Goal: Task Accomplishment & Management: Use online tool/utility

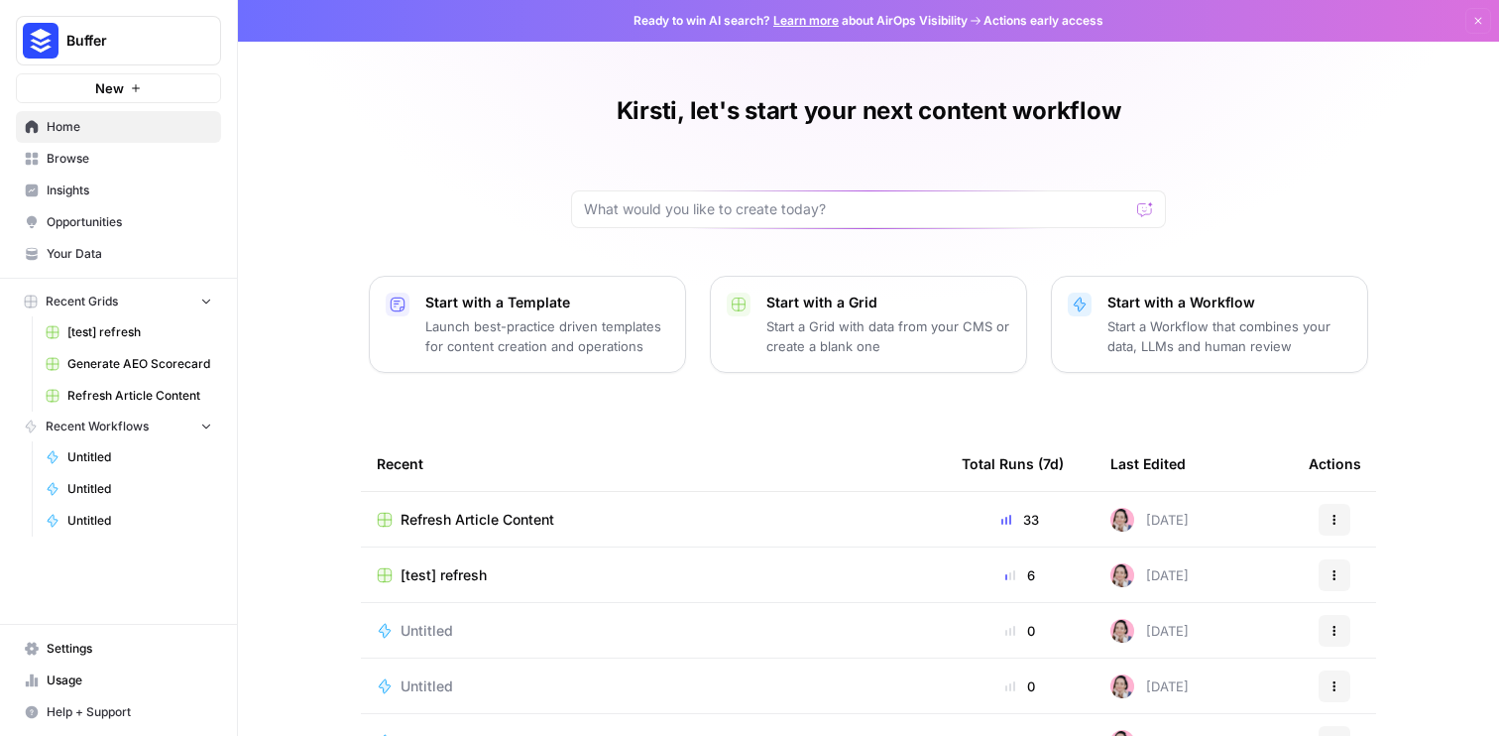
click at [483, 576] on span "[test] refresh" at bounding box center [444, 575] width 86 height 20
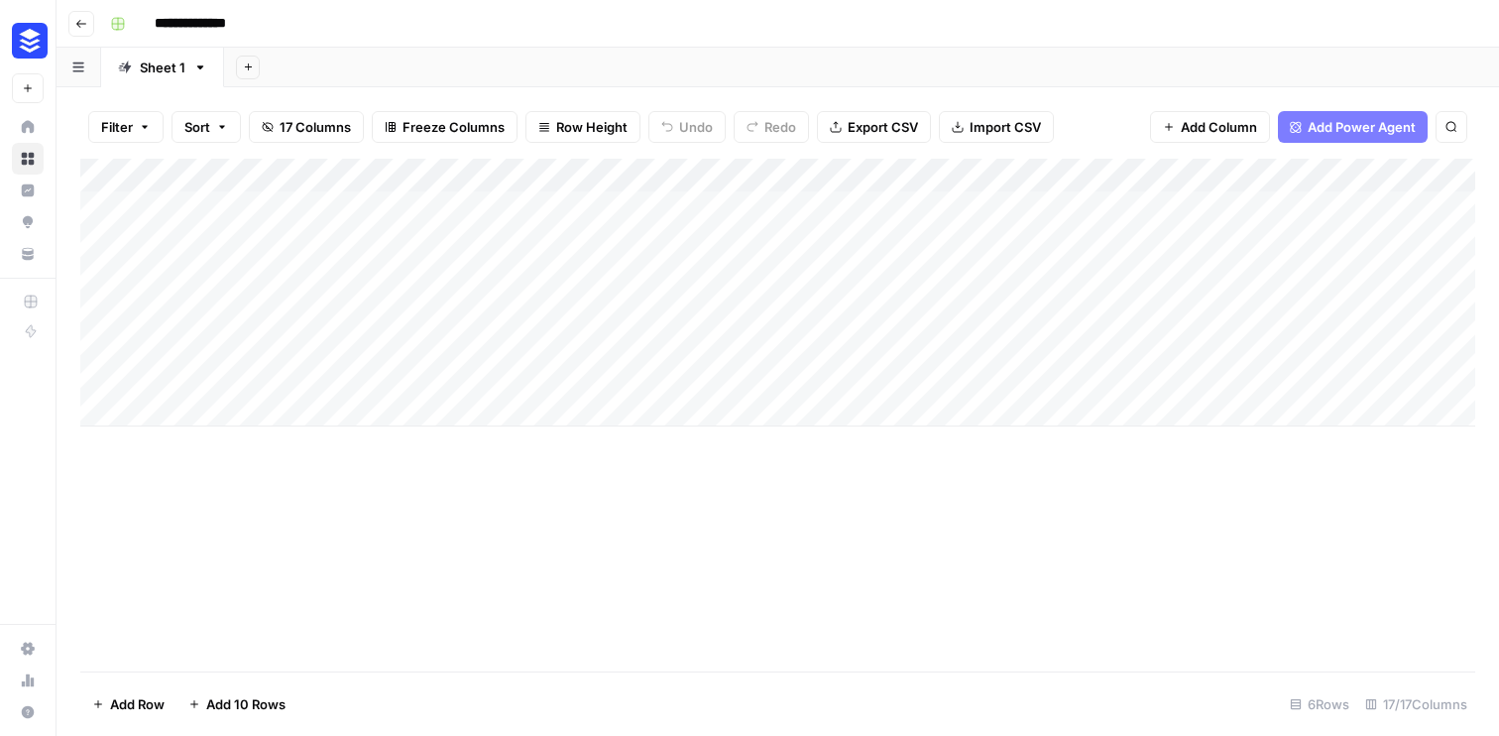
click at [641, 197] on div "Add Column" at bounding box center [777, 293] width 1395 height 268
click at [990, 173] on div "Add Column" at bounding box center [777, 293] width 1395 height 268
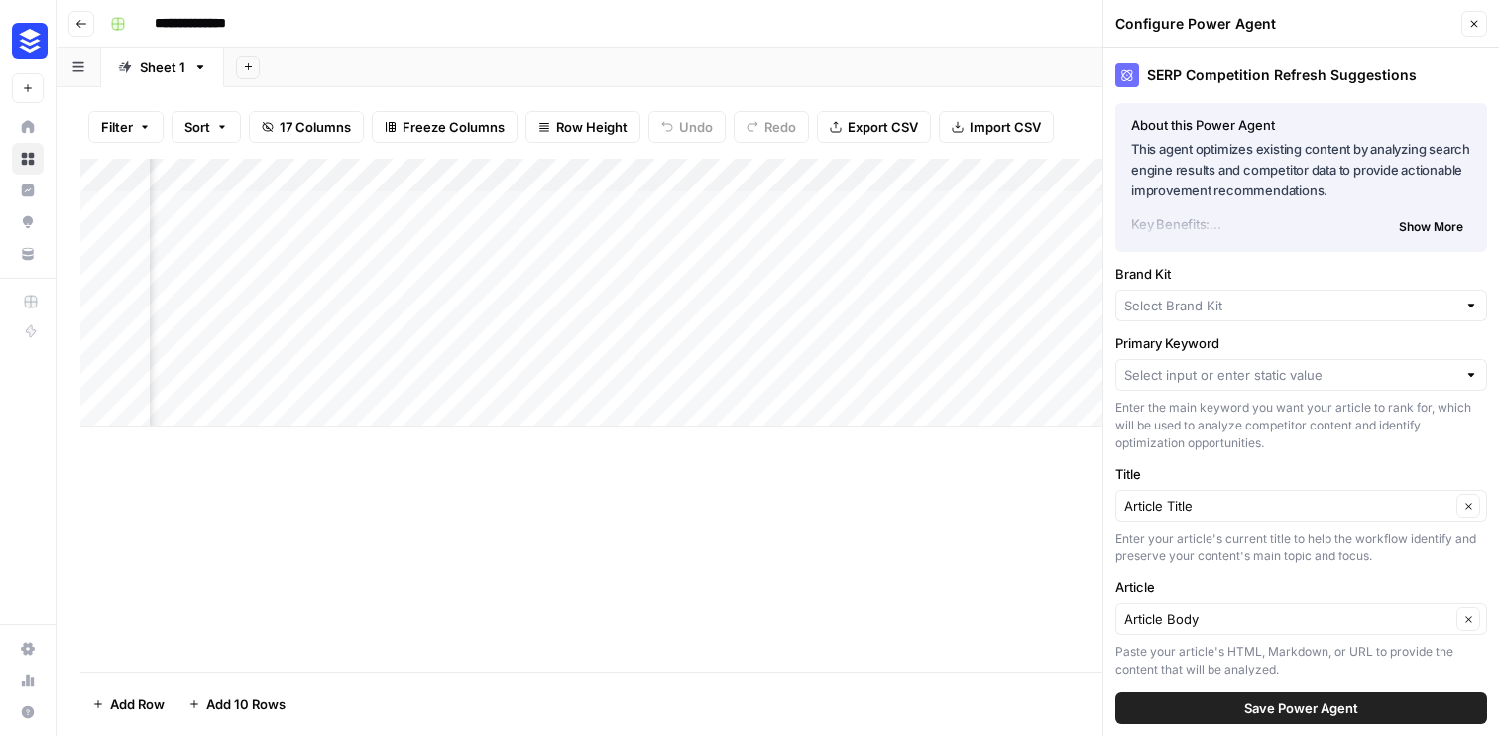
type input "Buffer"
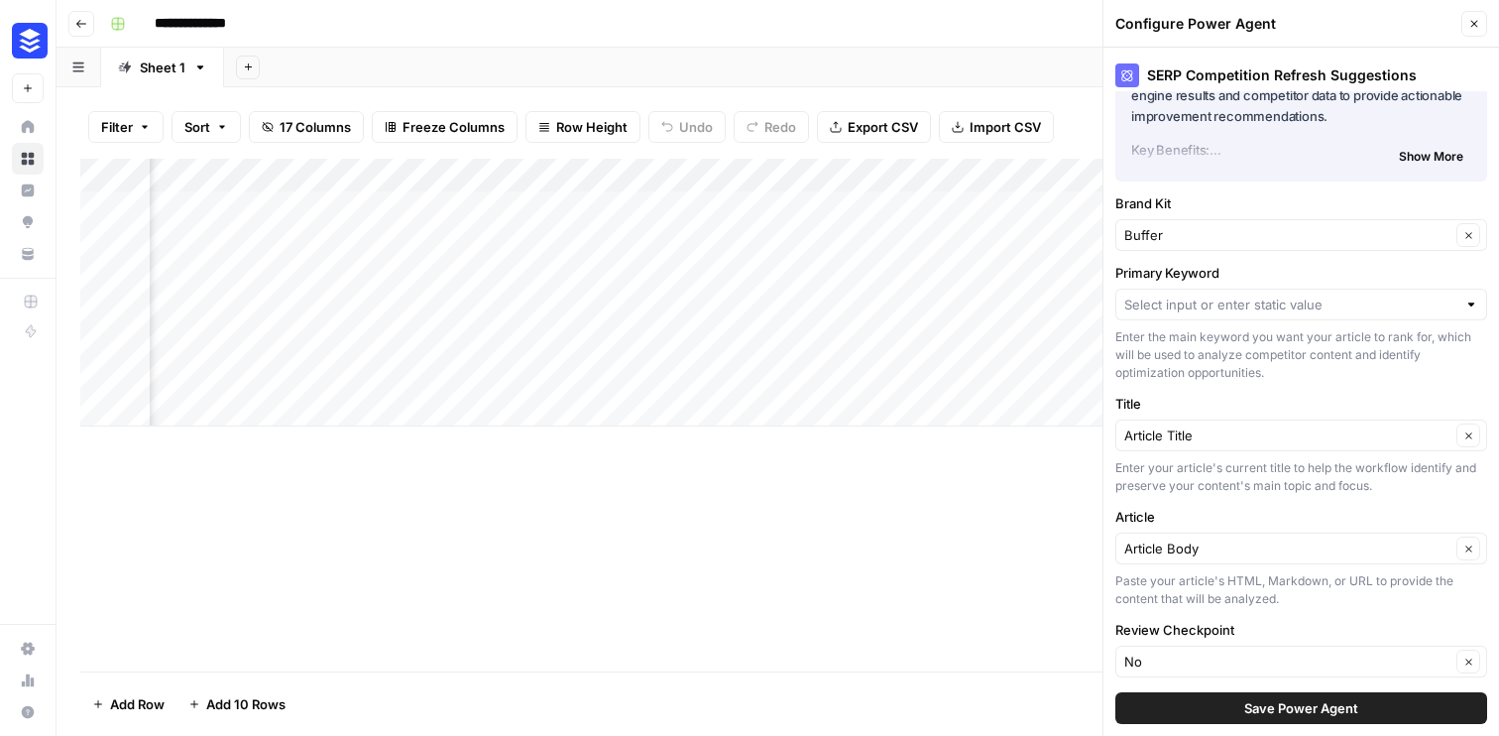
scroll to position [161, 0]
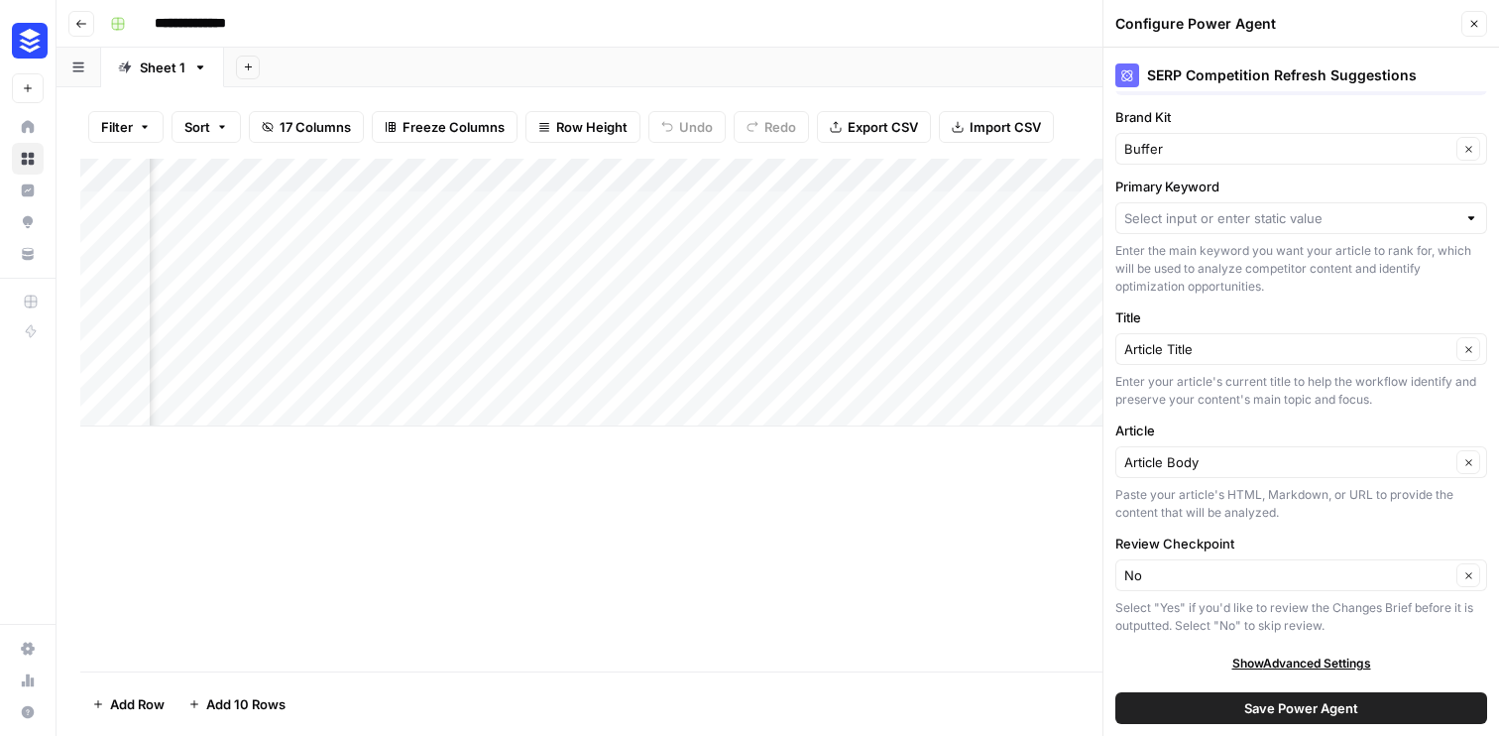
click at [1469, 218] on div at bounding box center [1472, 218] width 14 height 20
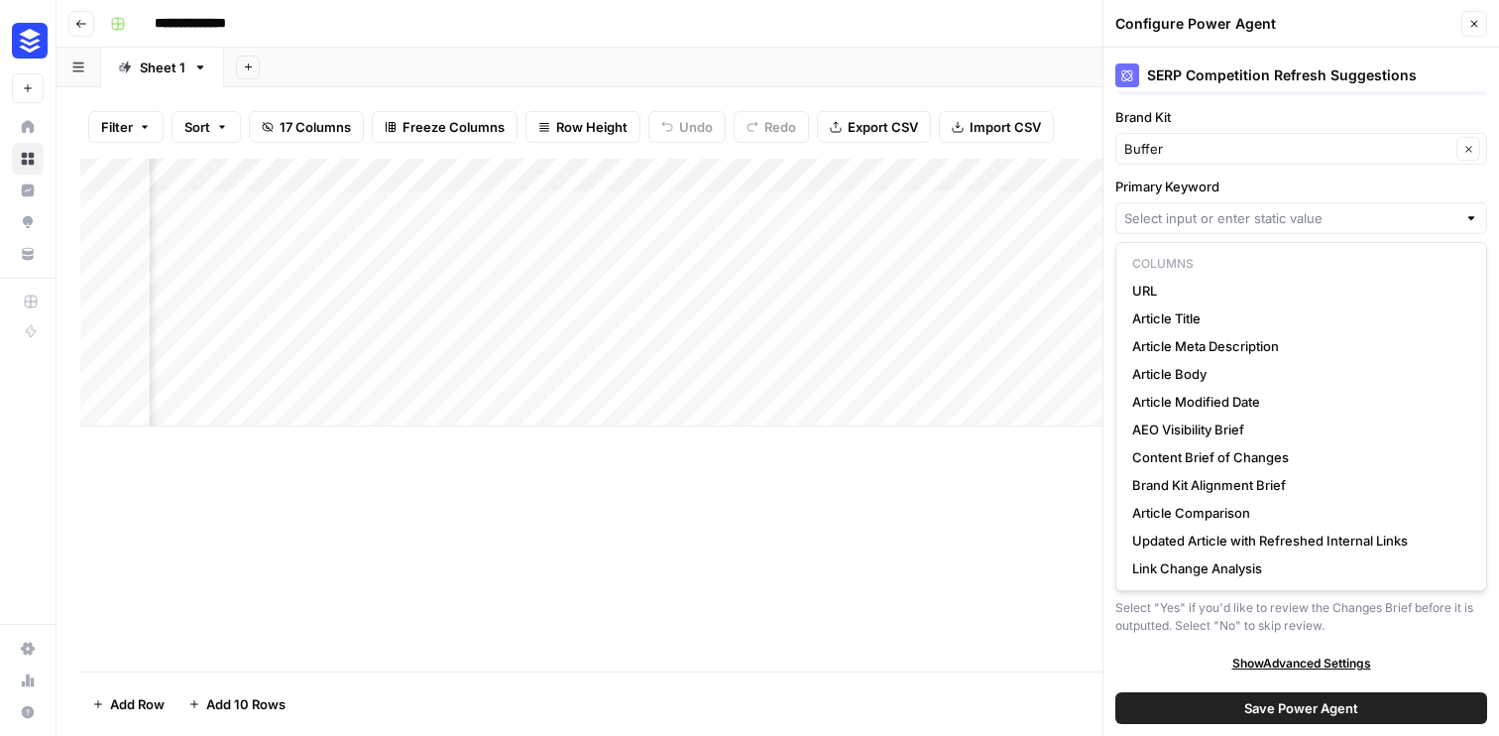
click at [953, 478] on div "Add Column" at bounding box center [777, 415] width 1395 height 513
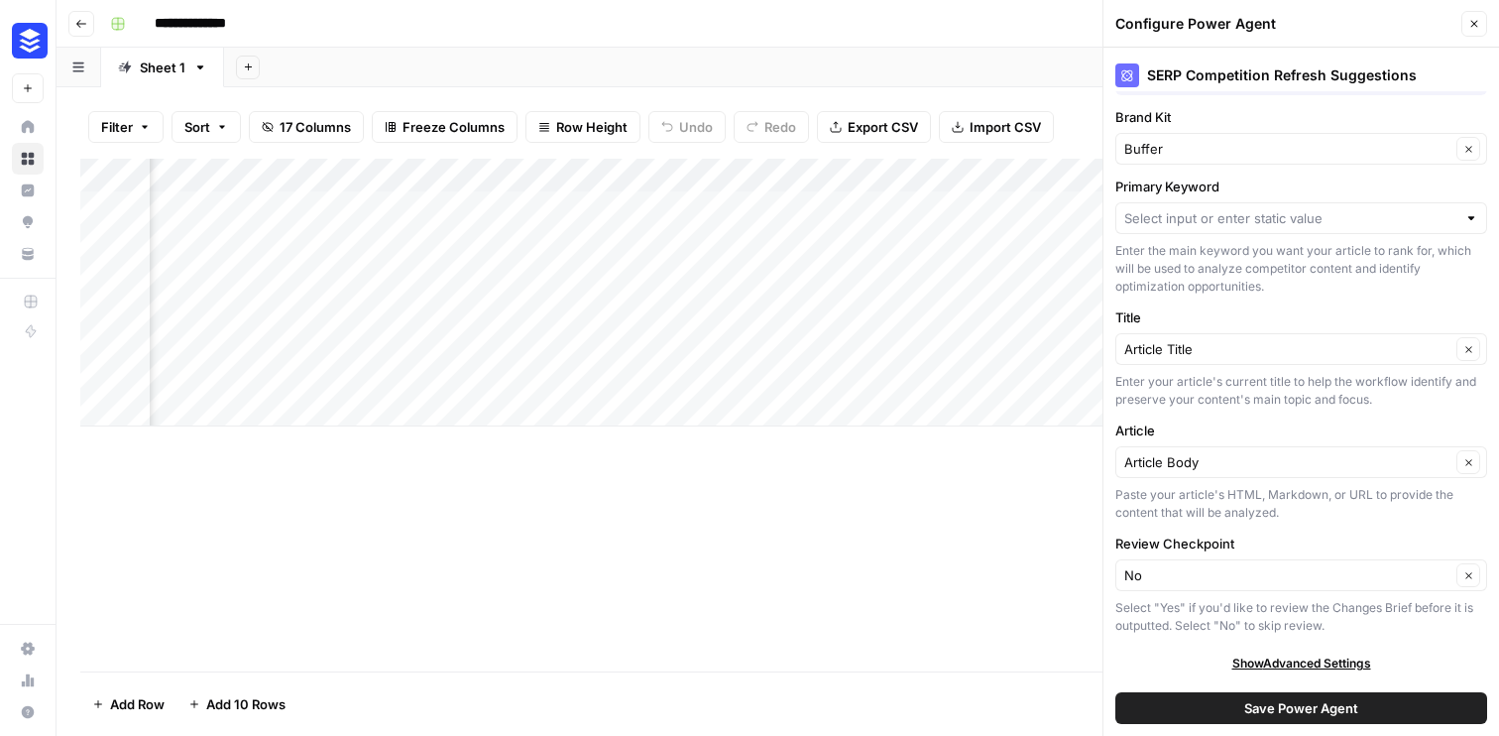
scroll to position [0, 1306]
click at [1207, 207] on div at bounding box center [1302, 218] width 372 height 32
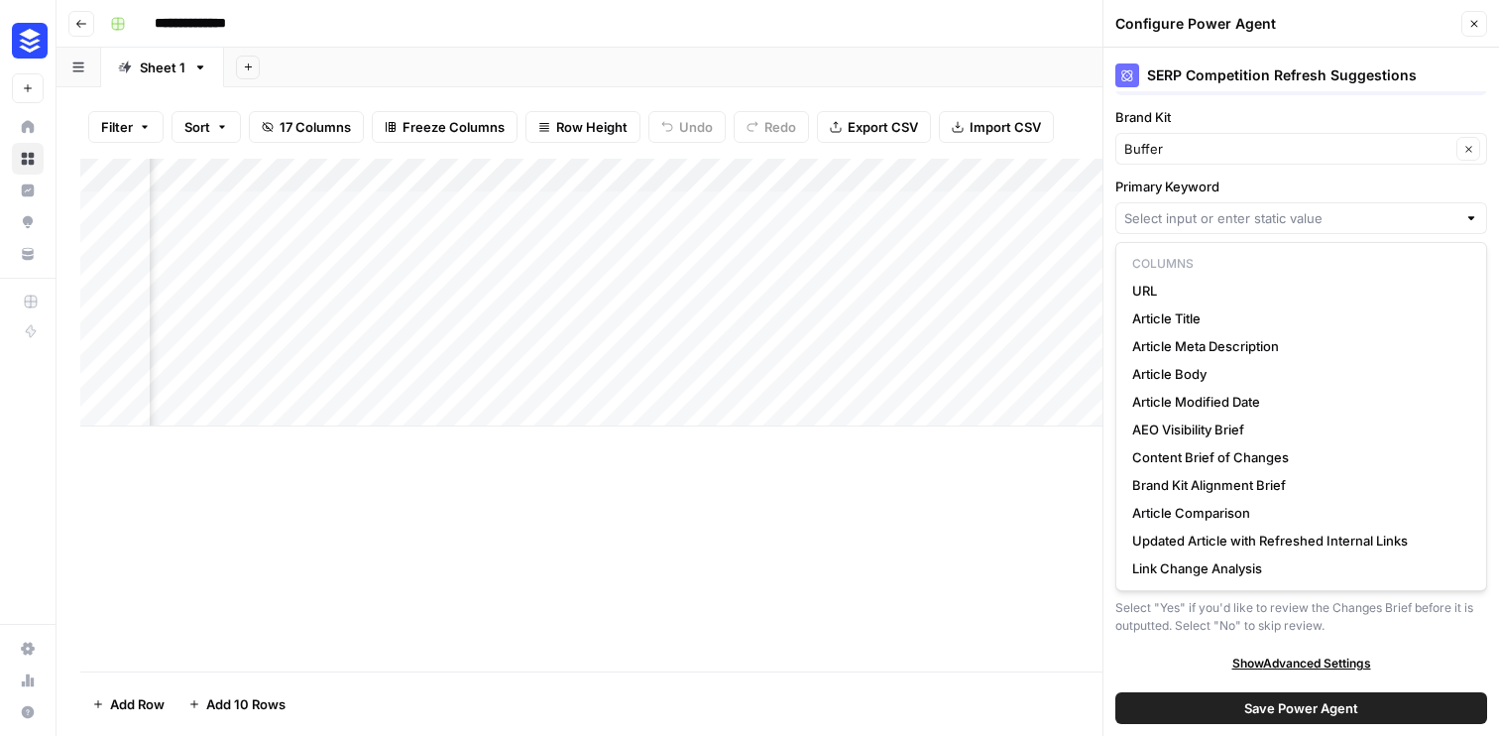
click at [858, 594] on div "Add Column" at bounding box center [777, 415] width 1395 height 513
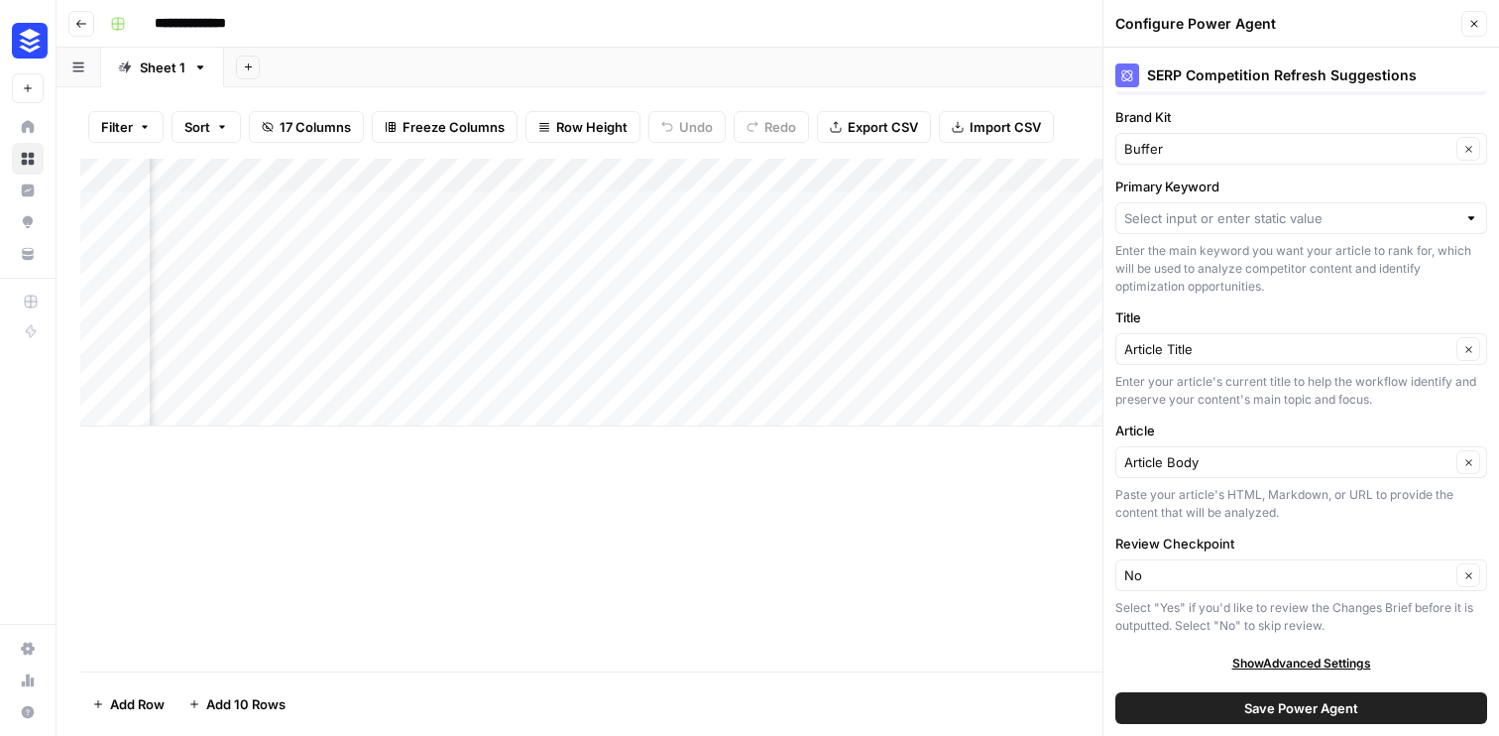
scroll to position [0, 0]
click at [611, 205] on div "Add Column" at bounding box center [777, 293] width 1395 height 268
click at [756, 220] on div "Add Column" at bounding box center [777, 293] width 1395 height 268
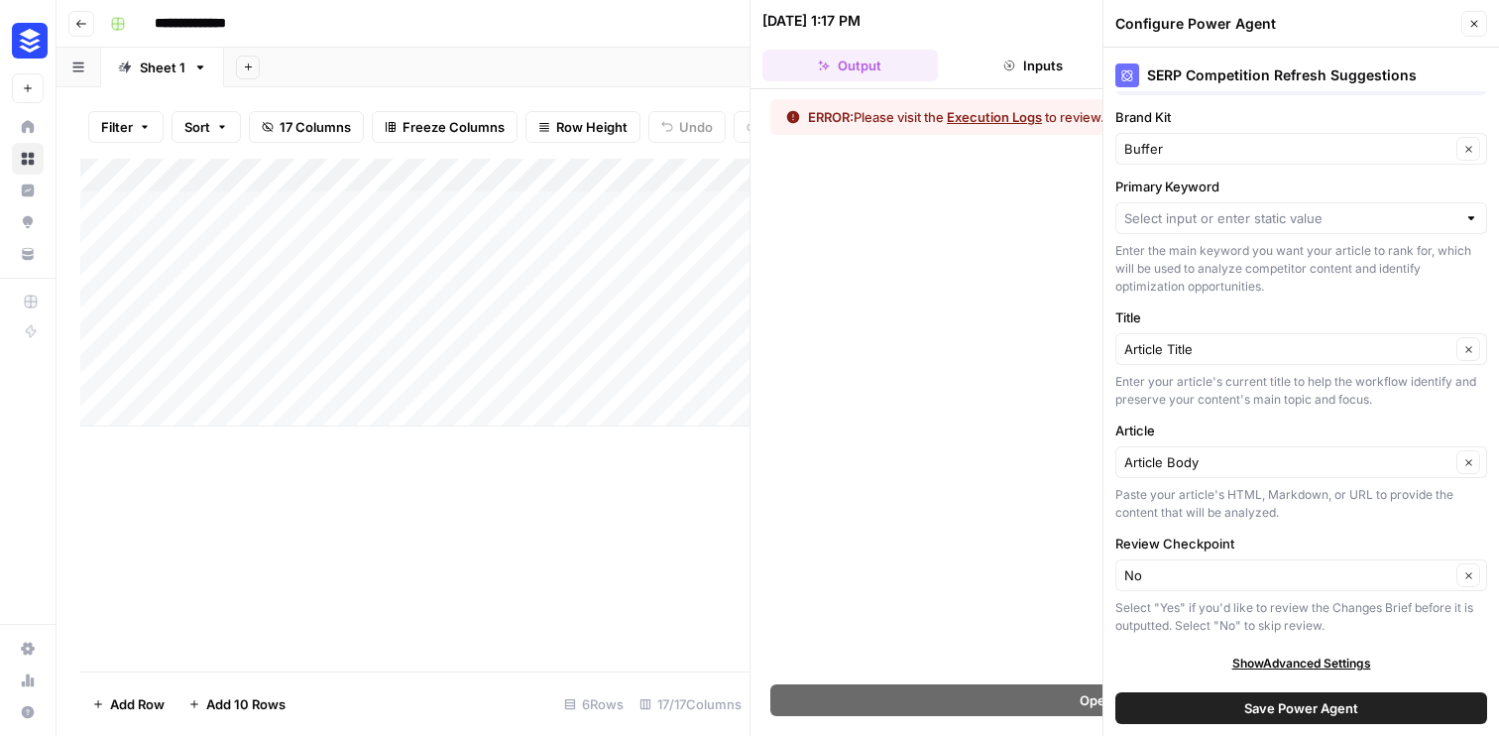
click at [1470, 30] on button "Close" at bounding box center [1475, 24] width 26 height 26
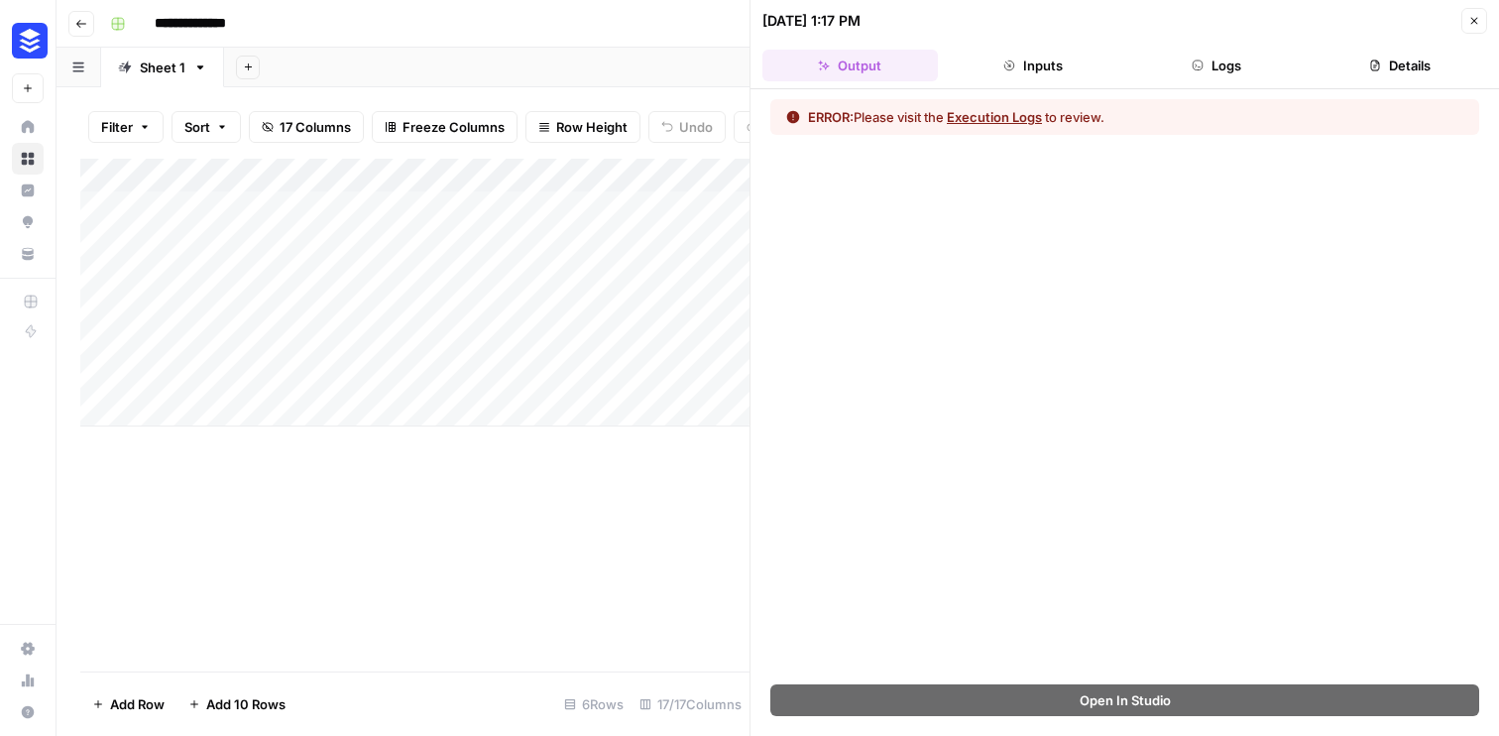
click at [967, 123] on button "Execution Logs" at bounding box center [994, 117] width 95 height 20
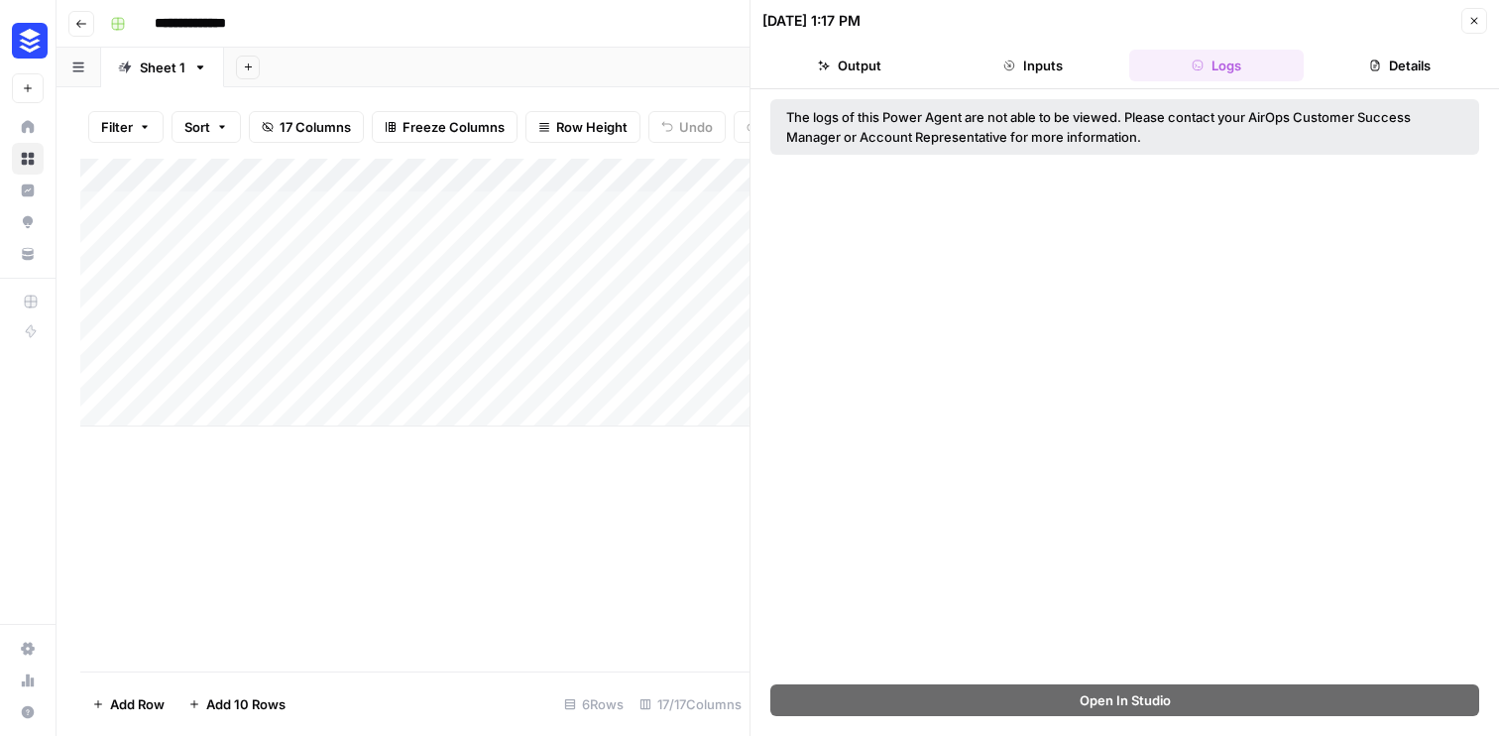
click at [587, 477] on div "Add Column" at bounding box center [414, 415] width 669 height 513
click at [1479, 18] on icon "button" at bounding box center [1475, 21] width 12 height 12
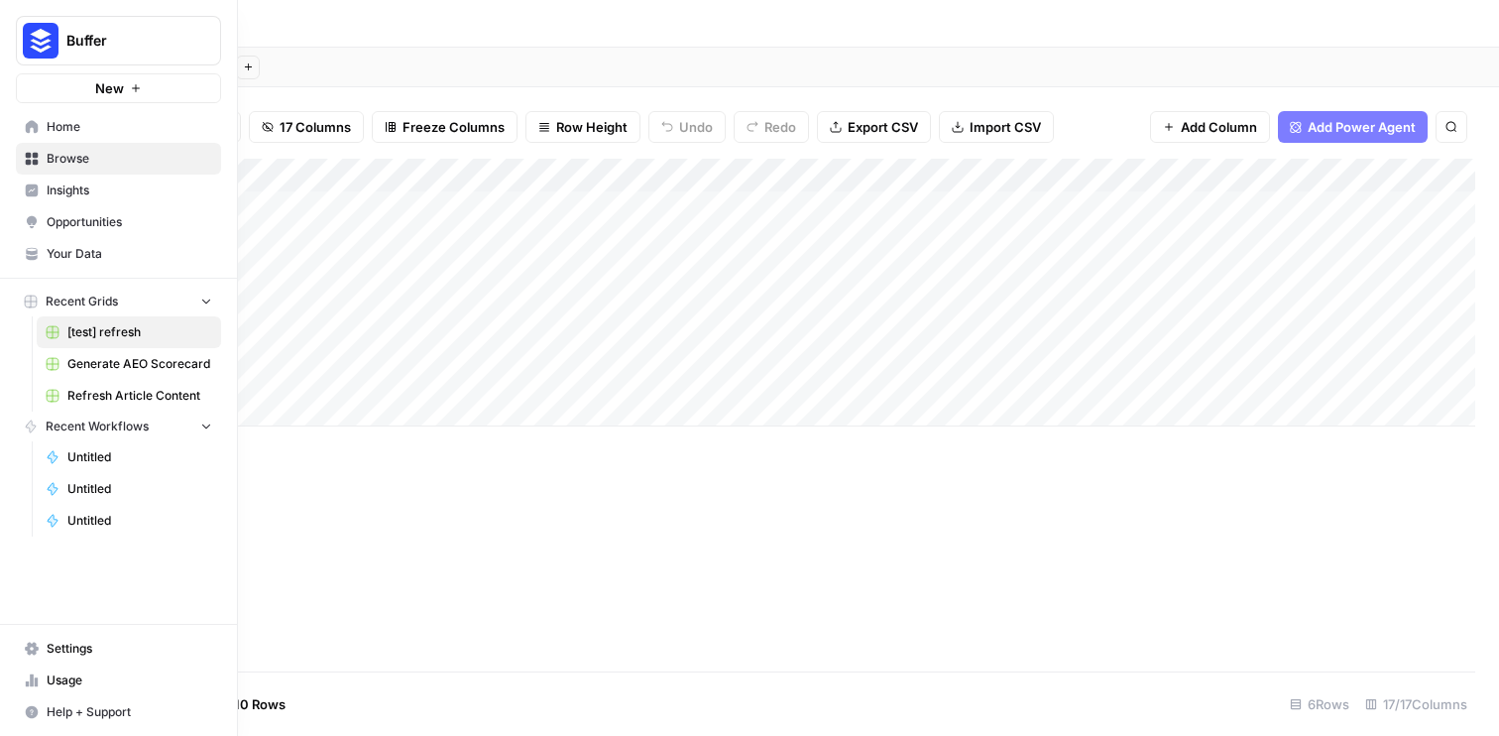
click at [109, 223] on span "Opportunities" at bounding box center [130, 222] width 166 height 18
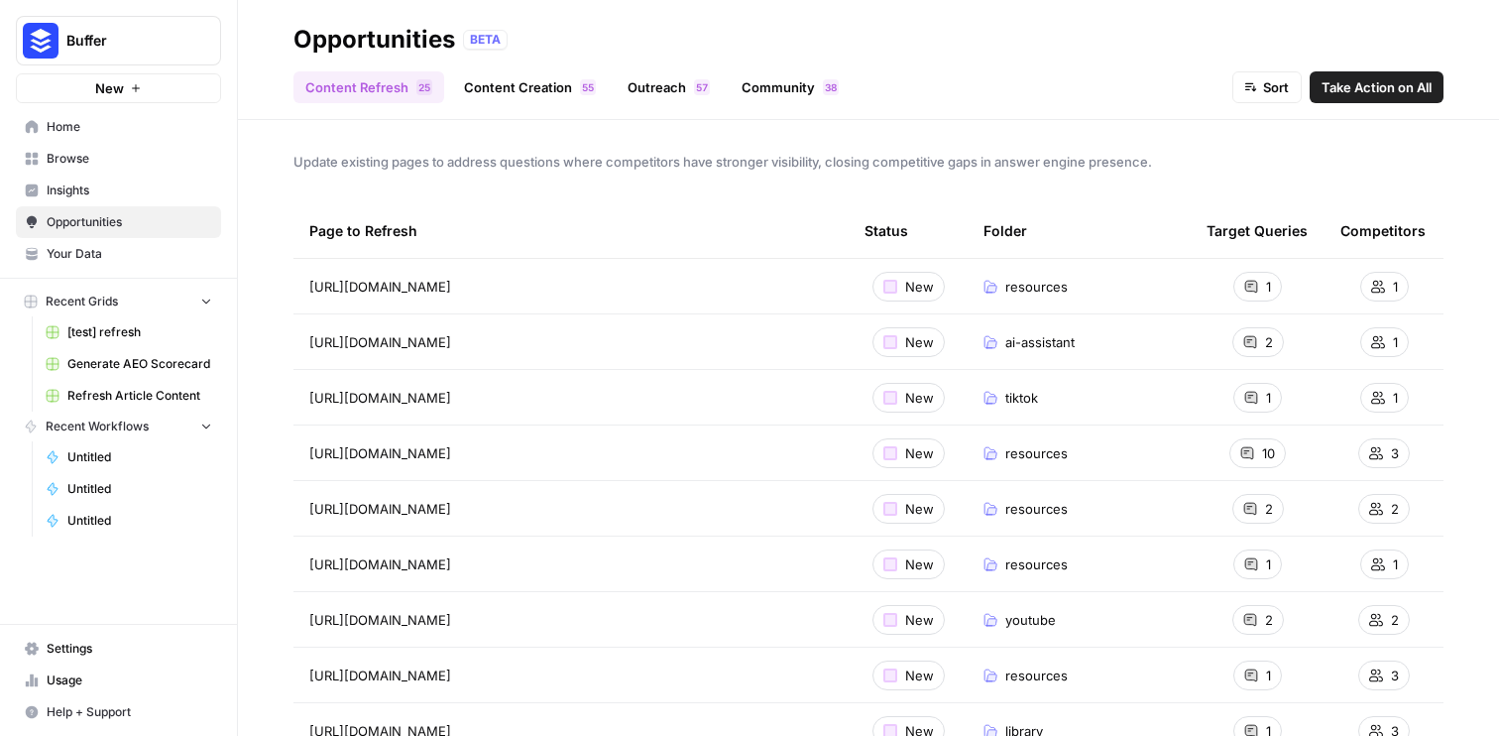
click at [532, 86] on link "Content Creation 5 5" at bounding box center [530, 87] width 156 height 32
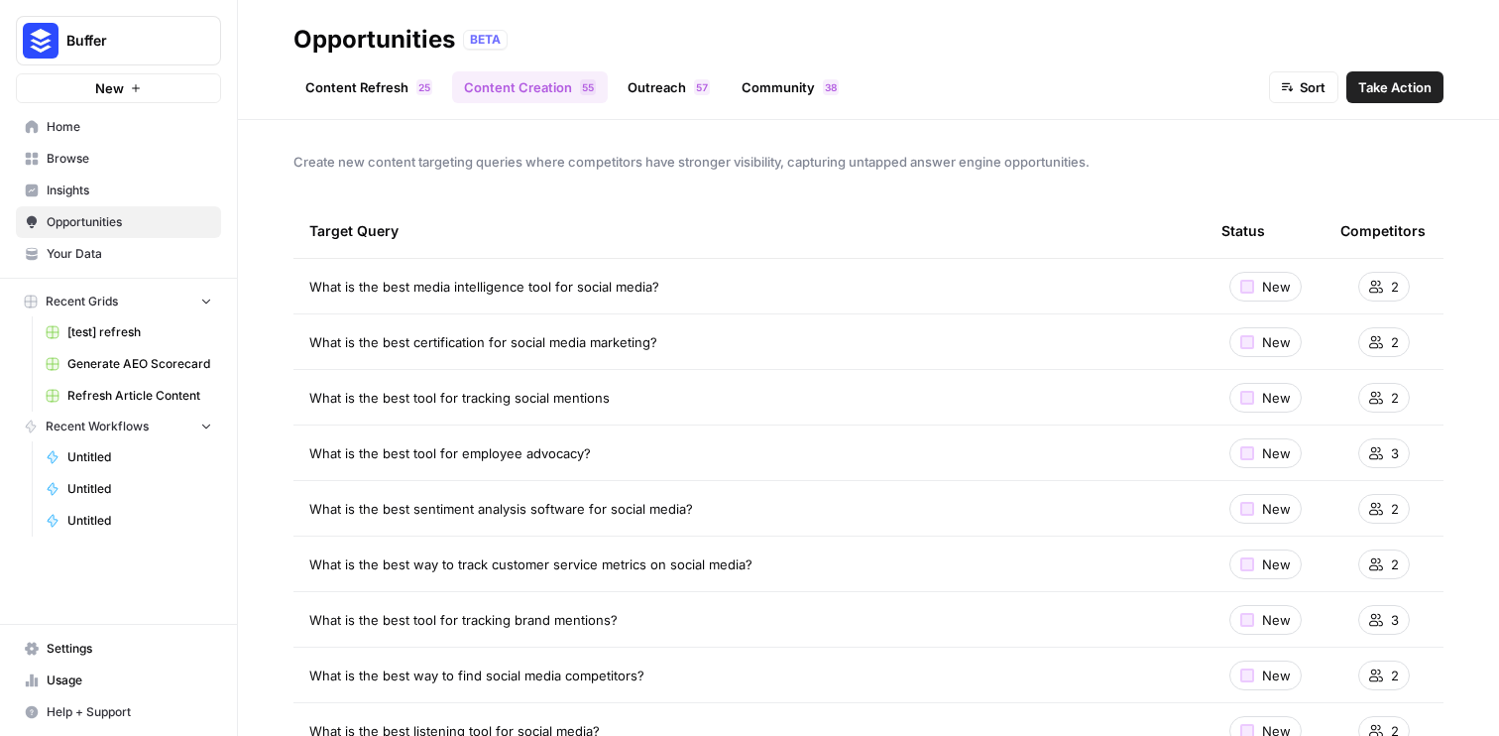
click at [393, 89] on link "Content Refresh 5 2" at bounding box center [369, 87] width 151 height 32
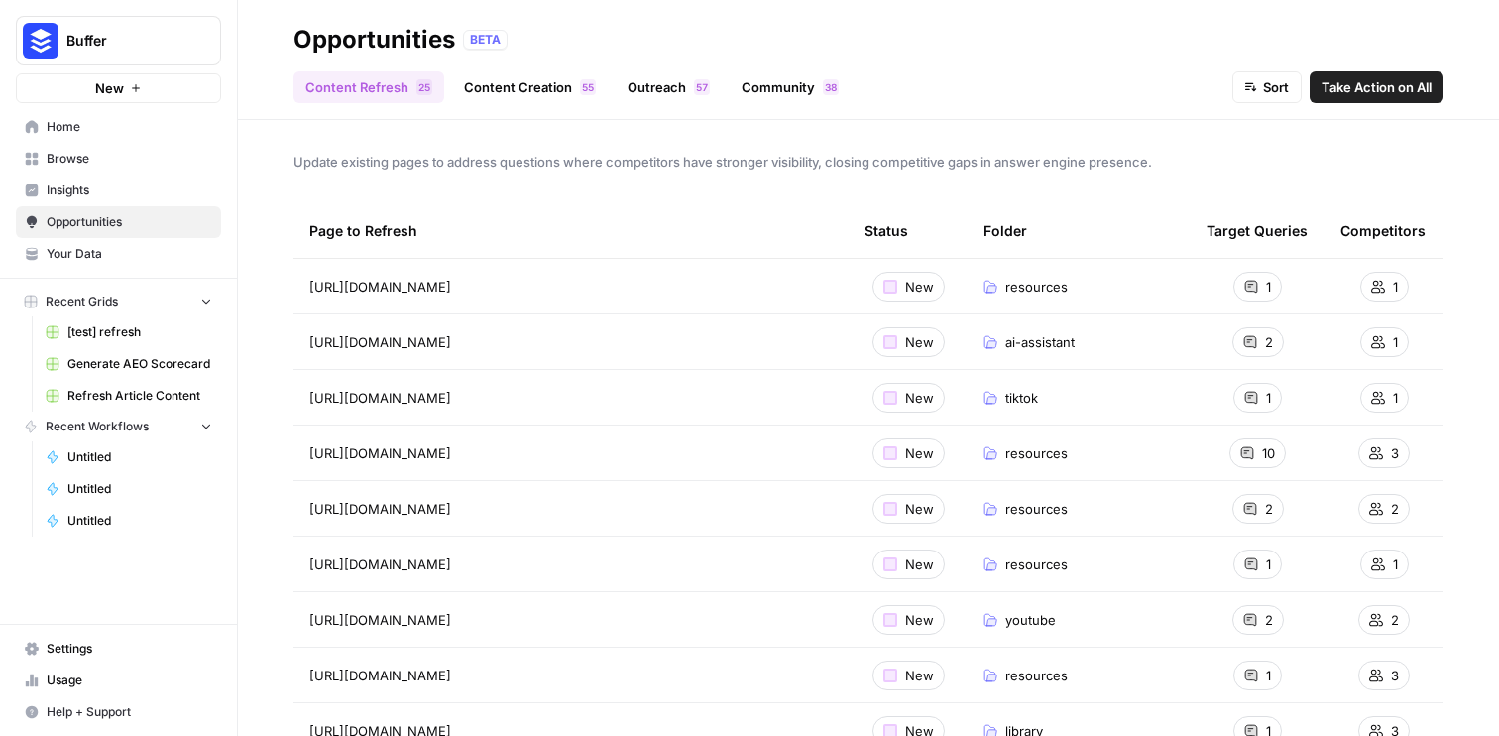
click at [747, 279] on div "[URL][DOMAIN_NAME] Go to page" at bounding box center [571, 287] width 524 height 24
click at [1082, 260] on td "resources" at bounding box center [1079, 286] width 223 height 55
click at [1307, 279] on td "1" at bounding box center [1258, 286] width 134 height 55
click at [759, 269] on td "[URL][DOMAIN_NAME] Go to page" at bounding box center [571, 286] width 555 height 55
click at [909, 282] on span "New" at bounding box center [919, 287] width 29 height 20
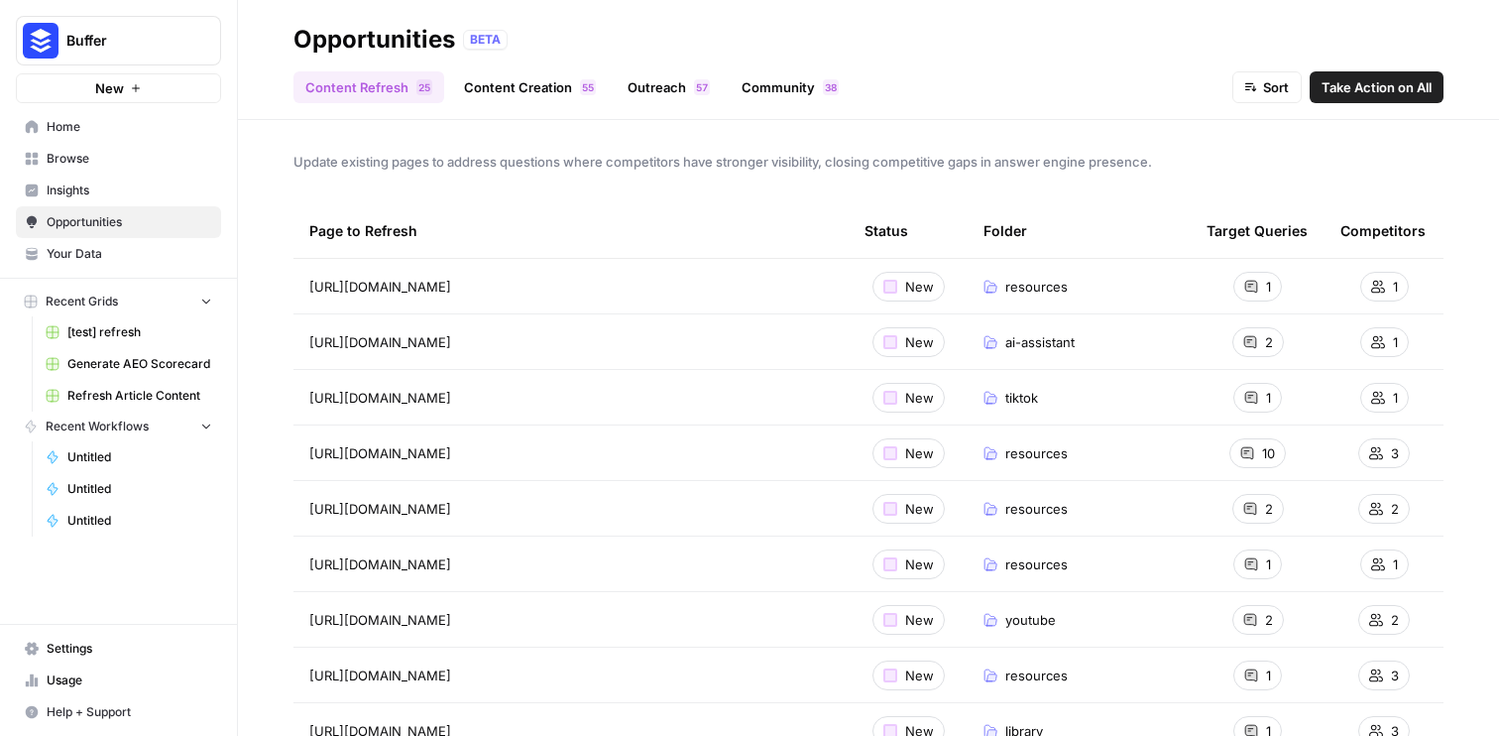
click at [1104, 294] on div "resources" at bounding box center [1079, 287] width 191 height 20
click at [1244, 281] on div "1" at bounding box center [1258, 287] width 49 height 30
click at [1006, 283] on span "resources" at bounding box center [1037, 287] width 62 height 20
click at [1382, 278] on div "1" at bounding box center [1385, 287] width 49 height 30
click at [760, 276] on div "[URL][DOMAIN_NAME] Go to page" at bounding box center [571, 287] width 524 height 24
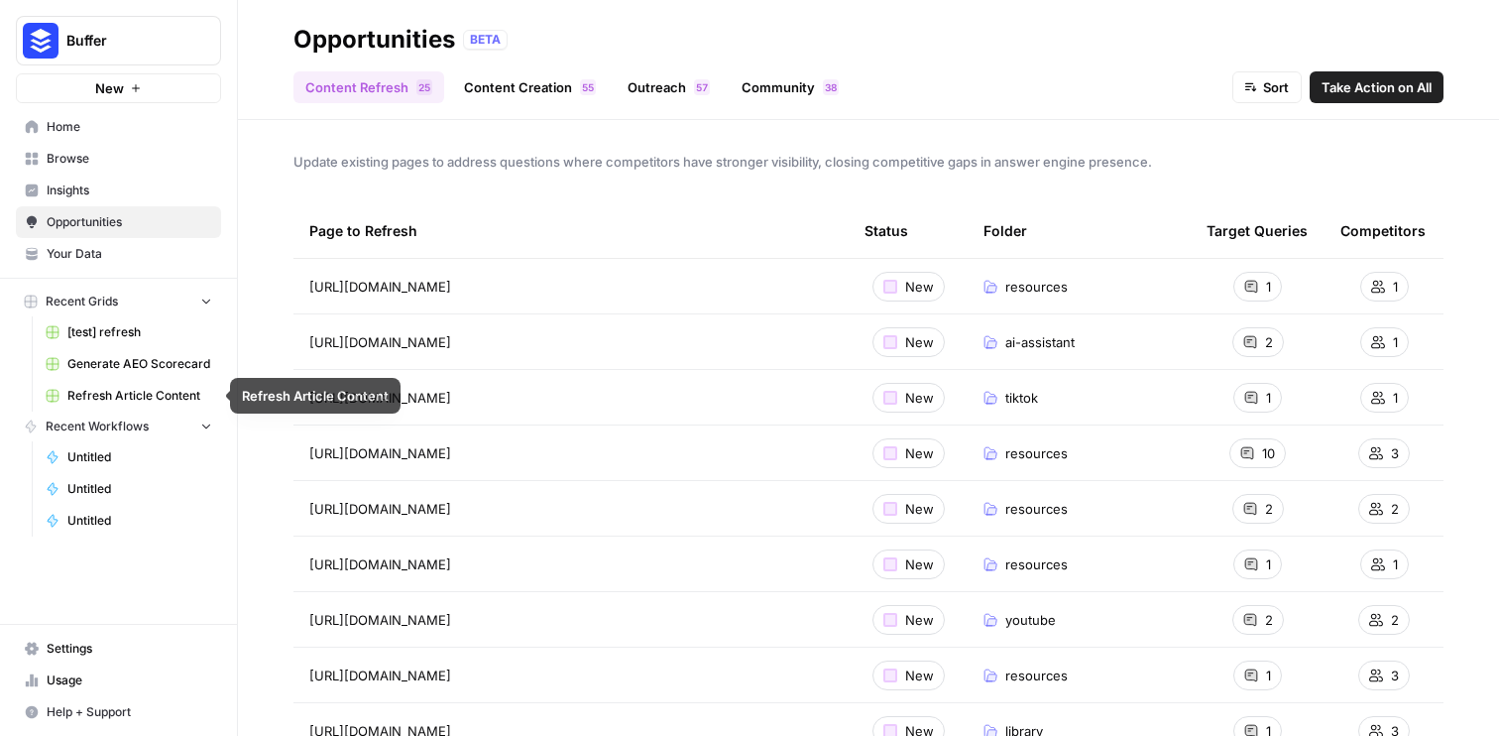
click at [130, 460] on span "Untitled" at bounding box center [139, 457] width 145 height 18
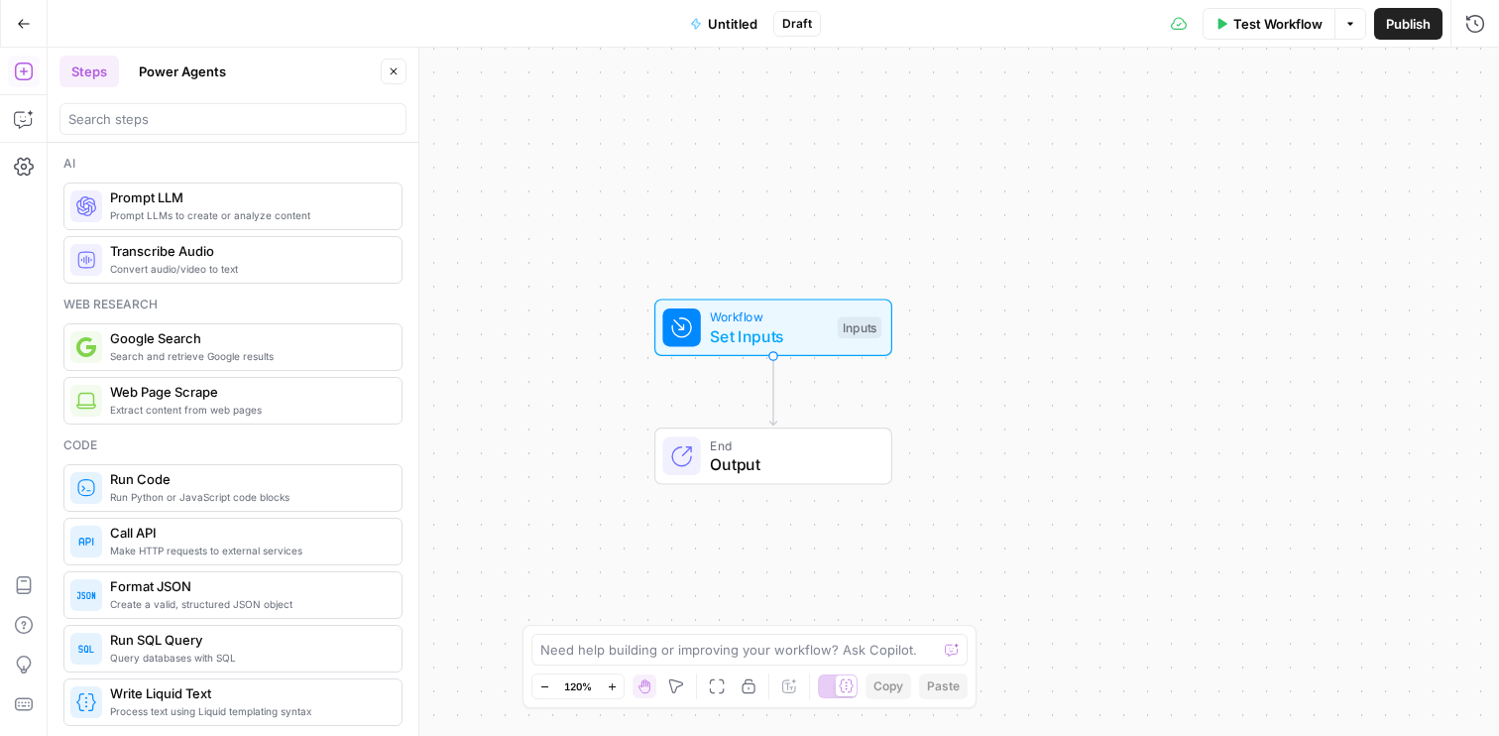
click at [27, 24] on icon "button" at bounding box center [24, 24] width 14 height 14
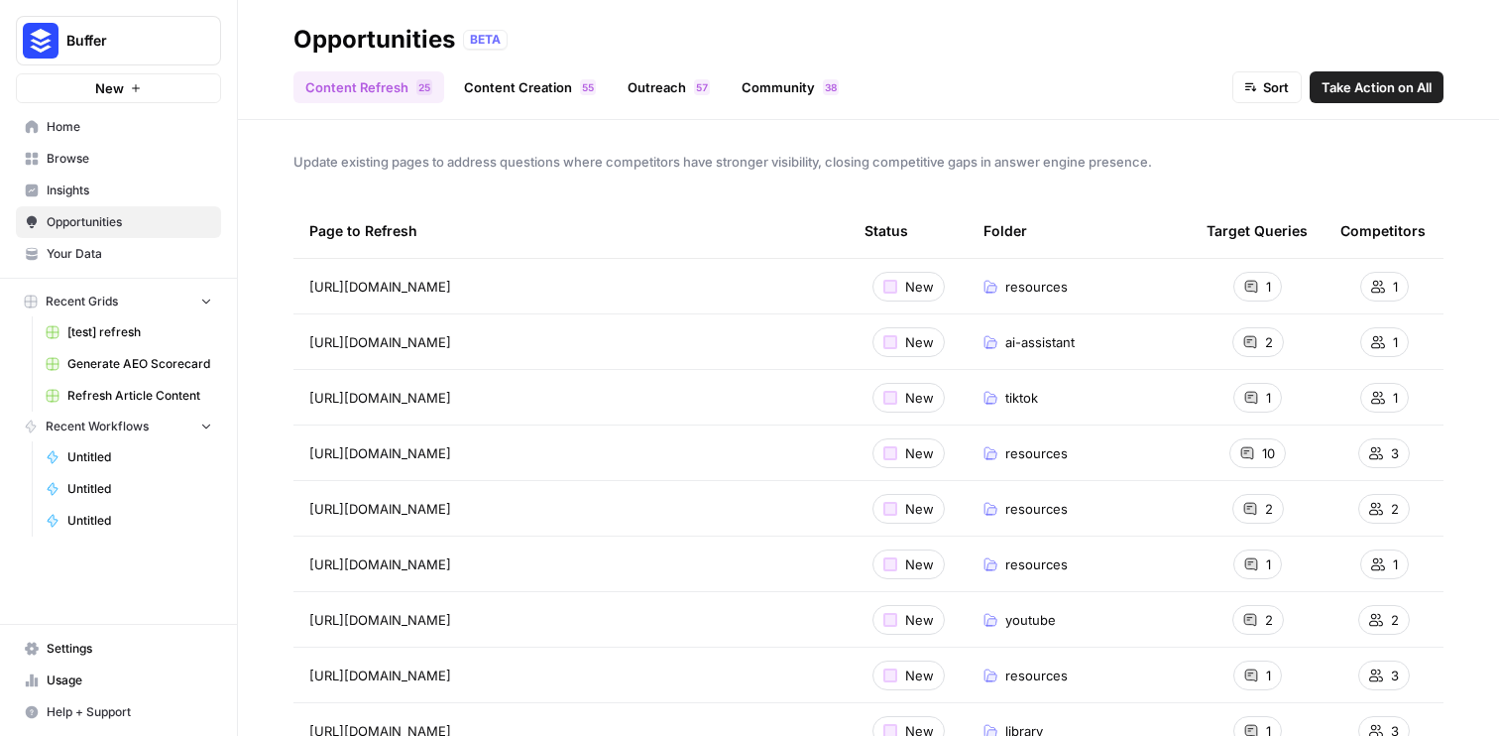
click at [536, 96] on link "Content Creation 5 5" at bounding box center [530, 87] width 156 height 32
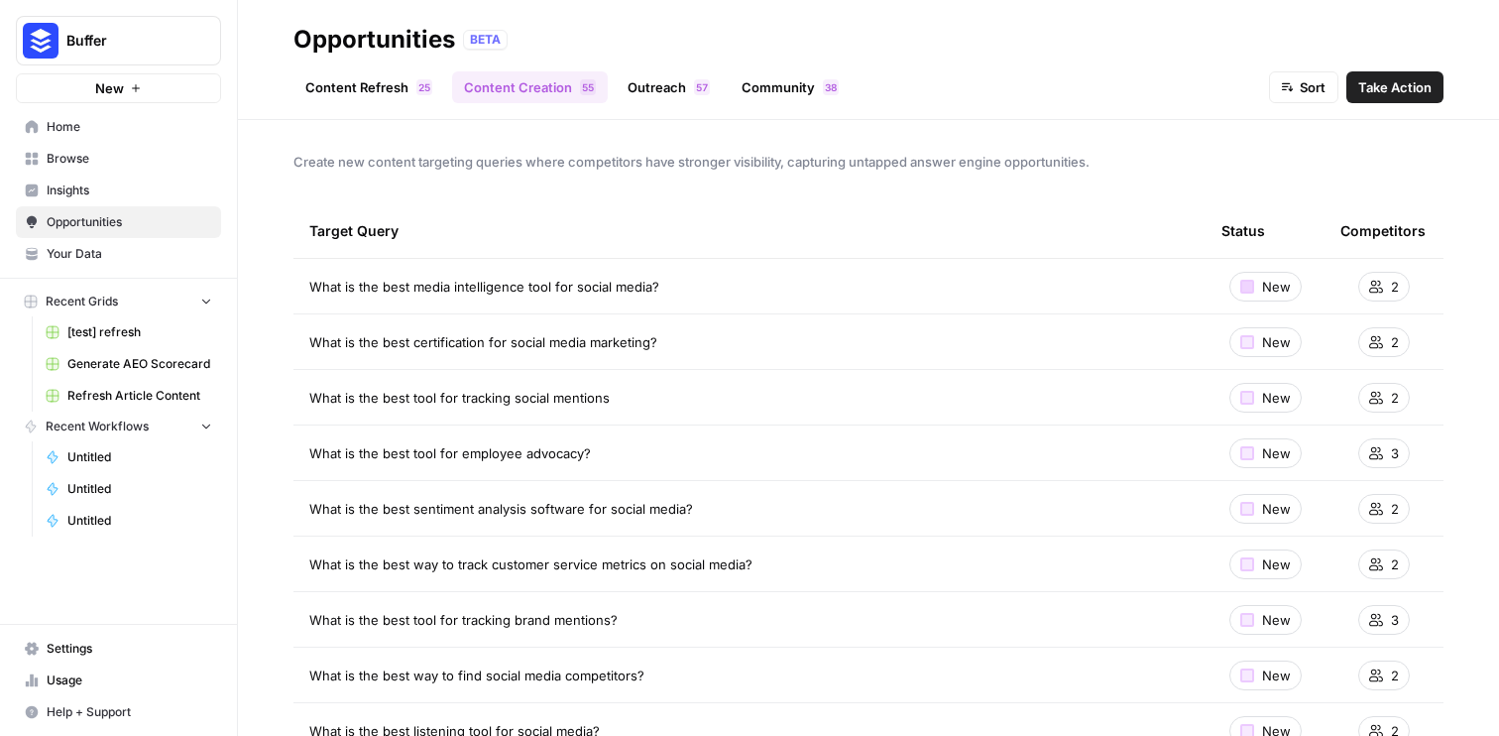
click at [1251, 287] on div at bounding box center [1248, 287] width 14 height 14
click at [666, 72] on link "Outreach 7 5" at bounding box center [669, 87] width 106 height 32
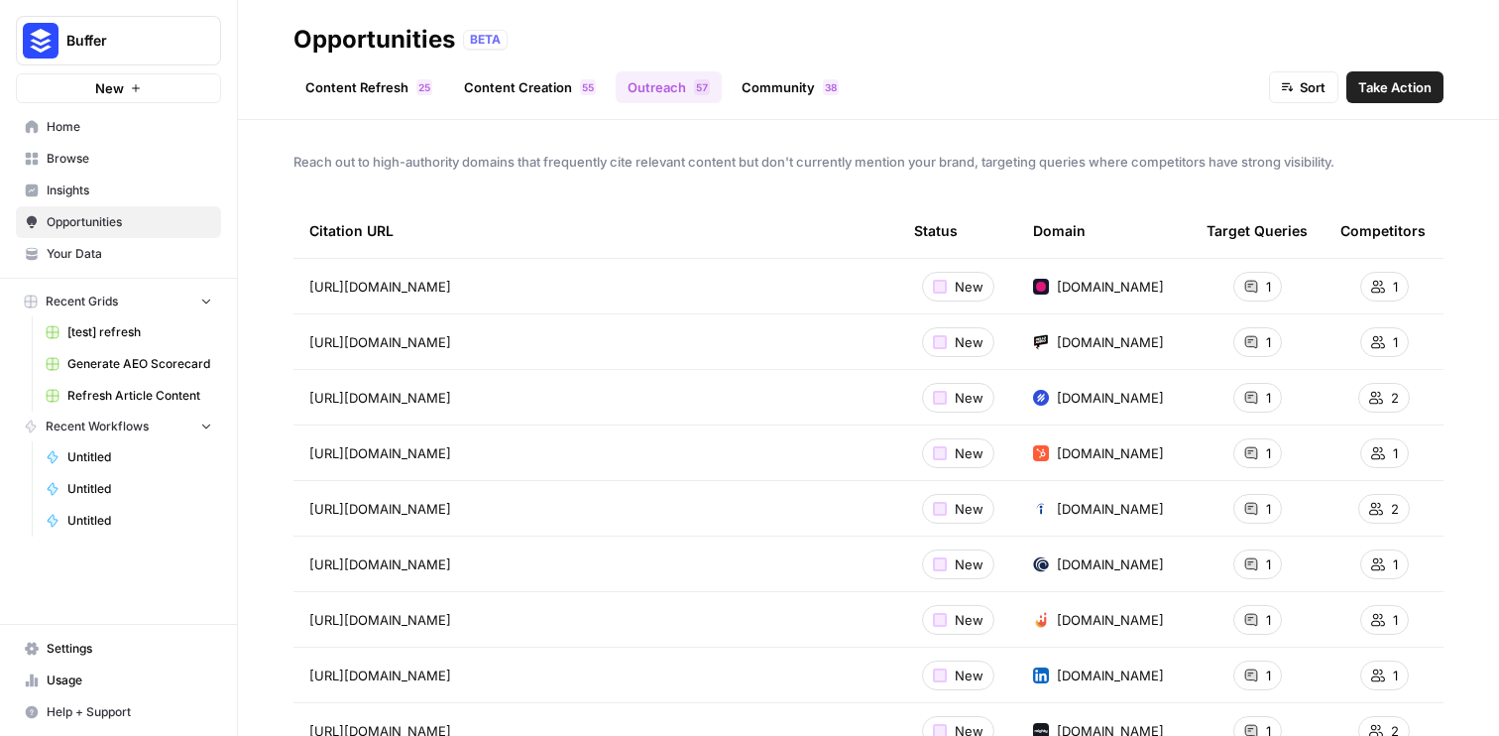
click at [777, 78] on link "Community 8 3" at bounding box center [790, 87] width 121 height 32
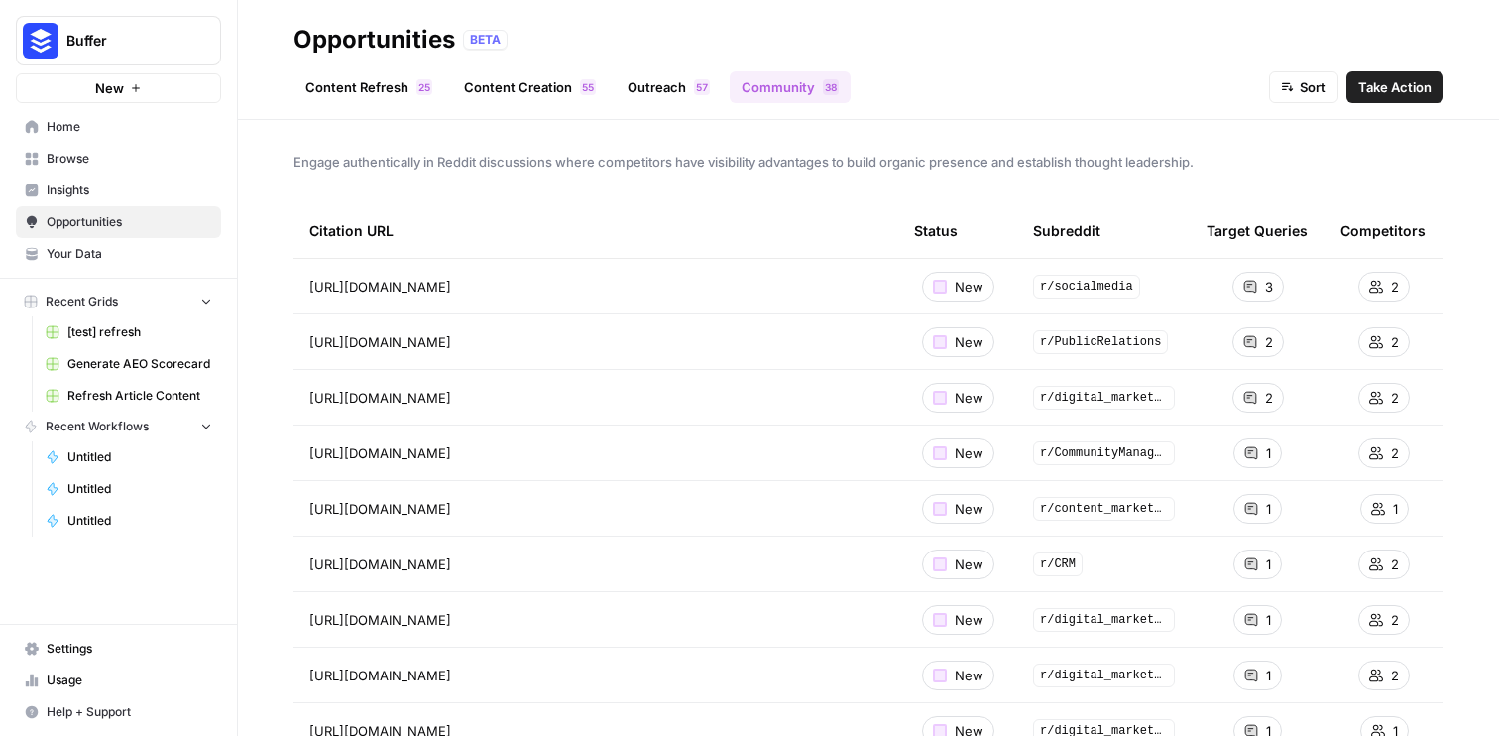
click at [107, 182] on span "Insights" at bounding box center [130, 190] width 166 height 18
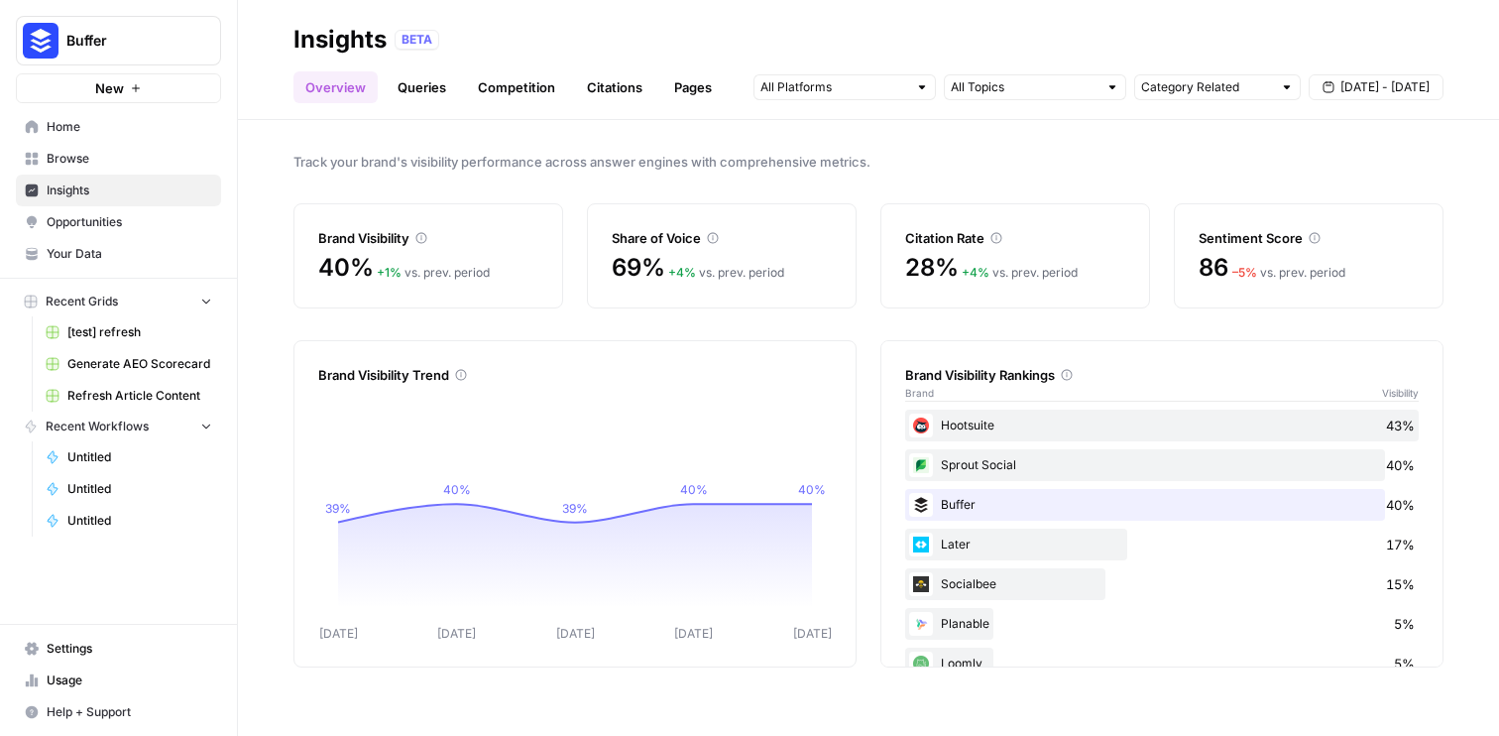
click at [424, 85] on link "Queries" at bounding box center [422, 87] width 72 height 32
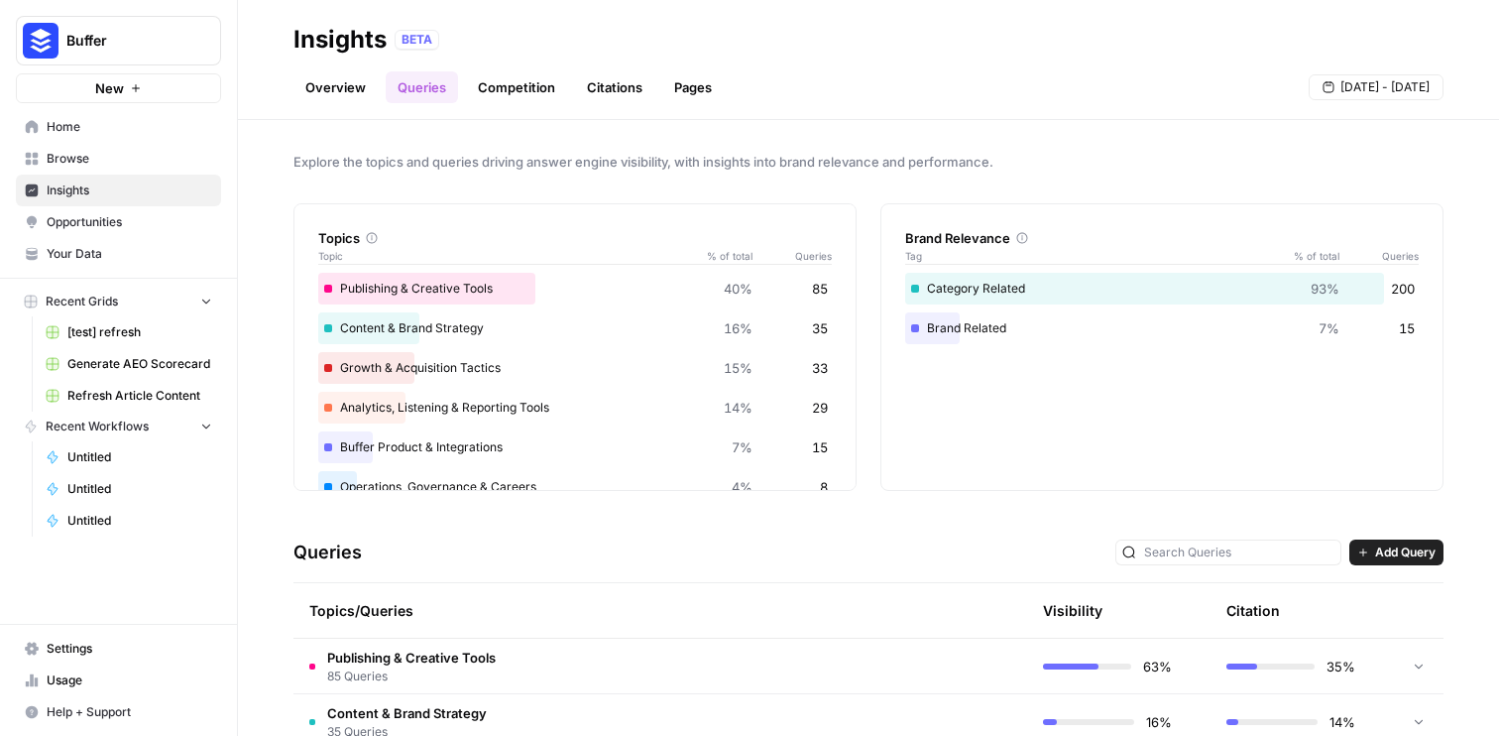
click at [117, 153] on span "Browse" at bounding box center [130, 159] width 166 height 18
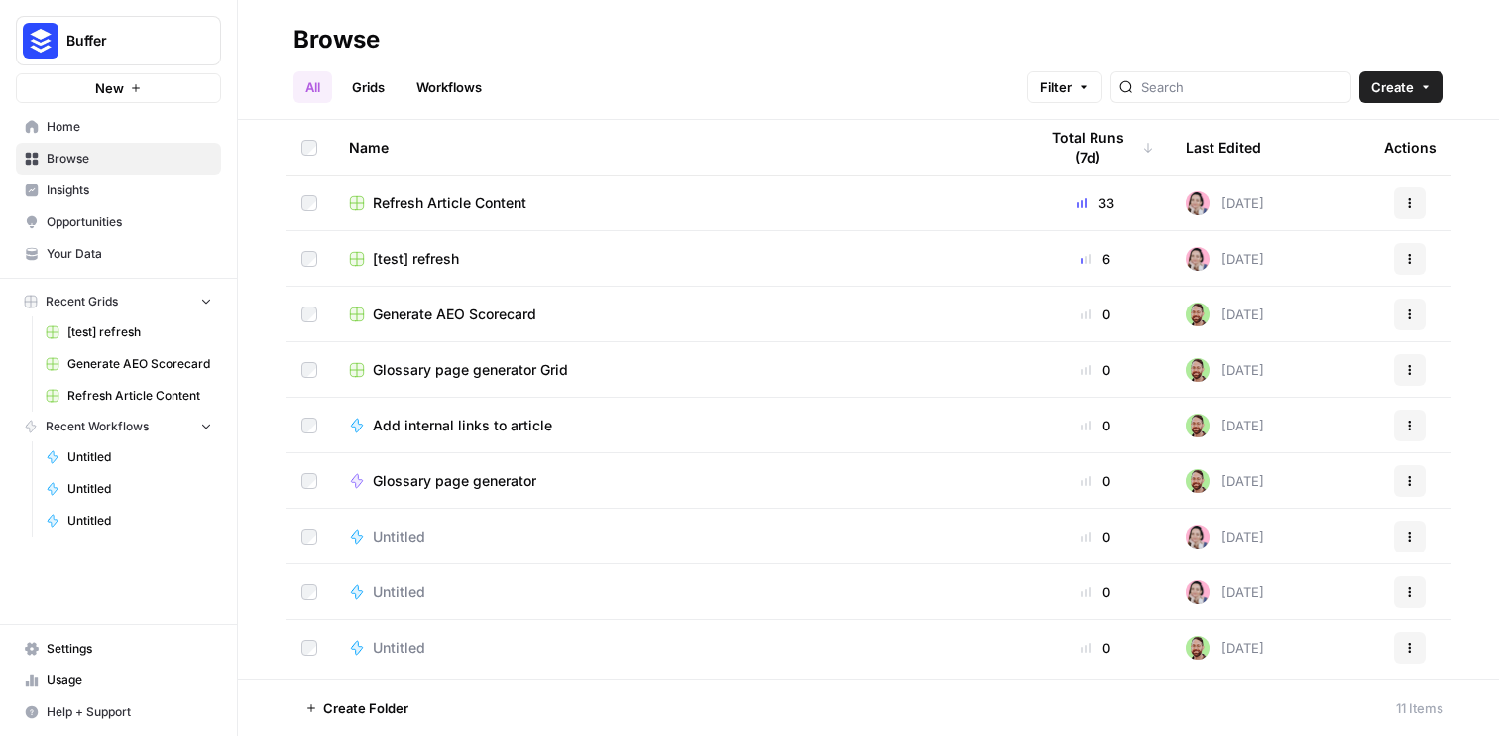
click at [518, 196] on span "Refresh Article Content" at bounding box center [450, 203] width 154 height 20
click at [433, 262] on span "[test] refresh" at bounding box center [416, 259] width 86 height 20
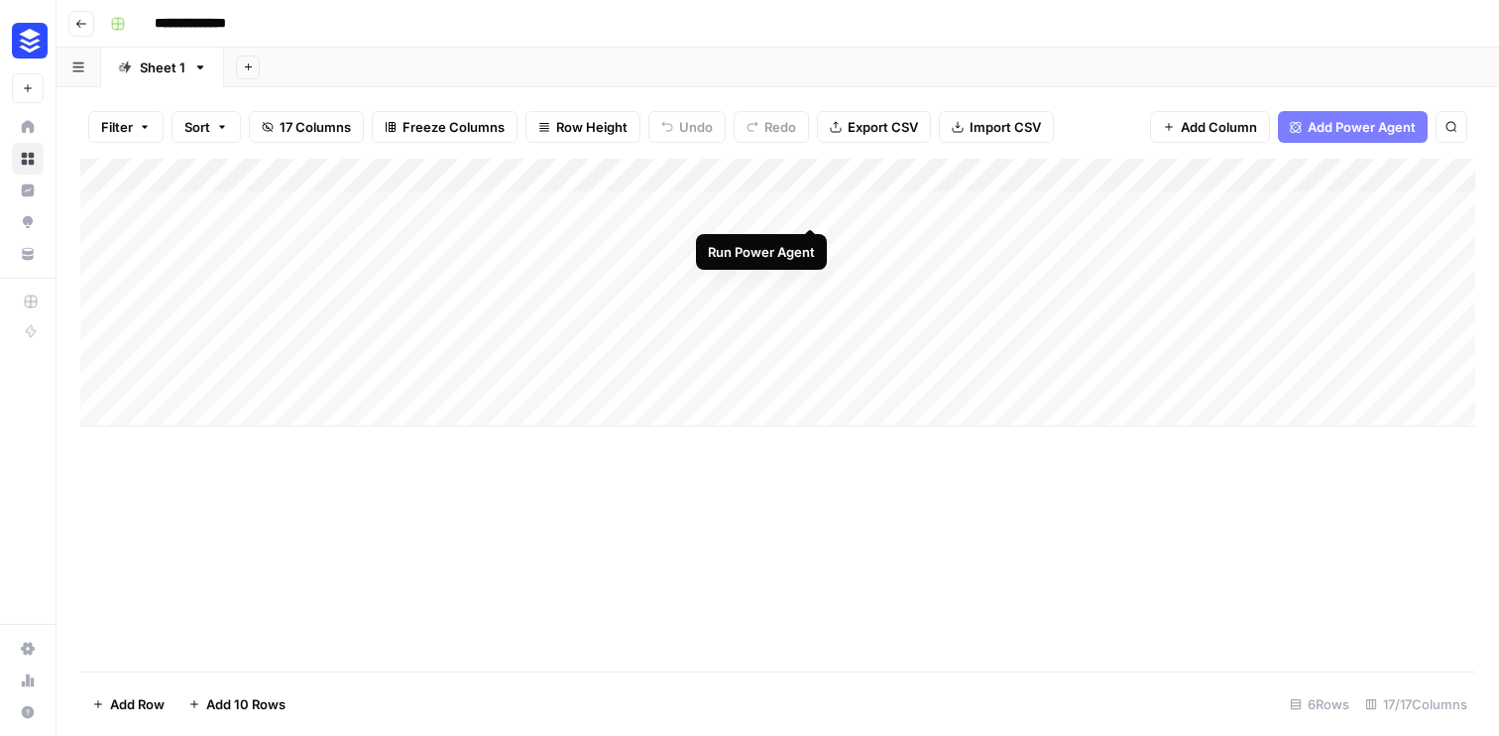
click at [813, 210] on div "Add Column" at bounding box center [777, 293] width 1395 height 268
click at [1235, 109] on div "Filter Sort 17 Columns Freeze Columns Row Height Undo Redo Export CSV Import CS…" at bounding box center [777, 126] width 1395 height 63
click at [1212, 126] on span "Add Column" at bounding box center [1219, 127] width 76 height 20
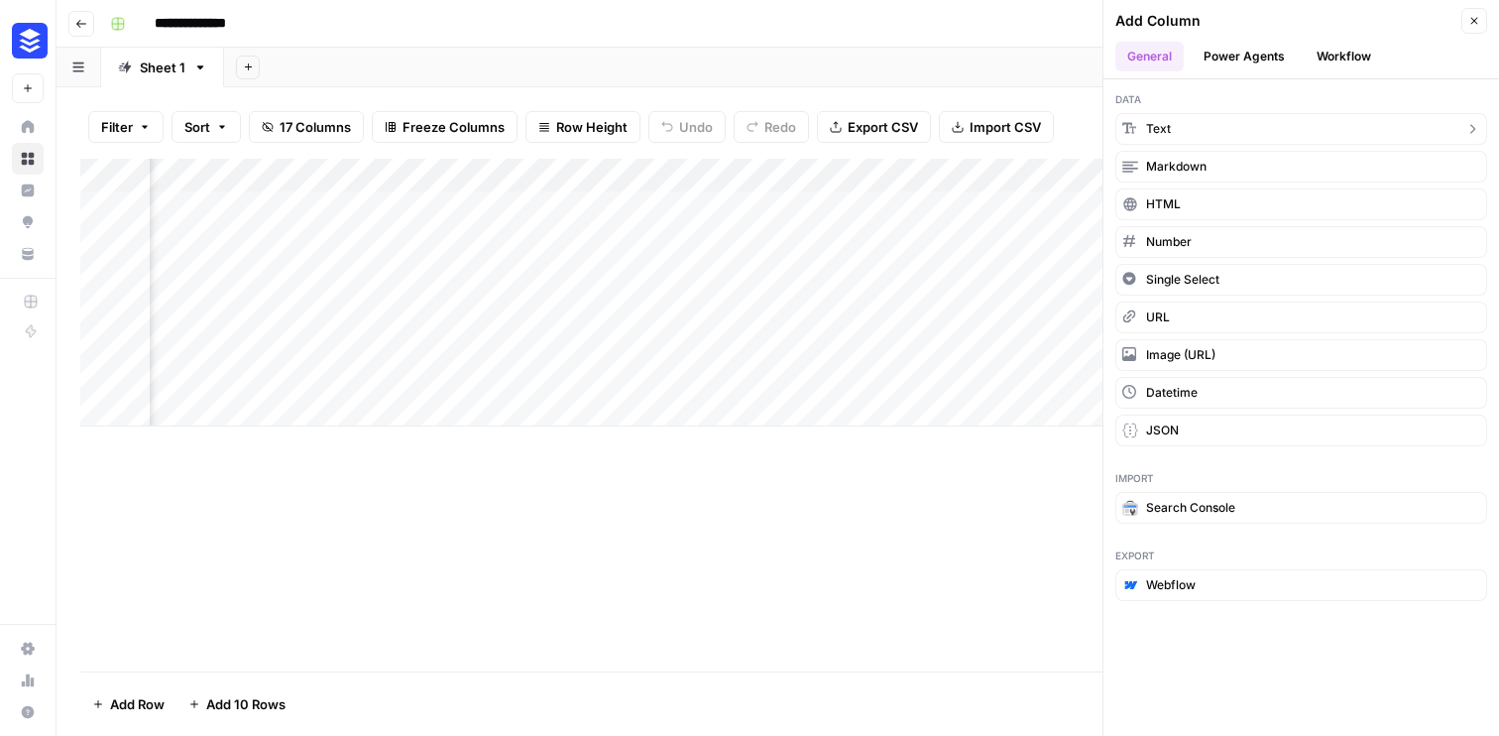
click at [1212, 126] on button "Text" at bounding box center [1302, 129] width 372 height 32
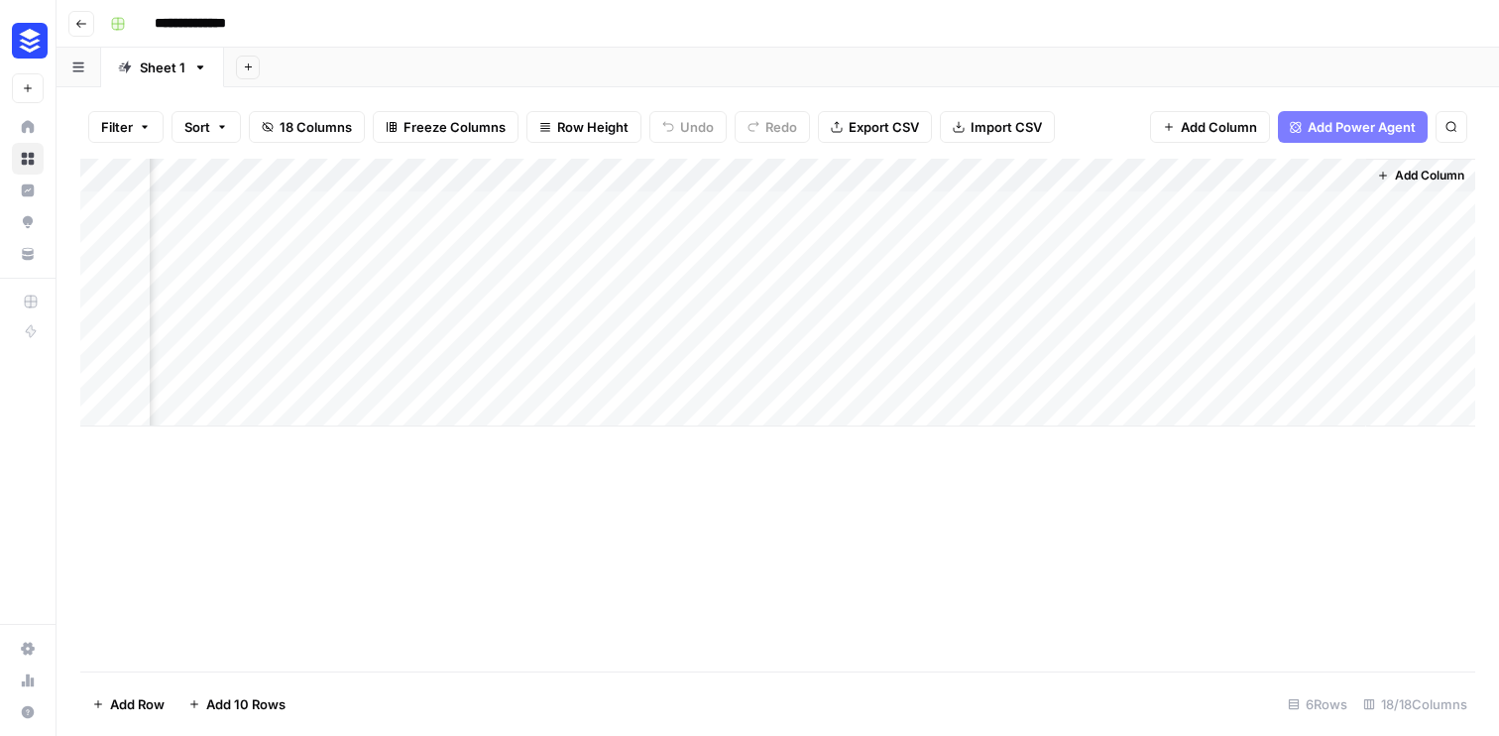
drag, startPoint x: 1246, startPoint y: 178, endPoint x: 576, endPoint y: 216, distance: 670.5
click at [576, 216] on div "Add Column" at bounding box center [777, 293] width 1395 height 268
click at [488, 170] on div "Add Column" at bounding box center [777, 293] width 1395 height 268
click at [500, 225] on input "New Column" at bounding box center [544, 223] width 201 height 20
click at [496, 213] on input "New Column" at bounding box center [544, 223] width 201 height 20
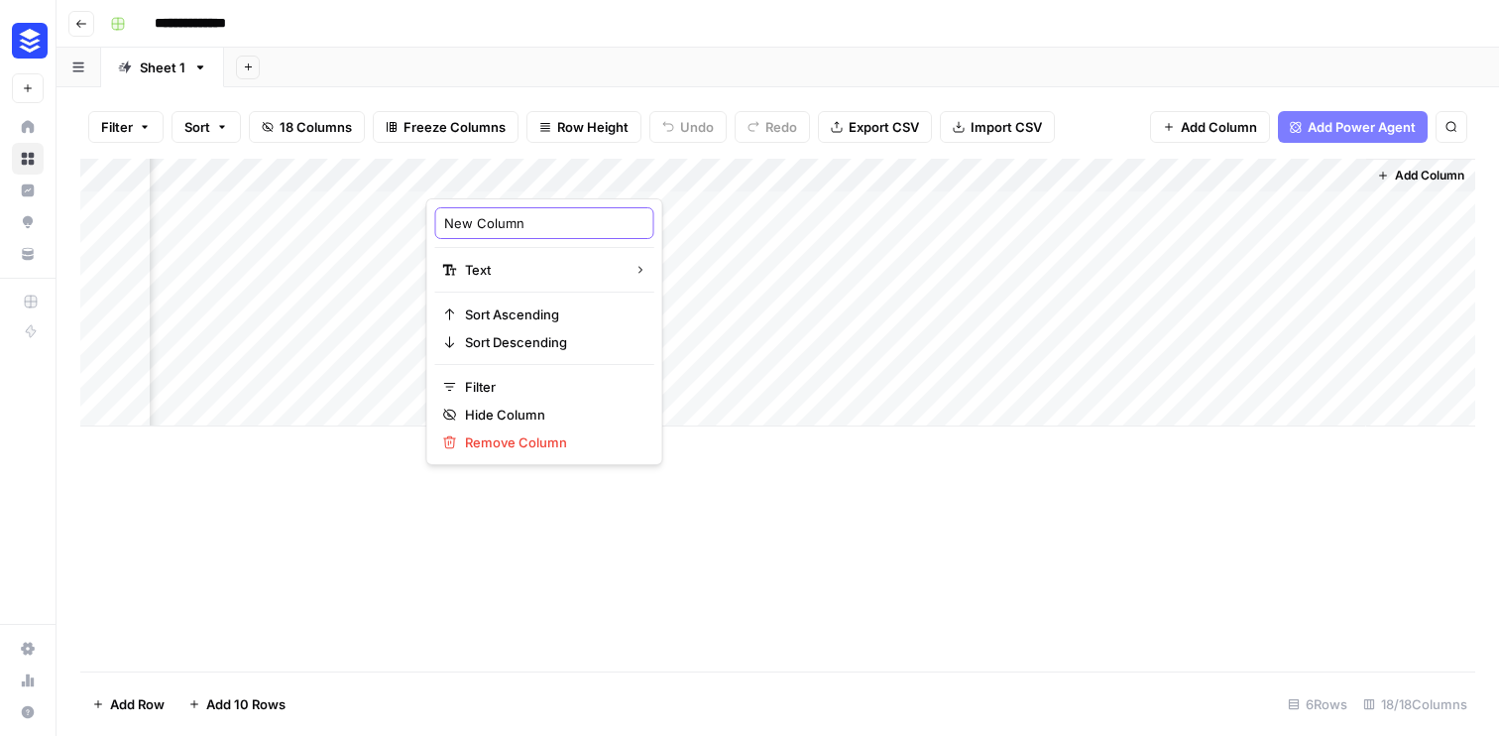
click at [496, 213] on input "New Column" at bounding box center [544, 223] width 201 height 20
type input "Primary terms"
click at [513, 546] on div "Add Column" at bounding box center [777, 415] width 1395 height 513
click at [525, 175] on div "Add Column" at bounding box center [777, 293] width 1395 height 268
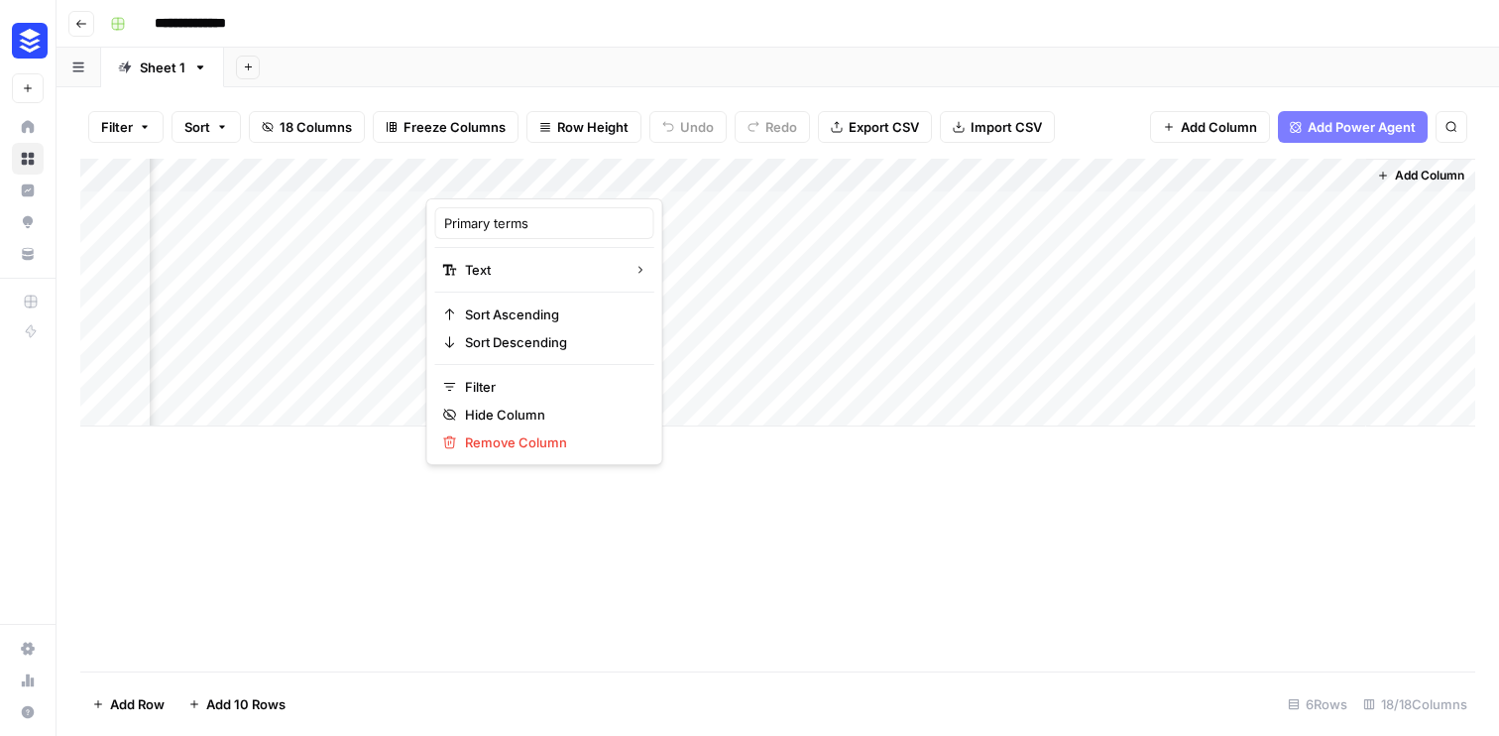
click at [551, 175] on div at bounding box center [569, 179] width 287 height 40
click at [533, 221] on input "Primary terms" at bounding box center [544, 223] width 201 height 20
click at [496, 225] on input "Primary term" at bounding box center [544, 223] width 201 height 20
drag, startPoint x: 536, startPoint y: 222, endPoint x: 494, endPoint y: 222, distance: 42.6
click at [494, 222] on input "Primary seterm" at bounding box center [544, 223] width 201 height 20
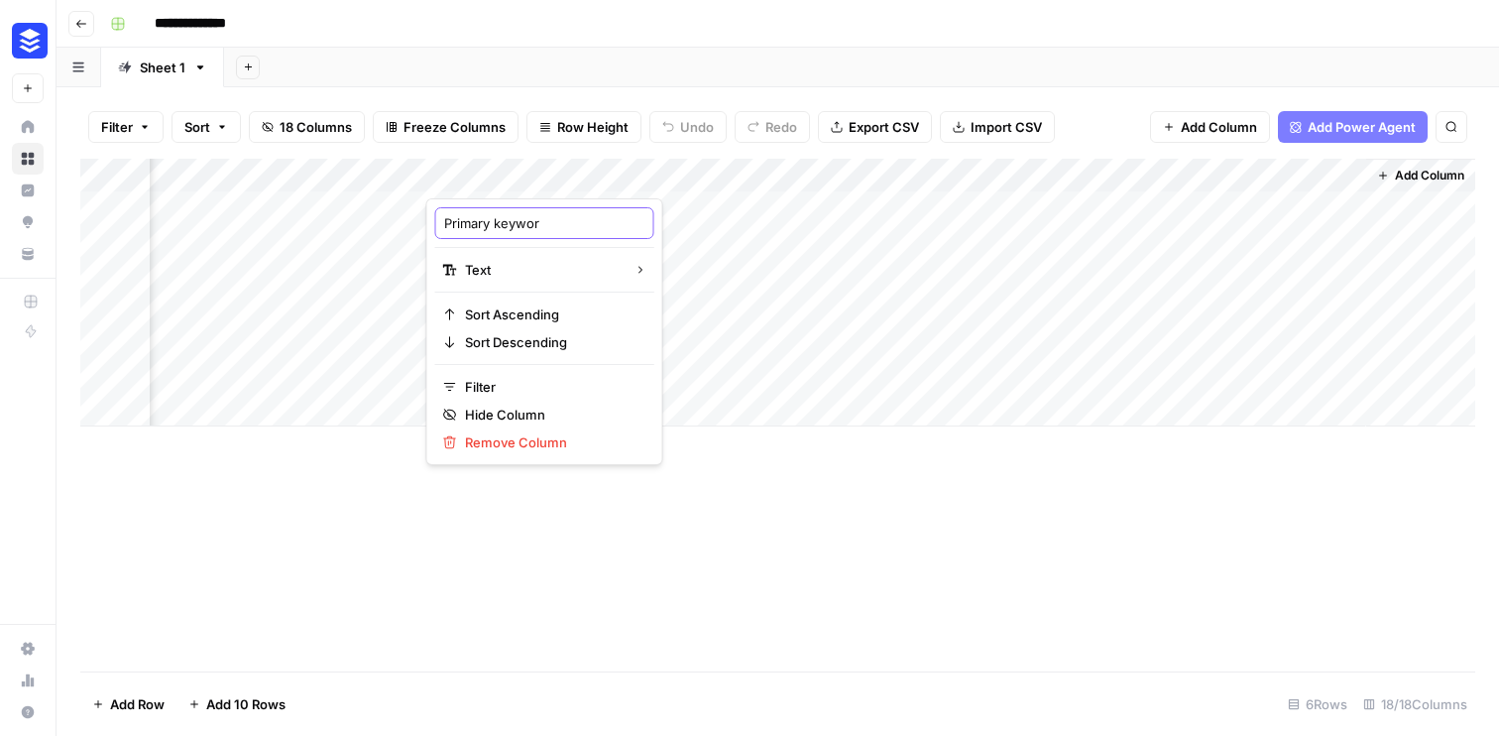
type input "Primary keyword"
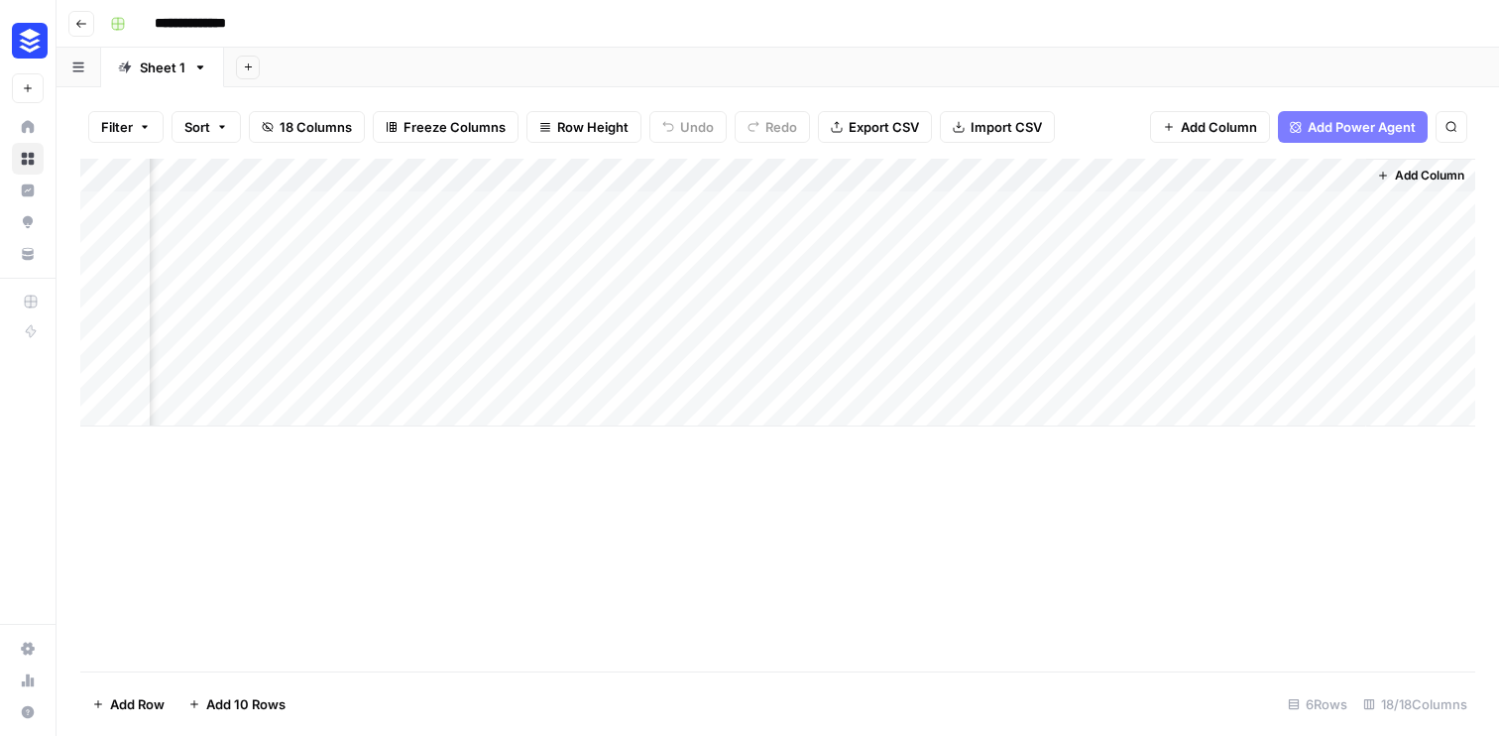
click at [690, 559] on div "Add Column" at bounding box center [777, 415] width 1395 height 513
click at [1221, 160] on div "Add Column" at bounding box center [777, 293] width 1395 height 268
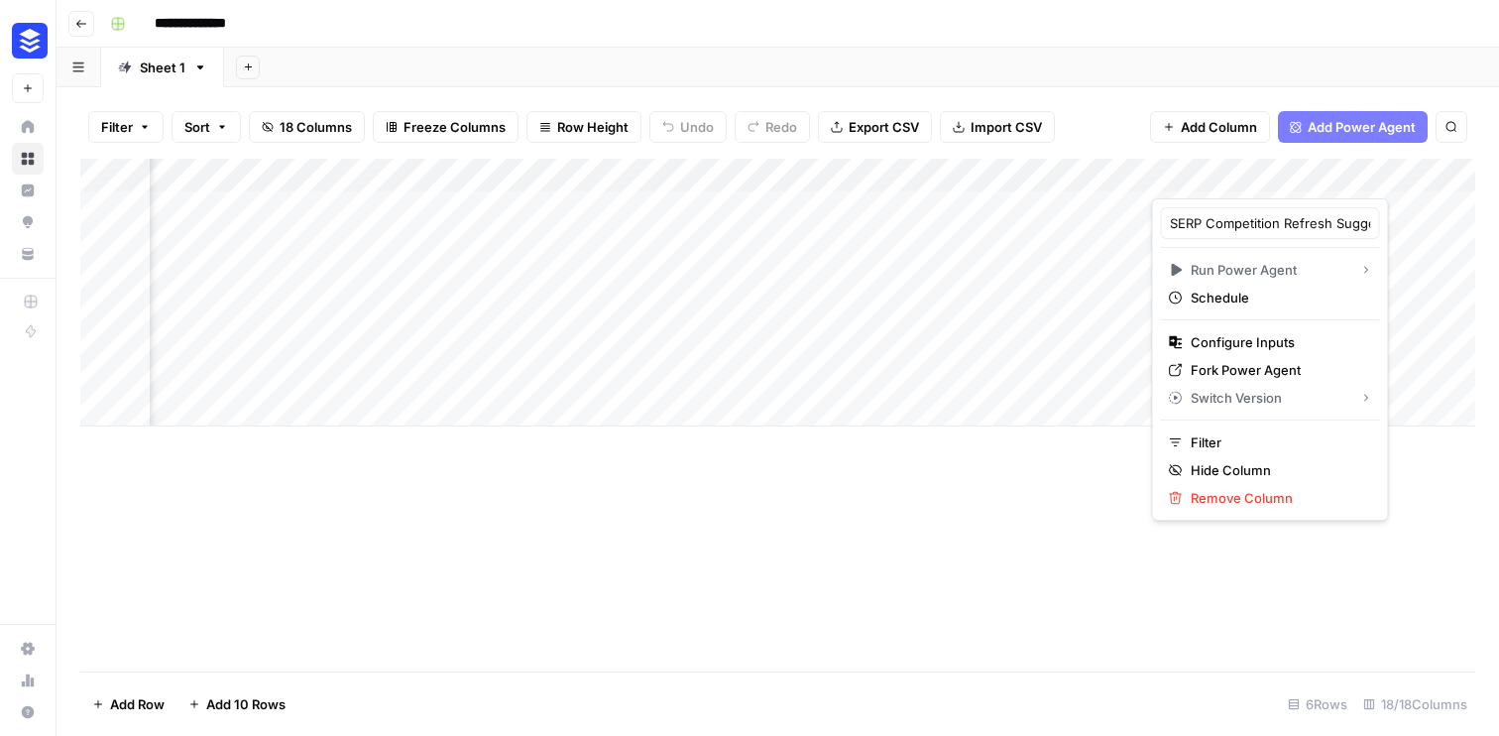
click at [994, 564] on div "Add Column" at bounding box center [777, 415] width 1395 height 513
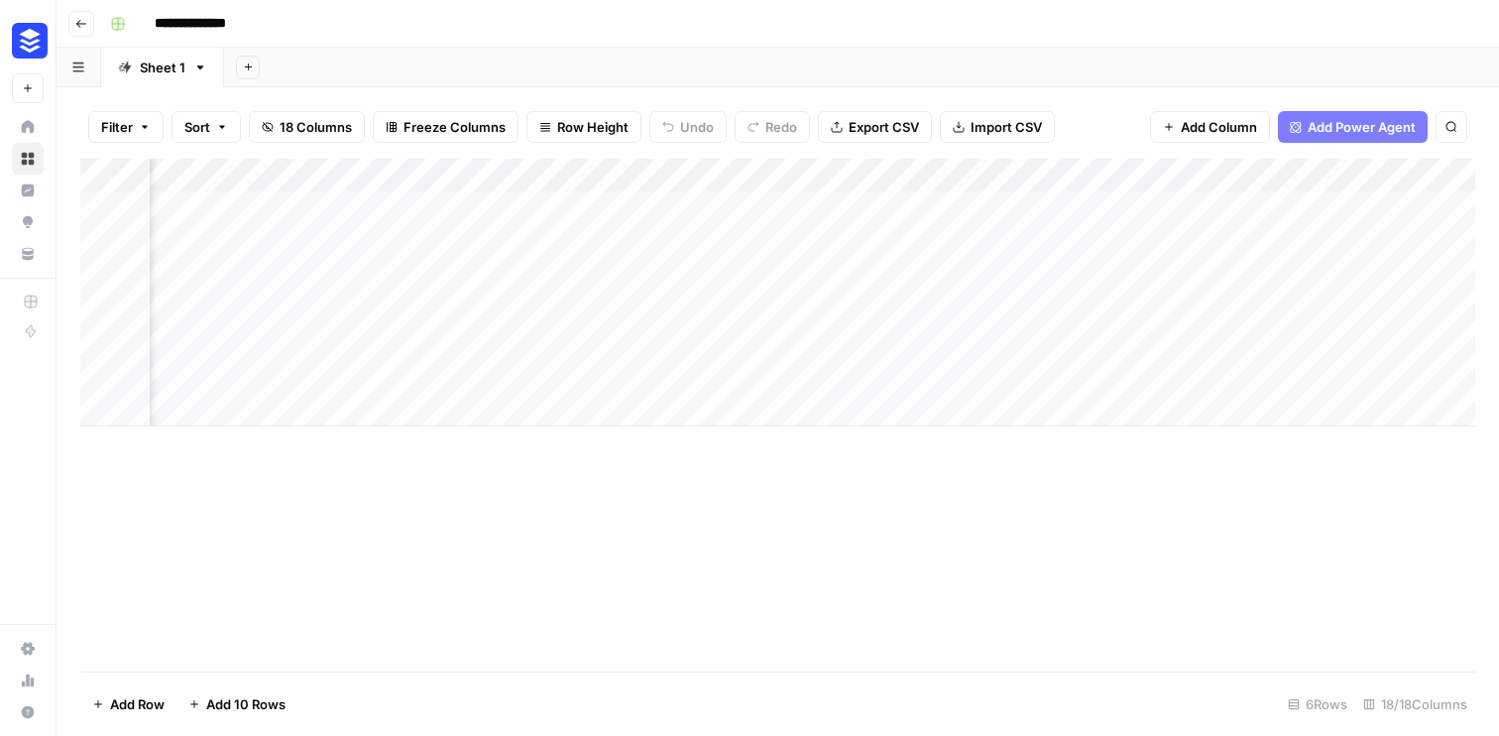
scroll to position [0, 1339]
click at [984, 179] on div "Add Column" at bounding box center [777, 293] width 1395 height 268
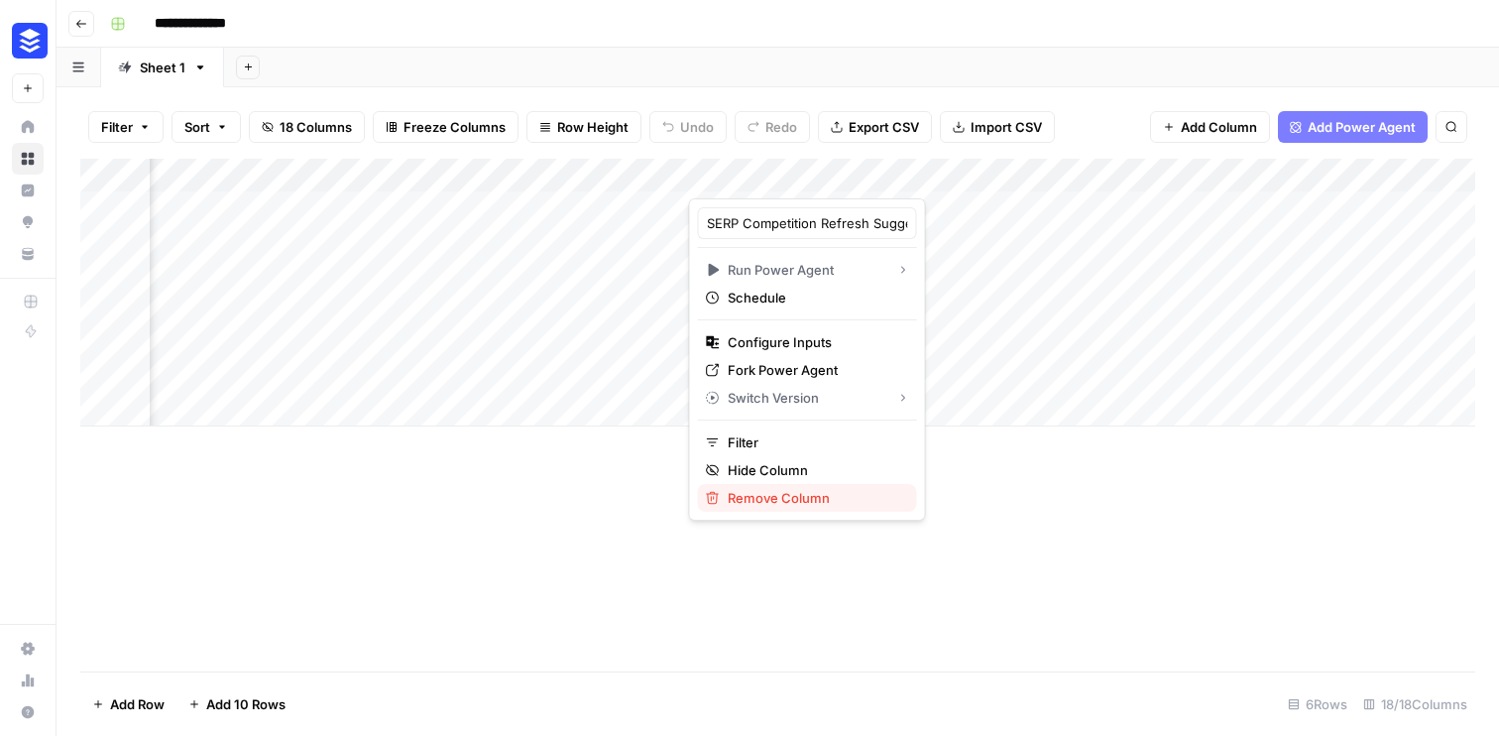
click at [787, 484] on button "Remove Column" at bounding box center [807, 498] width 219 height 28
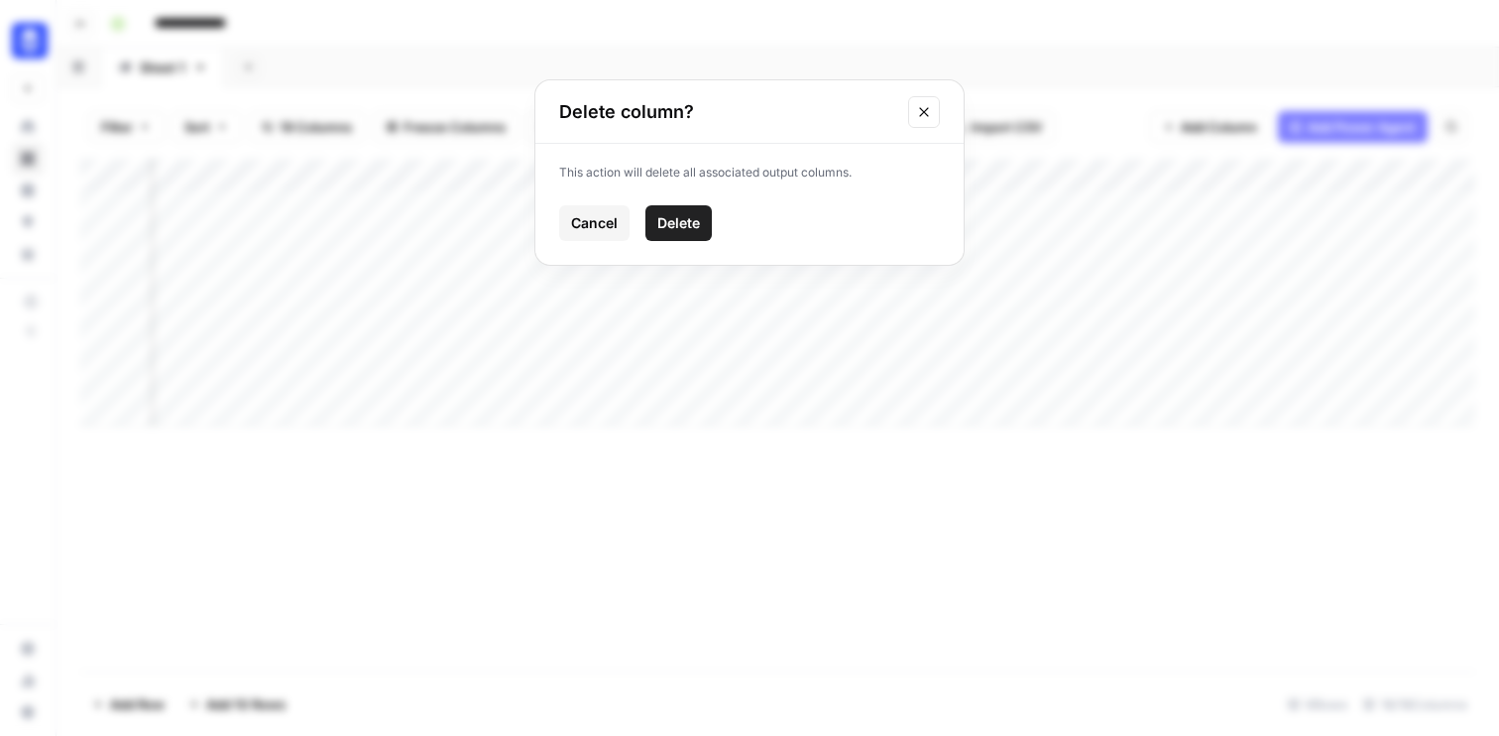
click at [657, 222] on span "Delete" at bounding box center [678, 223] width 43 height 20
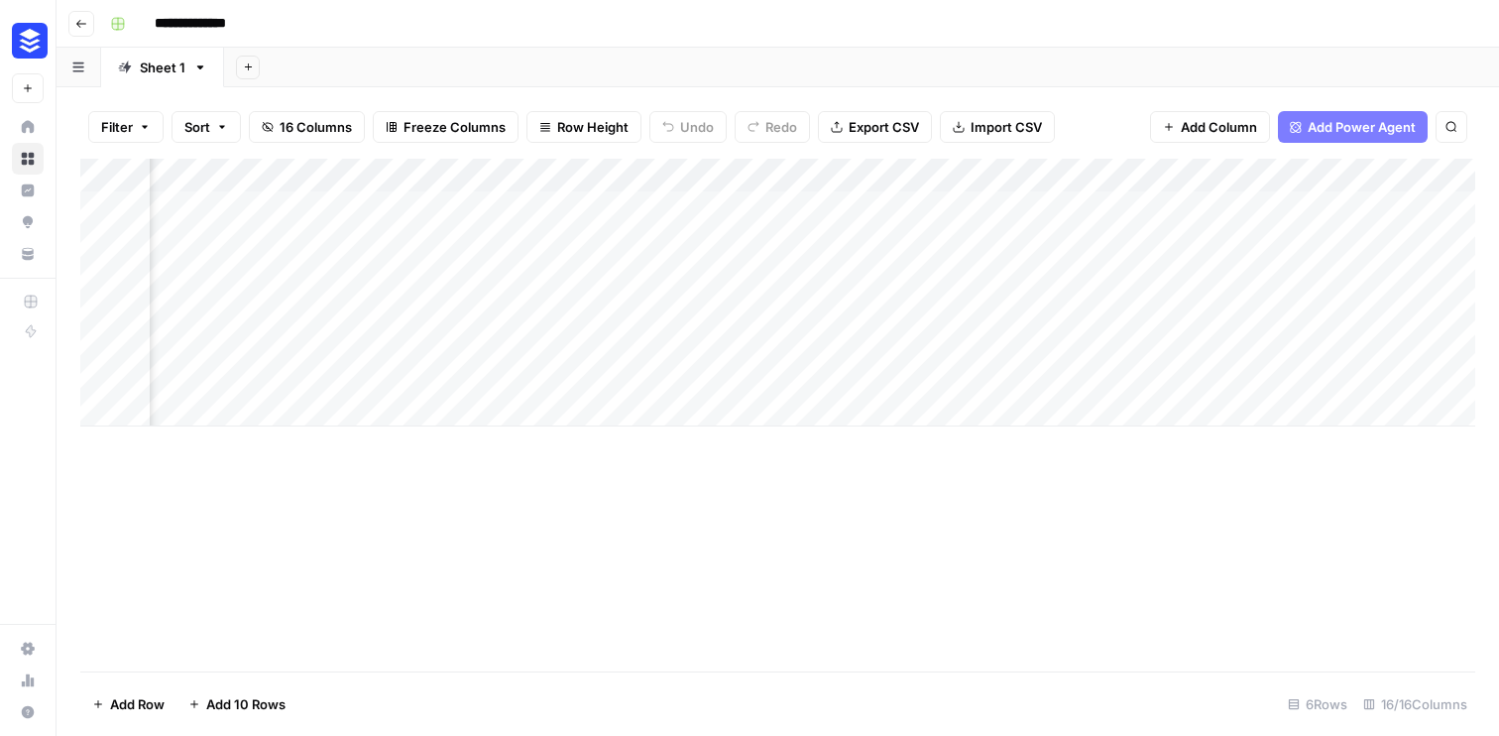
scroll to position [0, 2593]
click at [690, 177] on div "Add Column" at bounding box center [777, 293] width 1395 height 268
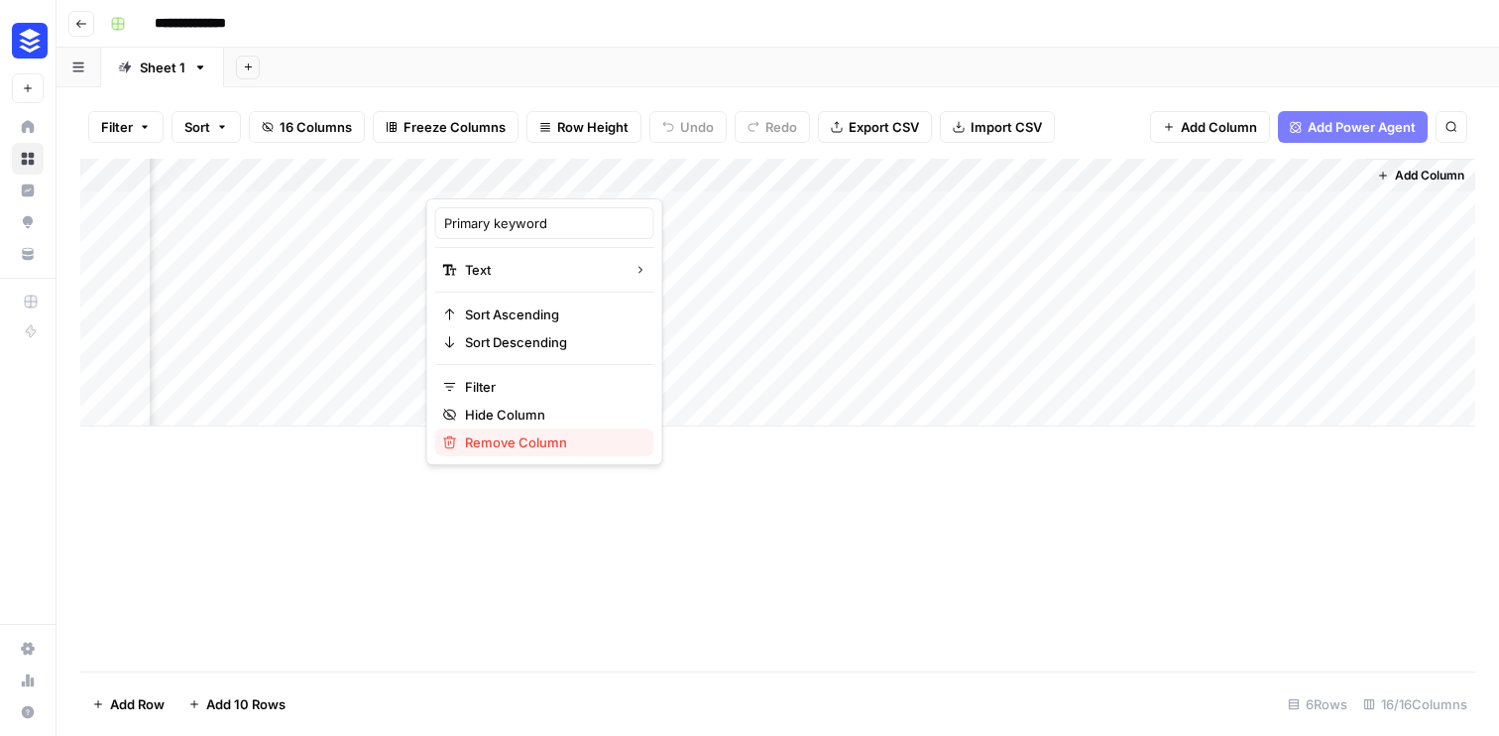
click at [560, 437] on span "Remove Column" at bounding box center [552, 442] width 174 height 20
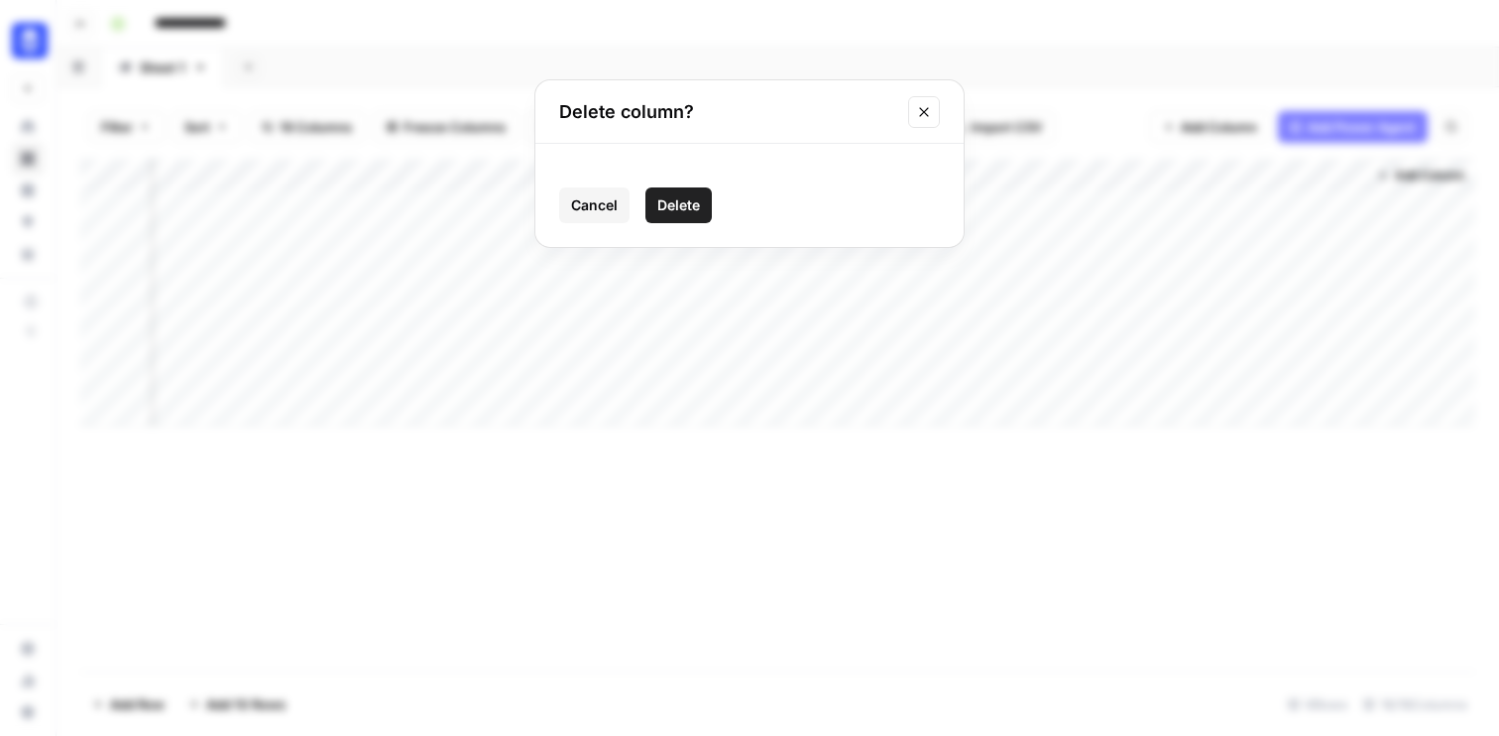
click at [683, 202] on span "Delete" at bounding box center [678, 205] width 43 height 20
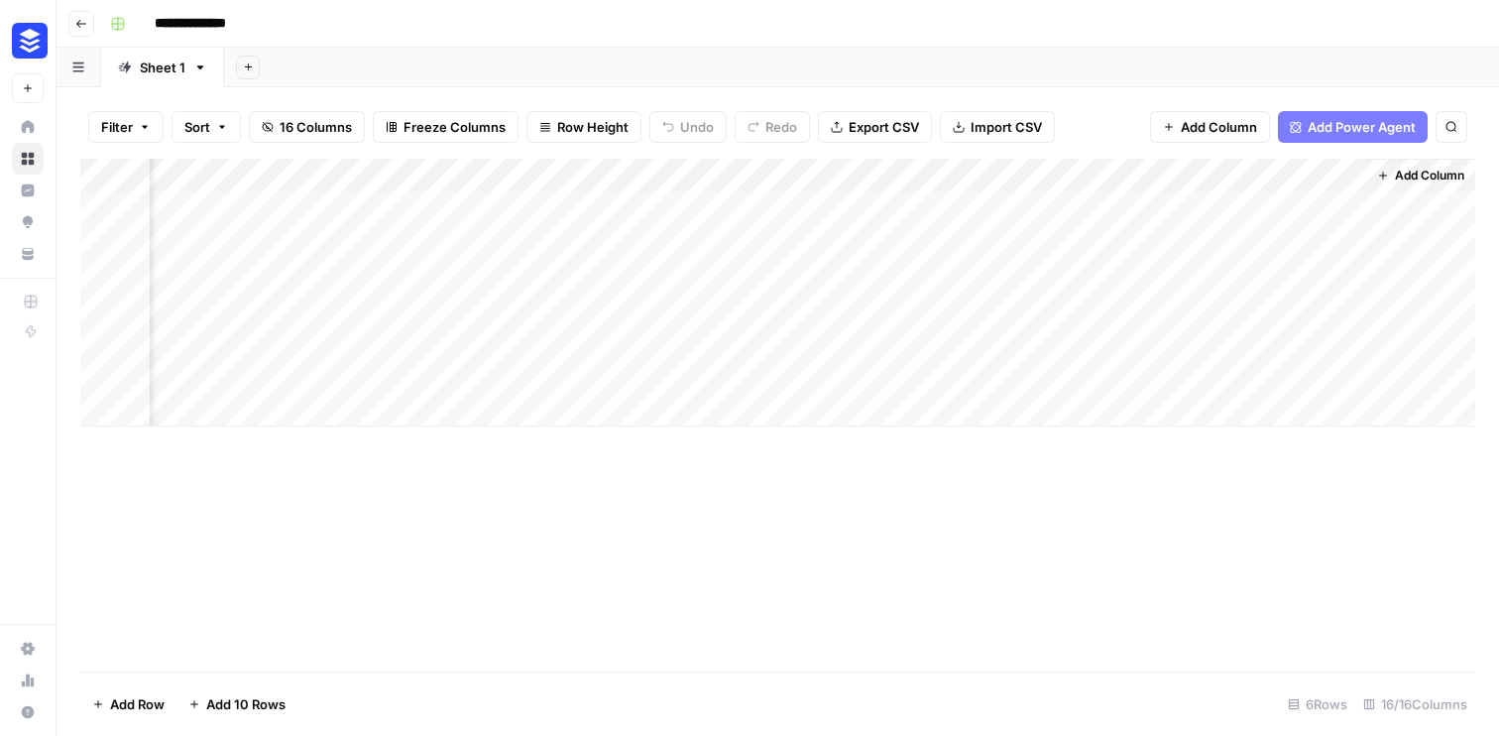
scroll to position [0, 2308]
click at [1378, 128] on span "Add Power Agent" at bounding box center [1362, 127] width 108 height 20
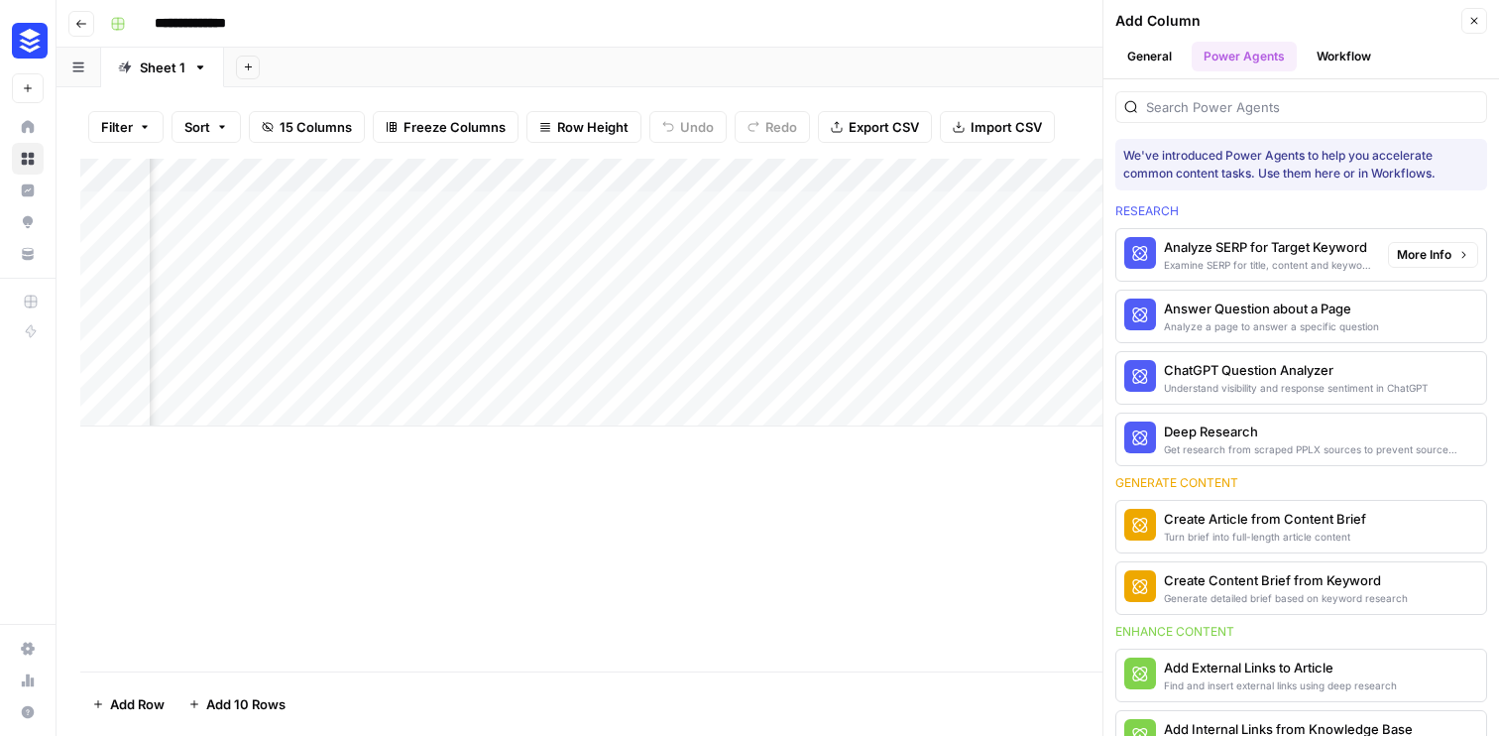
click at [1342, 240] on div "Analyze SERP for Target Keyword" at bounding box center [1268, 247] width 208 height 20
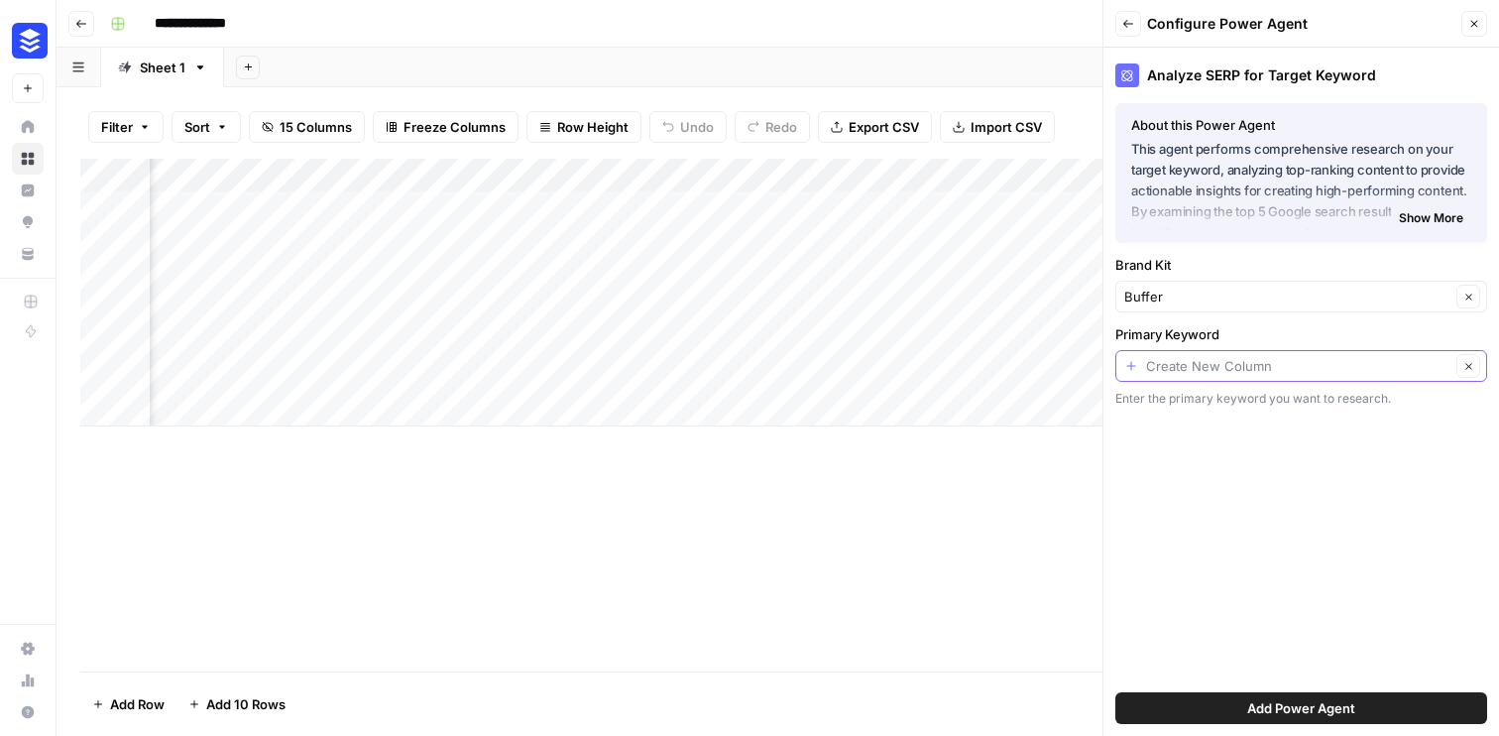
click at [1297, 372] on input "Primary Keyword" at bounding box center [1298, 366] width 304 height 20
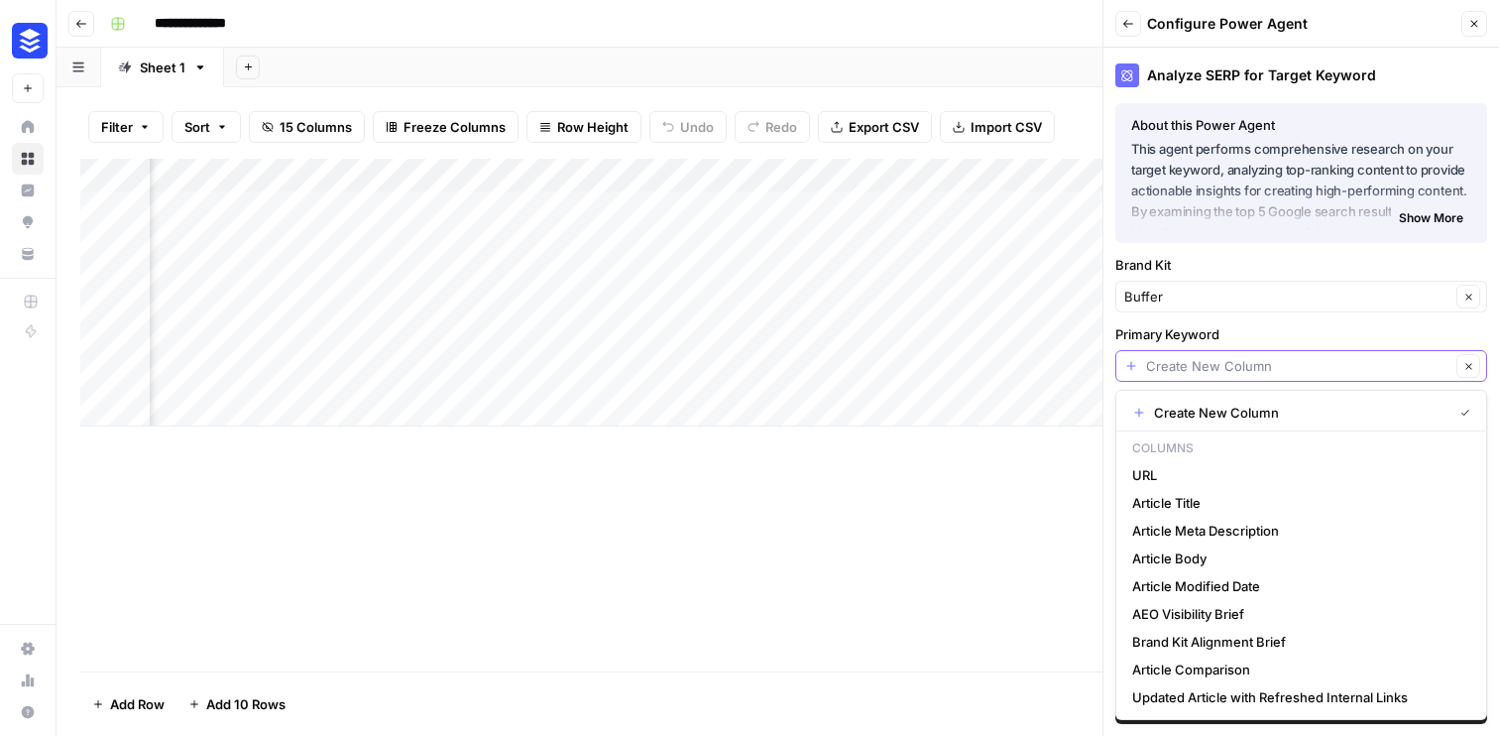
click at [1297, 372] on input "Primary Keyword" at bounding box center [1298, 366] width 304 height 20
type input "Create New Column"
click at [1311, 321] on div "Analyze SERP for Target Keyword About this Power Agent This agent performs comp…" at bounding box center [1302, 392] width 396 height 688
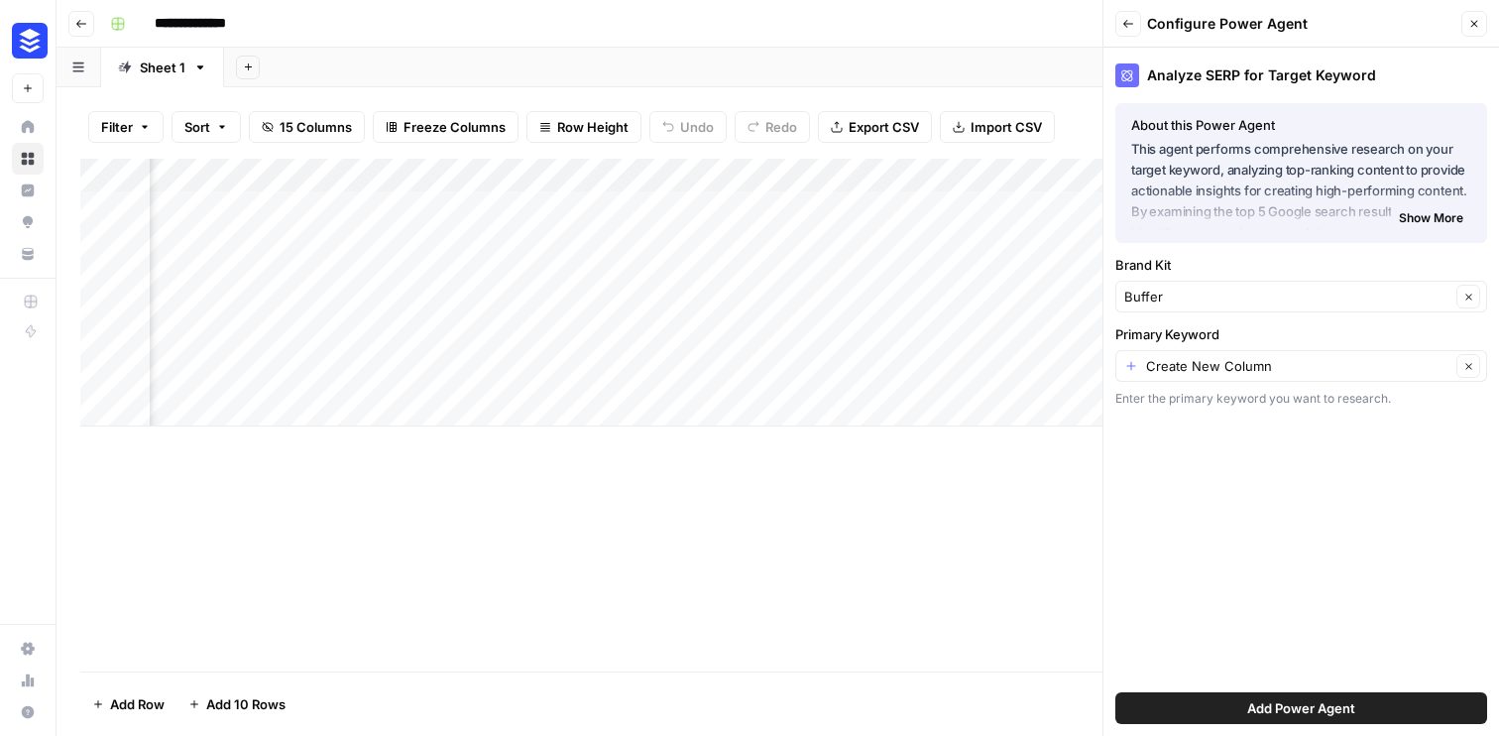
click at [1215, 699] on button "Add Power Agent" at bounding box center [1302, 708] width 372 height 32
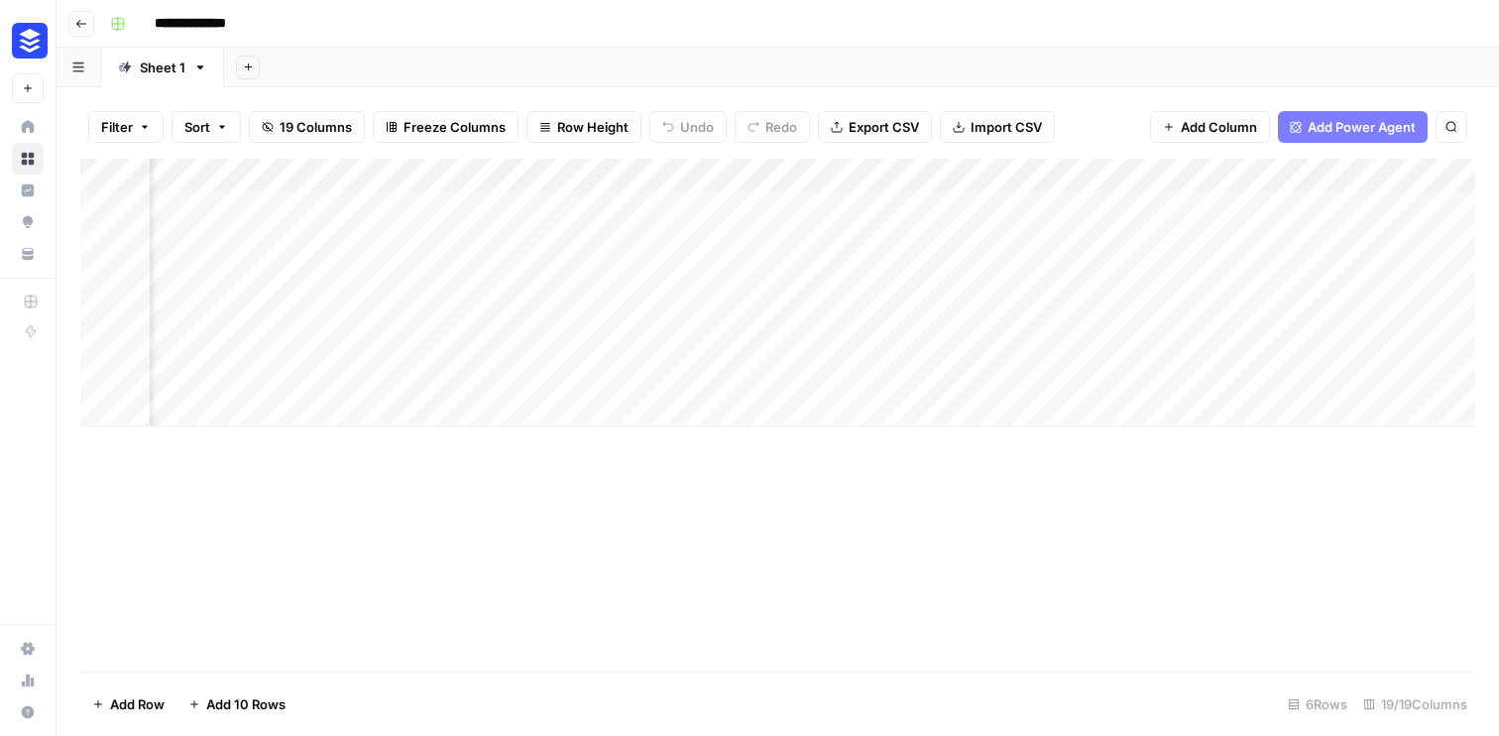
scroll to position [0, 2932]
drag, startPoint x: 1170, startPoint y: 175, endPoint x: 641, endPoint y: 178, distance: 529.6
click at [641, 178] on div "Add Column" at bounding box center [777, 293] width 1395 height 268
drag, startPoint x: 641, startPoint y: 178, endPoint x: 215, endPoint y: 182, distance: 425.4
click at [215, 182] on div "Add Column" at bounding box center [777, 293] width 1395 height 268
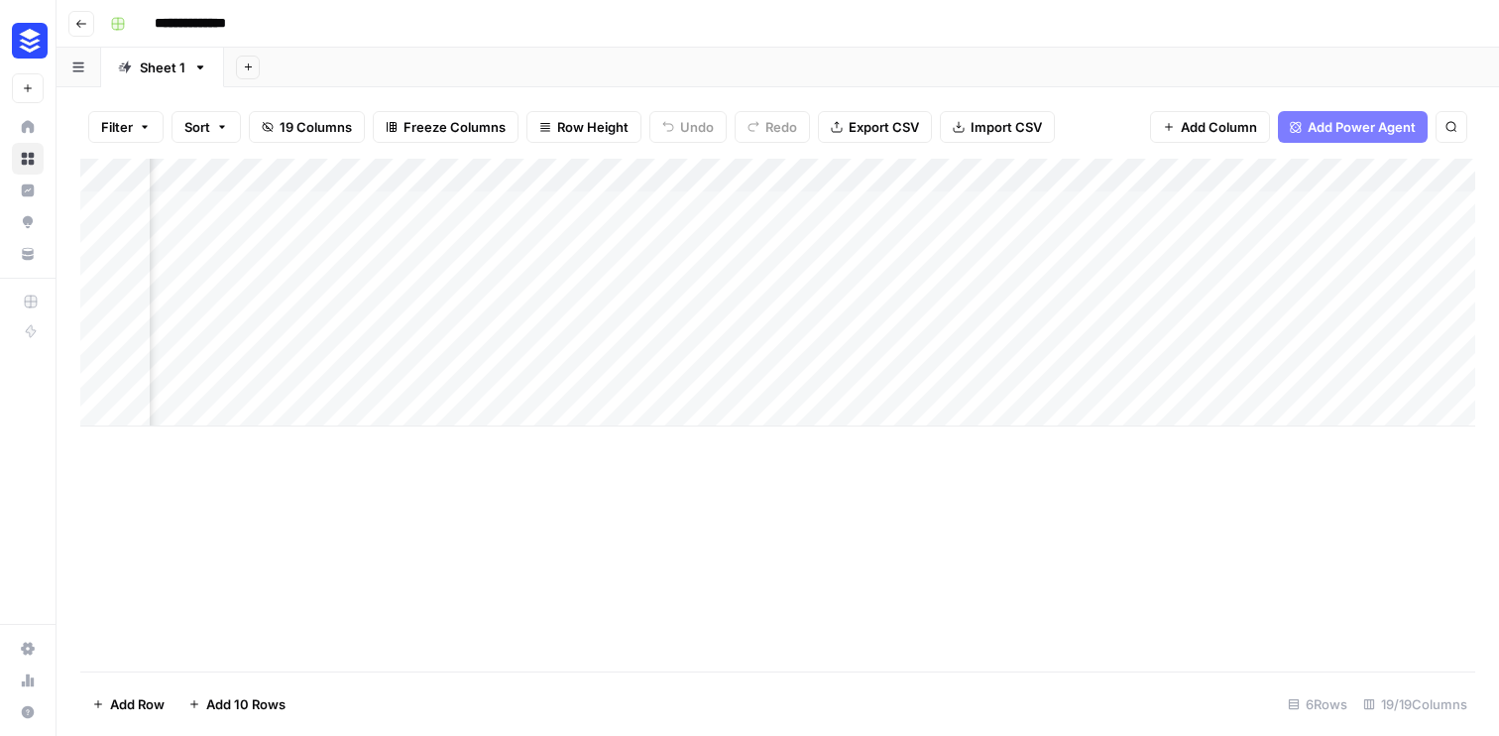
drag, startPoint x: 251, startPoint y: 175, endPoint x: 1170, endPoint y: 255, distance: 922.8
click at [1170, 255] on div "Add Column" at bounding box center [777, 293] width 1395 height 268
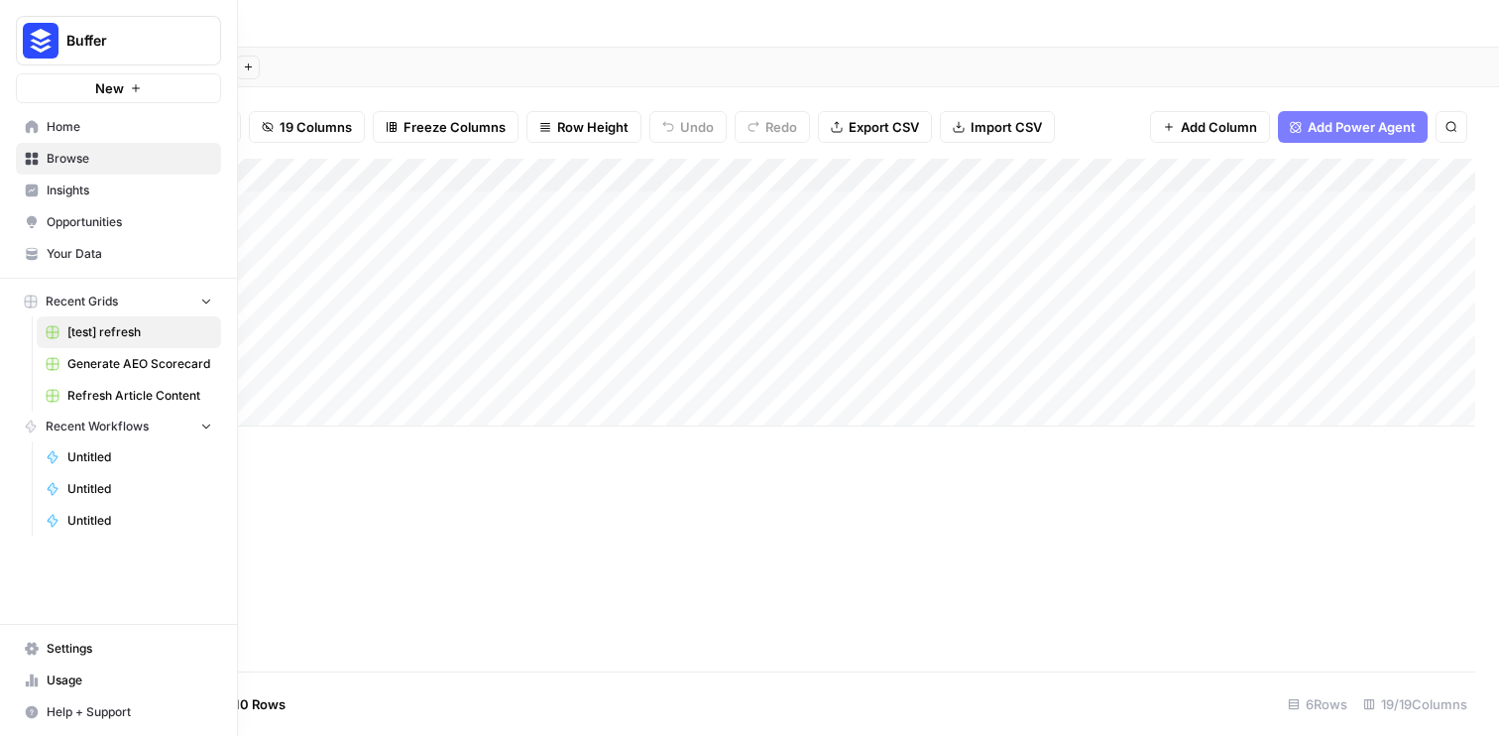
scroll to position [0, 2302]
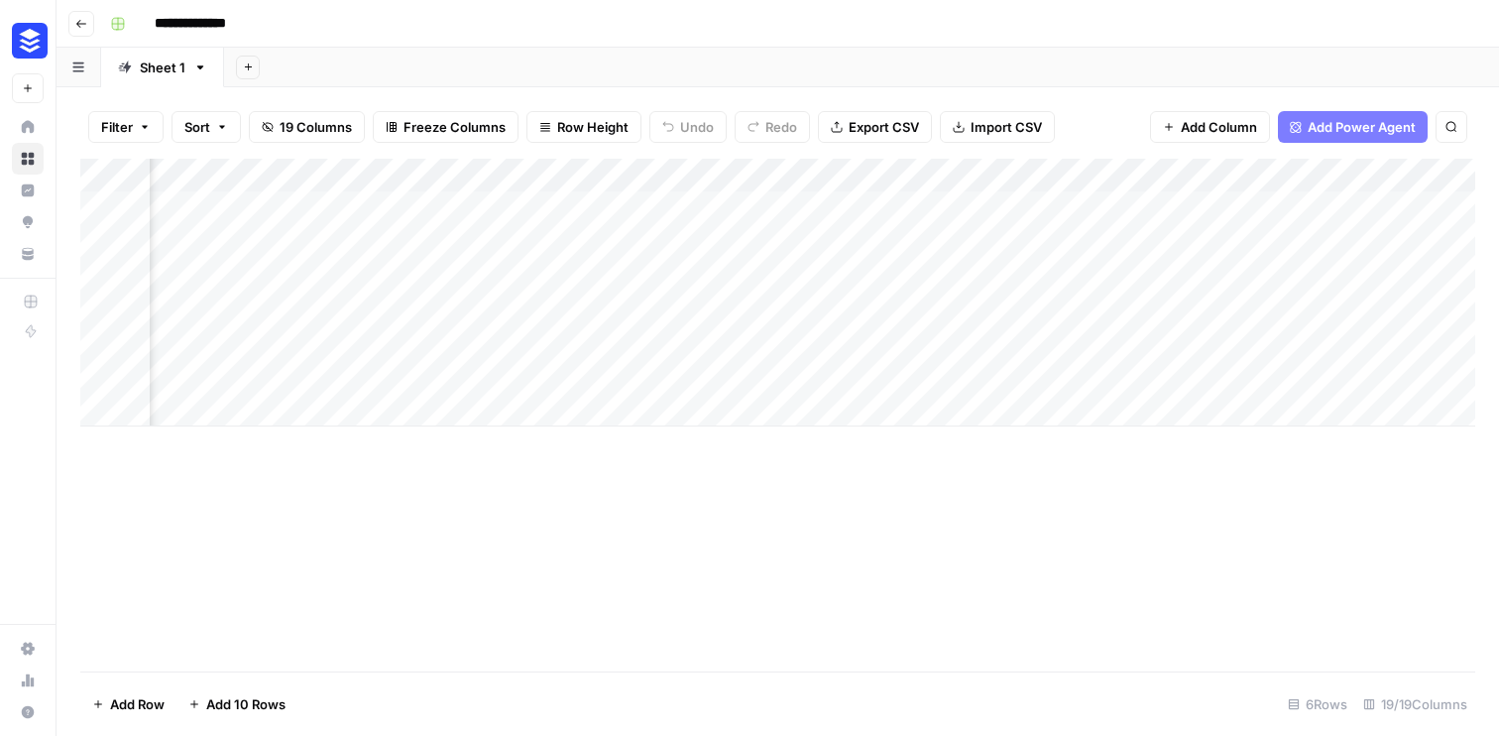
drag, startPoint x: 1222, startPoint y: 173, endPoint x: 327, endPoint y: 237, distance: 896.8
click at [327, 237] on div "Add Column" at bounding box center [777, 293] width 1395 height 268
click at [1112, 174] on div "Add Column" at bounding box center [777, 293] width 1395 height 268
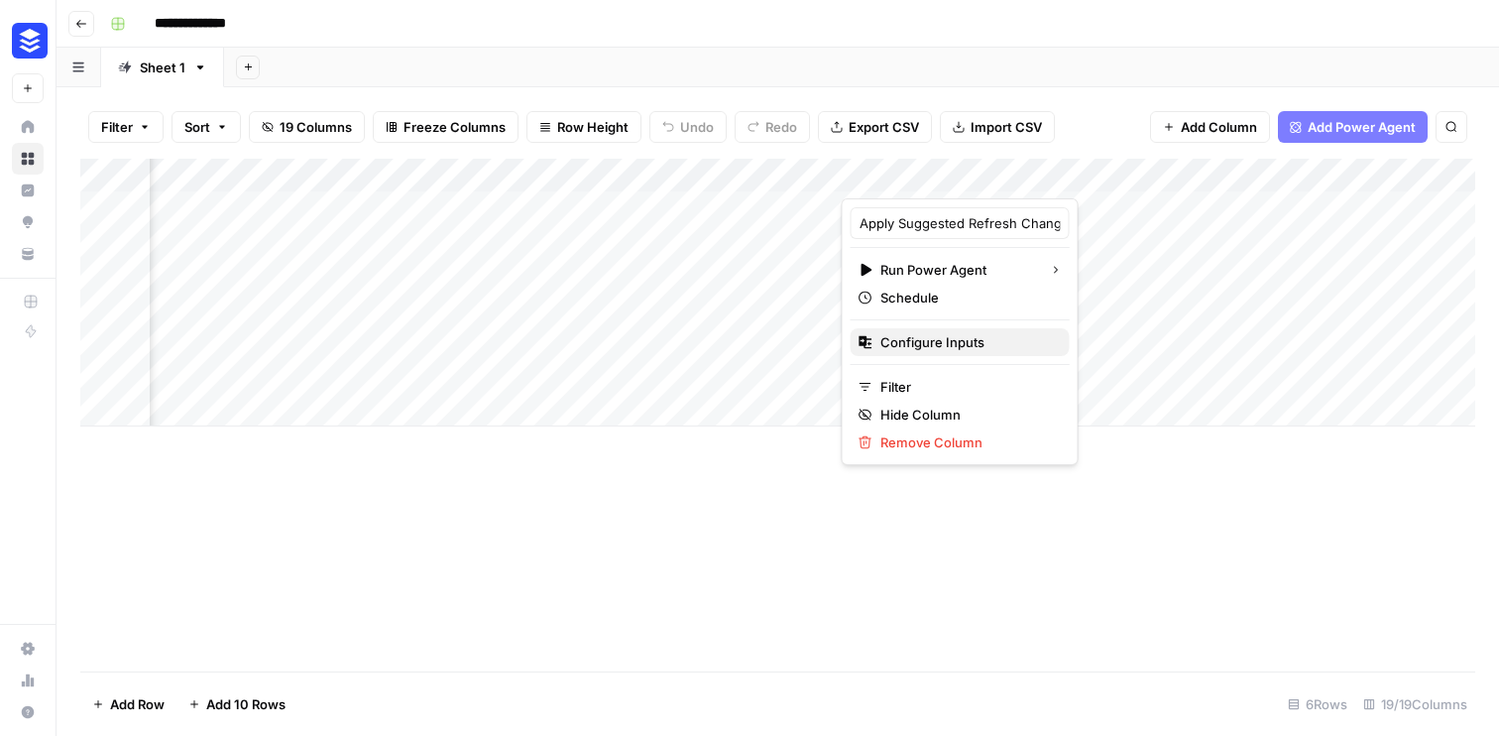
click at [942, 330] on button "Configure Inputs" at bounding box center [960, 342] width 219 height 28
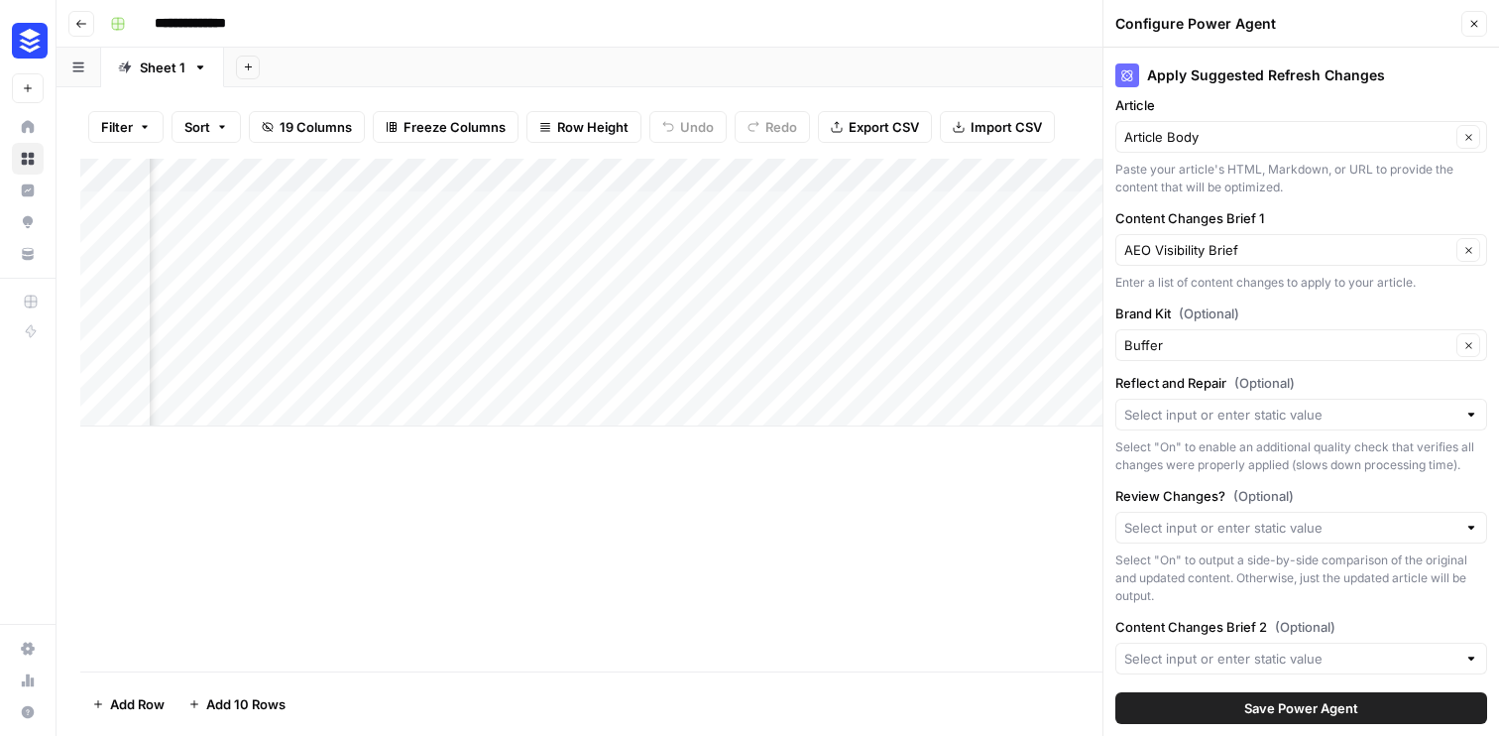
scroll to position [165, 0]
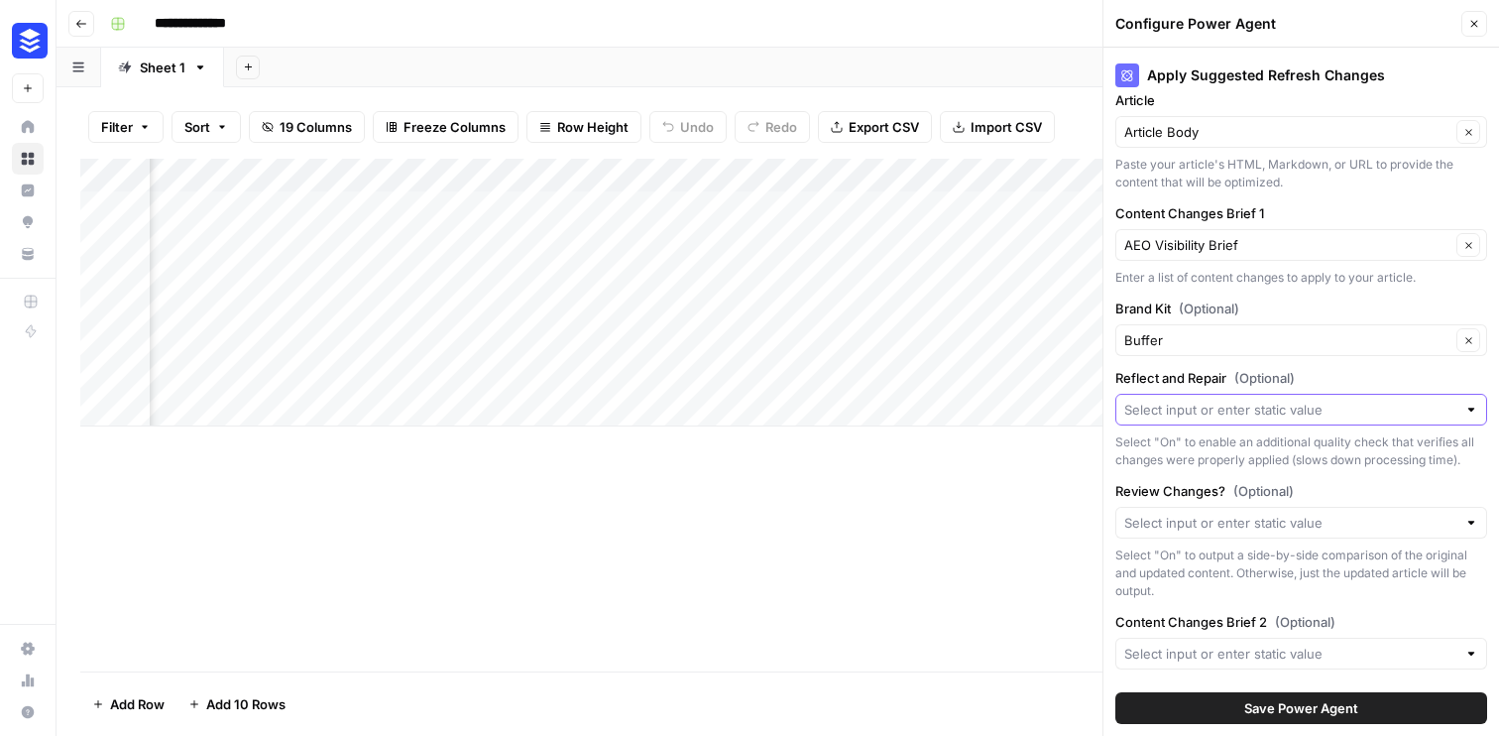
click at [1179, 416] on input "Reflect and Repair (Optional)" at bounding box center [1291, 410] width 332 height 20
click at [1040, 496] on div "Add Column" at bounding box center [777, 415] width 1395 height 513
click at [937, 554] on div "Add Column" at bounding box center [777, 415] width 1395 height 513
click at [1469, 28] on icon "button" at bounding box center [1475, 24] width 12 height 12
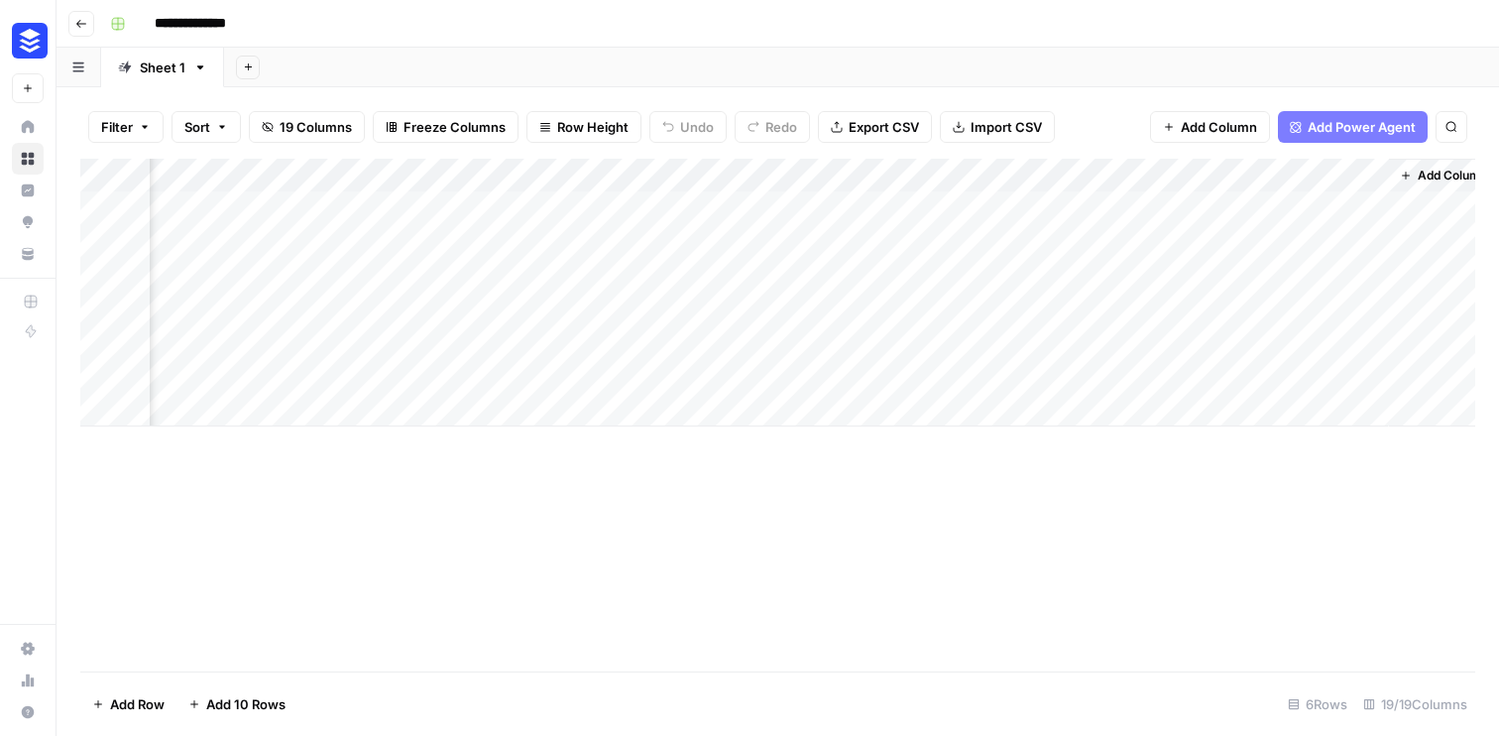
scroll to position [0, 3251]
drag, startPoint x: 1129, startPoint y: 176, endPoint x: 433, endPoint y: 209, distance: 696.0
click at [433, 209] on div "Add Column" at bounding box center [777, 293] width 1395 height 268
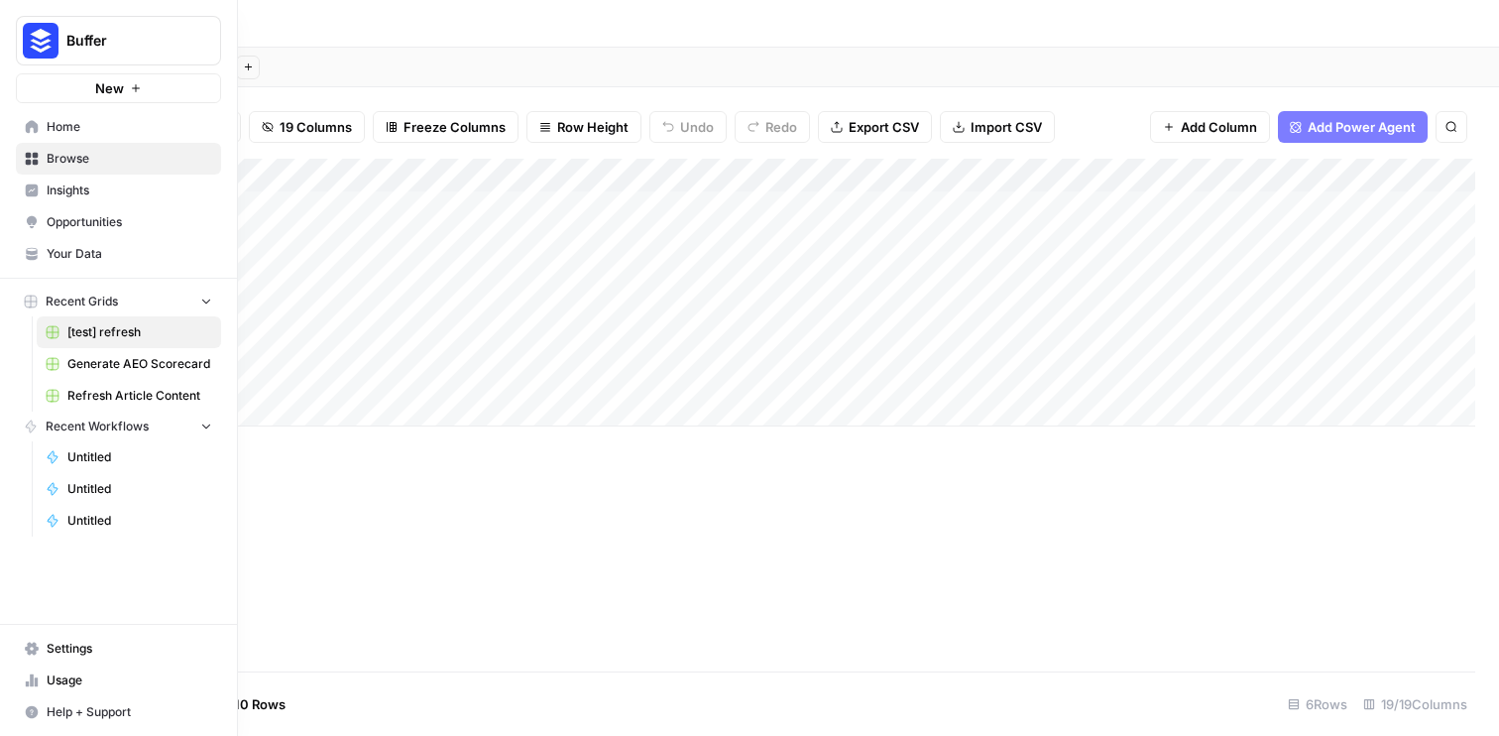
scroll to position [0, 2649]
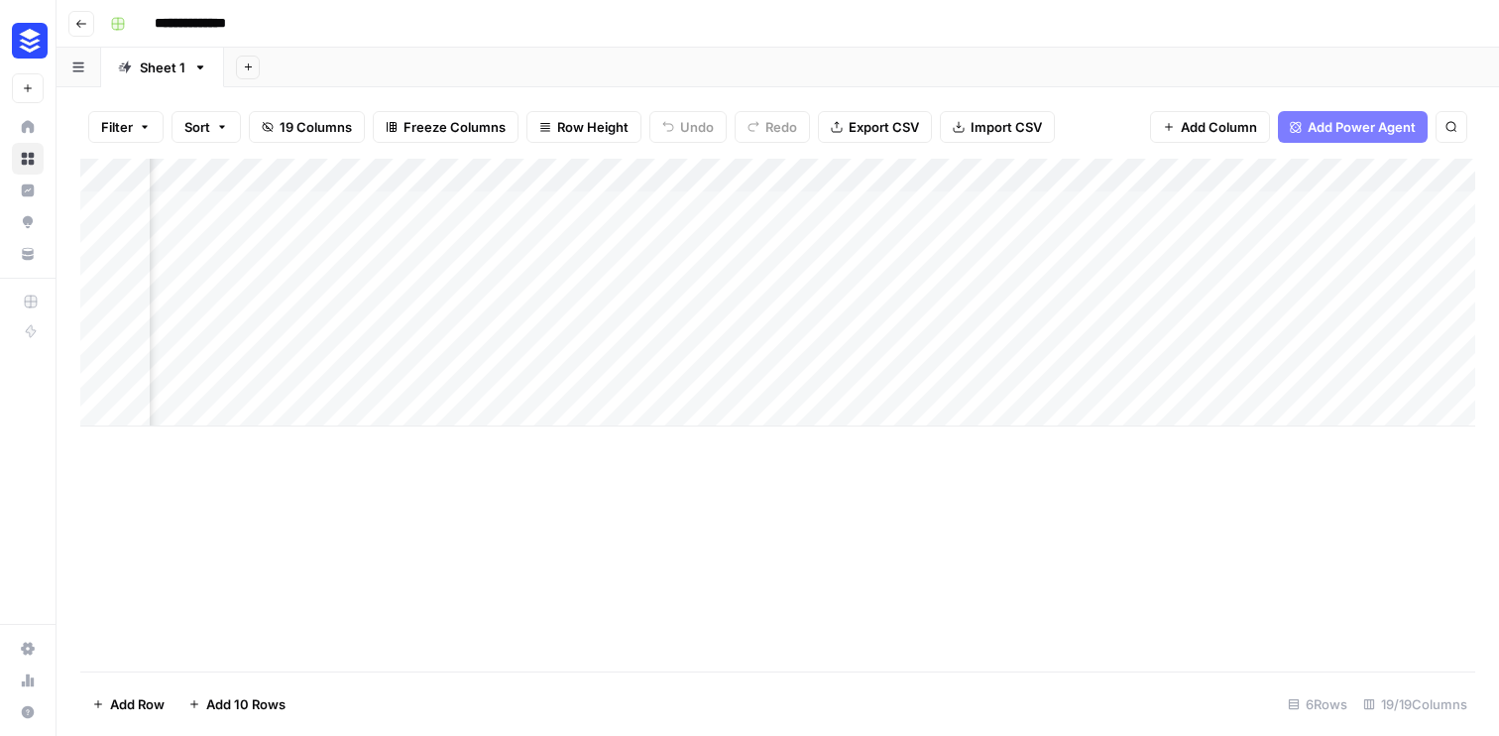
drag, startPoint x: 475, startPoint y: 176, endPoint x: 299, endPoint y: 202, distance: 177.6
click at [299, 202] on div "Add Column" at bounding box center [777, 293] width 1395 height 268
drag, startPoint x: 1248, startPoint y: 178, endPoint x: 350, endPoint y: 198, distance: 898.7
click at [350, 198] on div "Add Column" at bounding box center [777, 293] width 1395 height 268
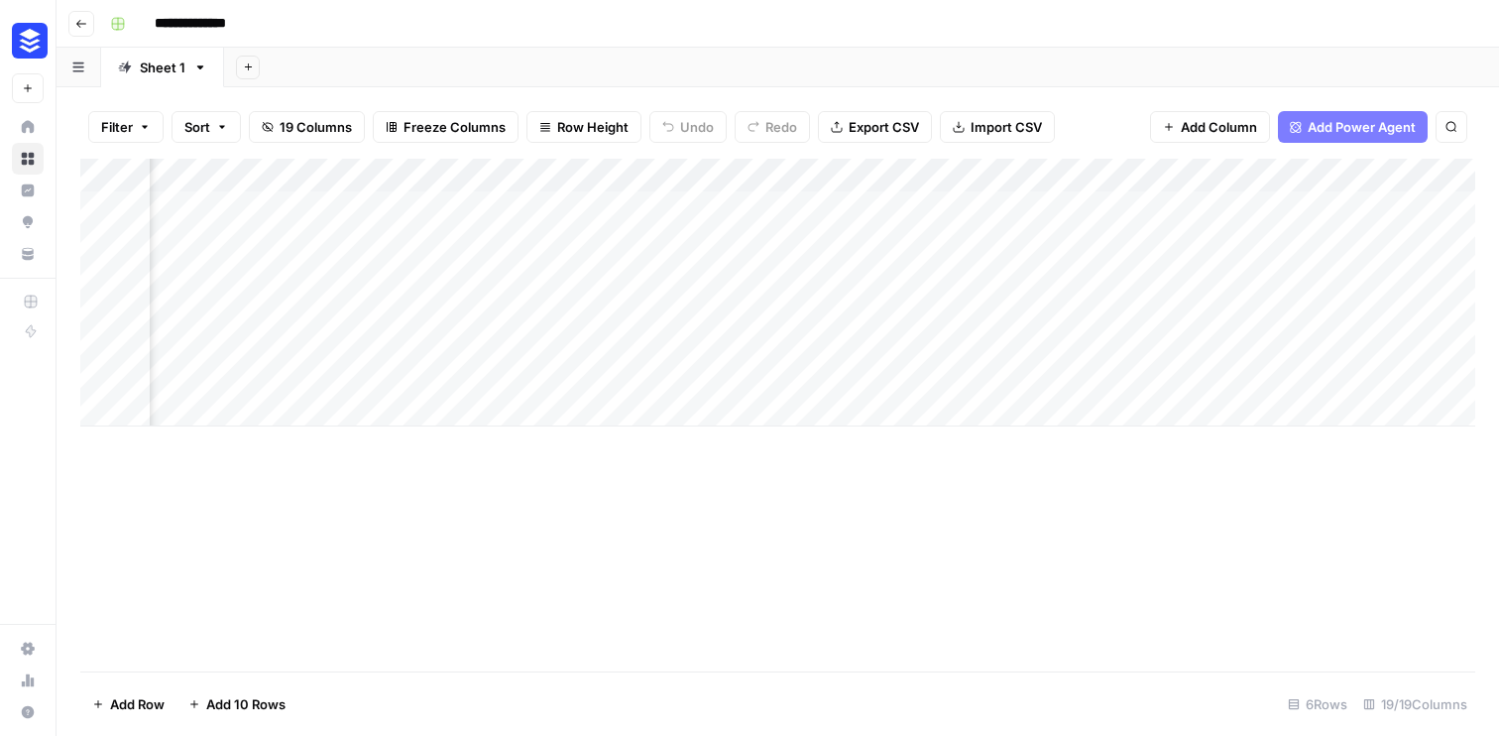
scroll to position [0, 2594]
drag, startPoint x: 1023, startPoint y: 182, endPoint x: 577, endPoint y: 194, distance: 446.4
click at [577, 194] on div "Add Column" at bounding box center [777, 293] width 1395 height 268
drag, startPoint x: 1220, startPoint y: 177, endPoint x: 380, endPoint y: 193, distance: 840.1
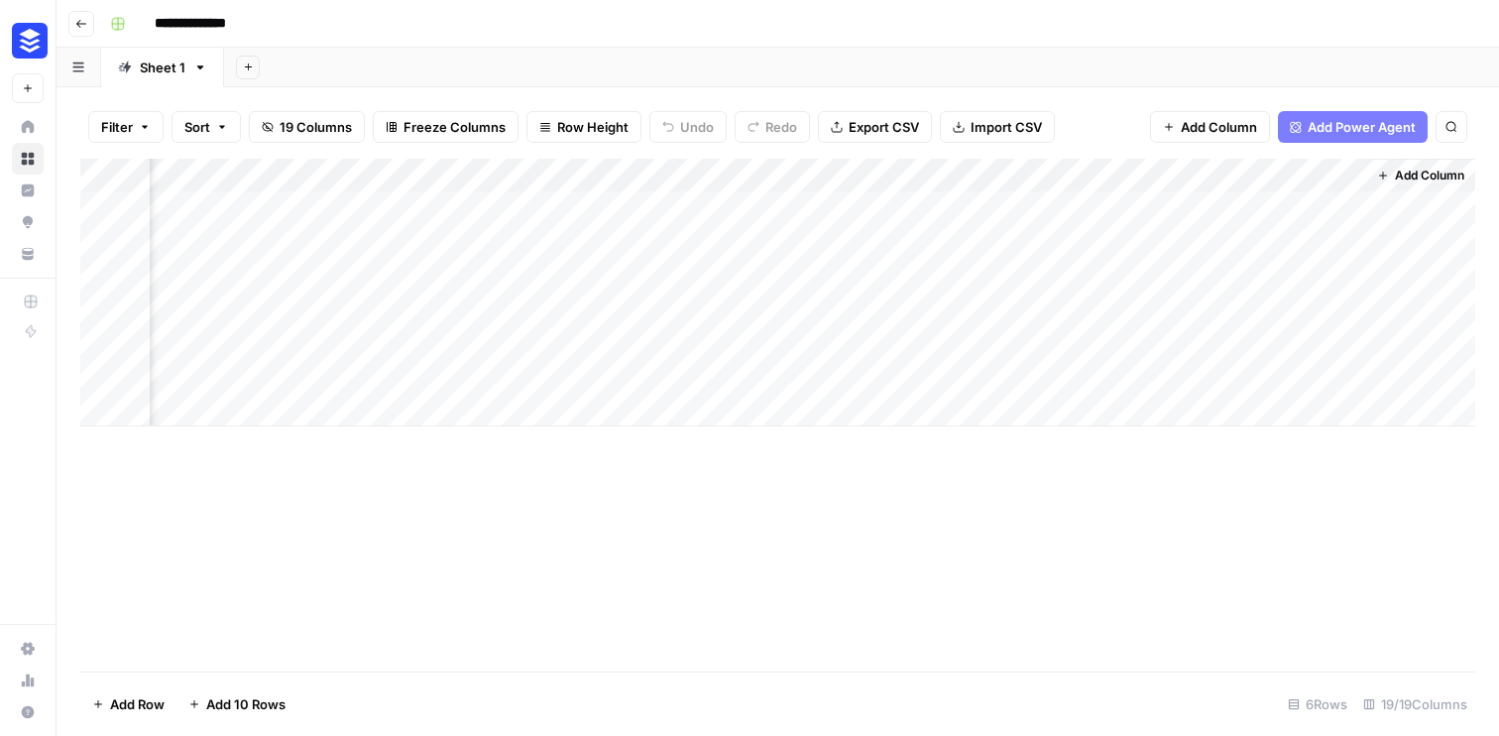
click at [380, 193] on div "Add Column" at bounding box center [777, 293] width 1395 height 268
drag, startPoint x: 729, startPoint y: 163, endPoint x: 463, endPoint y: 172, distance: 265.9
click at [463, 172] on div "Add Column" at bounding box center [777, 293] width 1395 height 268
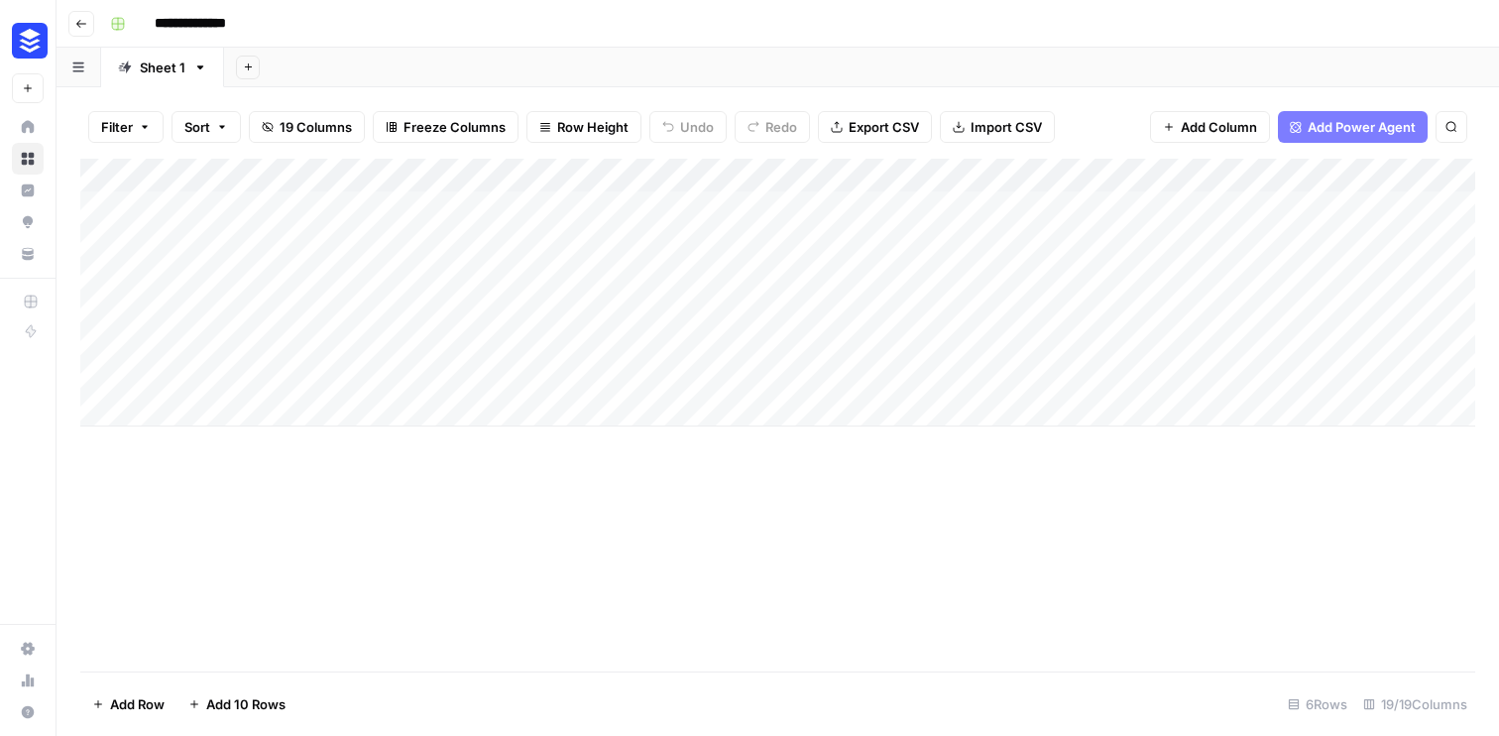
click at [606, 208] on div "Add Column" at bounding box center [777, 293] width 1395 height 268
click at [83, 29] on icon "button" at bounding box center [81, 24] width 12 height 12
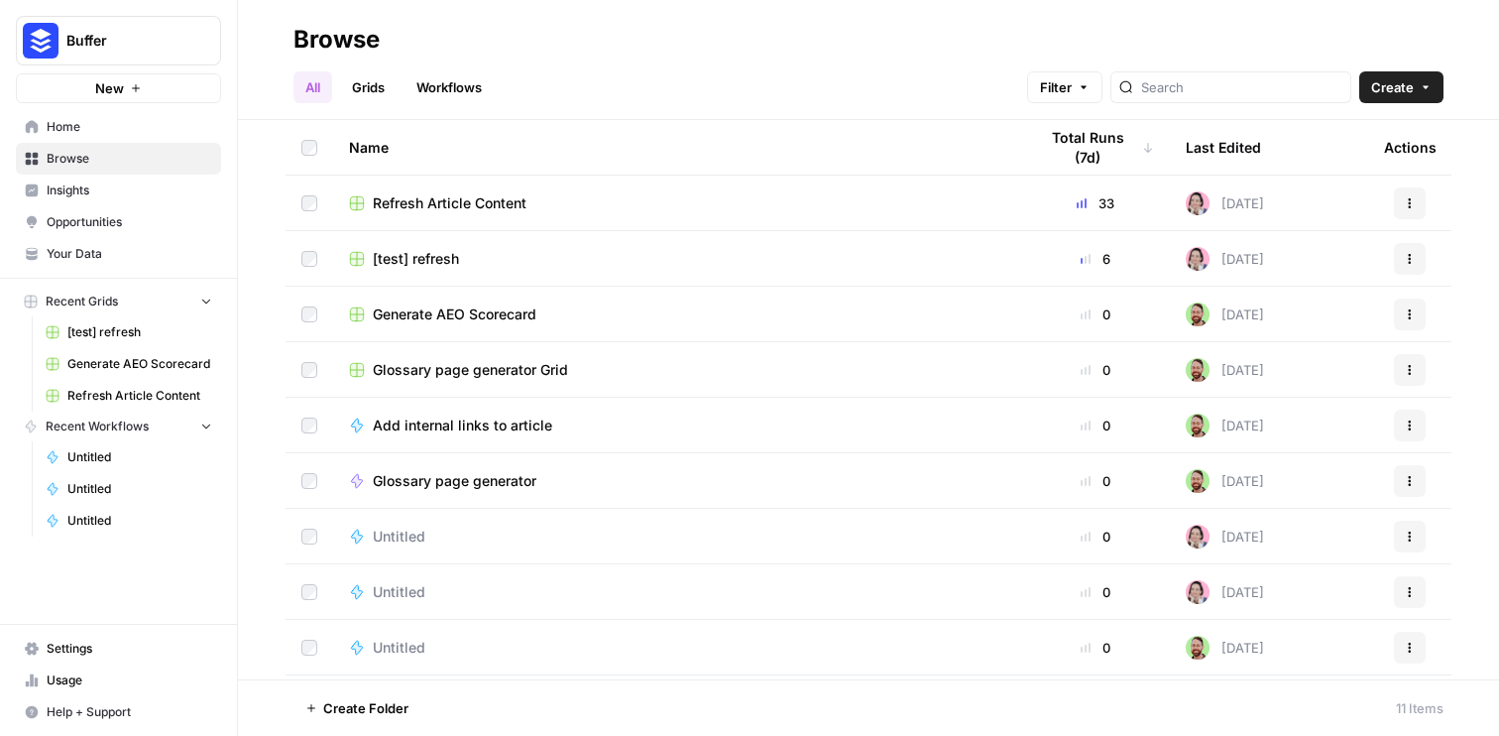
click at [1419, 255] on button "Actions" at bounding box center [1410, 259] width 32 height 32
click at [1260, 441] on div "Duplicate Create Folder Move To [GEOGRAPHIC_DATA]" at bounding box center [1315, 364] width 222 height 163
click at [1282, 409] on button "Delete" at bounding box center [1315, 423] width 204 height 28
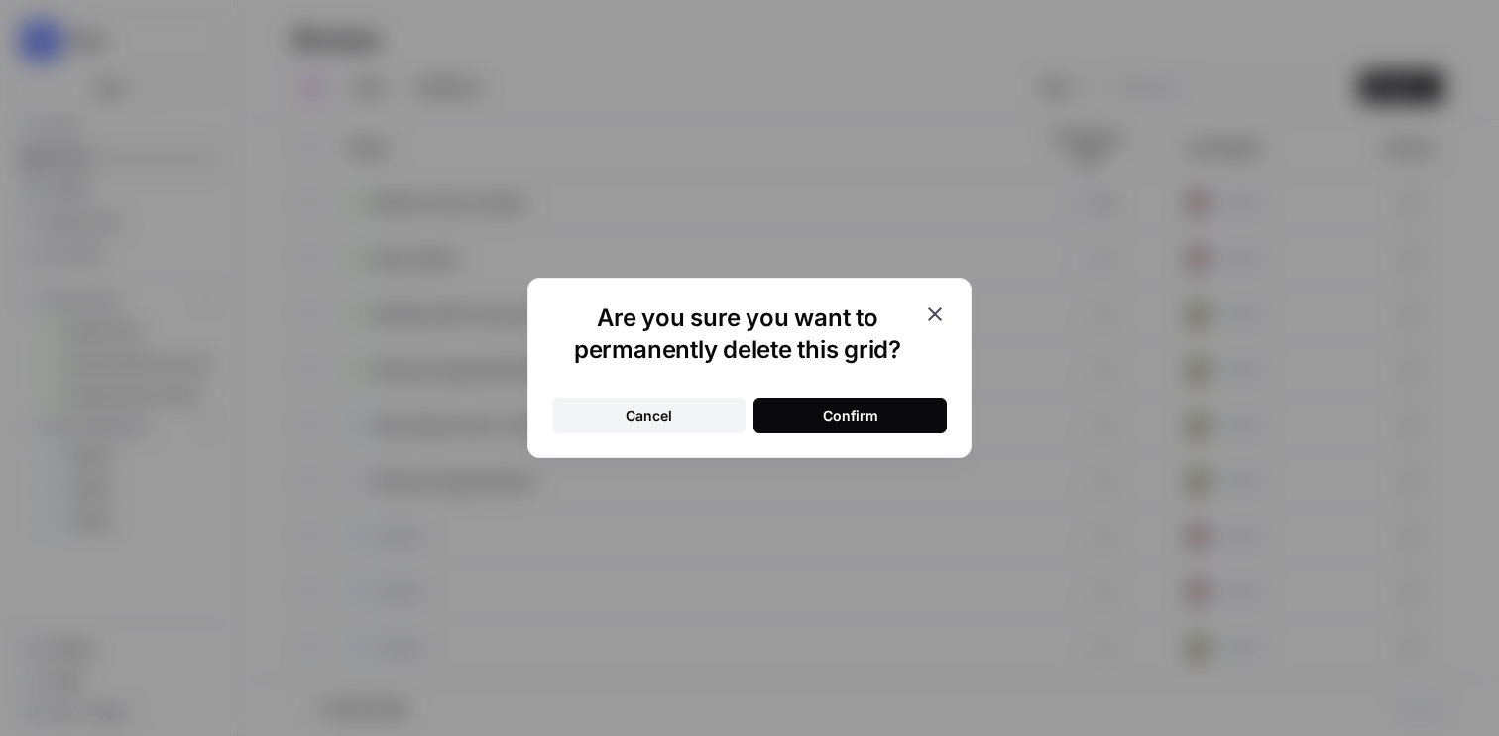
click at [850, 418] on div "Confirm" at bounding box center [851, 416] width 56 height 20
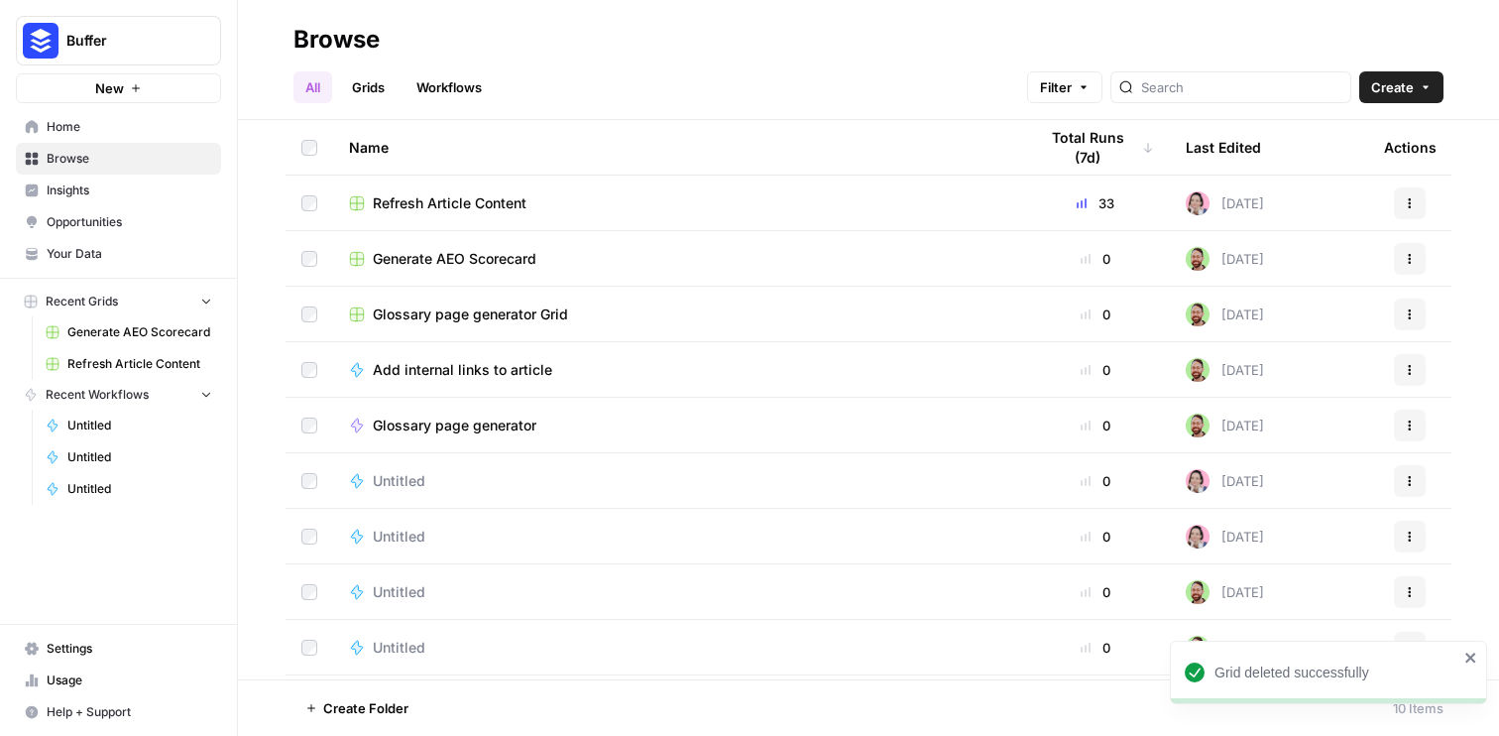
click at [360, 102] on link "Grids" at bounding box center [368, 87] width 57 height 32
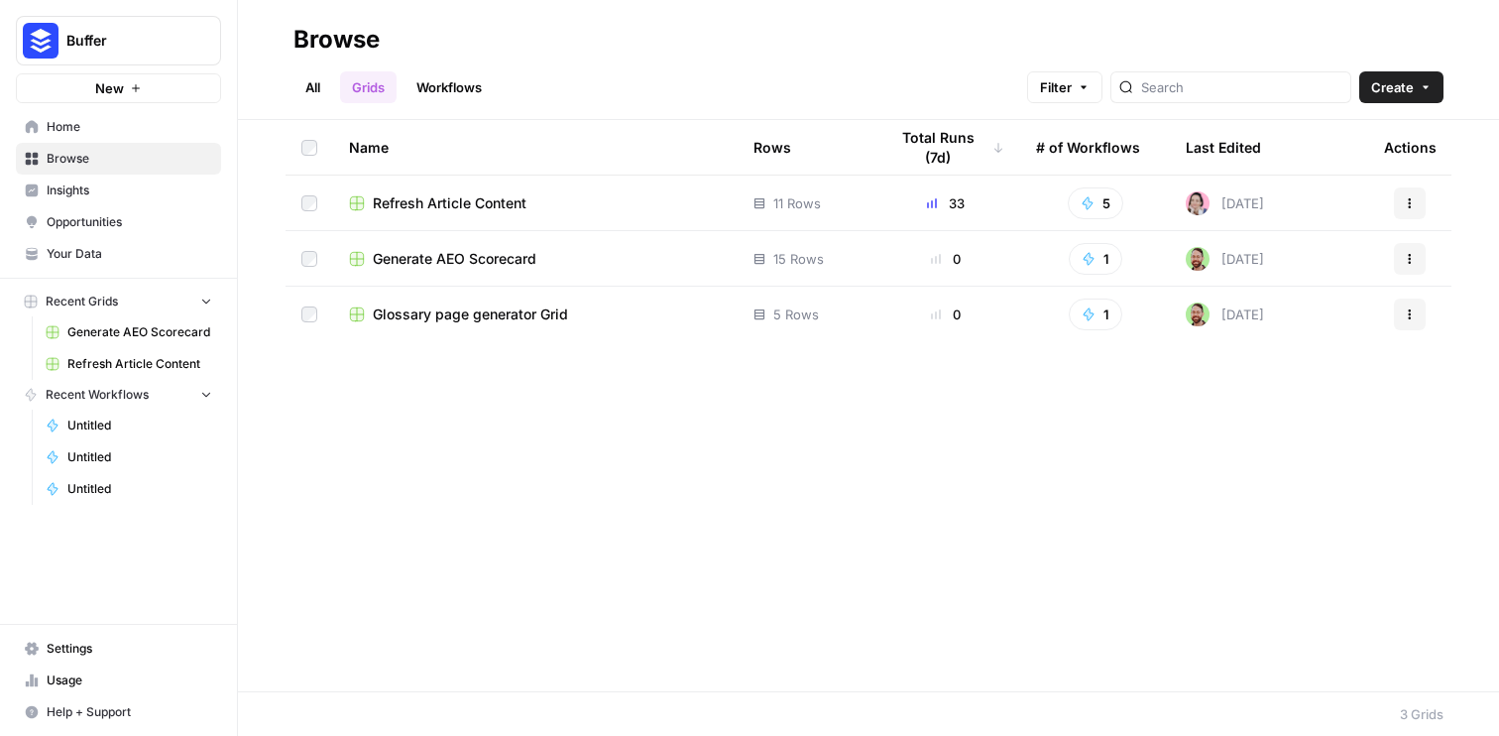
click at [1405, 83] on span "Create" at bounding box center [1392, 87] width 43 height 20
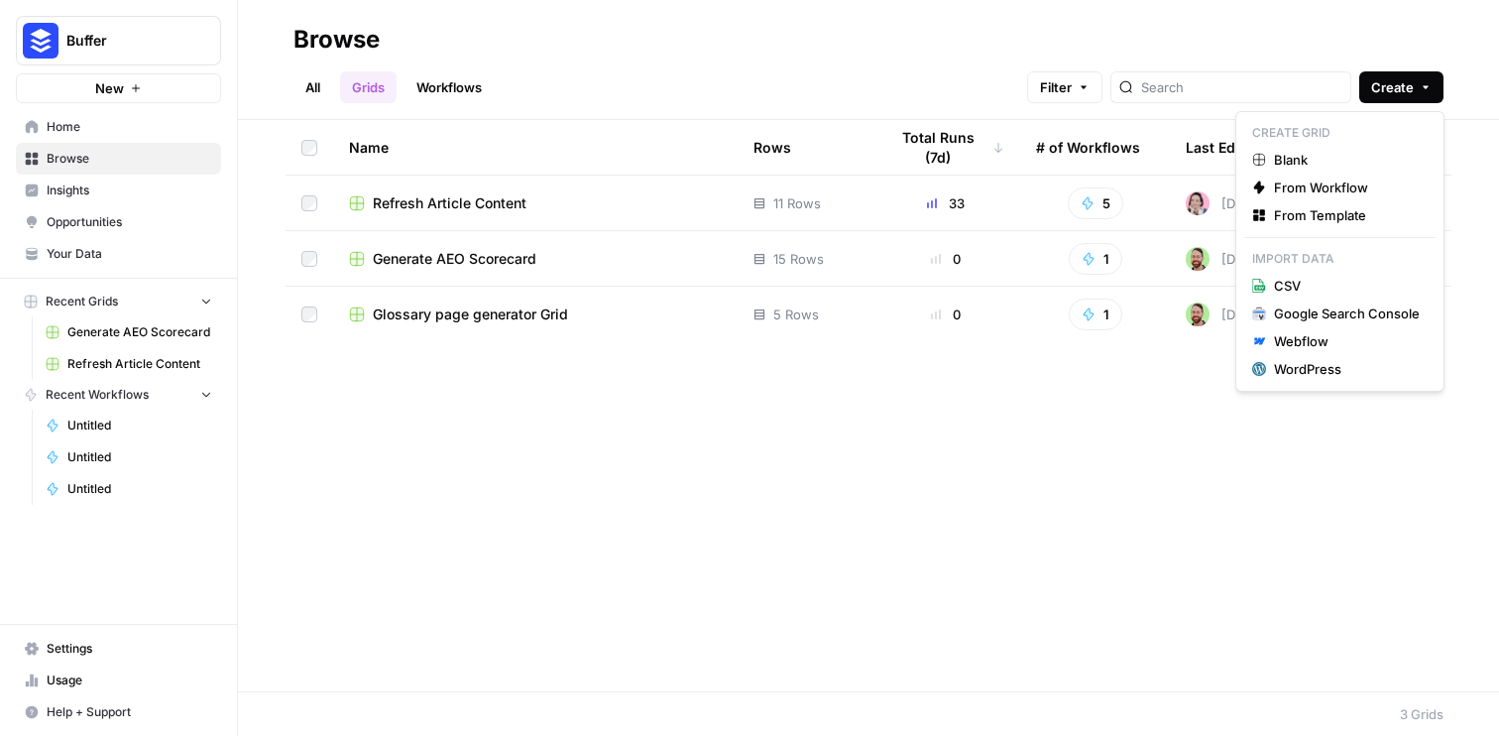
click at [446, 592] on div "Name Rows Total Runs (7d) # of Workflows Last Edited Actions Refresh Article Co…" at bounding box center [868, 405] width 1261 height 571
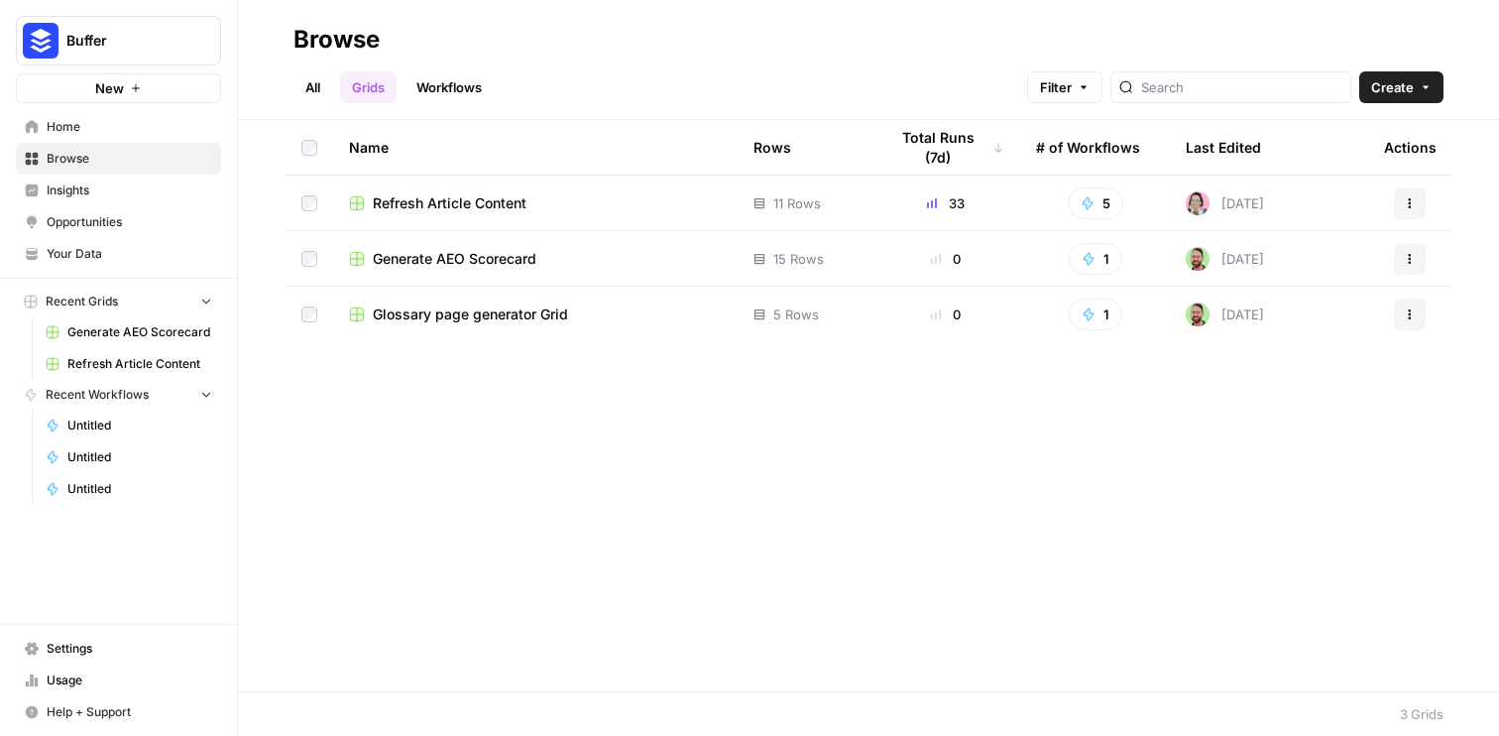
click at [123, 122] on span "Home" at bounding box center [130, 127] width 166 height 18
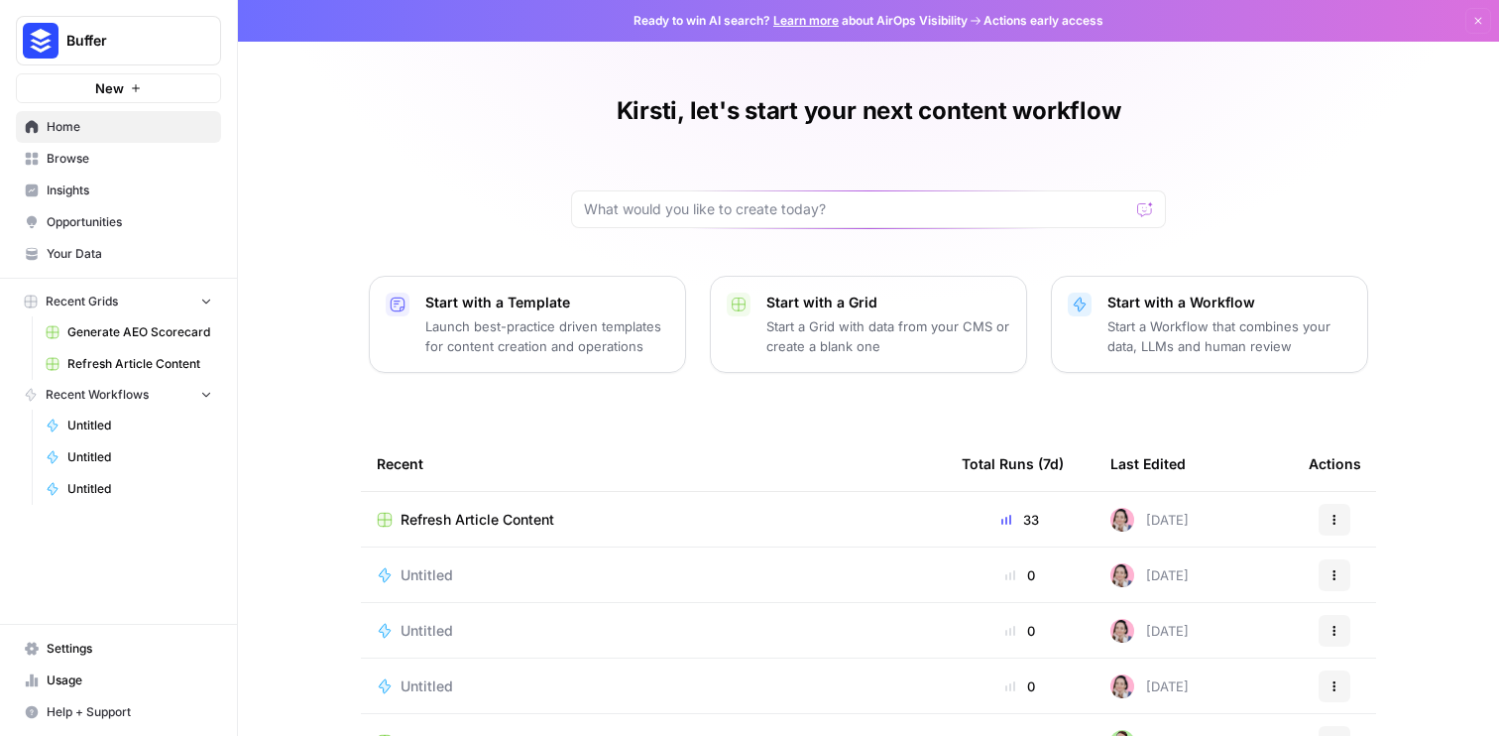
click at [153, 92] on button "New" at bounding box center [118, 88] width 205 height 30
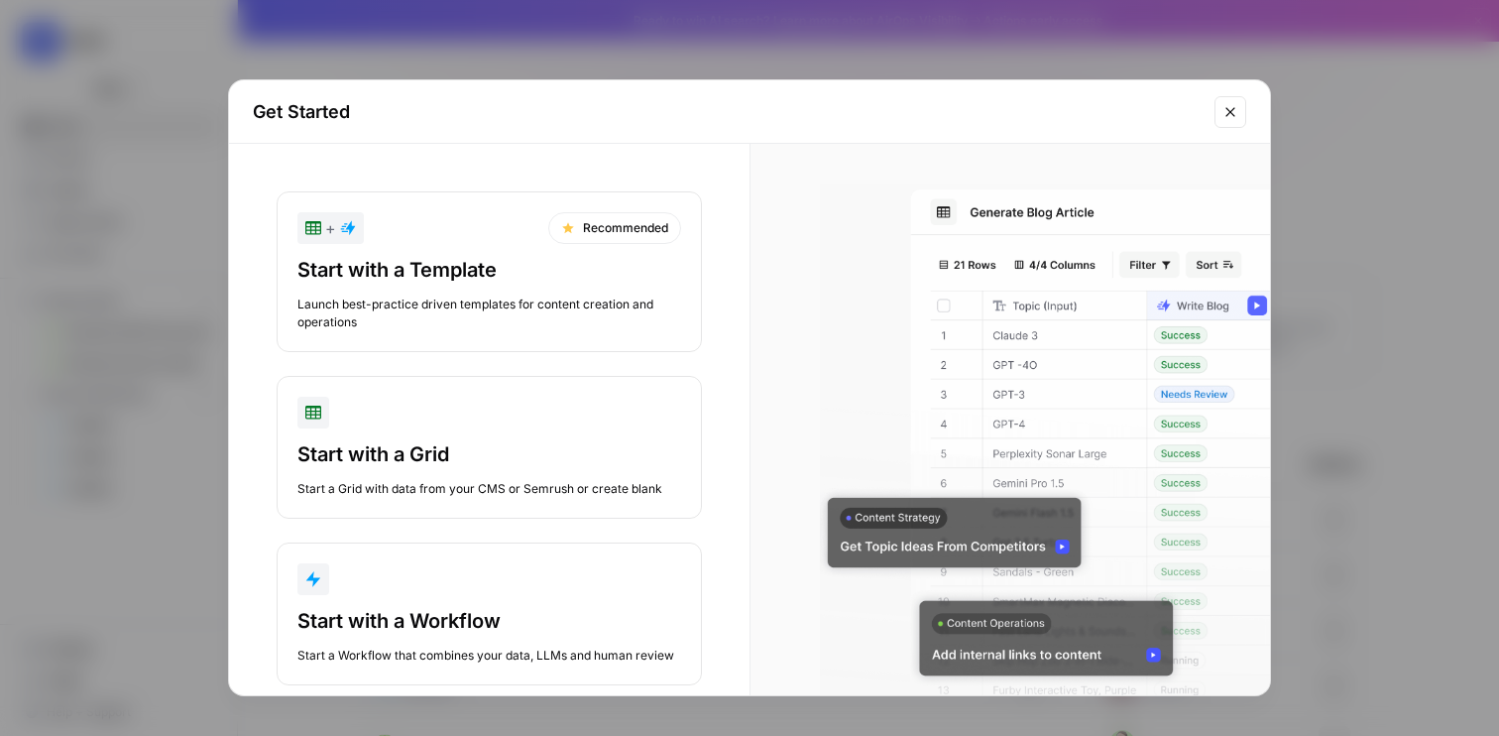
click at [613, 320] on div "Launch best-practice driven templates for content creation and operations" at bounding box center [489, 314] width 384 height 36
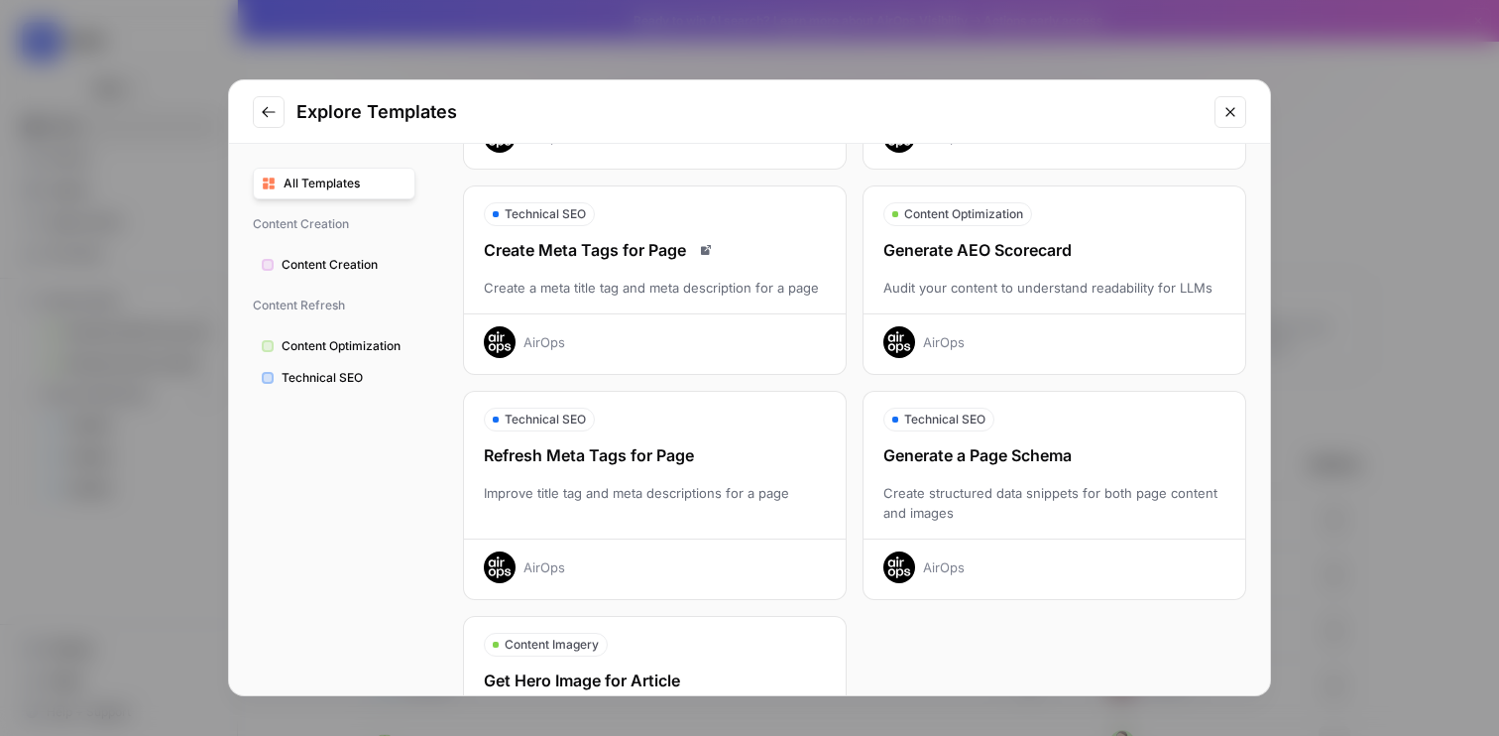
scroll to position [622, 0]
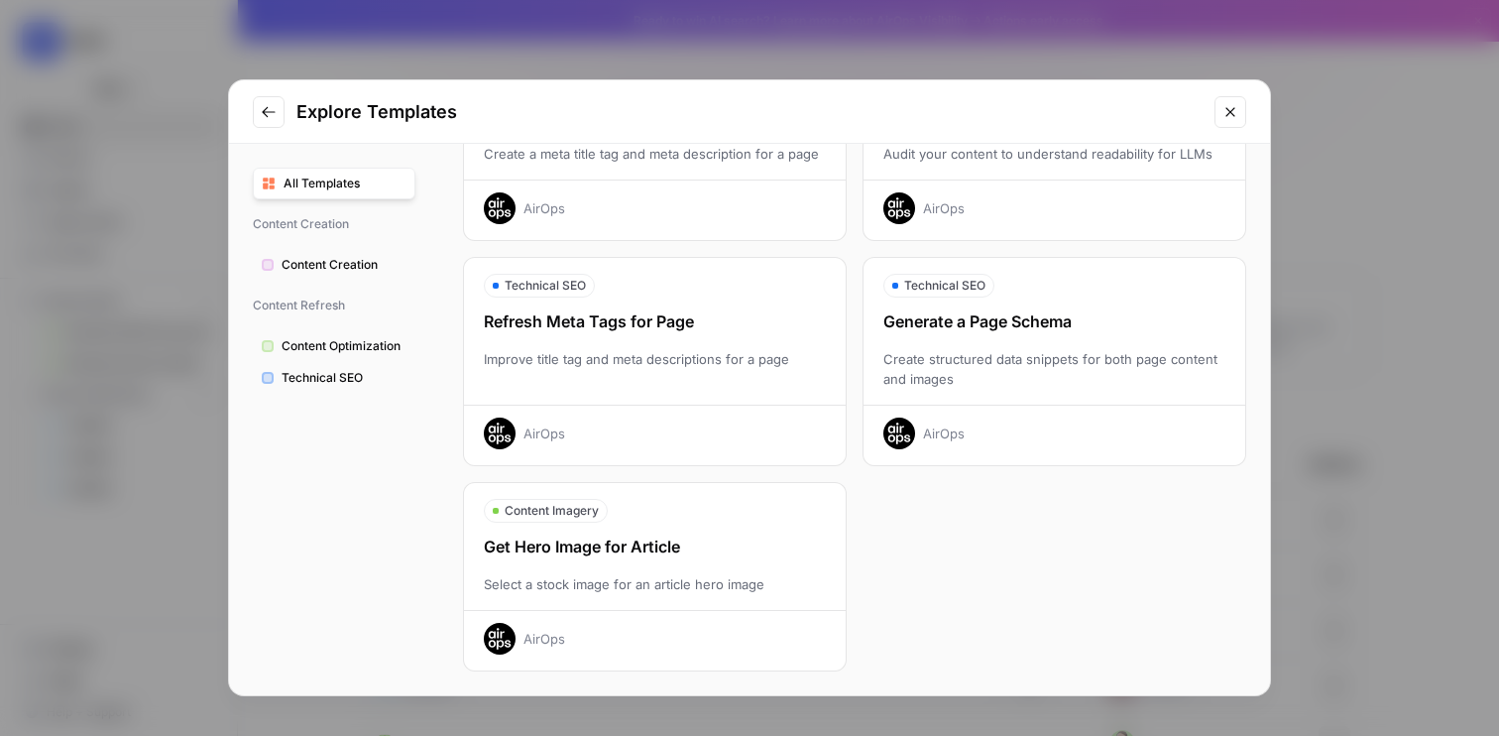
click at [391, 183] on span "All Templates" at bounding box center [345, 184] width 123 height 18
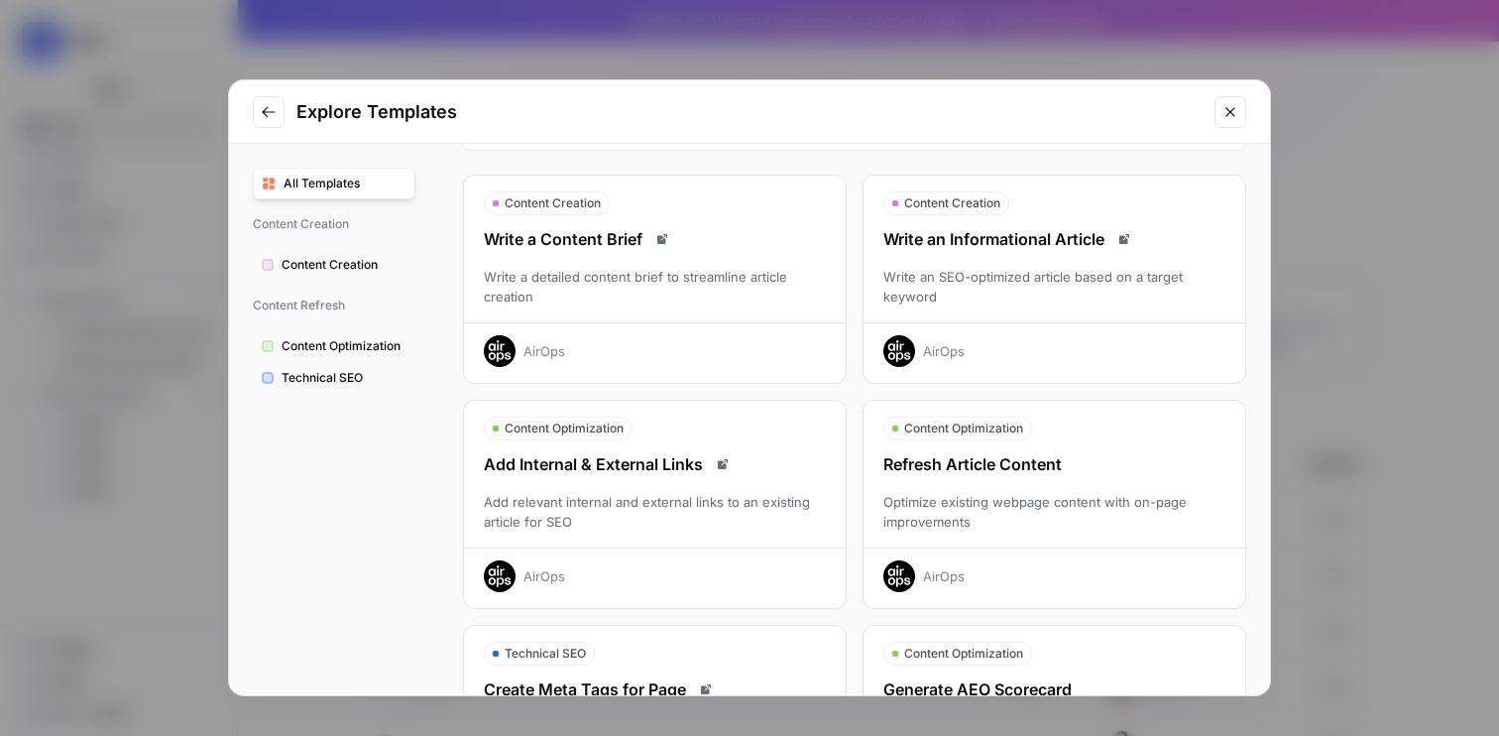
scroll to position [0, 0]
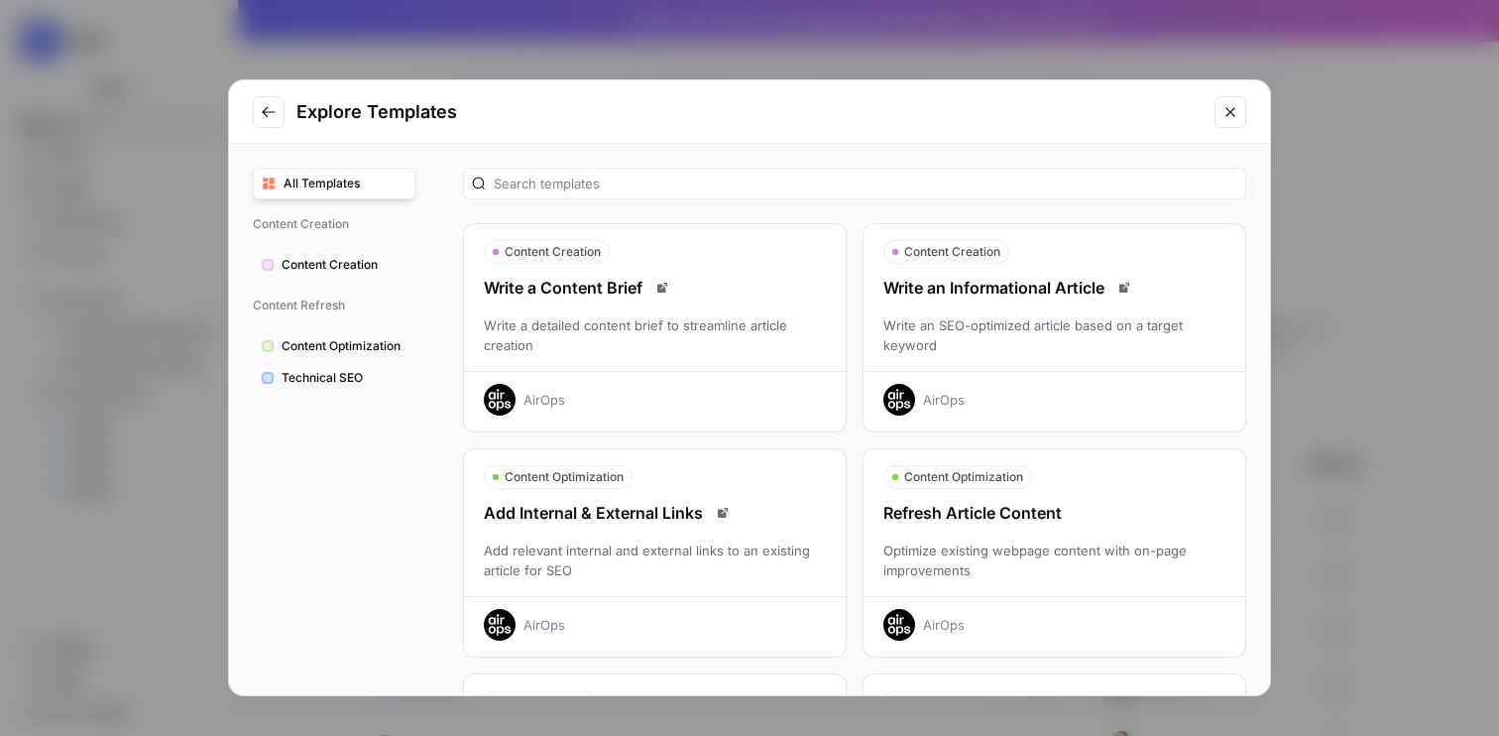
click at [271, 119] on icon "Go to previous step" at bounding box center [269, 112] width 16 height 16
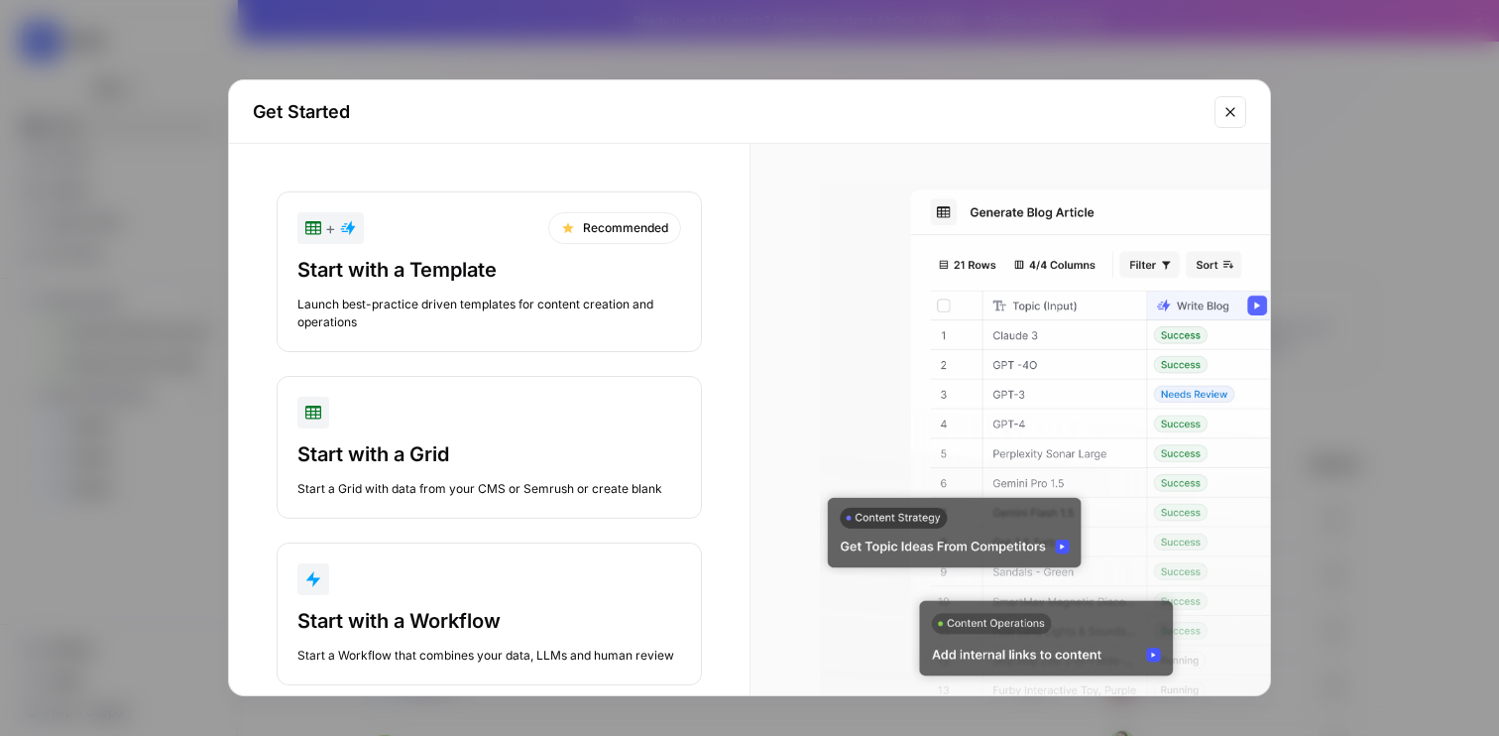
scroll to position [38, 0]
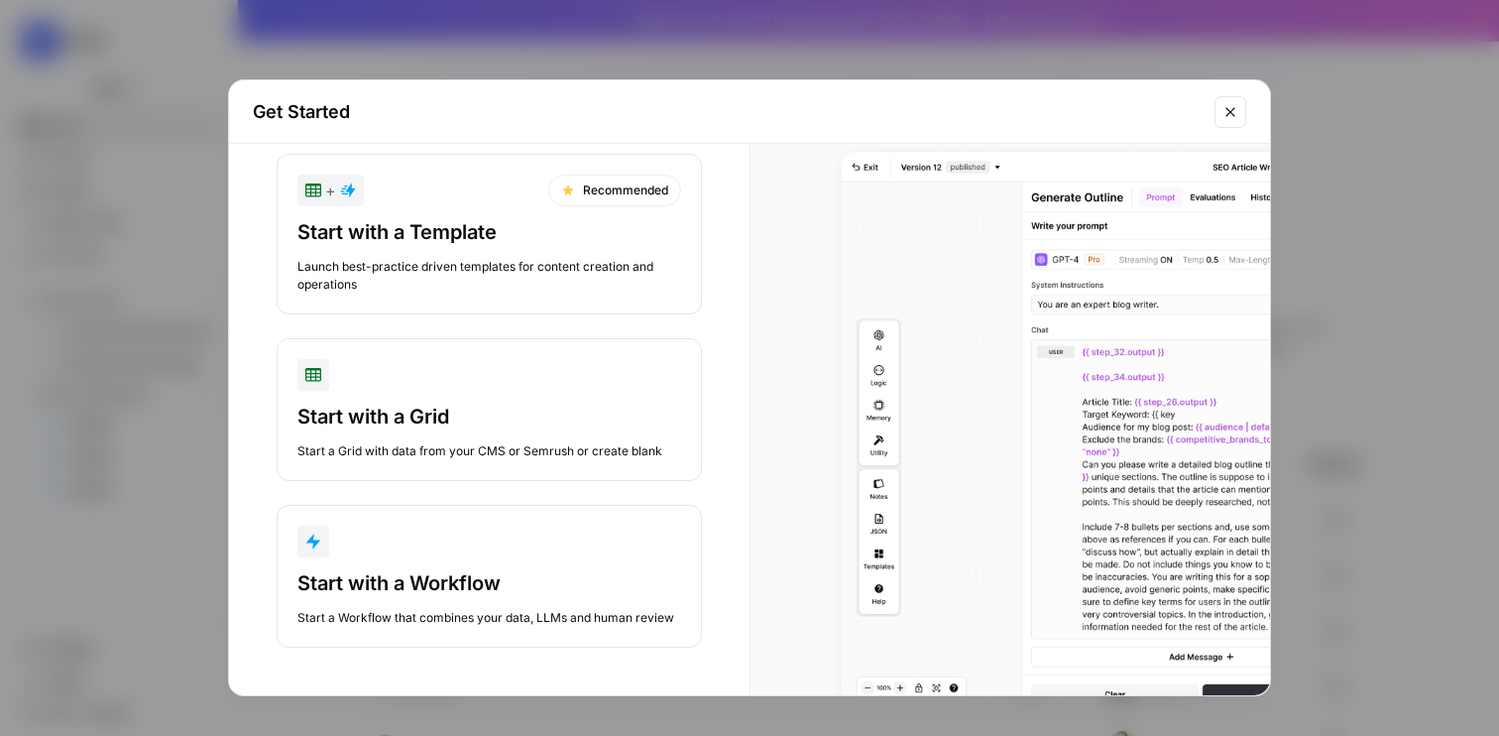
click at [550, 569] on div "Start with a Workflow" at bounding box center [489, 583] width 384 height 28
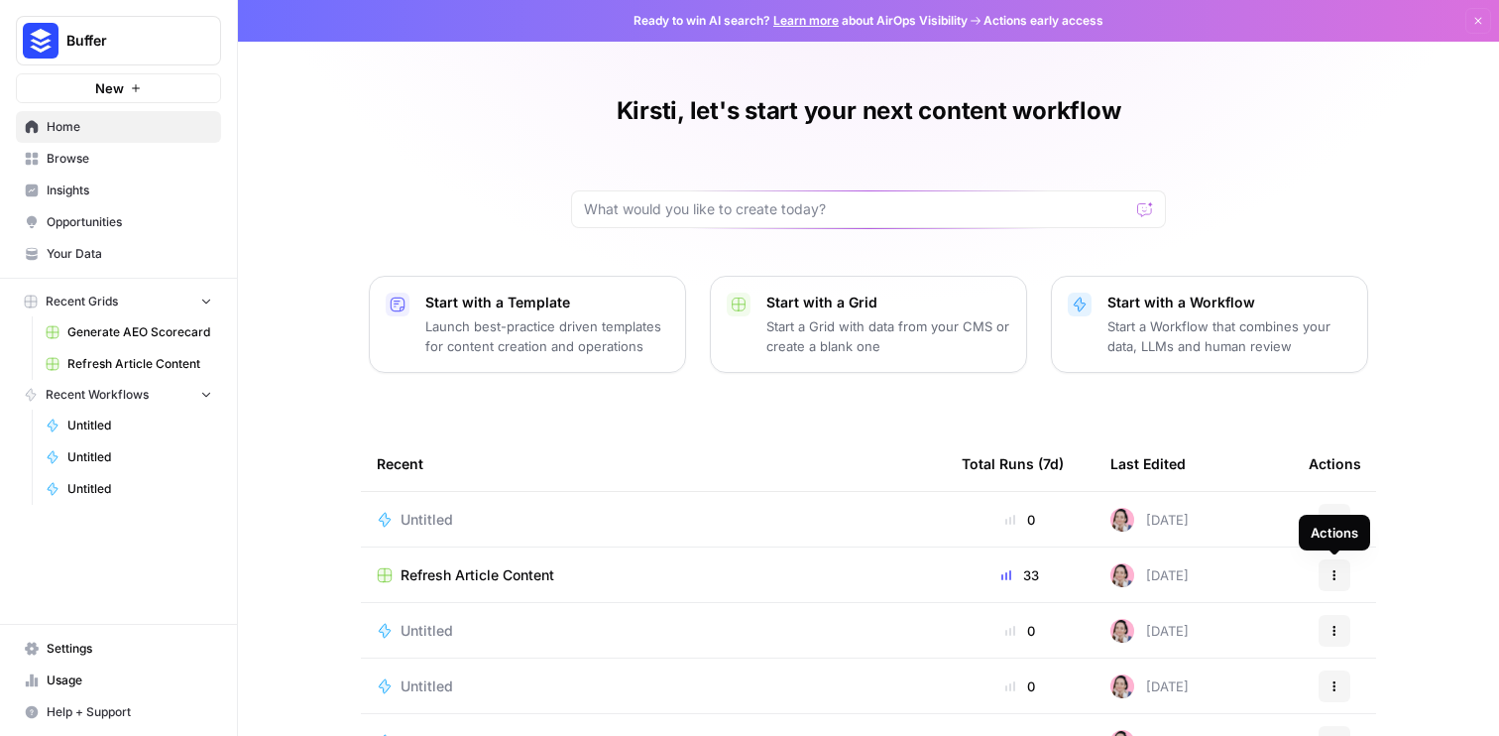
click at [1334, 524] on div "Actions" at bounding box center [1335, 533] width 48 height 20
click at [1344, 513] on button "Actions" at bounding box center [1335, 520] width 32 height 32
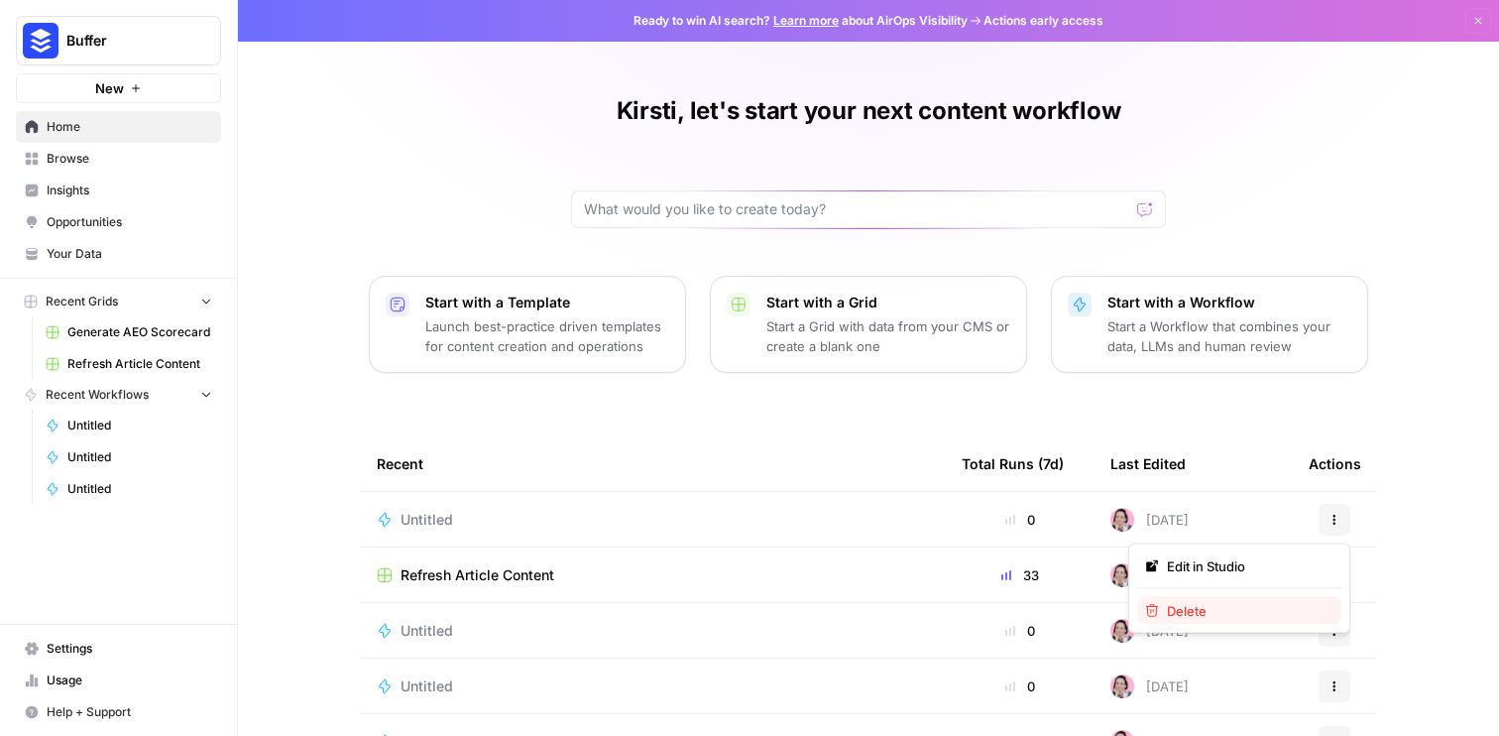
click at [1258, 607] on span "Delete" at bounding box center [1246, 611] width 159 height 20
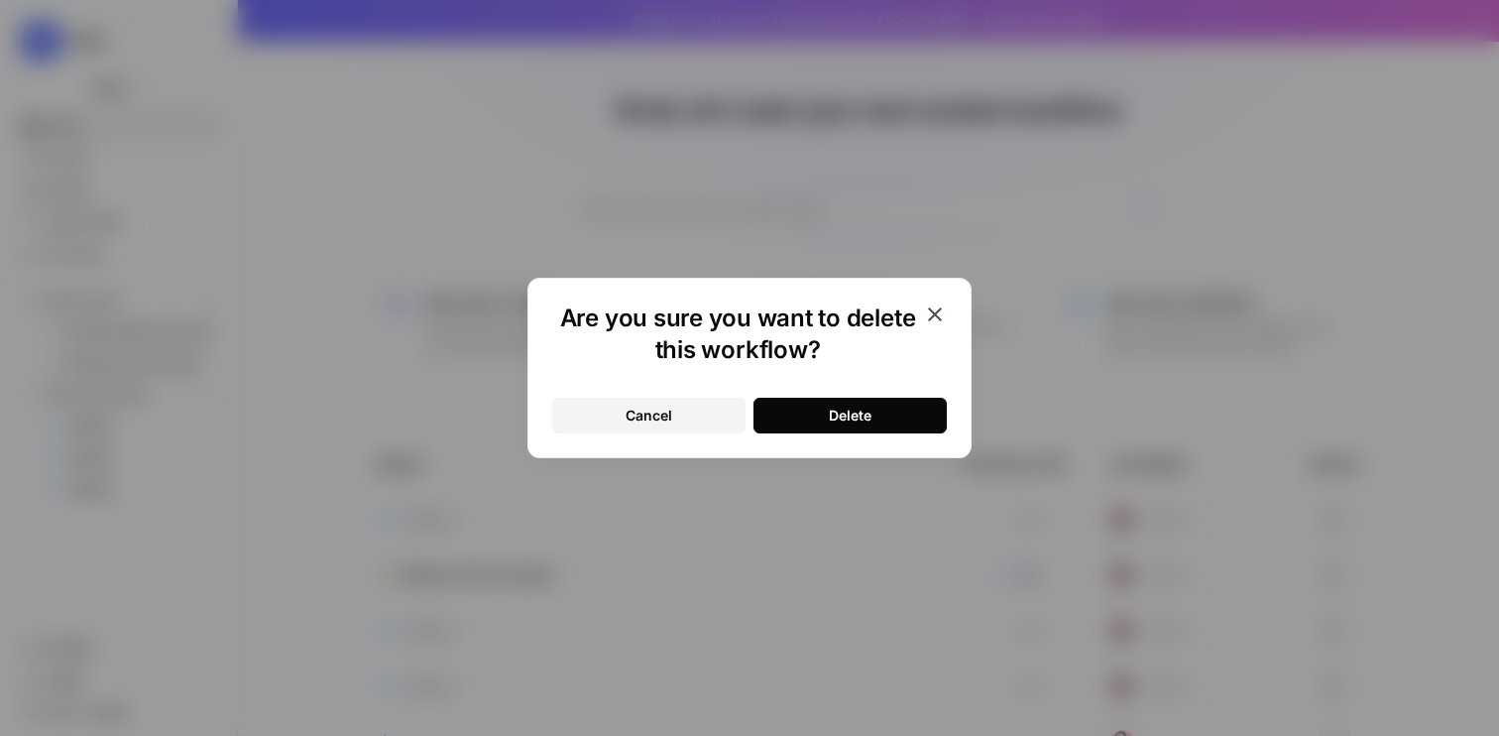
click at [826, 419] on button "Delete" at bounding box center [850, 416] width 193 height 36
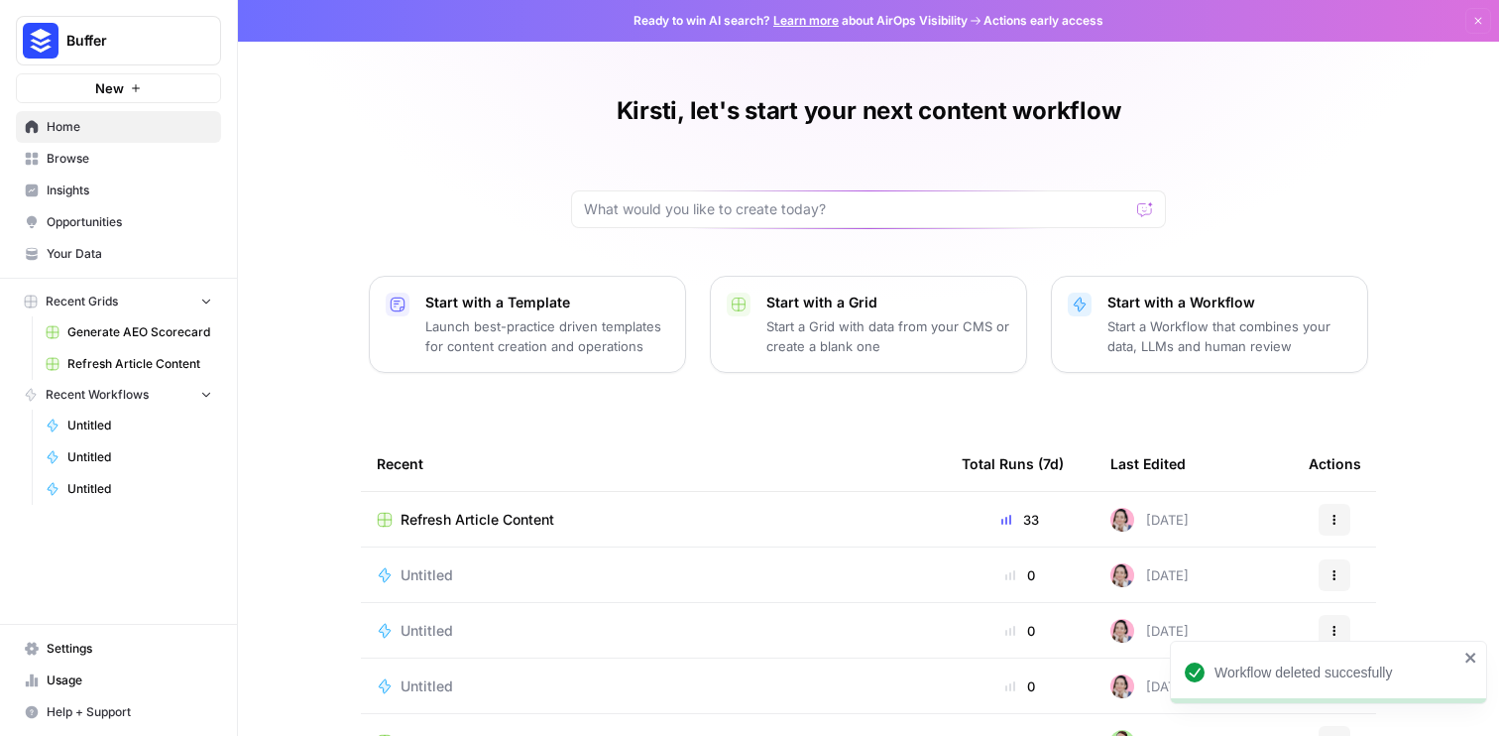
click at [560, 303] on p "Start with a Template" at bounding box center [547, 303] width 244 height 20
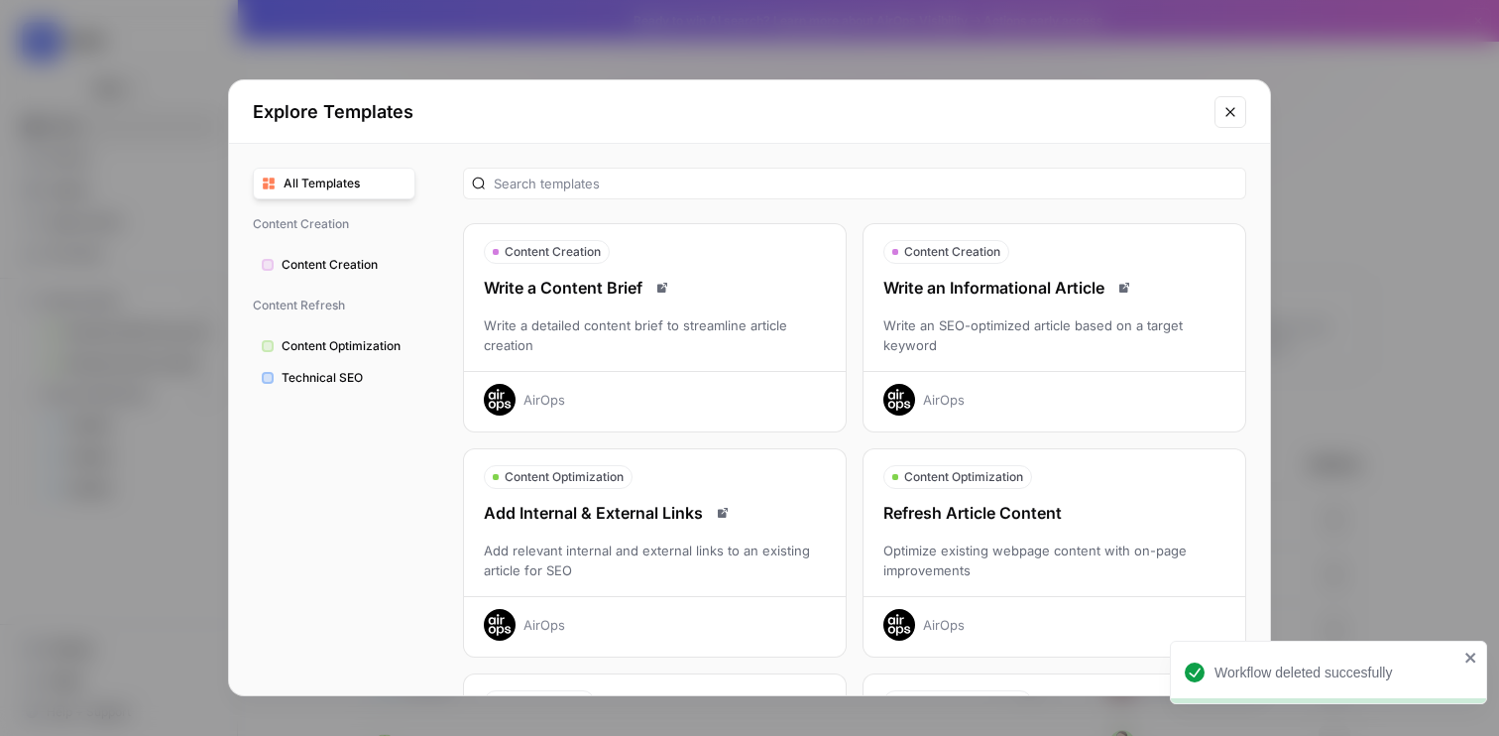
click at [375, 270] on span "Content Creation" at bounding box center [344, 265] width 125 height 18
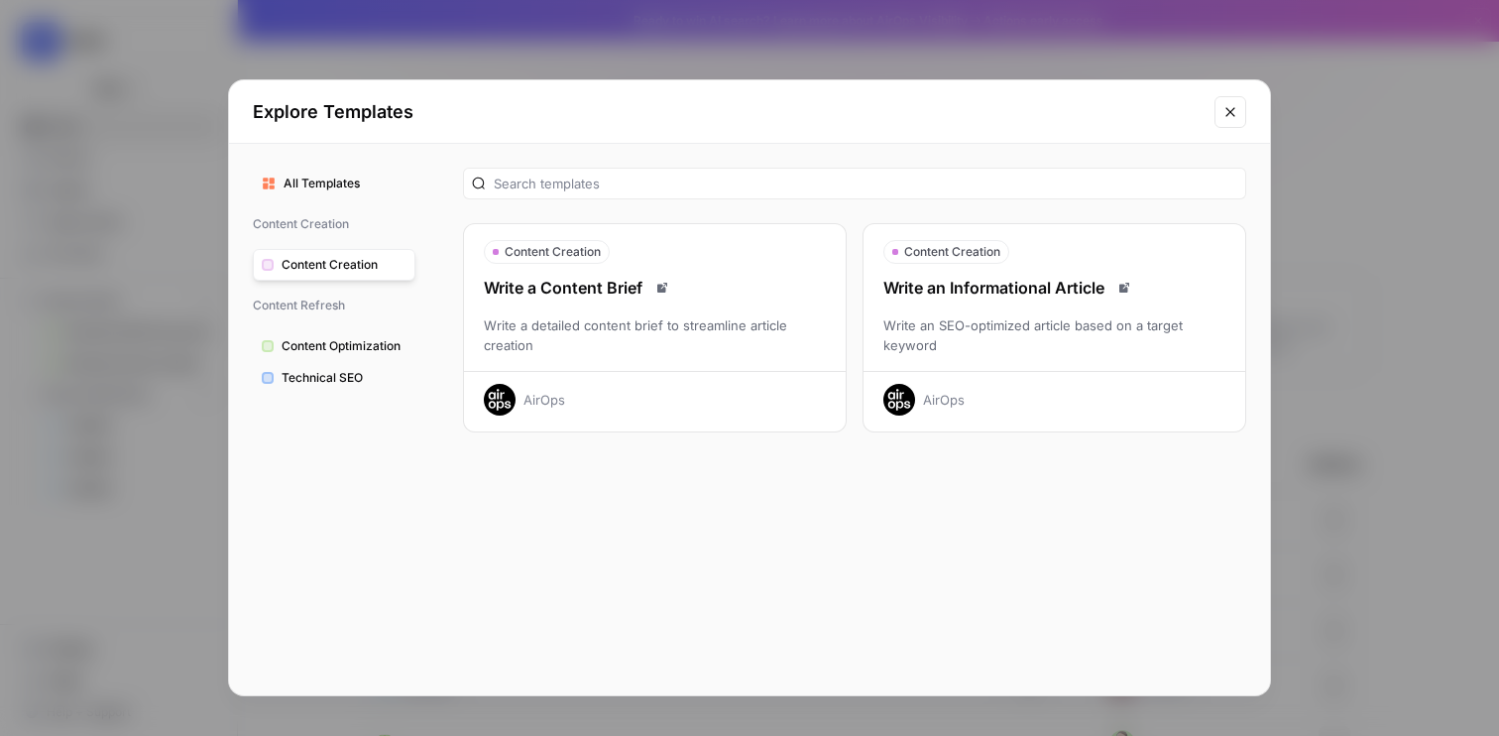
click at [1220, 128] on div "Explore Templates" at bounding box center [749, 111] width 1041 height 63
click at [1095, 324] on div "Write an SEO-optimized article based on a target keyword" at bounding box center [1055, 335] width 382 height 40
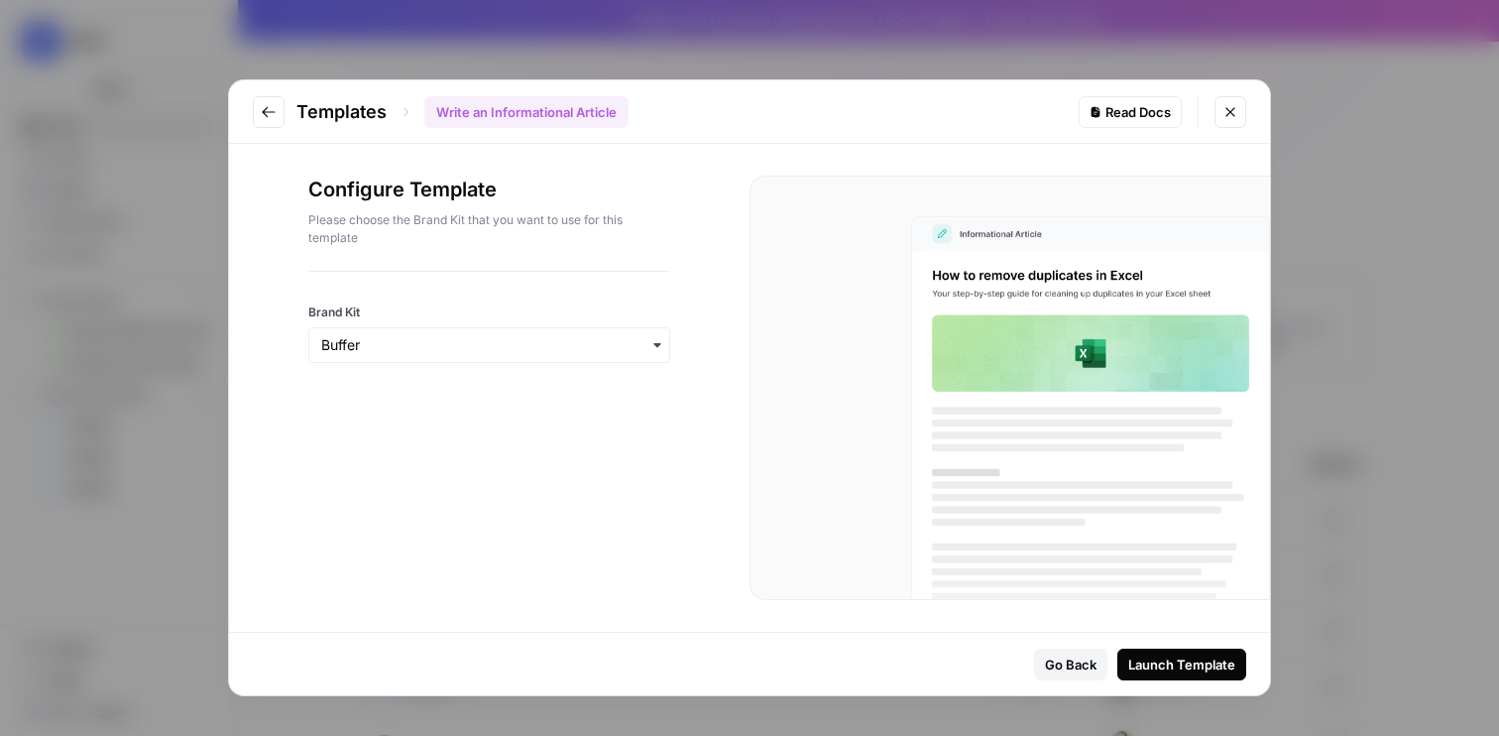
click at [1232, 110] on icon "Close modal" at bounding box center [1230, 111] width 9 height 9
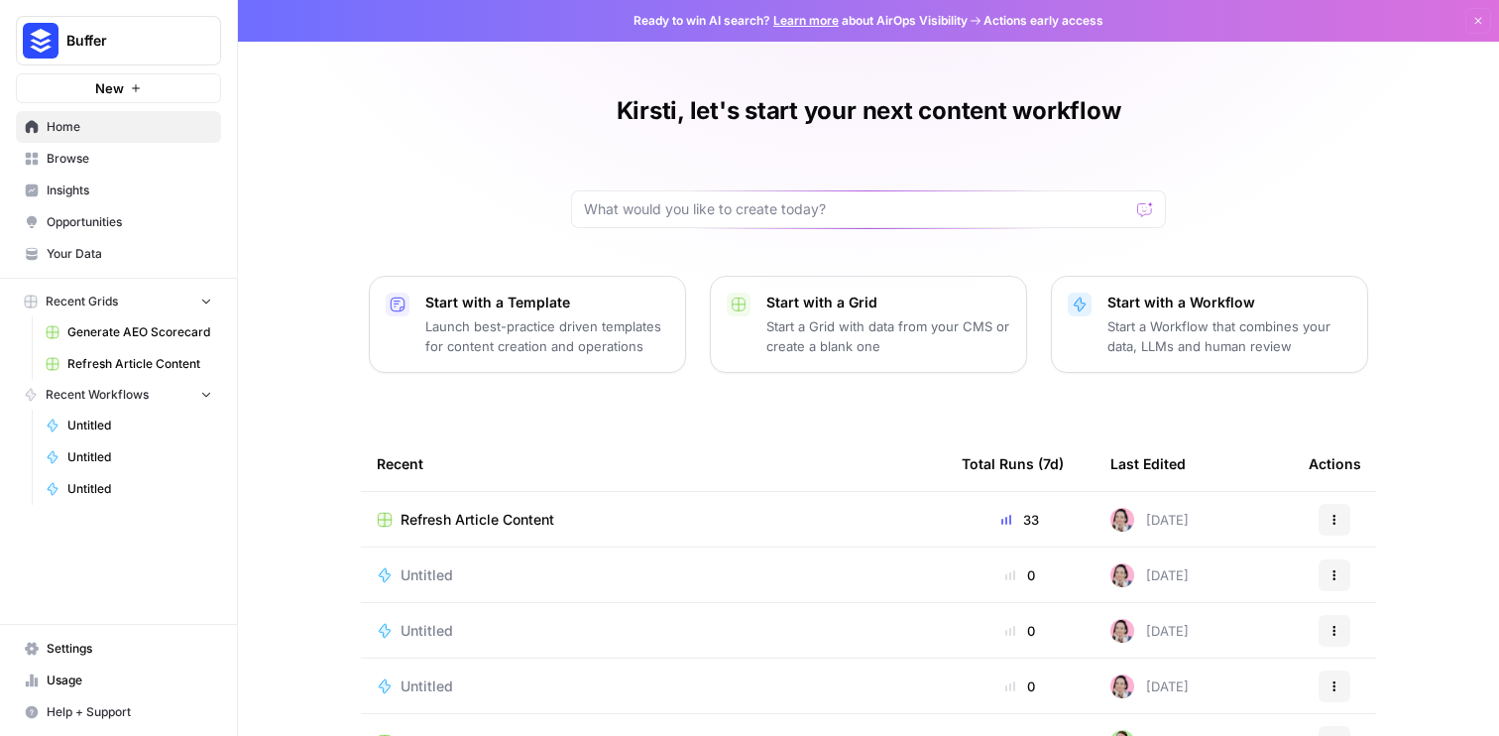
click at [956, 339] on p "Start a Grid with data from your CMS or create a blank one" at bounding box center [889, 336] width 244 height 40
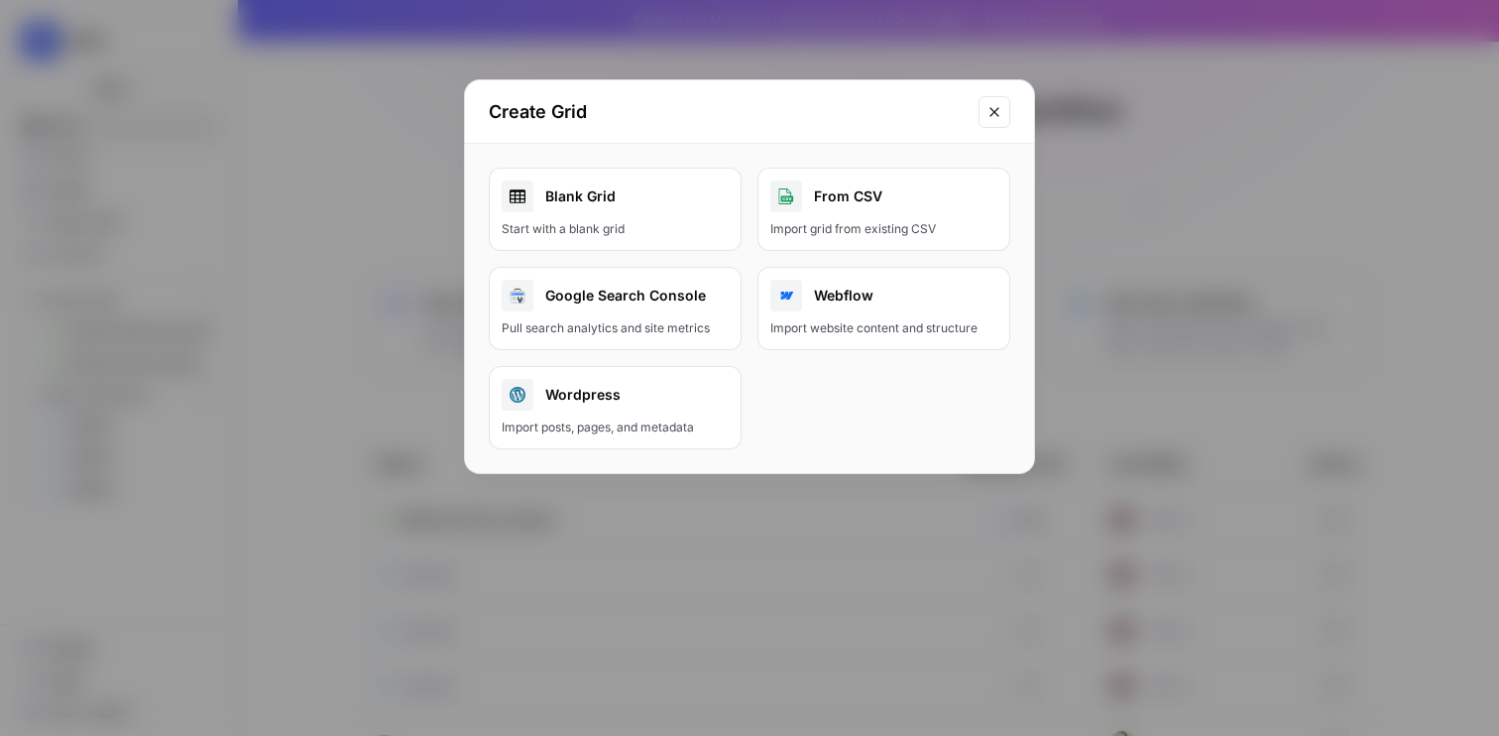
click at [673, 212] on link "Blank Grid Start with a blank grid" at bounding box center [615, 209] width 253 height 83
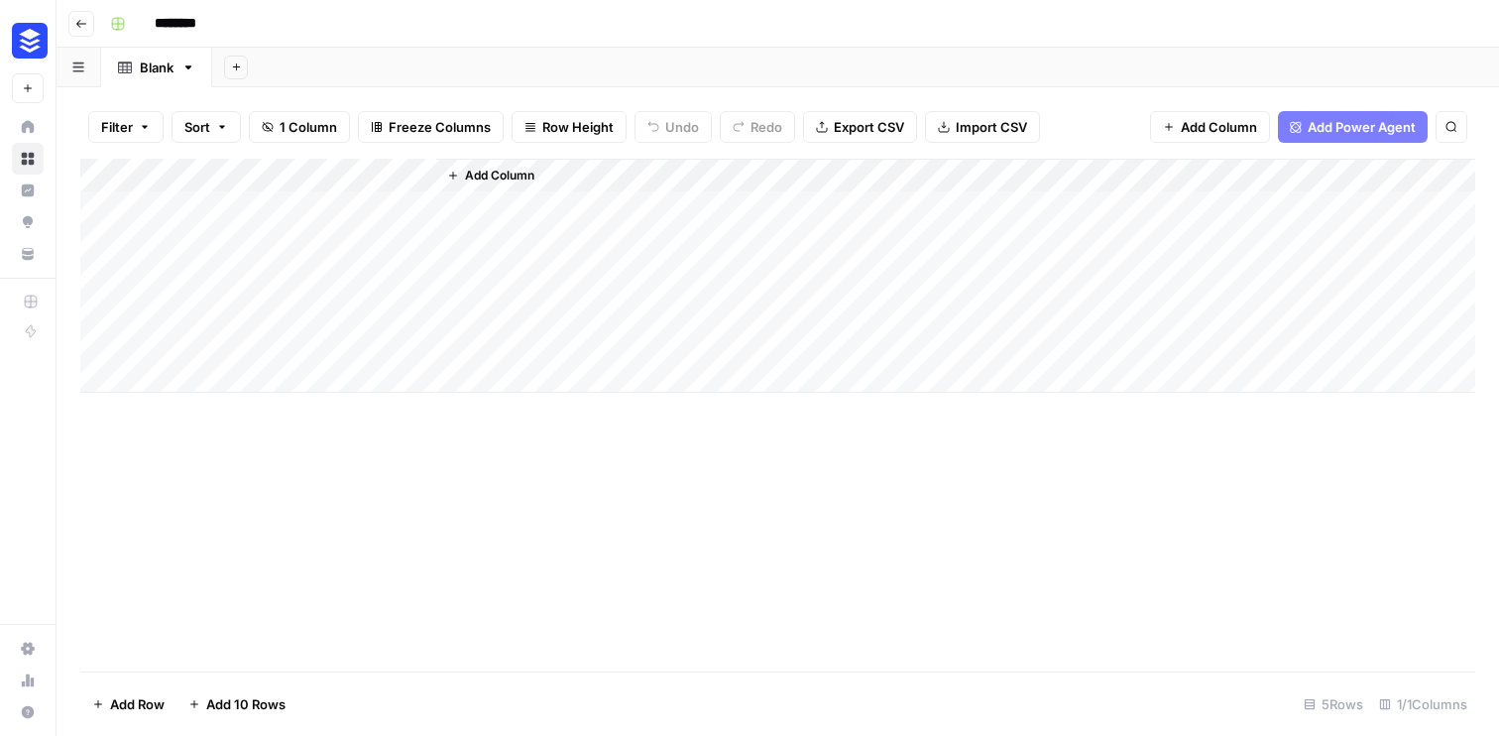
click at [1327, 122] on span "Add Power Agent" at bounding box center [1362, 127] width 108 height 20
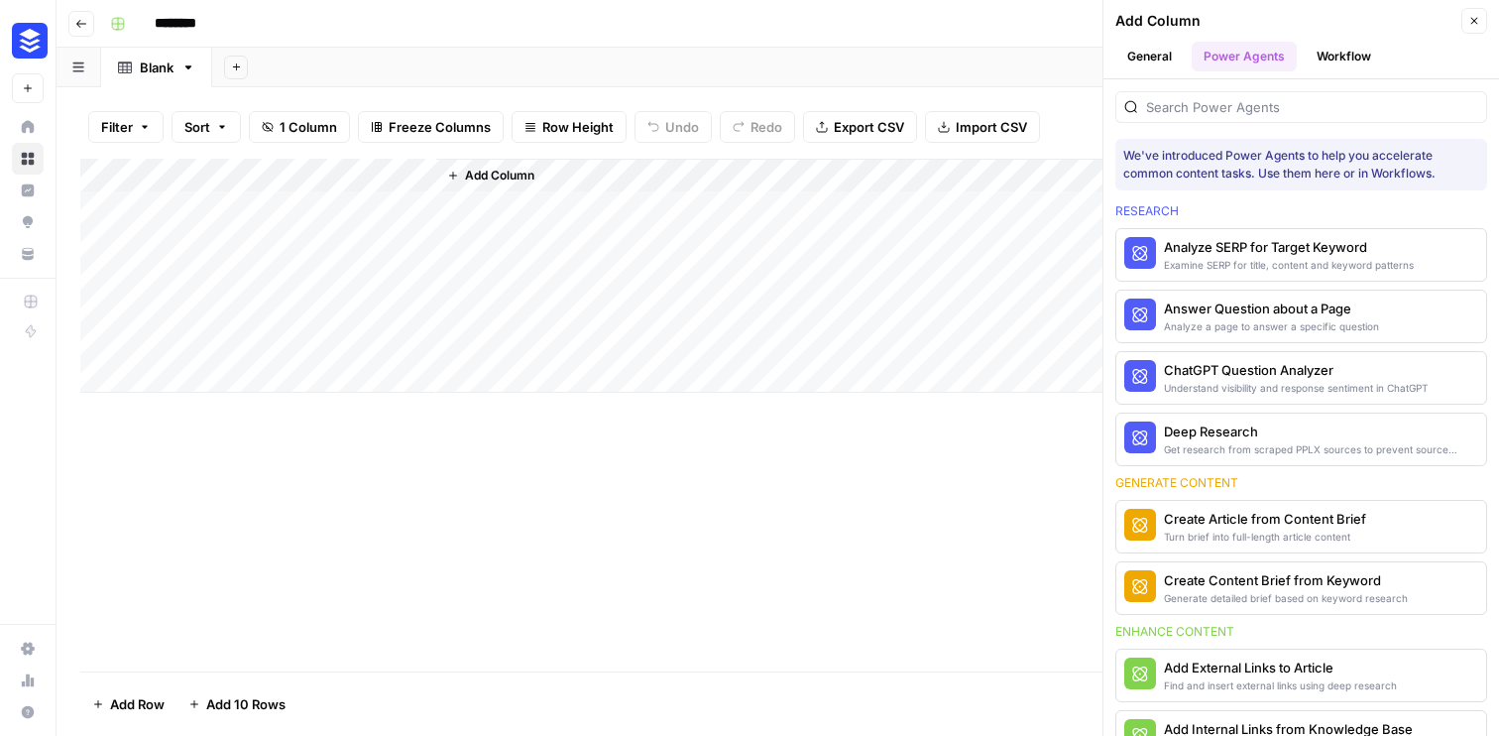
click at [87, 42] on header "Go back ********" at bounding box center [778, 24] width 1443 height 48
click at [84, 24] on icon "button" at bounding box center [81, 24] width 12 height 12
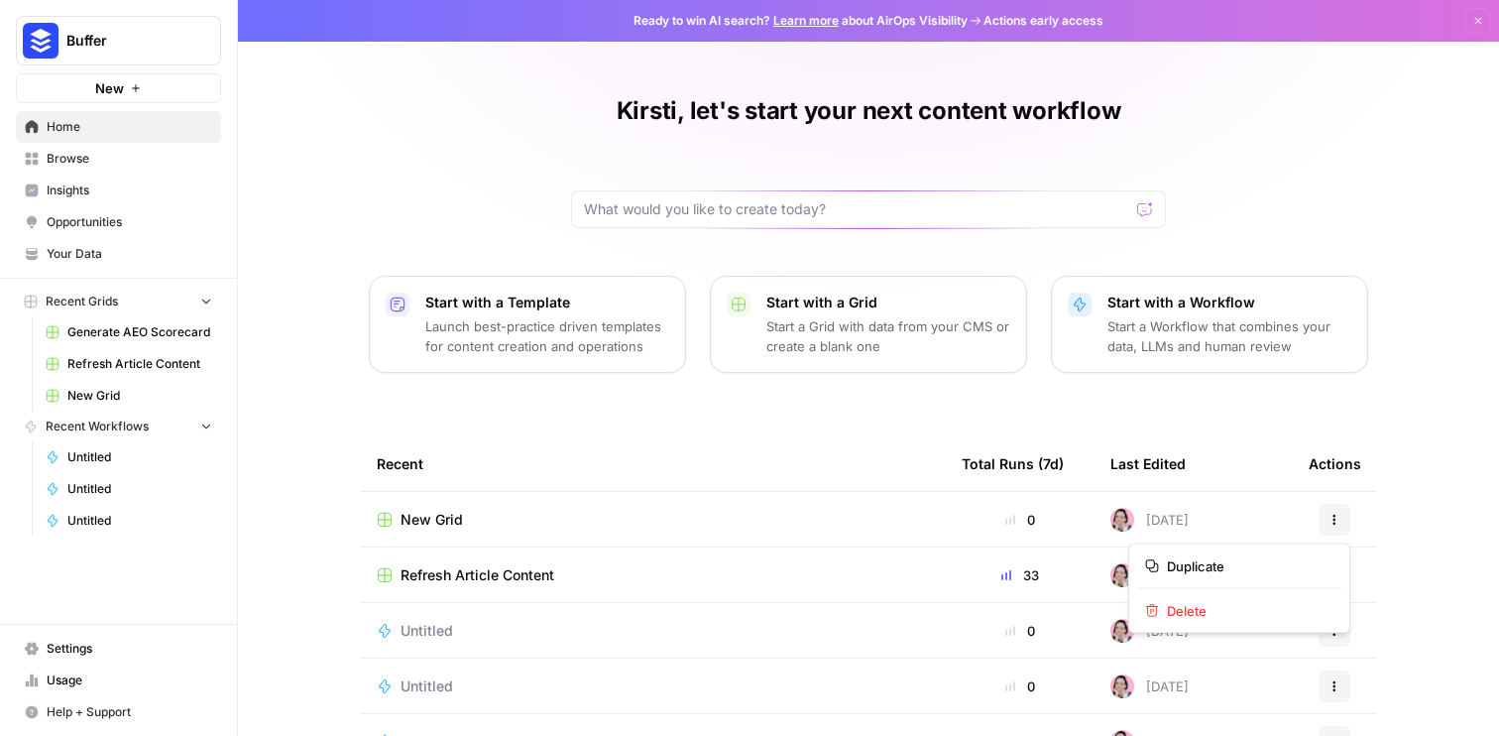
click at [1335, 514] on icon "button" at bounding box center [1335, 520] width 12 height 12
click at [1187, 614] on span "Delete" at bounding box center [1246, 611] width 159 height 20
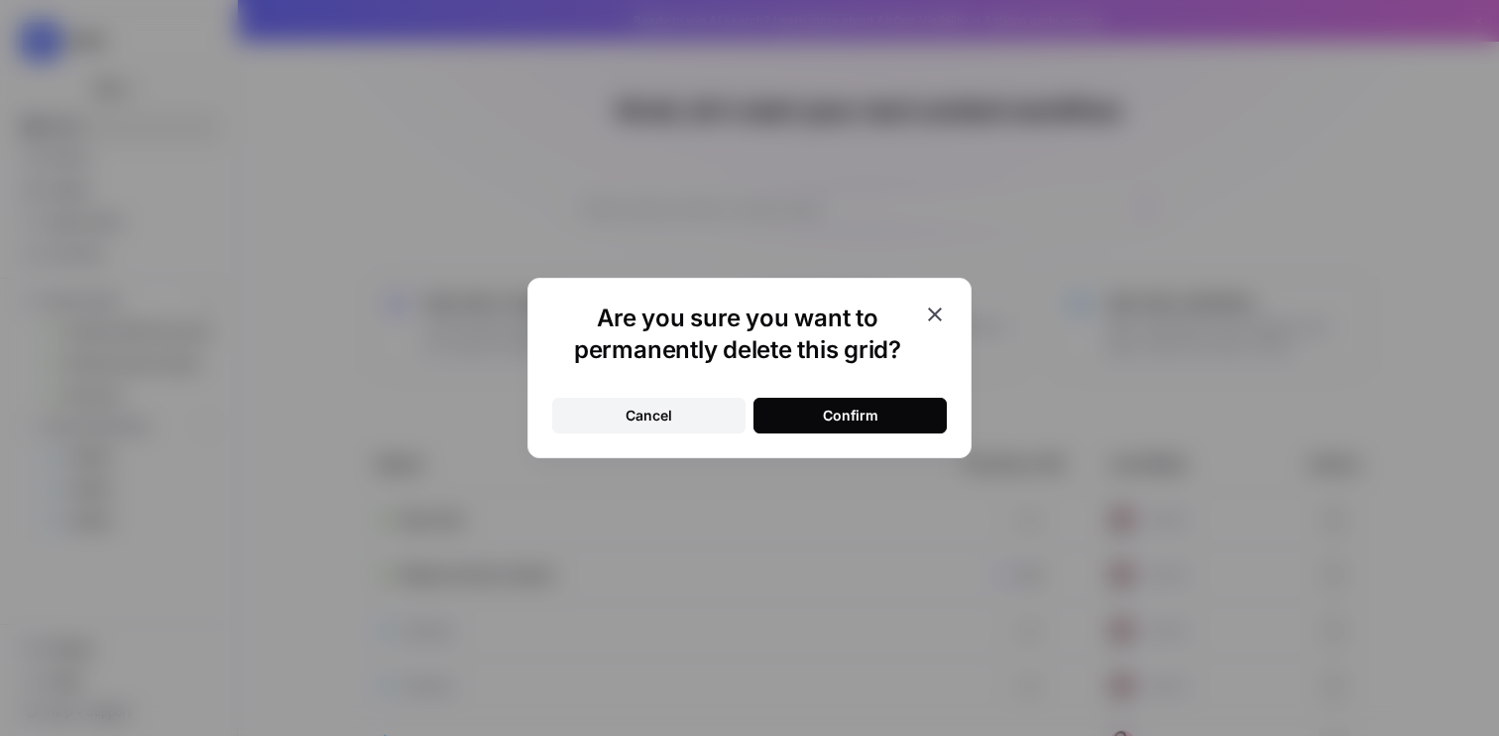
click at [865, 413] on div "Confirm" at bounding box center [851, 416] width 56 height 20
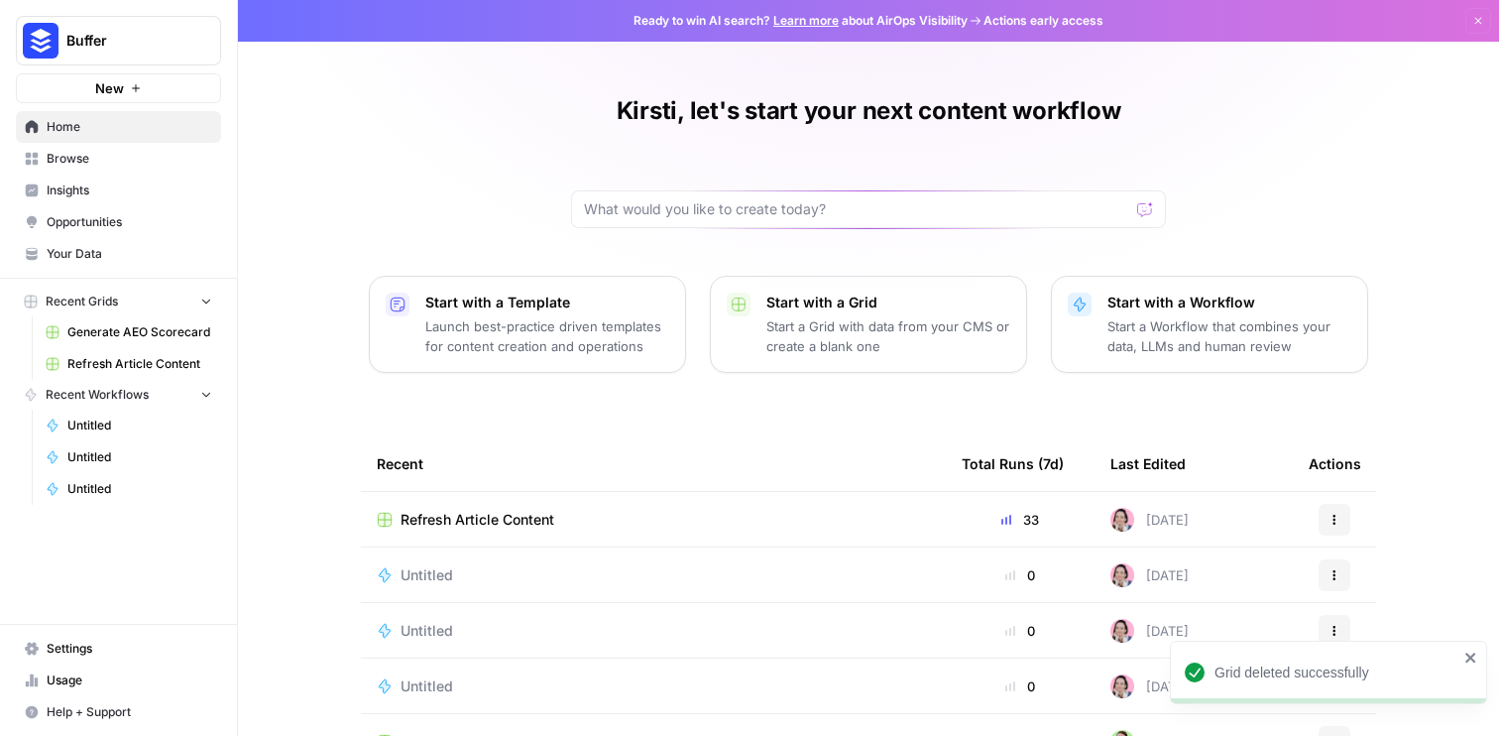
click at [1330, 575] on icon "button" at bounding box center [1335, 575] width 12 height 12
click at [842, 577] on div "Untitled" at bounding box center [653, 575] width 553 height 20
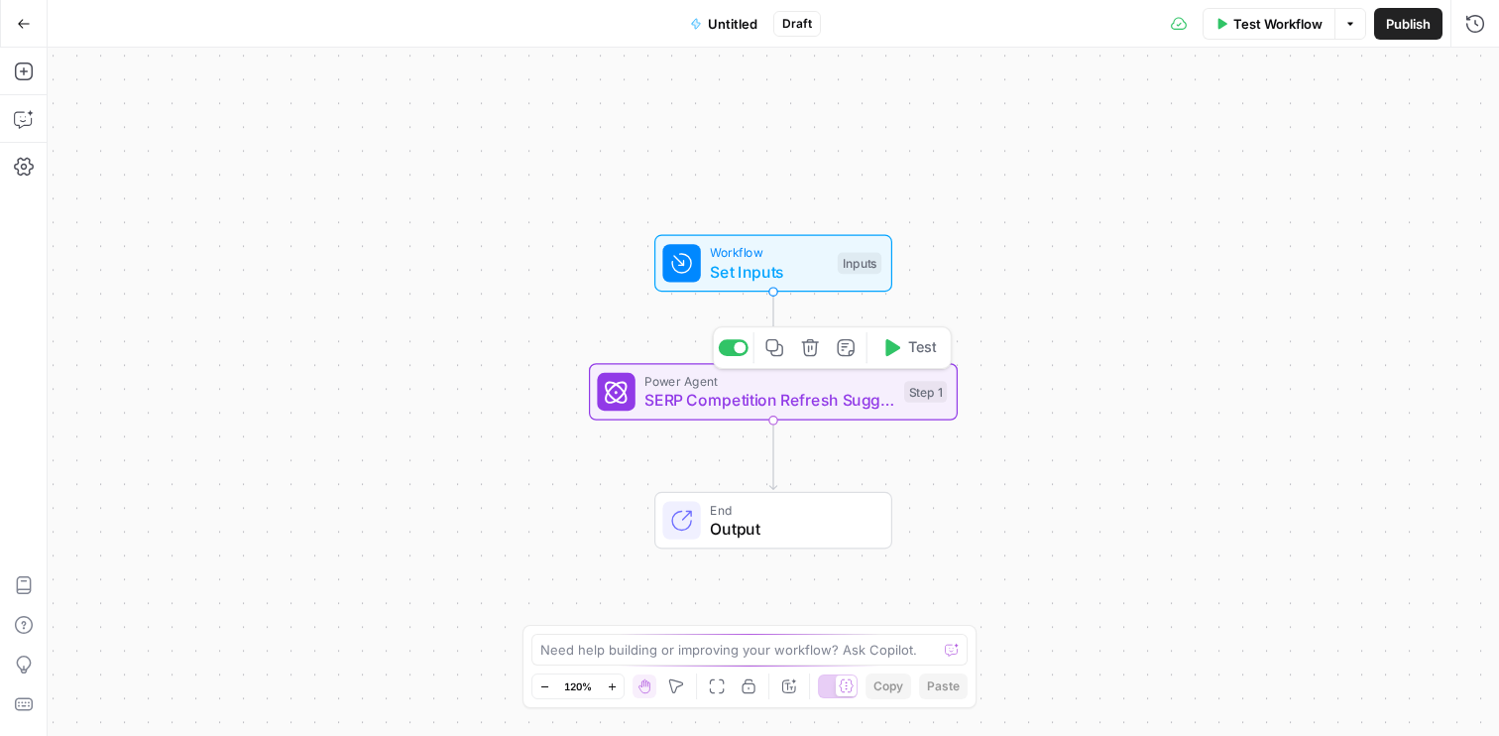
click at [823, 416] on div "Power Agent SERP Competition Refresh Suggestions Step 1 Copy step Delete step A…" at bounding box center [773, 392] width 369 height 58
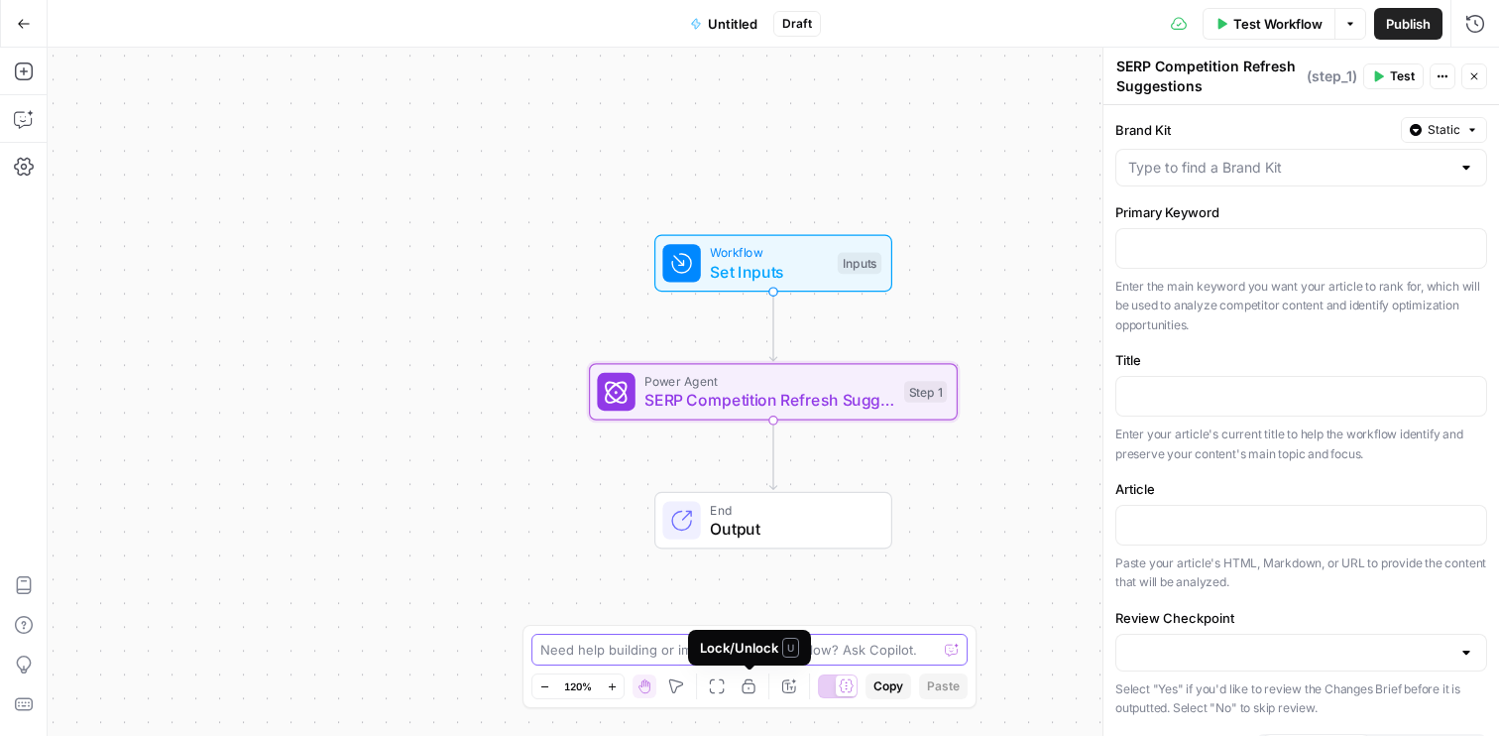
click at [684, 648] on textarea at bounding box center [738, 650] width 397 height 20
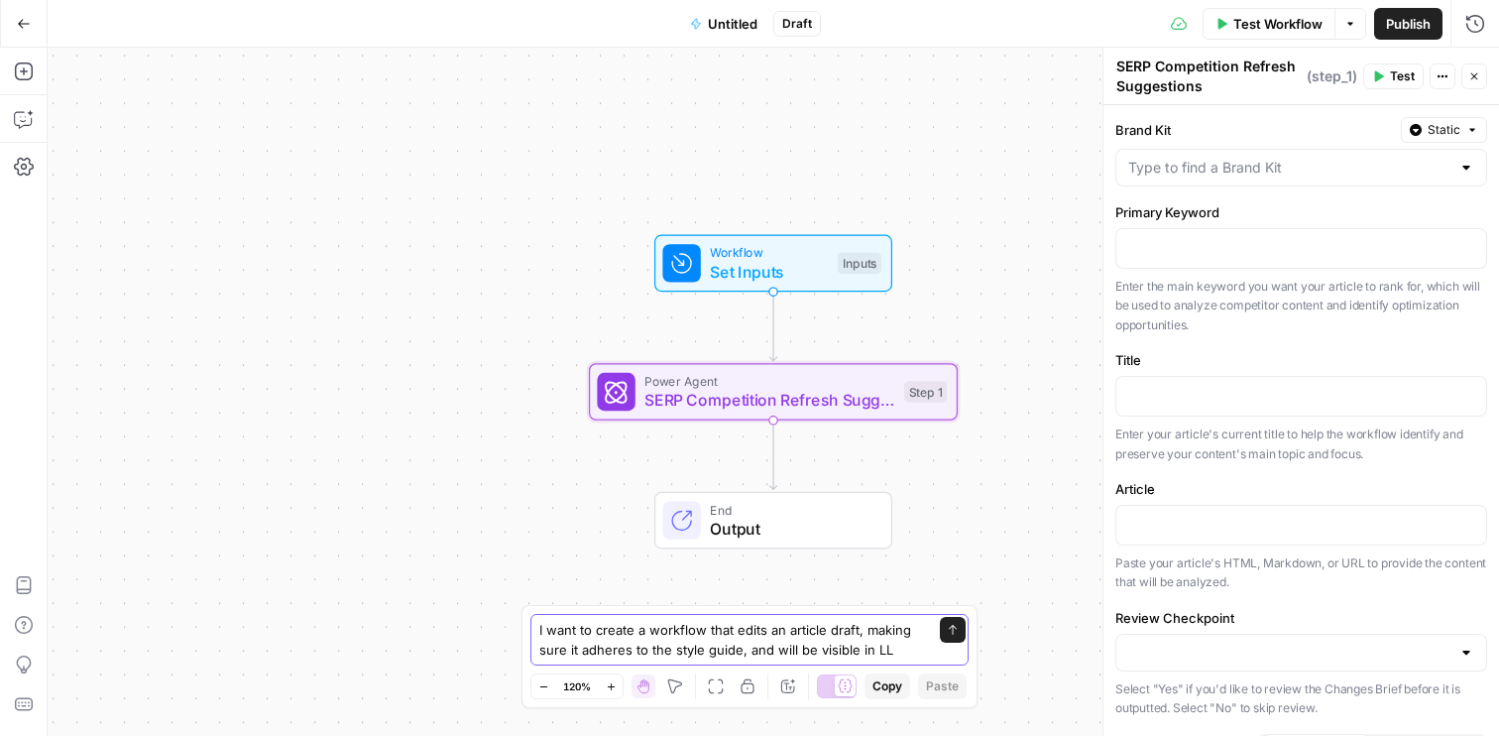
drag, startPoint x: 918, startPoint y: 653, endPoint x: 745, endPoint y: 646, distance: 173.7
click at [745, 646] on textarea "I want to create a workflow that edits an article draft, making sure it adheres…" at bounding box center [729, 640] width 381 height 40
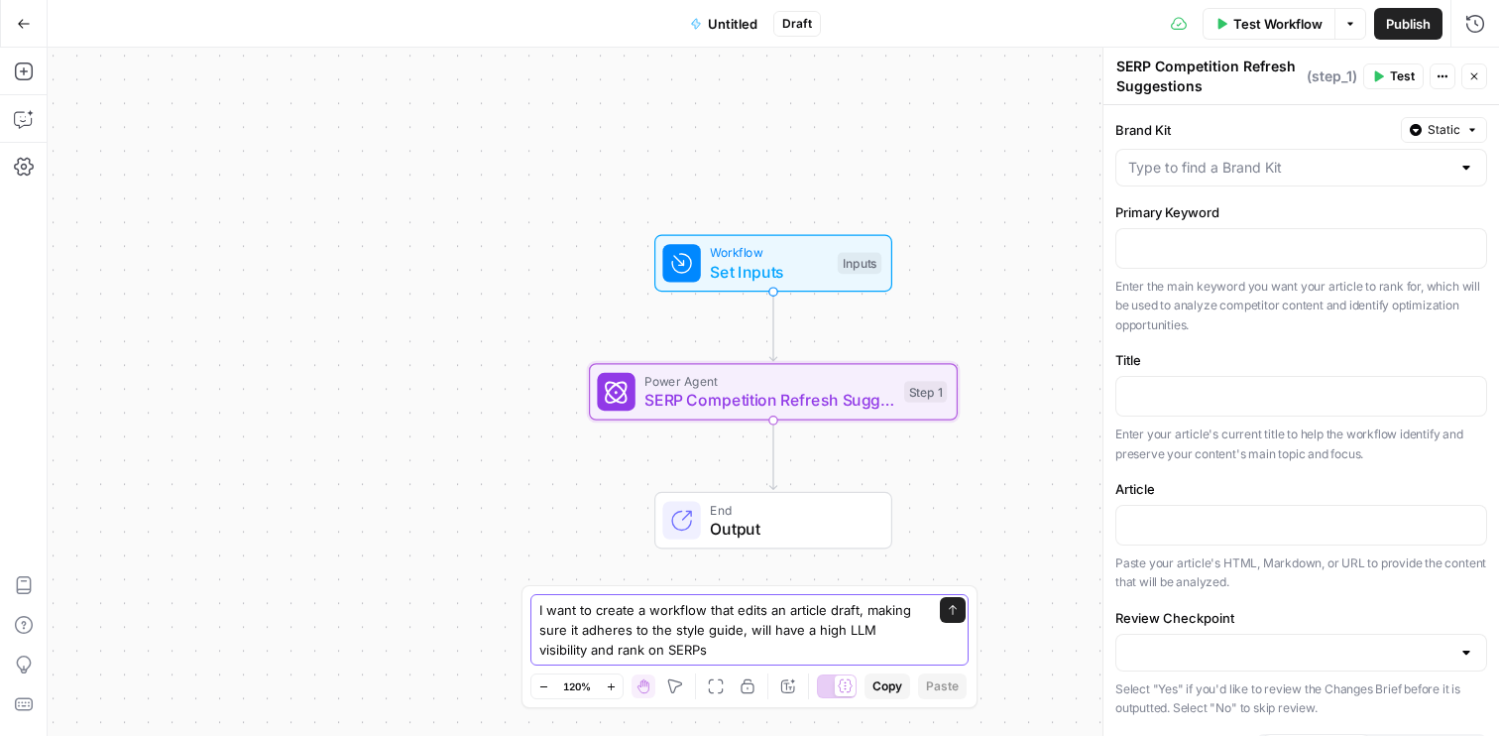
type textarea "I want to create a workflow that edits an article draft, making sure it adheres…"
click at [955, 614] on icon "submit" at bounding box center [953, 610] width 12 height 12
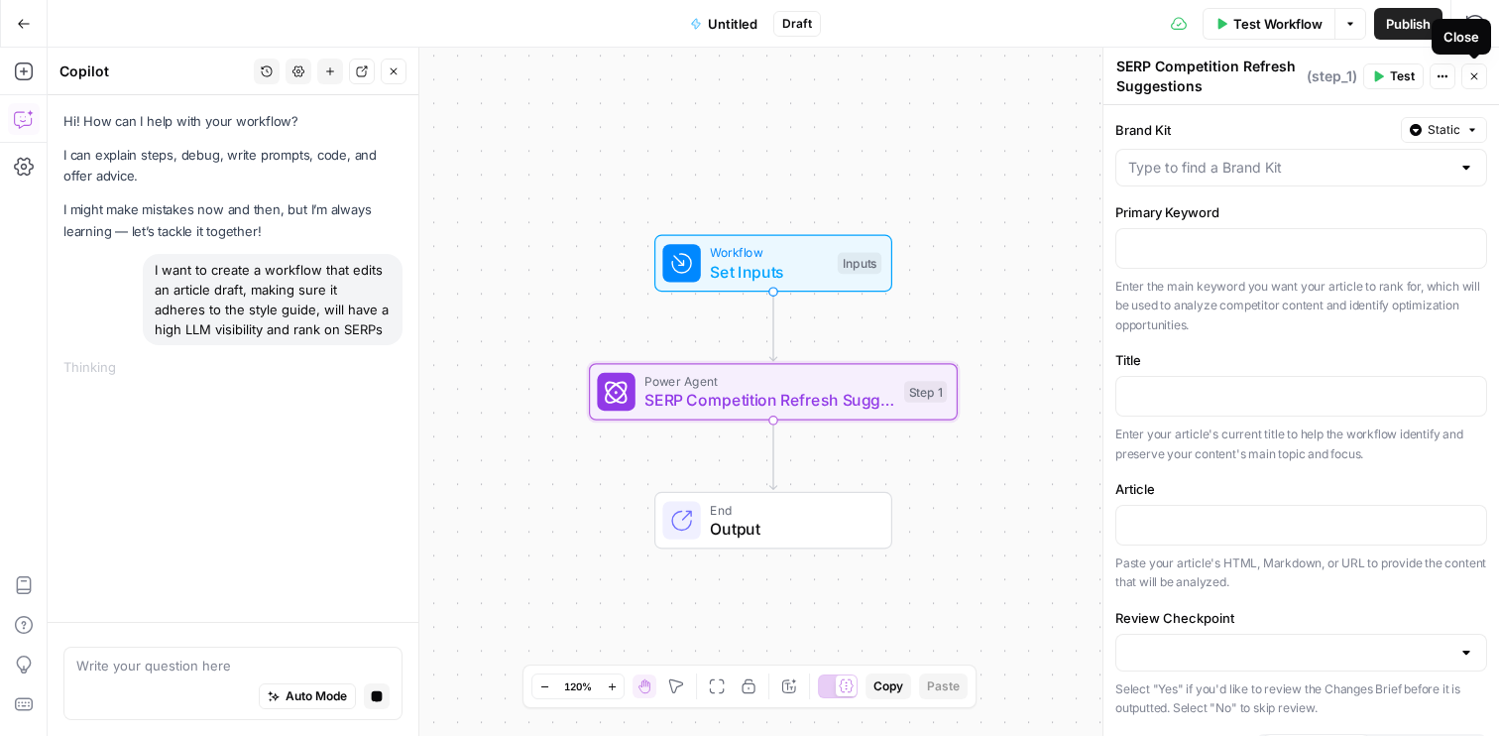
click at [1479, 71] on icon "button" at bounding box center [1475, 76] width 12 height 12
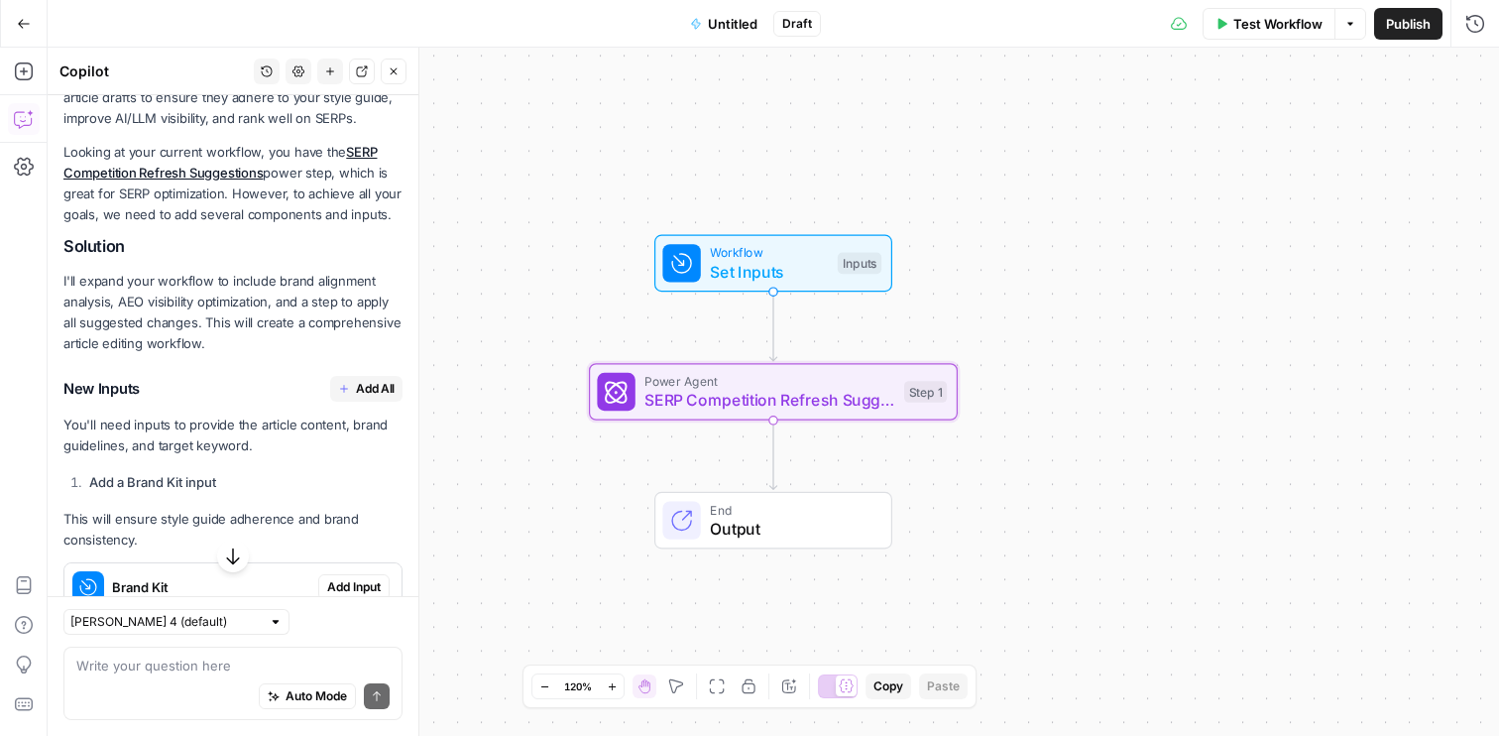
scroll to position [302, 0]
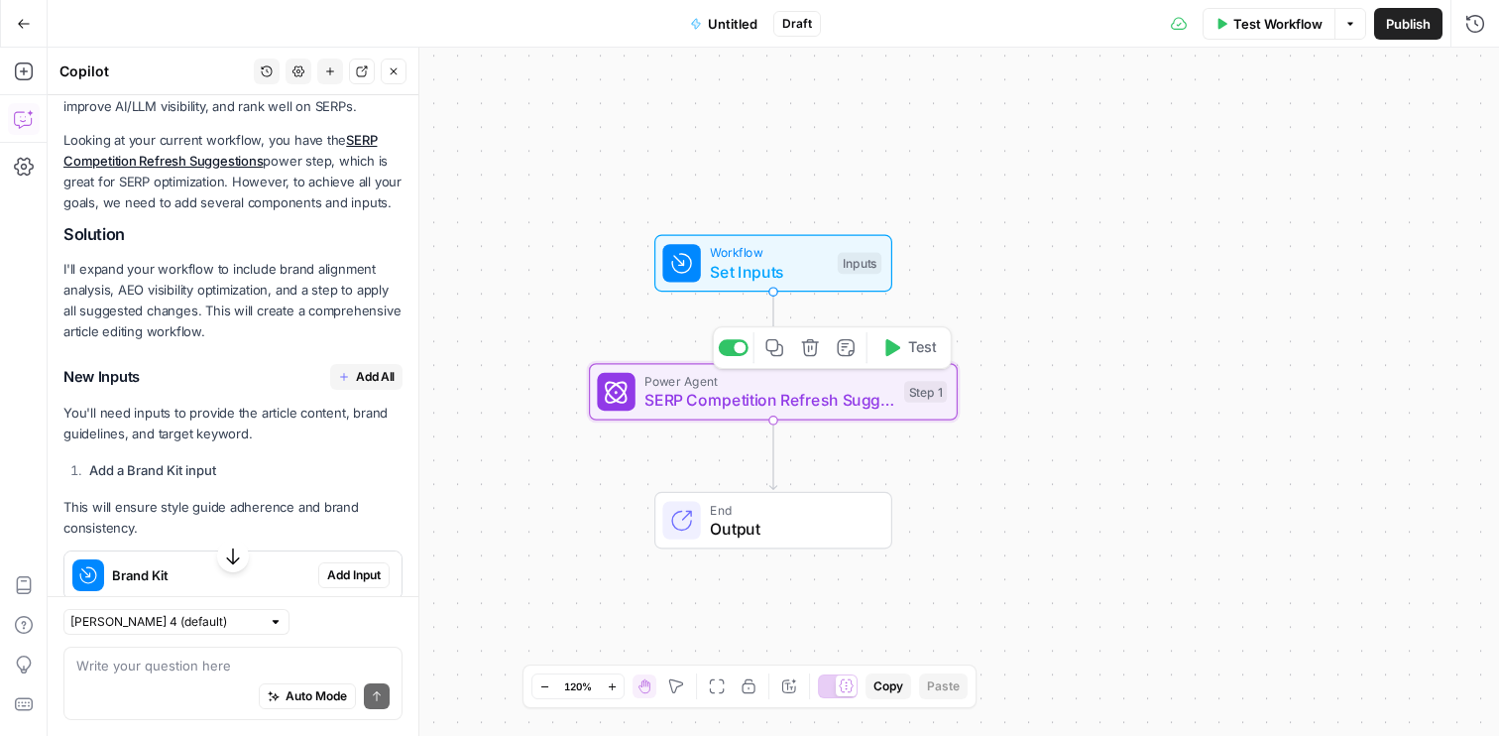
drag, startPoint x: 897, startPoint y: 374, endPoint x: 793, endPoint y: 344, distance: 108.3
click at [793, 344] on div "Workflow Set Inputs Inputs Power Agent SERP Competition Refresh Suggestions Ste…" at bounding box center [774, 392] width 1452 height 688
click at [802, 381] on span "Power Agent" at bounding box center [770, 381] width 250 height 19
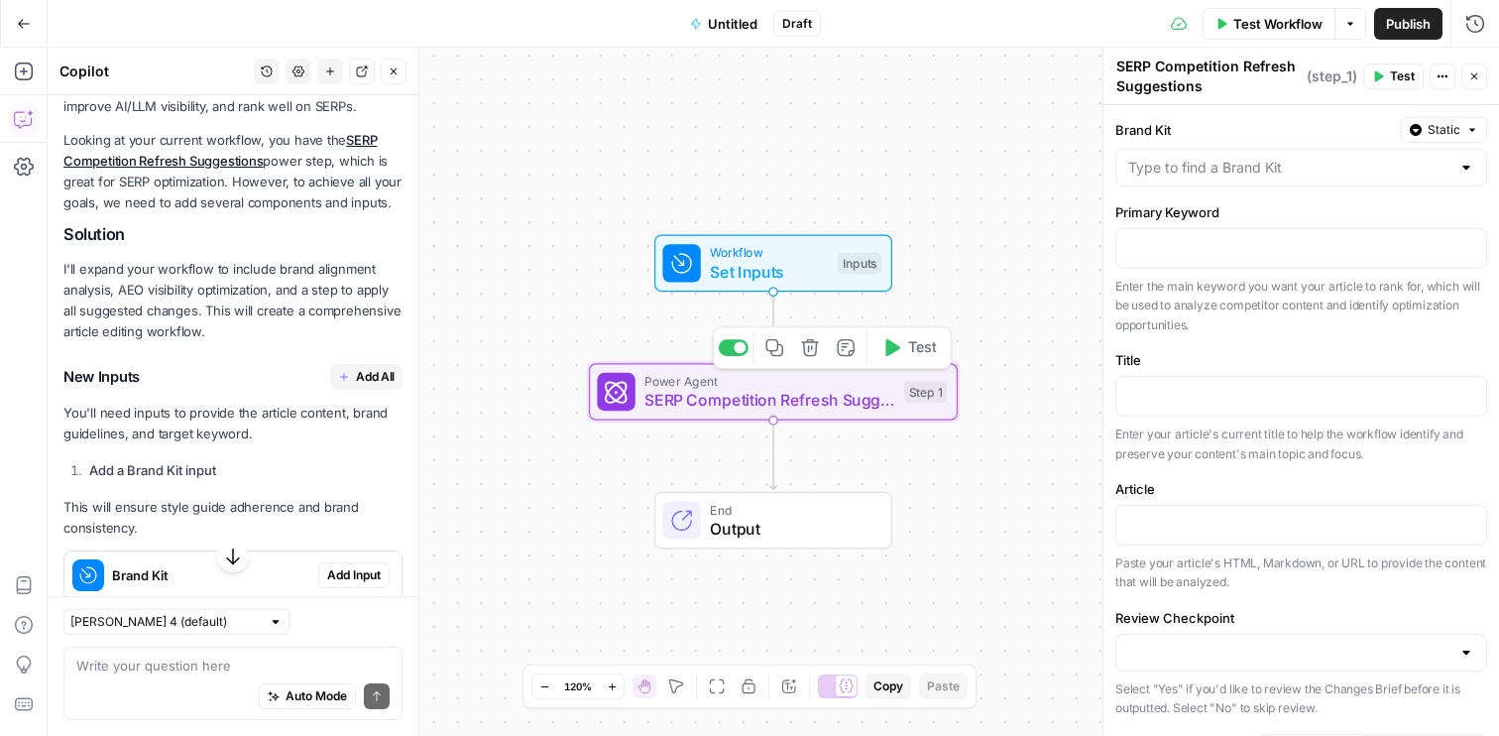
click at [813, 347] on icon "button" at bounding box center [810, 347] width 19 height 19
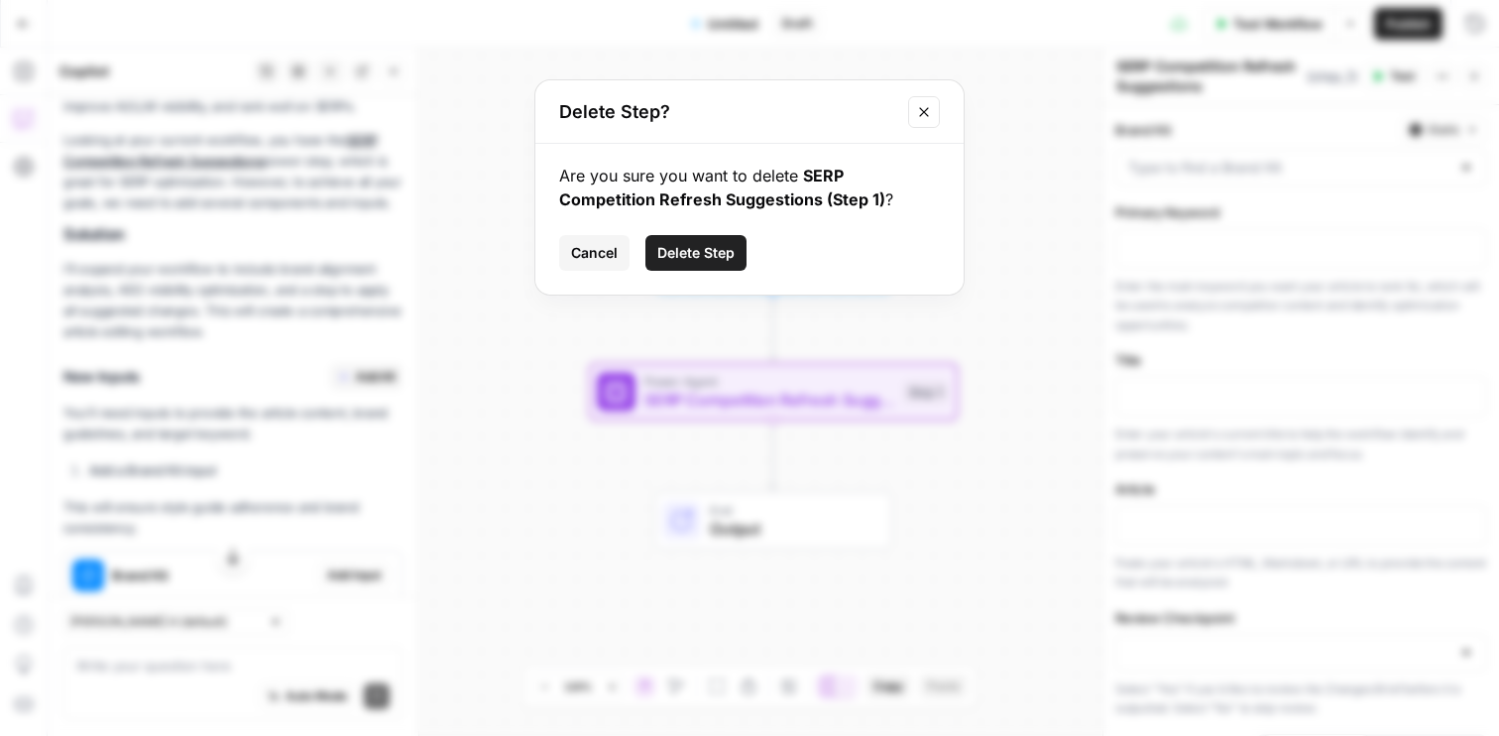
click at [709, 237] on button "Delete Step" at bounding box center [696, 253] width 101 height 36
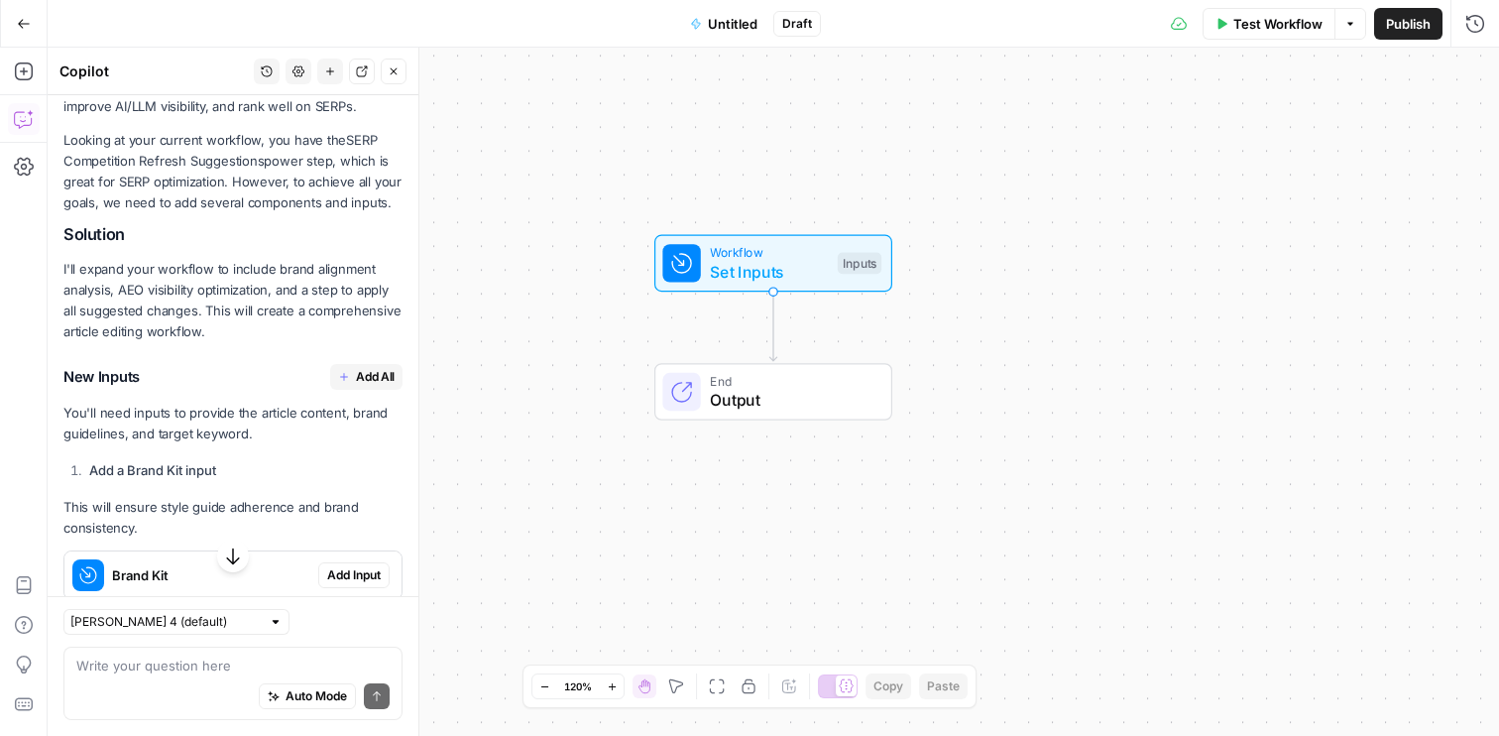
click at [788, 406] on span "Output" at bounding box center [791, 400] width 162 height 24
click at [950, 291] on div "Workflow Set Inputs Inputs" at bounding box center [773, 264] width 369 height 58
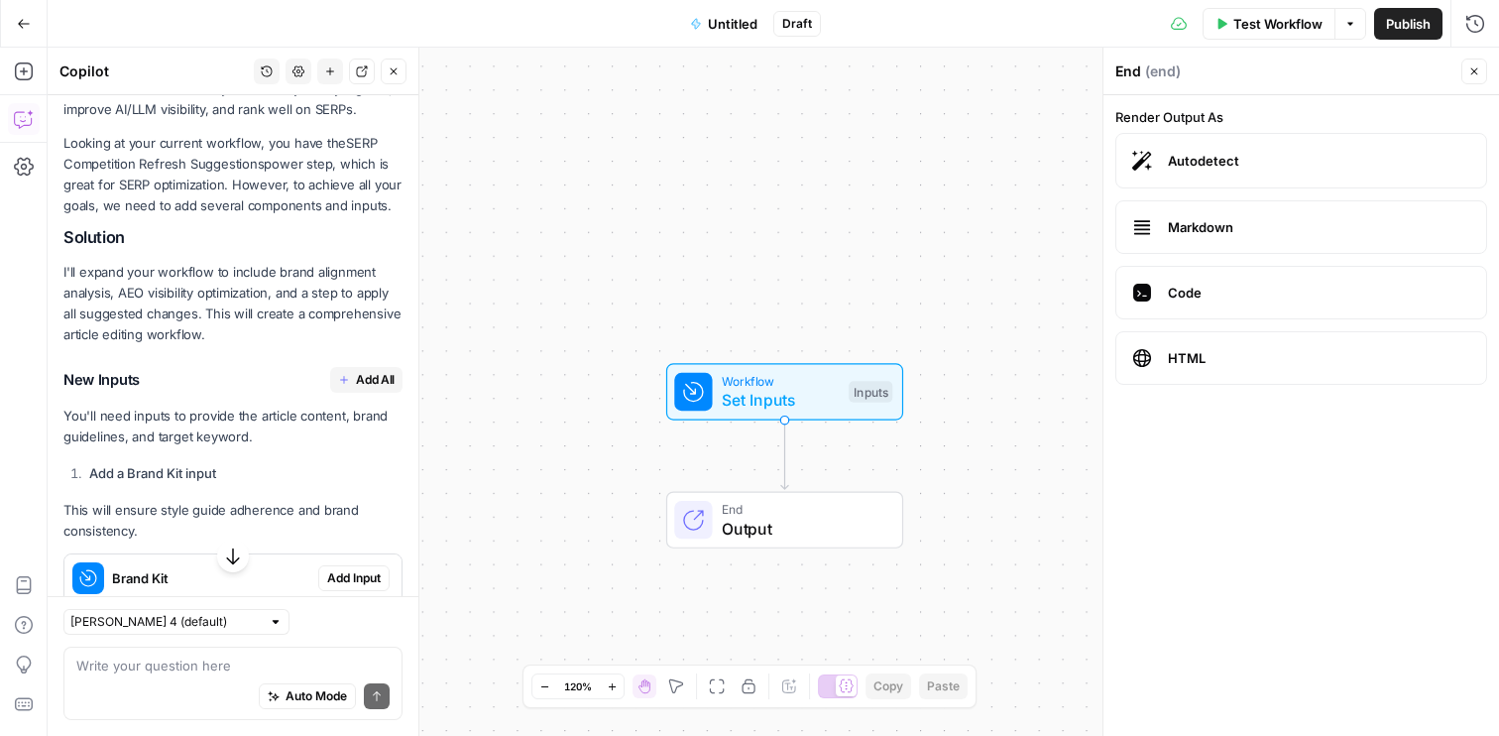
scroll to position [337, 0]
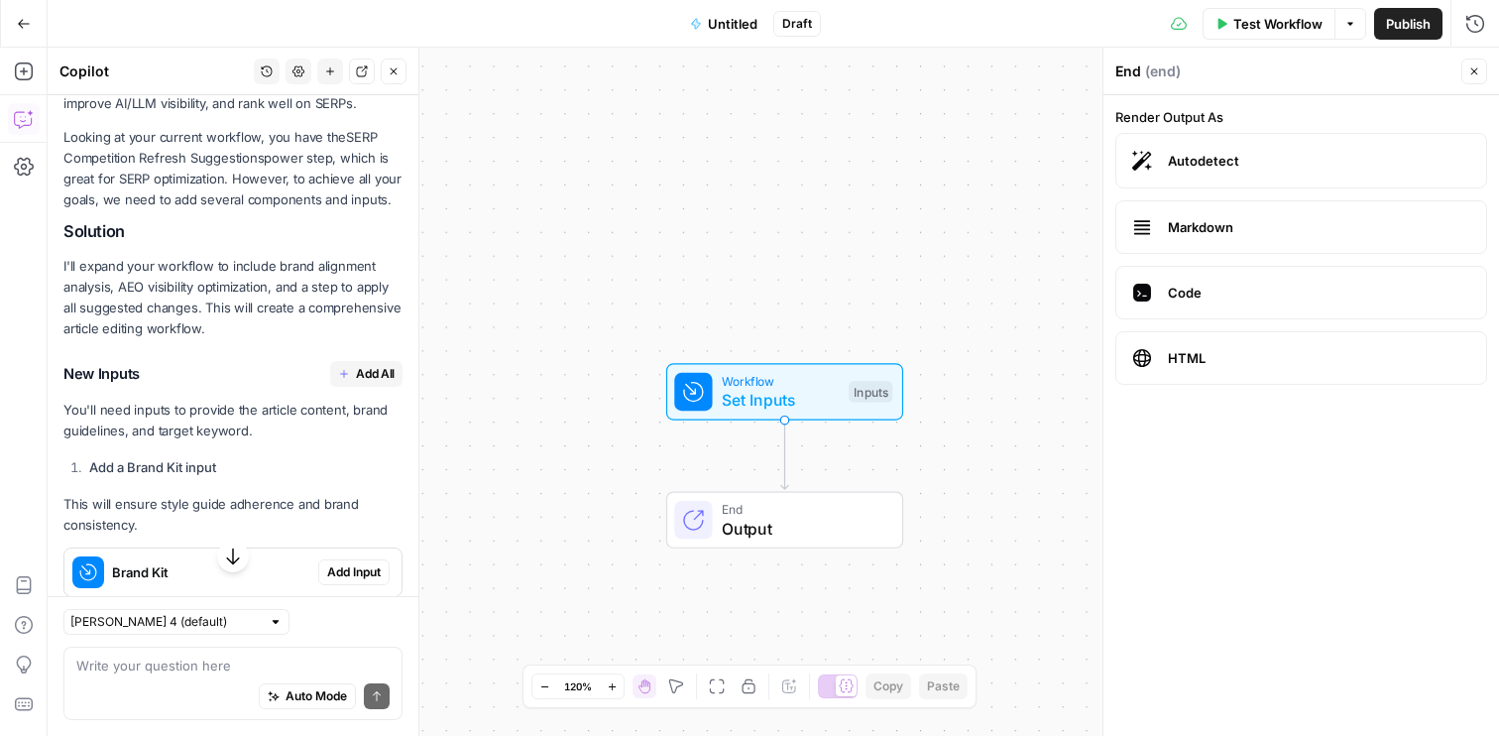
click at [358, 383] on button "Add All" at bounding box center [366, 374] width 72 height 26
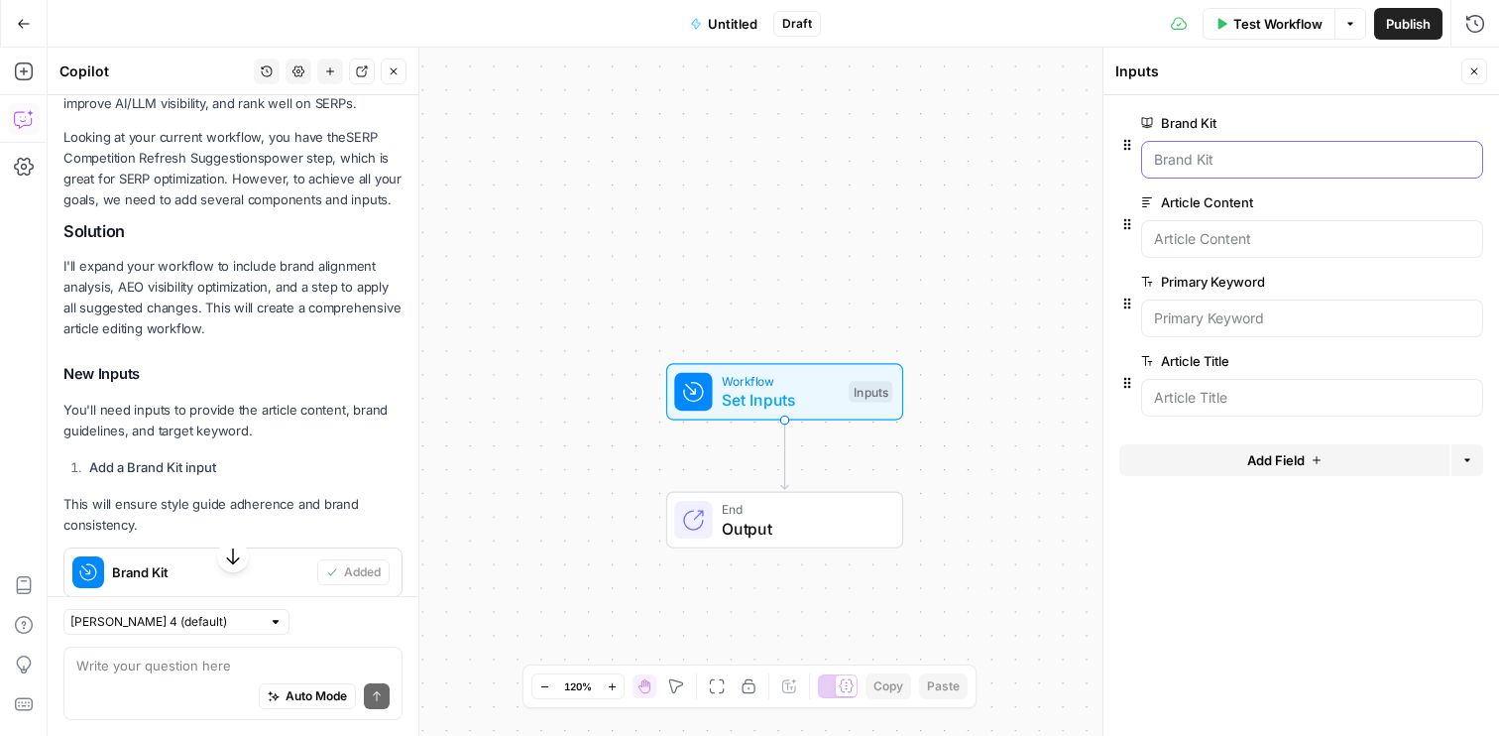
click at [1246, 163] on Kit "Brand Kit" at bounding box center [1312, 160] width 316 height 20
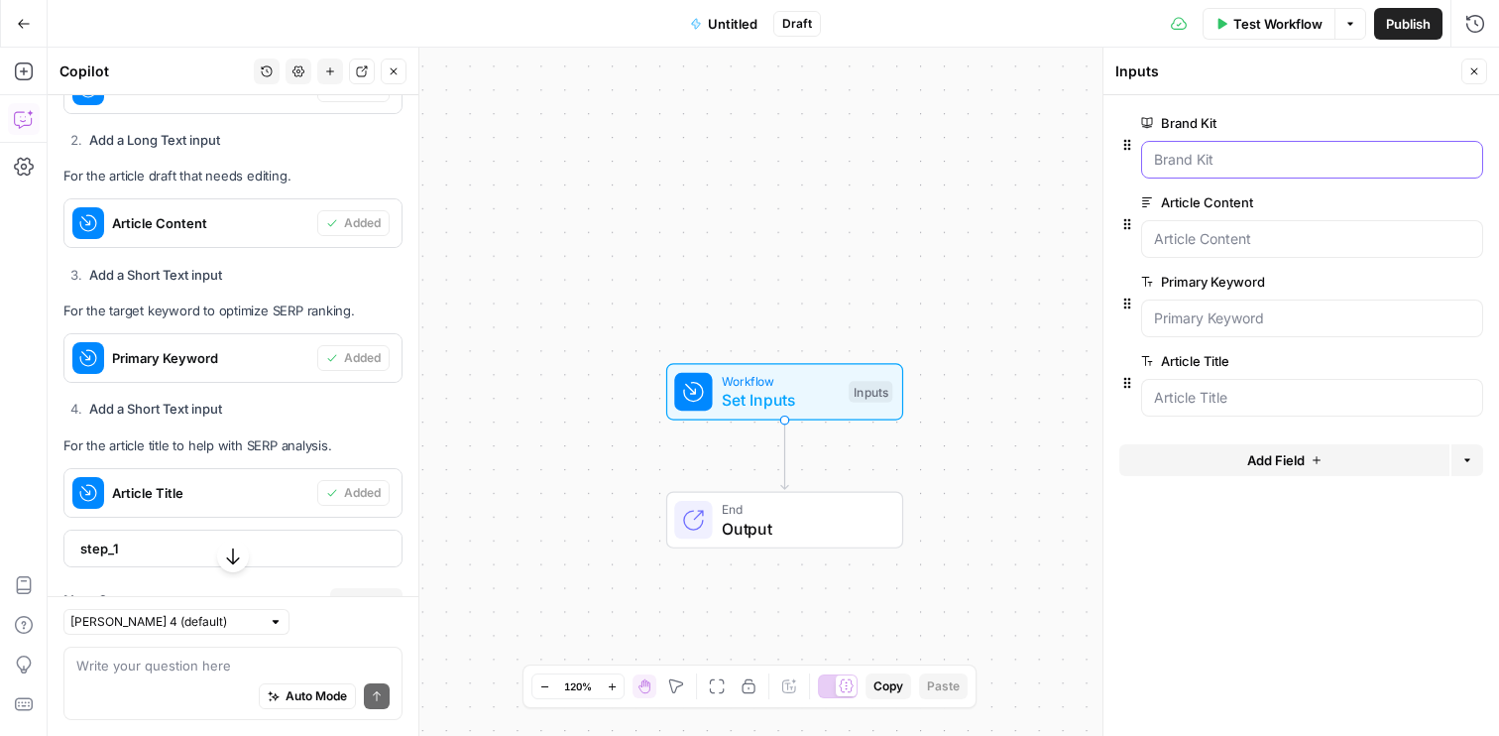
scroll to position [884, 0]
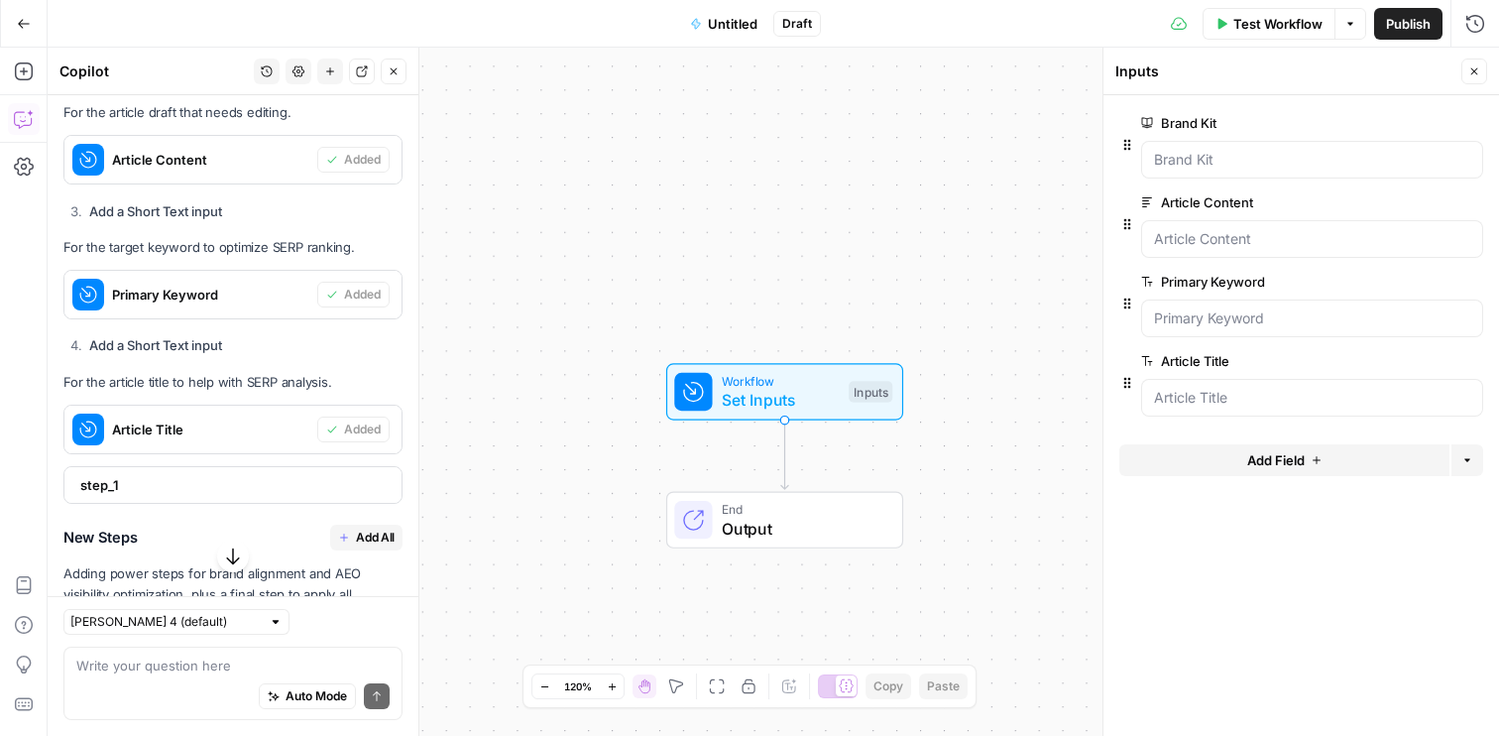
click at [1480, 67] on icon "button" at bounding box center [1475, 71] width 12 height 12
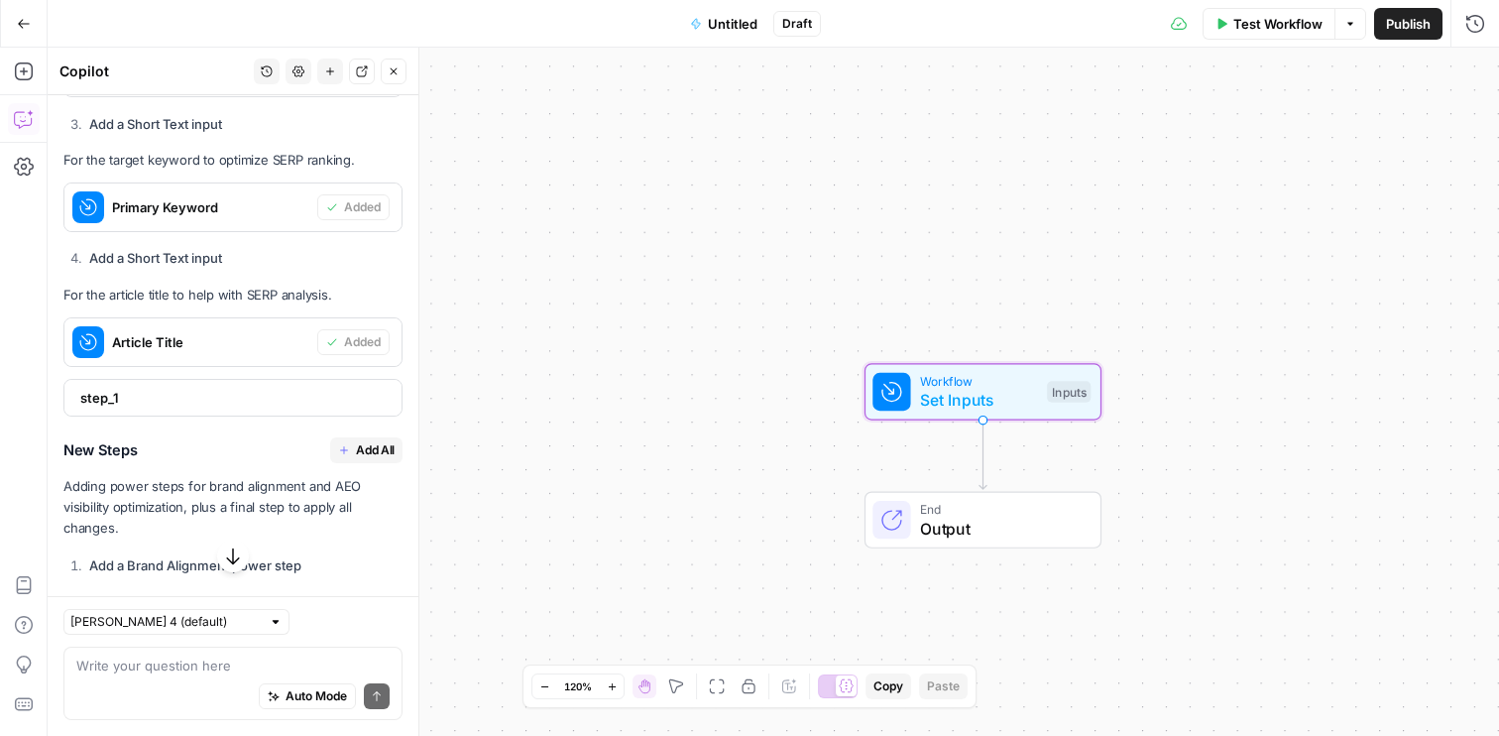
scroll to position [1001, 0]
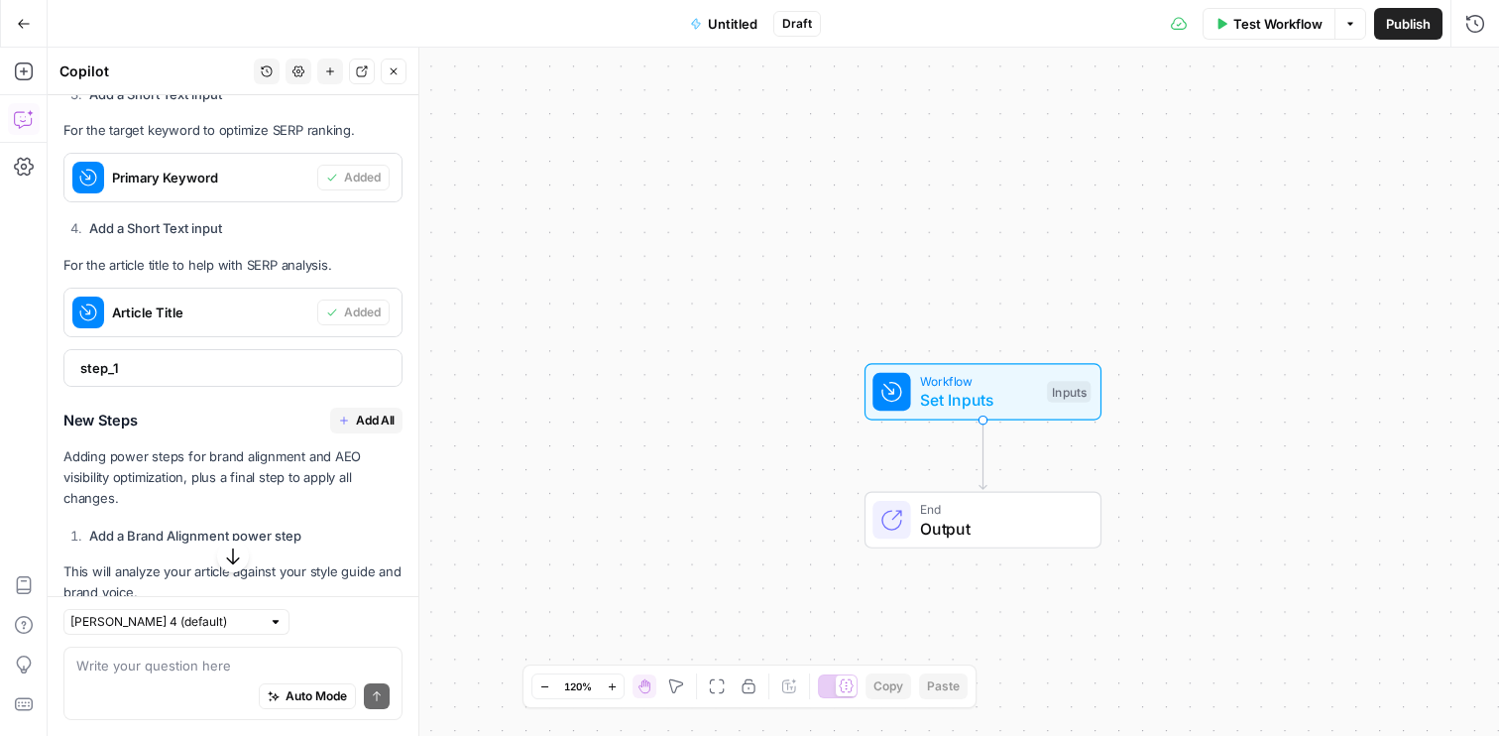
click at [372, 420] on span "Add All" at bounding box center [375, 421] width 39 height 18
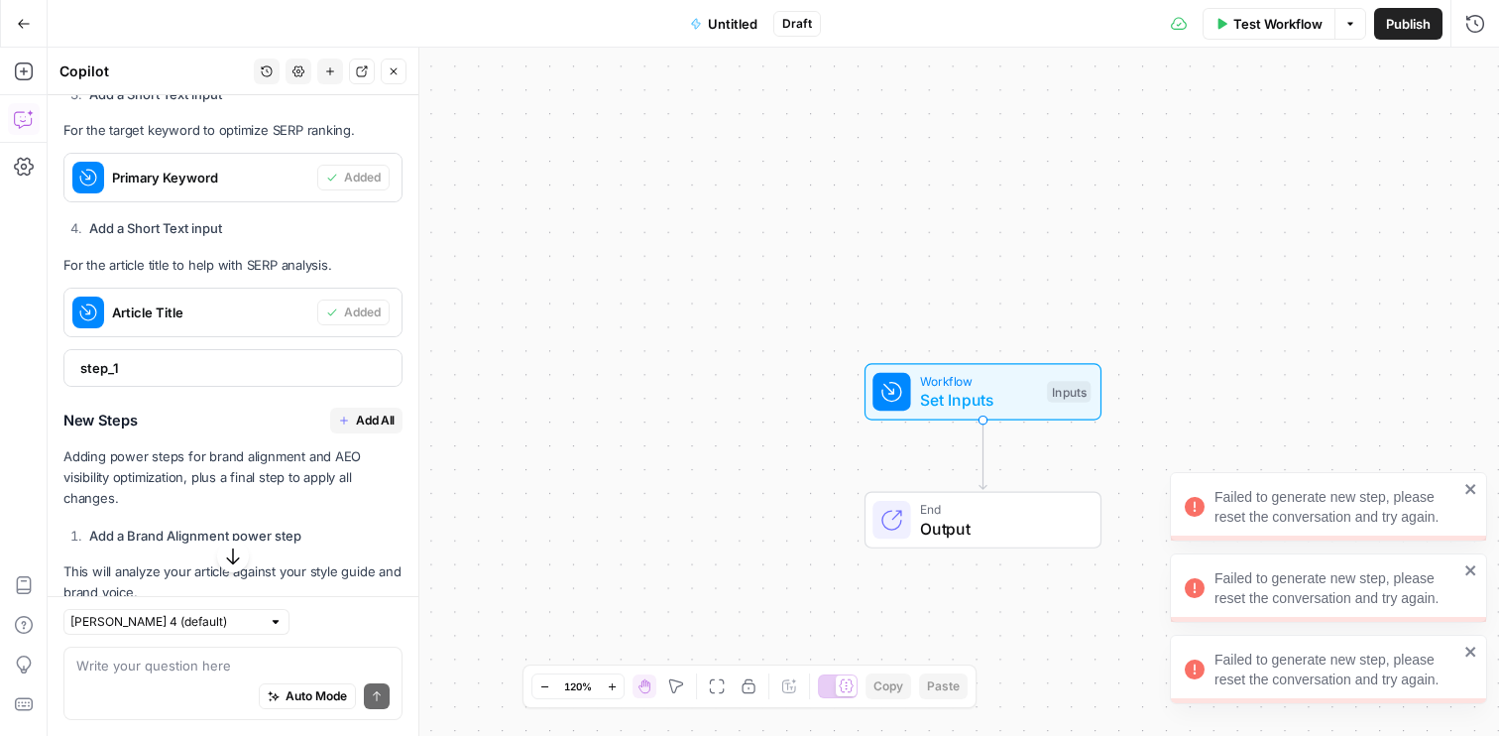
click at [1471, 648] on icon "close" at bounding box center [1472, 652] width 14 height 16
click at [1468, 573] on icon "close" at bounding box center [1471, 570] width 10 height 10
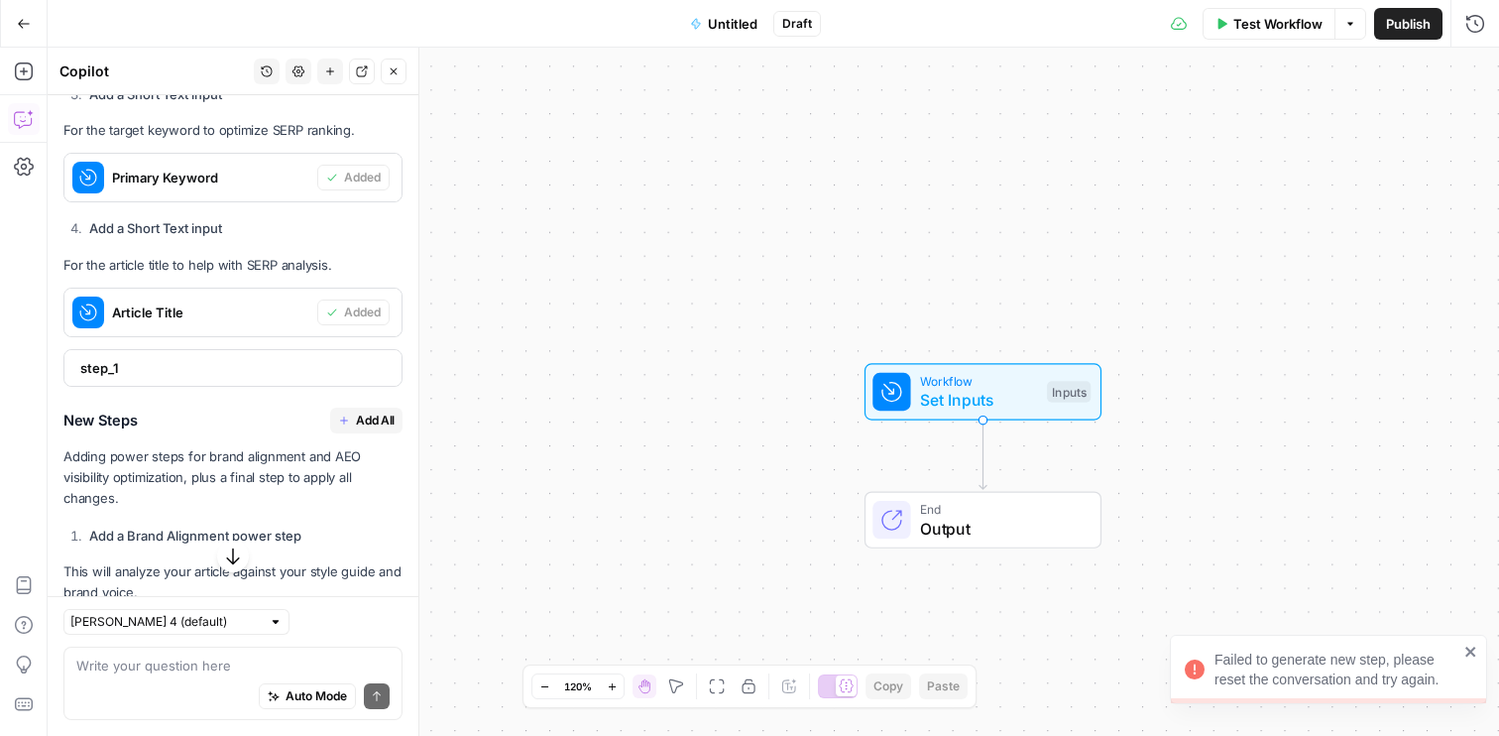
click at [1472, 655] on icon "close" at bounding box center [1472, 652] width 14 height 16
click at [936, 507] on span "End" at bounding box center [1001, 509] width 162 height 19
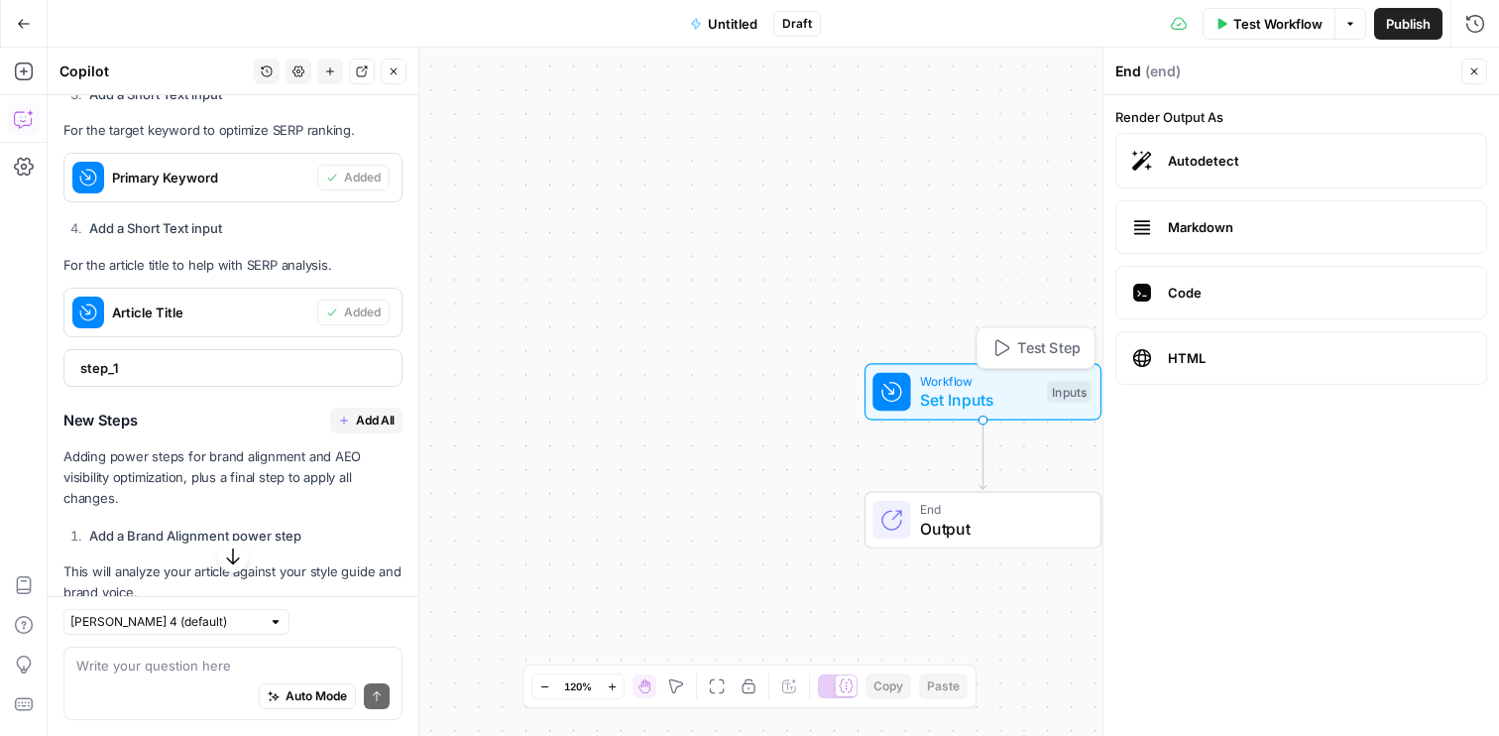
click at [1004, 376] on span "Workflow" at bounding box center [978, 381] width 117 height 19
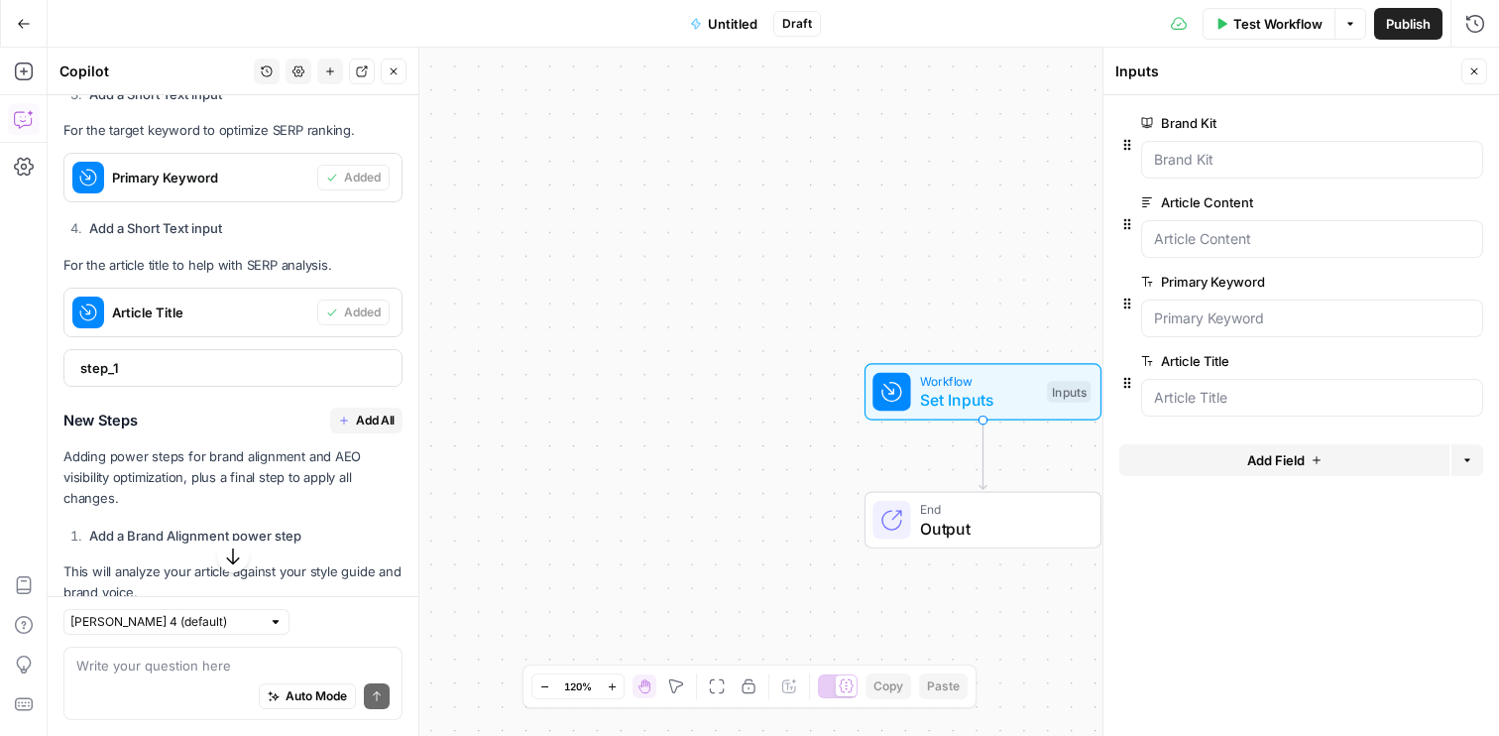
click at [983, 542] on div "End Output" at bounding box center [983, 519] width 237 height 57
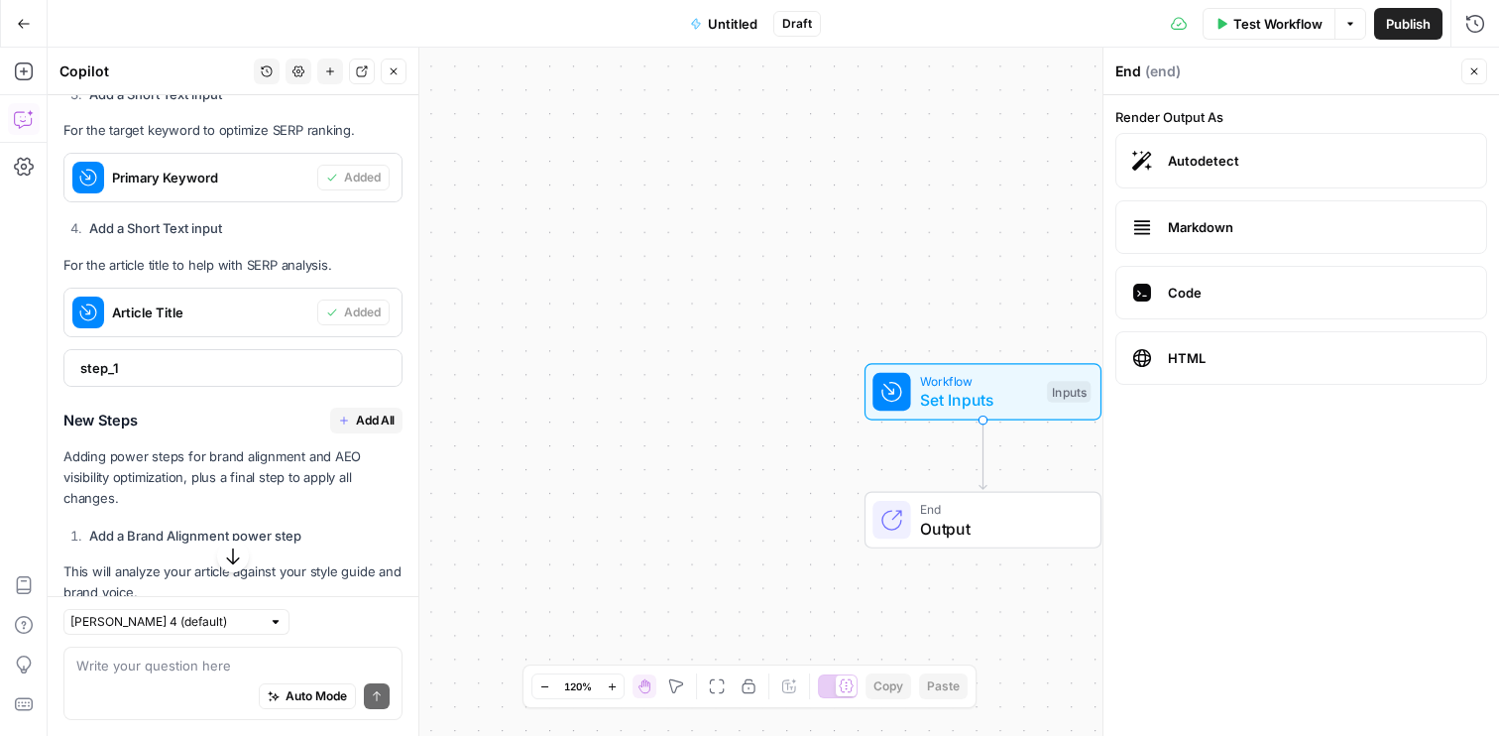
click at [984, 536] on span "Output" at bounding box center [1001, 529] width 162 height 24
click at [966, 596] on div "Workflow Set Inputs Inputs End Output" at bounding box center [774, 392] width 1452 height 688
click at [1470, 59] on button "Close" at bounding box center [1475, 72] width 26 height 26
click at [357, 422] on span "Add All" at bounding box center [375, 421] width 39 height 18
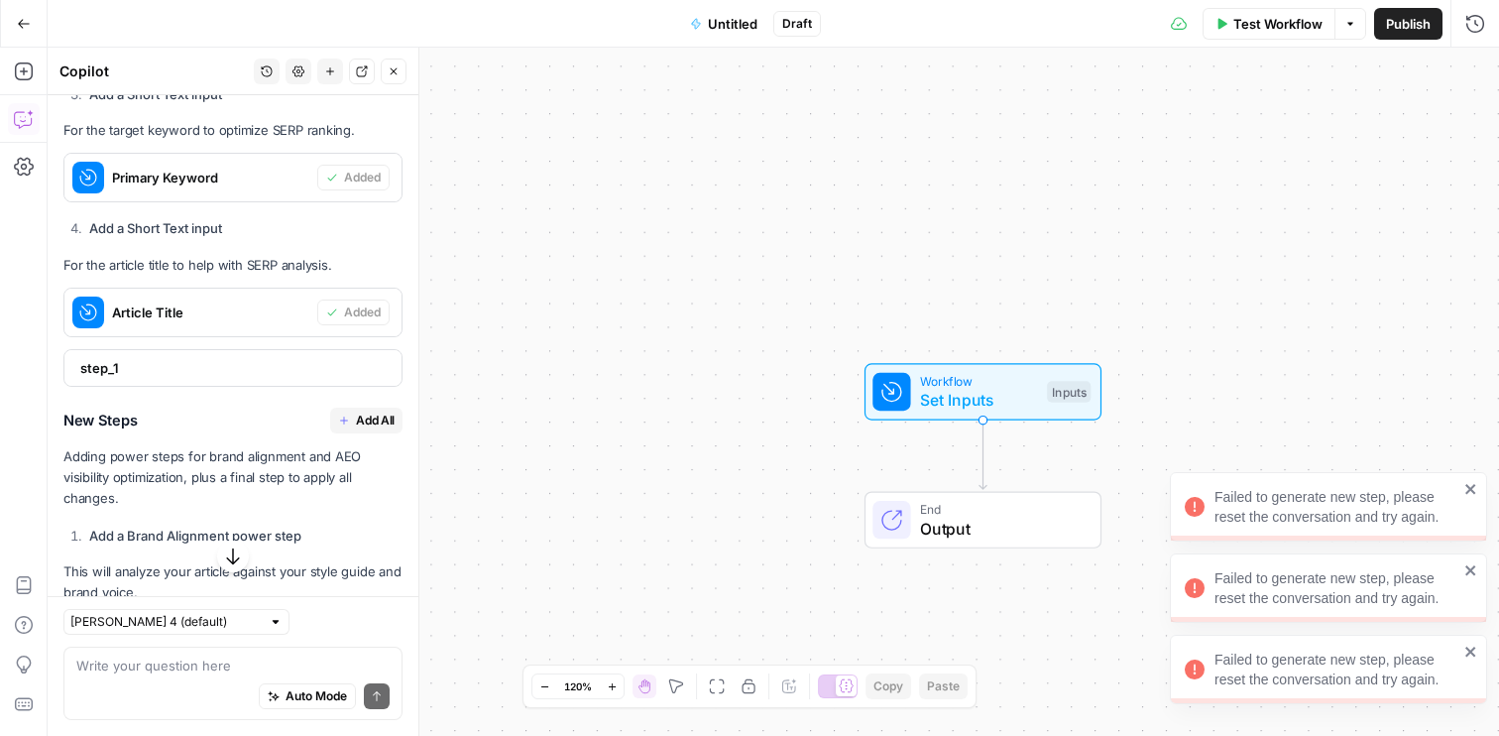
click at [1470, 653] on icon "close" at bounding box center [1471, 652] width 10 height 10
click at [1471, 576] on icon "close" at bounding box center [1472, 570] width 14 height 16
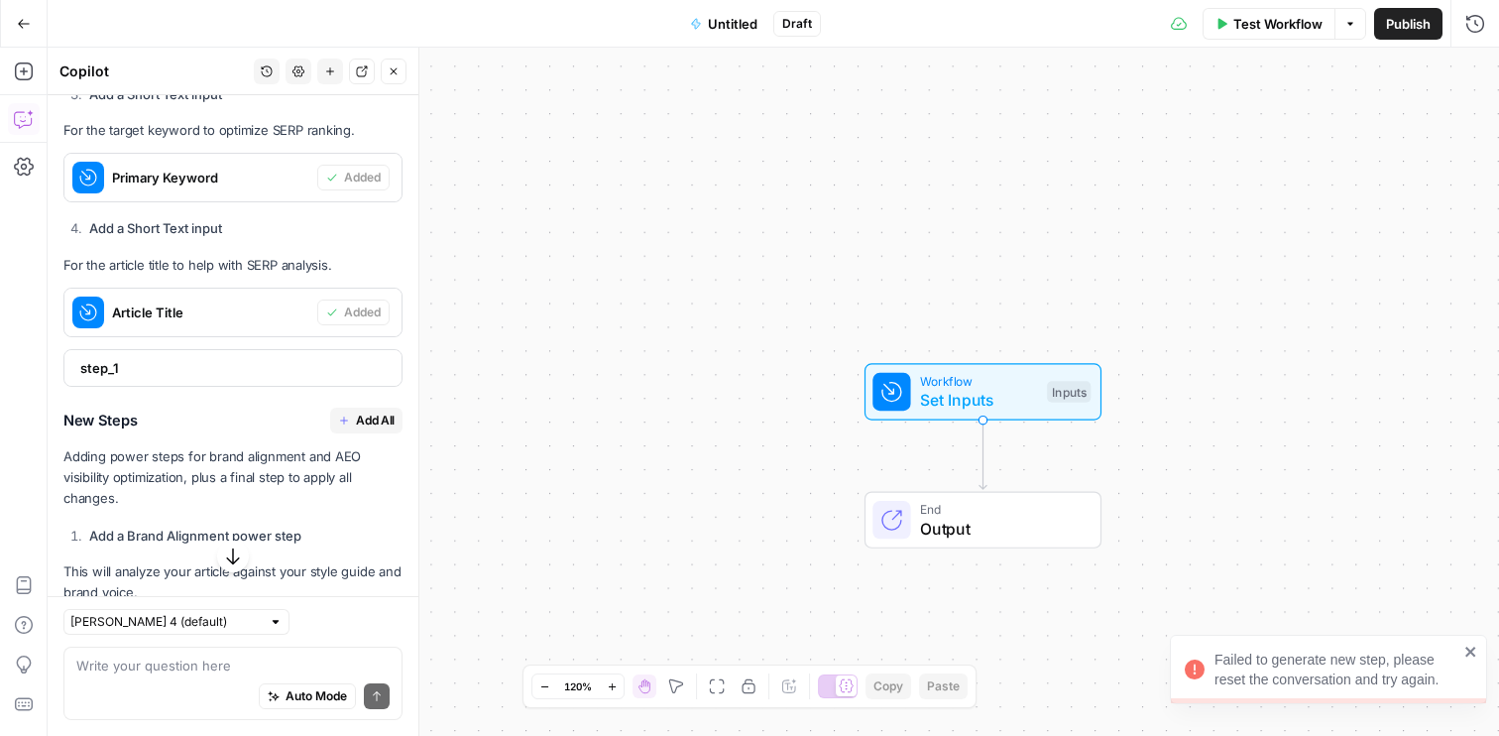
click at [1471, 657] on icon "close" at bounding box center [1472, 652] width 14 height 16
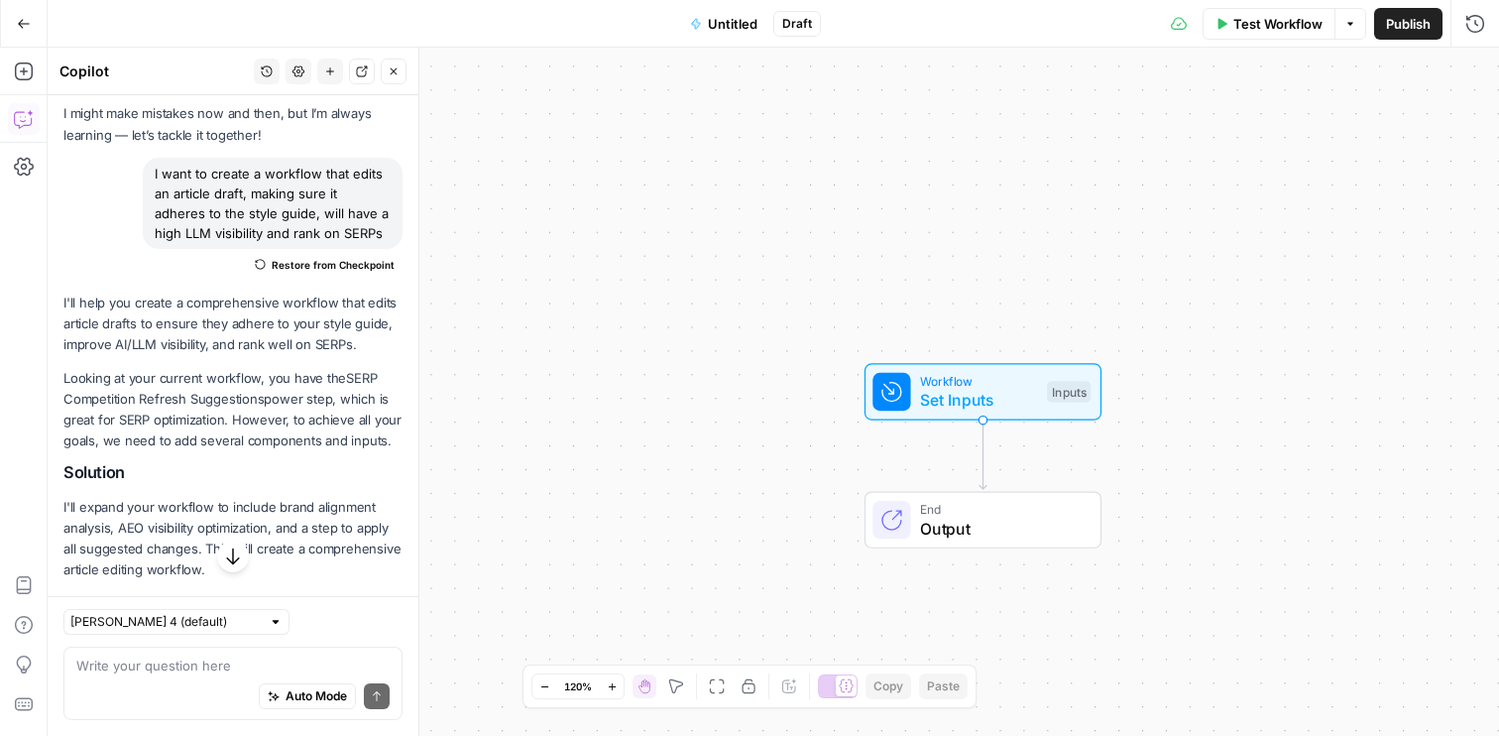
scroll to position [0, 0]
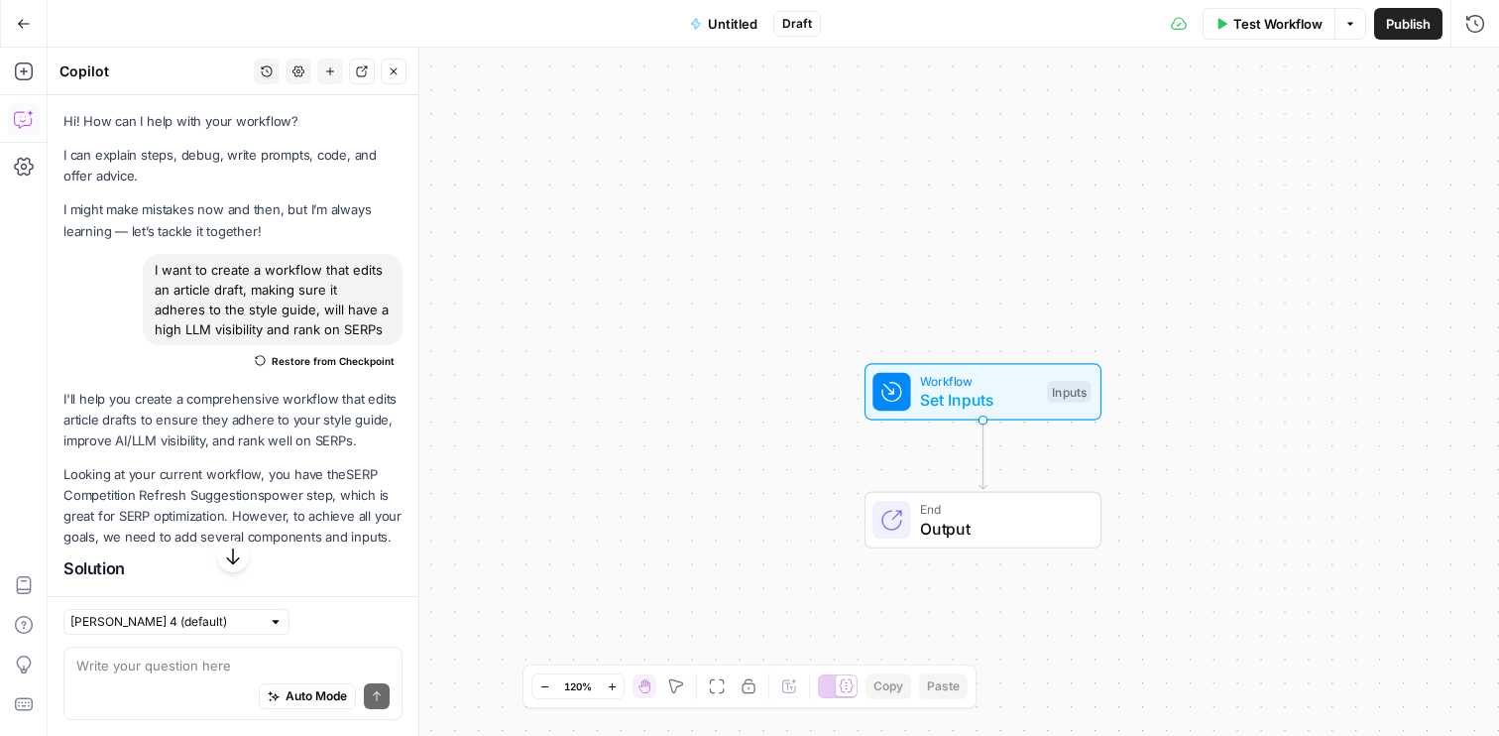
drag, startPoint x: 330, startPoint y: 327, endPoint x: 137, endPoint y: 269, distance: 202.0
click at [137, 269] on div "I want to create a workflow that edits an article draft, making sure it adheres…" at bounding box center [232, 315] width 339 height 123
copy div "I want to create a workflow that edits an article draft, making sure it adheres…"
click at [1351, 37] on button "Options" at bounding box center [1351, 24] width 32 height 32
click at [1311, 158] on div "Workflow Set Inputs Inputs End Output" at bounding box center [774, 392] width 1452 height 688
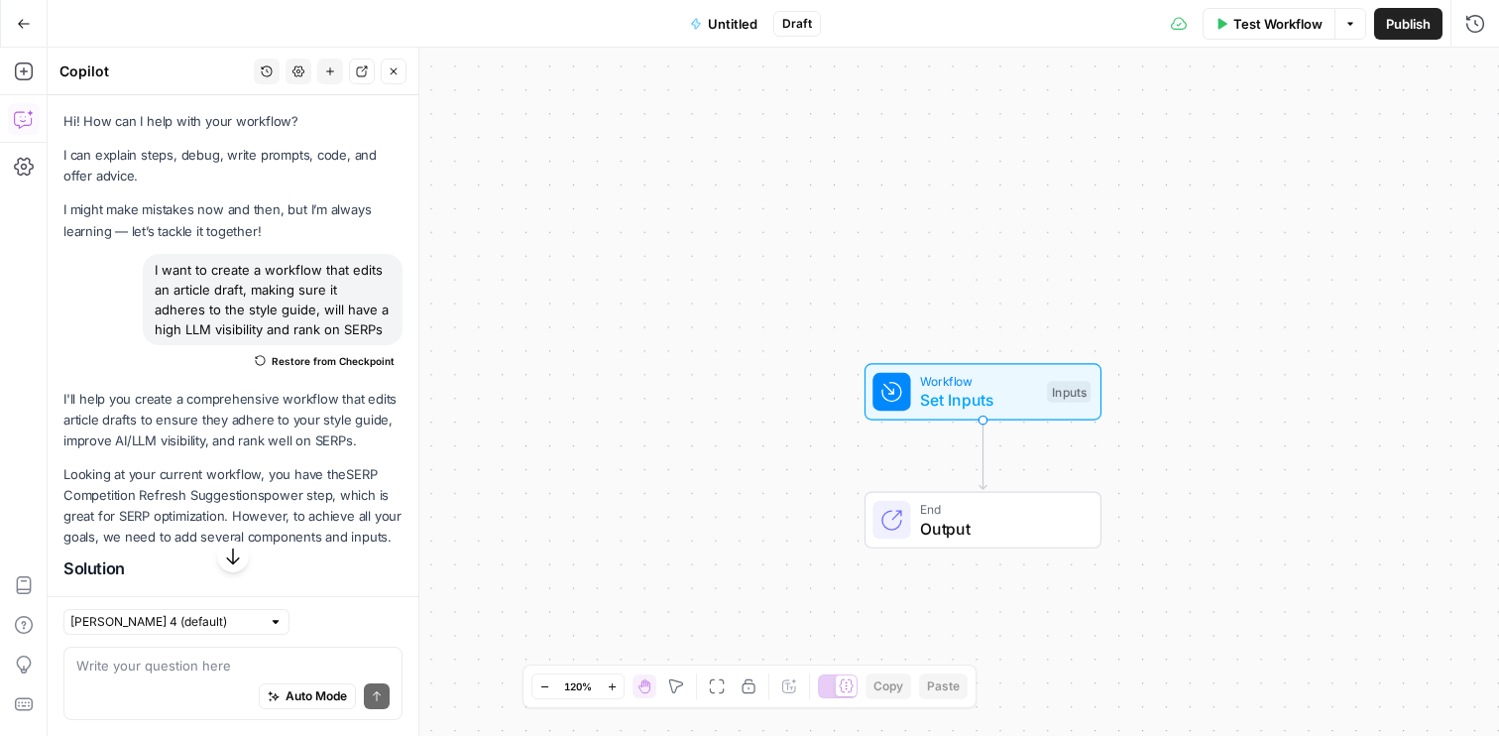
click at [935, 524] on span "Output" at bounding box center [1001, 529] width 162 height 24
click at [1480, 79] on button "Close" at bounding box center [1475, 72] width 26 height 26
click at [1014, 524] on span "Output" at bounding box center [1001, 529] width 162 height 24
drag, startPoint x: 324, startPoint y: 330, endPoint x: 148, endPoint y: 272, distance: 186.0
click at [148, 272] on div "I want to create a workflow that edits an article draft, making sure it adheres…" at bounding box center [273, 299] width 260 height 91
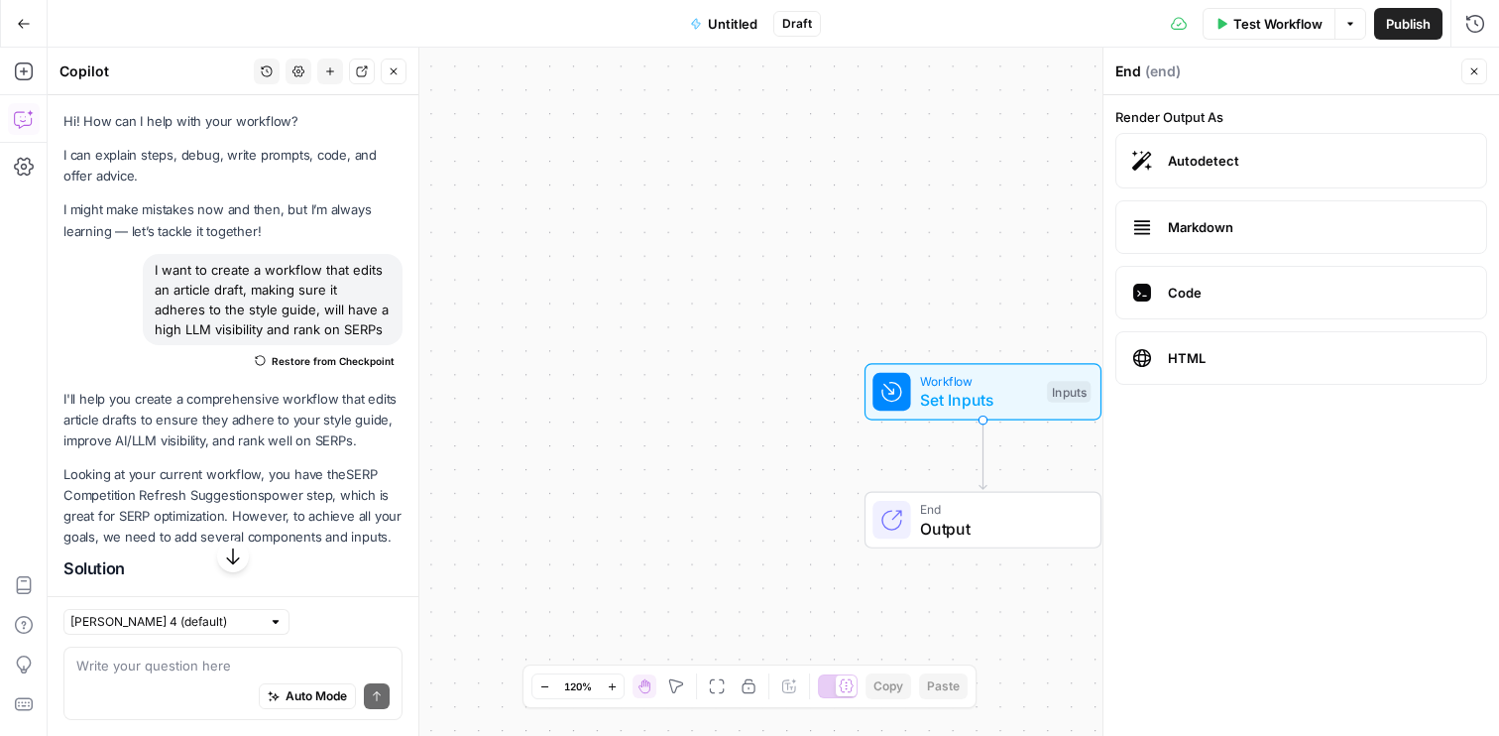
copy div "I want to create a workflow that edits an article draft, making sure it adheres…"
click at [32, 21] on button "Go Back" at bounding box center [24, 24] width 36 height 36
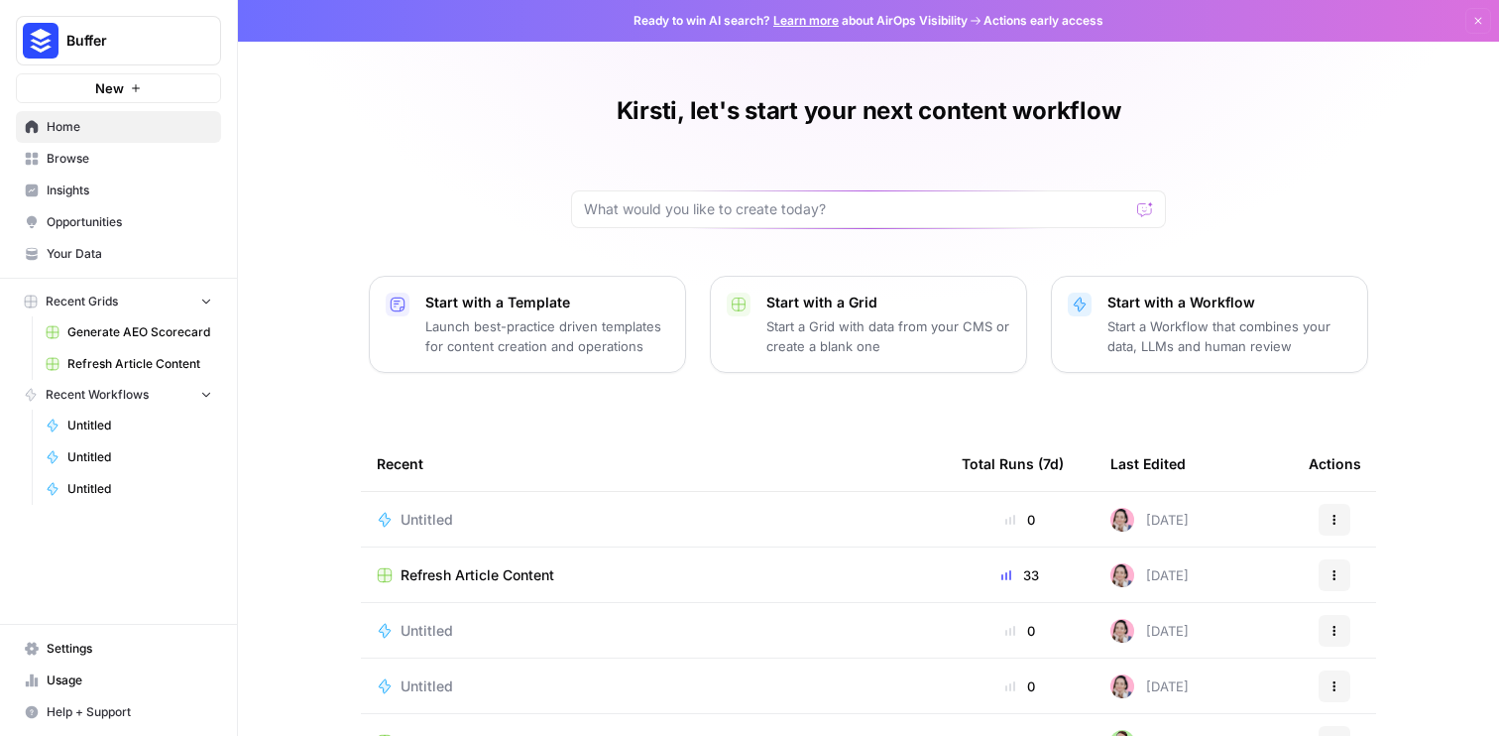
click at [1145, 308] on p "Start with a Workflow" at bounding box center [1230, 303] width 244 height 20
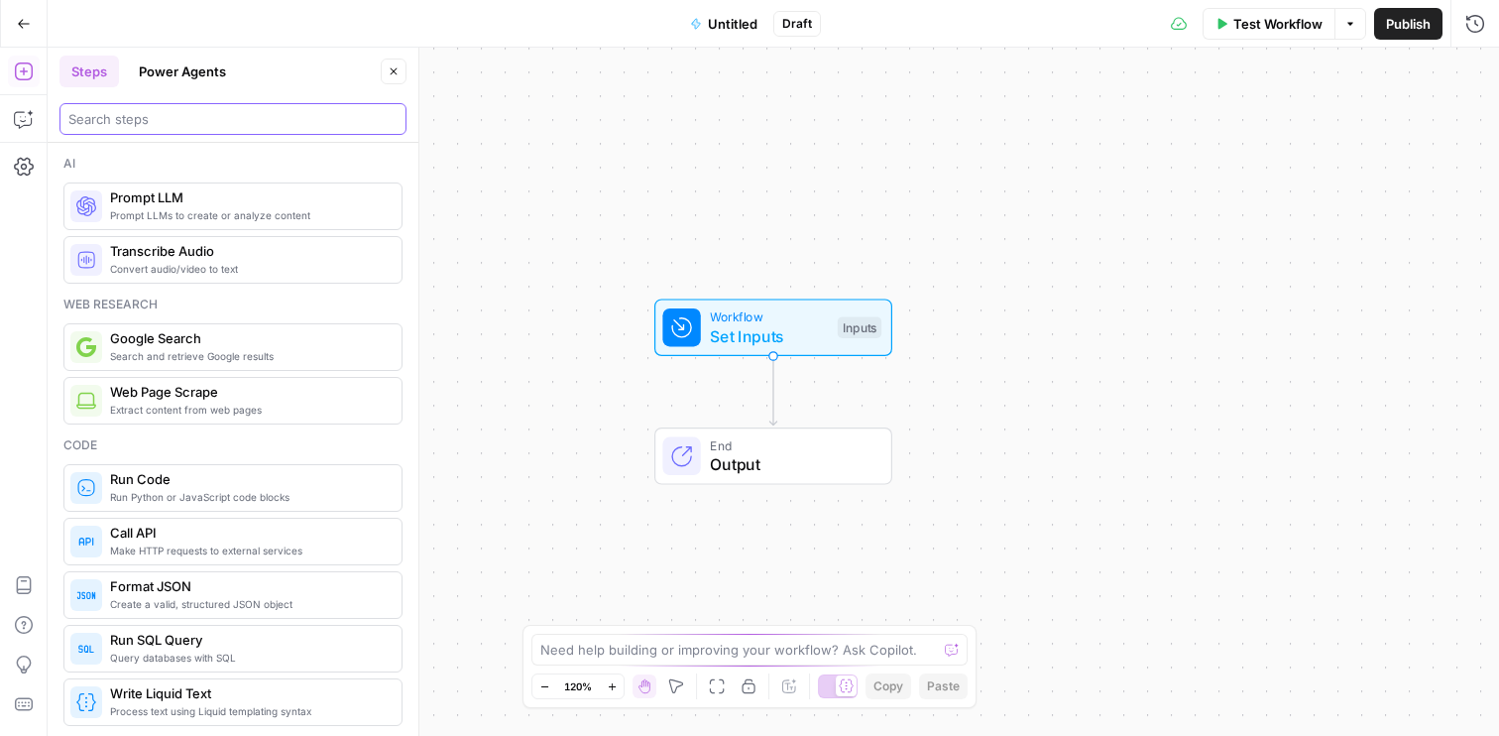
click at [277, 128] on input "search" at bounding box center [232, 119] width 329 height 20
click at [871, 644] on textarea at bounding box center [738, 650] width 397 height 20
paste textarea "I want to create a workflow that edits an article draft, making sure it adheres…"
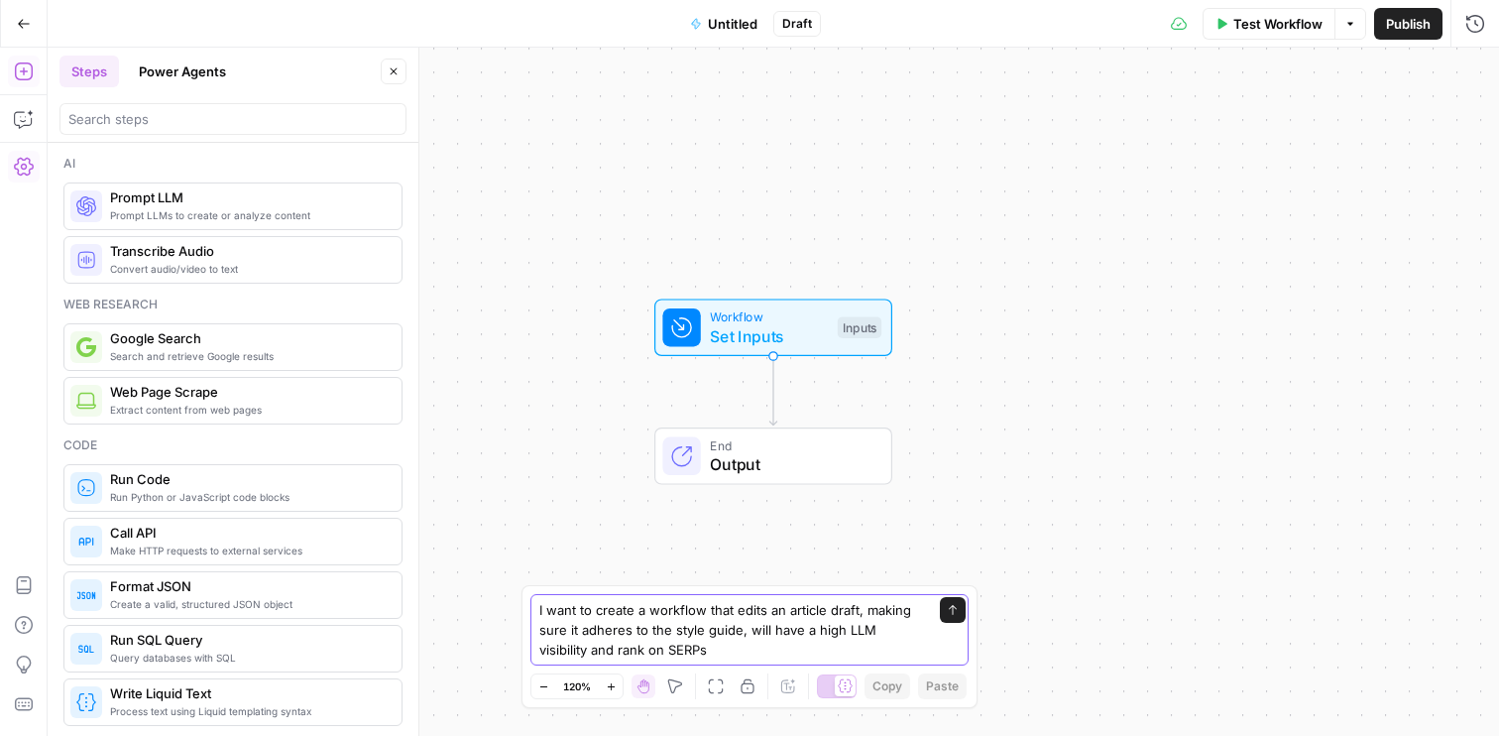
type textarea "I want to create a workflow that edits an article draft, making sure it adheres…"
click at [951, 620] on button "Send" at bounding box center [953, 610] width 26 height 26
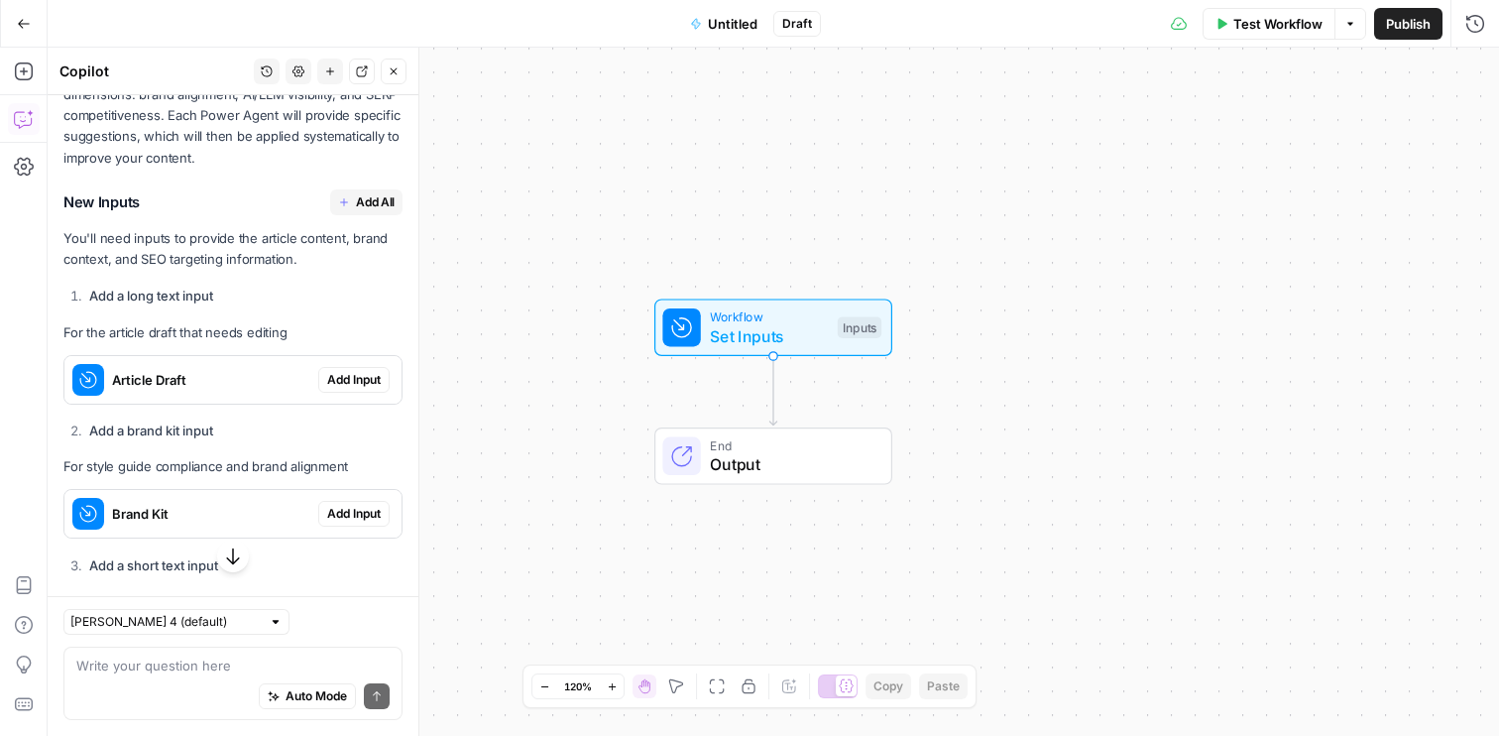
scroll to position [470, 0]
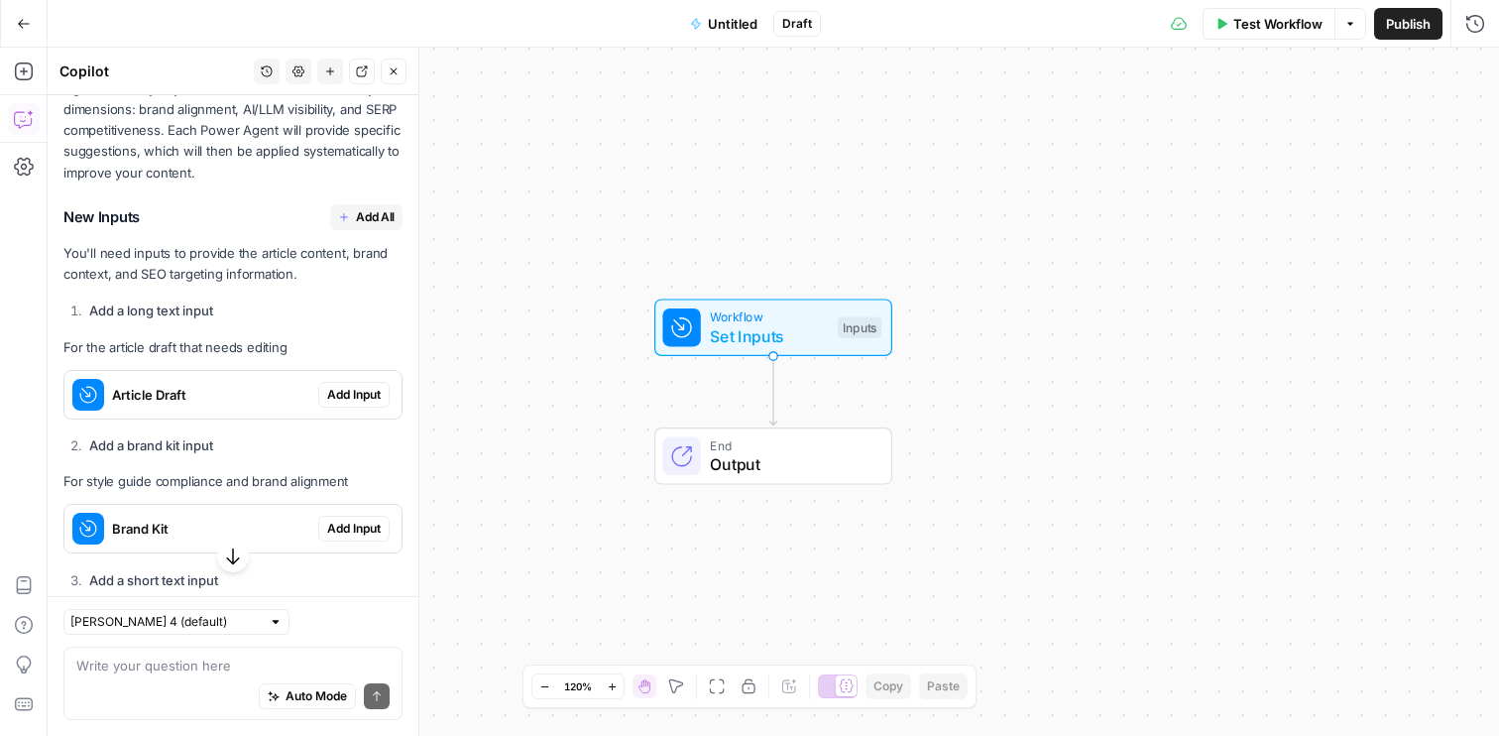
click at [357, 212] on span "Add All" at bounding box center [375, 217] width 39 height 18
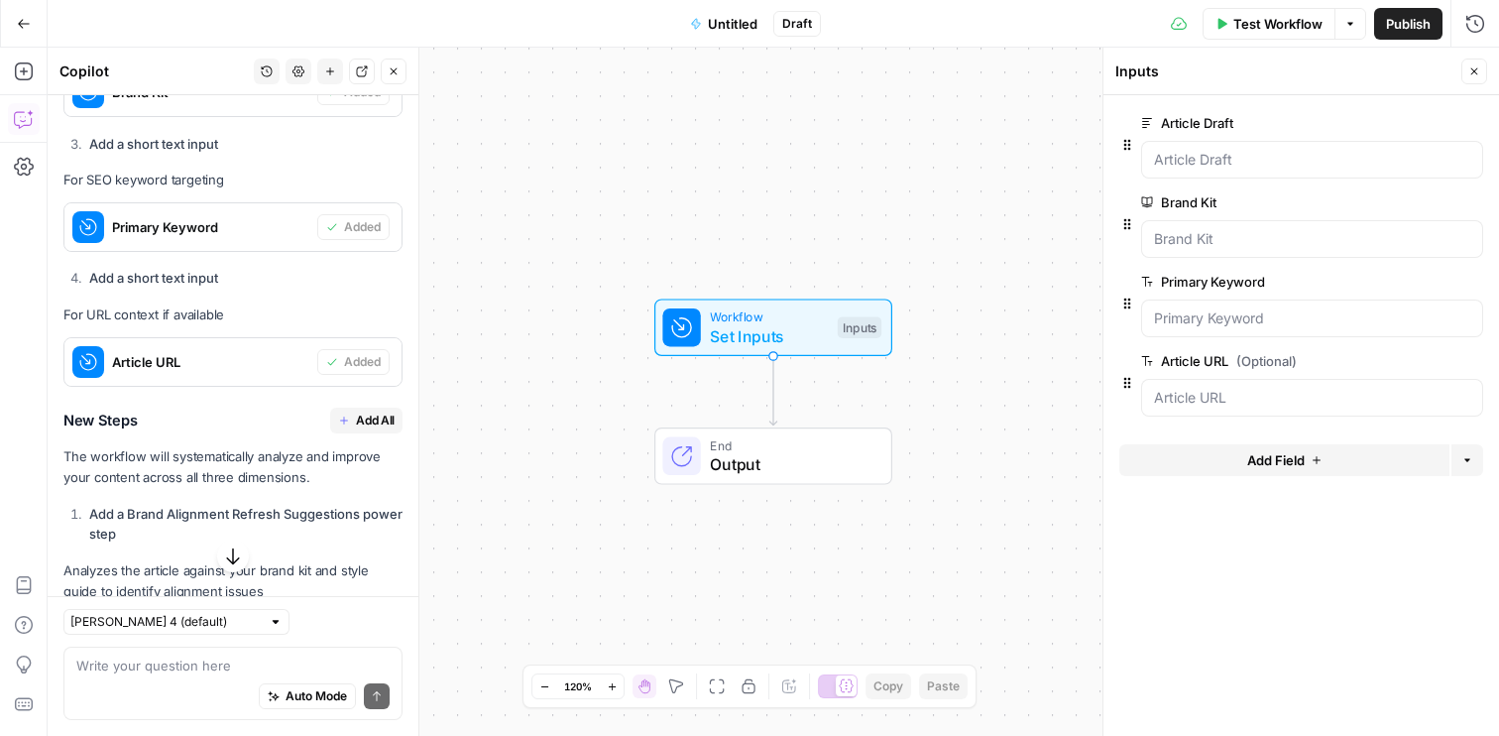
scroll to position [939, 0]
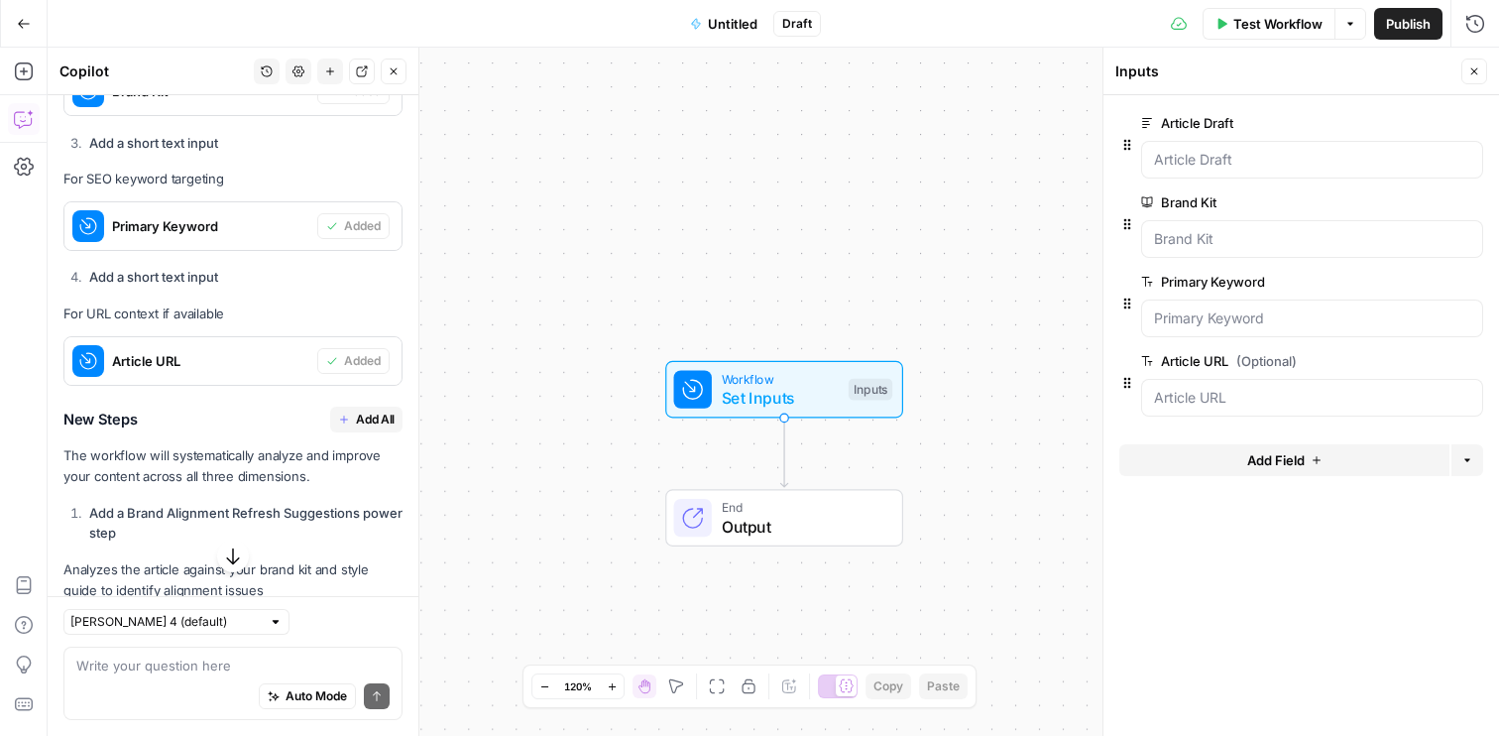
click at [368, 429] on button "Add All" at bounding box center [366, 420] width 72 height 26
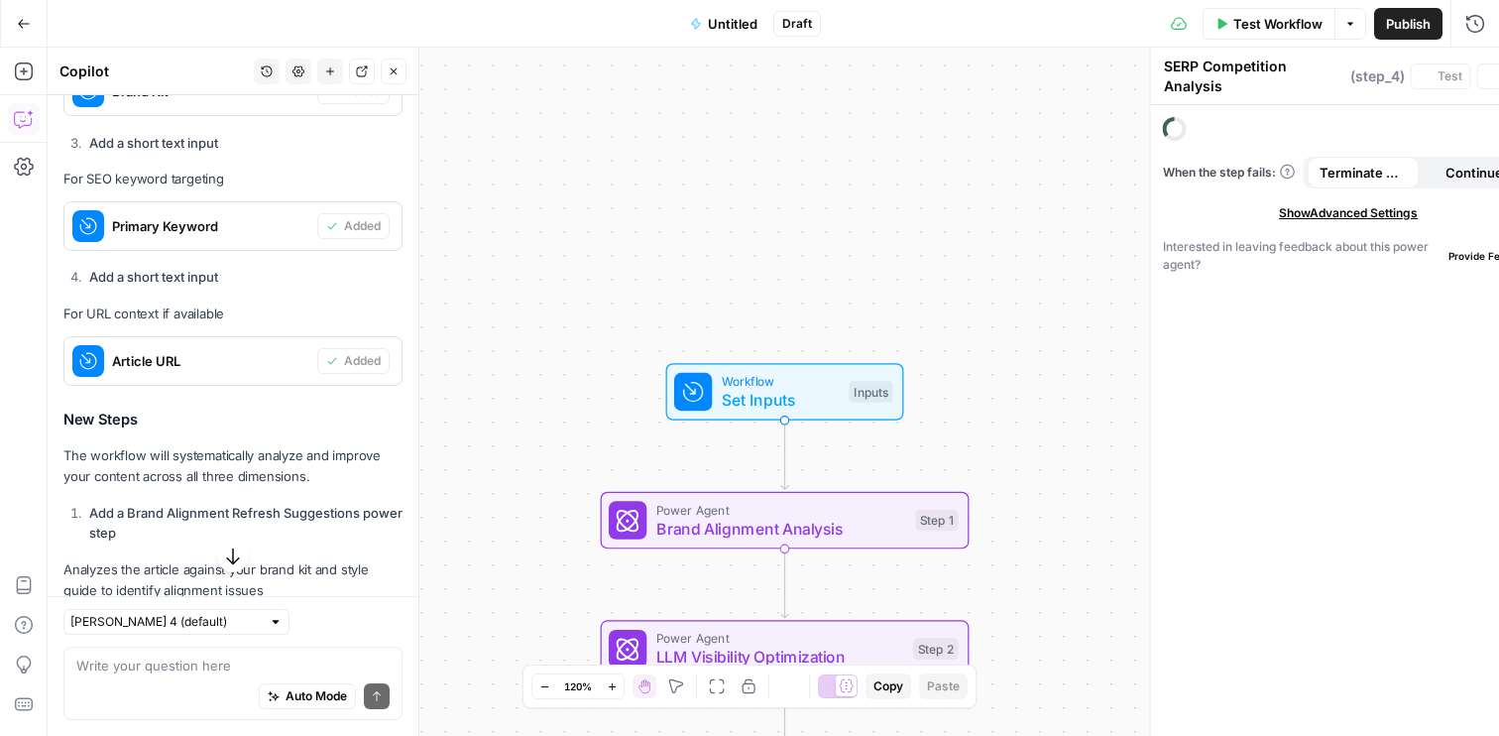
type textarea "Apply All Improvements"
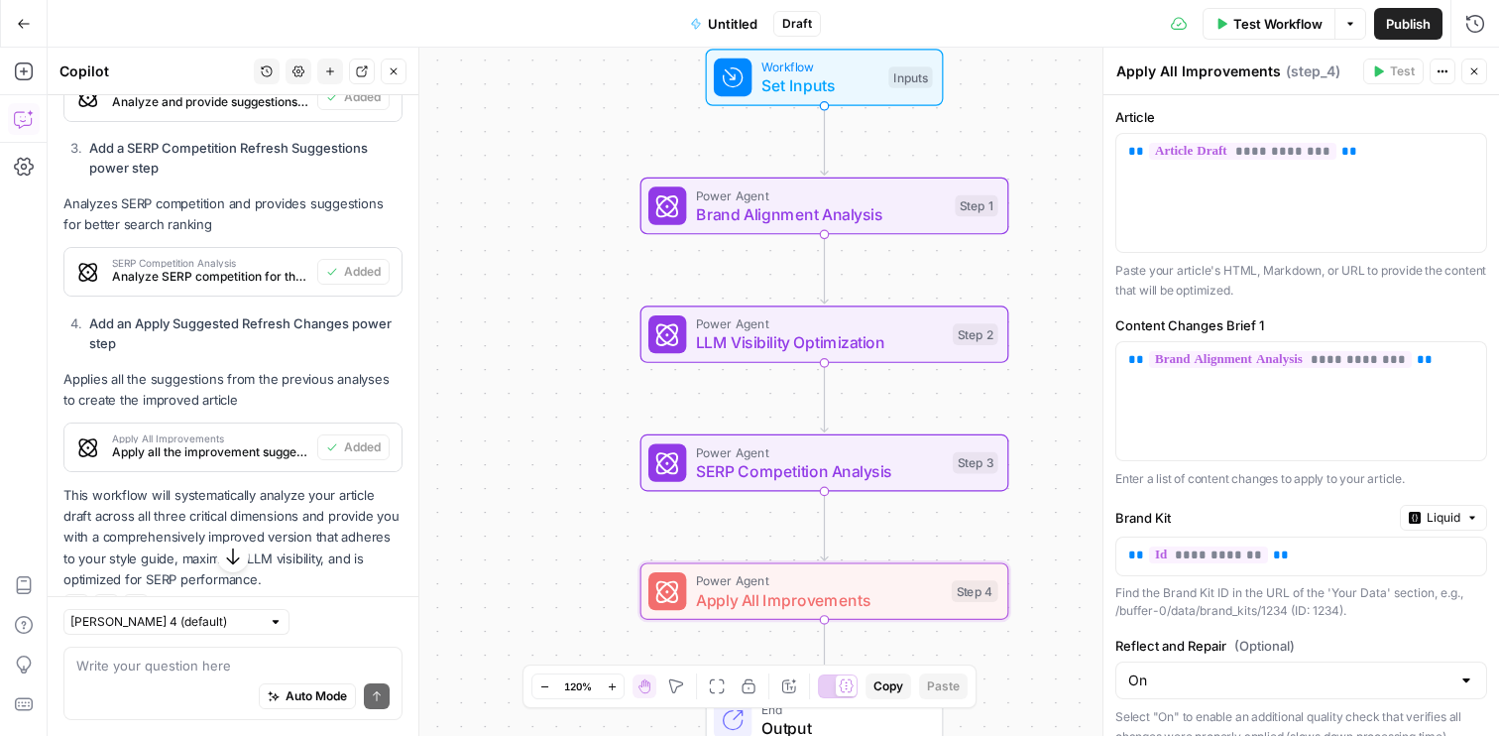
scroll to position [1697, 0]
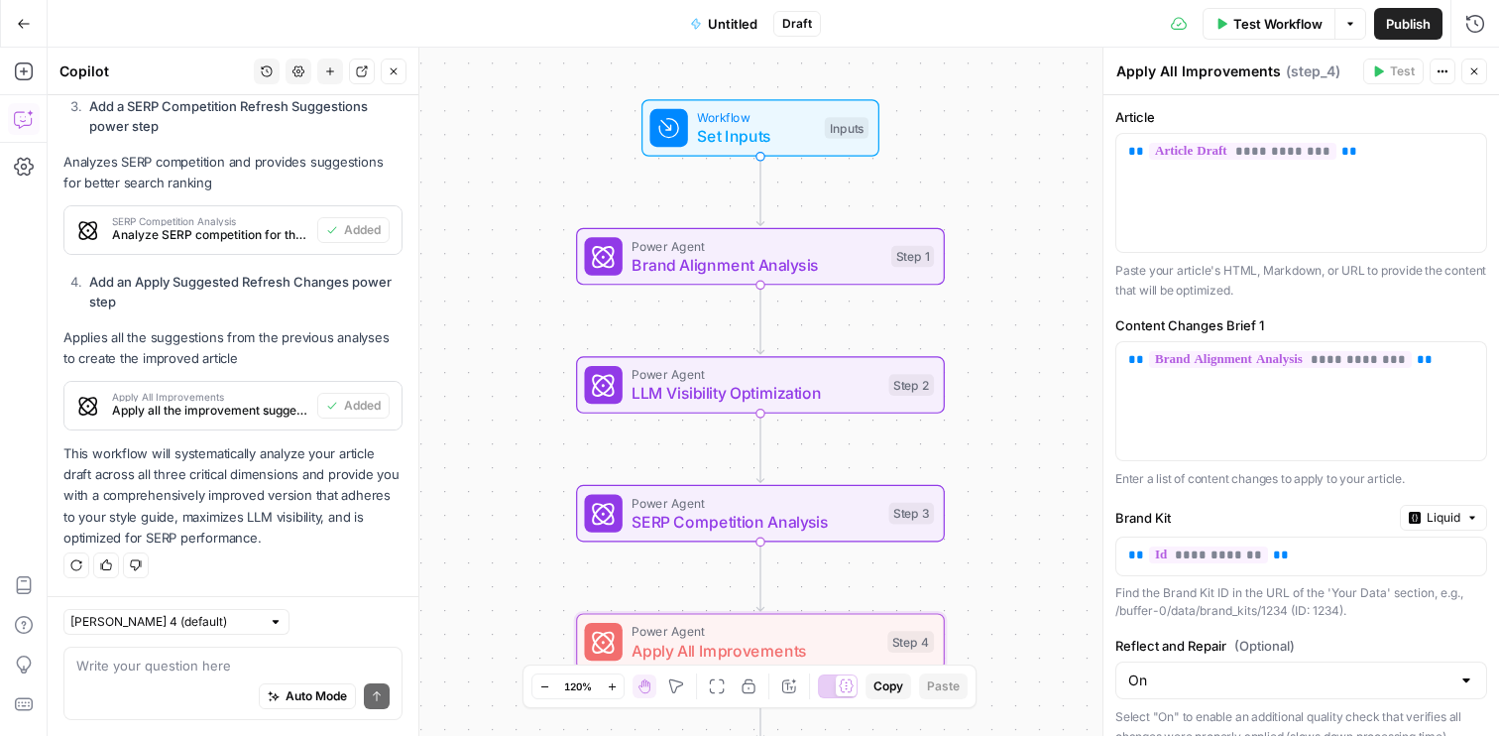
click at [742, 23] on span "Untitled" at bounding box center [733, 24] width 50 height 20
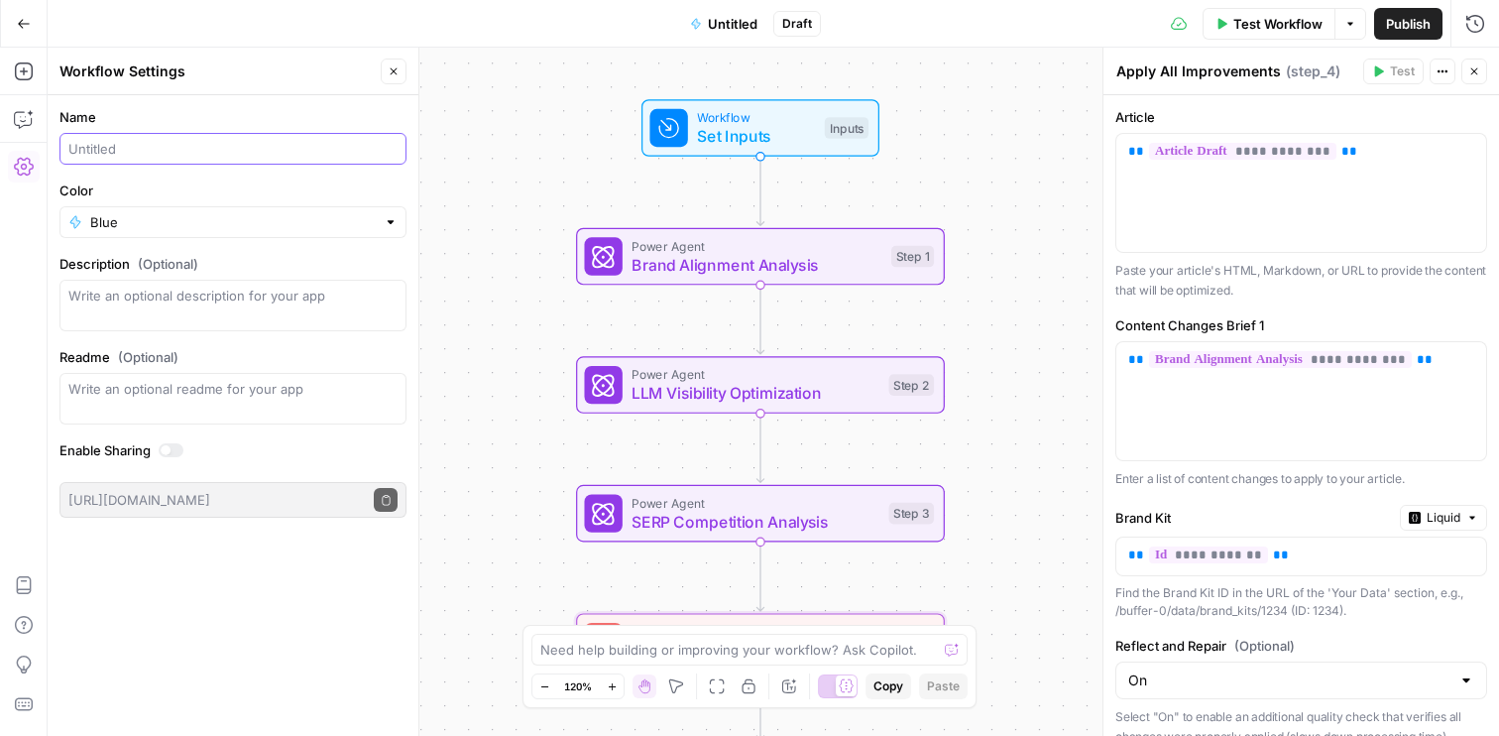
click at [243, 150] on input "Name" at bounding box center [232, 149] width 329 height 20
type input "New content edit"
click at [148, 576] on div "Name New content edit Color Blue Description (Optional) Readme (Optional) Write…" at bounding box center [233, 415] width 371 height 641
click at [761, 142] on span "Set Inputs" at bounding box center [756, 136] width 118 height 24
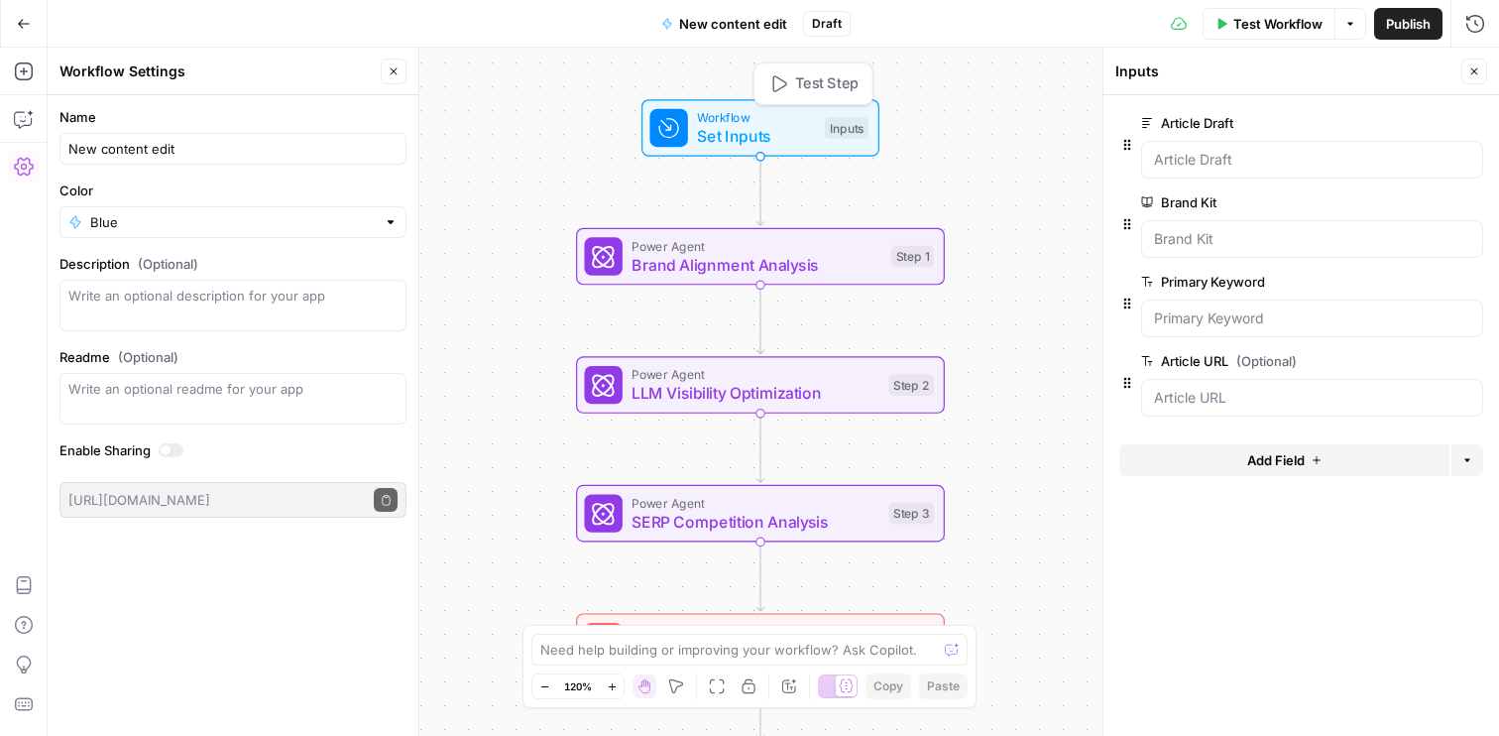
click at [775, 83] on icon "button" at bounding box center [778, 83] width 19 height 19
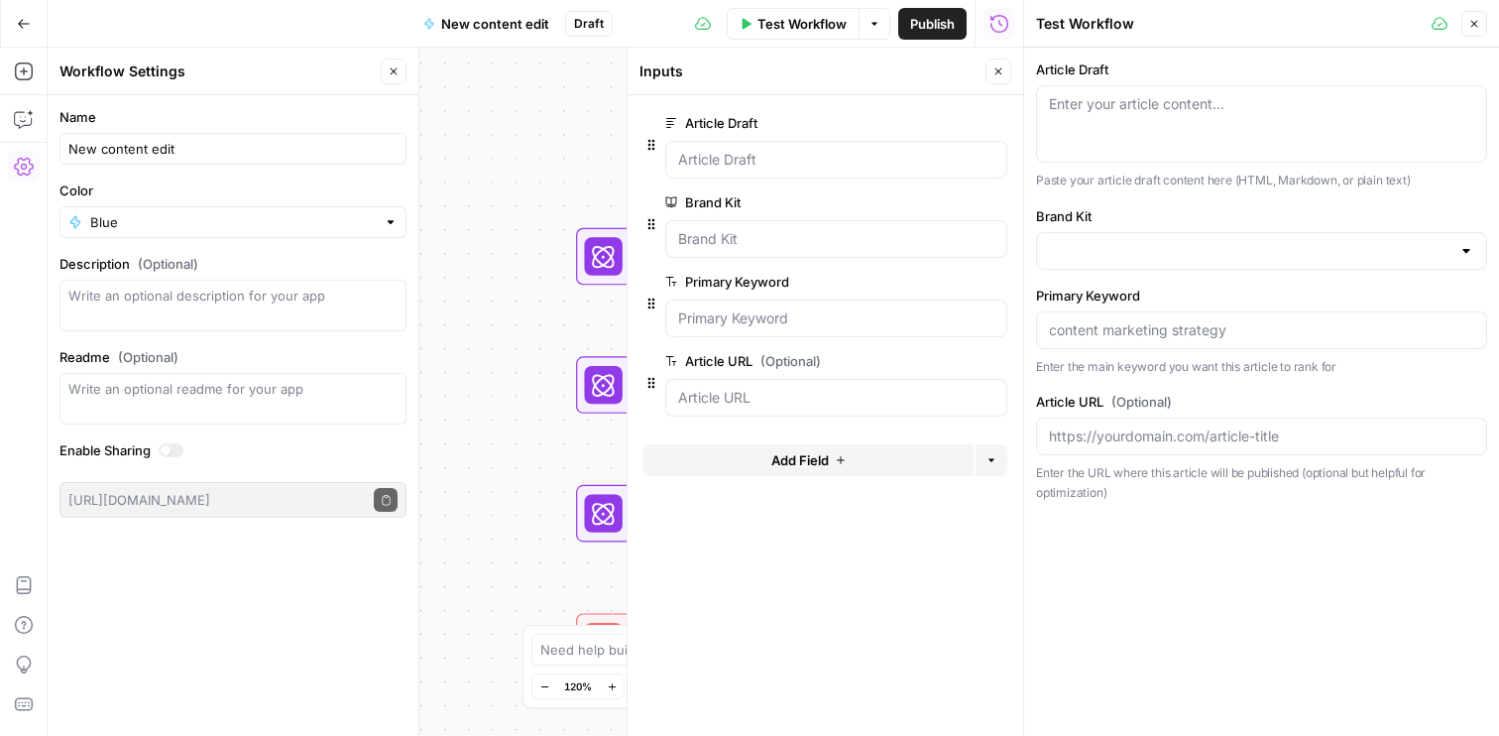
click at [702, 249] on div at bounding box center [836, 239] width 342 height 38
click at [707, 245] on Kit "Brand Kit" at bounding box center [836, 239] width 316 height 20
click at [928, 197] on span "edit field" at bounding box center [933, 202] width 44 height 16
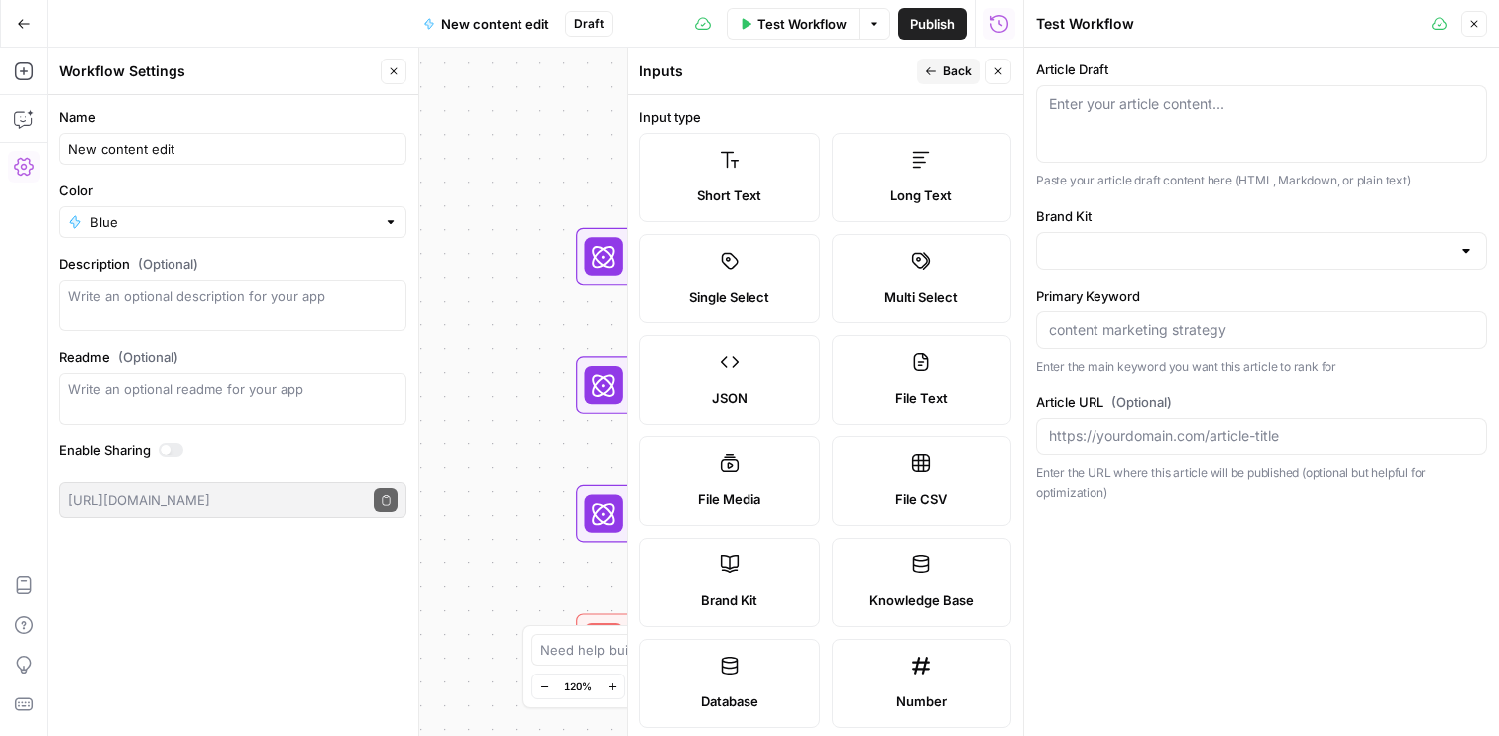
click at [750, 579] on label "Brand Kit" at bounding box center [730, 581] width 180 height 89
click at [1472, 254] on div at bounding box center [1467, 251] width 16 height 20
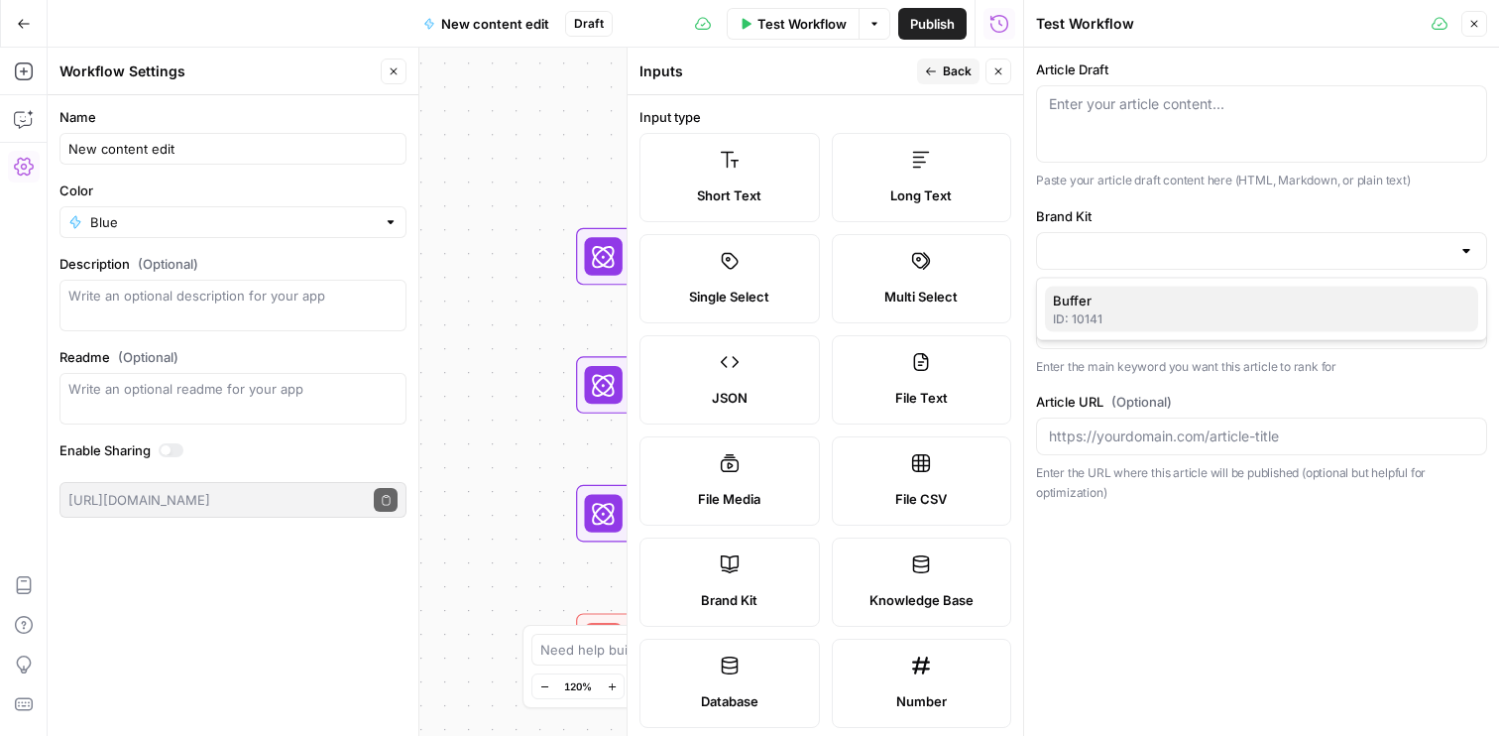
click at [1427, 298] on span "Buffer" at bounding box center [1258, 301] width 410 height 20
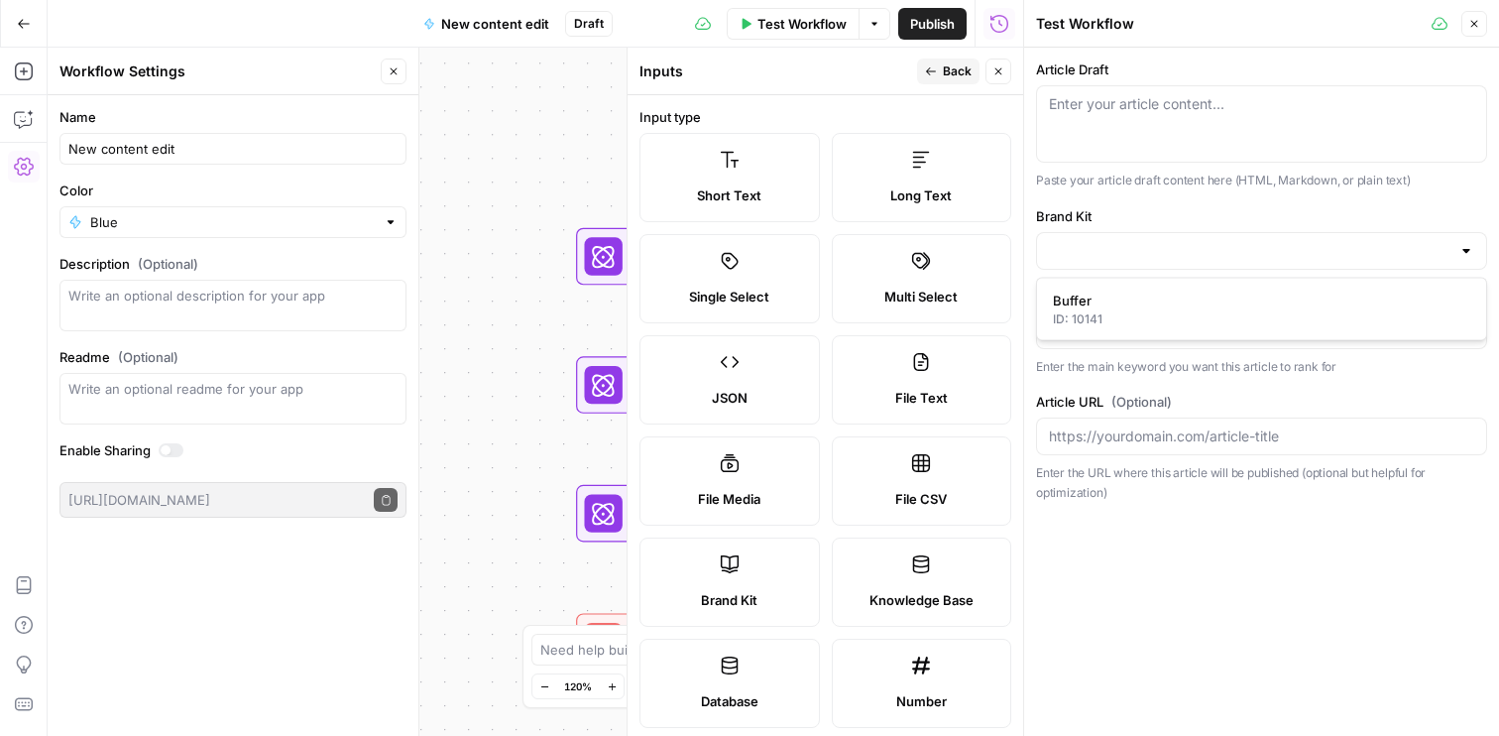
type input "Buffer"
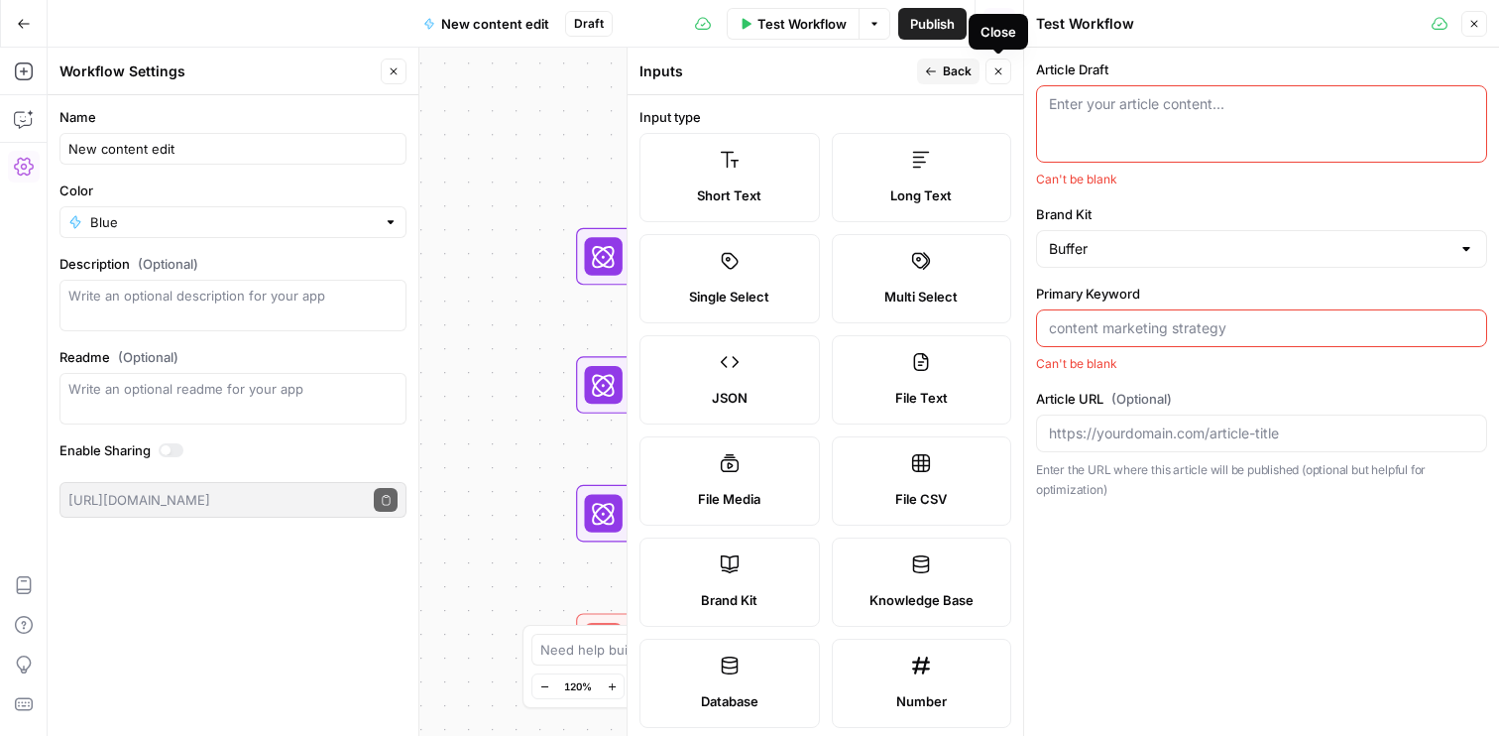
click at [992, 63] on button "Close" at bounding box center [999, 72] width 26 height 26
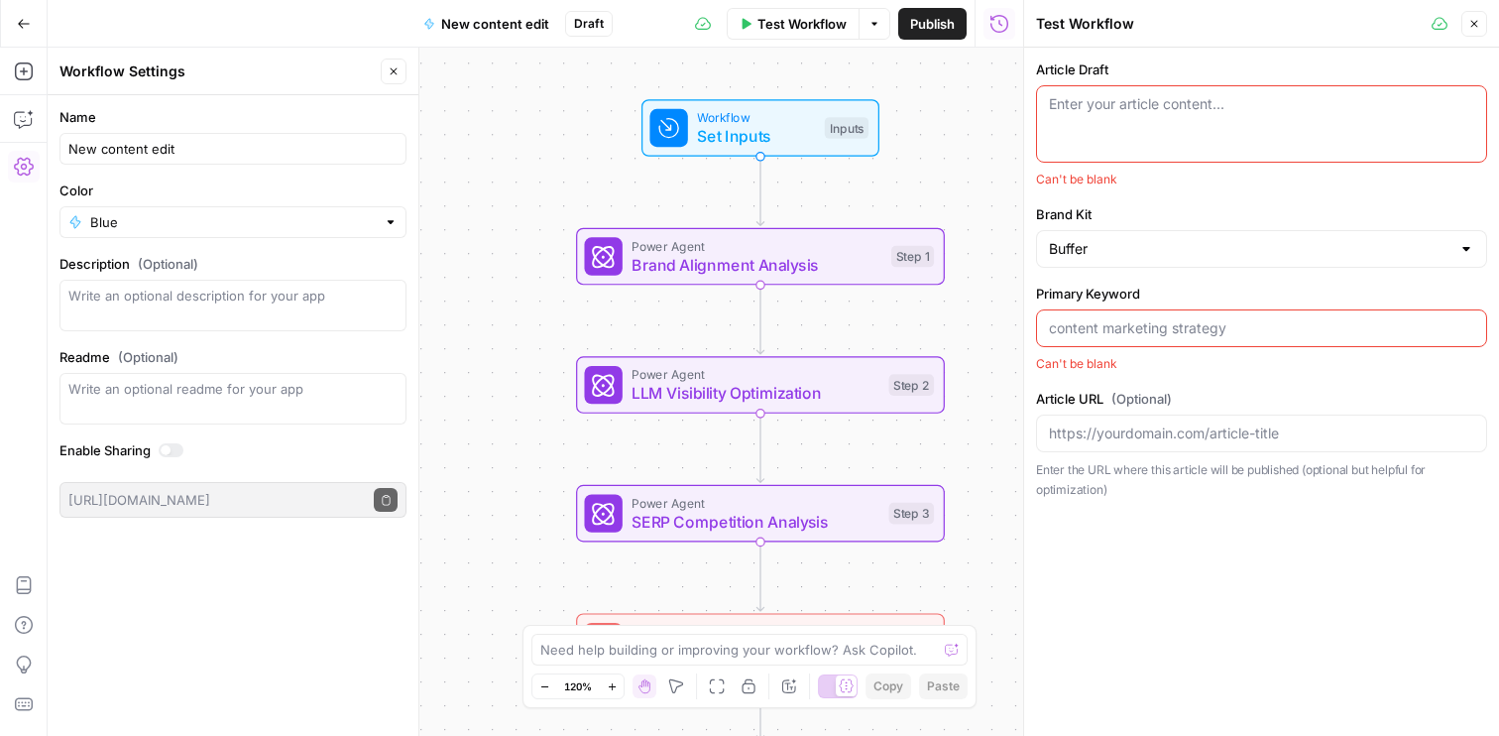
click at [1118, 99] on textarea "Article Draft" at bounding box center [1261, 104] width 425 height 20
paste textarea "Lo ipsum dolo sit ame cons adi ✨ eli sedd eiusm tempor incid utla ✨ et’d ma Ali…"
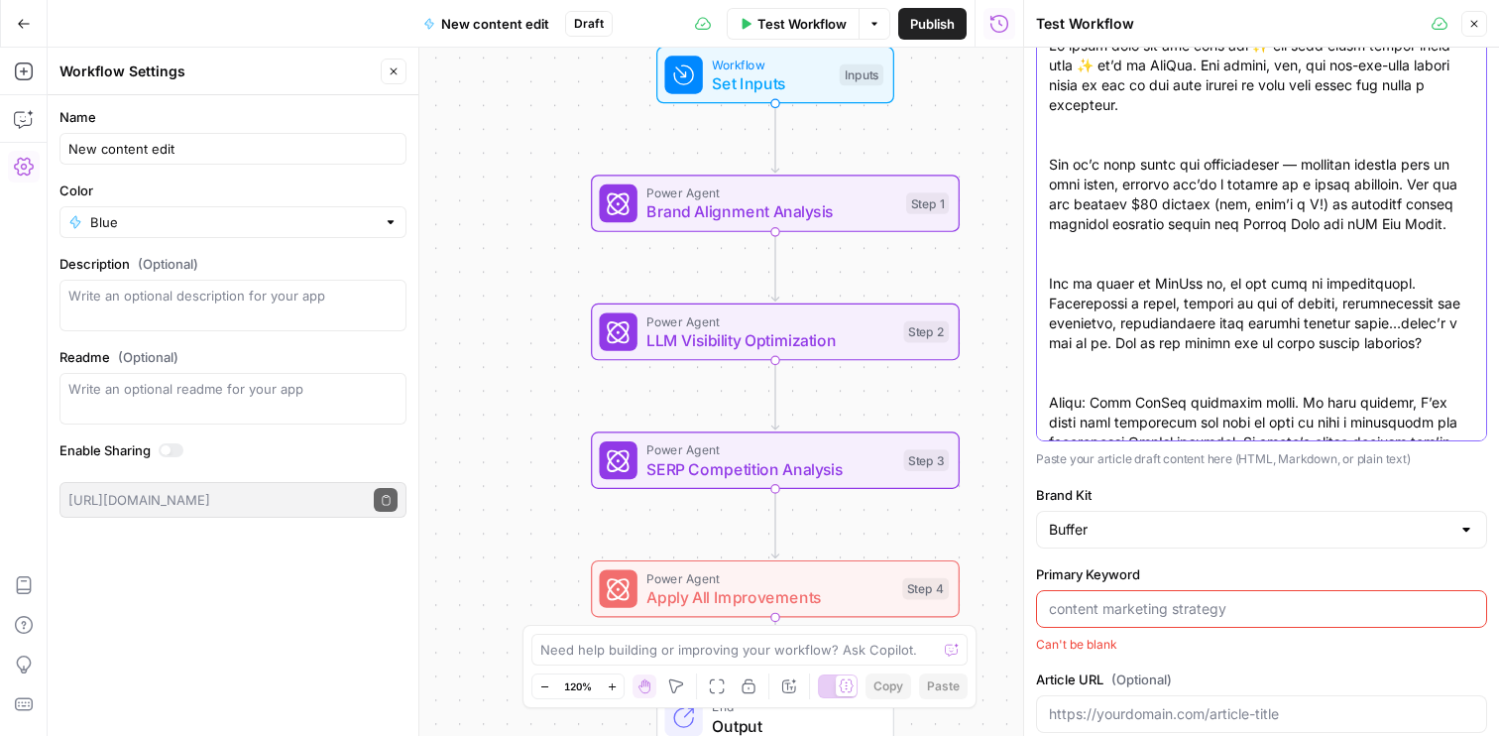
scroll to position [78, 0]
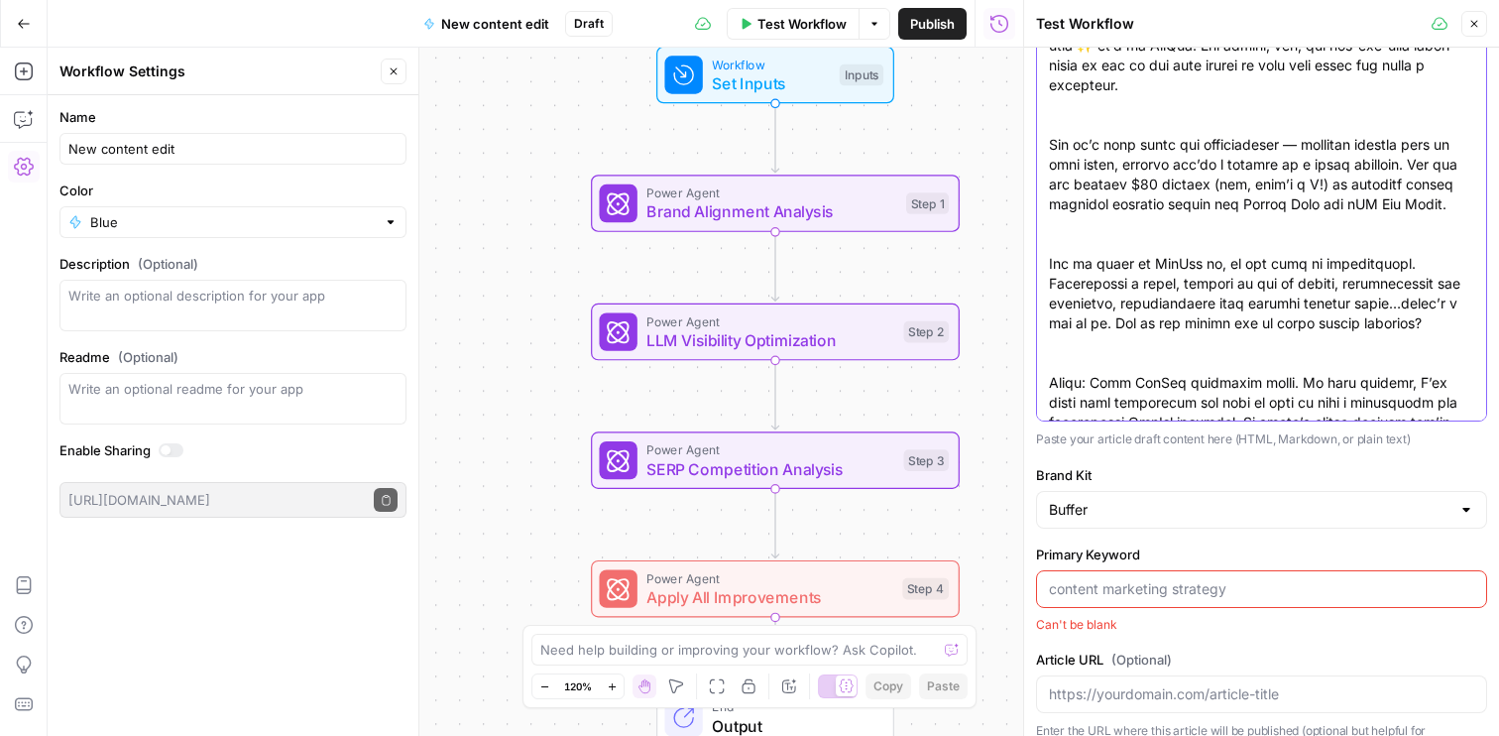
type textarea "Lo ipsum dolo sit ame cons adi ✨ eli sedd eiusm tempor incid utla ✨ et’d ma Ali…"
click at [1207, 593] on input "Primary Keyword" at bounding box center [1261, 589] width 425 height 20
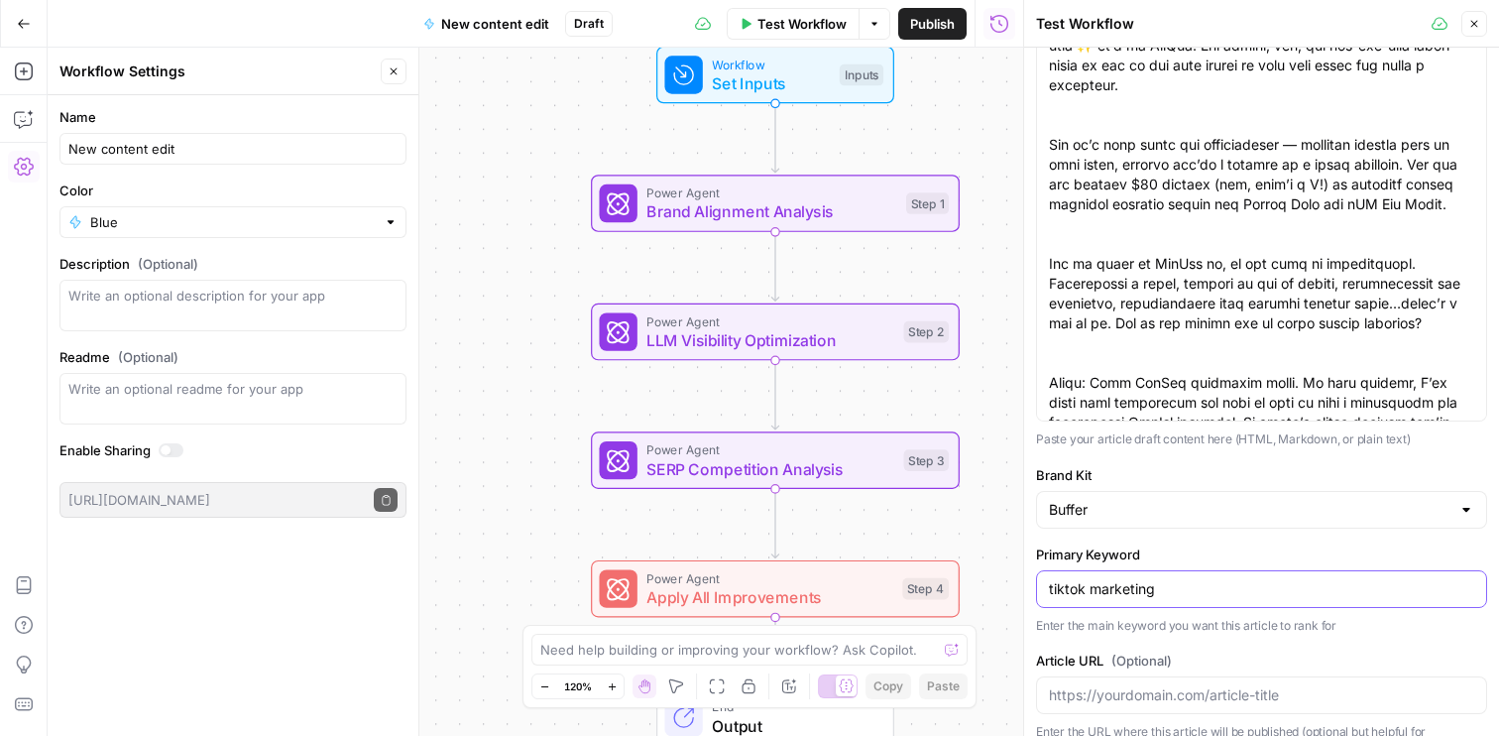
scroll to position [115, 0]
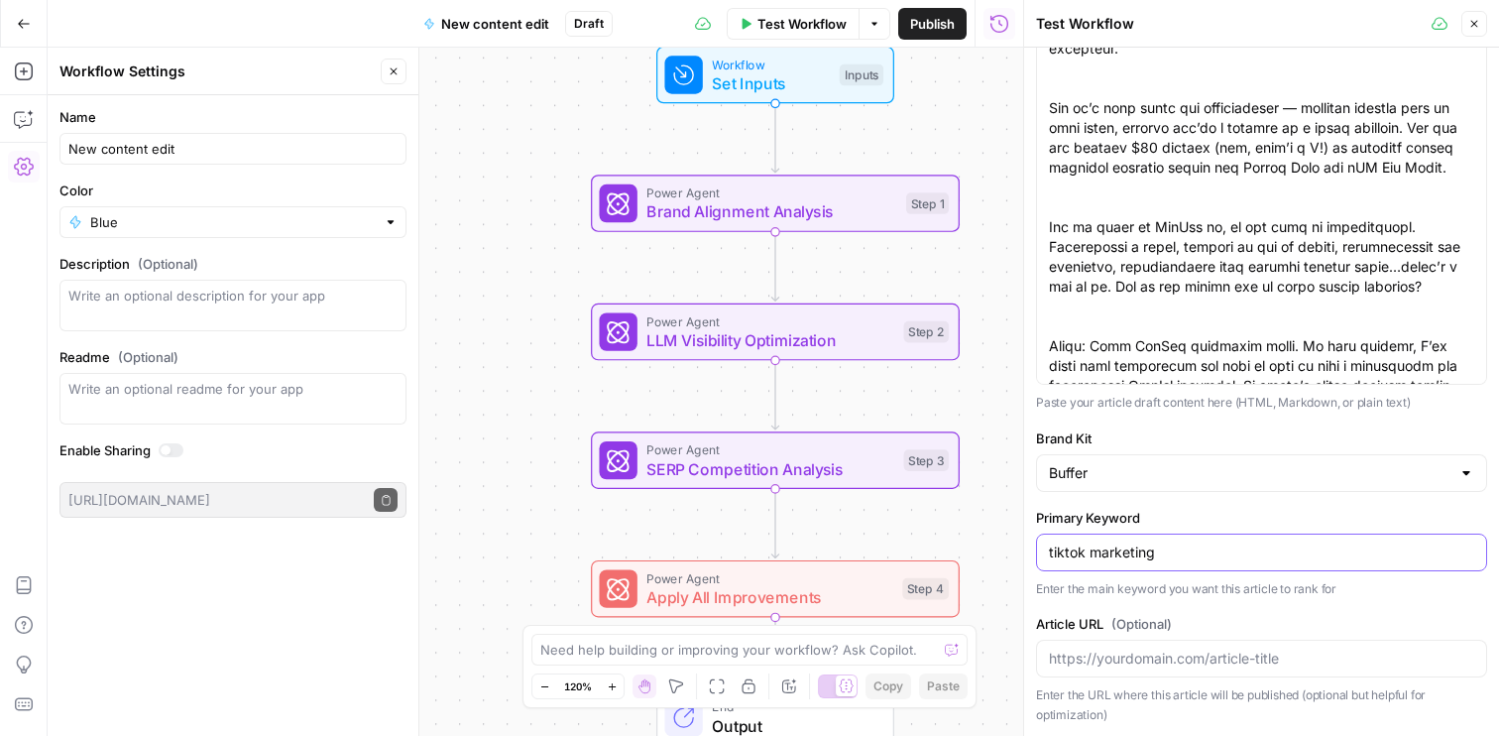
type input "tiktok marketing"
click at [1205, 661] on input "Article URL (Optional)" at bounding box center [1261, 659] width 425 height 20
paste input "[URL][DOMAIN_NAME]"
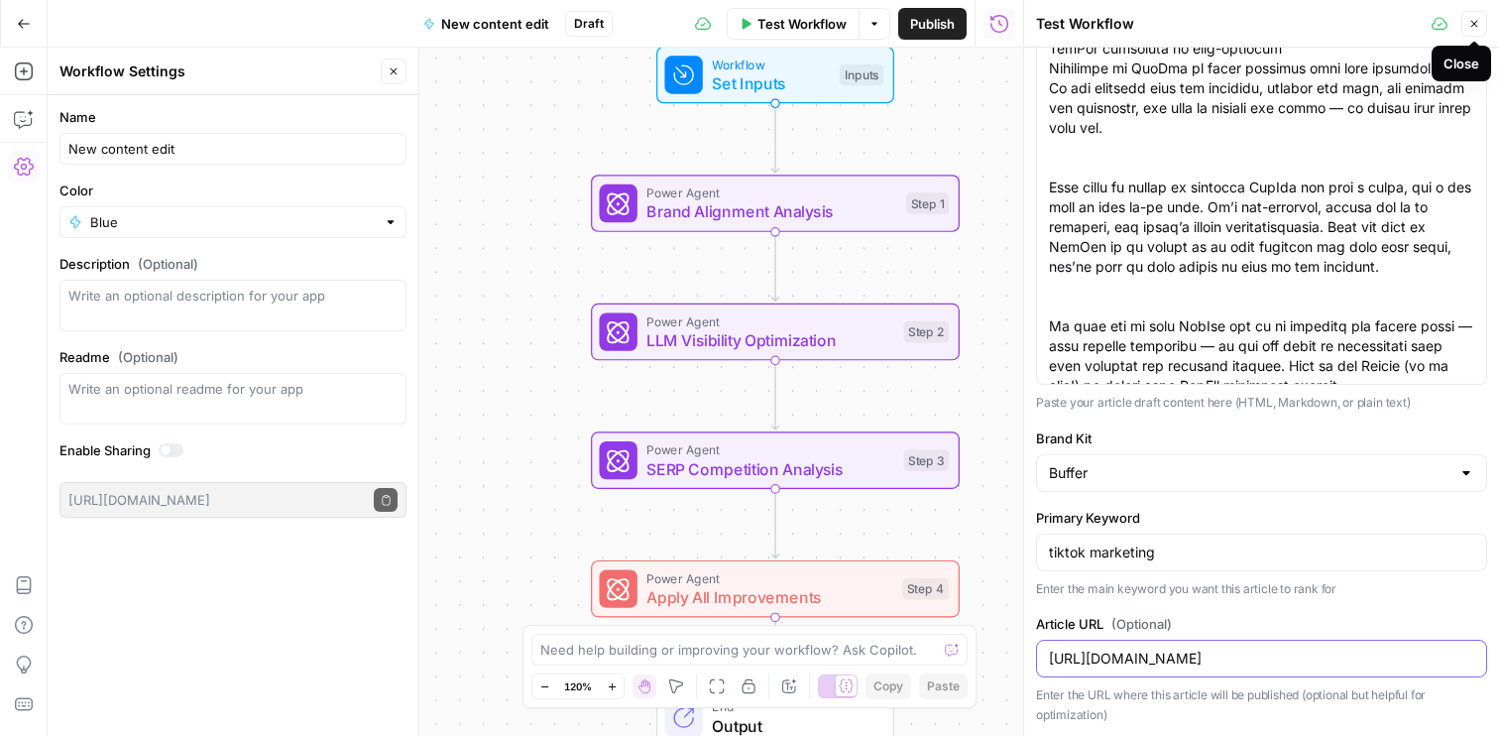
type input "[URL][DOMAIN_NAME]"
click at [1476, 24] on icon "button" at bounding box center [1475, 24] width 12 height 12
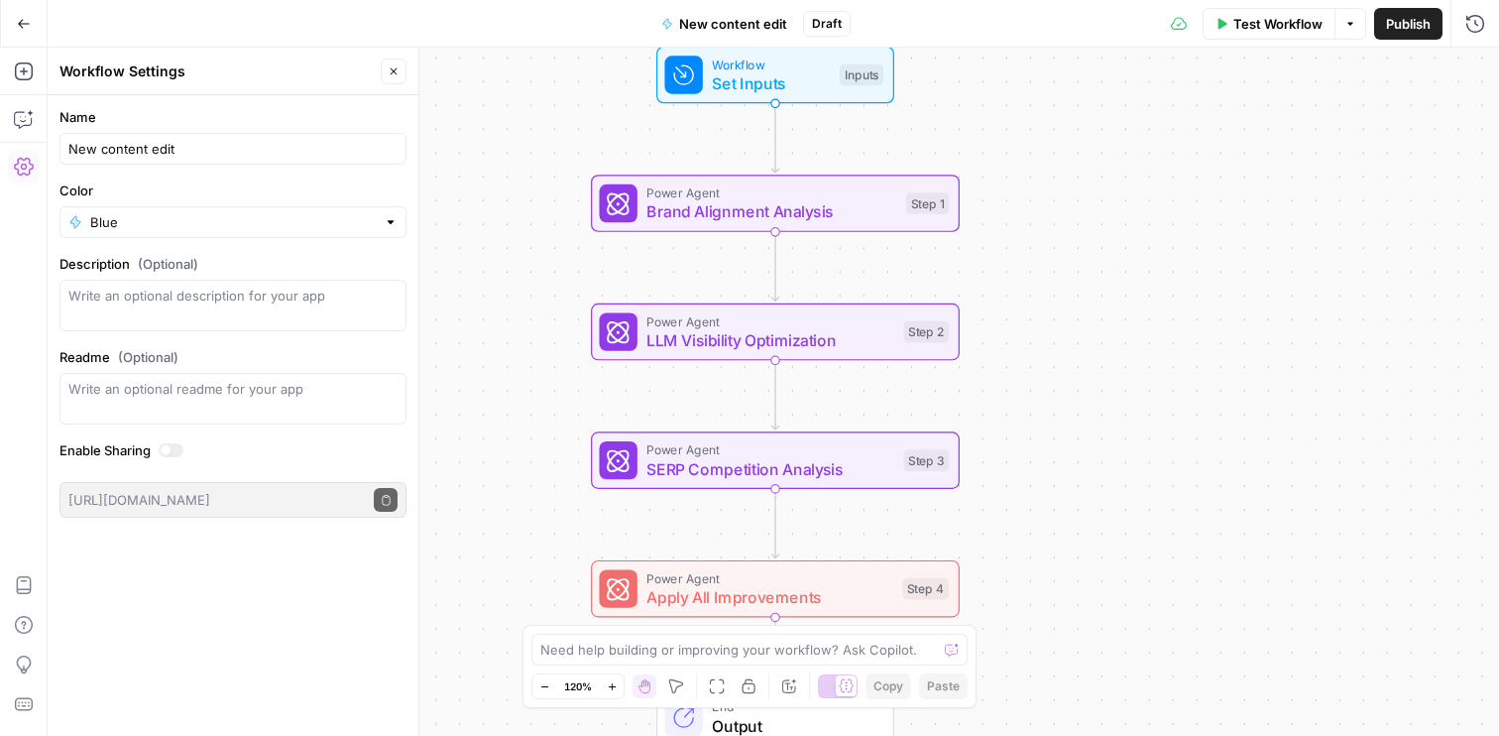
click at [805, 74] on span "Set Inputs" at bounding box center [771, 83] width 118 height 24
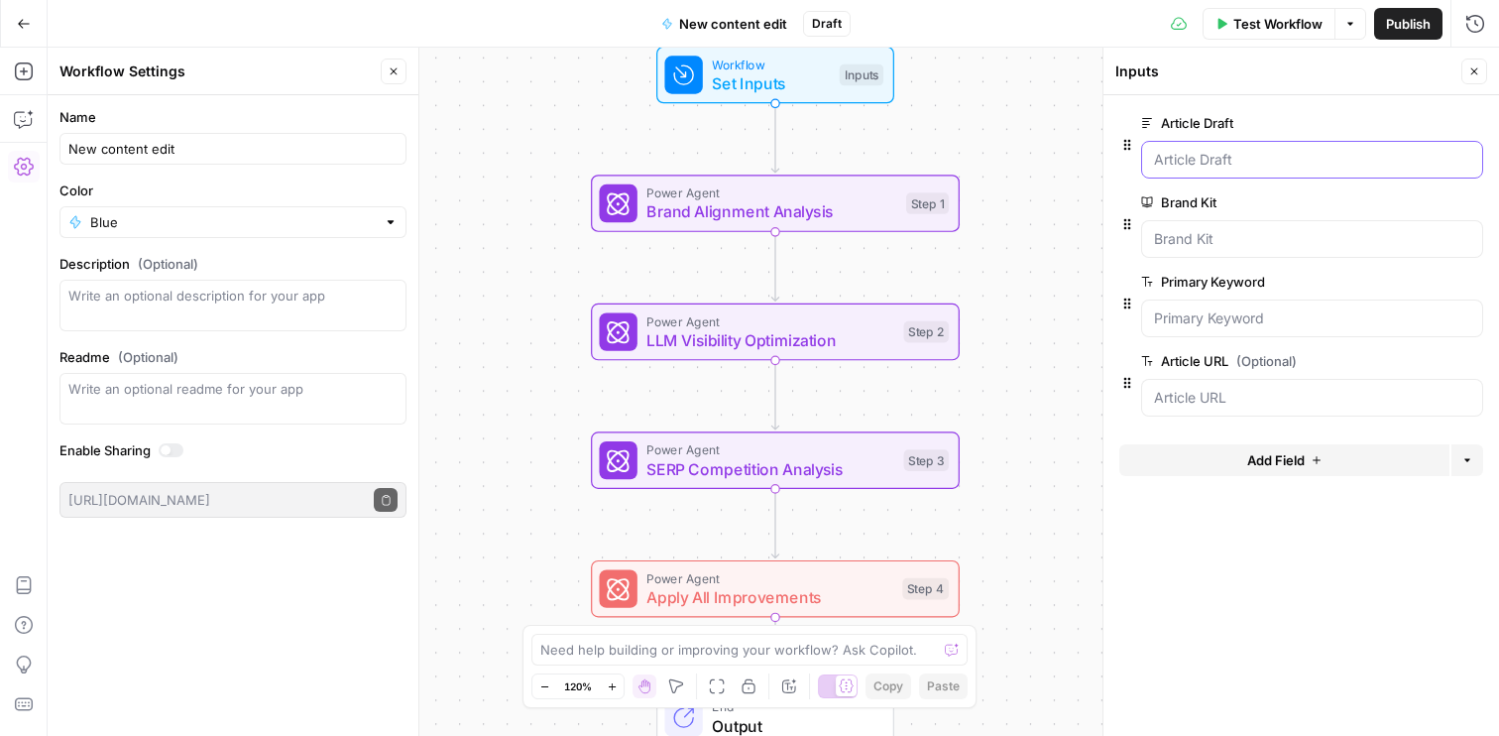
click at [1312, 162] on Draft "Article Draft" at bounding box center [1312, 160] width 316 height 20
click at [1190, 162] on Draft "Article Draft" at bounding box center [1312, 160] width 316 height 20
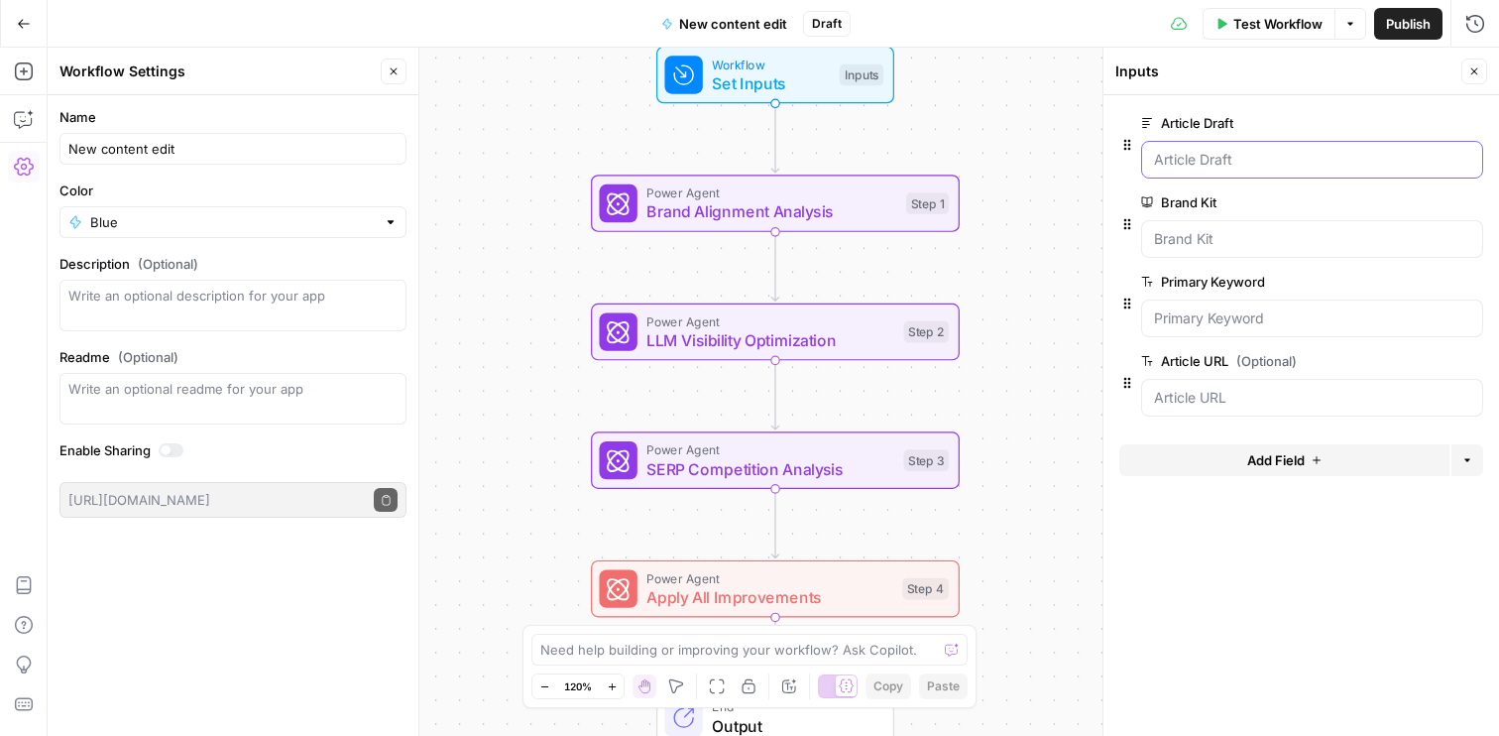
click at [1190, 162] on Draft "Article Draft" at bounding box center [1312, 160] width 316 height 20
click at [1247, 29] on span "Test Workflow" at bounding box center [1278, 24] width 89 height 20
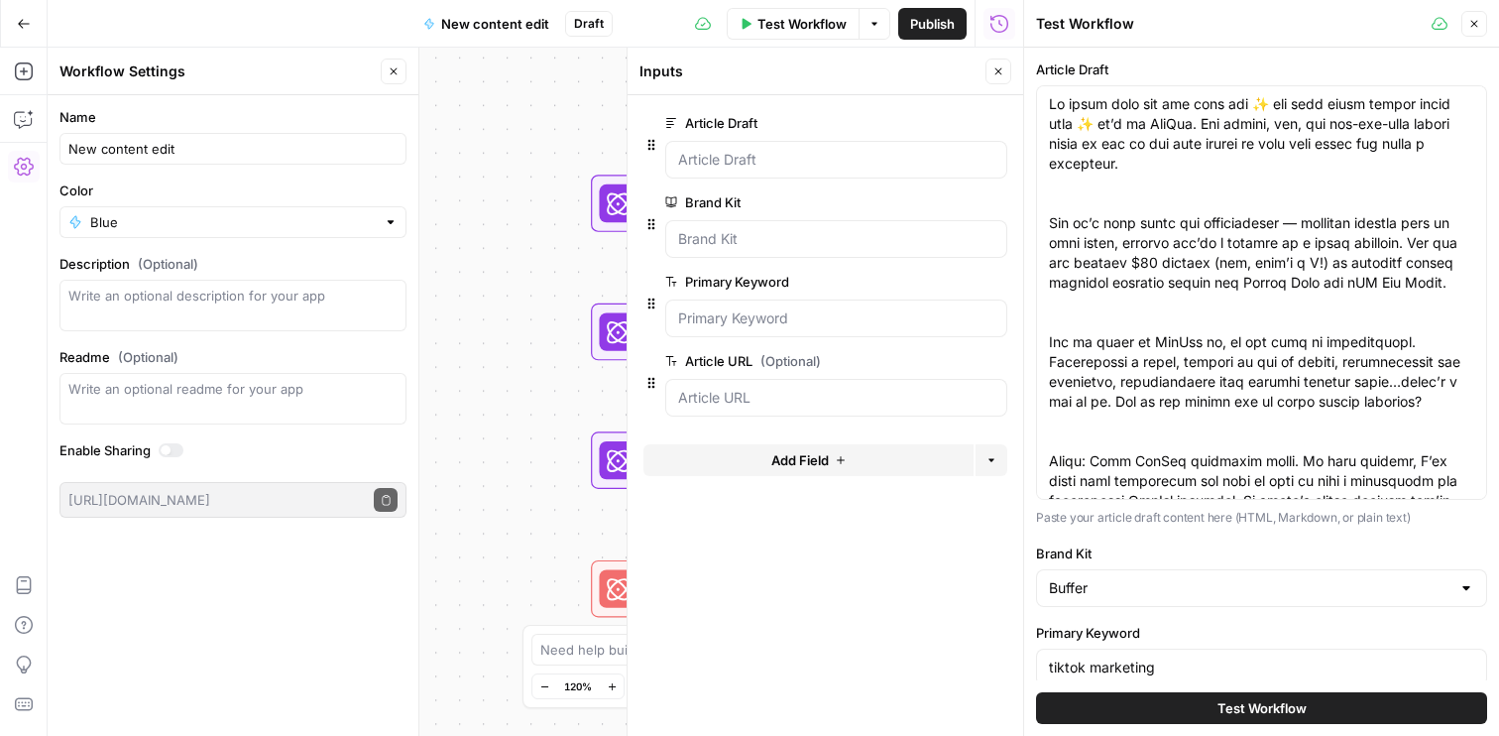
click at [1290, 703] on span "Test Workflow" at bounding box center [1262, 708] width 89 height 20
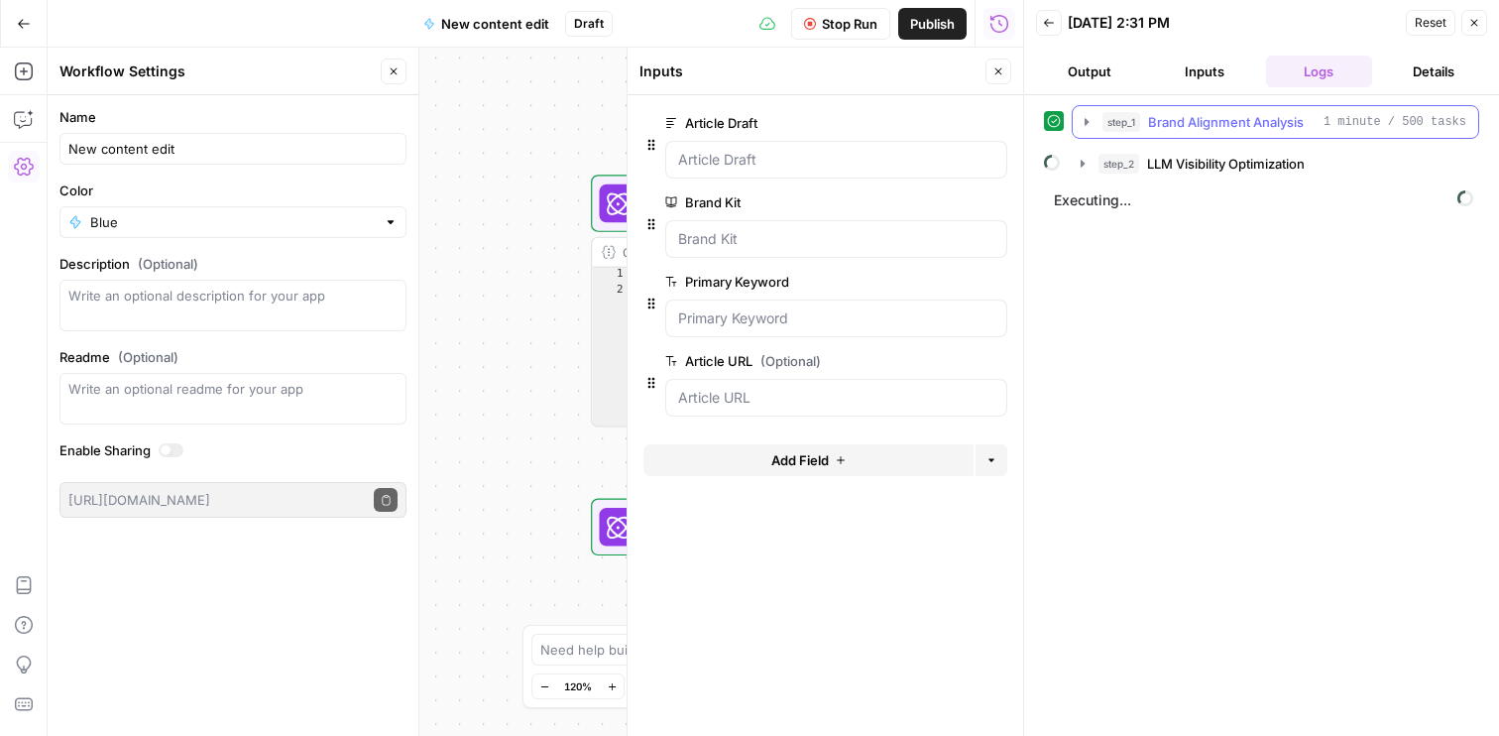
click at [1083, 121] on icon "button" at bounding box center [1087, 122] width 16 height 16
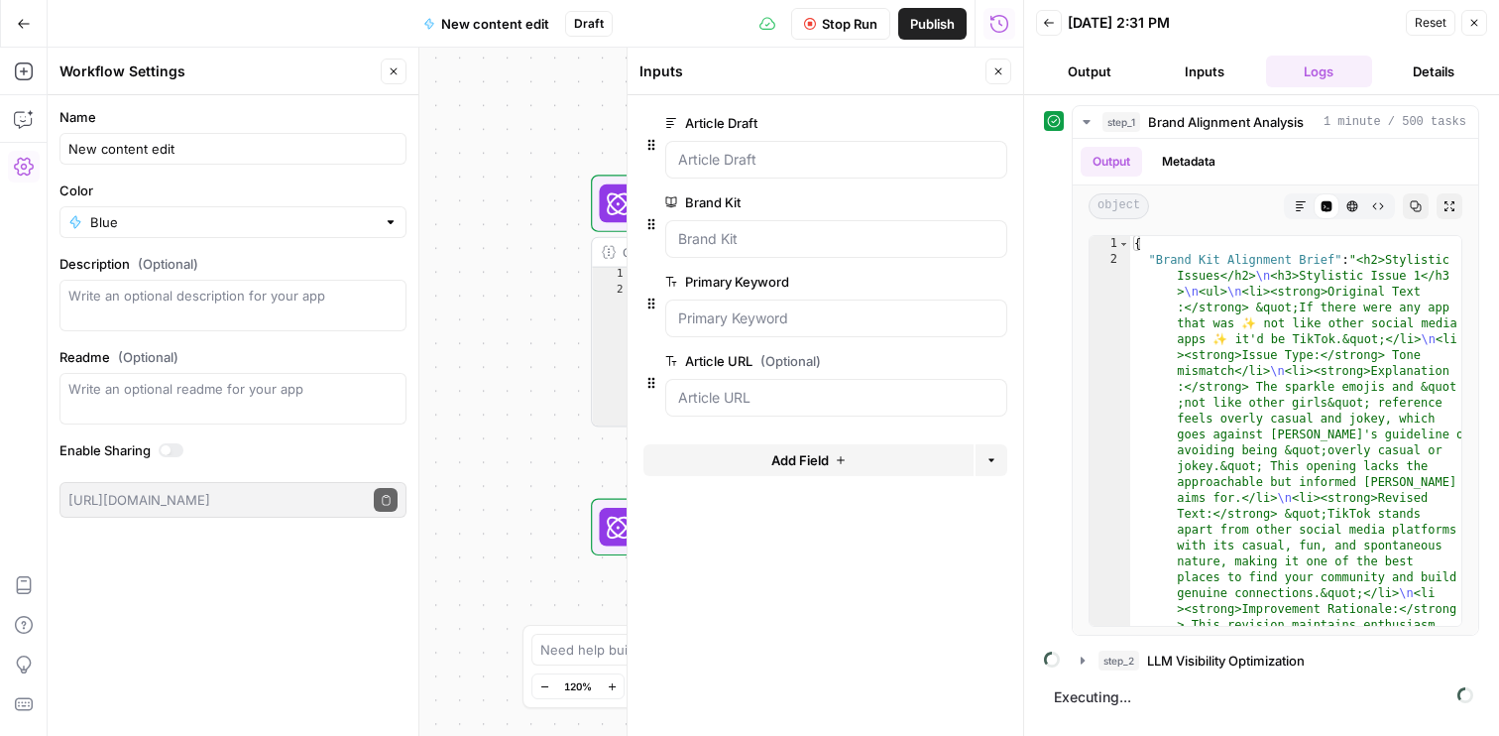
click at [994, 75] on icon "button" at bounding box center [999, 71] width 12 height 12
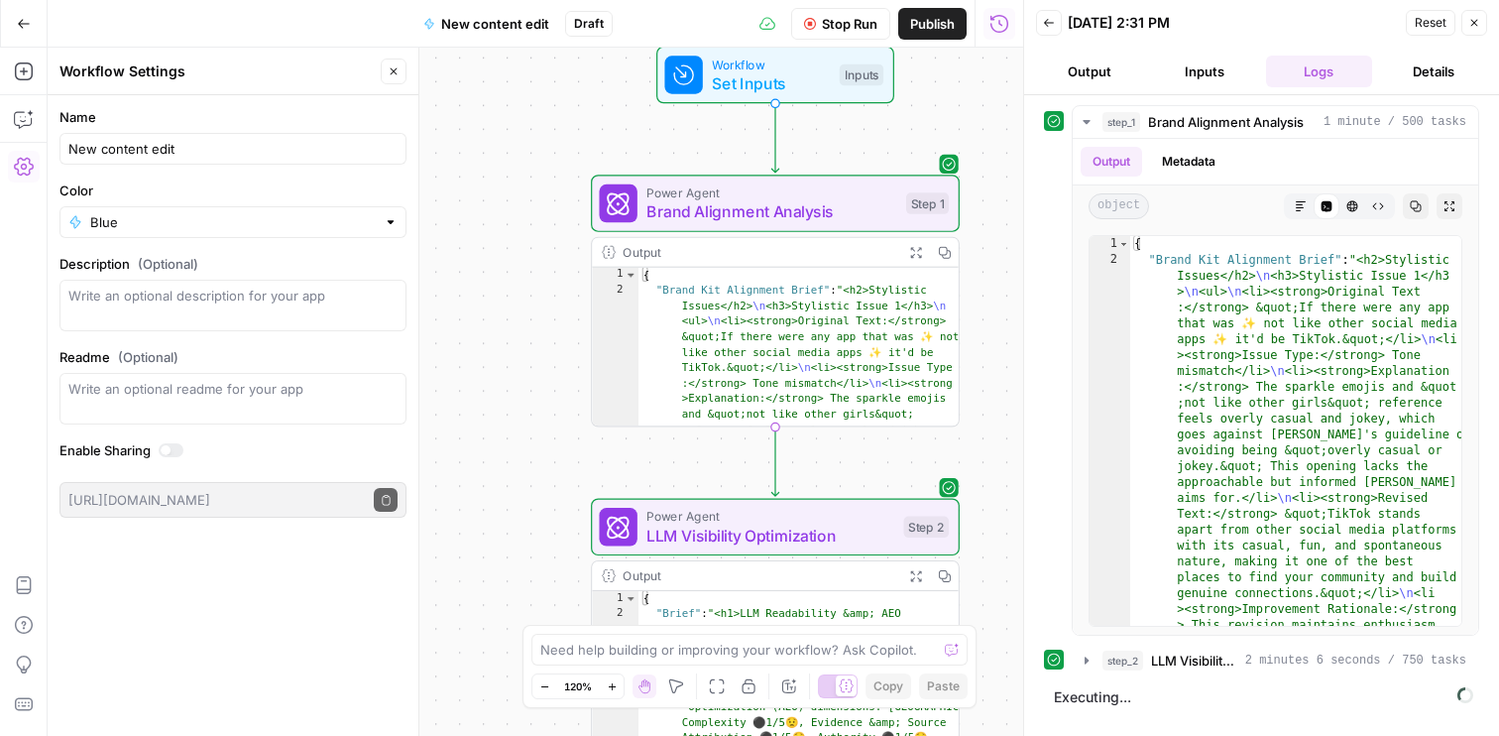
click at [393, 72] on icon "button" at bounding box center [394, 71] width 7 height 7
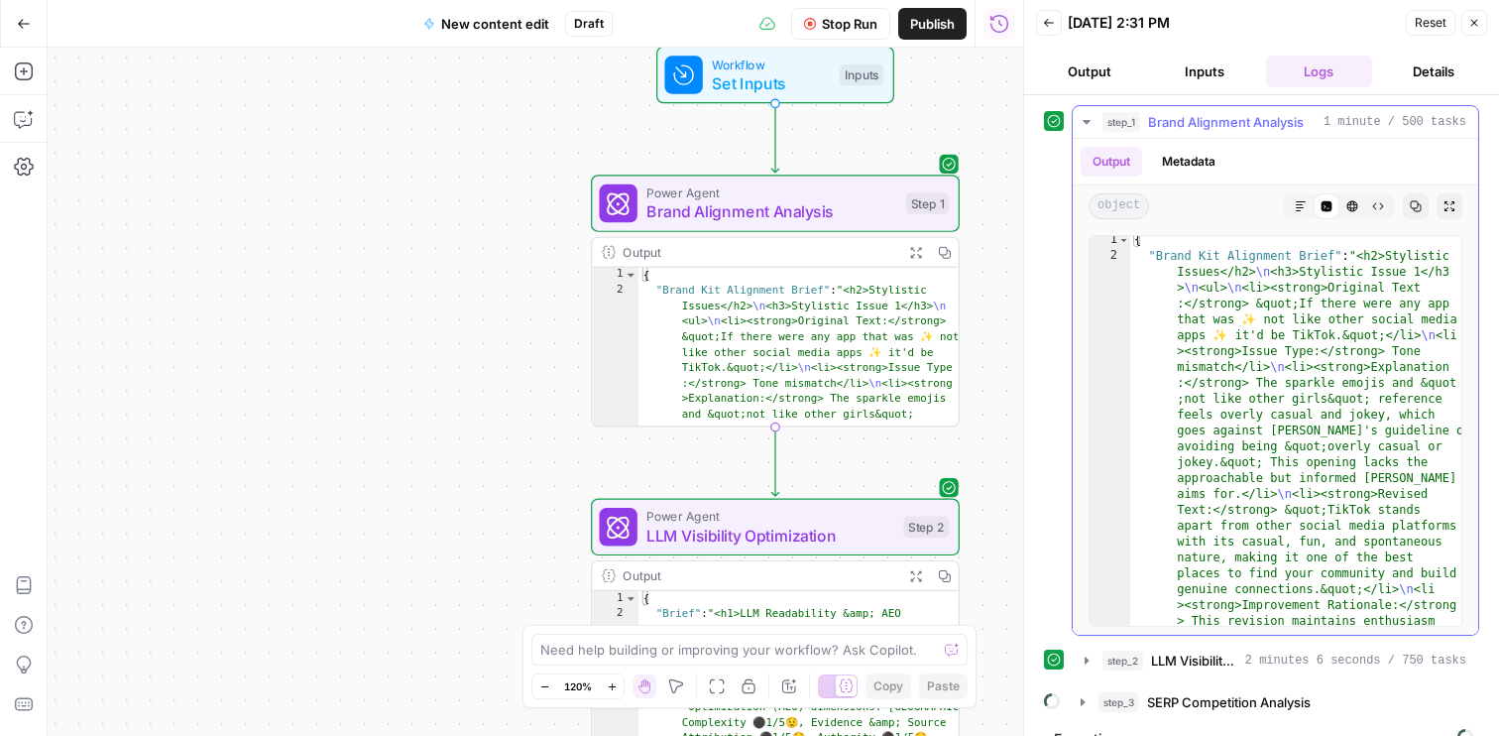
scroll to position [82, 0]
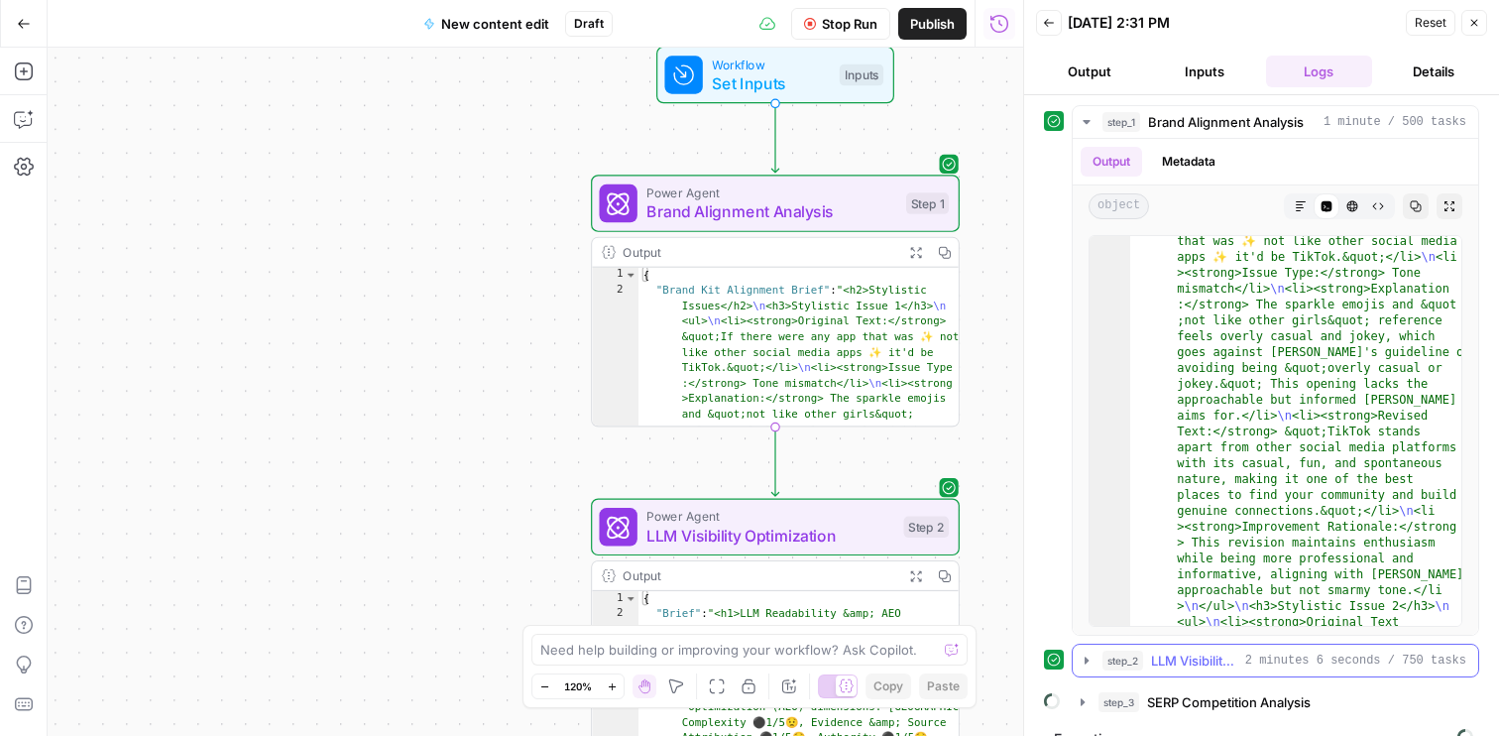
click at [1090, 661] on icon "button" at bounding box center [1087, 661] width 16 height 16
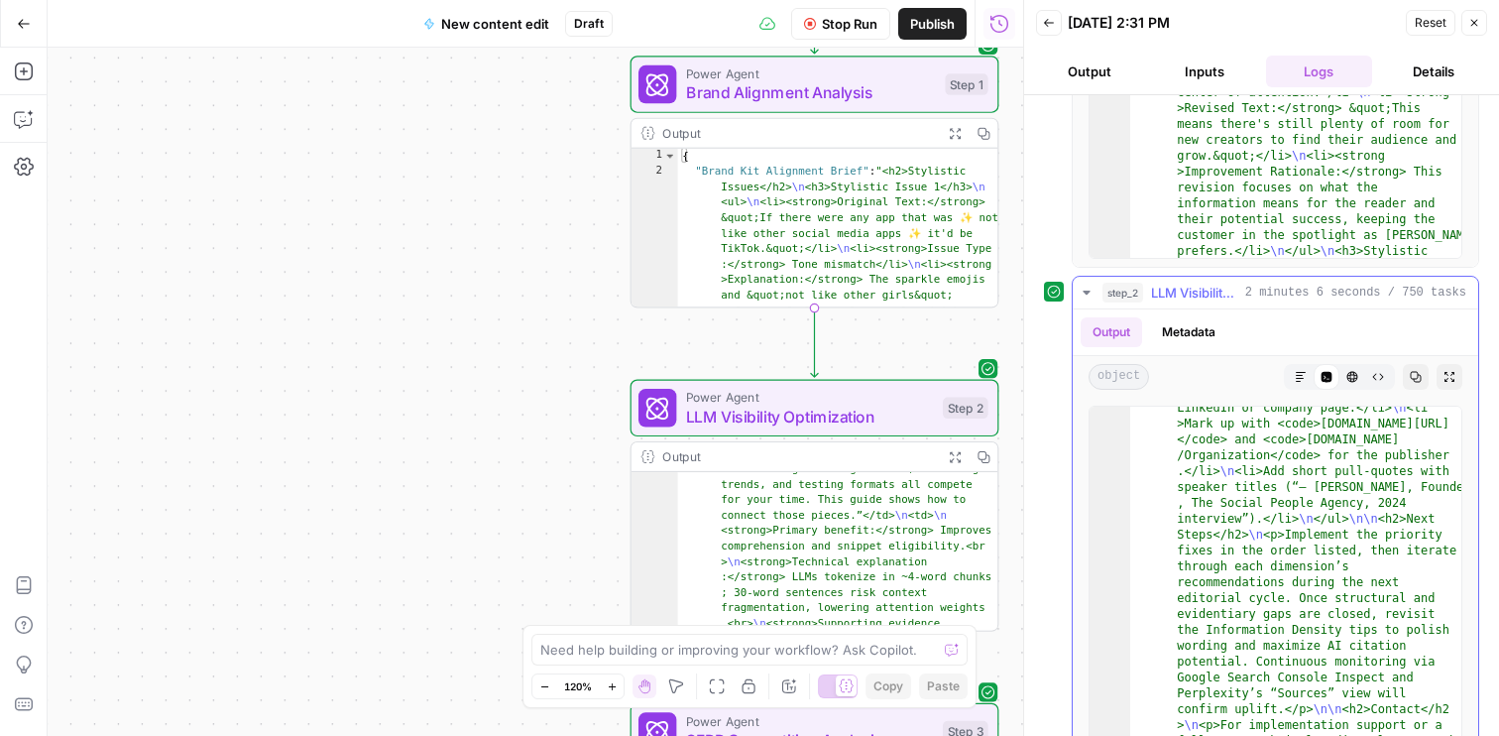
scroll to position [526, 0]
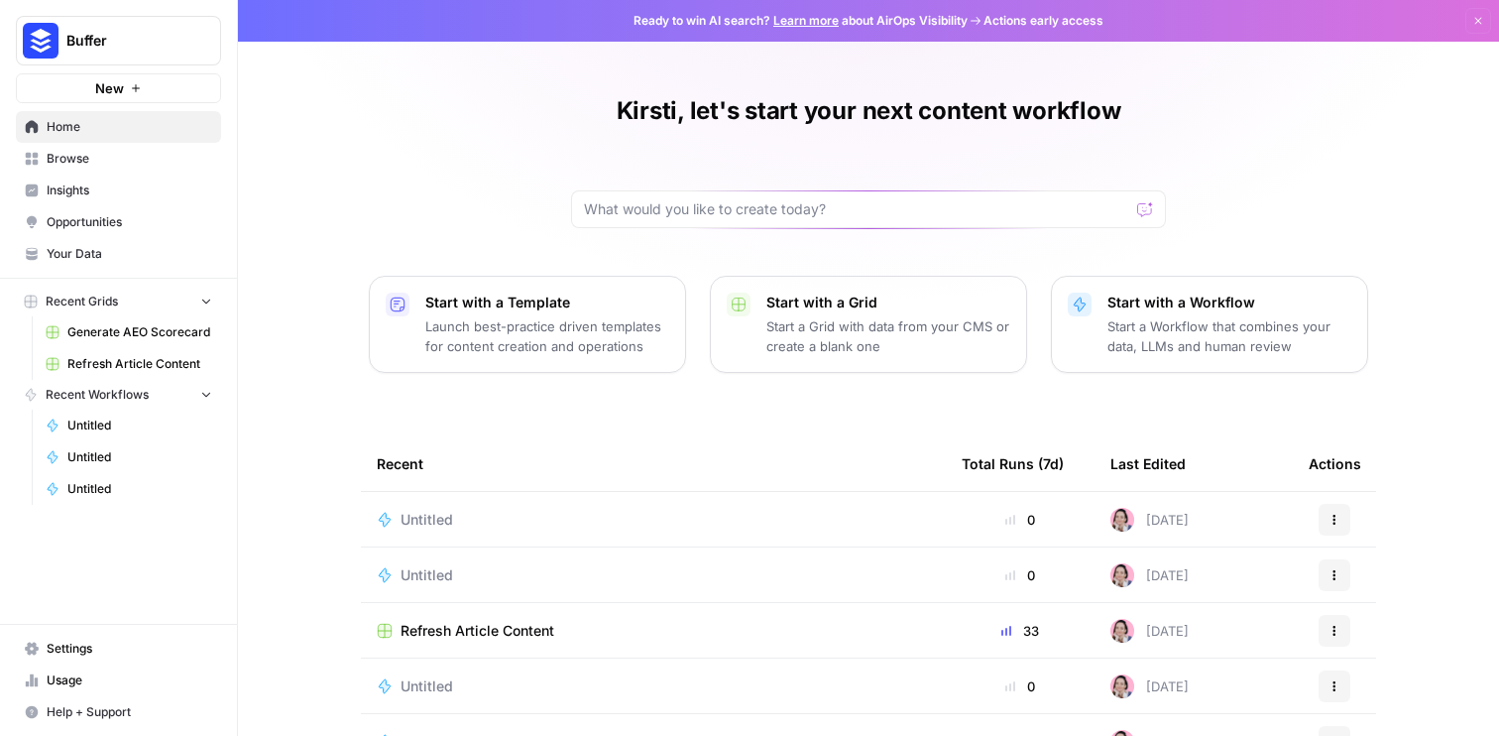
click at [133, 673] on span "Usage" at bounding box center [130, 680] width 166 height 18
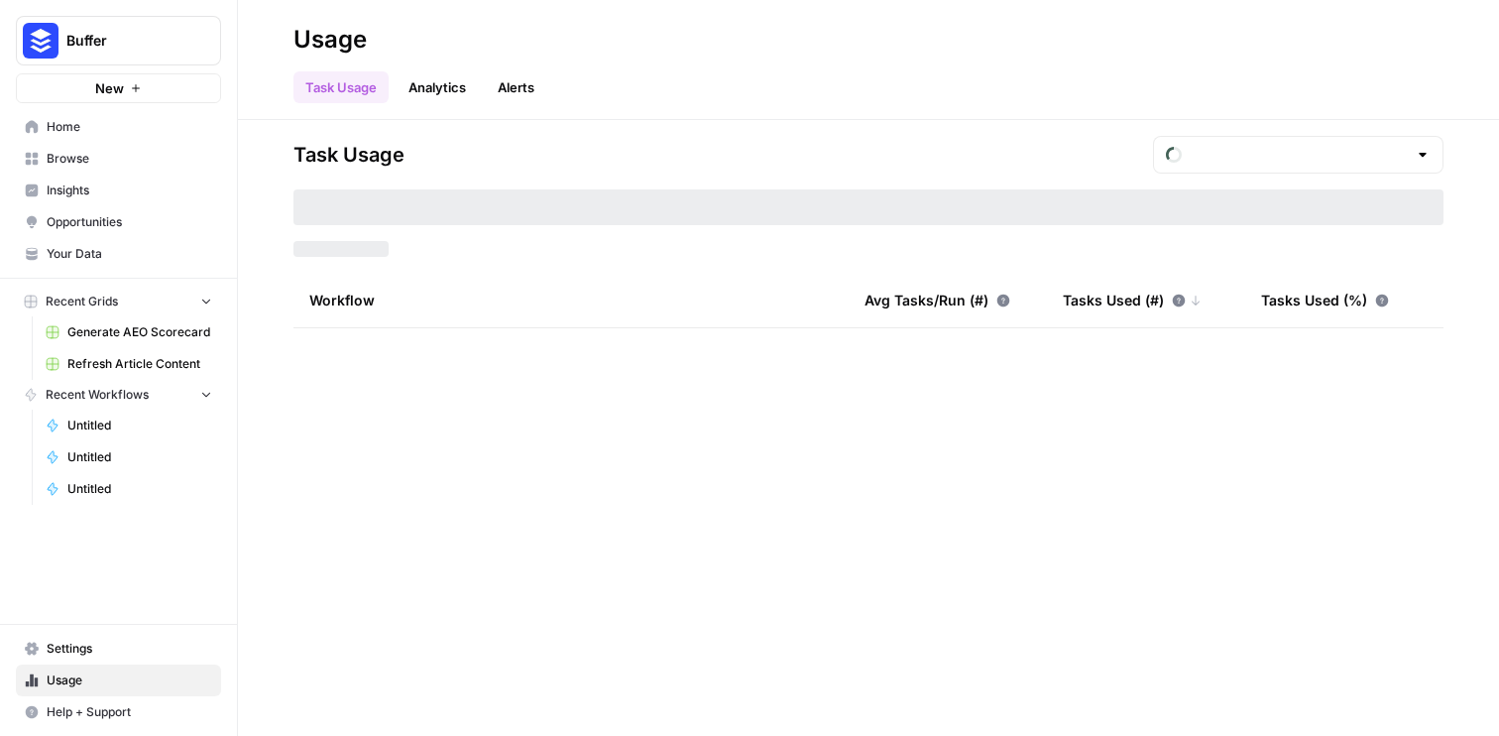
type input "September Tasks"
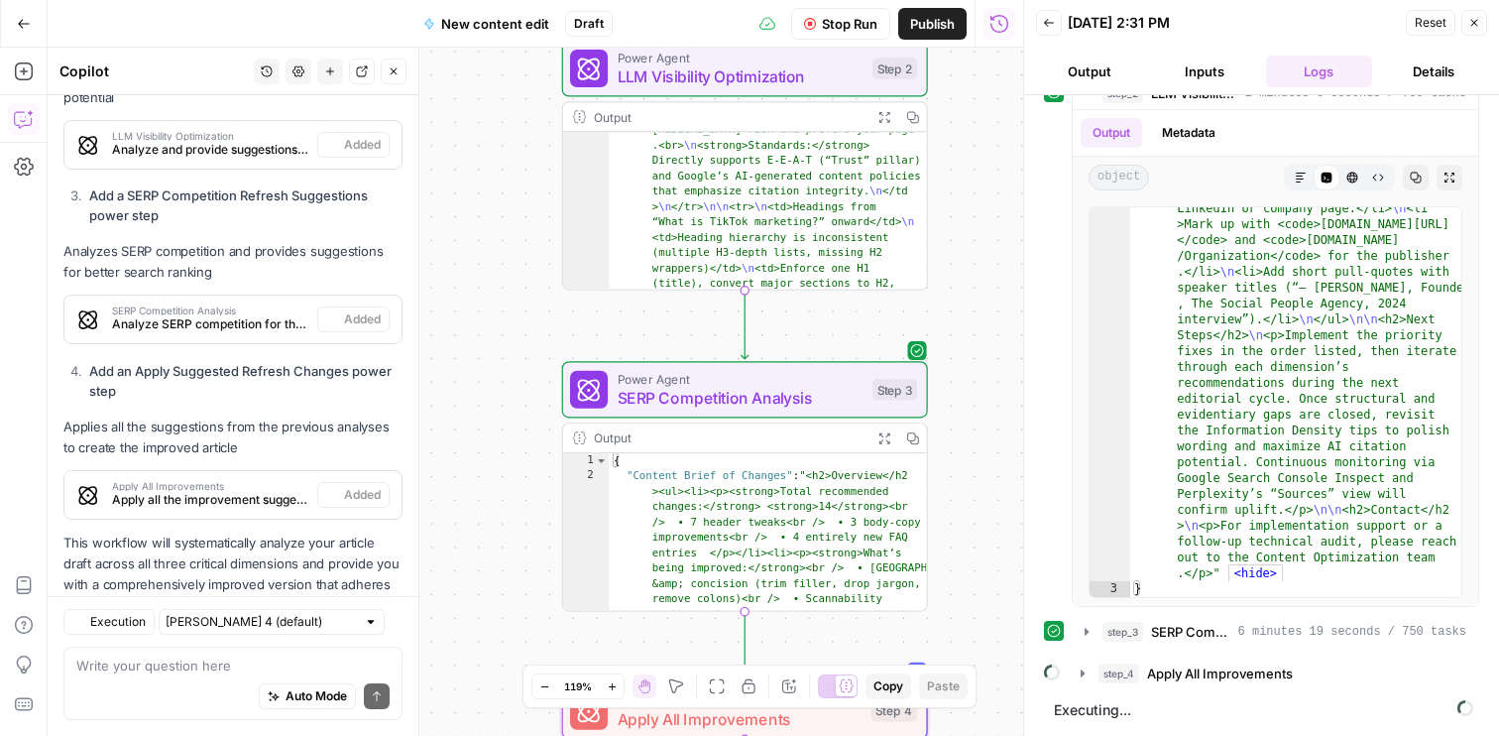
scroll to position [1697, 0]
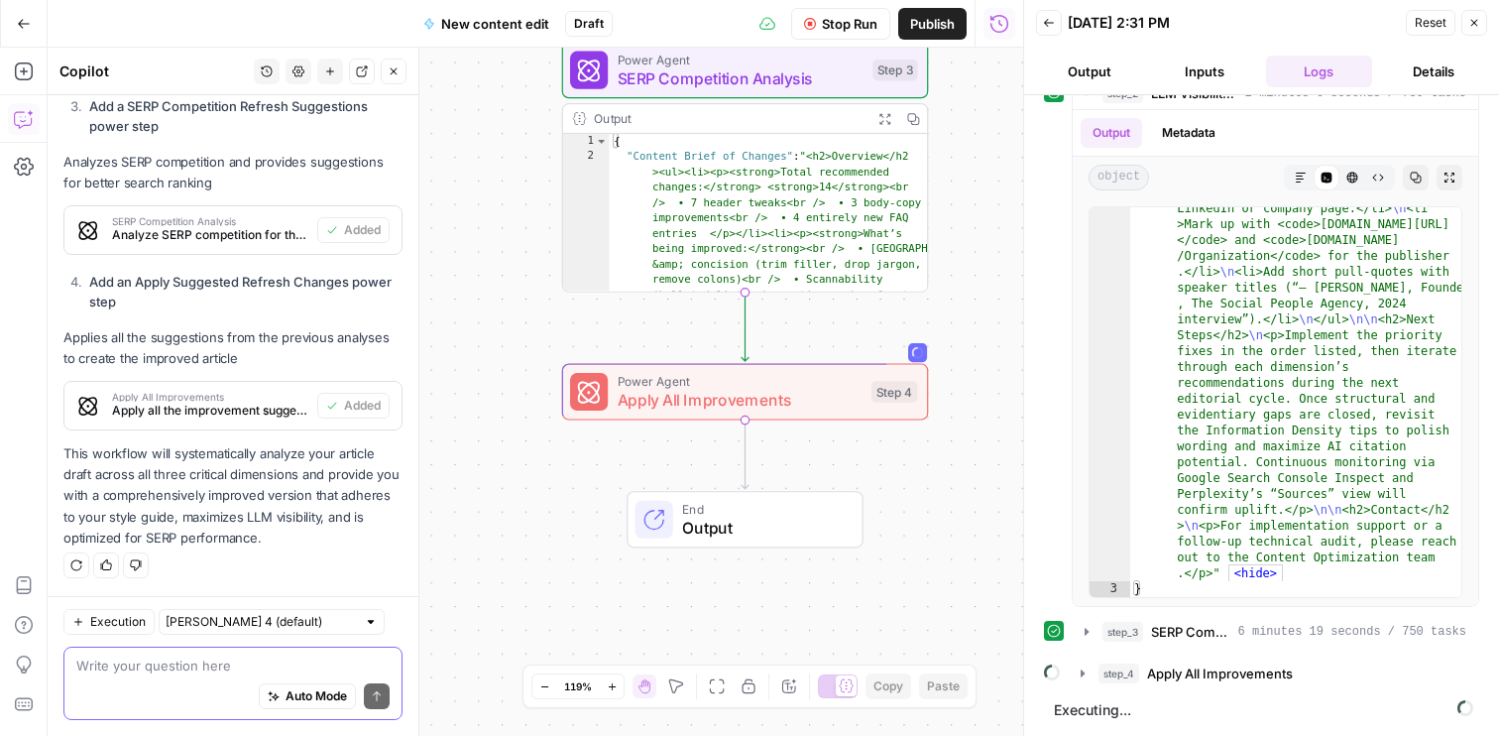
click at [269, 665] on textarea at bounding box center [232, 665] width 313 height 20
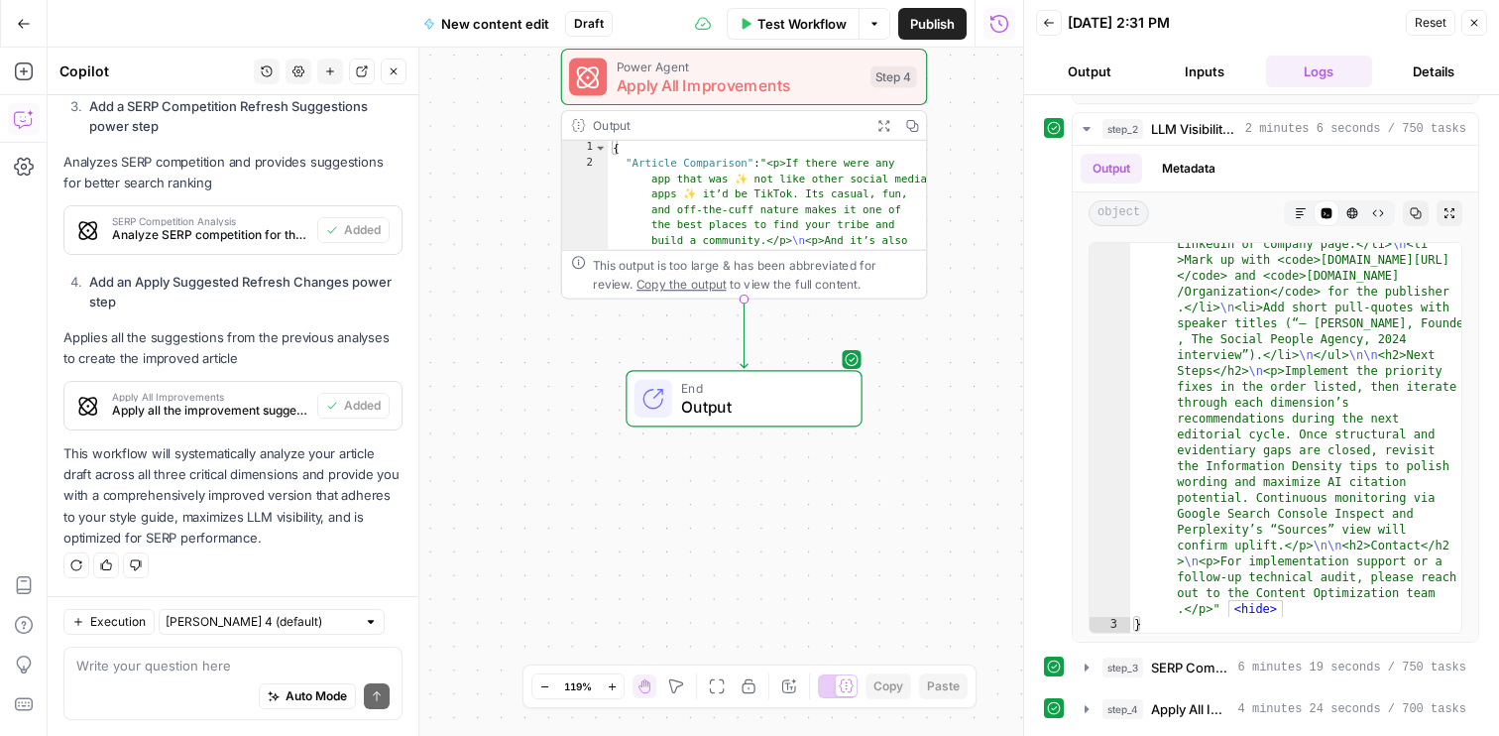
click at [723, 418] on div "End Output" at bounding box center [744, 398] width 236 height 57
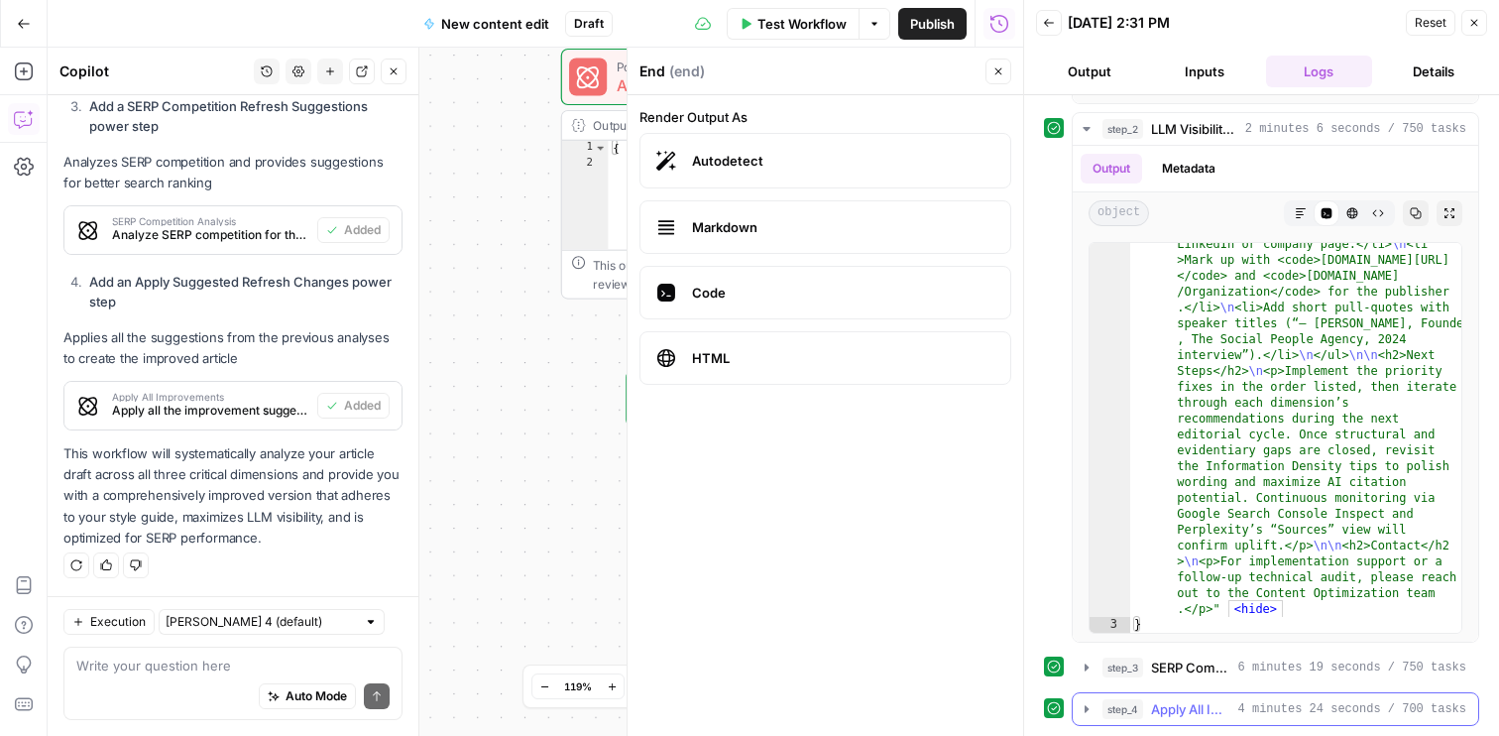
click at [1088, 712] on icon "button" at bounding box center [1087, 709] width 16 height 16
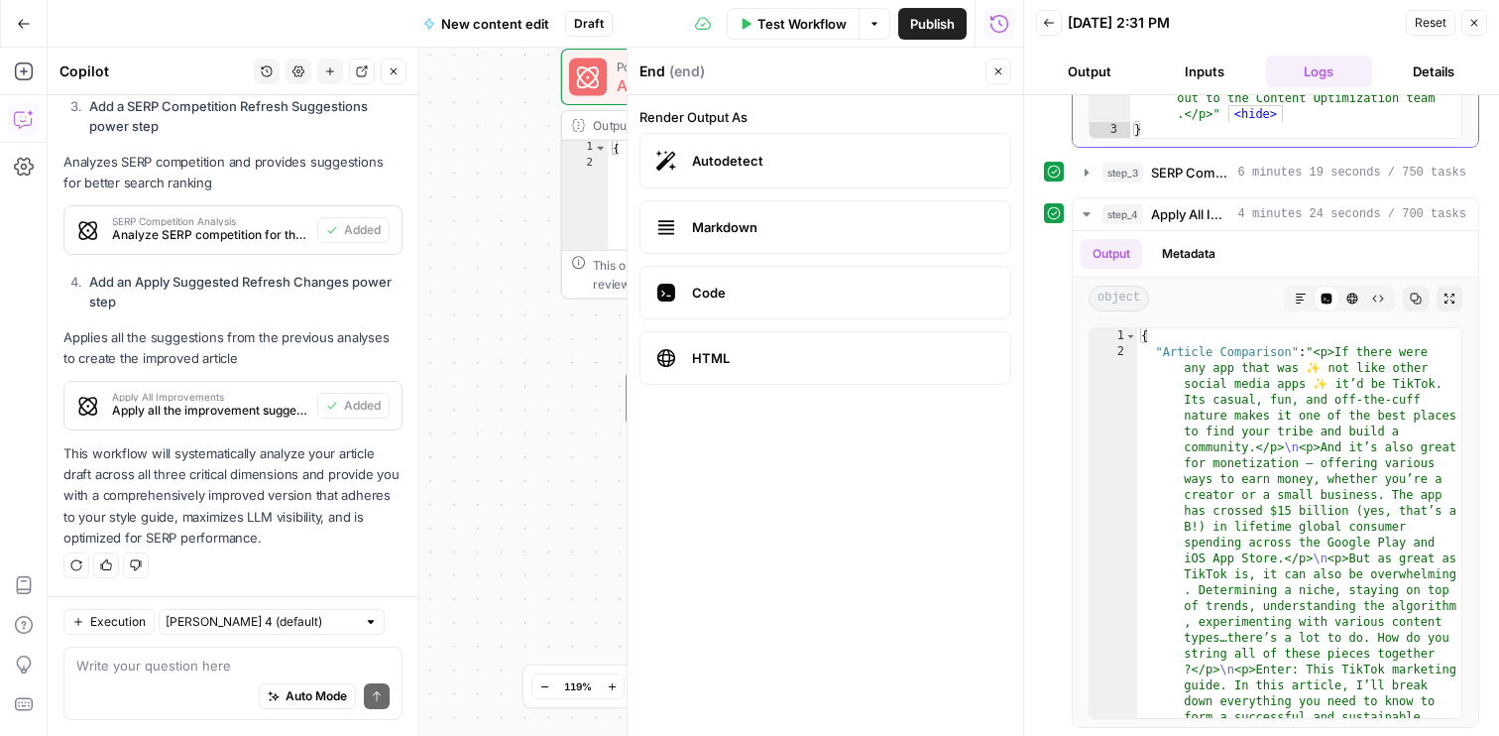
scroll to position [1028, 0]
click at [1350, 293] on icon "button" at bounding box center [1353, 297] width 12 height 12
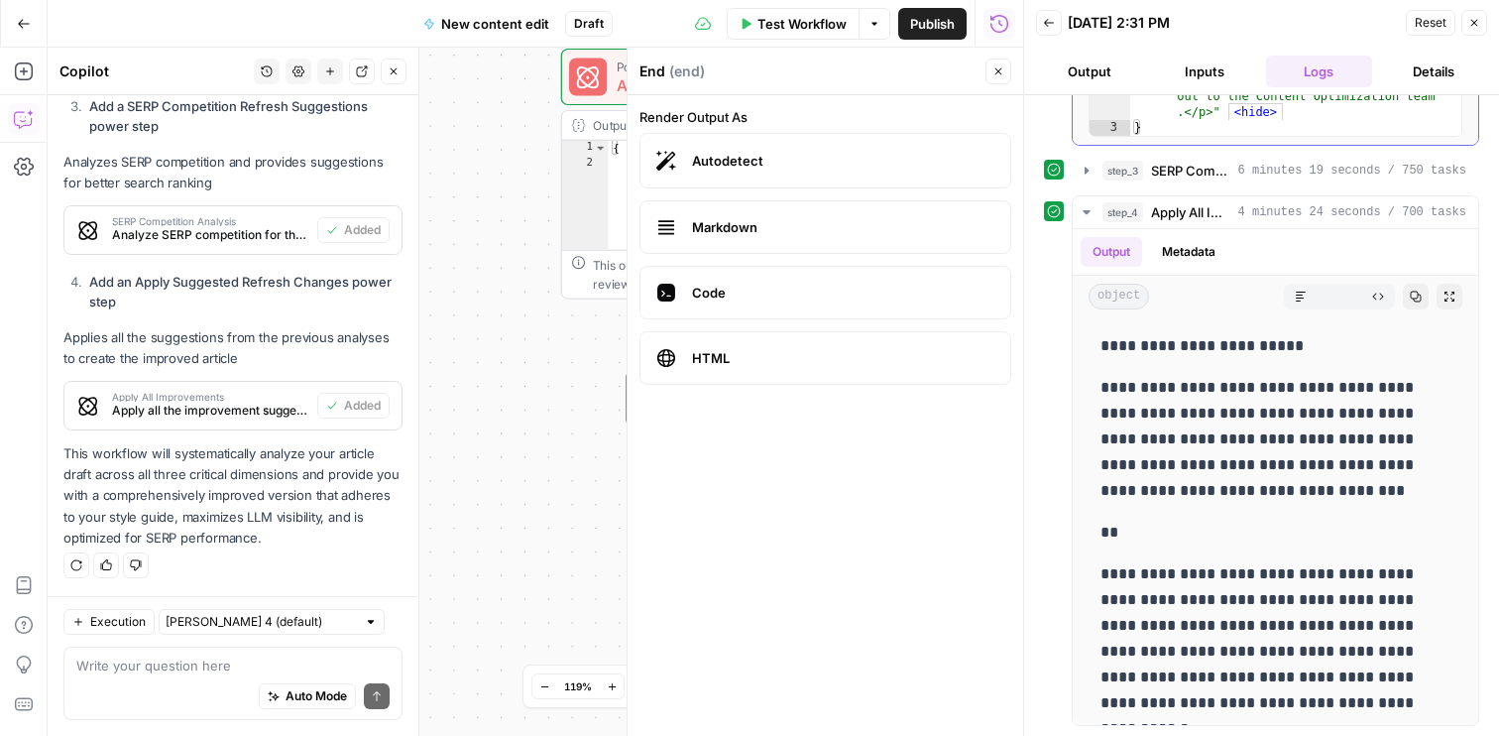
scroll to position [637, 0]
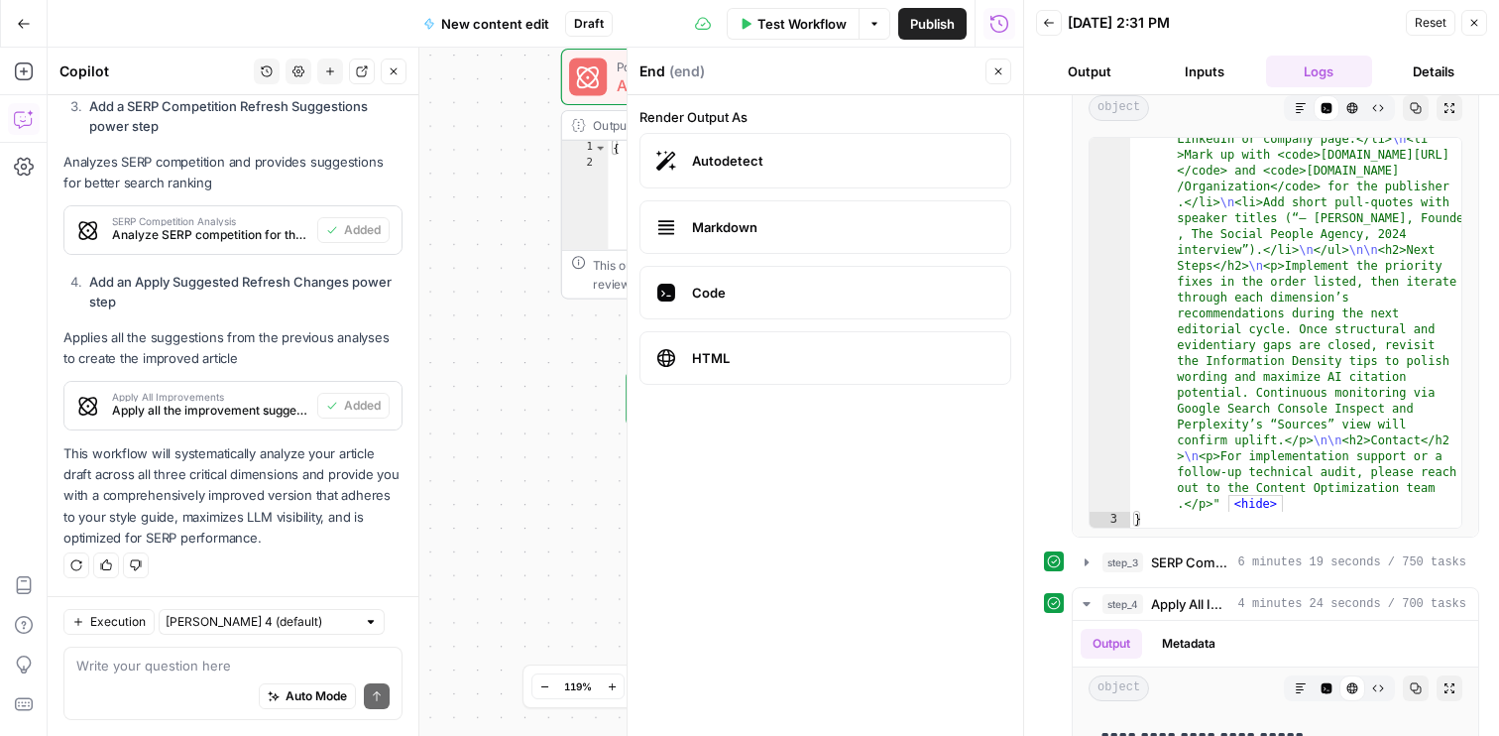
click at [936, 167] on span "Autodetect" at bounding box center [843, 161] width 302 height 20
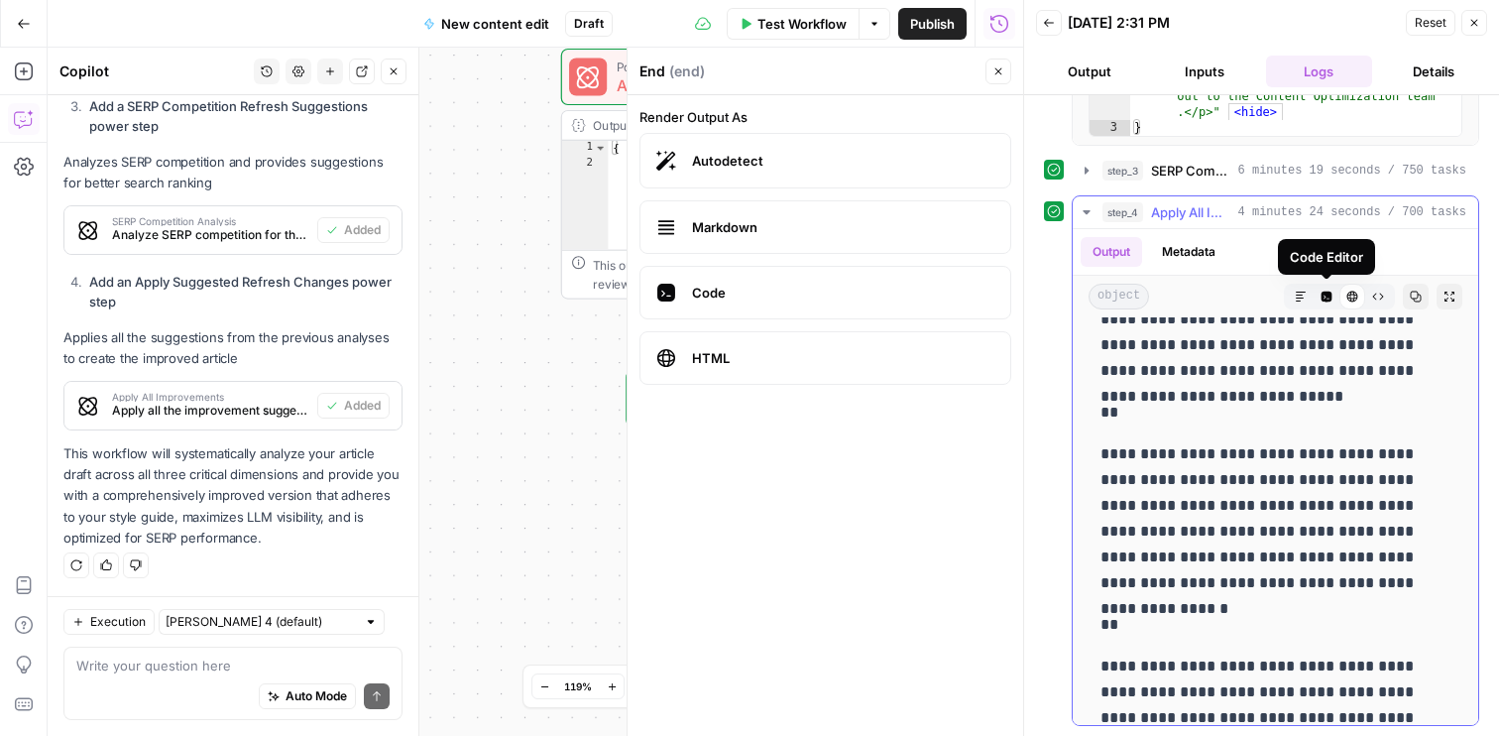
scroll to position [785, 0]
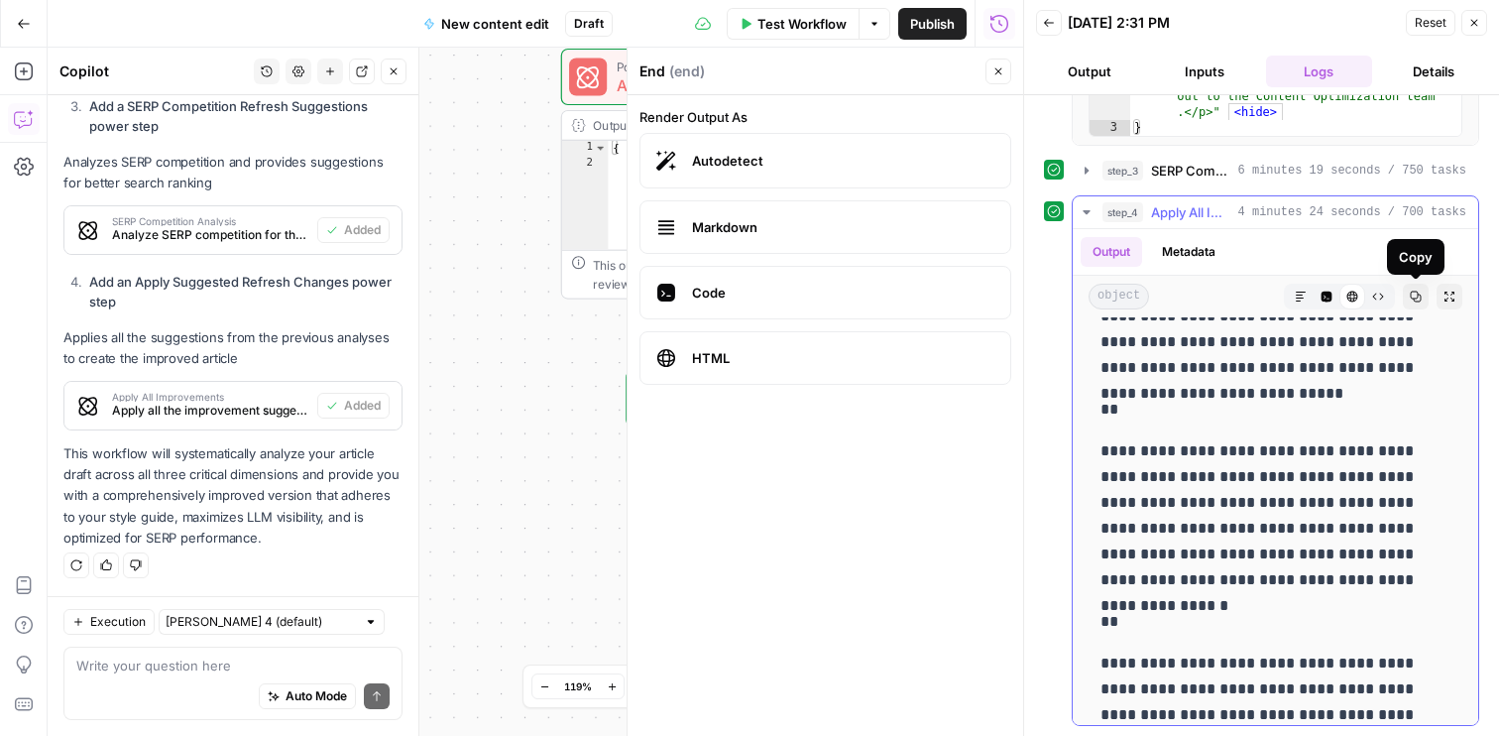
click at [1449, 292] on icon "button" at bounding box center [1450, 297] width 12 height 12
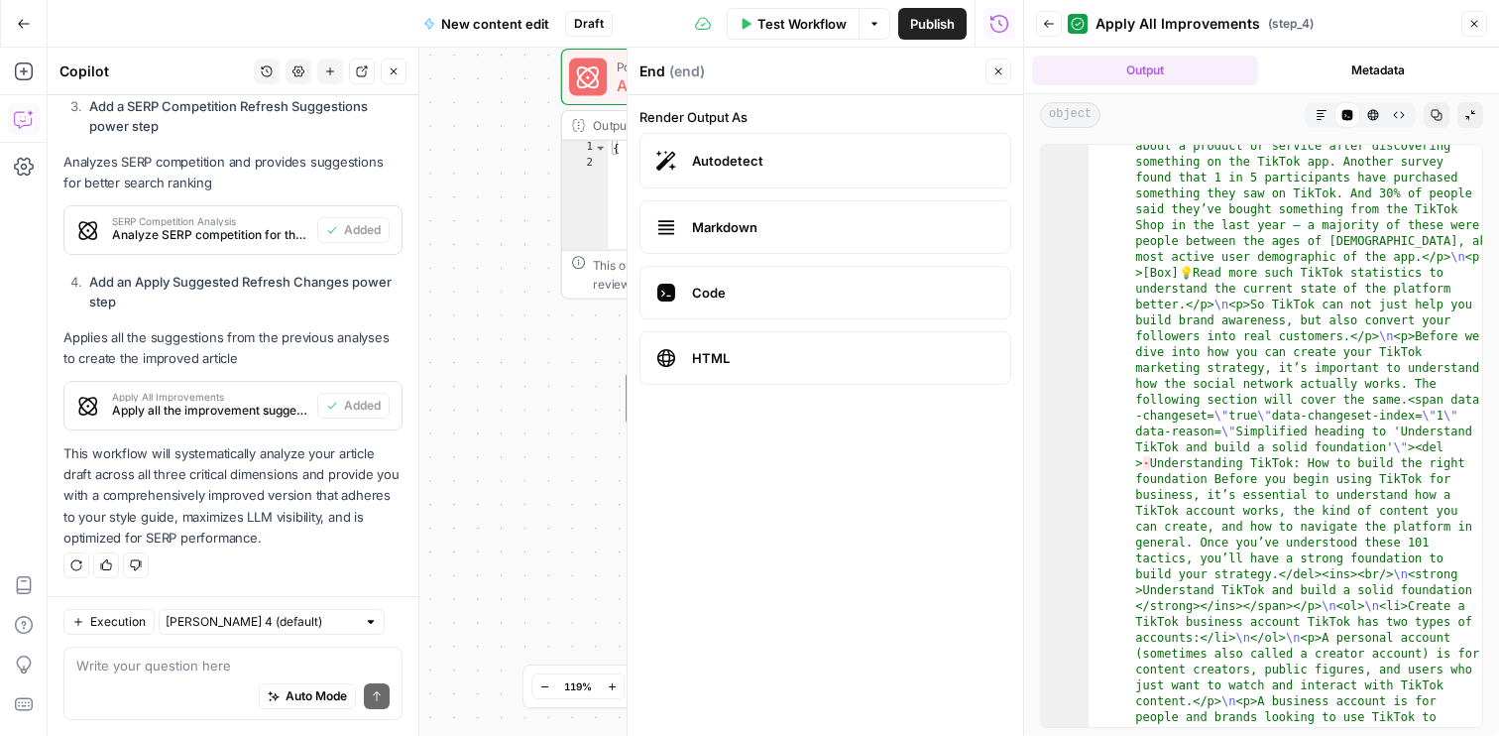
scroll to position [1769, 0]
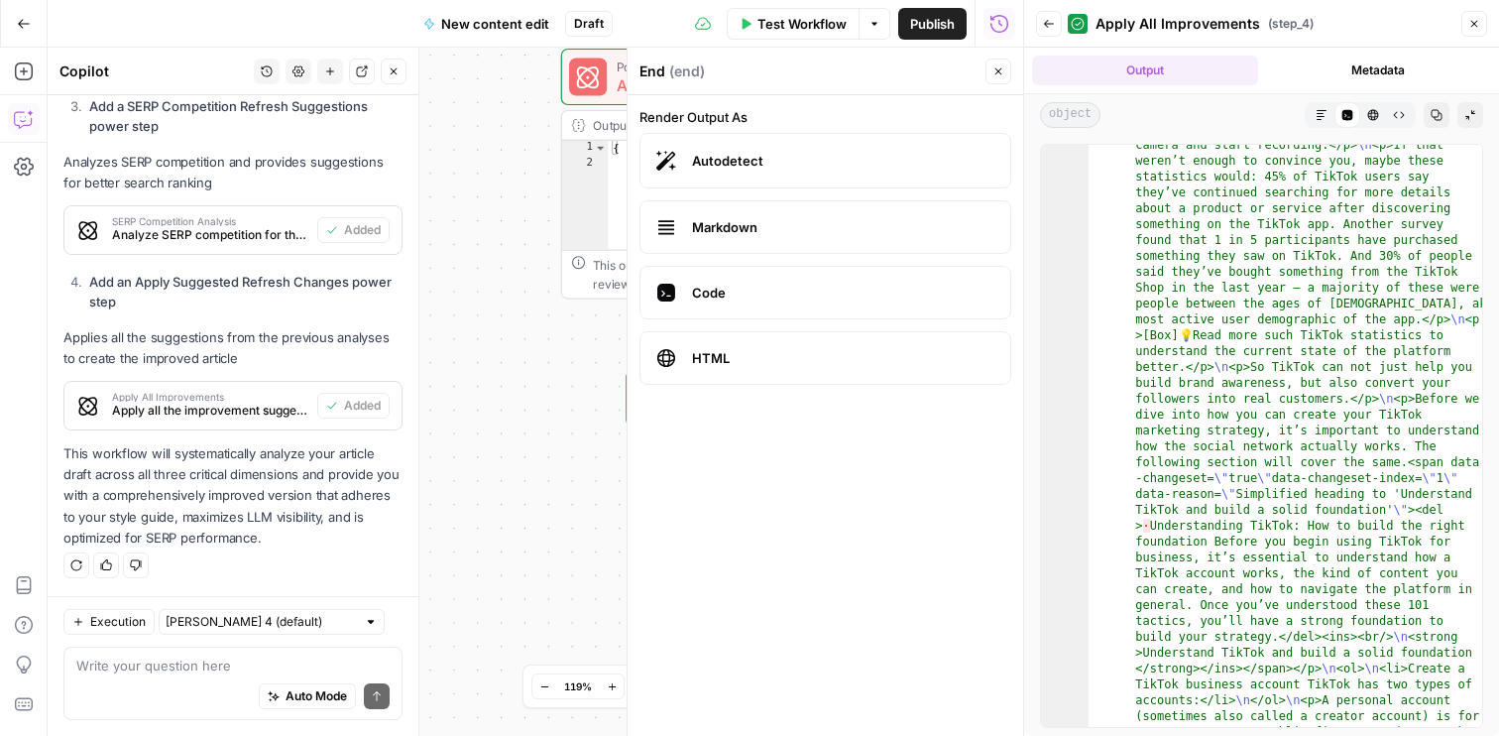
click at [1316, 112] on icon "button" at bounding box center [1322, 115] width 12 height 12
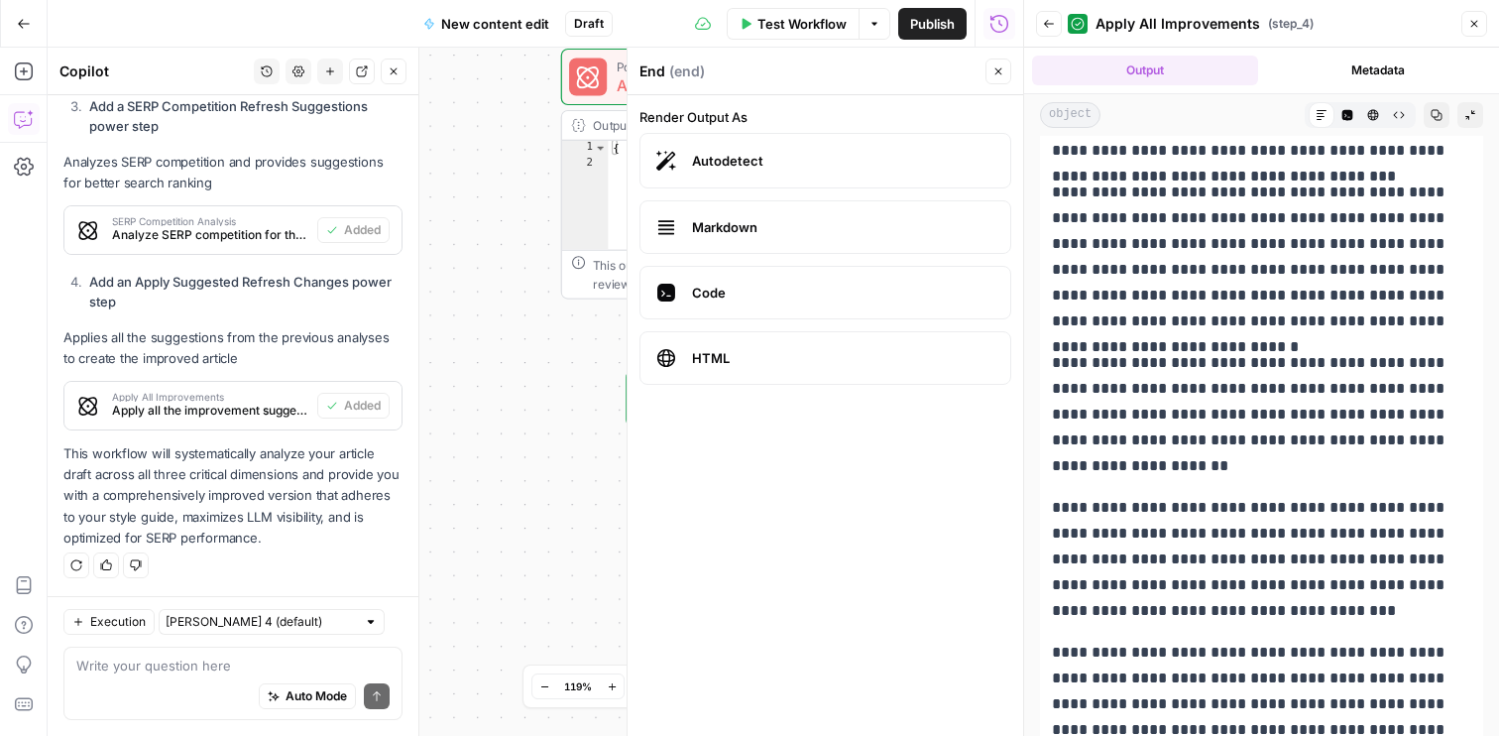
scroll to position [17018, 0]
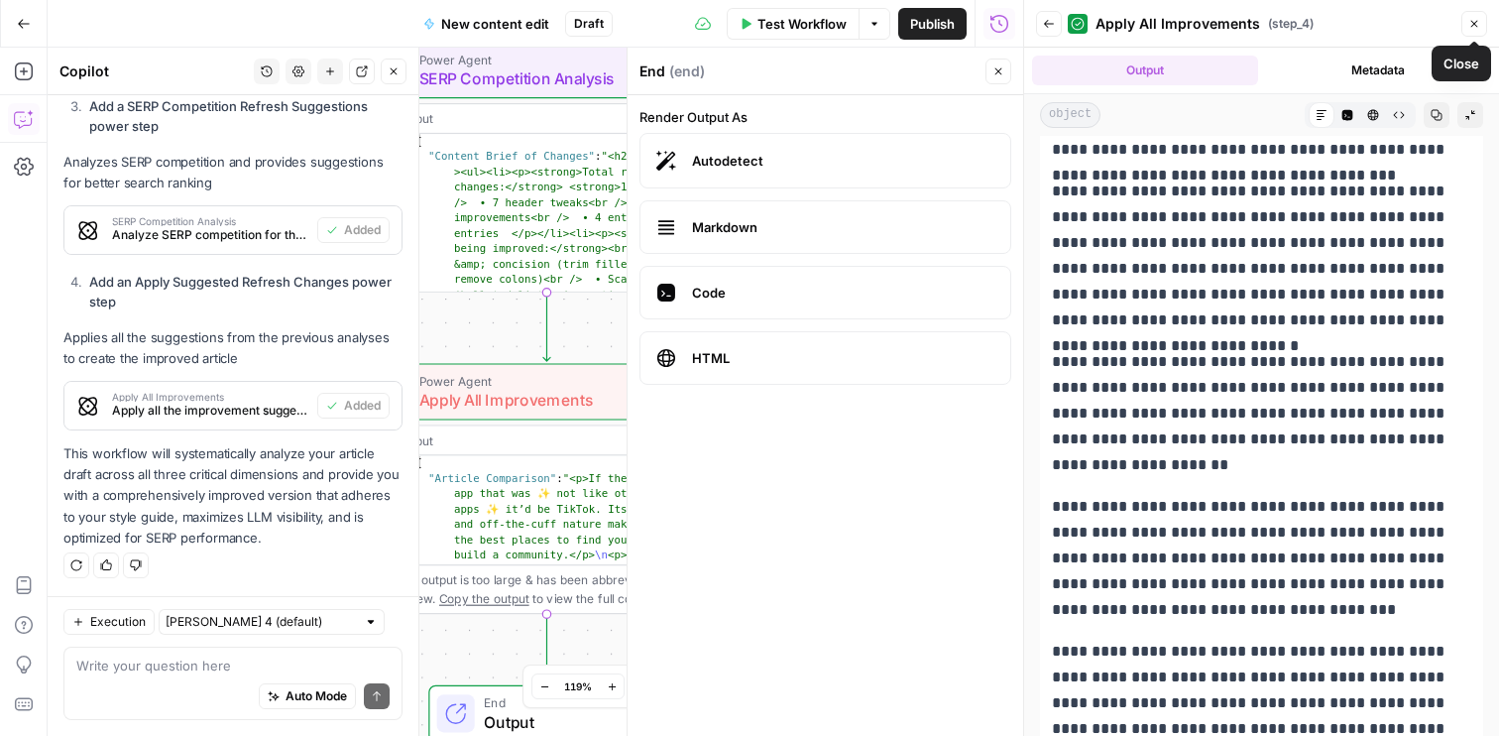
click at [1477, 15] on button "Close" at bounding box center [1475, 24] width 26 height 26
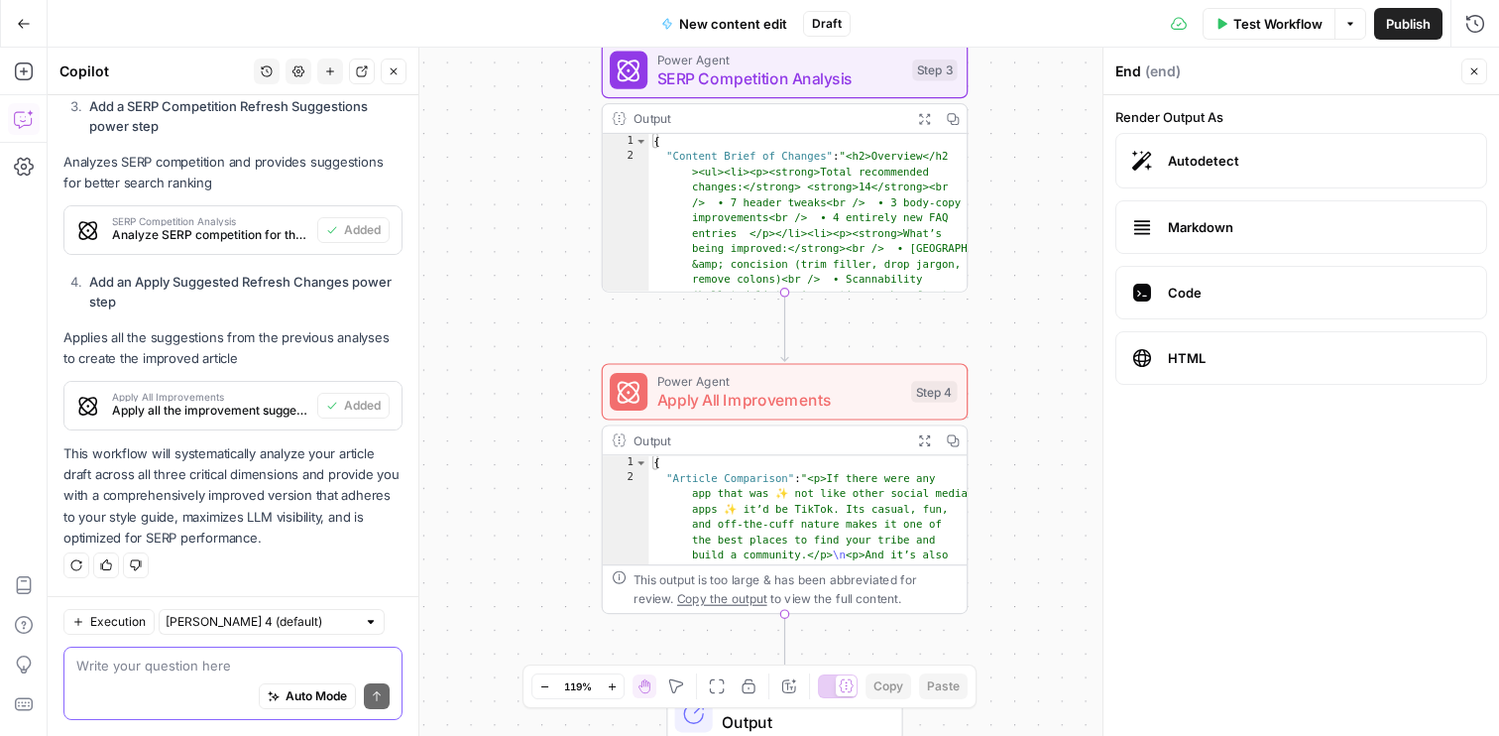
click at [188, 669] on textarea at bounding box center [232, 665] width 313 height 20
type textarea "i"
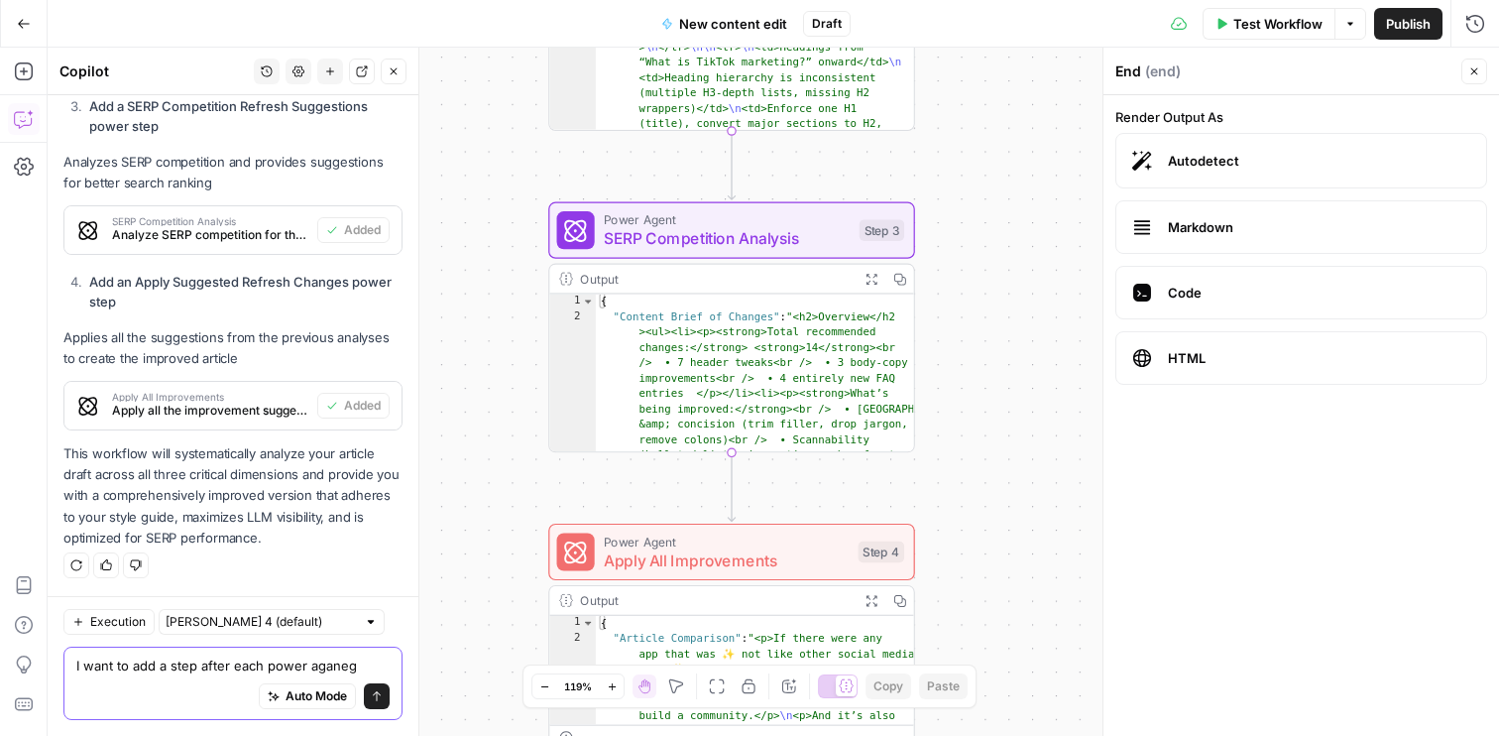
type textarea "I want to add a step after each power aganeg"
click at [784, 280] on div "Output" at bounding box center [715, 279] width 270 height 19
click at [789, 223] on span "Power Agent" at bounding box center [727, 219] width 246 height 19
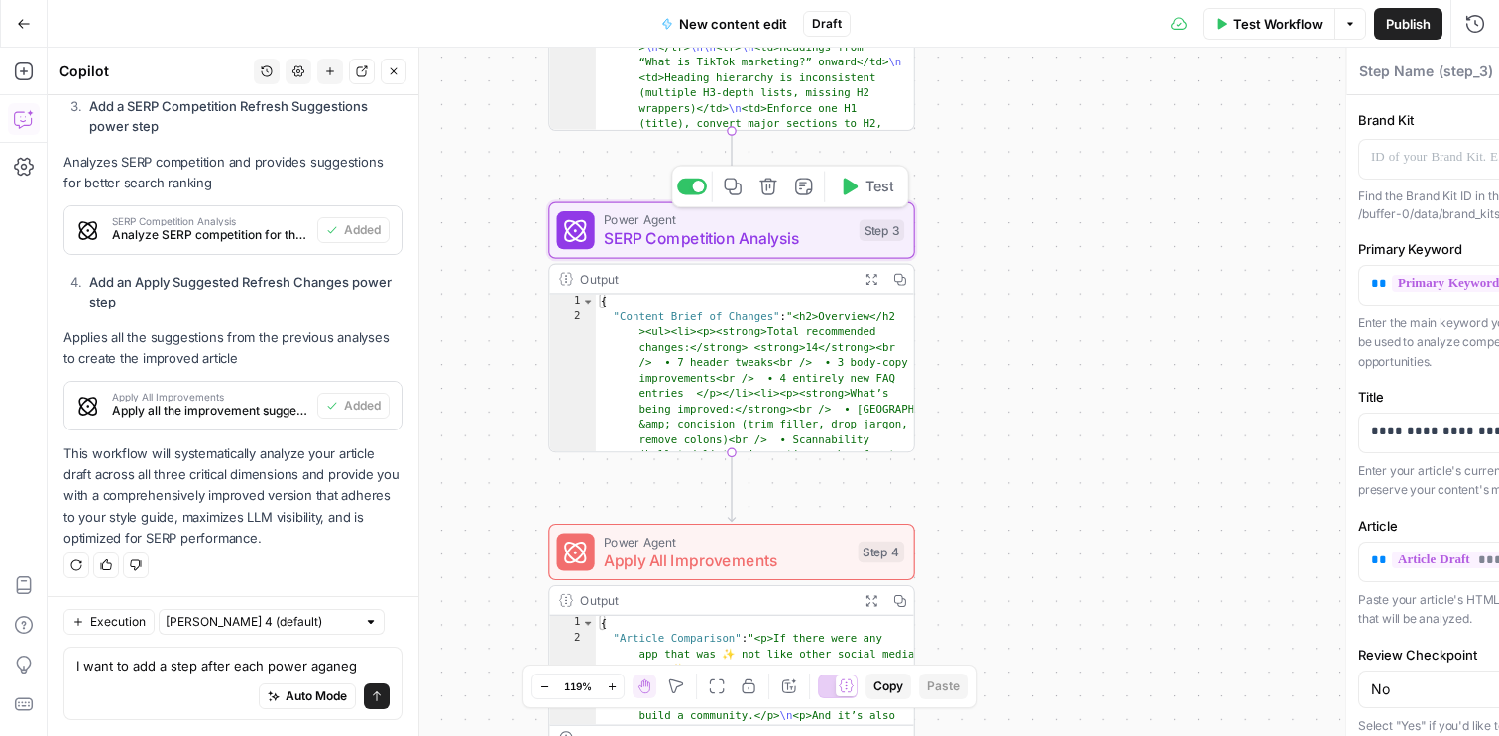
type textarea "SERP Competition Analysis"
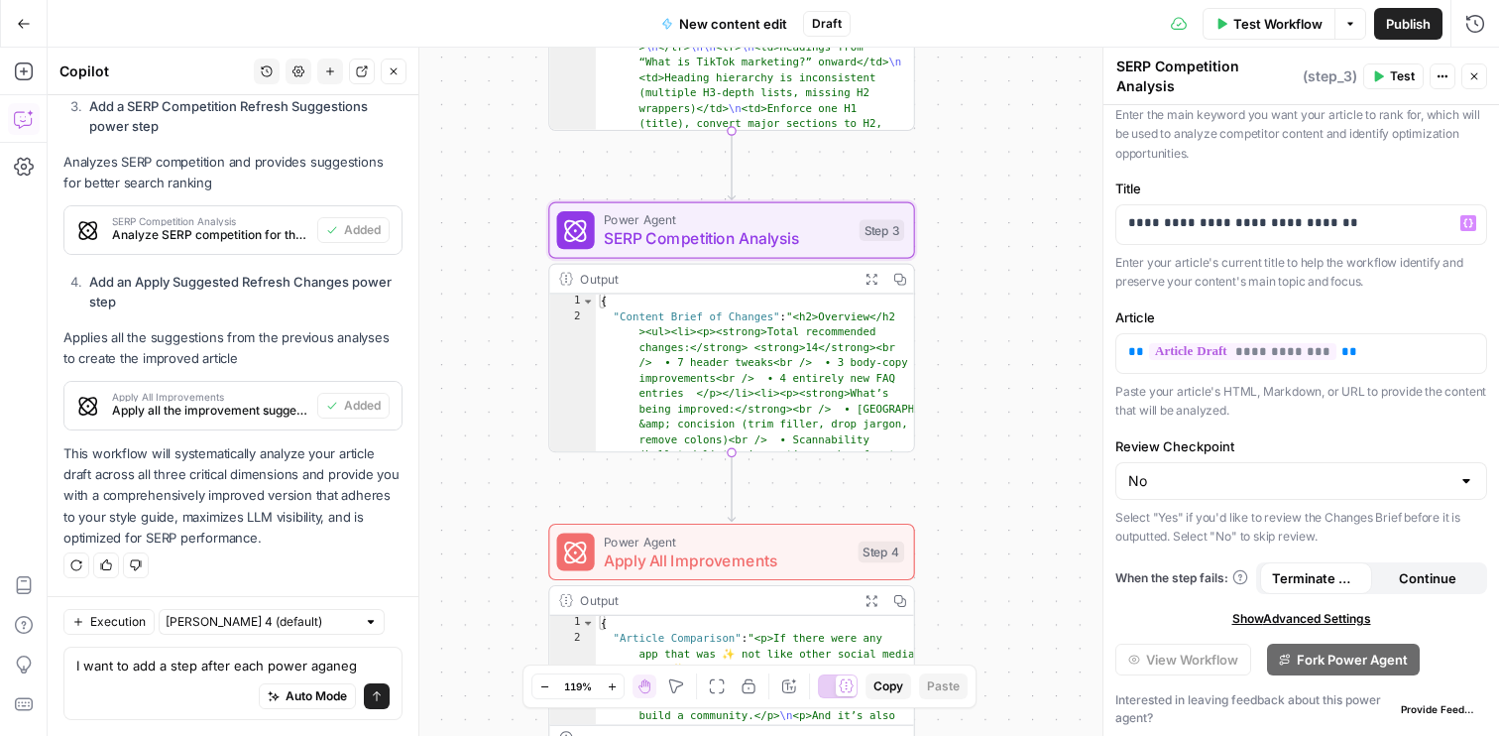
scroll to position [220, 0]
click at [1280, 617] on span "Show Advanced Settings" at bounding box center [1302, 617] width 139 height 18
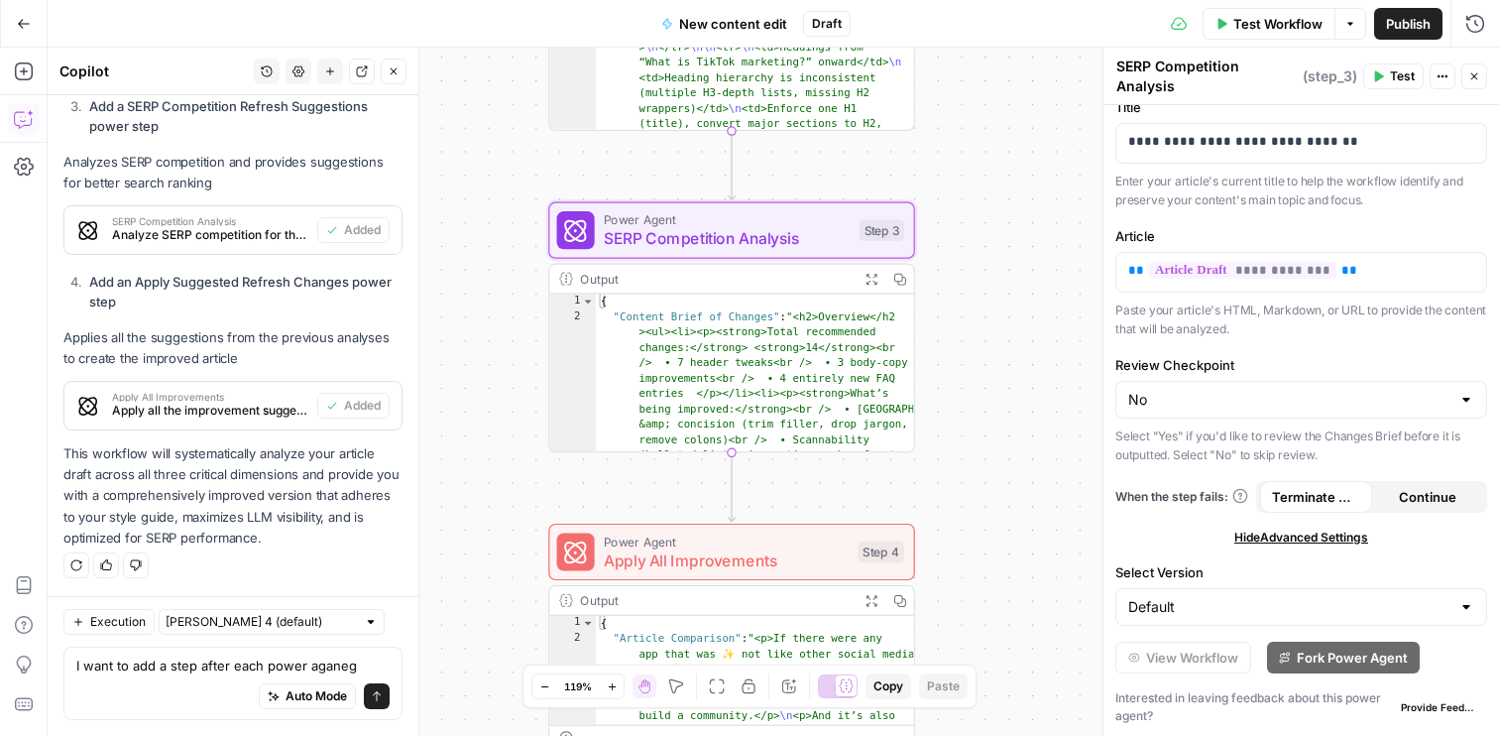
scroll to position [0, 0]
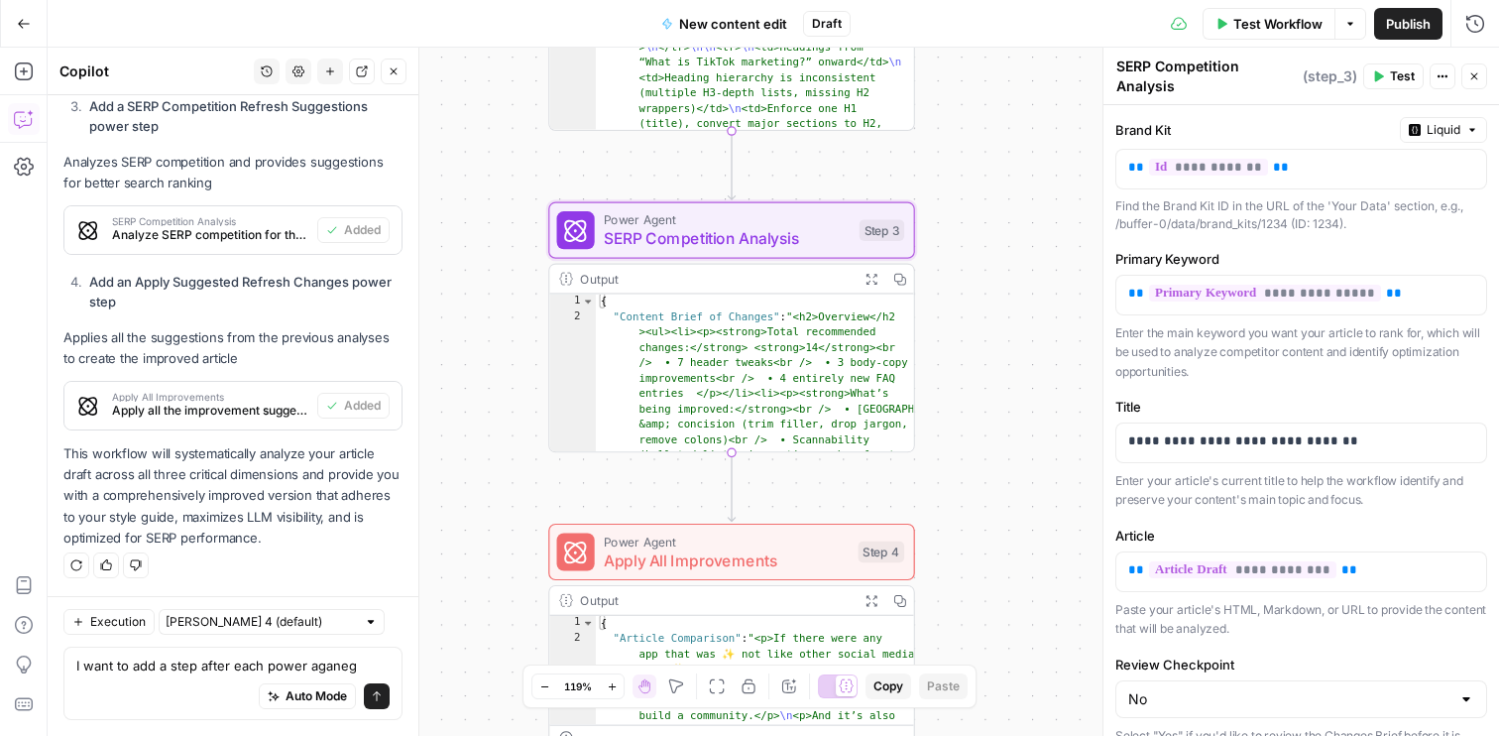
click at [1443, 79] on icon "button" at bounding box center [1443, 76] width 12 height 12
click at [1317, 362] on p "Enter the main keyword you want your article to rank for, which will be used to…" at bounding box center [1302, 352] width 372 height 59
click at [824, 225] on span "Power Agent" at bounding box center [727, 219] width 246 height 19
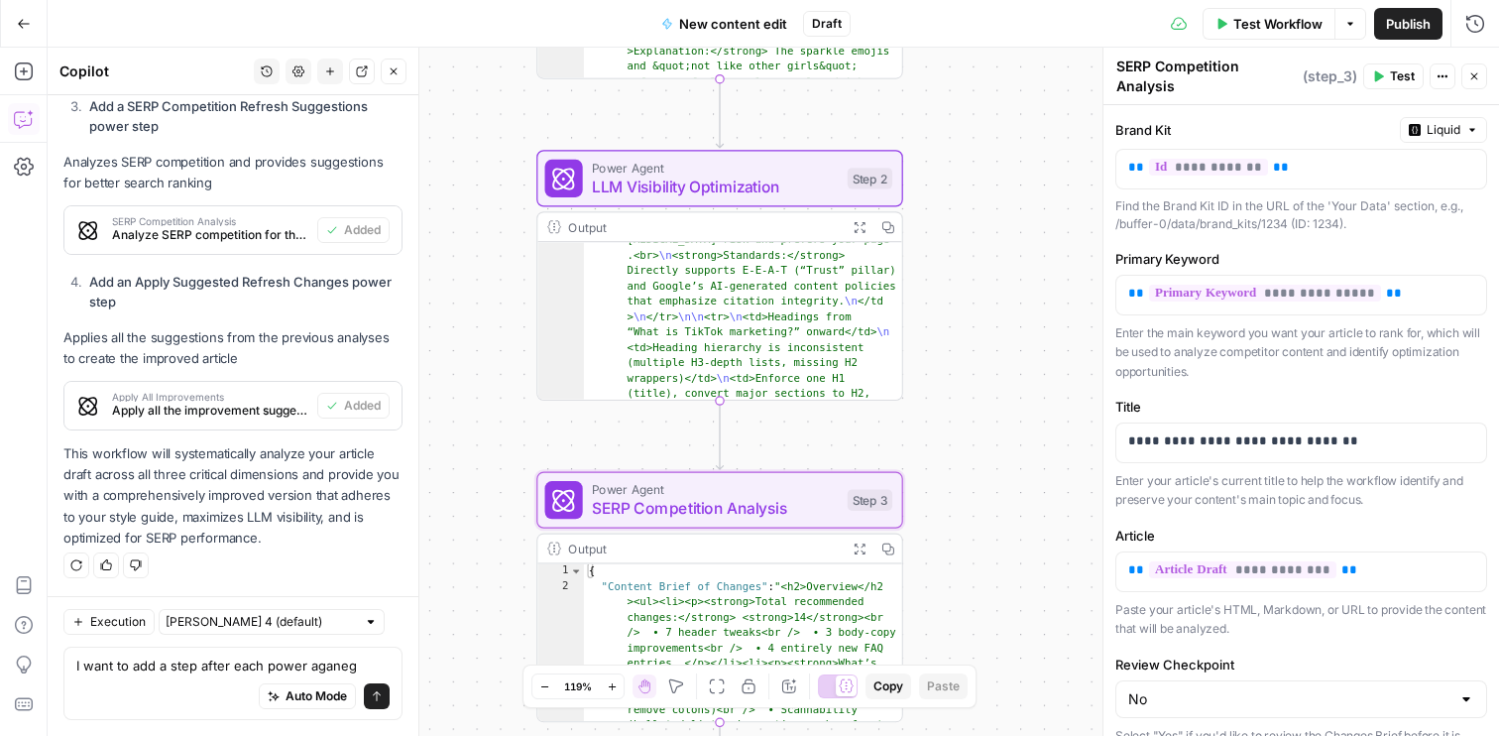
click at [802, 198] on div "Power Agent LLM Visibility Optimization Step 2 Copy step Delete step Add Note T…" at bounding box center [719, 178] width 367 height 57
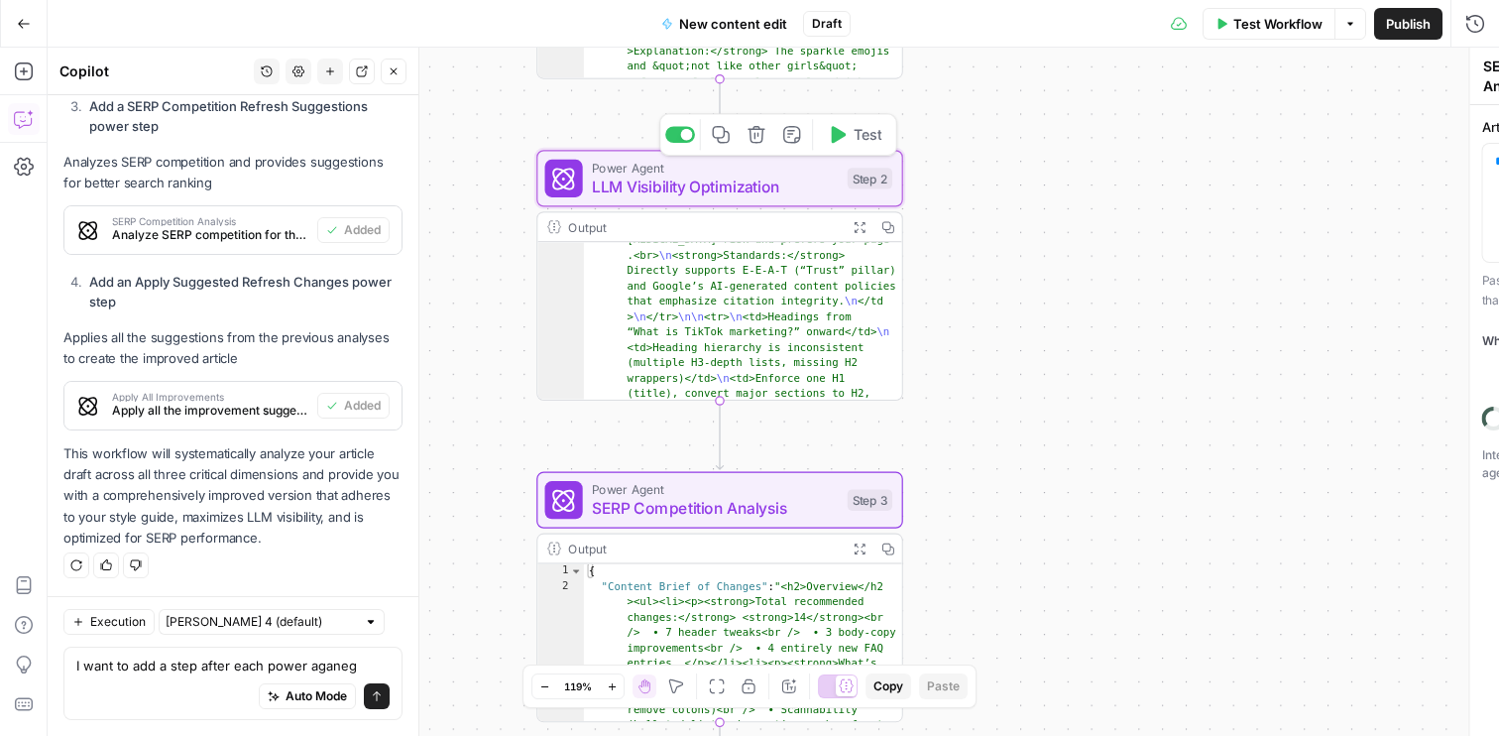
type textarea "LLM Visibility Optimization"
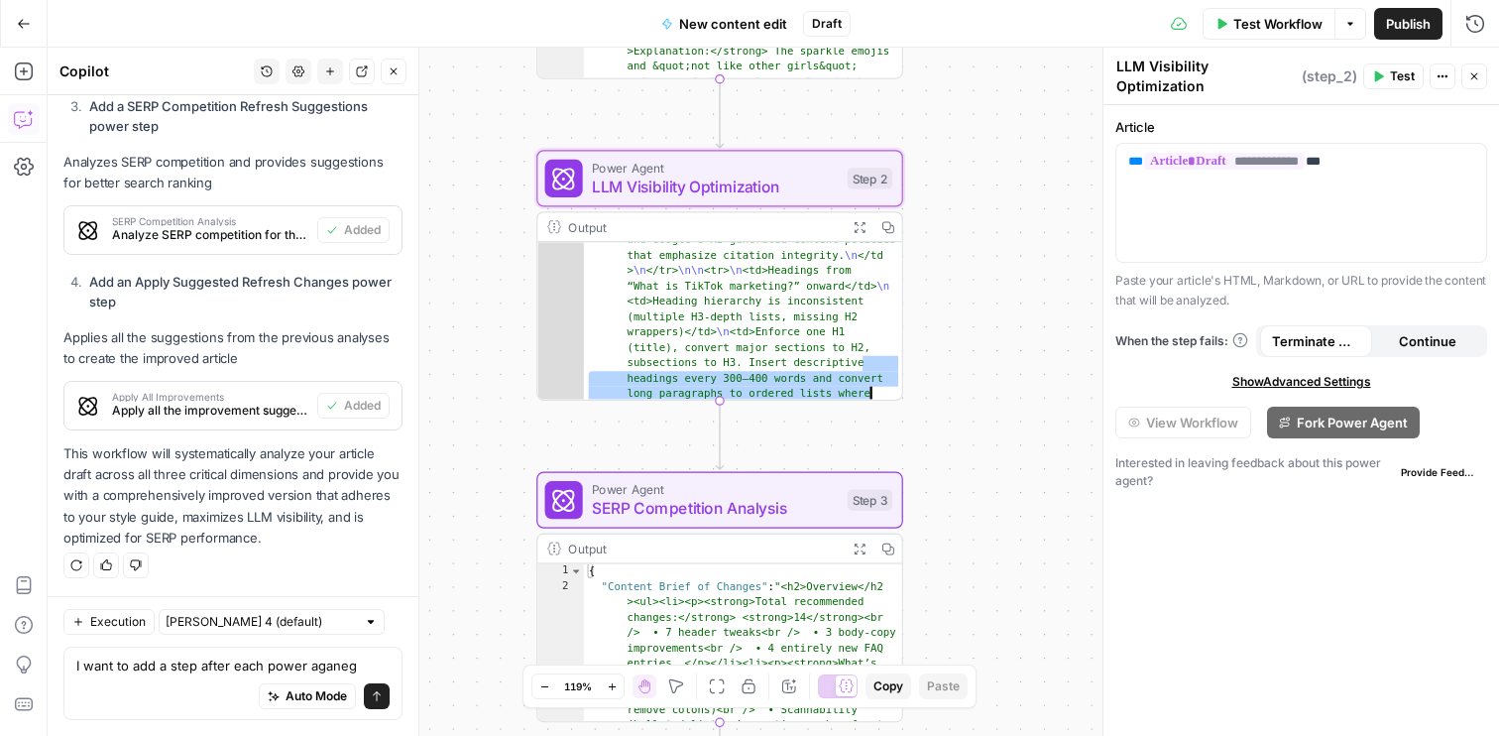
scroll to position [1142, 0]
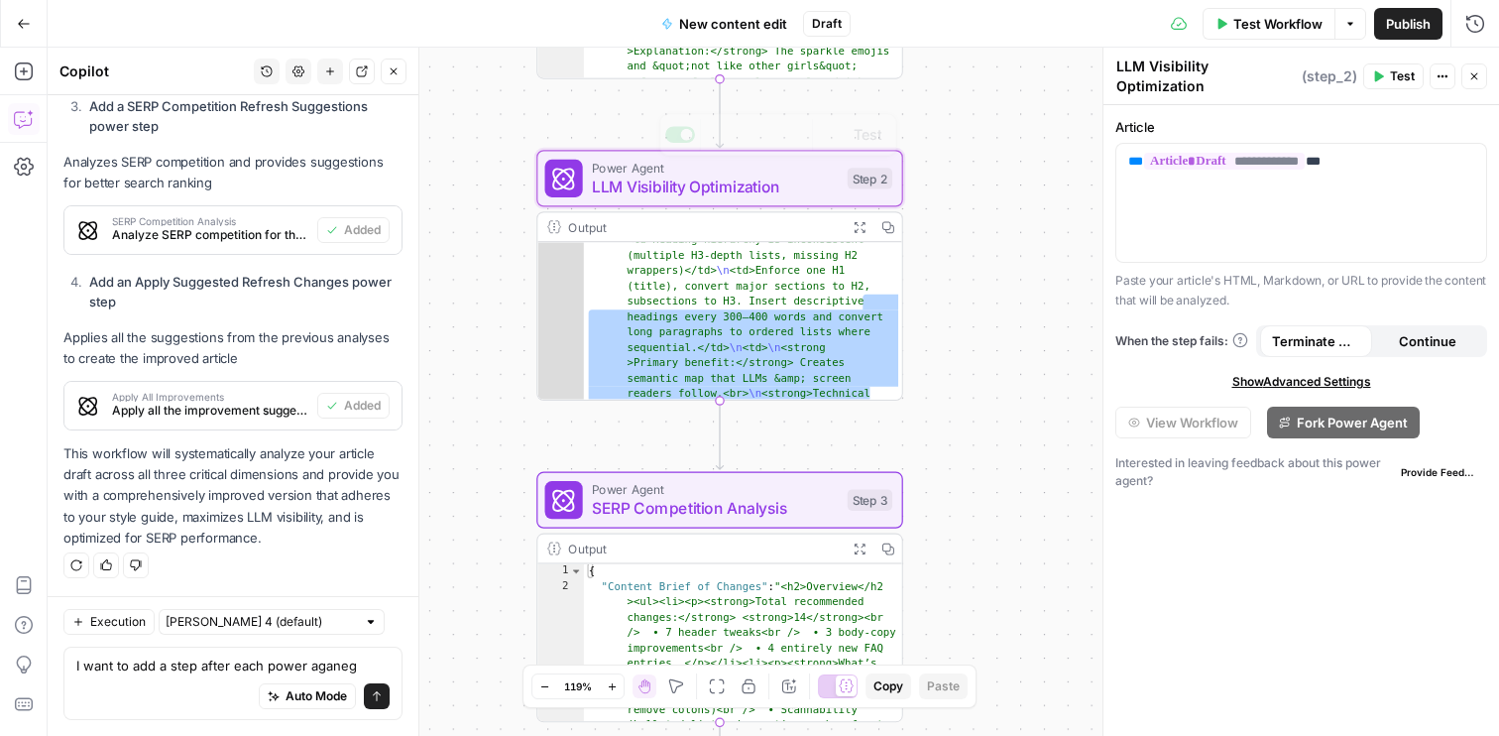
click at [793, 219] on div "Output" at bounding box center [703, 226] width 270 height 19
click at [851, 231] on button "Expand Output" at bounding box center [859, 226] width 29 height 29
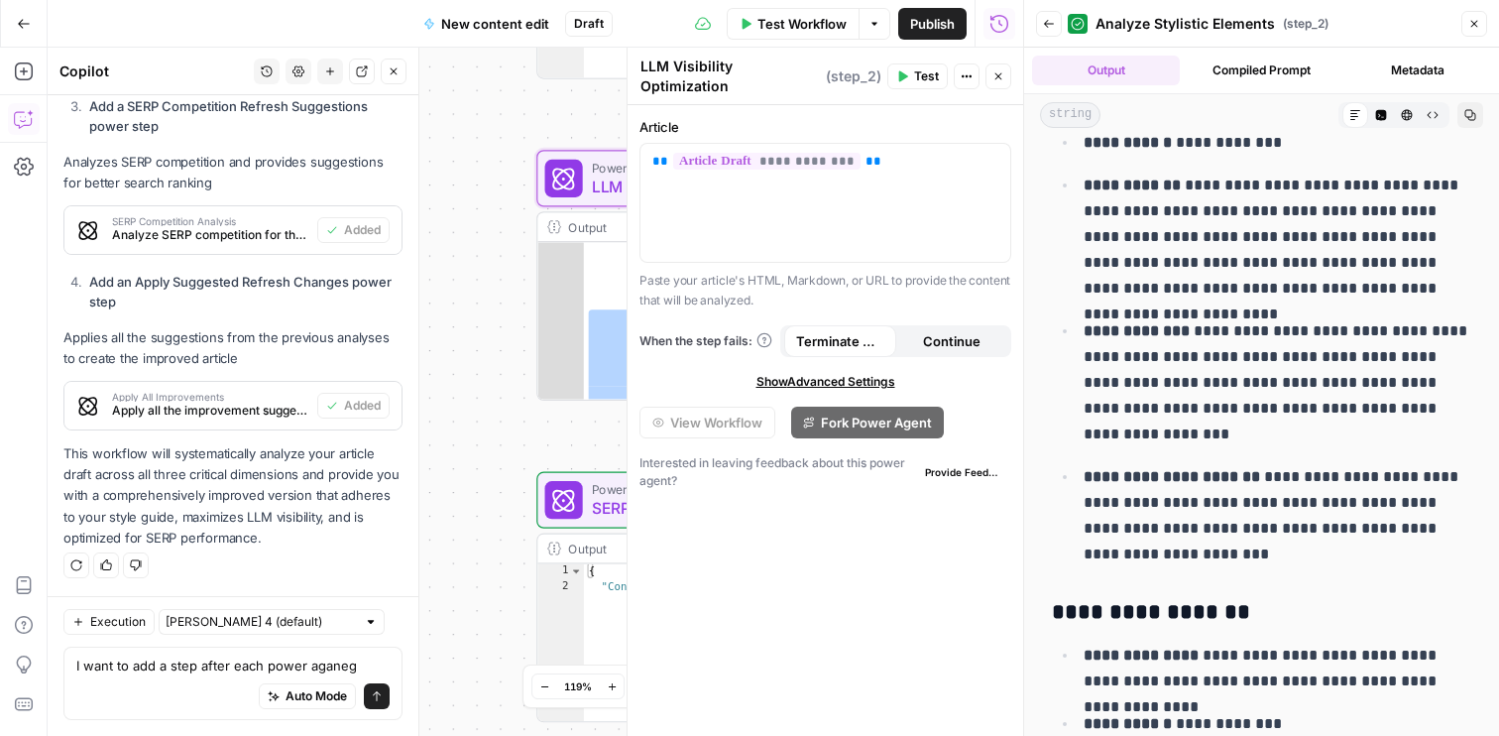
scroll to position [0, 0]
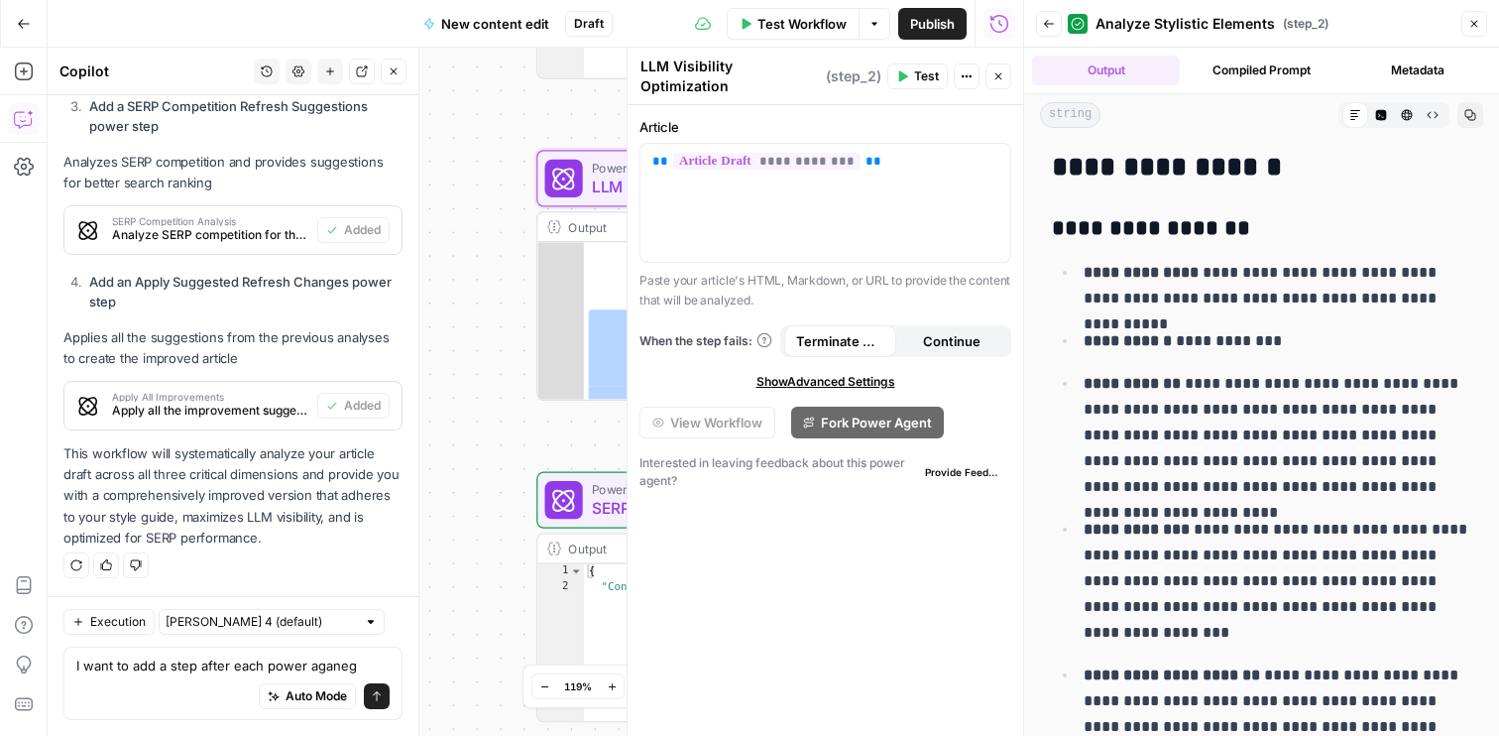
click at [542, 435] on div "Workflow Set Inputs Inputs Power Agent Brand Alignment Analysis Step 1 Output E…" at bounding box center [536, 392] width 976 height 688
click at [526, 429] on div "Workflow Set Inputs Inputs Power Agent Brand Alignment Analysis Step 1 Output E…" at bounding box center [536, 392] width 976 height 688
click at [462, 361] on div "Workflow Set Inputs Inputs Power Agent Brand Alignment Analysis Step 1 Output E…" at bounding box center [536, 392] width 976 height 688
click at [1479, 26] on icon "button" at bounding box center [1475, 24] width 12 height 12
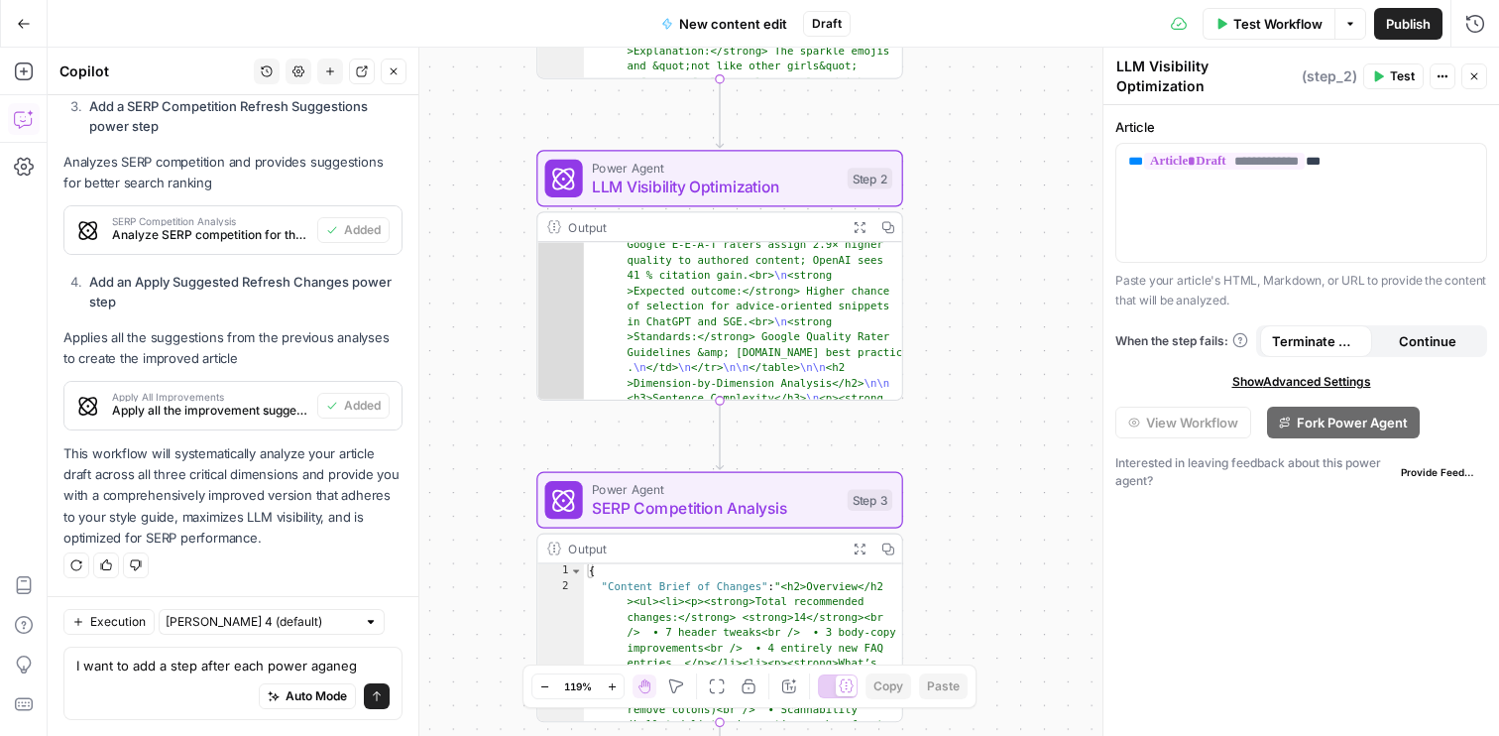
scroll to position [1956, 0]
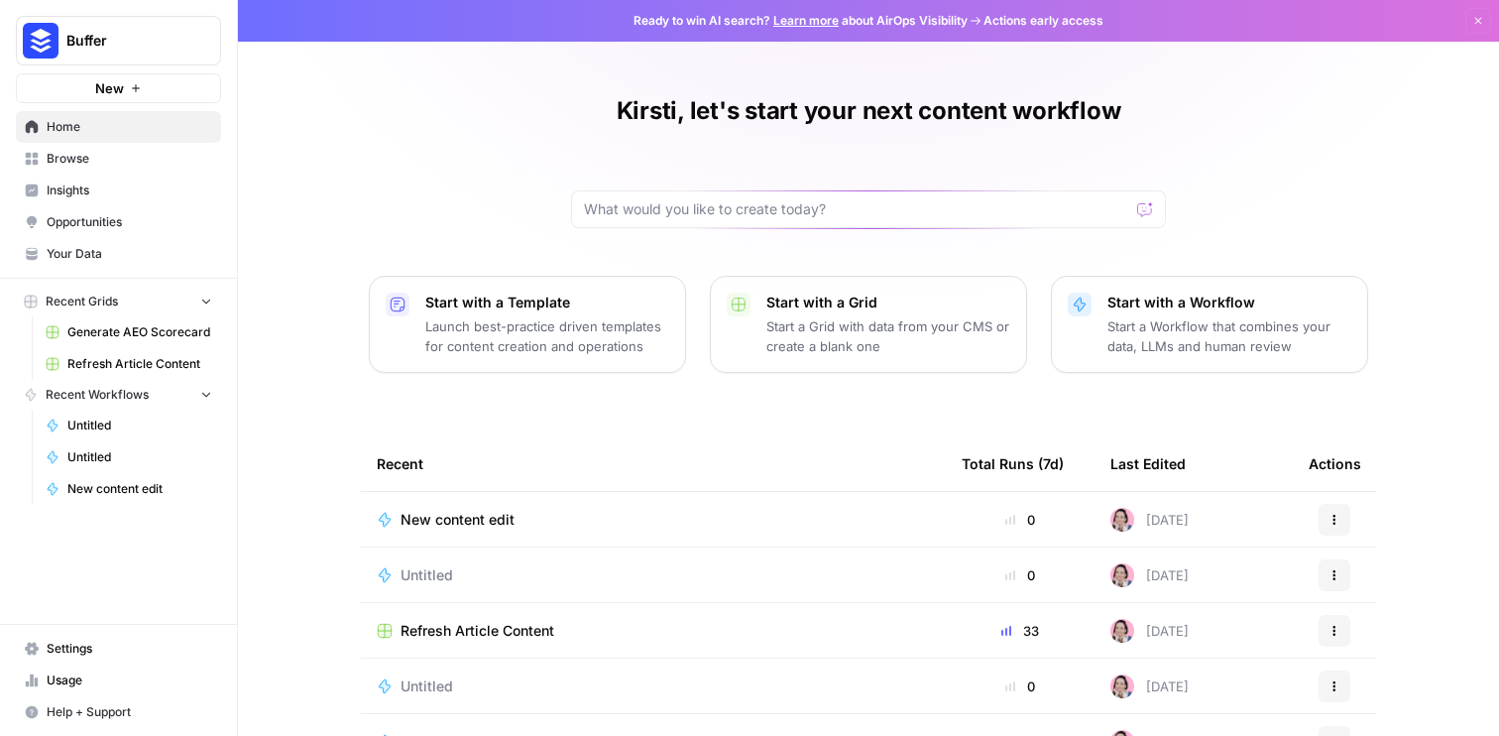
click at [451, 519] on span "New content edit" at bounding box center [458, 520] width 114 height 20
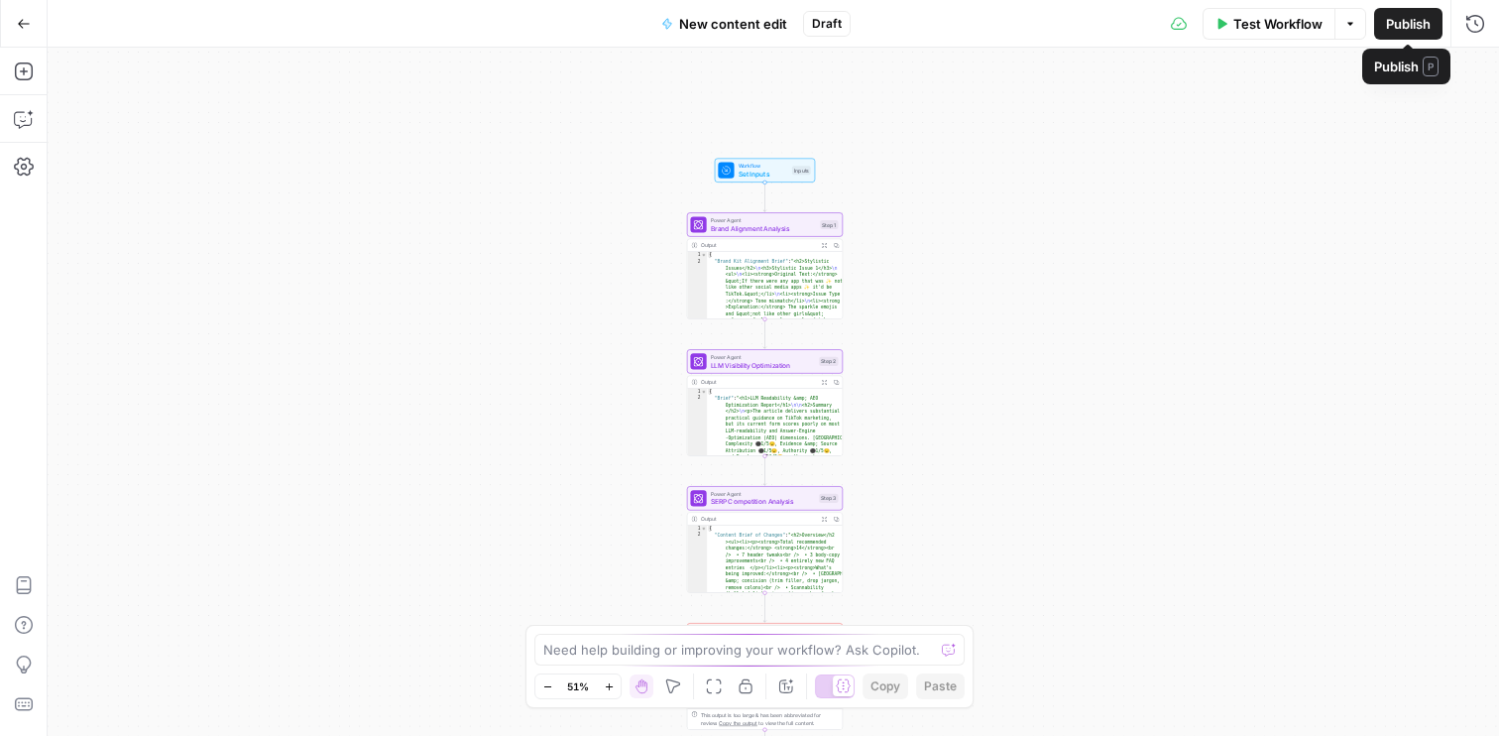
click at [1397, 31] on span "Publish" at bounding box center [1408, 24] width 45 height 20
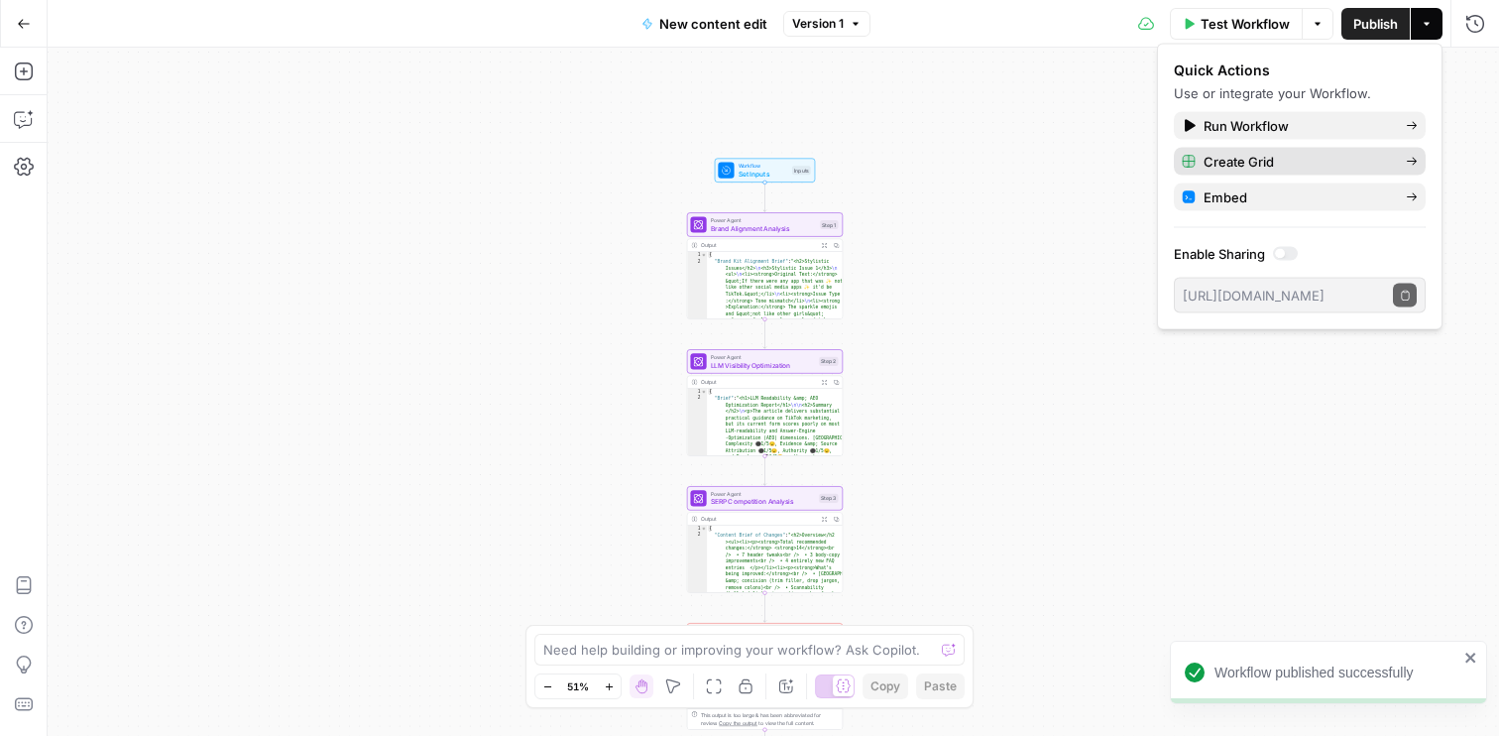
click at [1231, 161] on span "Create Grid" at bounding box center [1297, 162] width 186 height 20
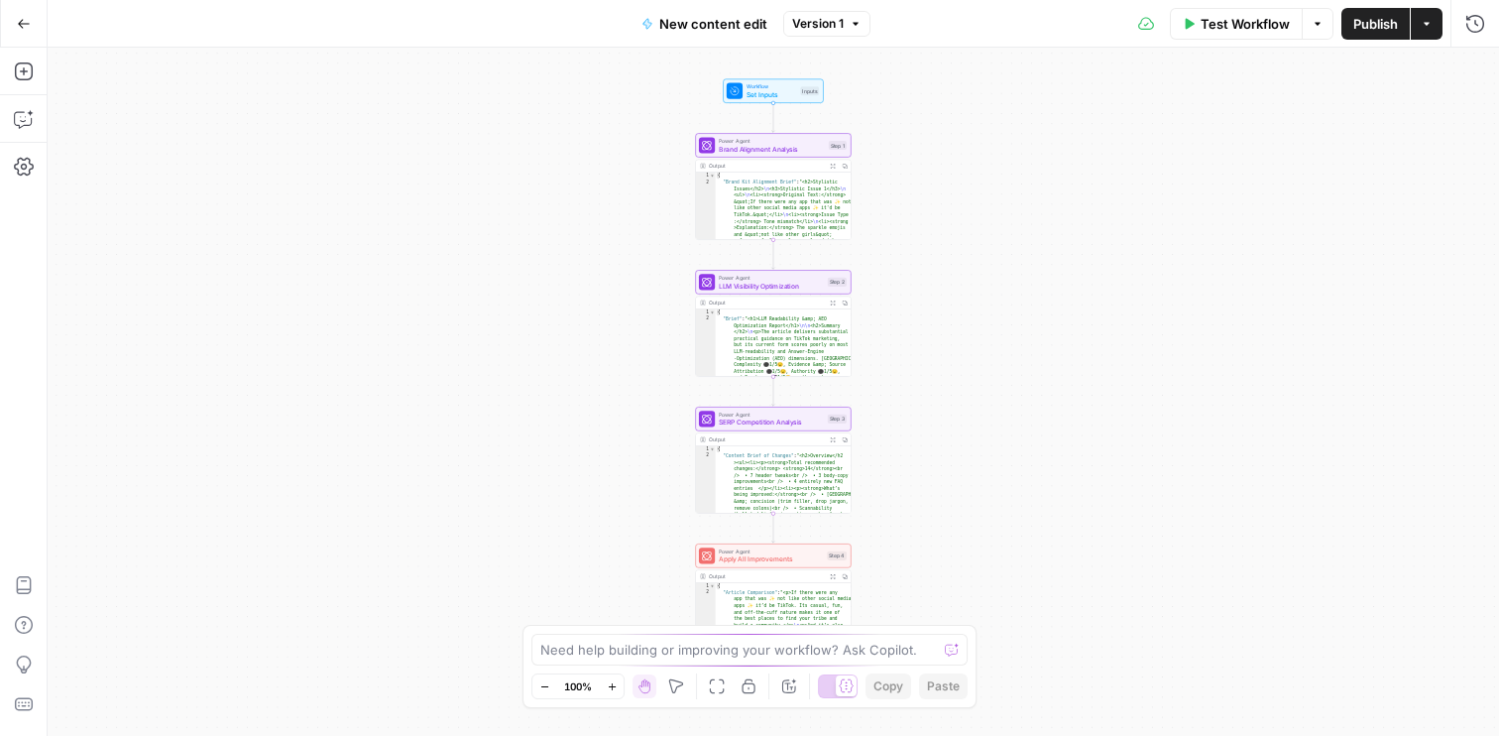
click at [37, 37] on button "Go Back" at bounding box center [24, 24] width 36 height 36
click at [24, 25] on icon "button" at bounding box center [24, 24] width 14 height 14
click at [17, 25] on icon "button" at bounding box center [24, 24] width 14 height 14
click at [14, 28] on button "Go Back" at bounding box center [24, 24] width 36 height 36
click at [56, 31] on div "Go Back New content edit Version 1 Test Workflow Options Publish Actions Run Hi…" at bounding box center [749, 23] width 1499 height 47
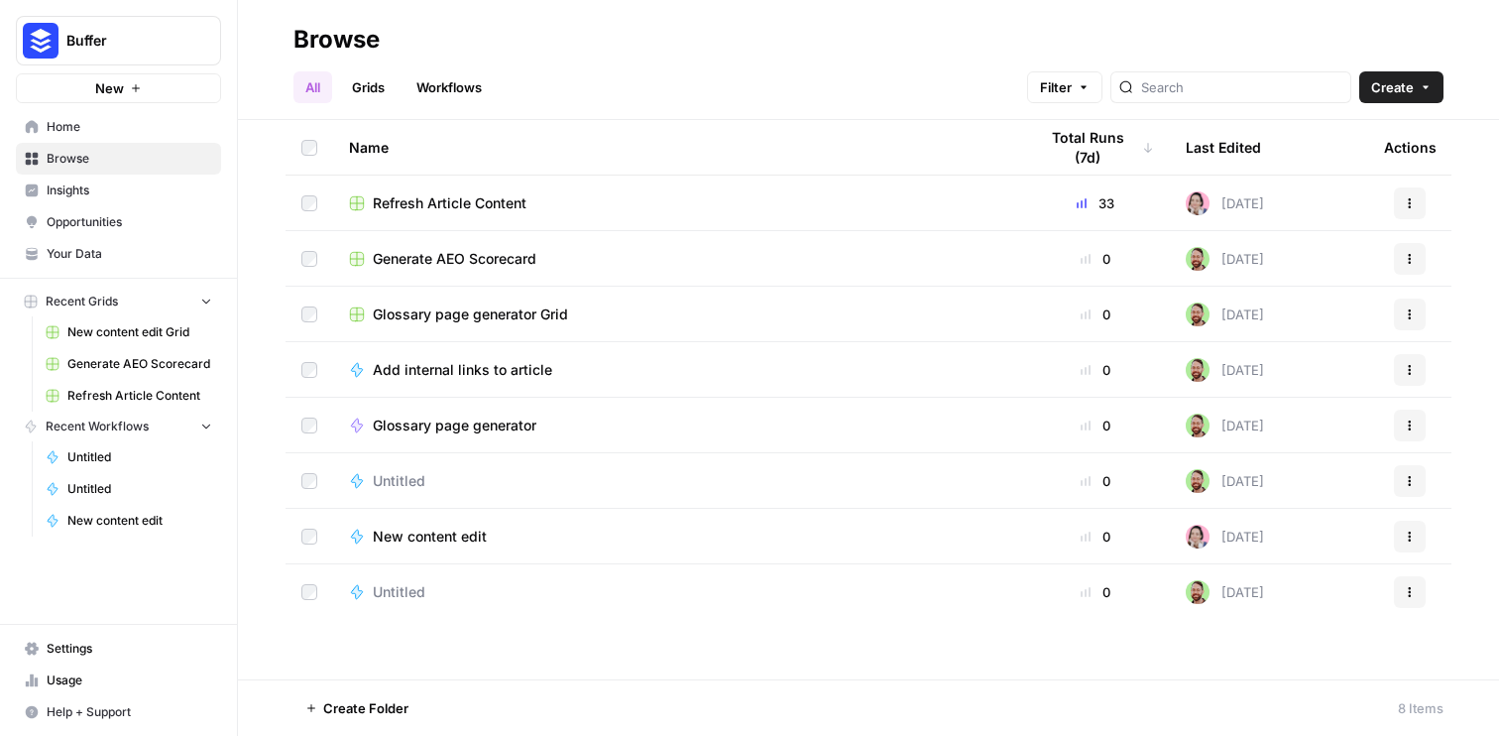
click at [134, 523] on span "New content edit" at bounding box center [139, 521] width 145 height 18
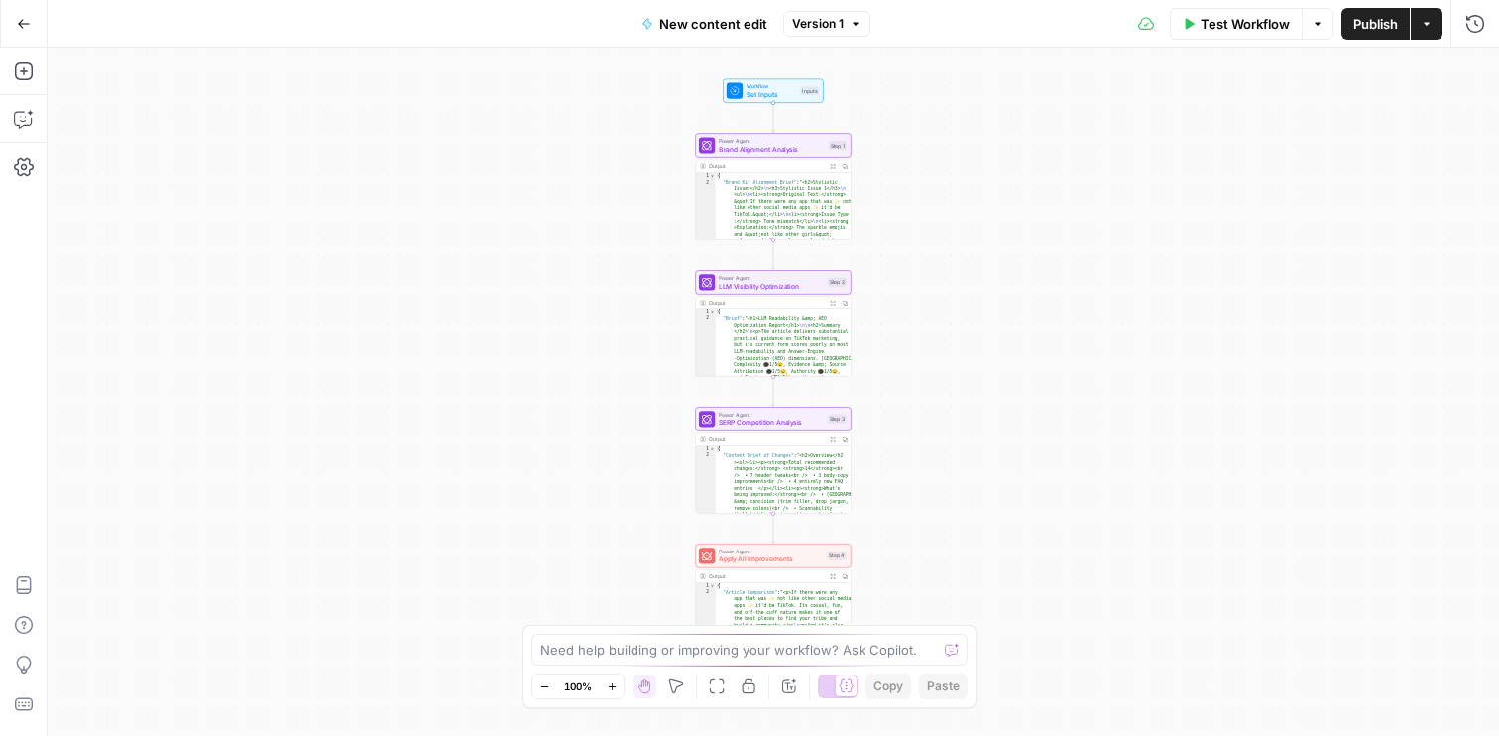
click at [612, 684] on icon "button" at bounding box center [611, 685] width 7 height 7
click at [610, 684] on icon "button" at bounding box center [612, 686] width 11 height 11
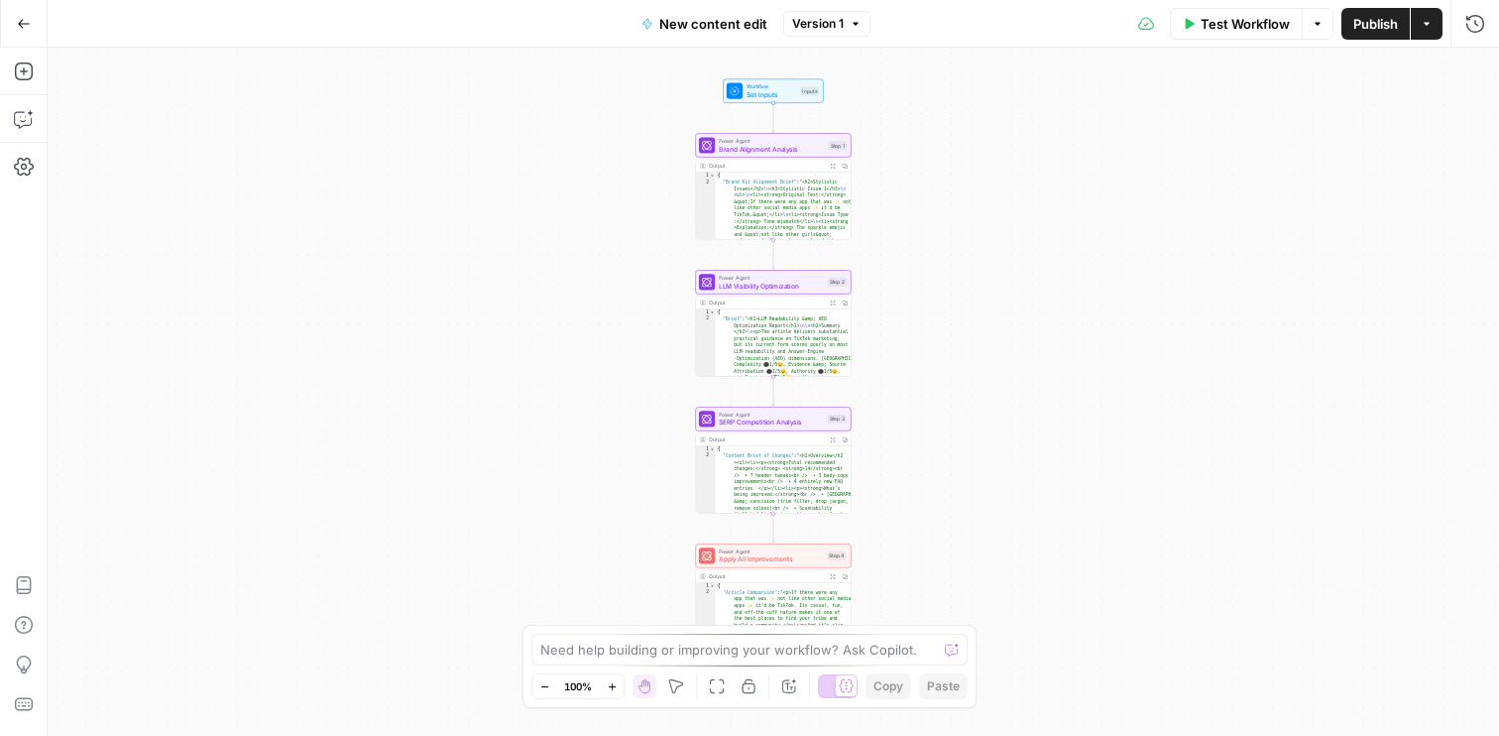
click at [610, 684] on icon "button" at bounding box center [612, 686] width 11 height 11
click at [1142, 339] on div "Workflow Set Inputs Inputs Power Agent Brand Alignment Analysis Step 1 Output E…" at bounding box center [774, 392] width 1452 height 688
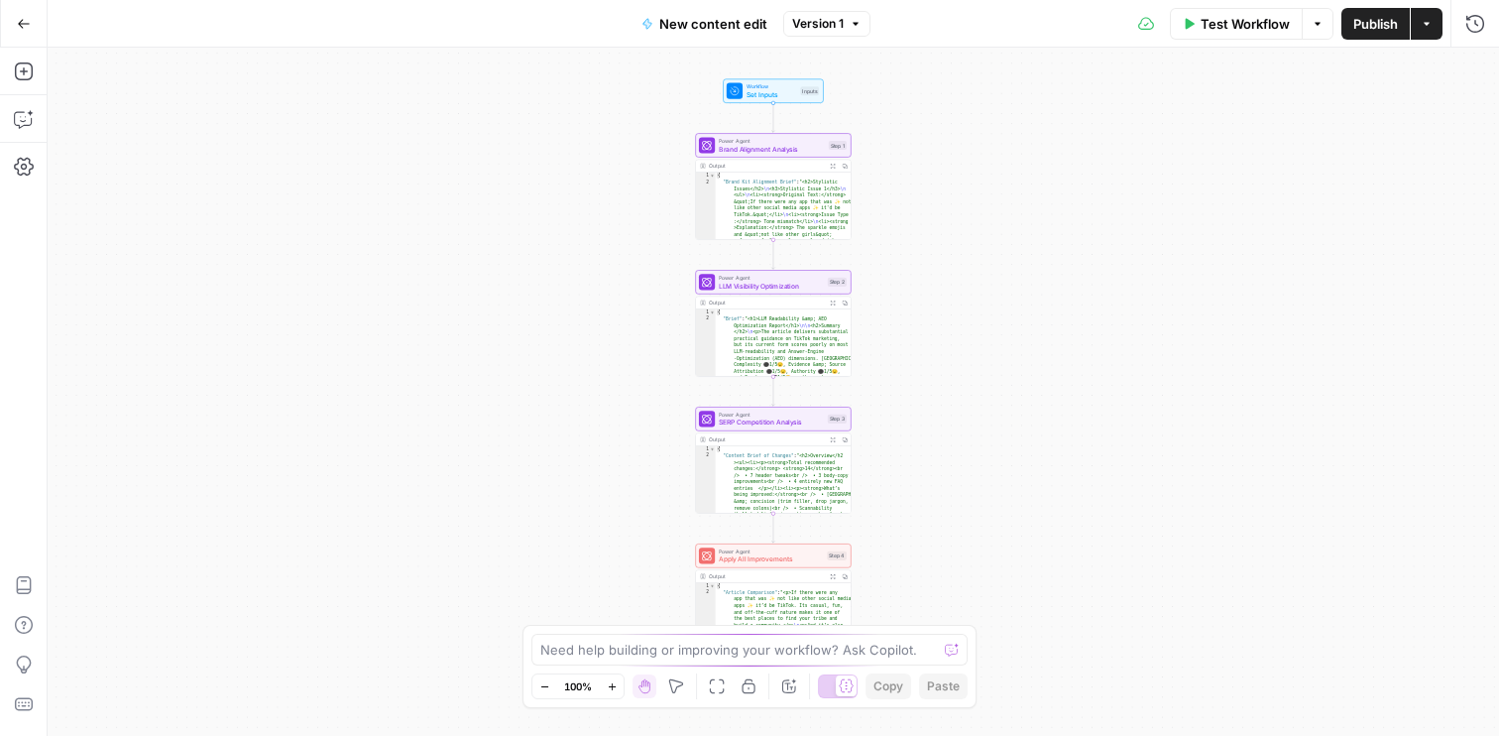
click at [844, 39] on div "New content edit Version 1" at bounding box center [750, 24] width 241 height 32
click at [1444, 27] on div "Test Workflow Options Publish Actions Run History" at bounding box center [1186, 23] width 630 height 47
type textarea "**********"
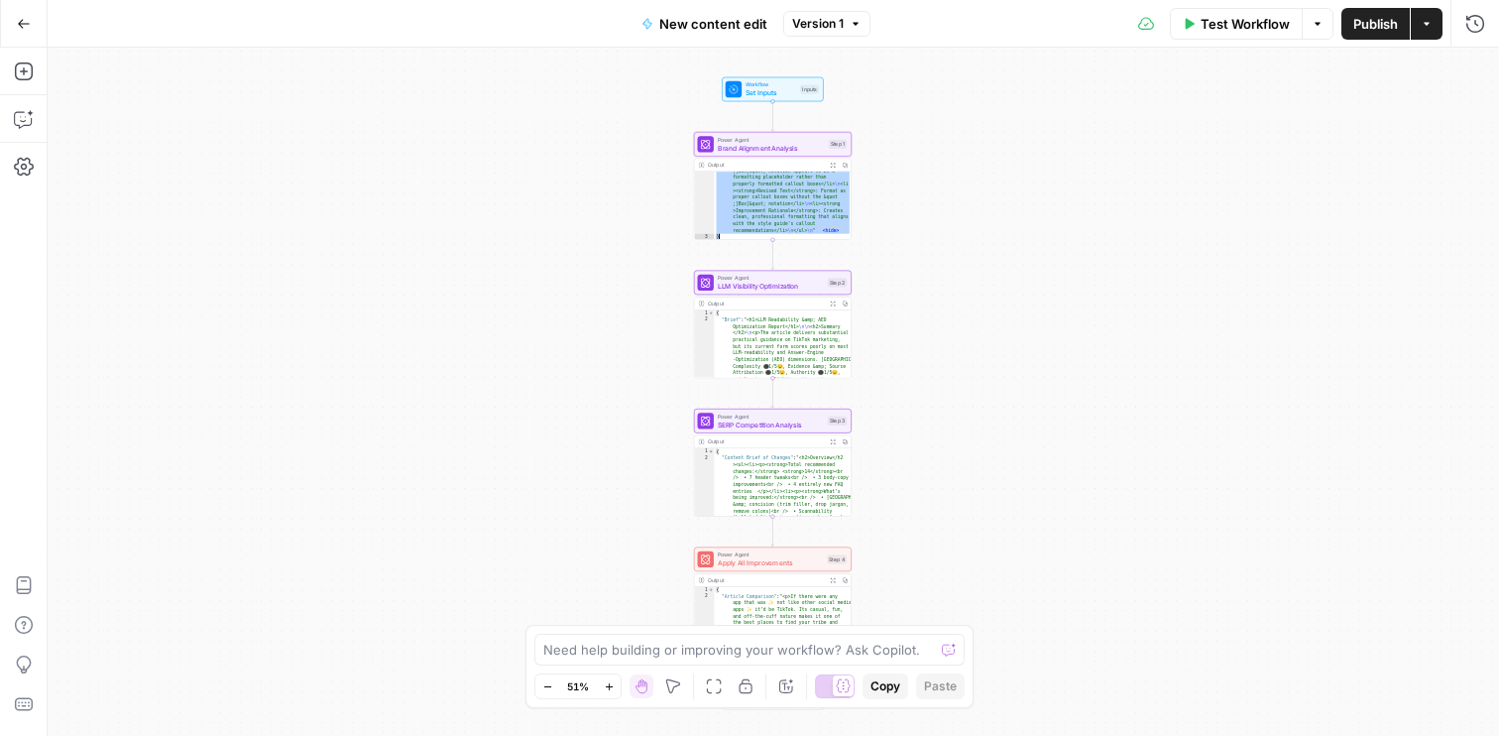
click at [759, 147] on span "Brand Alignment Analysis" at bounding box center [771, 148] width 107 height 10
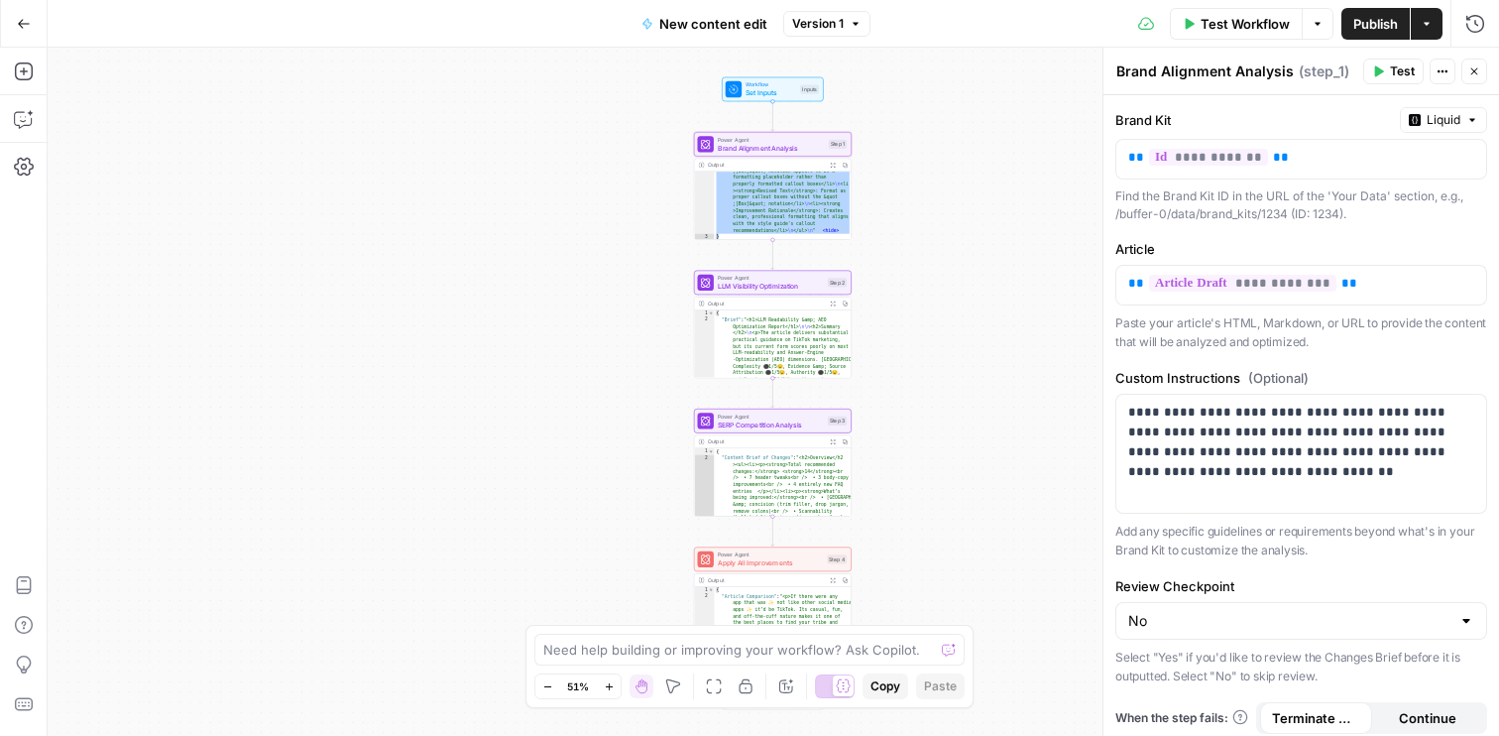
click at [773, 169] on div "Output" at bounding box center [766, 165] width 116 height 8
click at [760, 164] on div "Output" at bounding box center [766, 165] width 116 height 8
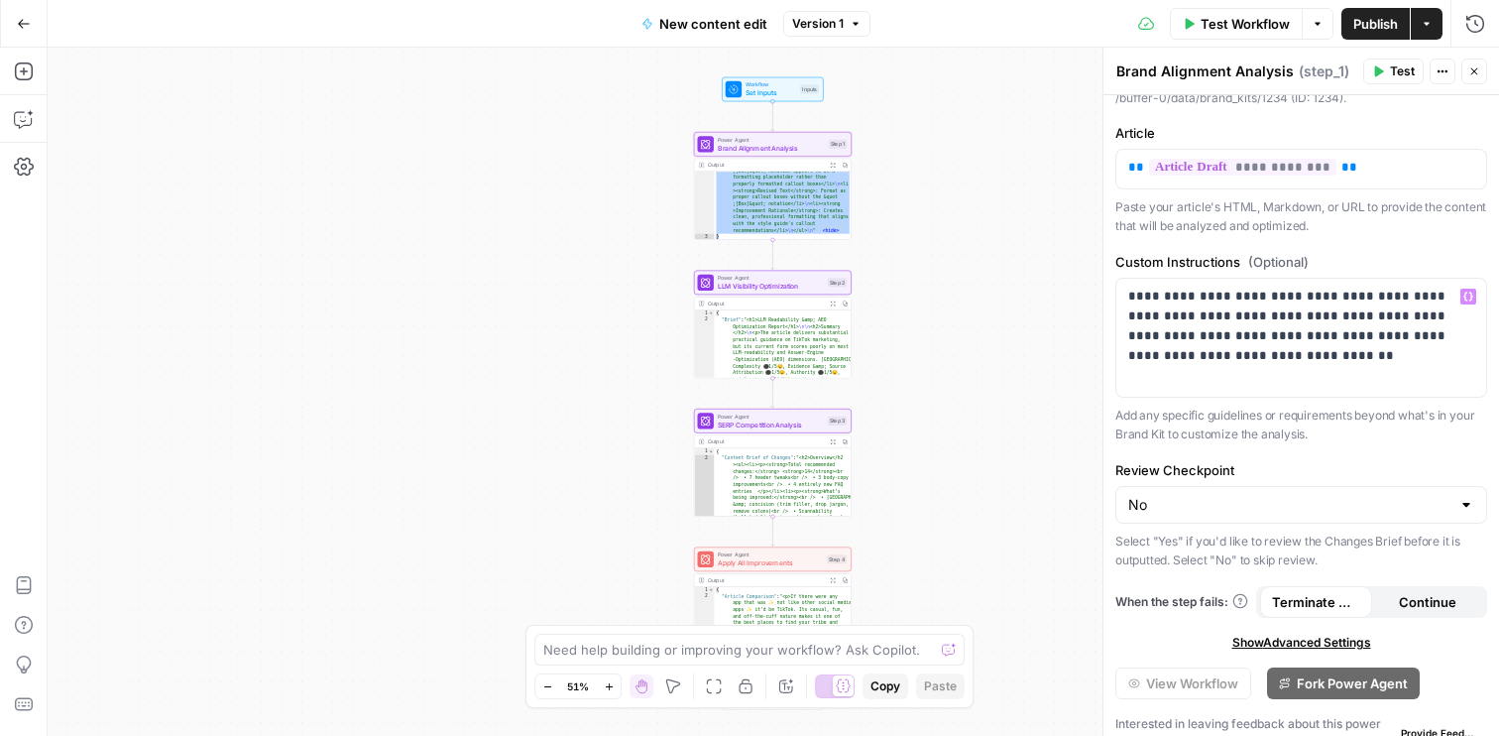
scroll to position [142, 0]
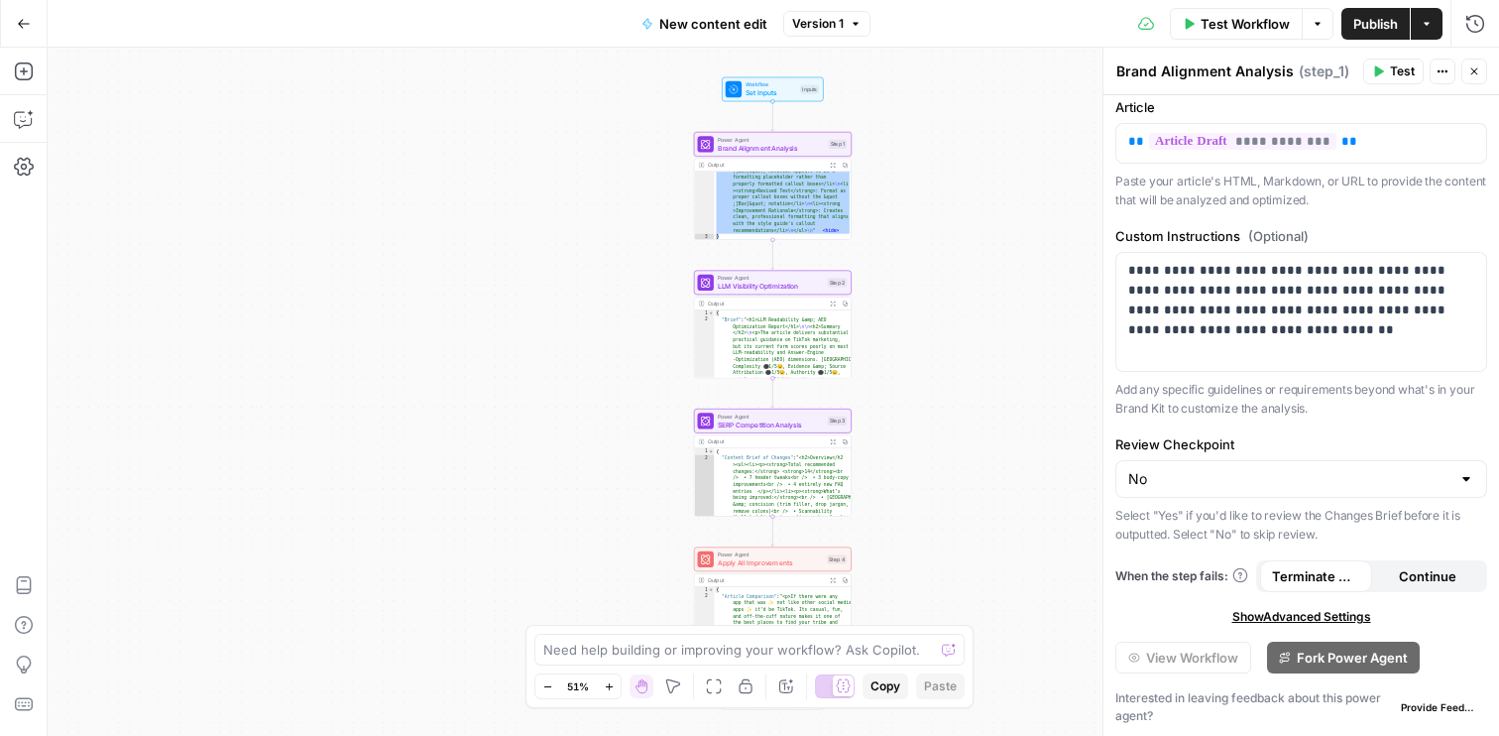
click at [1470, 73] on icon "button" at bounding box center [1475, 71] width 12 height 12
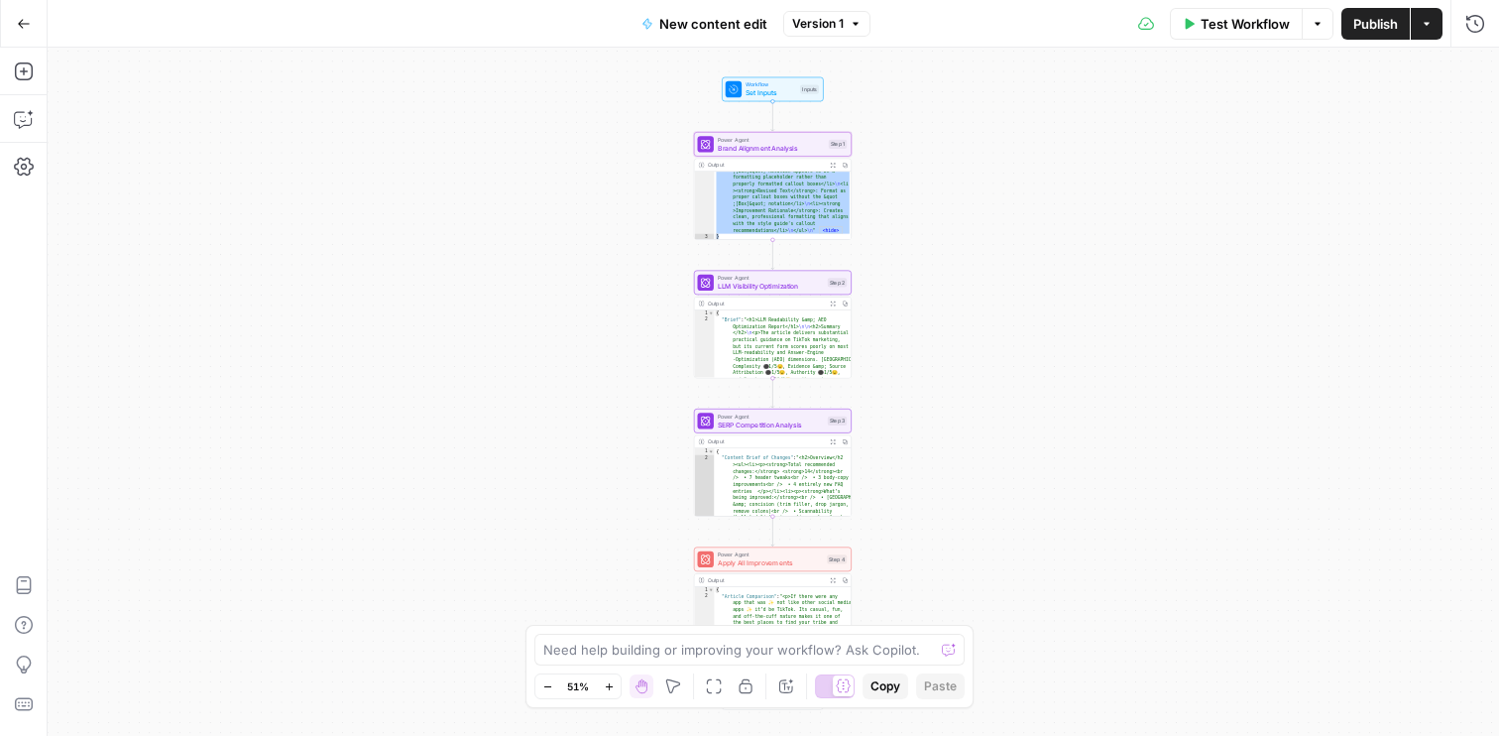
click at [783, 166] on div "Output" at bounding box center [766, 165] width 116 height 8
click at [834, 164] on icon "button" at bounding box center [833, 166] width 6 height 6
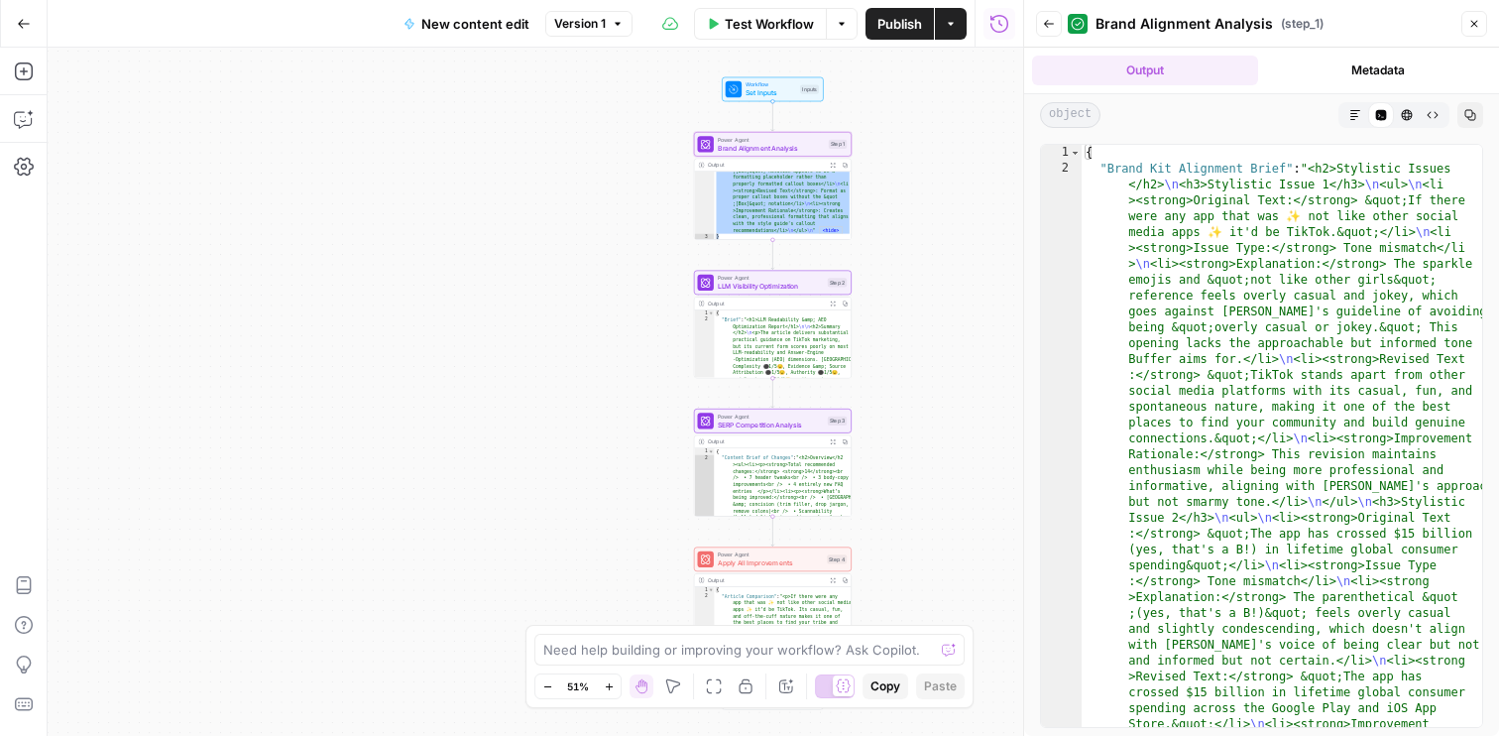
click at [1412, 114] on icon "button" at bounding box center [1407, 115] width 12 height 12
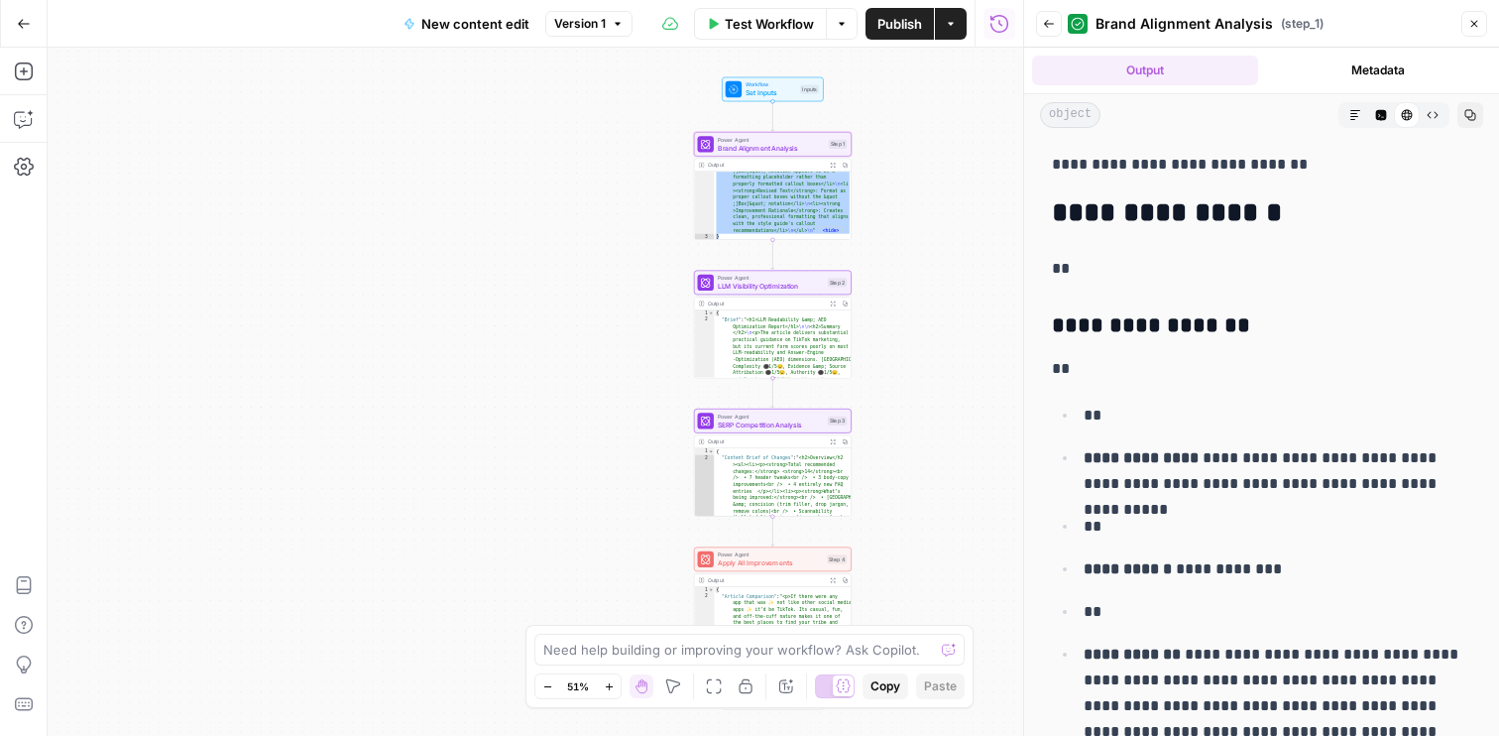
click at [1467, 123] on button "Copy" at bounding box center [1471, 115] width 26 height 26
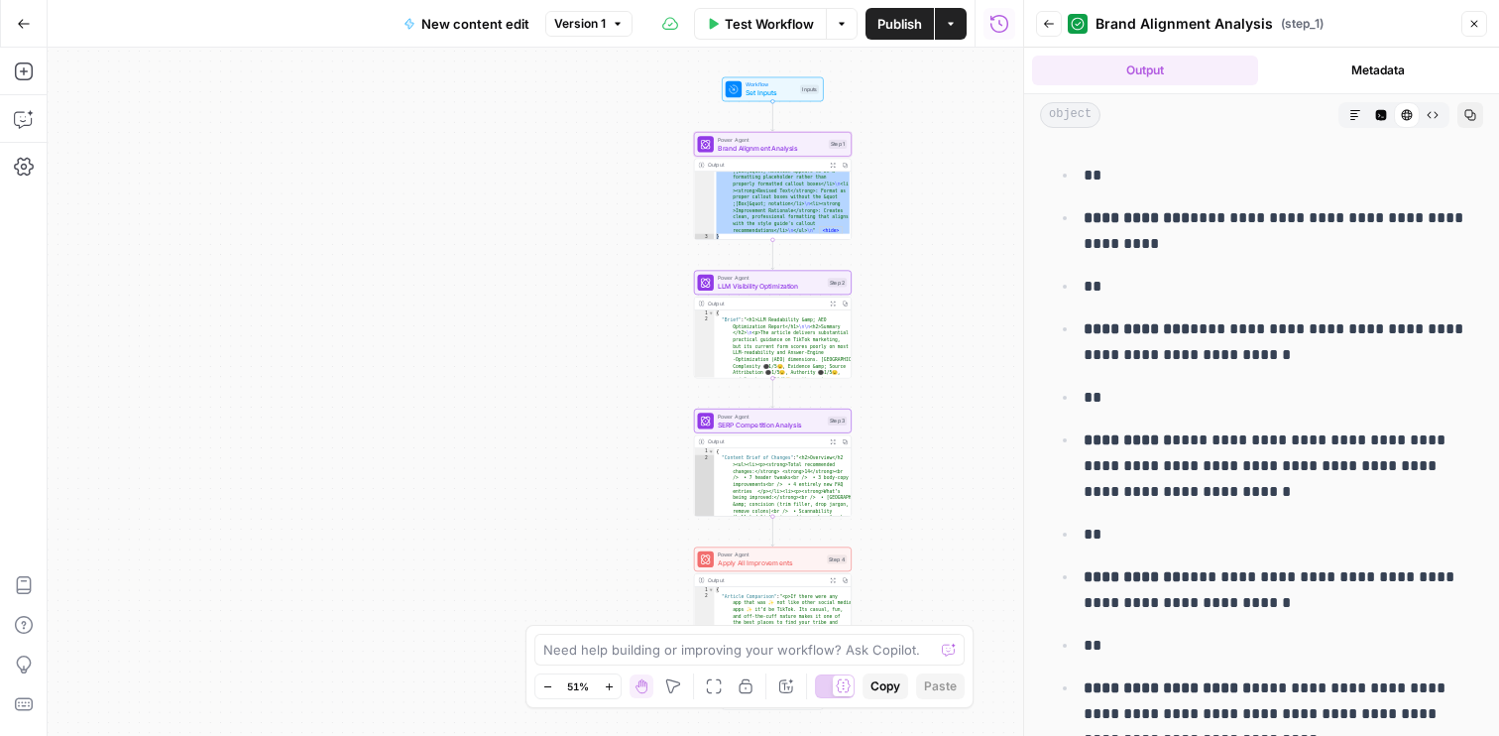
scroll to position [15694, 0]
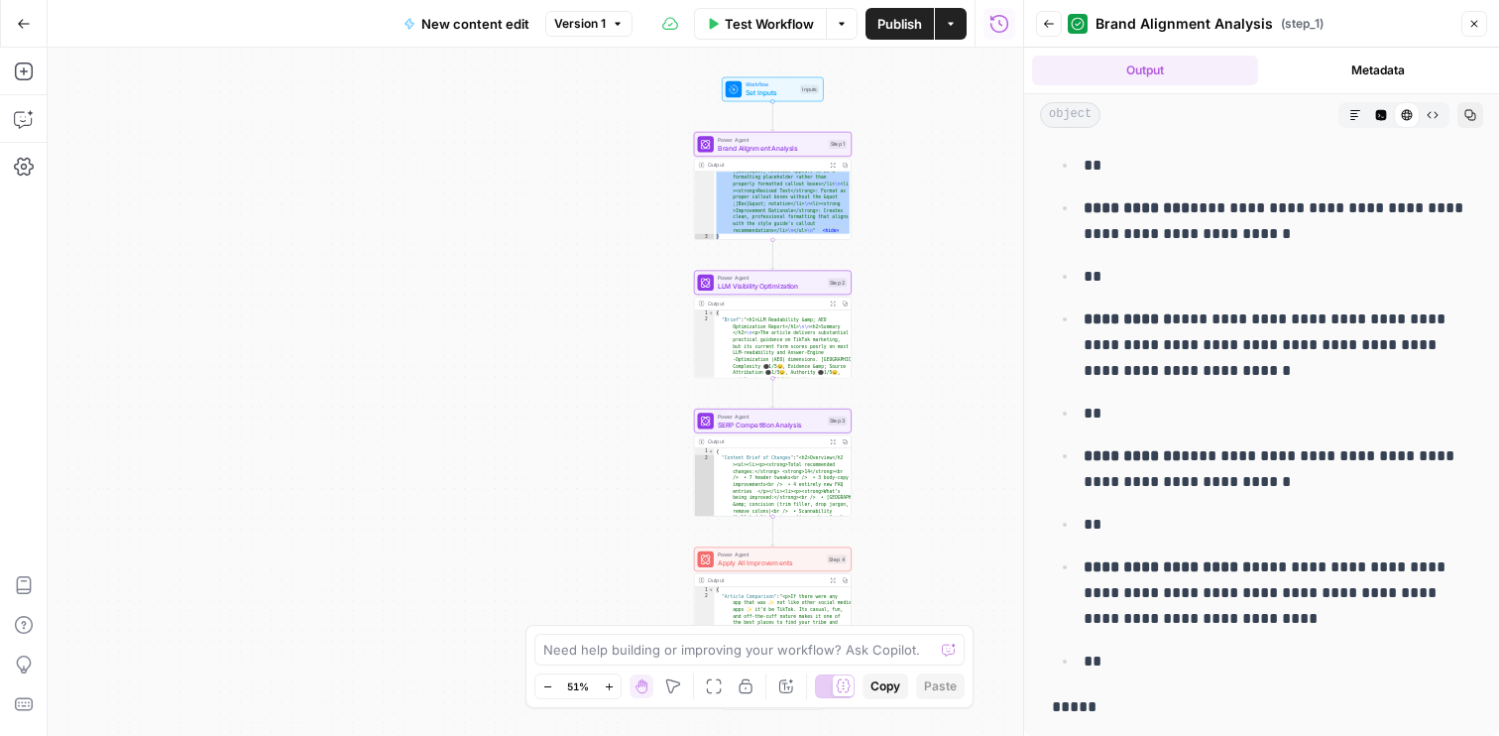
drag, startPoint x: 1064, startPoint y: 165, endPoint x: 1432, endPoint y: 667, distance: 623.0
copy div "**********"
click at [803, 305] on div "Output" at bounding box center [766, 303] width 116 height 8
type textarea "**********"
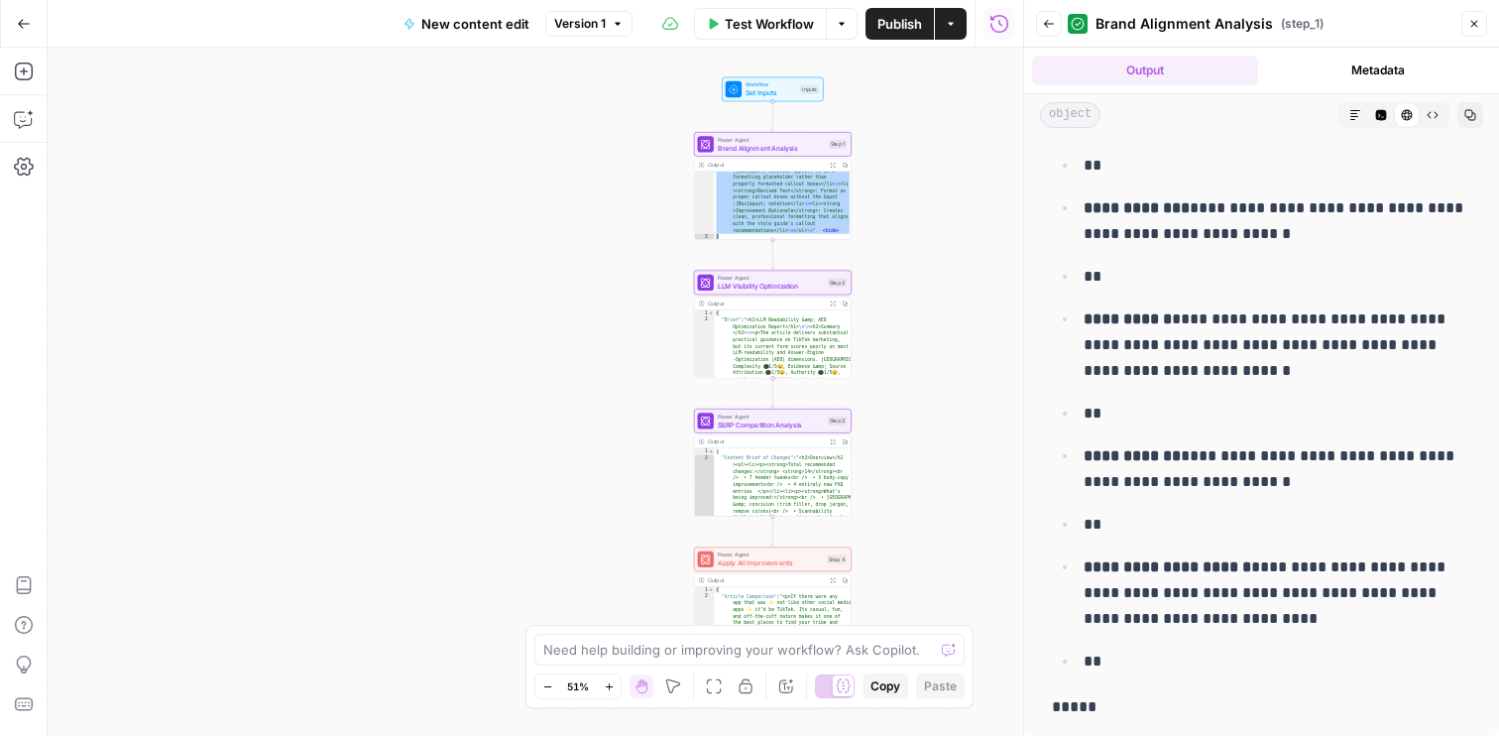
click at [1474, 26] on icon "button" at bounding box center [1475, 24] width 12 height 12
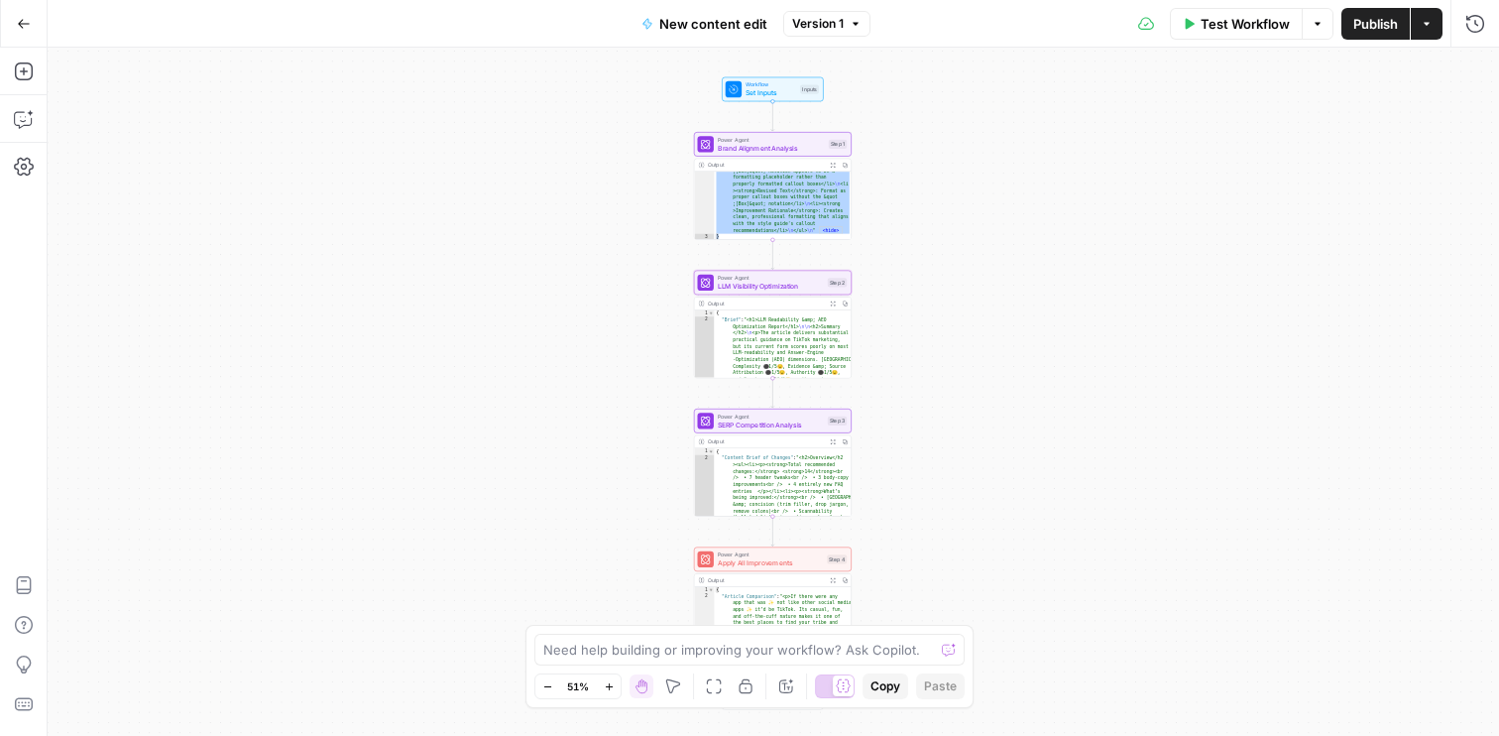
click at [725, 296] on div "**********" at bounding box center [773, 325] width 158 height 108
click at [707, 315] on div "1" at bounding box center [704, 313] width 20 height 7
click at [836, 305] on button "Expand Output" at bounding box center [833, 303] width 12 height 12
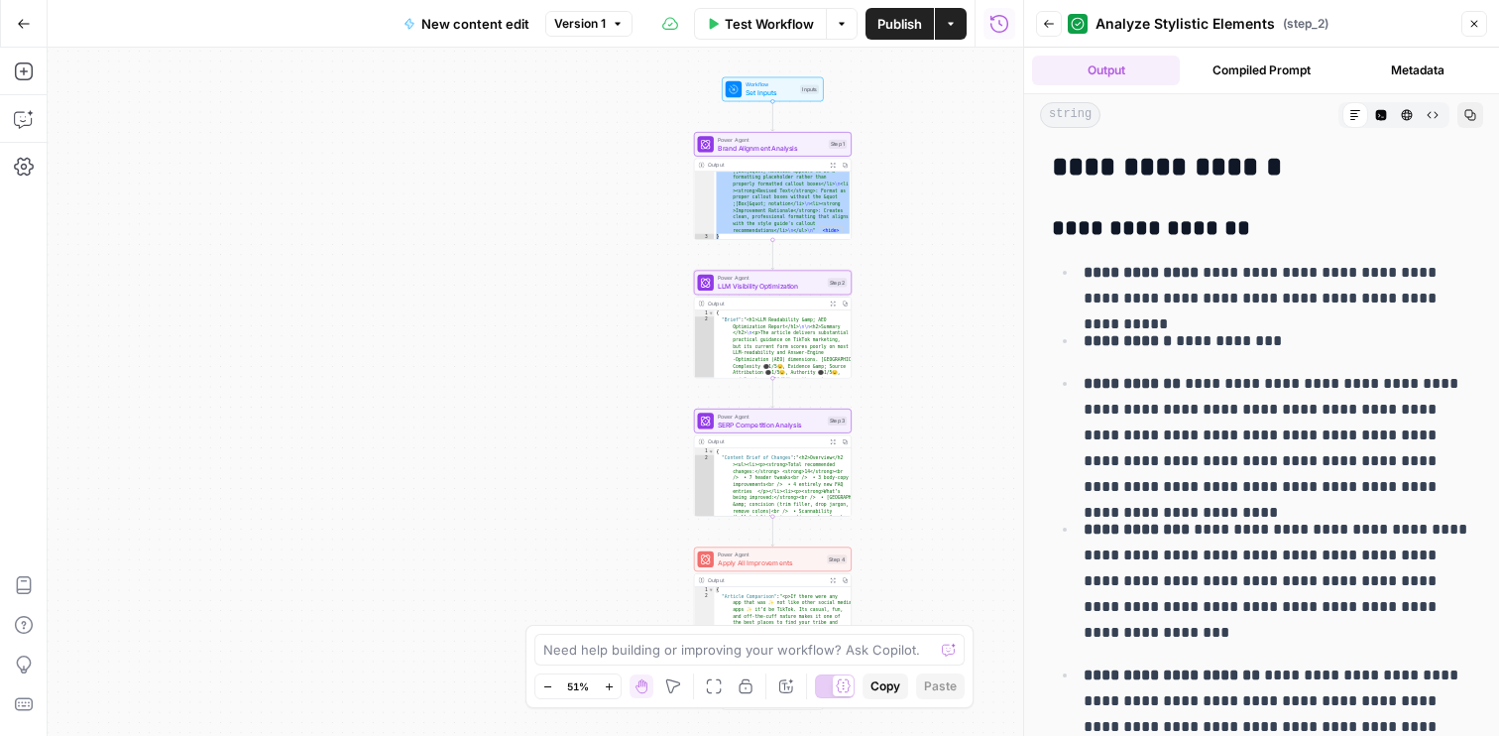
click at [1469, 25] on icon "button" at bounding box center [1475, 24] width 12 height 12
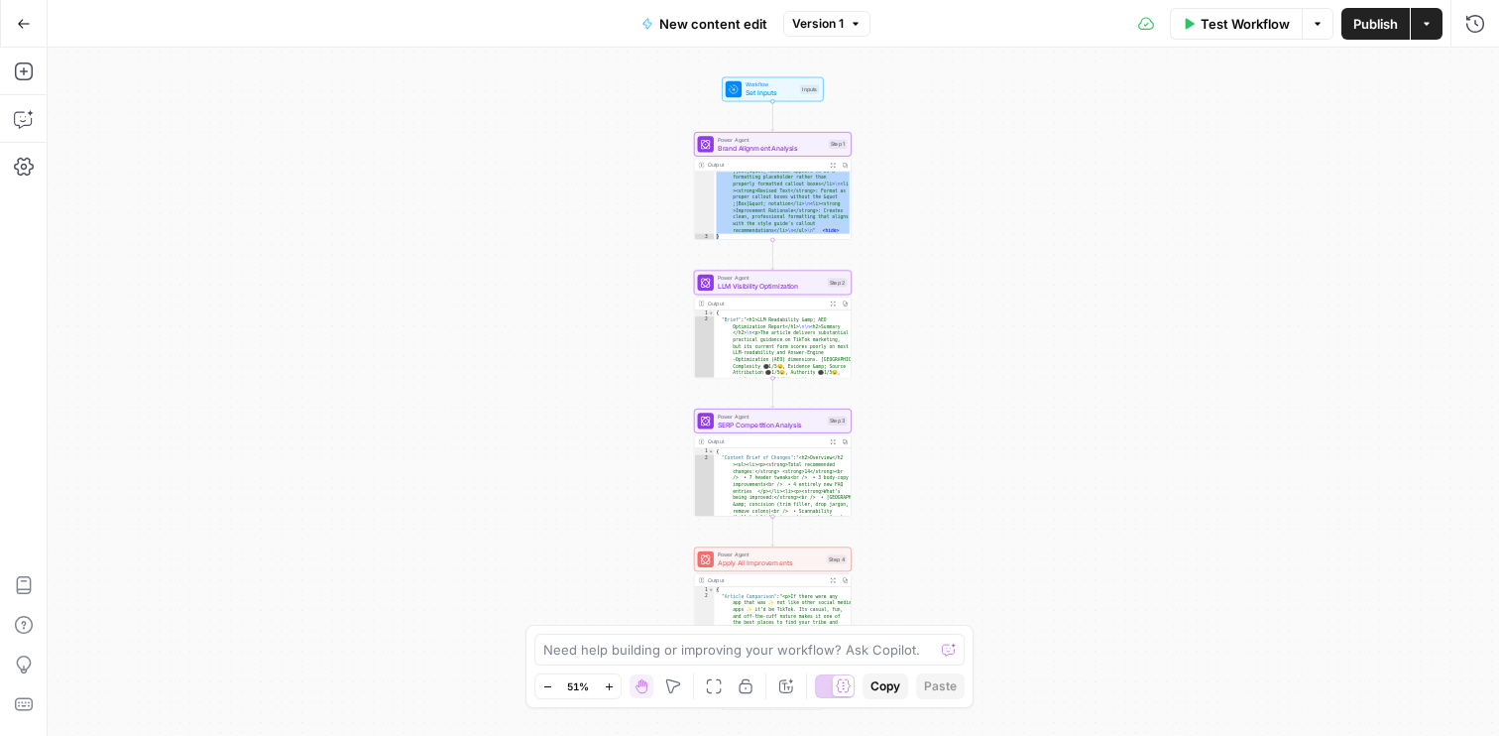
click at [836, 300] on button "Expand Output" at bounding box center [833, 303] width 12 height 12
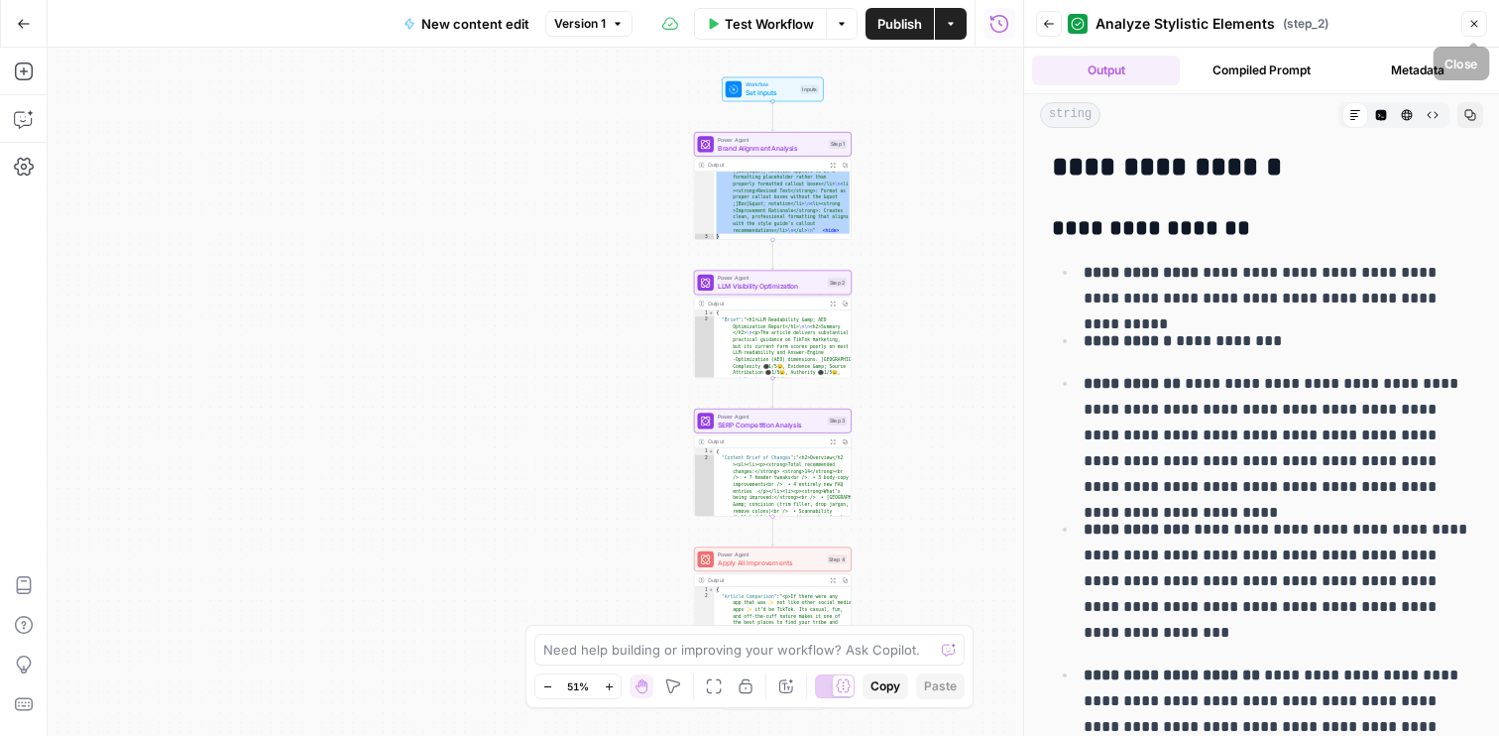
click at [1474, 17] on button "Close" at bounding box center [1475, 24] width 26 height 26
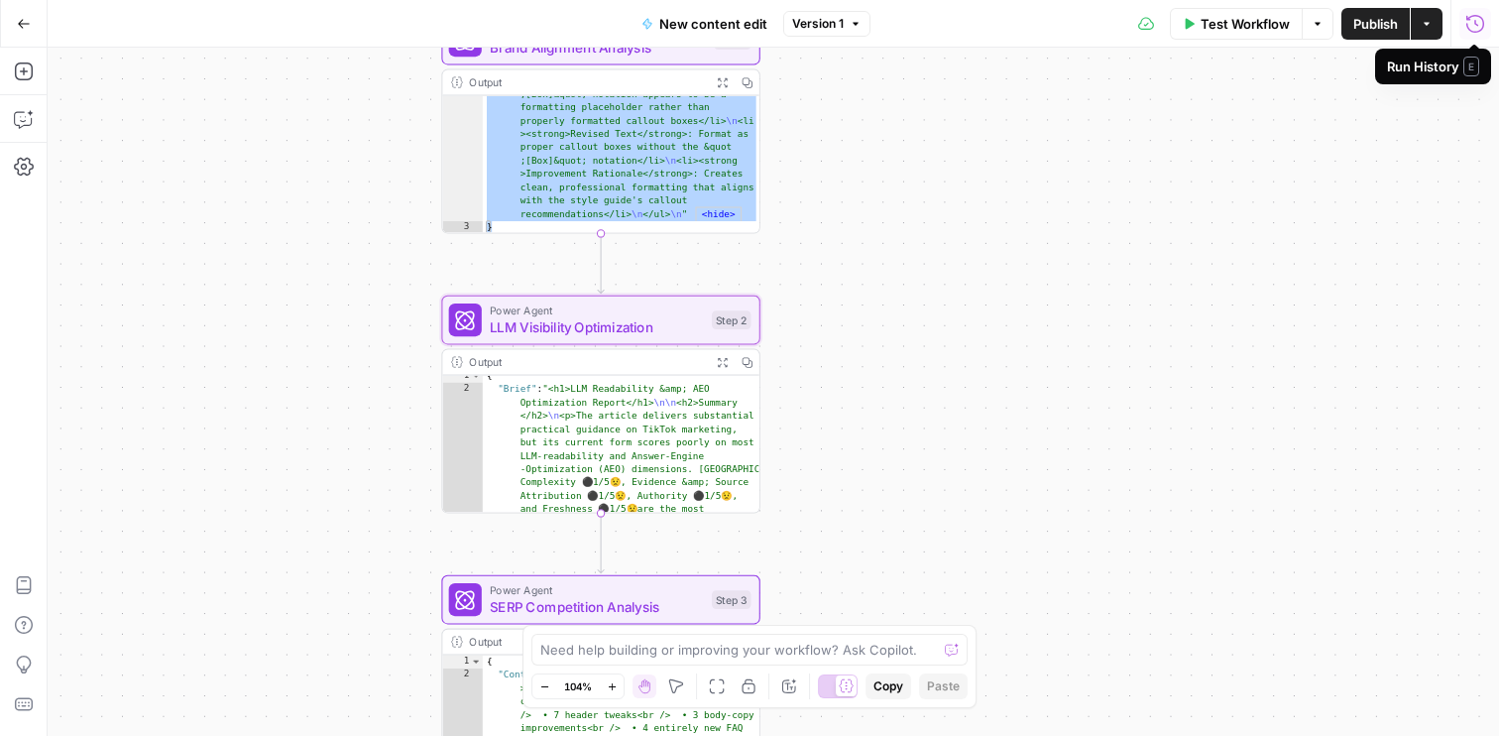
scroll to position [8, 0]
click at [742, 359] on icon "button" at bounding box center [747, 361] width 11 height 11
click at [724, 357] on icon "button" at bounding box center [722, 361] width 11 height 11
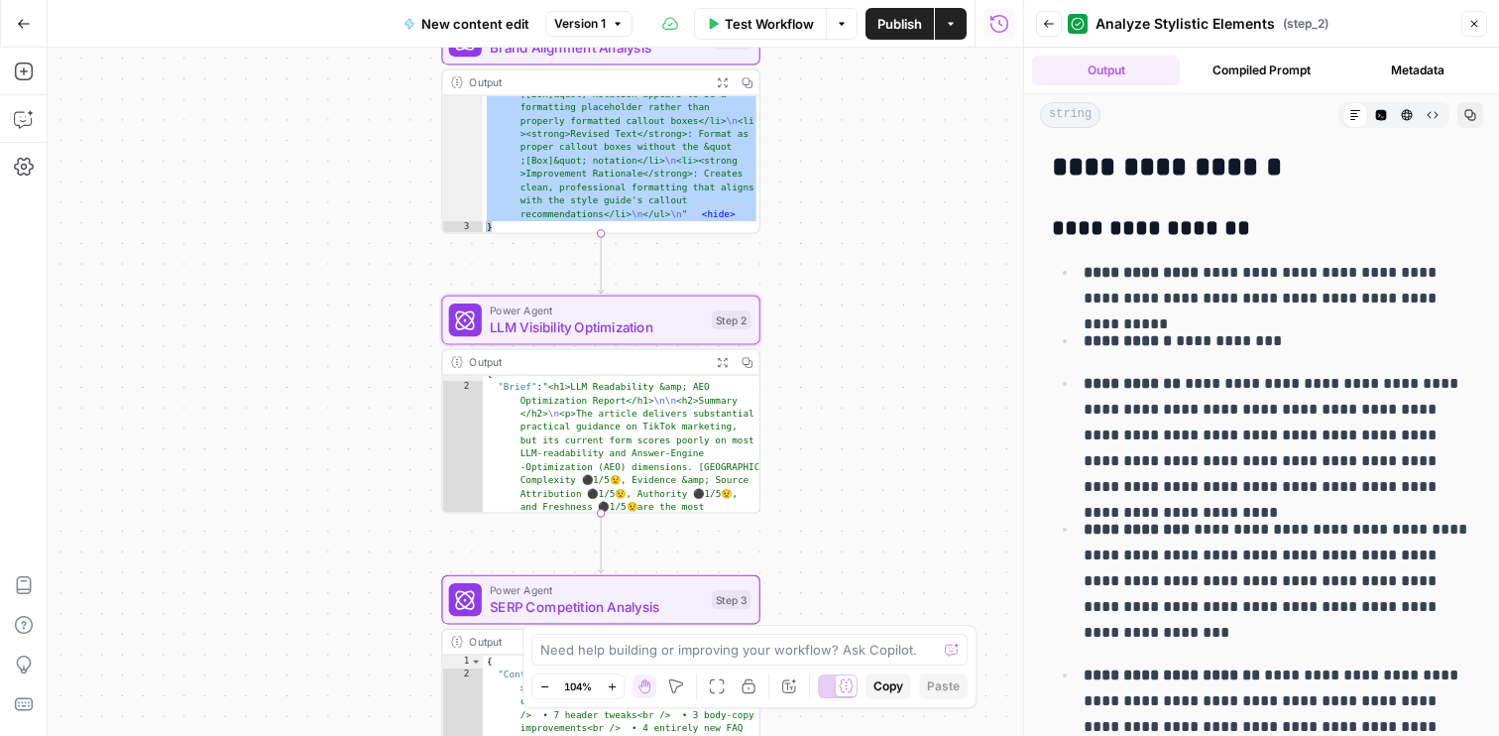
click at [1276, 59] on button "Compiled Prompt" at bounding box center [1262, 71] width 148 height 30
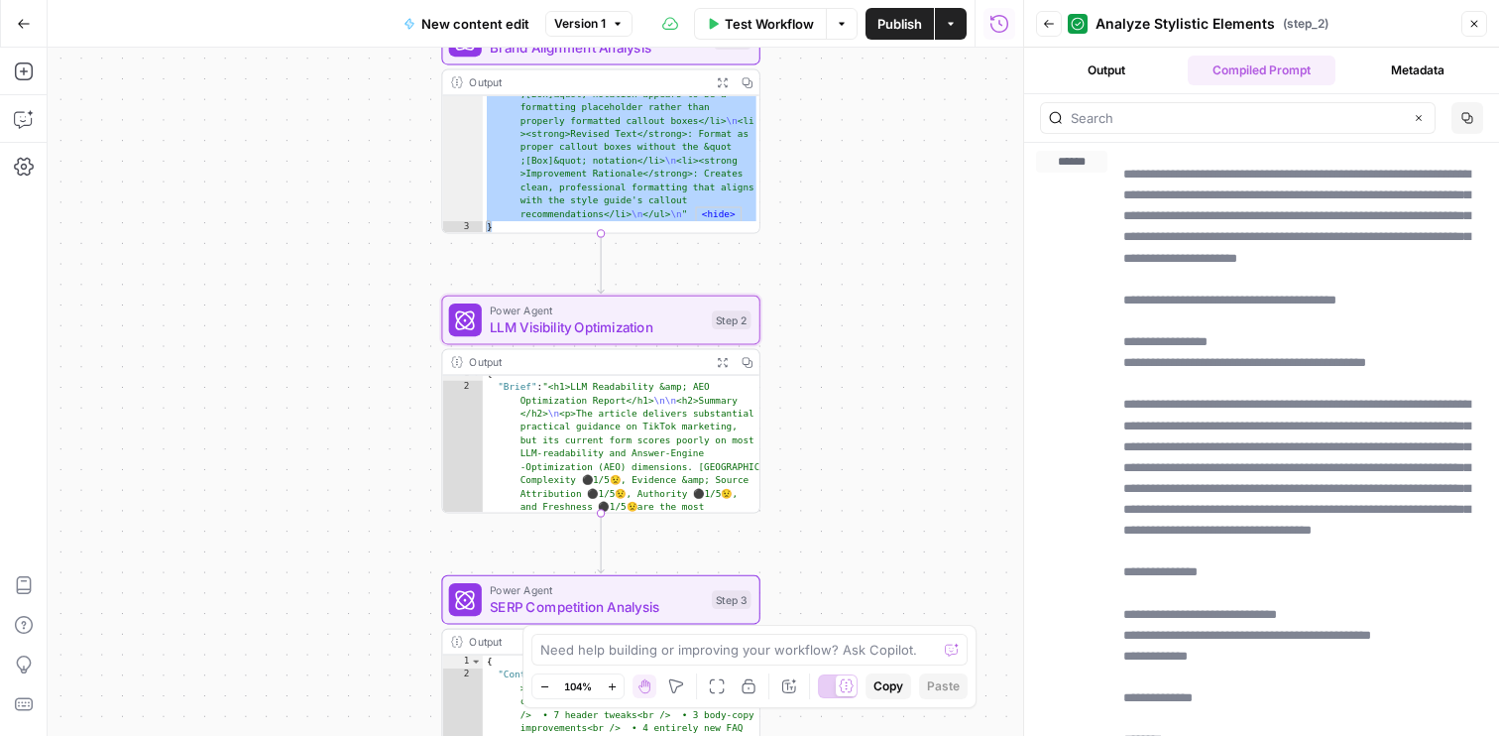
click at [1382, 72] on button "Metadata" at bounding box center [1418, 71] width 148 height 30
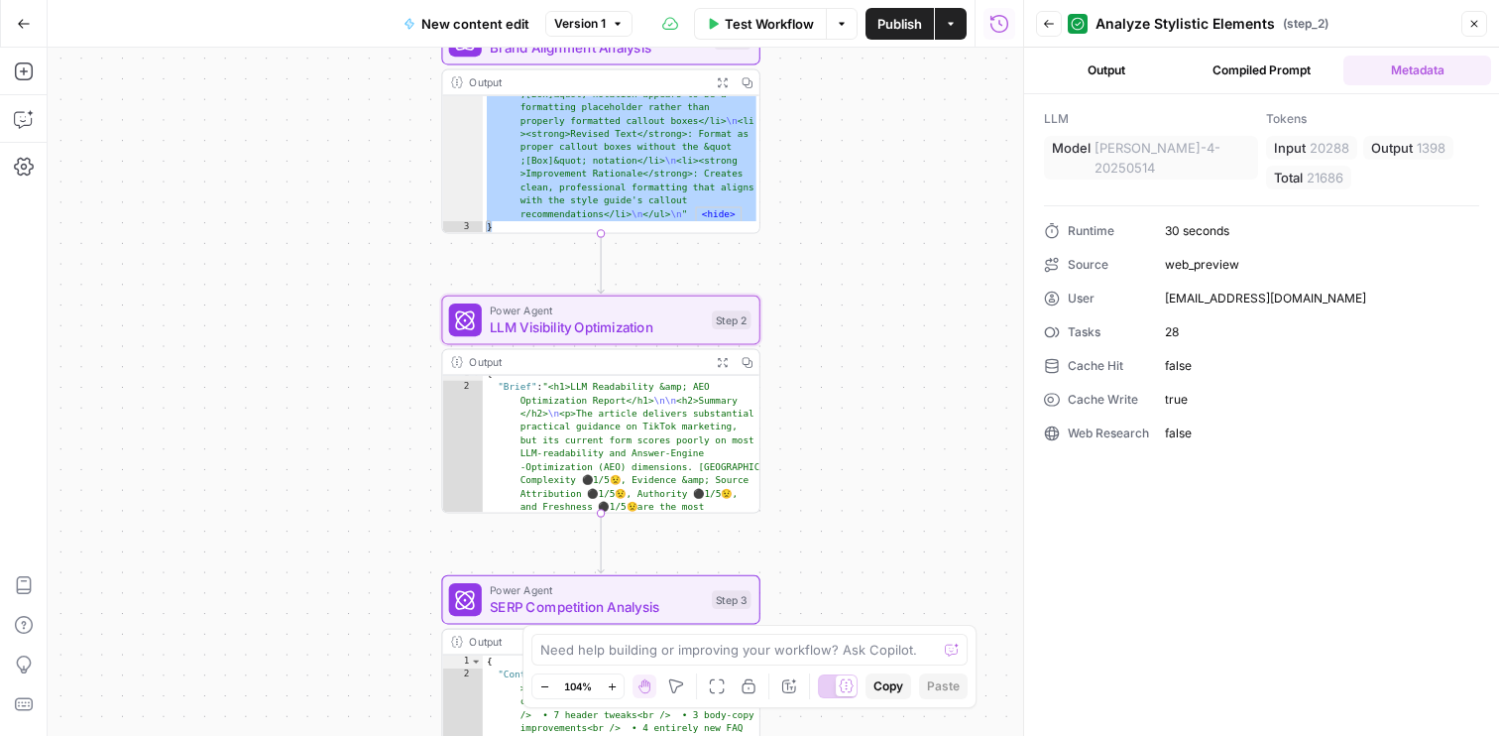
click at [1266, 74] on button "Compiled Prompt" at bounding box center [1262, 71] width 148 height 30
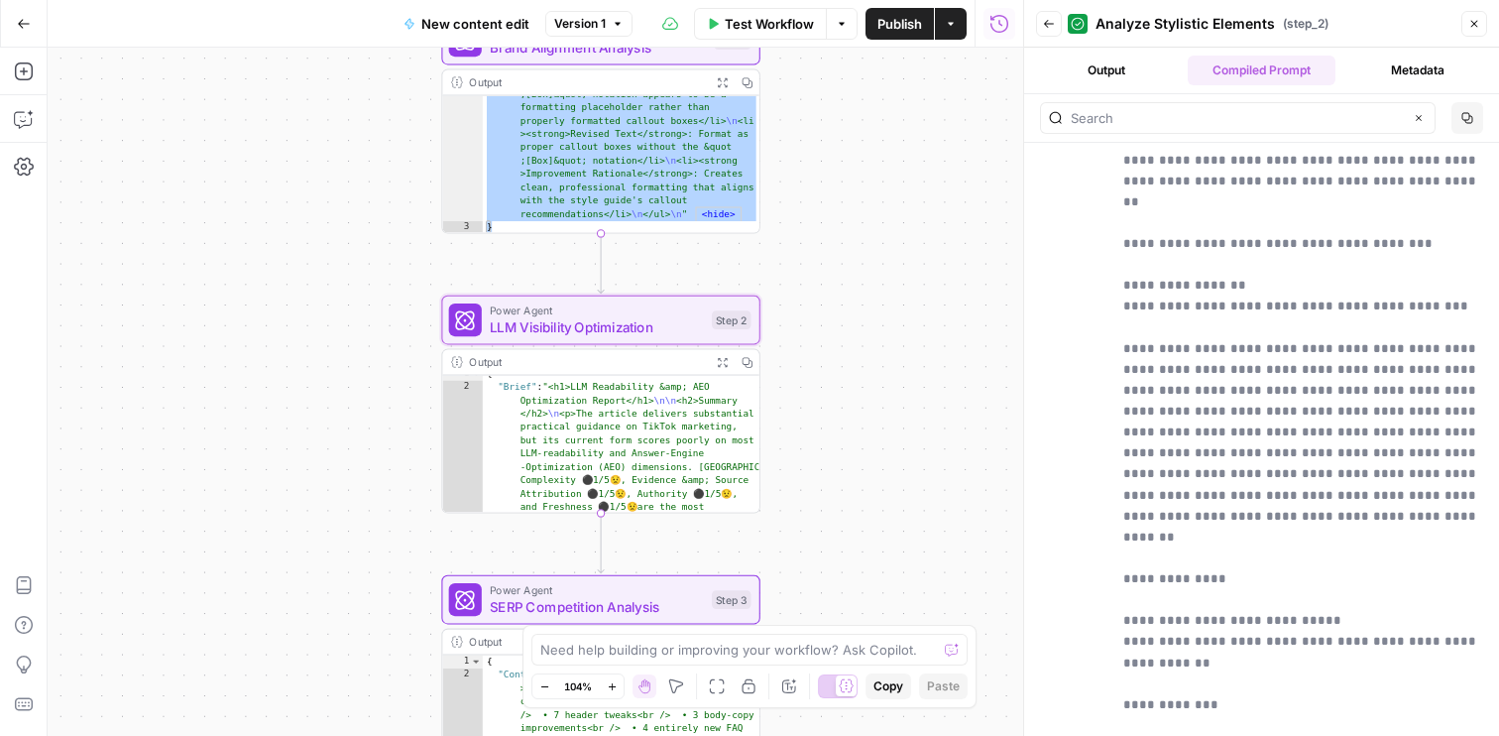
scroll to position [91, 0]
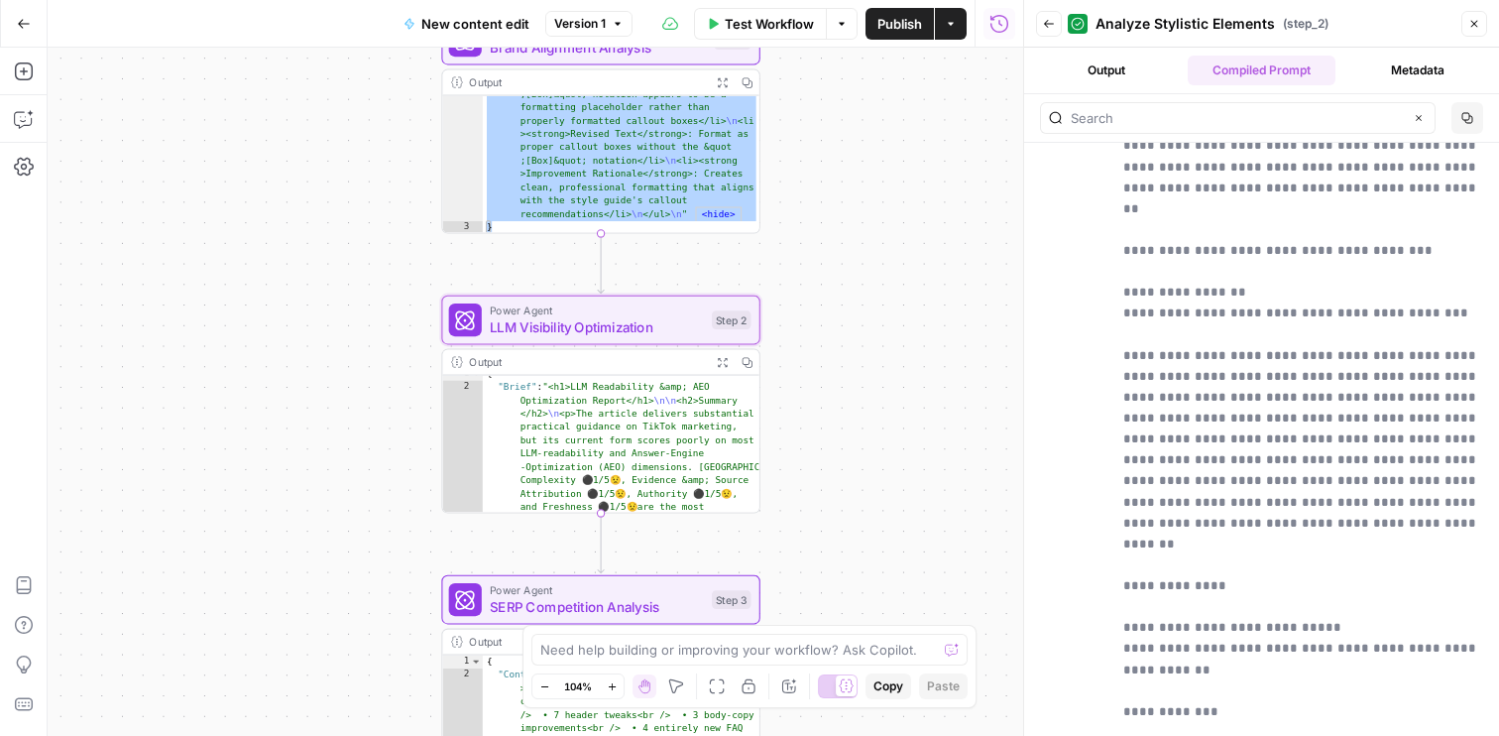
click at [1142, 68] on button "Output" at bounding box center [1106, 71] width 148 height 30
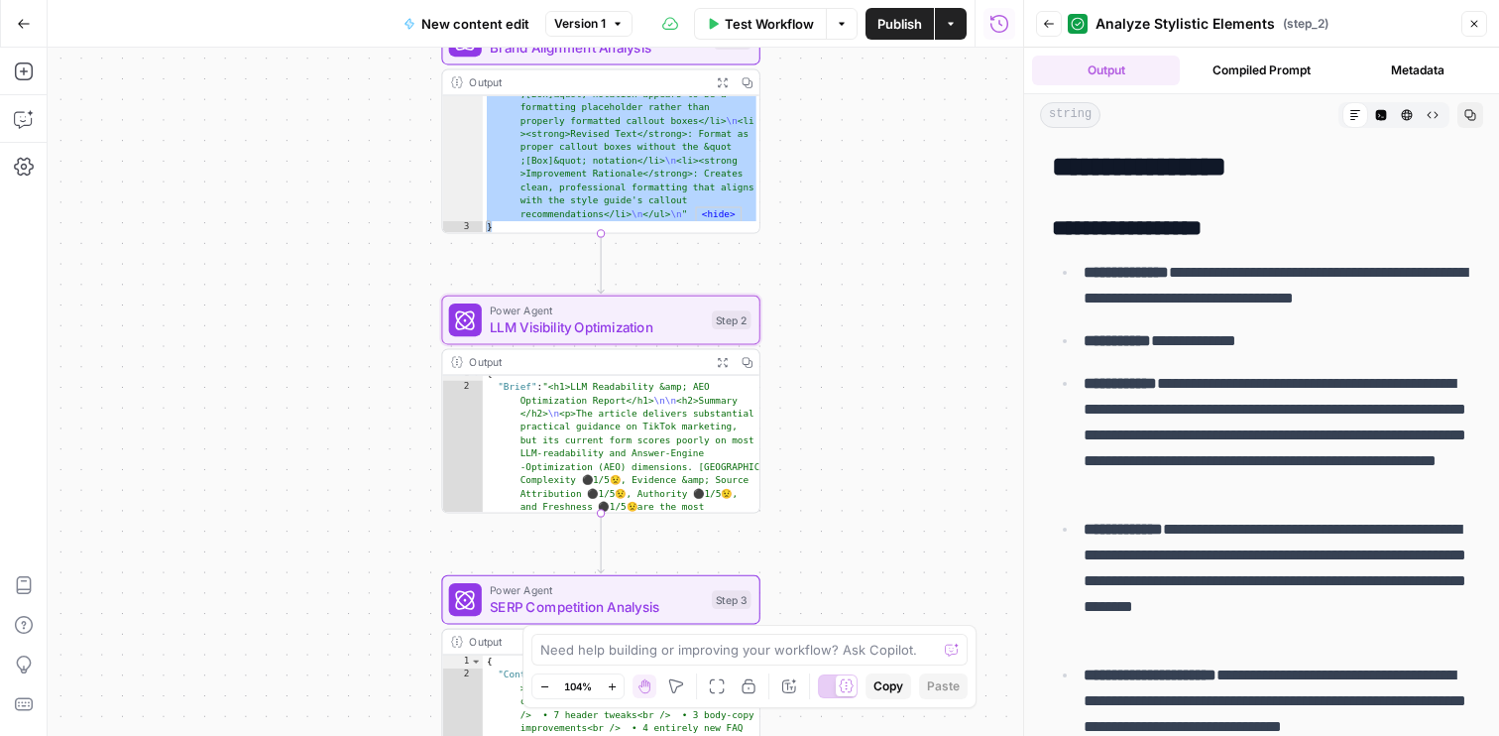
click at [711, 365] on button "Expand Output" at bounding box center [722, 362] width 25 height 25
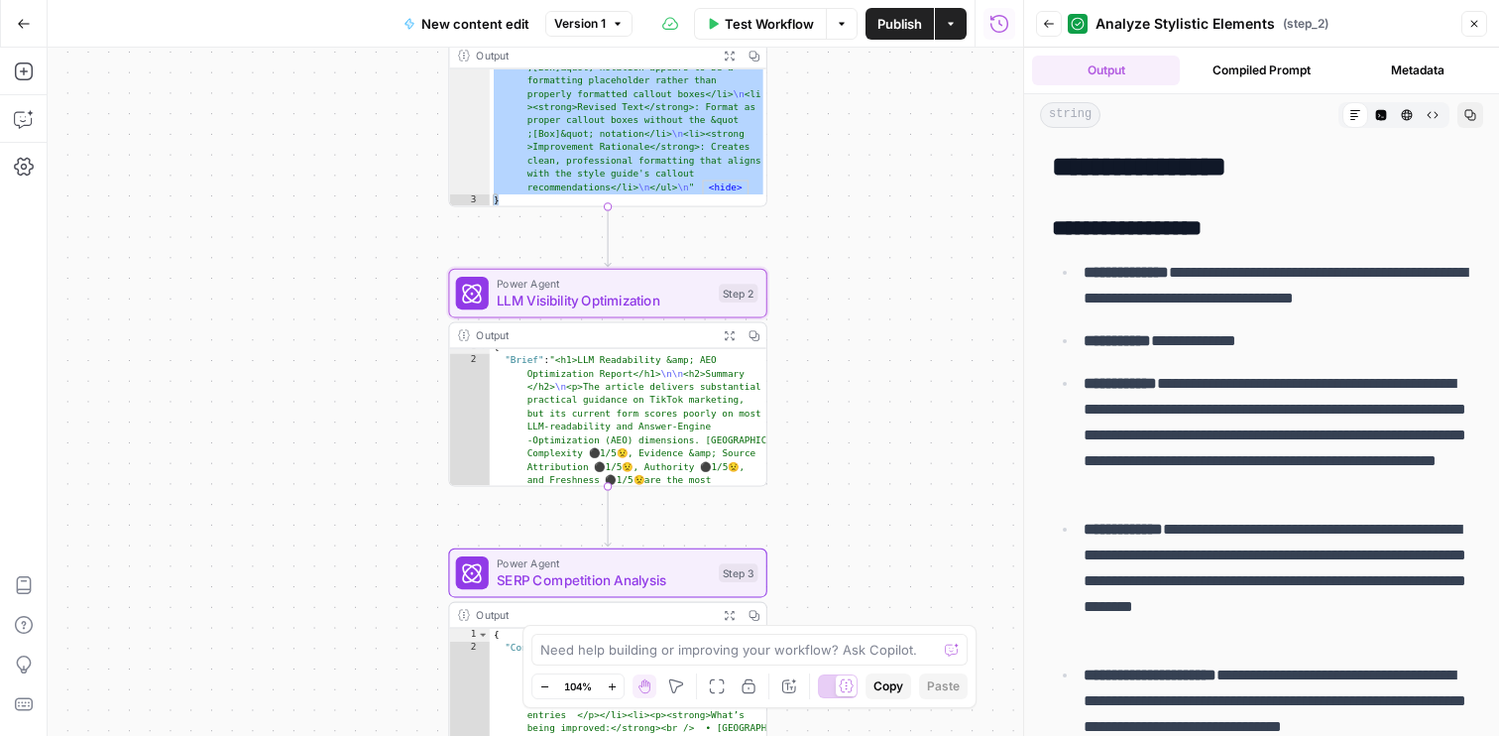
click at [725, 614] on icon "button" at bounding box center [729, 614] width 11 height 11
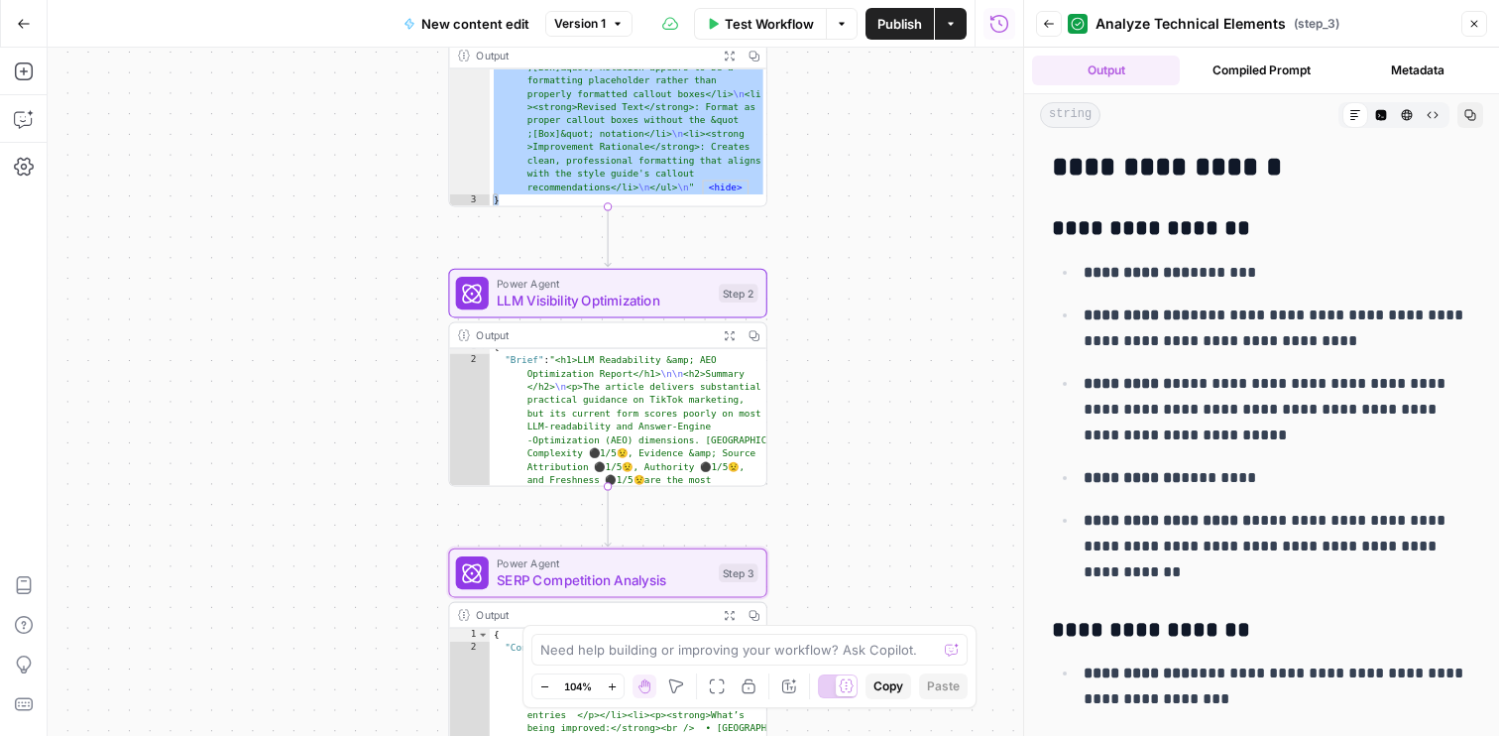
click at [727, 338] on icon "button" at bounding box center [729, 334] width 11 height 11
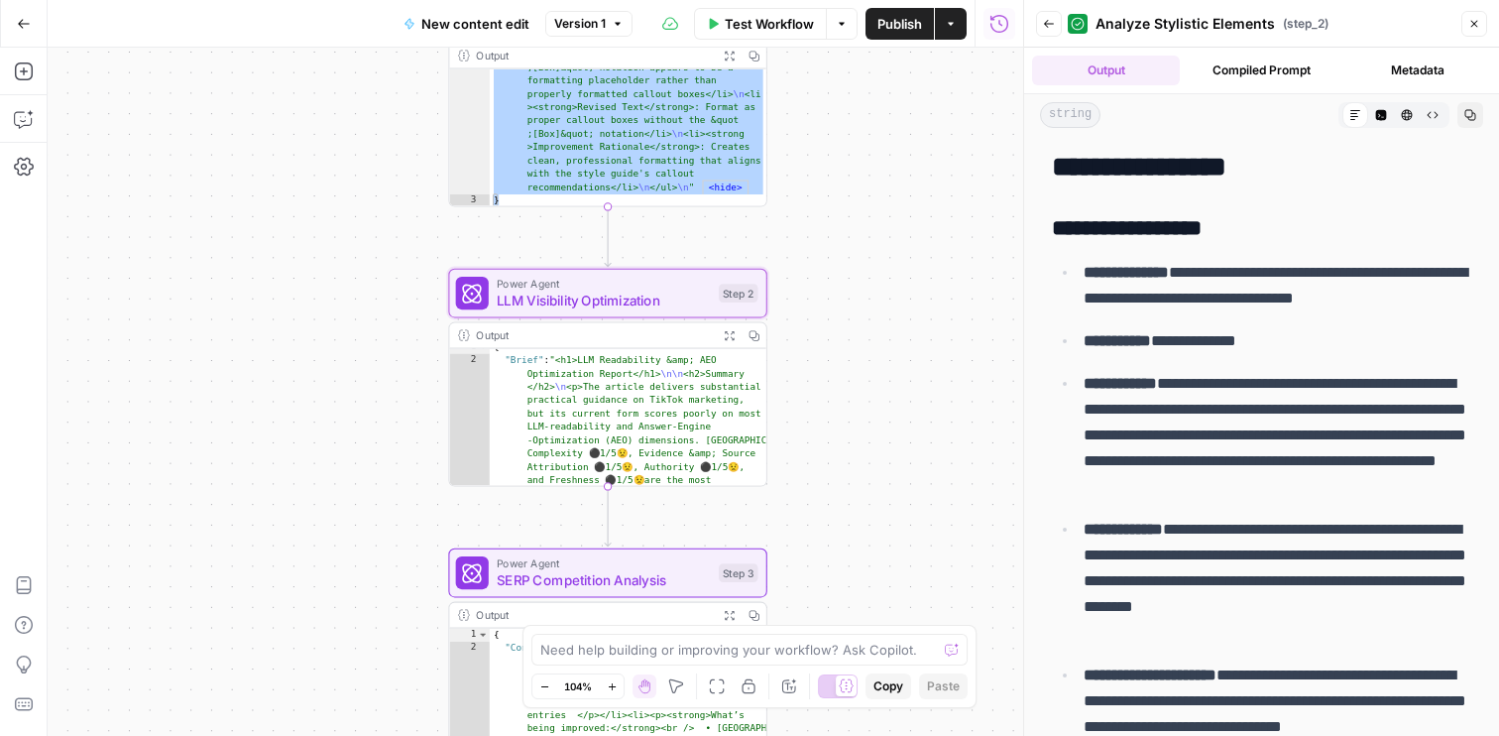
click at [1382, 107] on button "Code Editor" at bounding box center [1381, 115] width 26 height 26
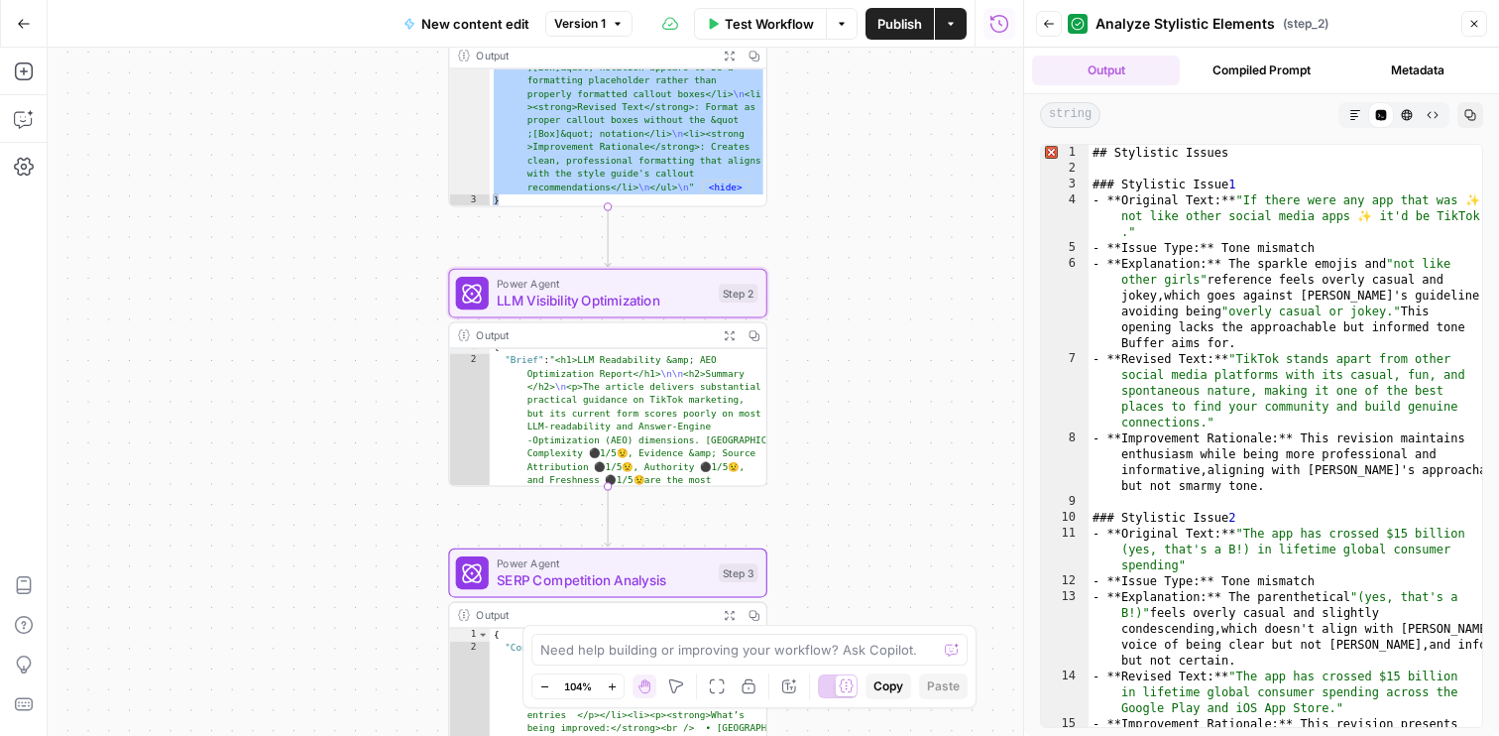
click at [1396, 114] on button "HTML Viewer" at bounding box center [1407, 115] width 26 height 26
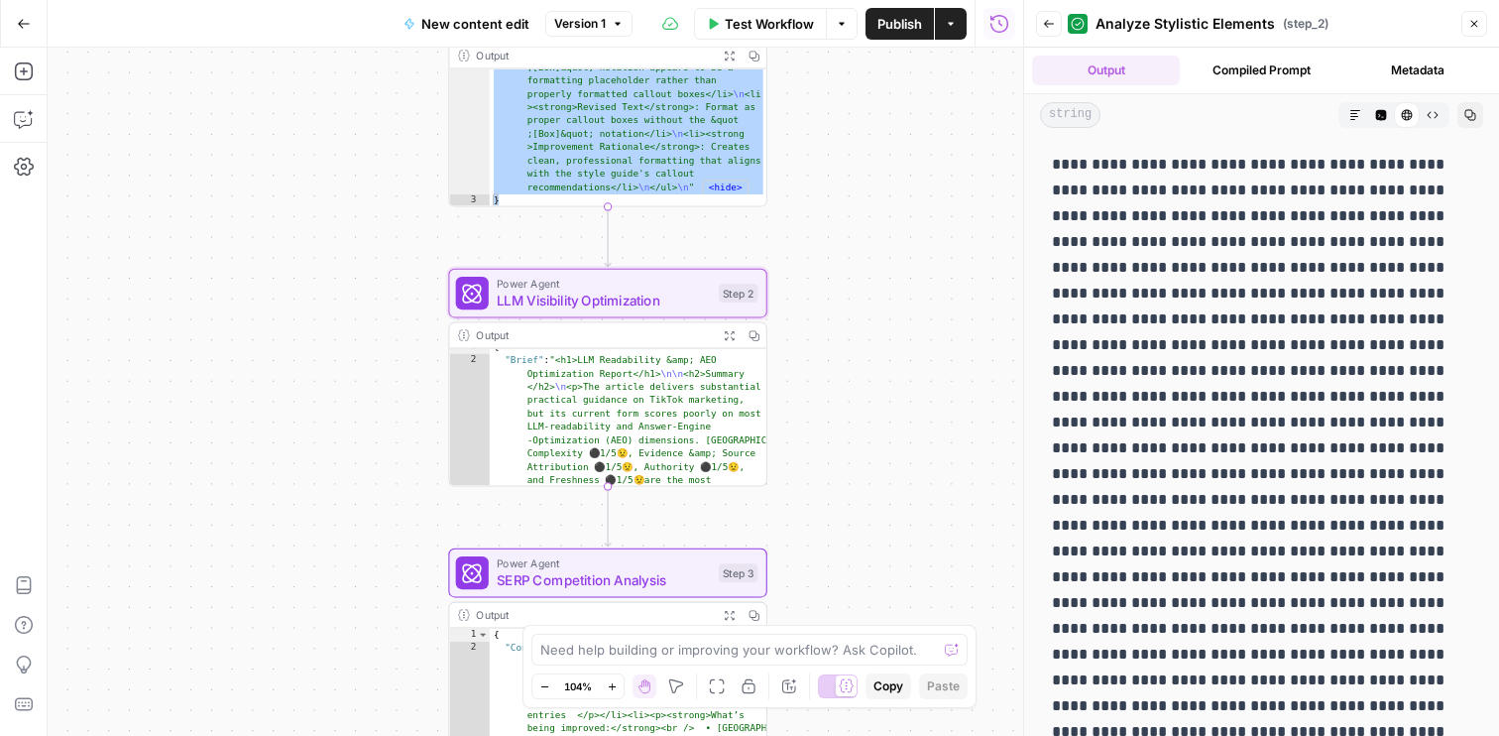
click at [737, 333] on button "Expand Output" at bounding box center [729, 335] width 25 height 25
click at [663, 329] on div "Output" at bounding box center [593, 335] width 234 height 17
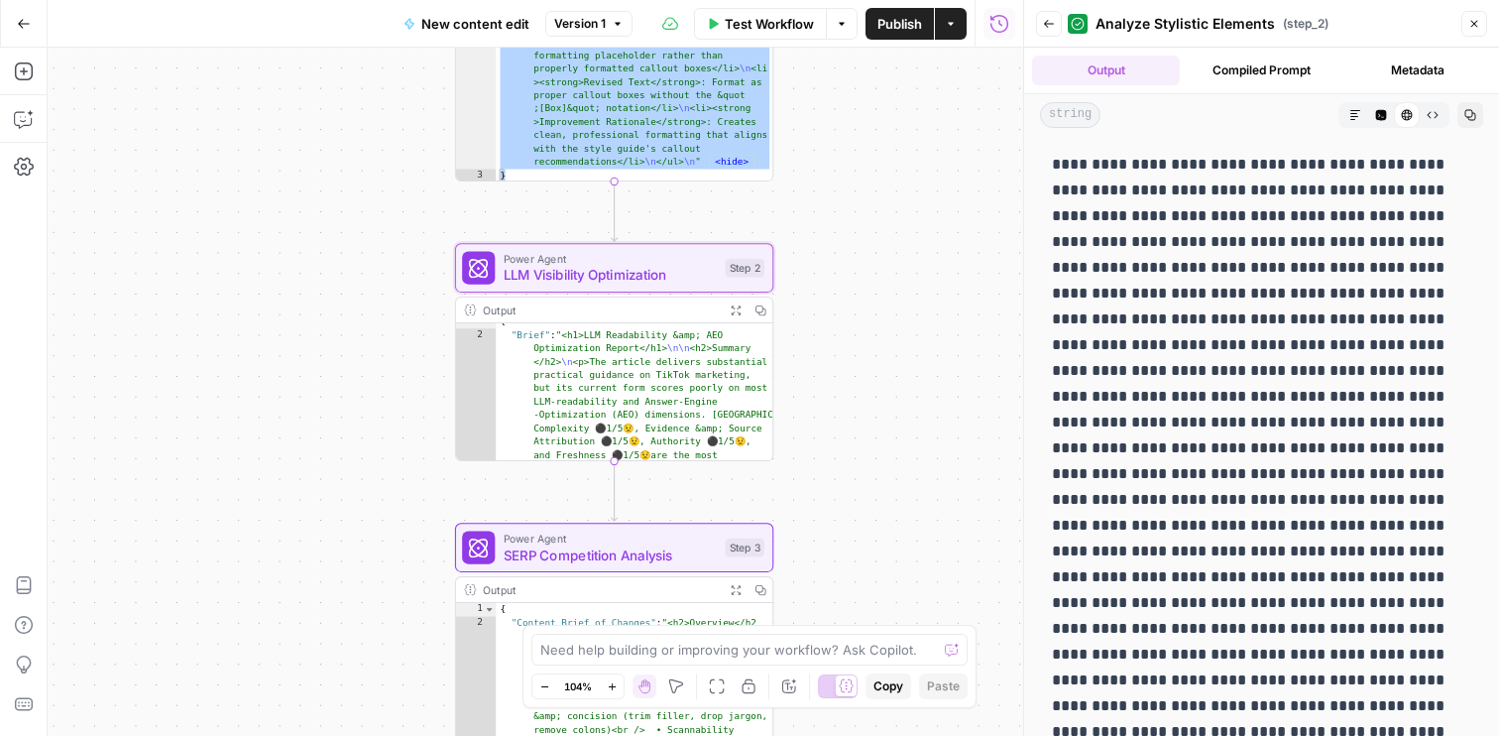
click at [738, 595] on button "Expand Output" at bounding box center [735, 589] width 25 height 25
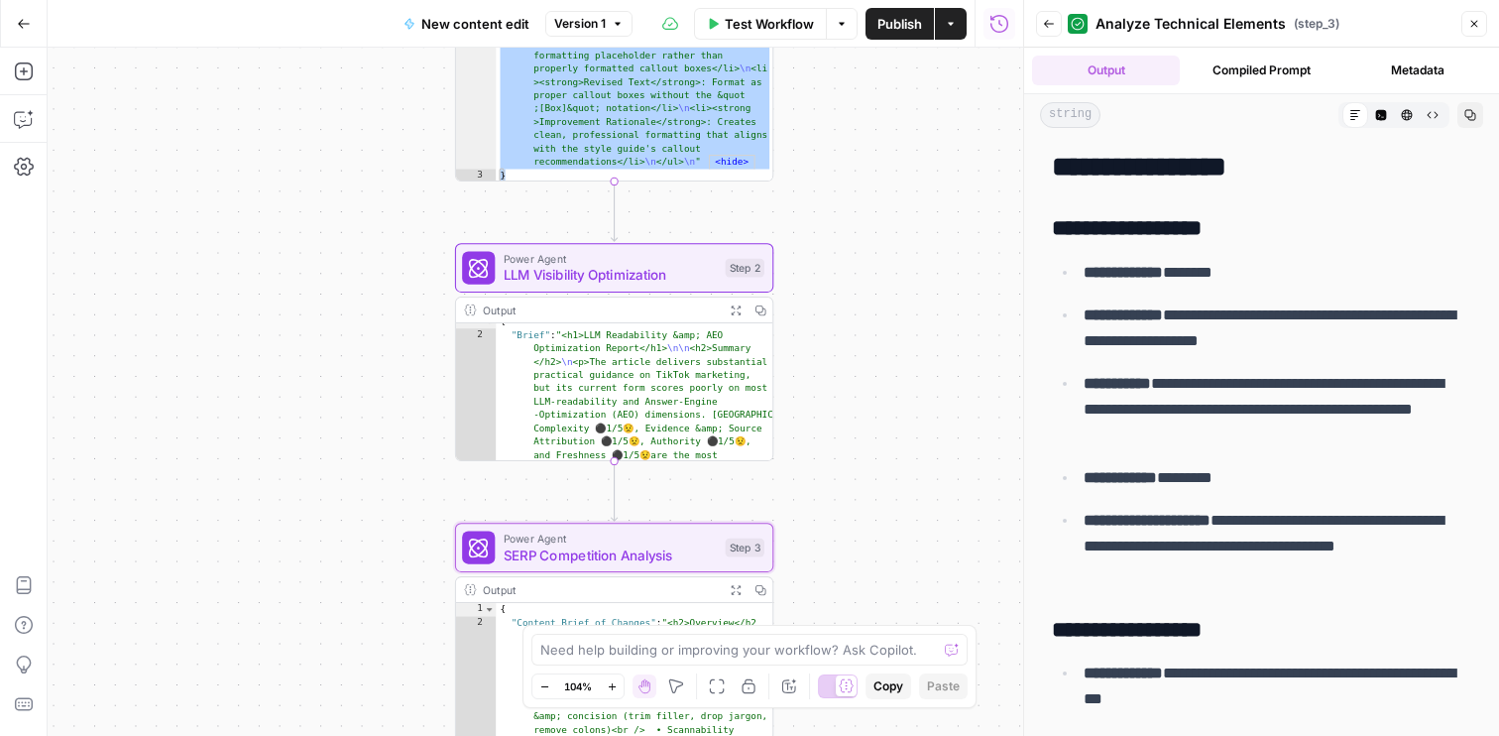
click at [1465, 120] on icon "button" at bounding box center [1471, 115] width 12 height 12
click at [713, 593] on div "Output" at bounding box center [600, 589] width 234 height 17
click at [1409, 118] on icon "button" at bounding box center [1407, 115] width 12 height 12
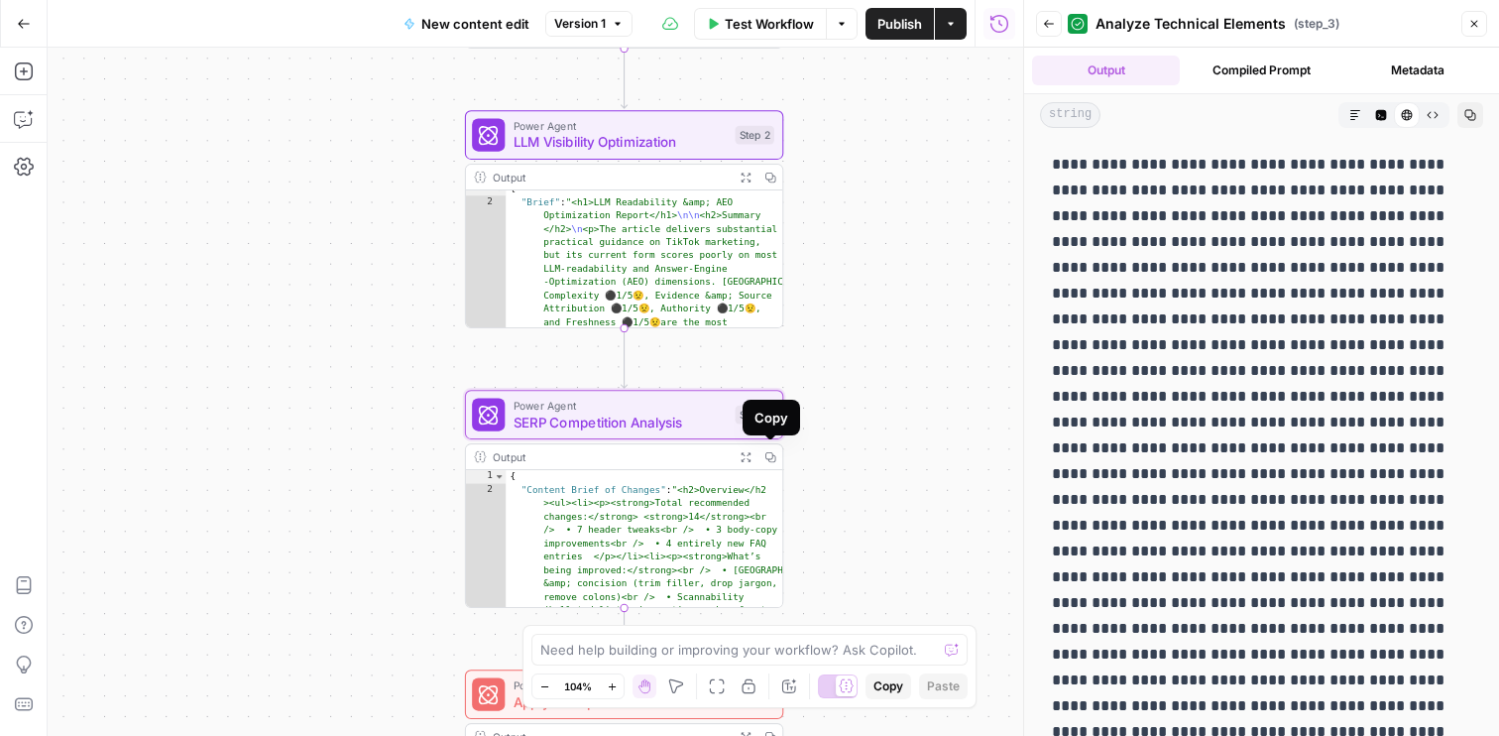
click at [771, 455] on icon "button" at bounding box center [770, 456] width 11 height 11
click at [1038, 27] on button "Back" at bounding box center [1049, 24] width 26 height 26
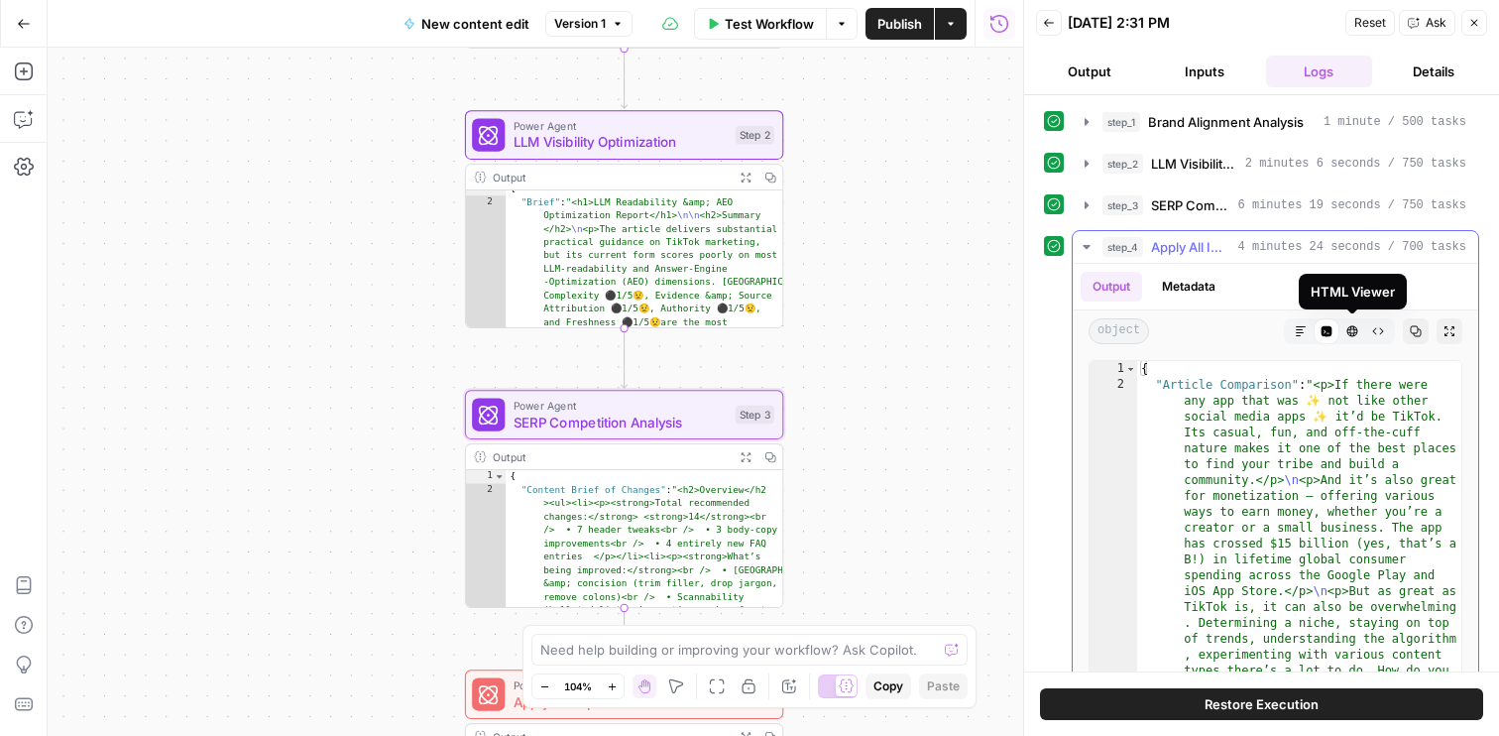
click at [1351, 337] on button "HTML Viewer" at bounding box center [1353, 331] width 26 height 26
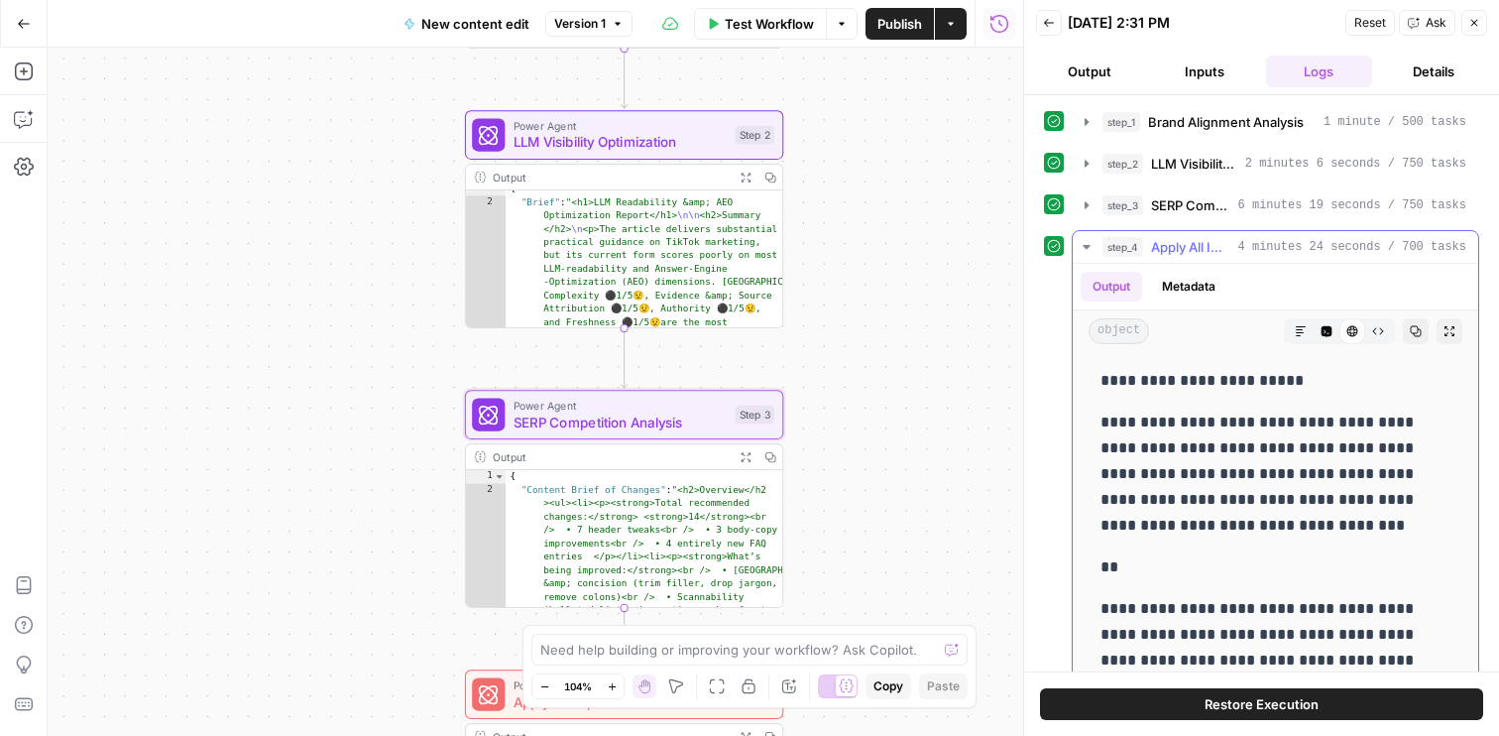
click at [1245, 514] on p "**********" at bounding box center [1276, 474] width 350 height 129
click at [1208, 243] on span "Apply All Improvements" at bounding box center [1190, 247] width 79 height 20
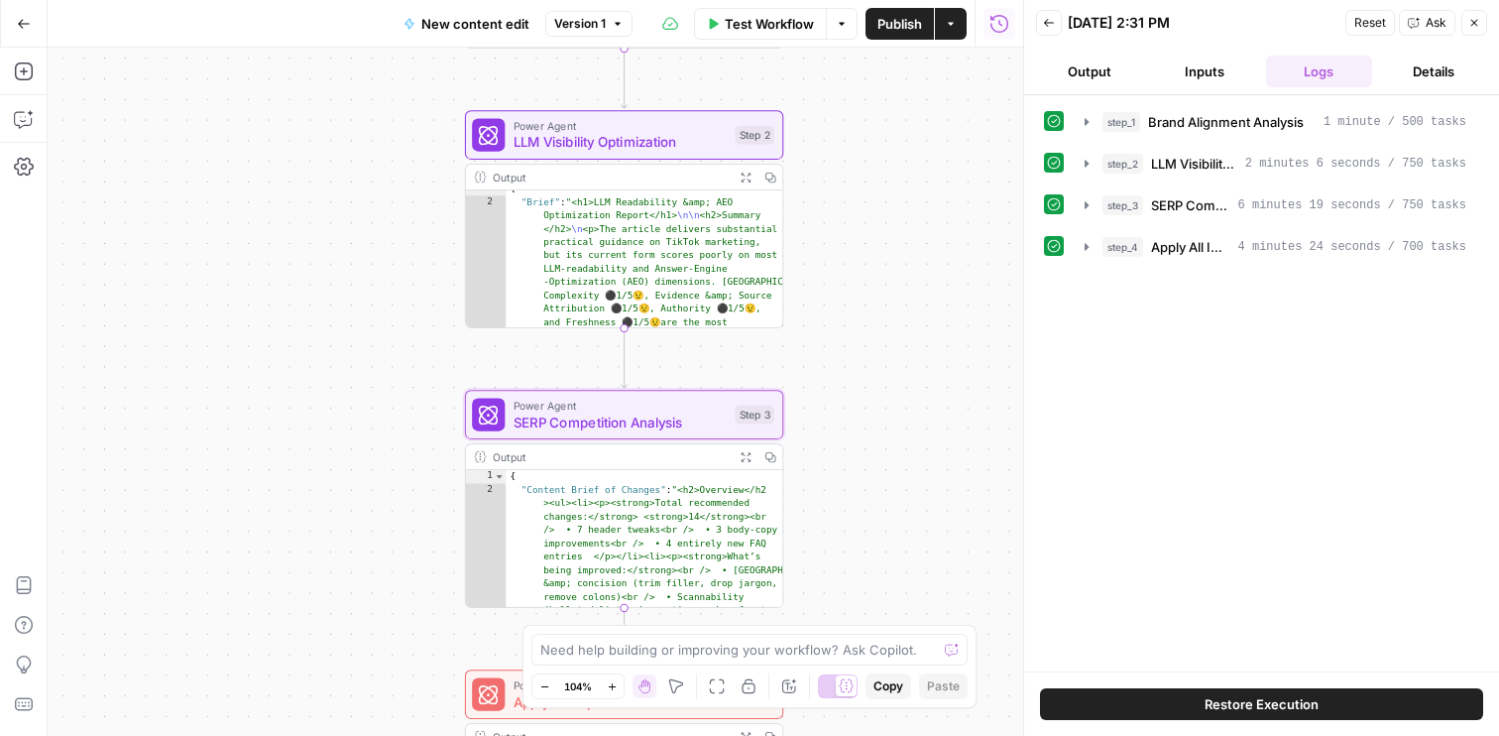
click at [1095, 69] on button "Output" at bounding box center [1089, 72] width 107 height 32
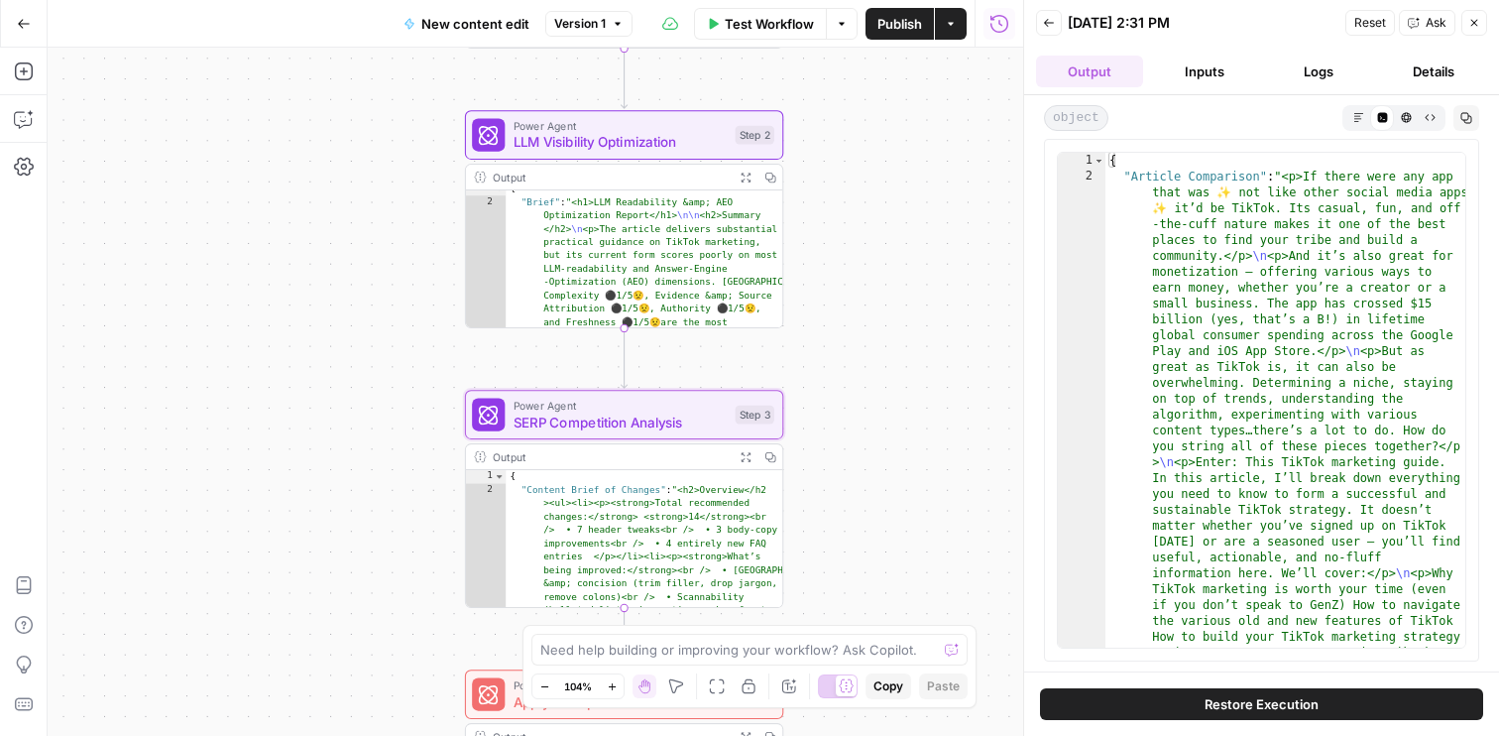
click at [1428, 58] on button "Details" at bounding box center [1433, 72] width 107 height 32
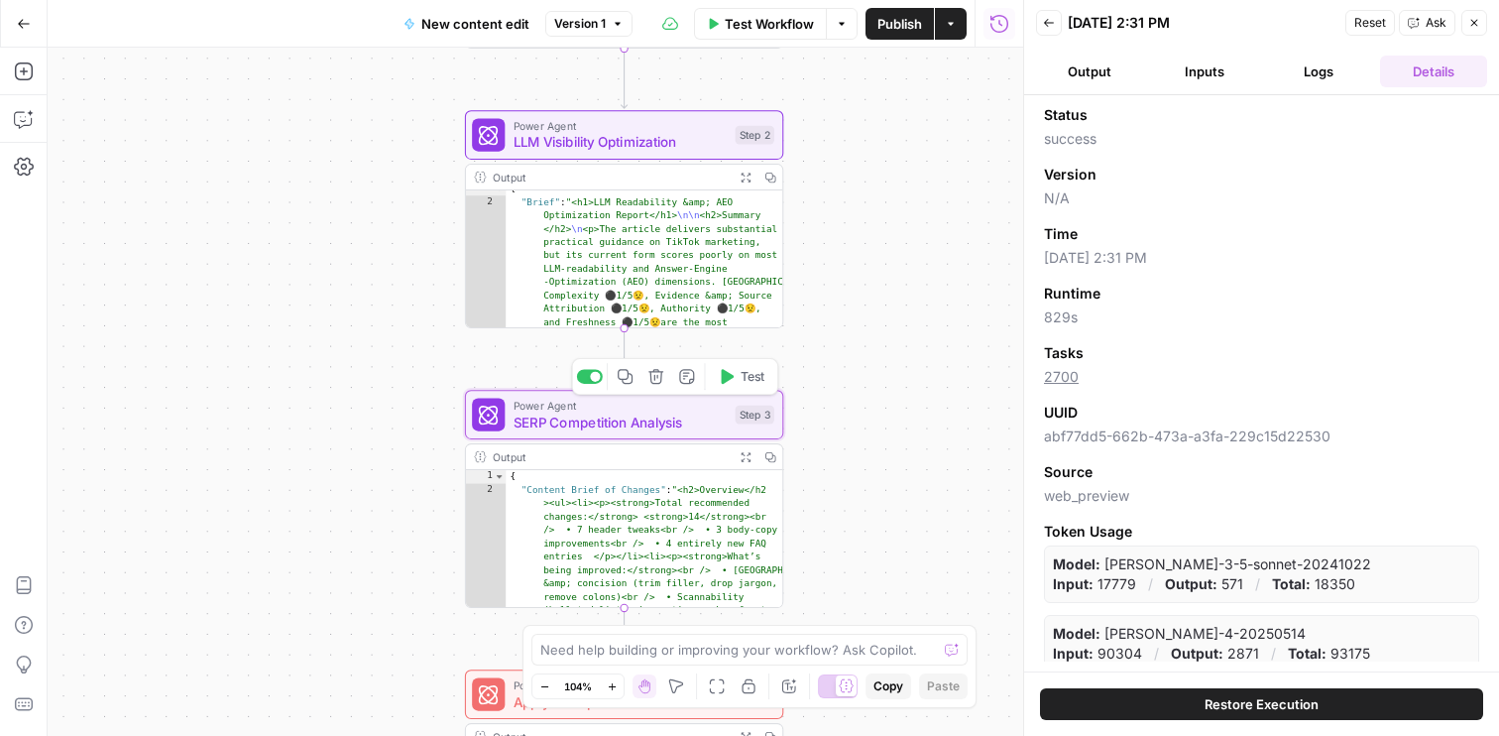
click at [711, 416] on span "SERP Competition Analysis" at bounding box center [621, 422] width 214 height 21
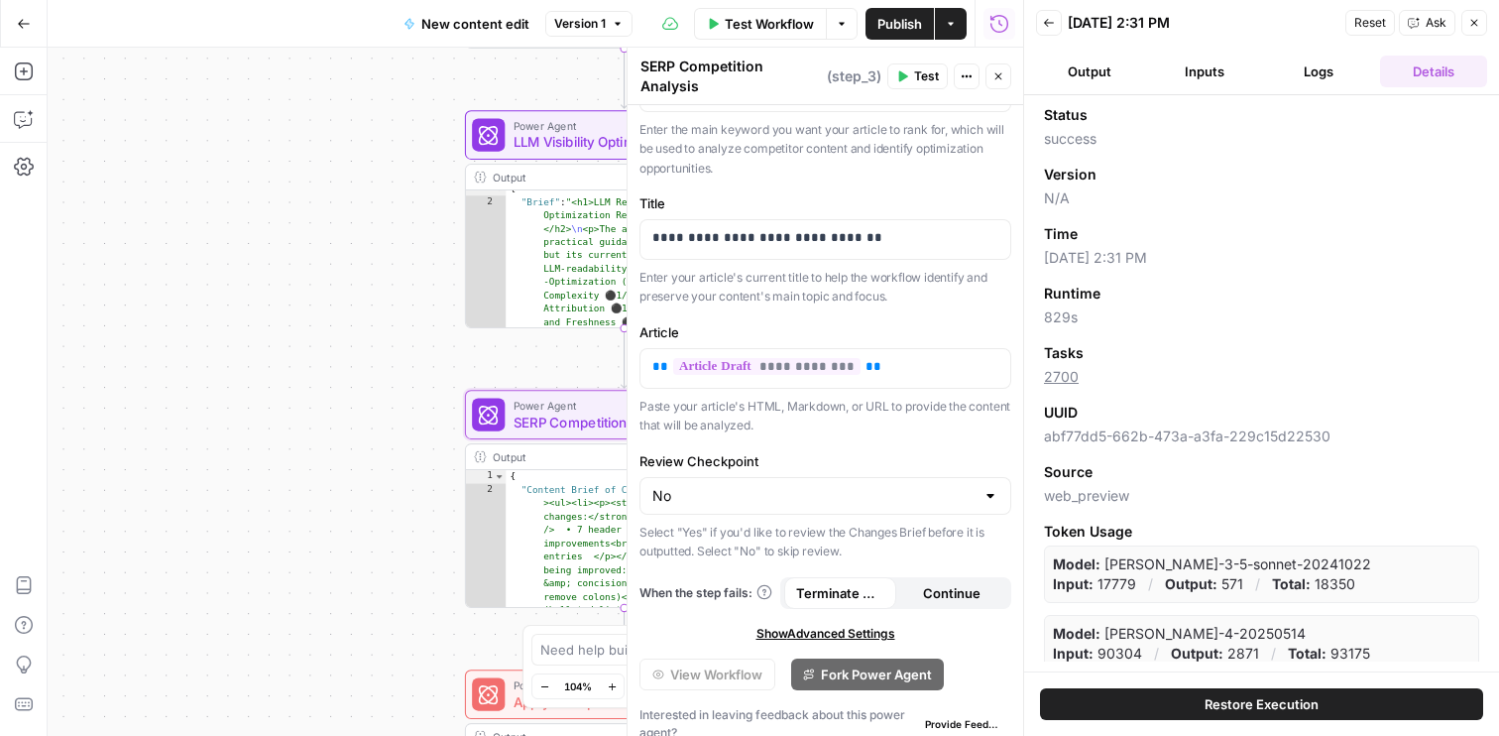
scroll to position [220, 0]
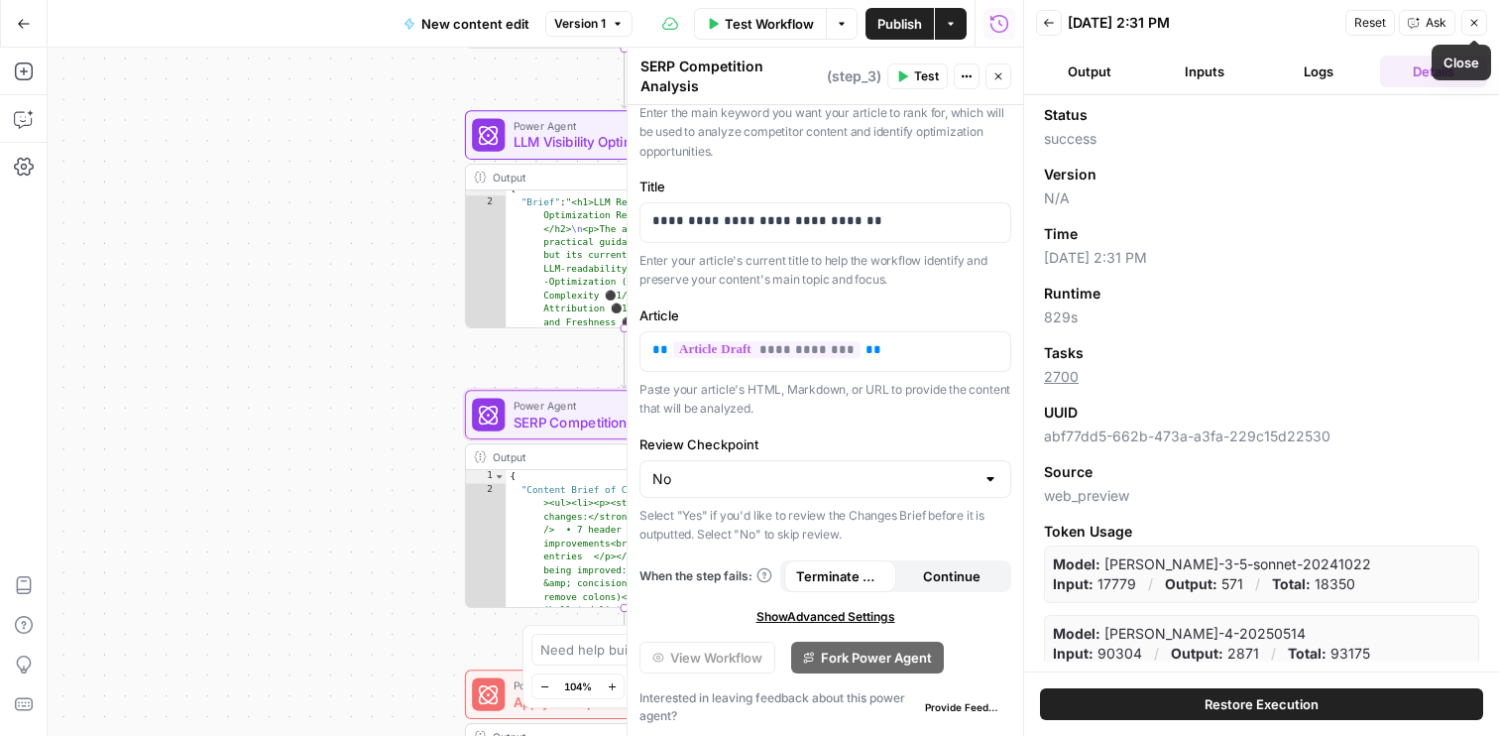
click at [1479, 20] on icon "button" at bounding box center [1475, 23] width 12 height 12
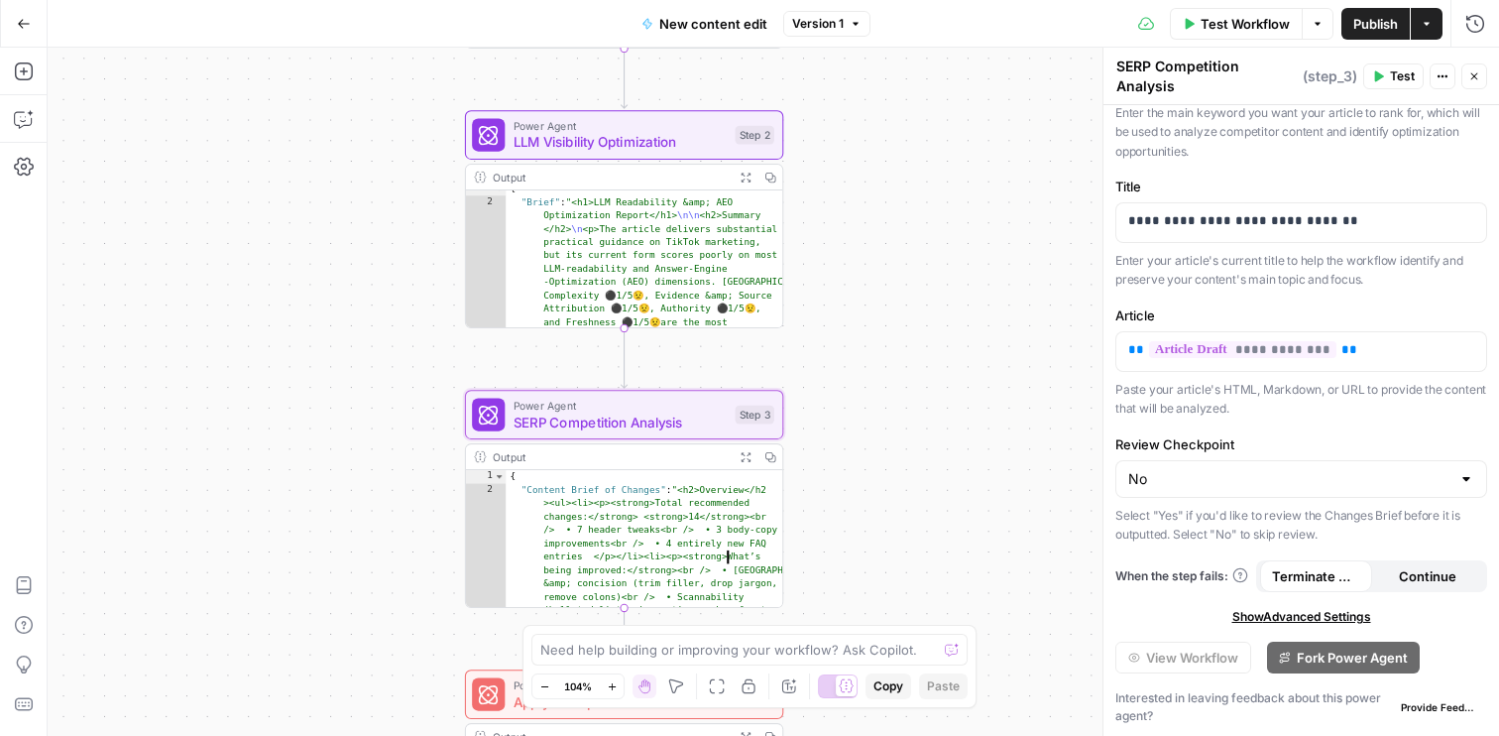
click at [742, 461] on button "Expand Output" at bounding box center [745, 456] width 25 height 25
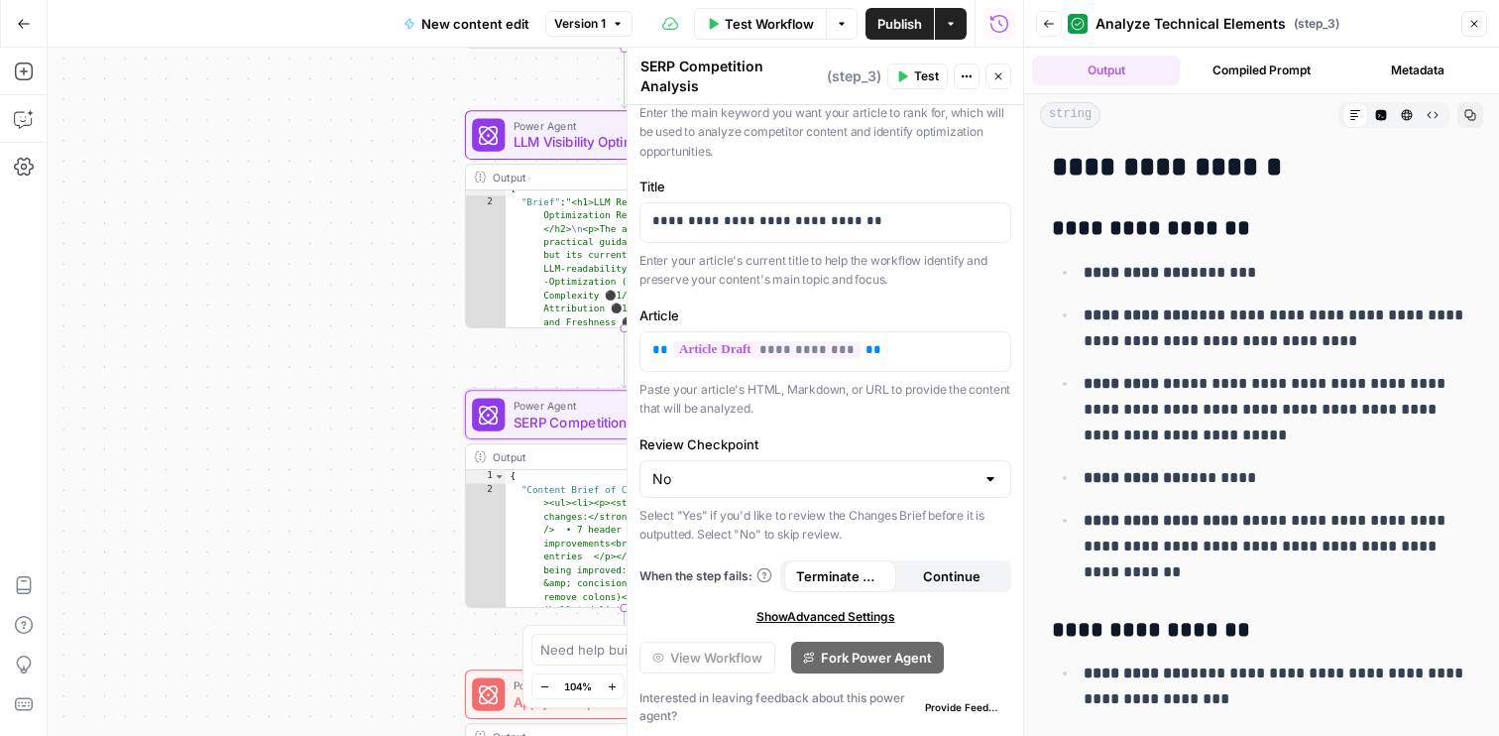
click at [1291, 58] on button "Compiled Prompt" at bounding box center [1262, 71] width 148 height 30
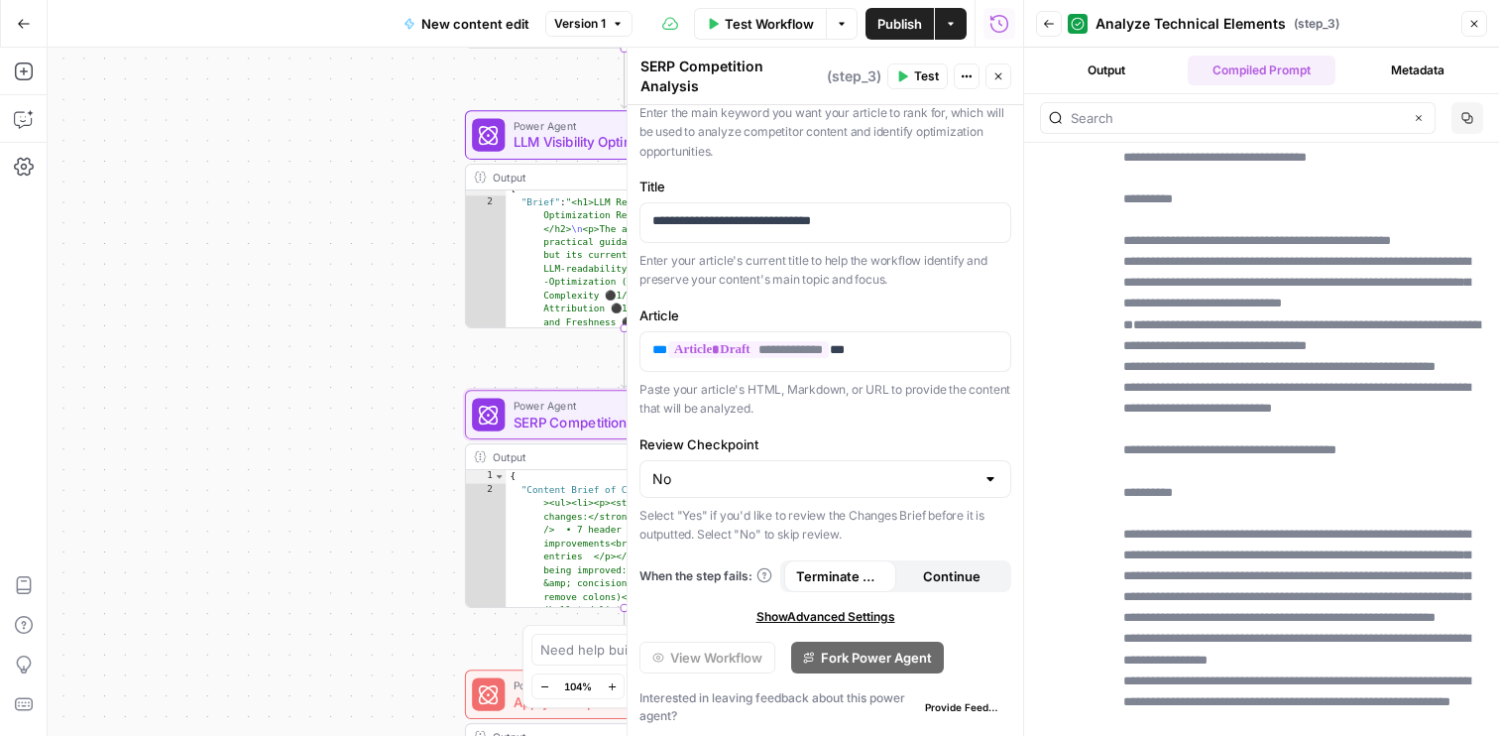
scroll to position [9036, 0]
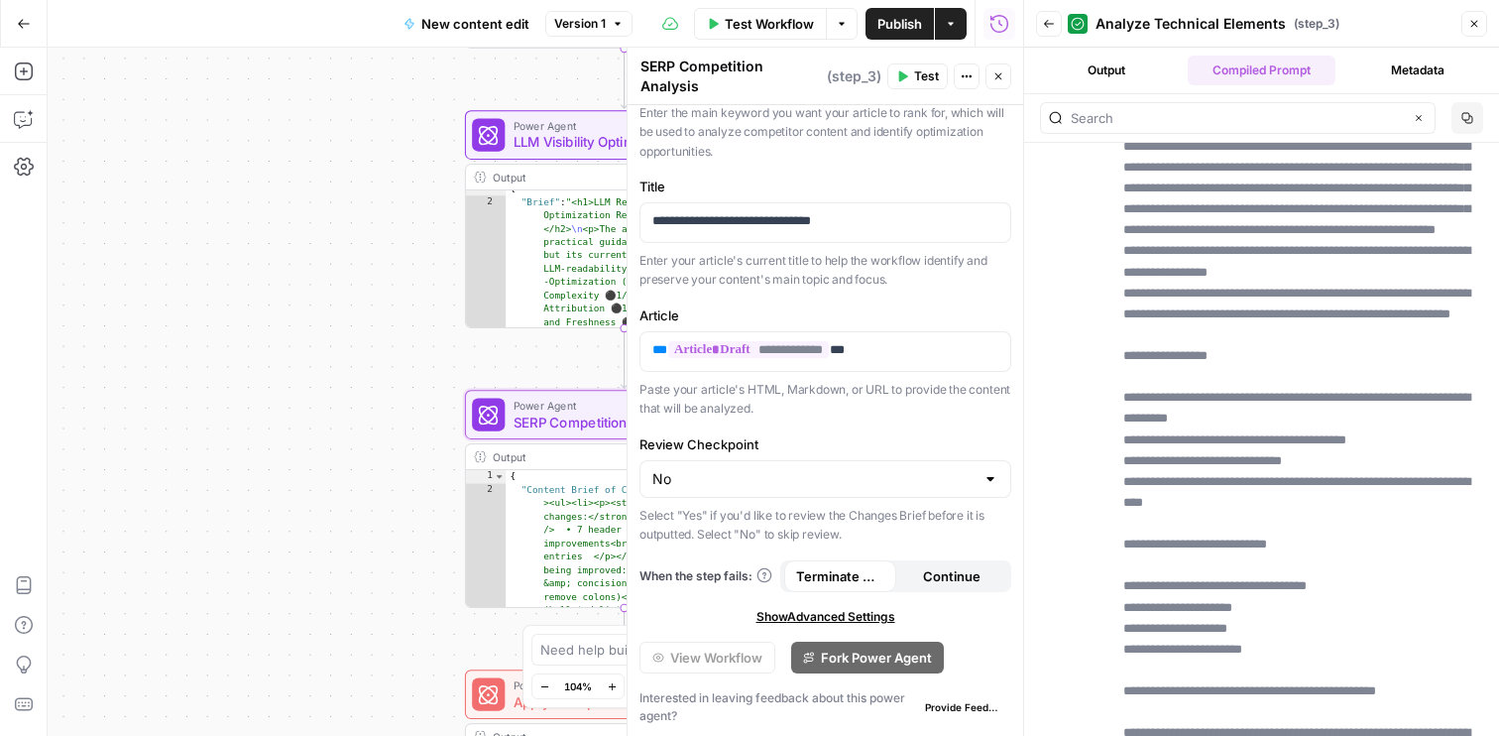
click at [1045, 32] on button "Back" at bounding box center [1049, 24] width 26 height 26
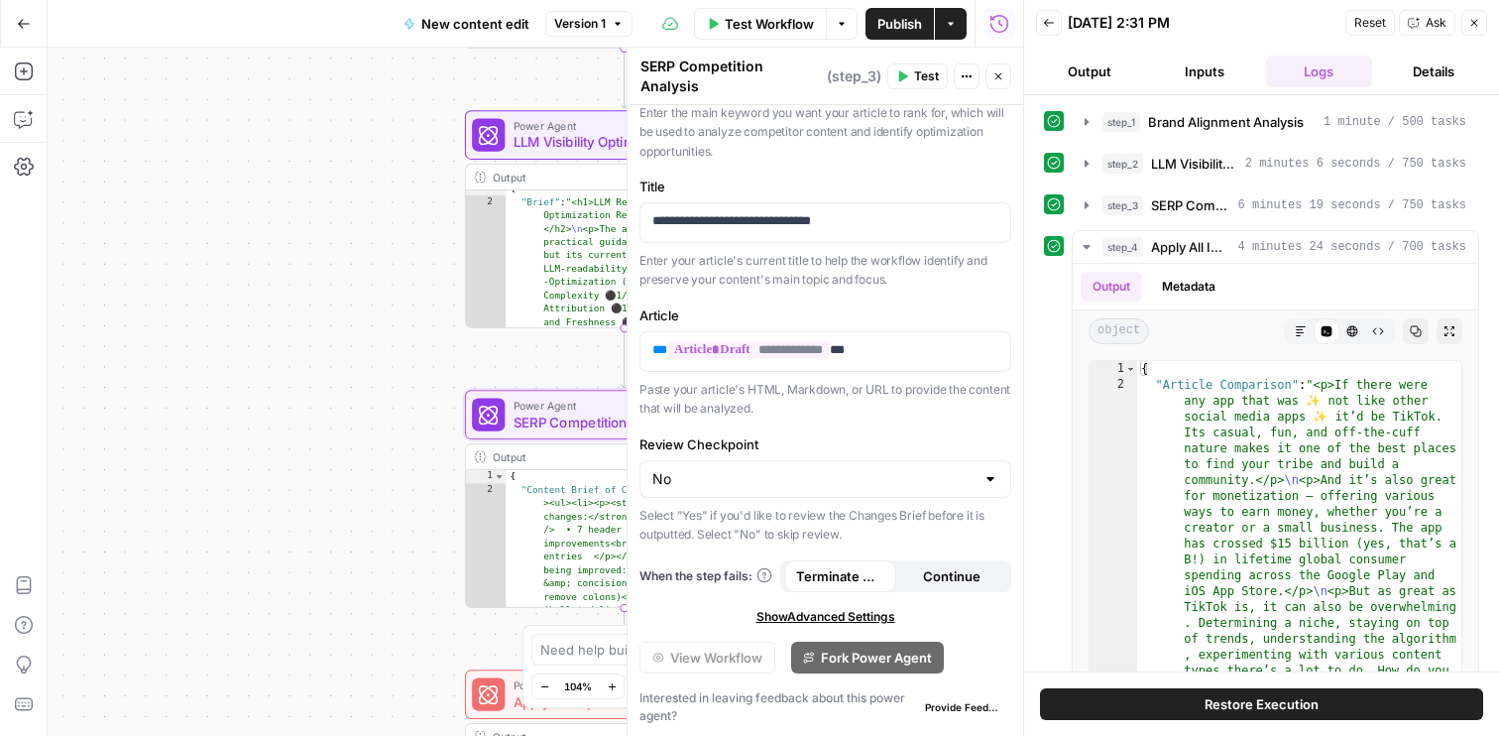
click at [390, 408] on div "Workflow Set Inputs Inputs Power Agent Brand Alignment Analysis Step 1 Output E…" at bounding box center [536, 392] width 976 height 688
click at [1476, 28] on icon "button" at bounding box center [1475, 23] width 12 height 12
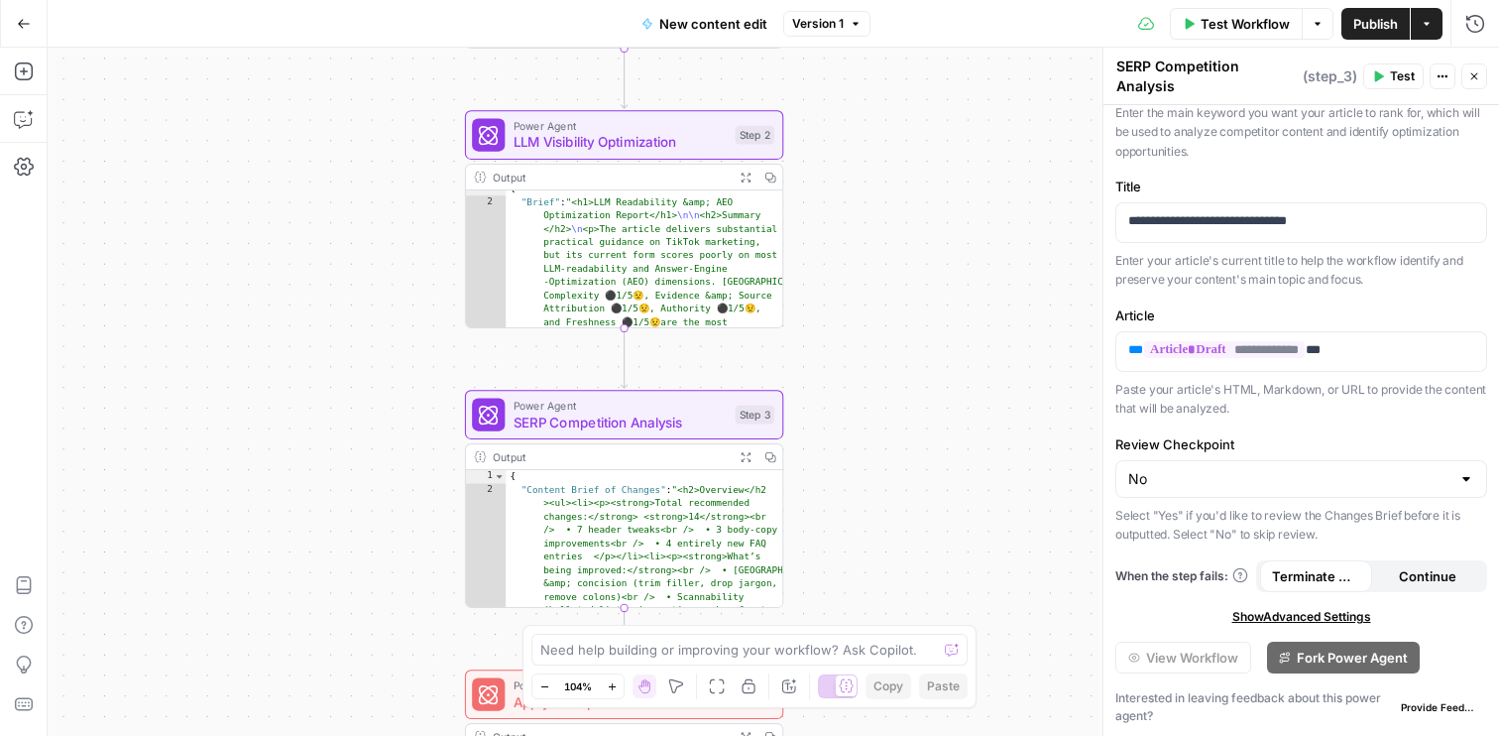
click at [1430, 82] on button "Actions" at bounding box center [1443, 76] width 26 height 26
click at [1246, 89] on textarea "SERP Competition Analysis" at bounding box center [1207, 77] width 181 height 40
click at [1188, 96] on div "SERP Competition Analysis SERP Competition Analysis" at bounding box center [1207, 77] width 191 height 44
click at [1237, 146] on p "Enter the main keyword you want your article to rank for, which will be used to…" at bounding box center [1302, 132] width 372 height 59
click at [749, 424] on div "Power Agent SERP Competition Analysis Step 3 Copy step Delete step Add Note Test" at bounding box center [623, 414] width 302 height 35
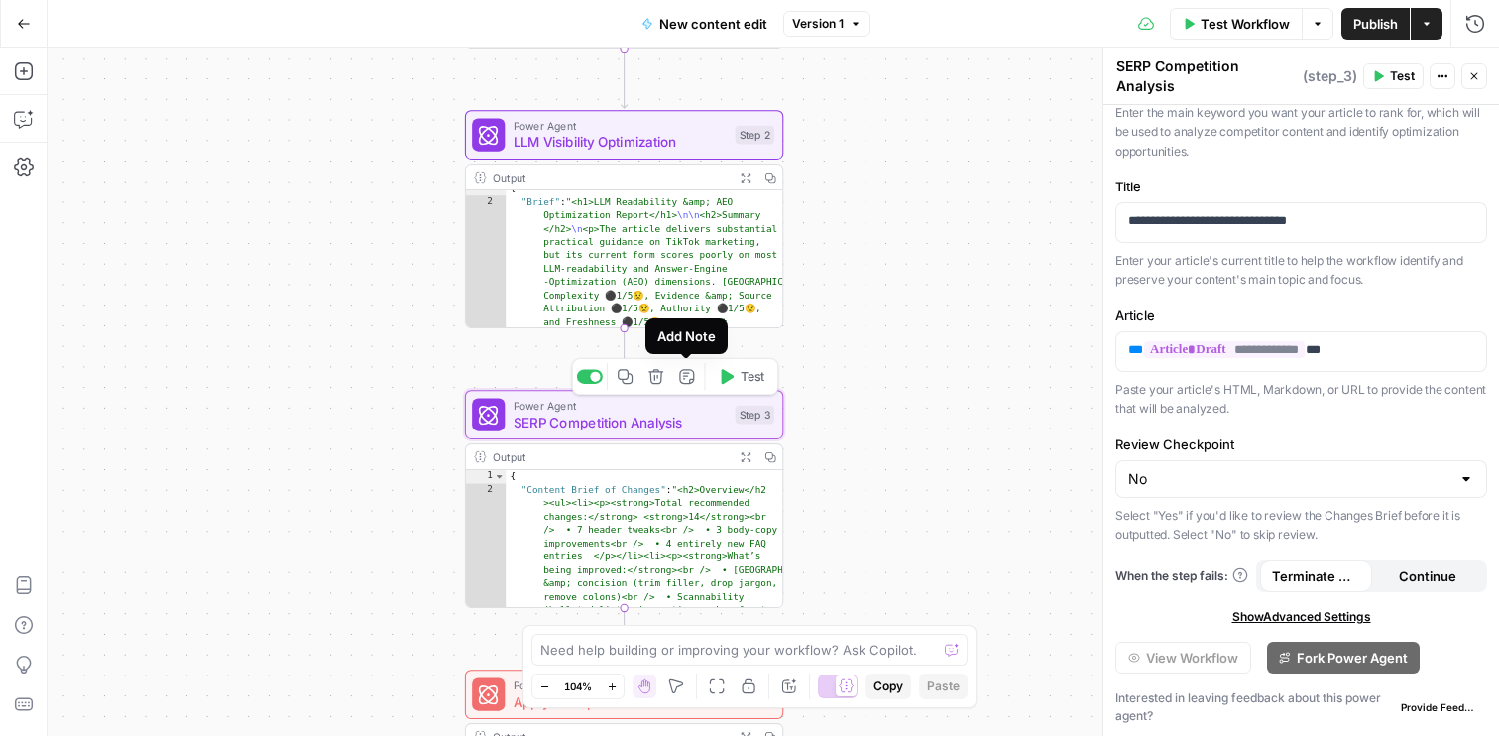
click at [657, 448] on div "Output" at bounding box center [610, 456] width 234 height 17
click at [683, 462] on div "Output" at bounding box center [610, 456] width 234 height 17
click at [614, 410] on span "Power Agent" at bounding box center [621, 405] width 214 height 17
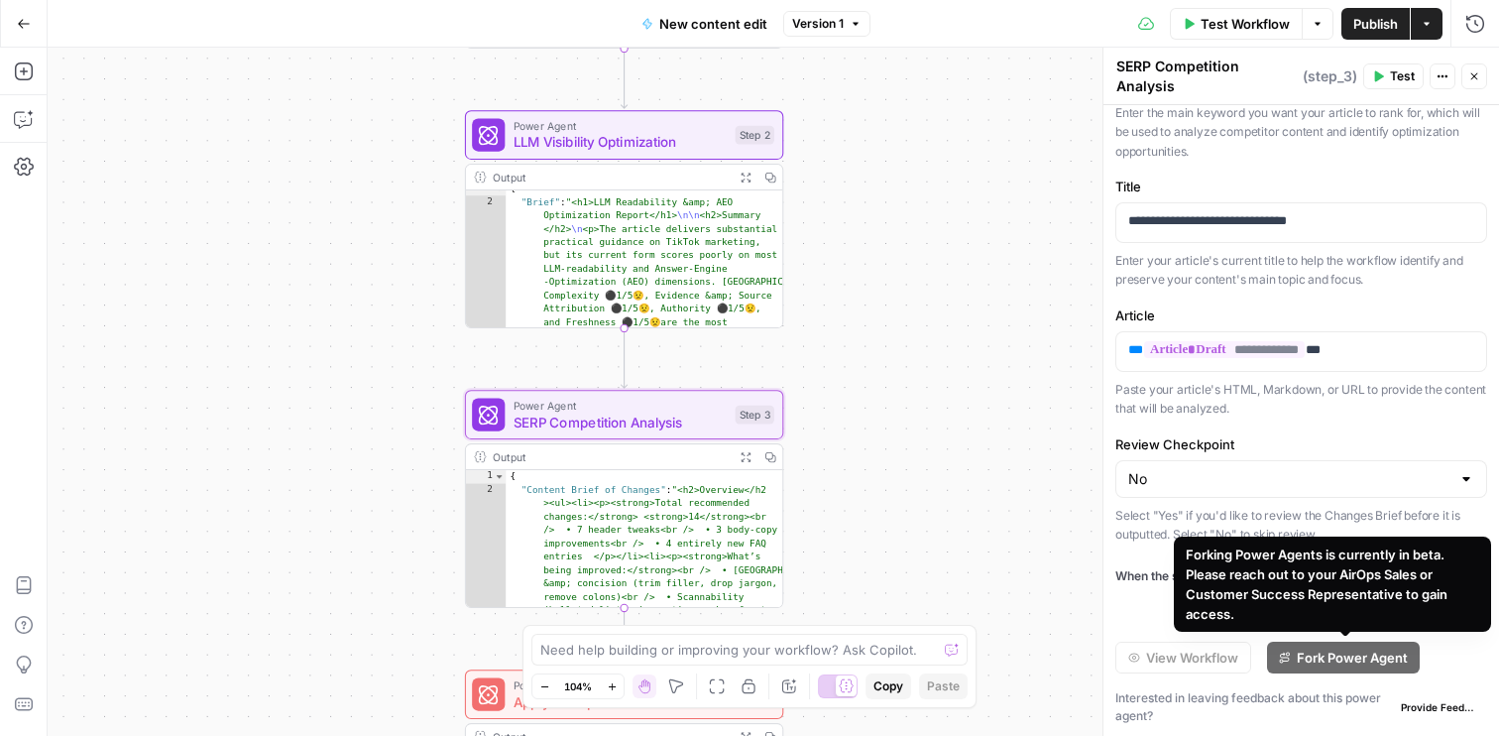
click at [1292, 619] on div "Forking Power Agents is currently in beta. Please reach out to your AirOps Sale…" at bounding box center [1333, 583] width 294 height 79
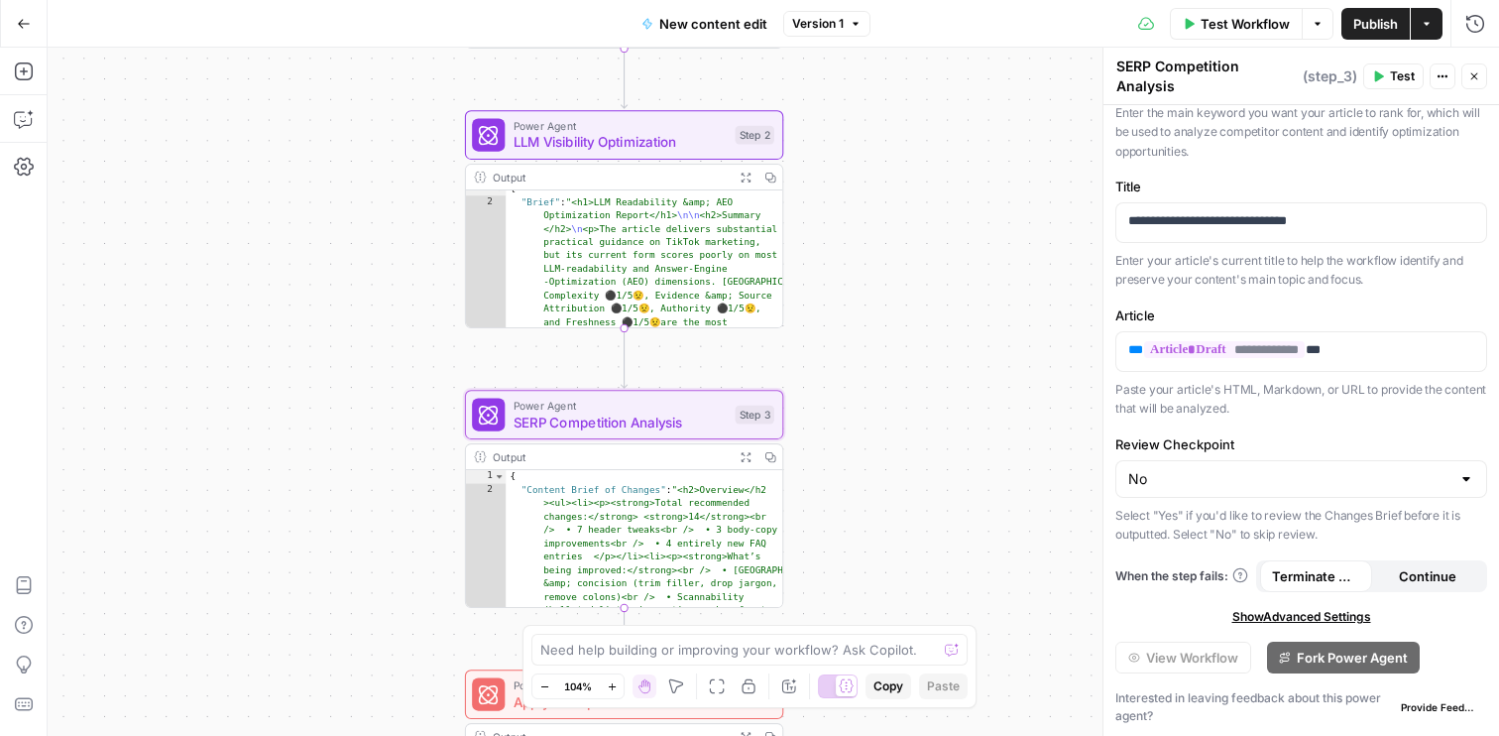
click at [1263, 614] on span "Show Advanced Settings" at bounding box center [1302, 617] width 139 height 18
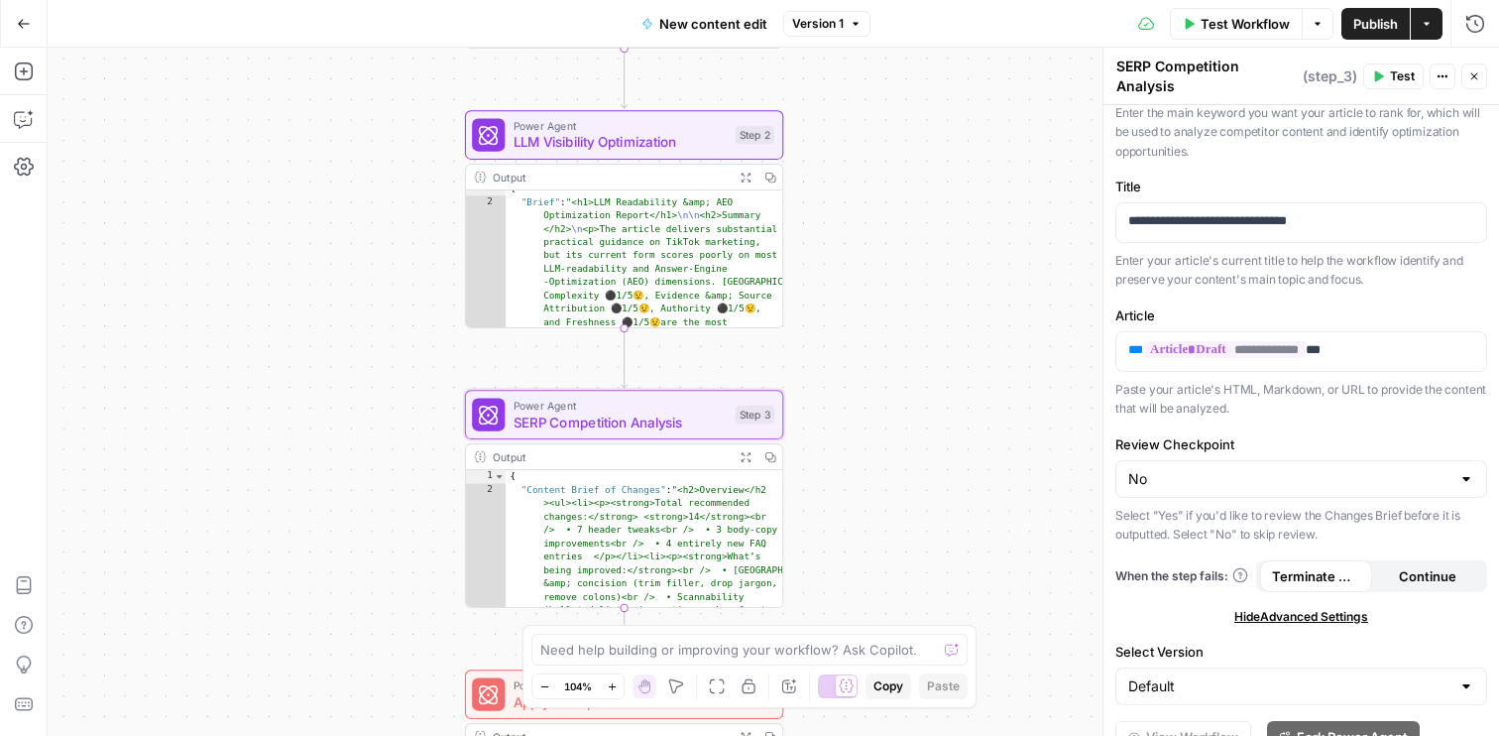
scroll to position [299, 0]
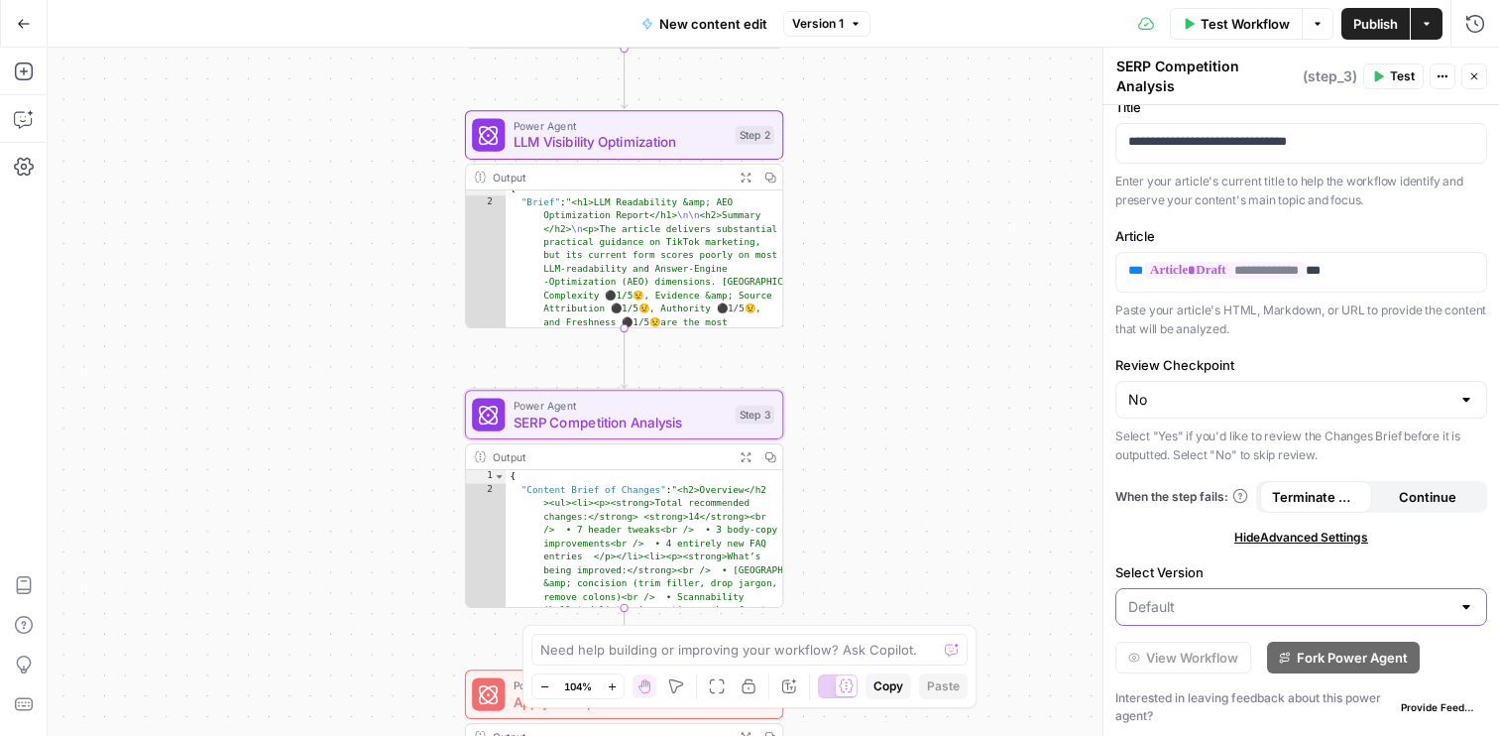
click at [1262, 610] on input "Select Version" at bounding box center [1290, 607] width 322 height 20
type input "Default"
click at [1067, 591] on div "Workflow Set Inputs Inputs Power Agent Brand Alignment Analysis Step 1 Output E…" at bounding box center [774, 392] width 1452 height 688
click at [1448, 70] on icon "button" at bounding box center [1443, 76] width 12 height 12
click at [879, 337] on div "Workflow Set Inputs Inputs Power Agent Brand Alignment Analysis Step 1 Output E…" at bounding box center [774, 392] width 1452 height 688
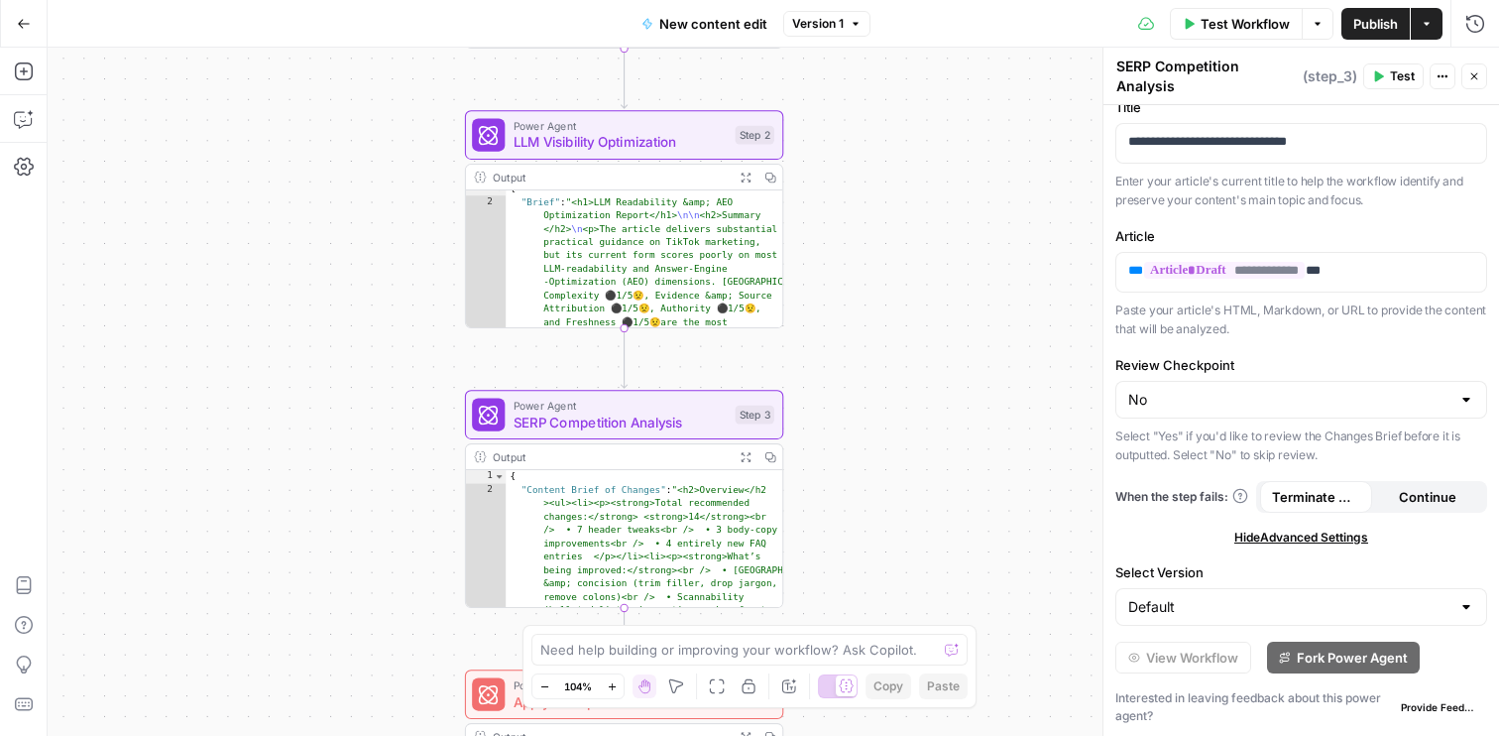
click at [616, 457] on div "Output" at bounding box center [610, 456] width 234 height 17
click at [744, 454] on icon "button" at bounding box center [745, 456] width 9 height 9
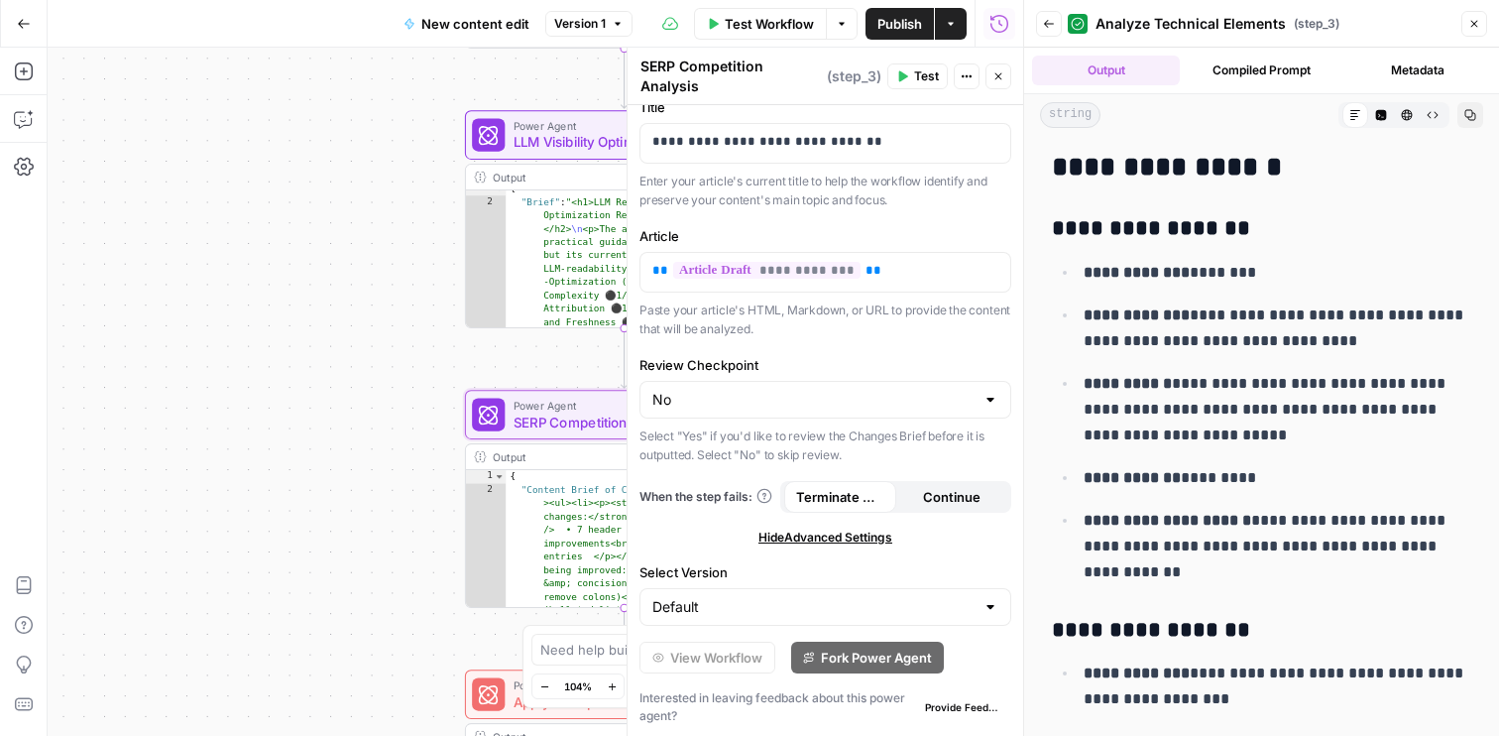
click at [1237, 77] on button "Compiled Prompt" at bounding box center [1262, 71] width 148 height 30
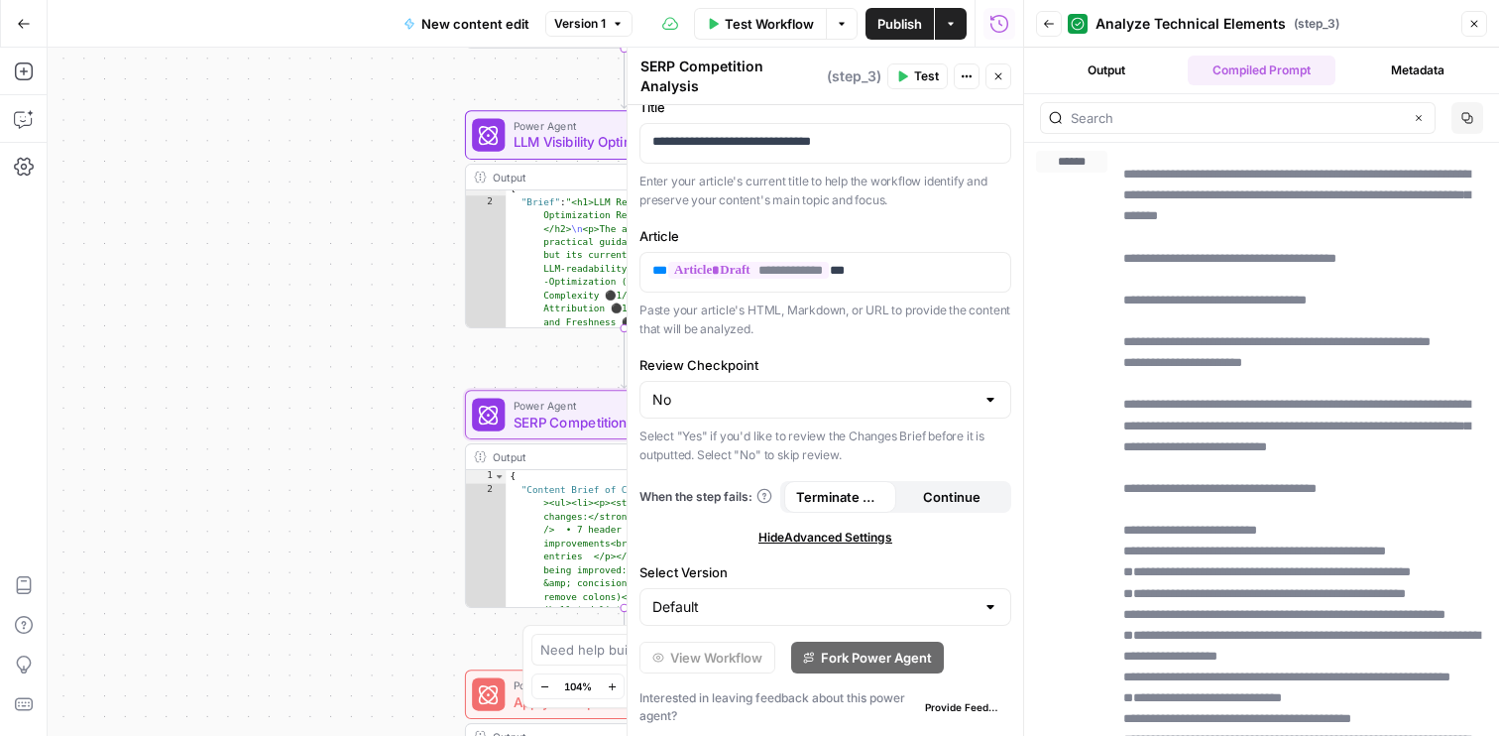
click at [1471, 36] on button "Close" at bounding box center [1475, 24] width 26 height 26
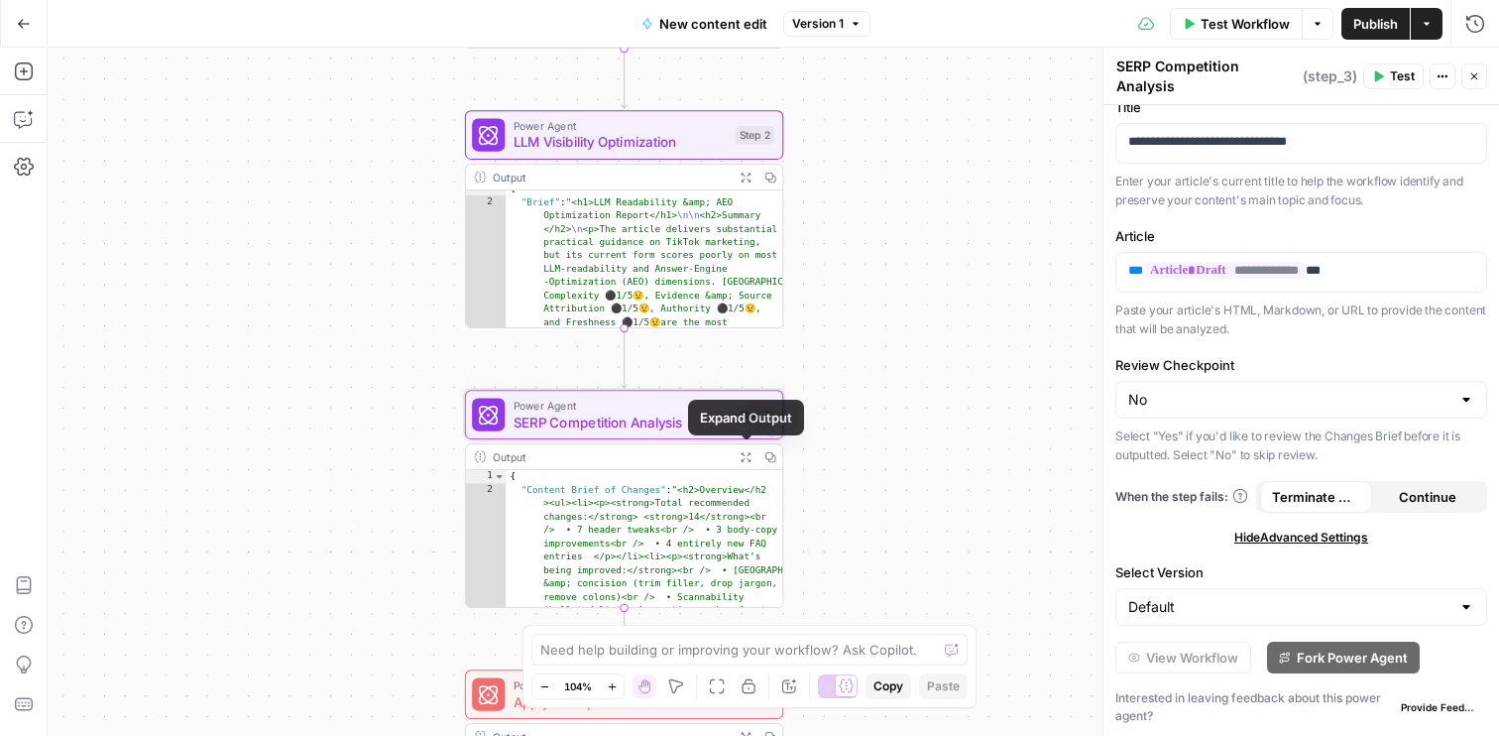
click at [769, 462] on button "Copy" at bounding box center [770, 456] width 25 height 25
click at [21, 7] on button "Go Back" at bounding box center [24, 24] width 36 height 36
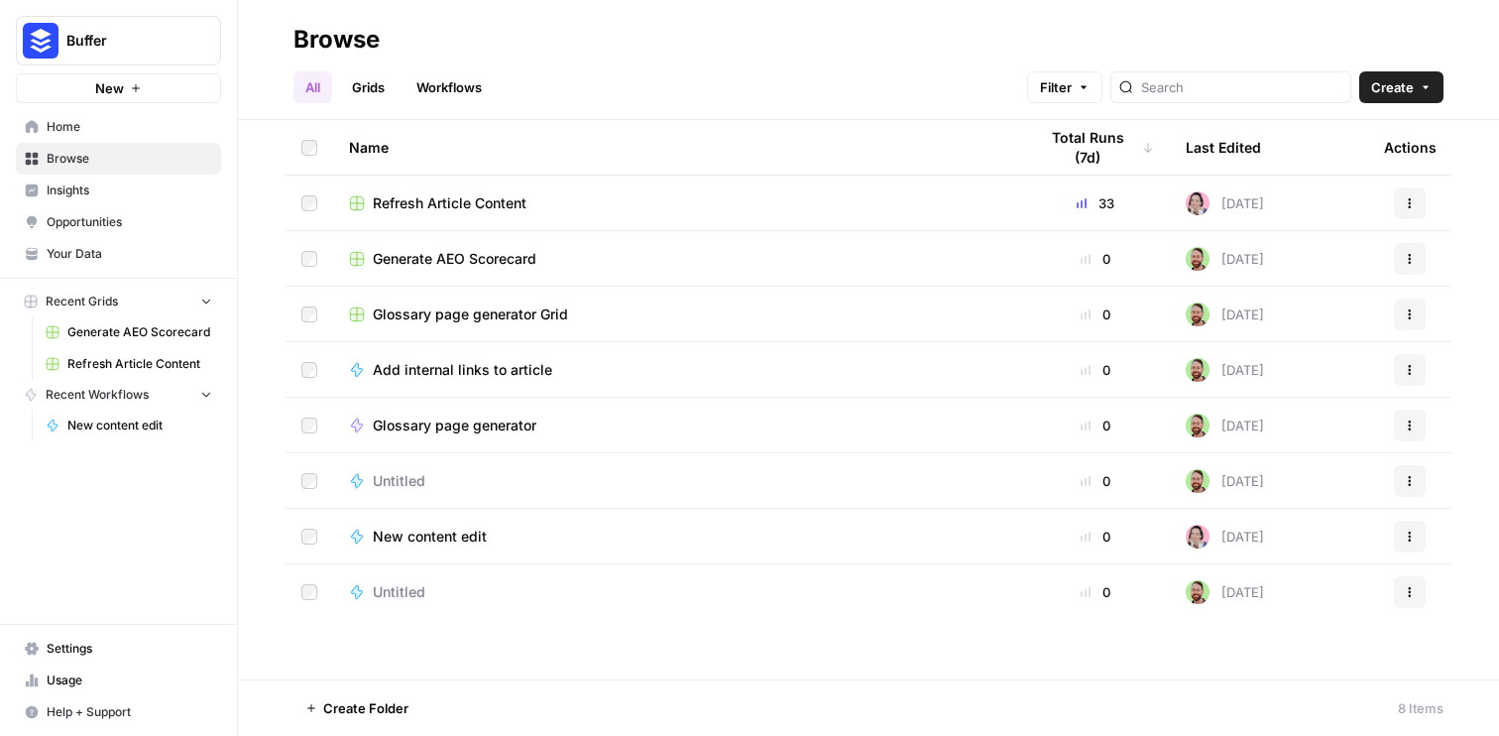
click at [425, 545] on span "New content edit" at bounding box center [430, 537] width 114 height 20
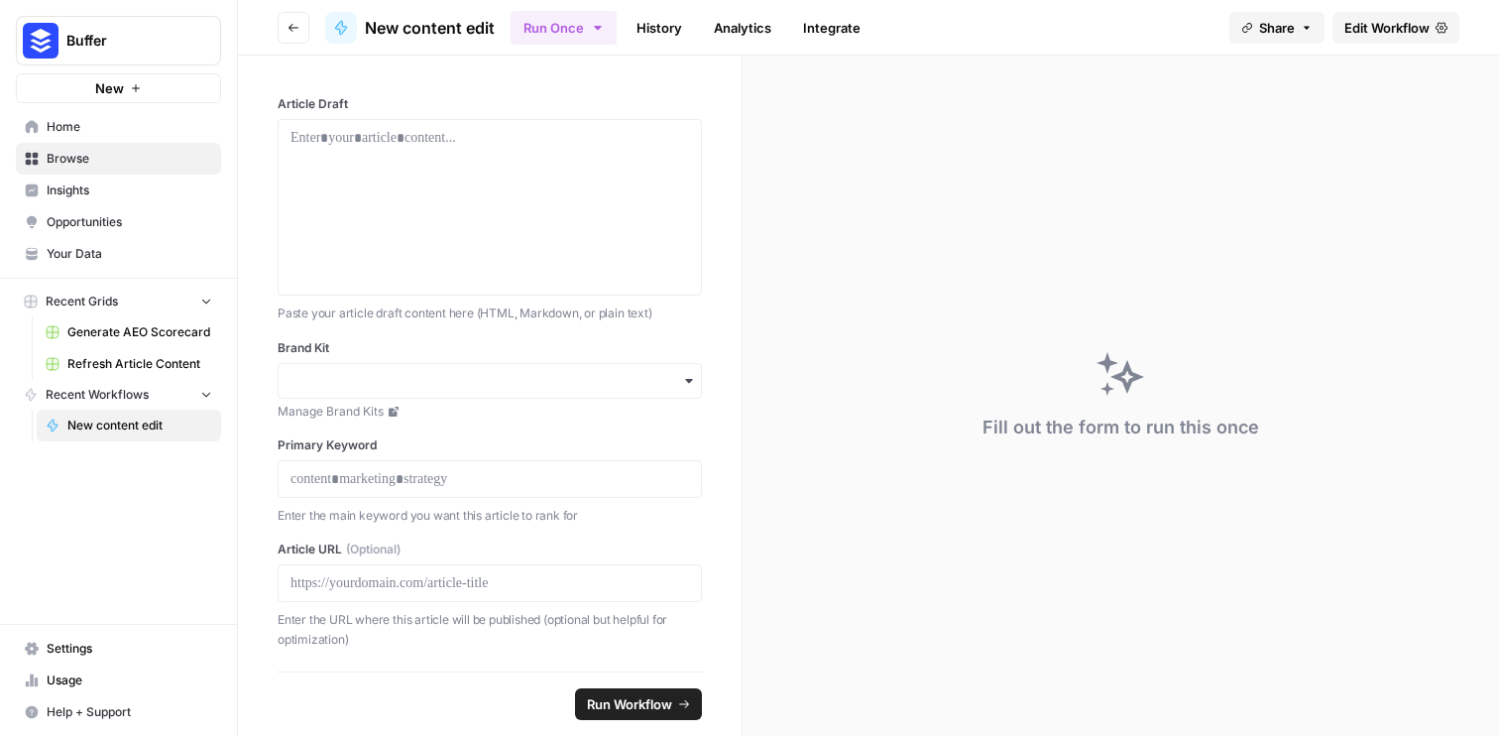
click at [121, 419] on span "New content edit" at bounding box center [139, 425] width 145 height 18
click at [289, 22] on icon "button" at bounding box center [294, 28] width 12 height 12
click at [289, 27] on icon "button" at bounding box center [294, 28] width 12 height 12
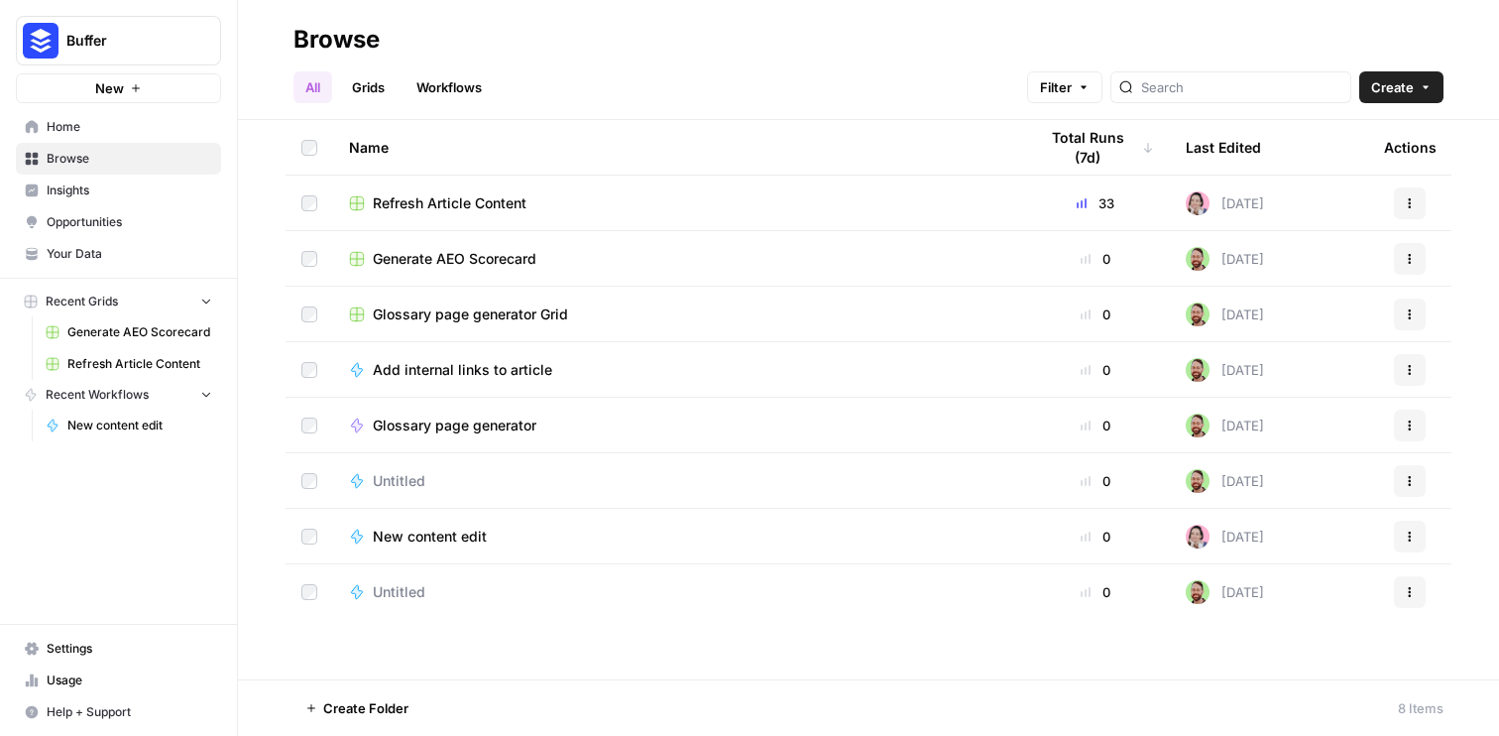
click at [126, 416] on link "New content edit" at bounding box center [129, 426] width 184 height 32
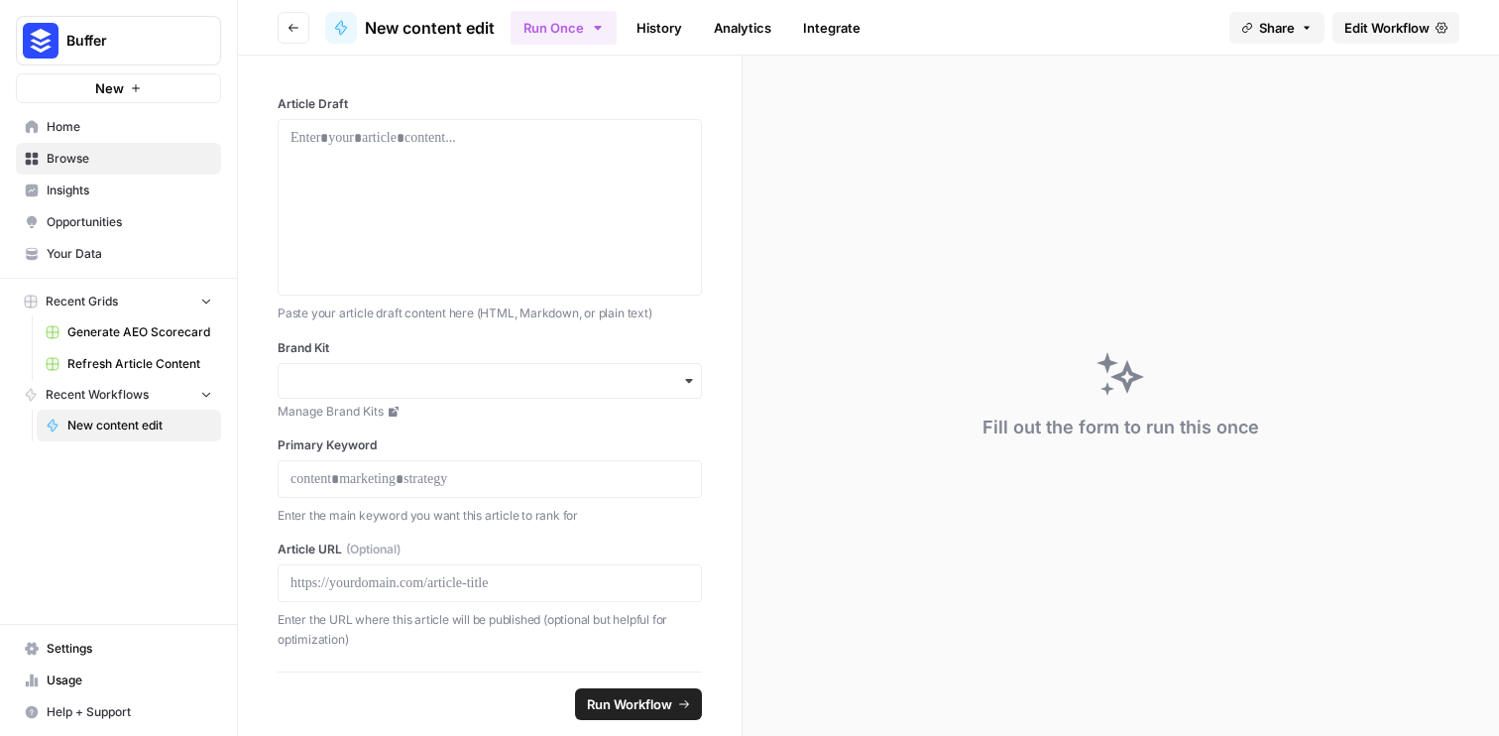
click at [1405, 35] on span "Edit Workflow" at bounding box center [1387, 28] width 85 height 20
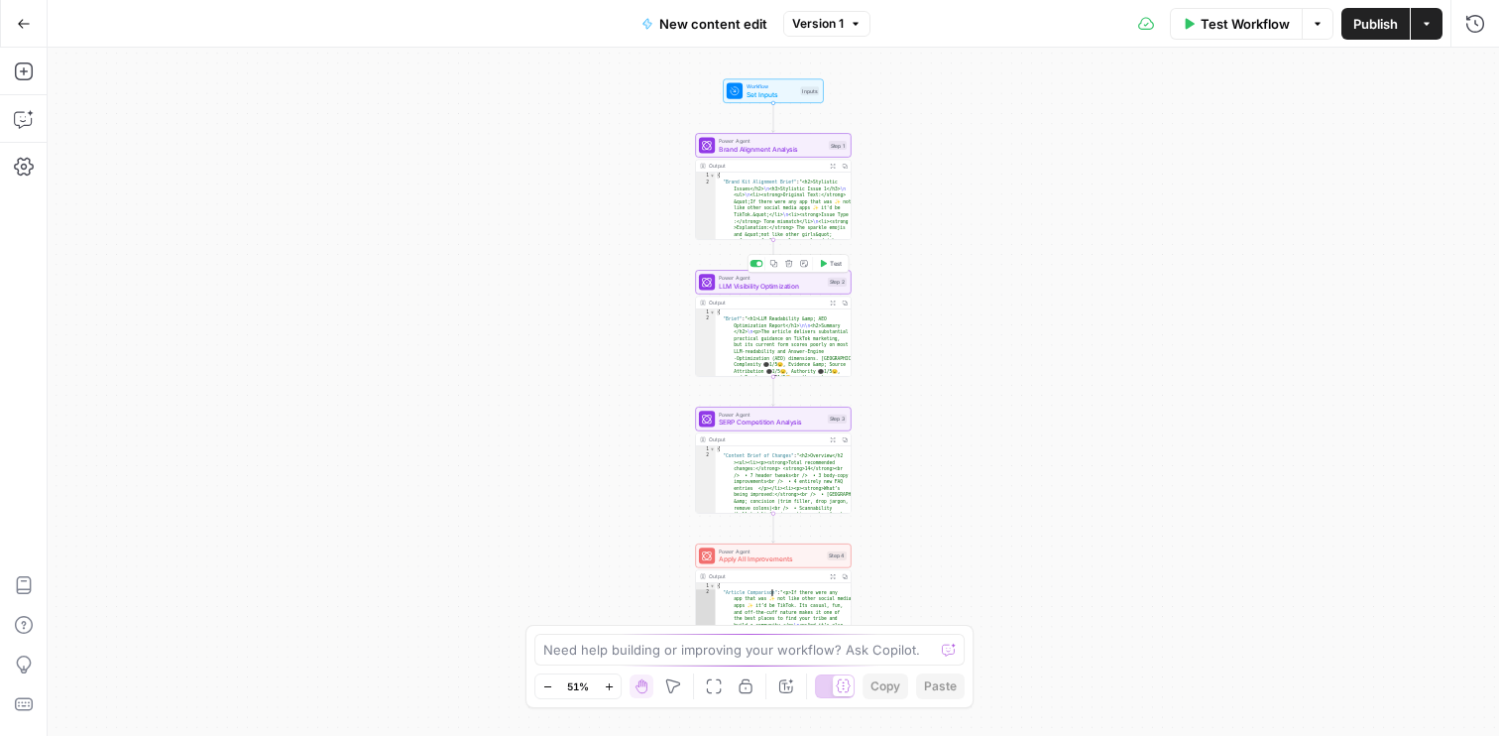
type textarea "**********"
click at [836, 577] on button "Expand Output" at bounding box center [833, 576] width 12 height 12
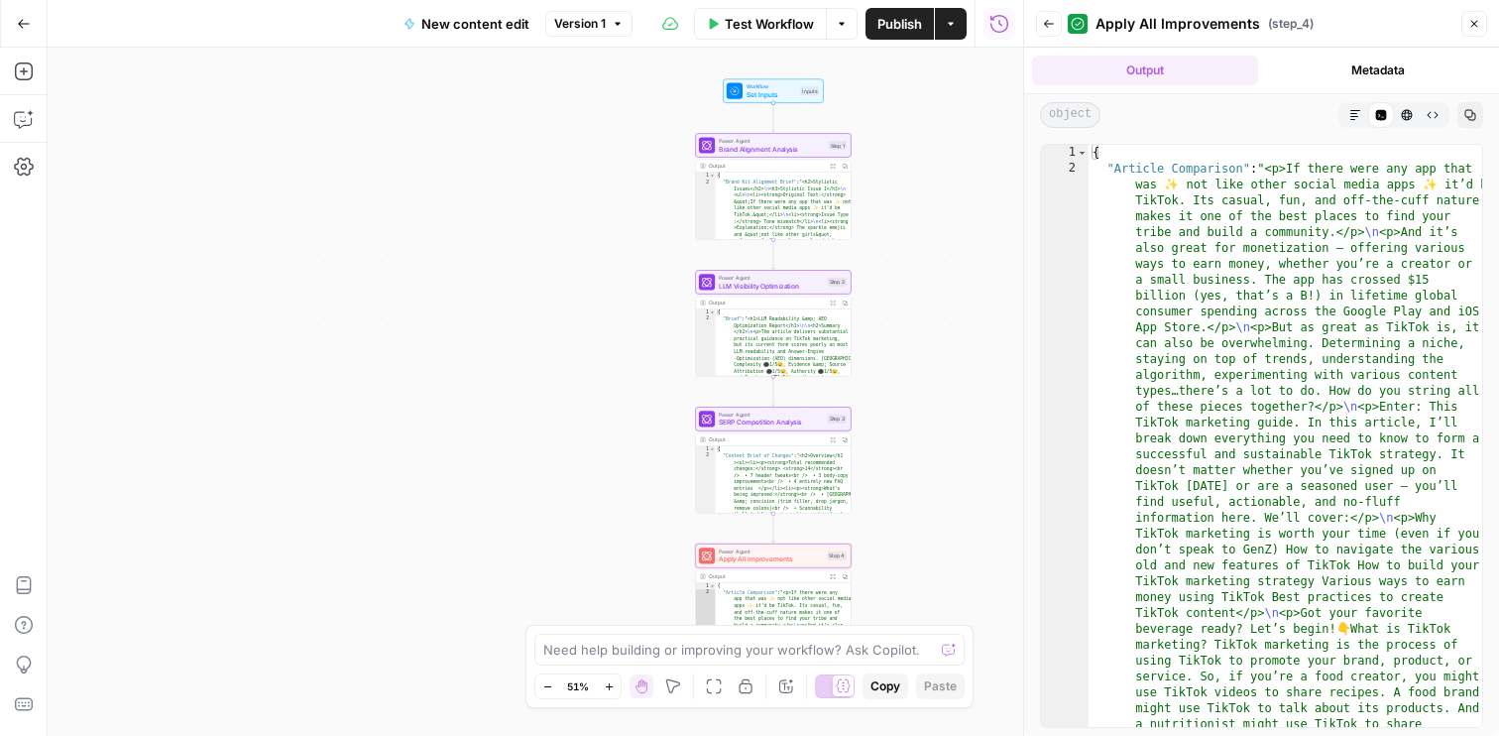
click at [1414, 123] on button "HTML Viewer" at bounding box center [1407, 115] width 26 height 26
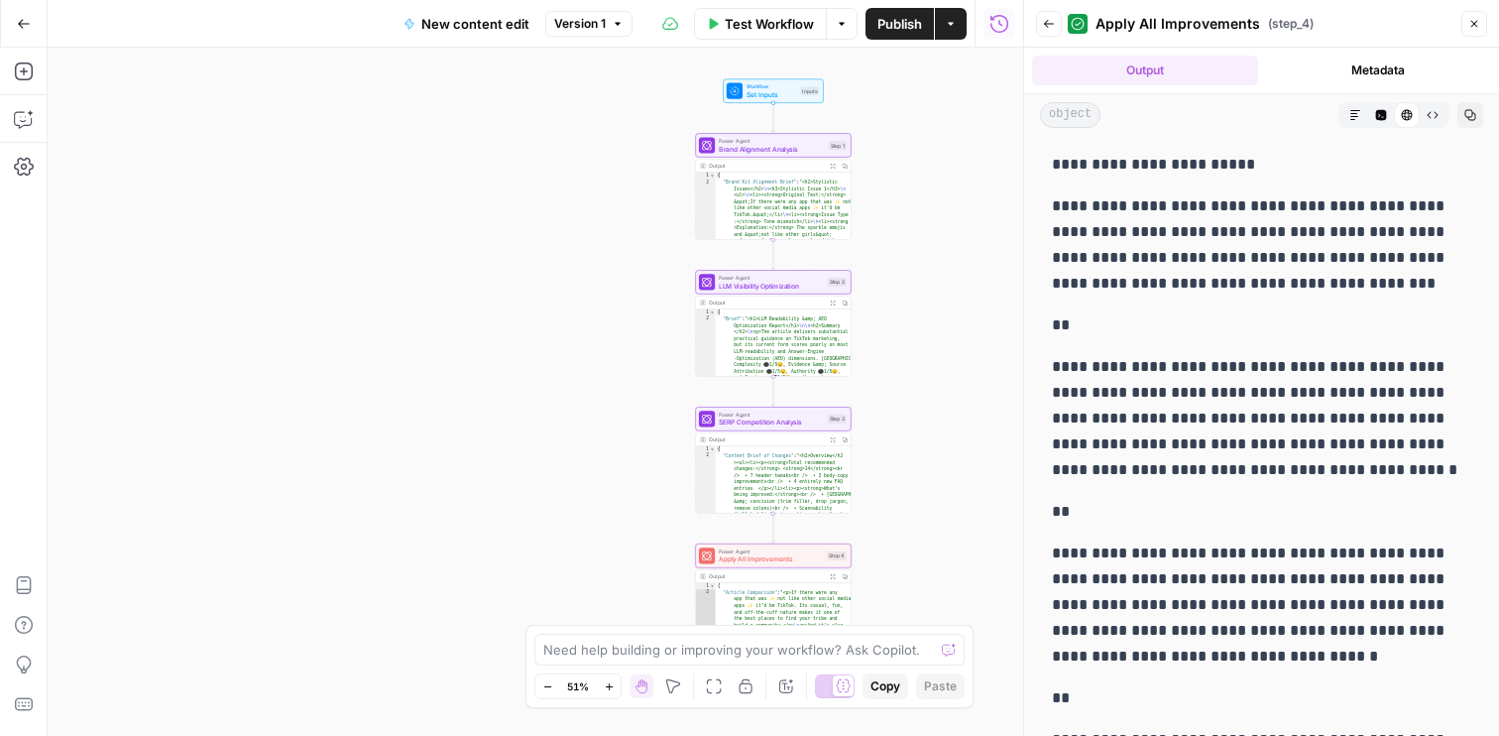
click at [1472, 114] on icon "button" at bounding box center [1471, 115] width 12 height 12
click at [1355, 121] on button "Markdown" at bounding box center [1356, 115] width 26 height 26
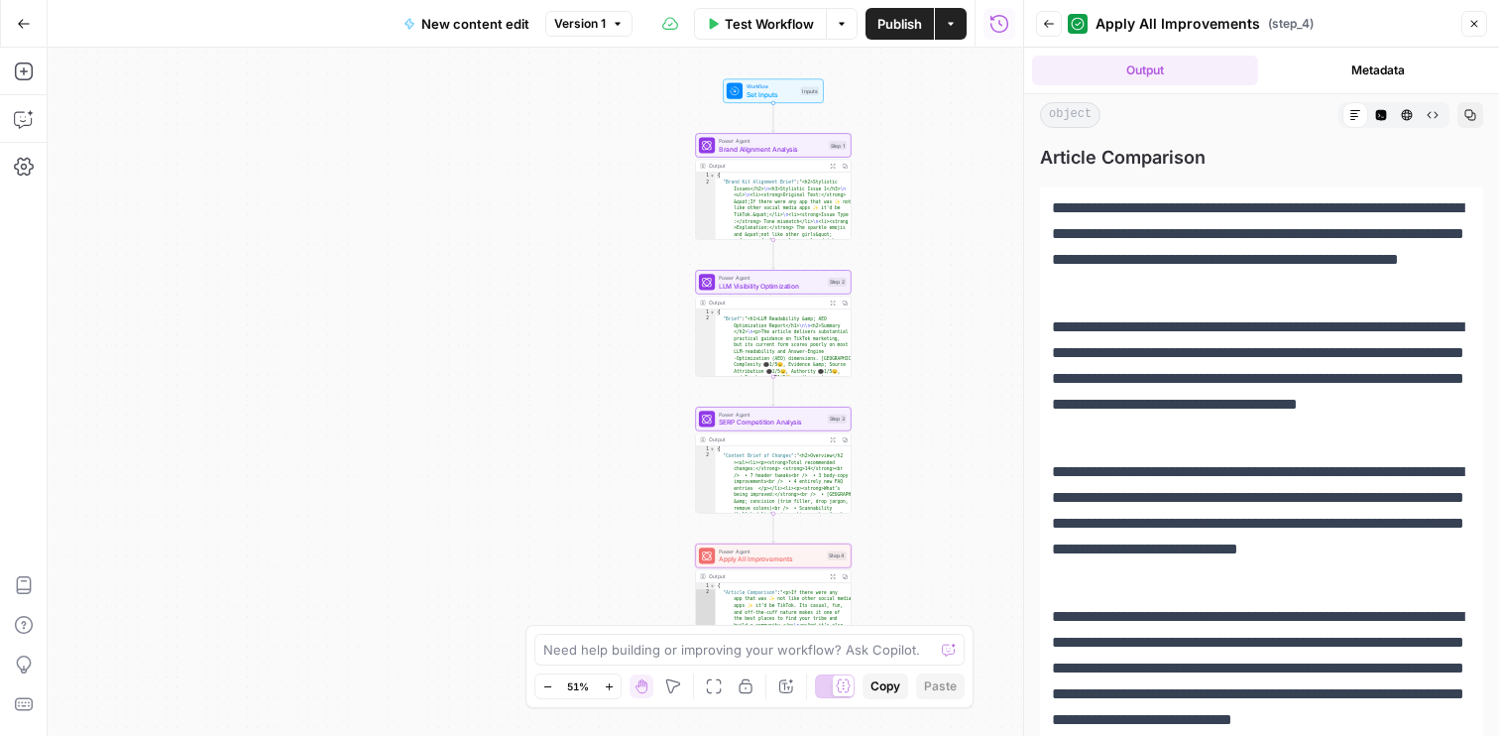
click at [1387, 115] on button "Code Editor" at bounding box center [1381, 115] width 26 height 26
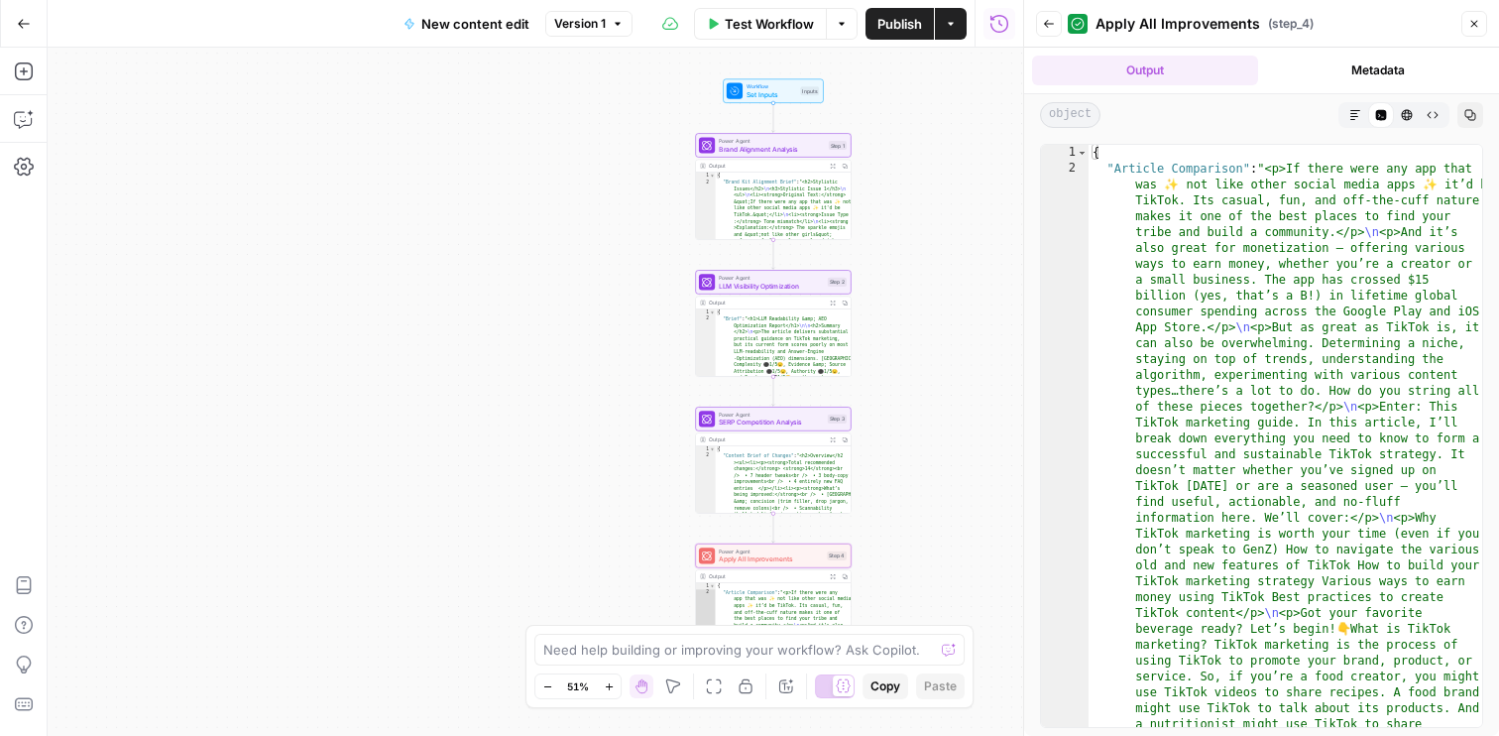
click at [1410, 118] on icon "button" at bounding box center [1407, 115] width 11 height 11
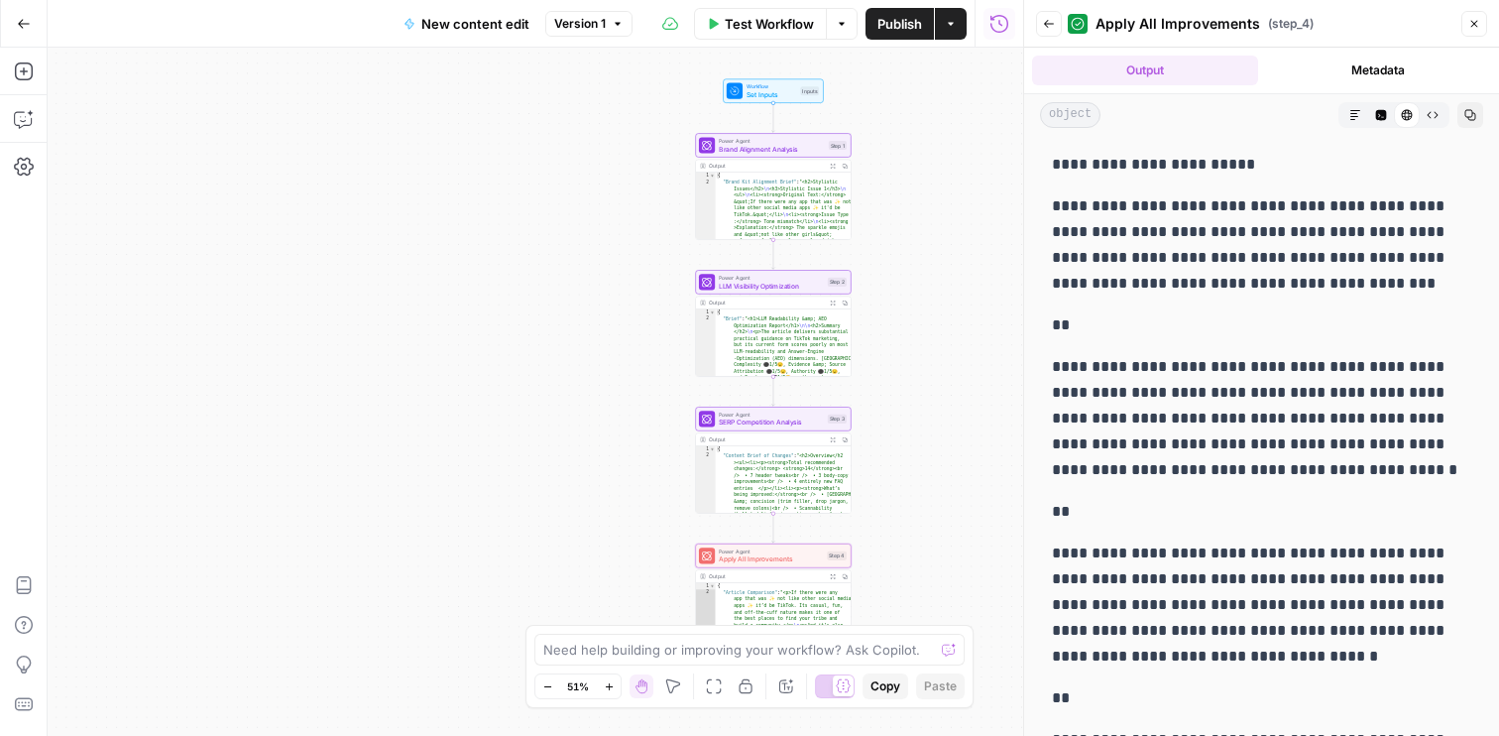
click at [1438, 120] on icon "button" at bounding box center [1433, 115] width 12 height 12
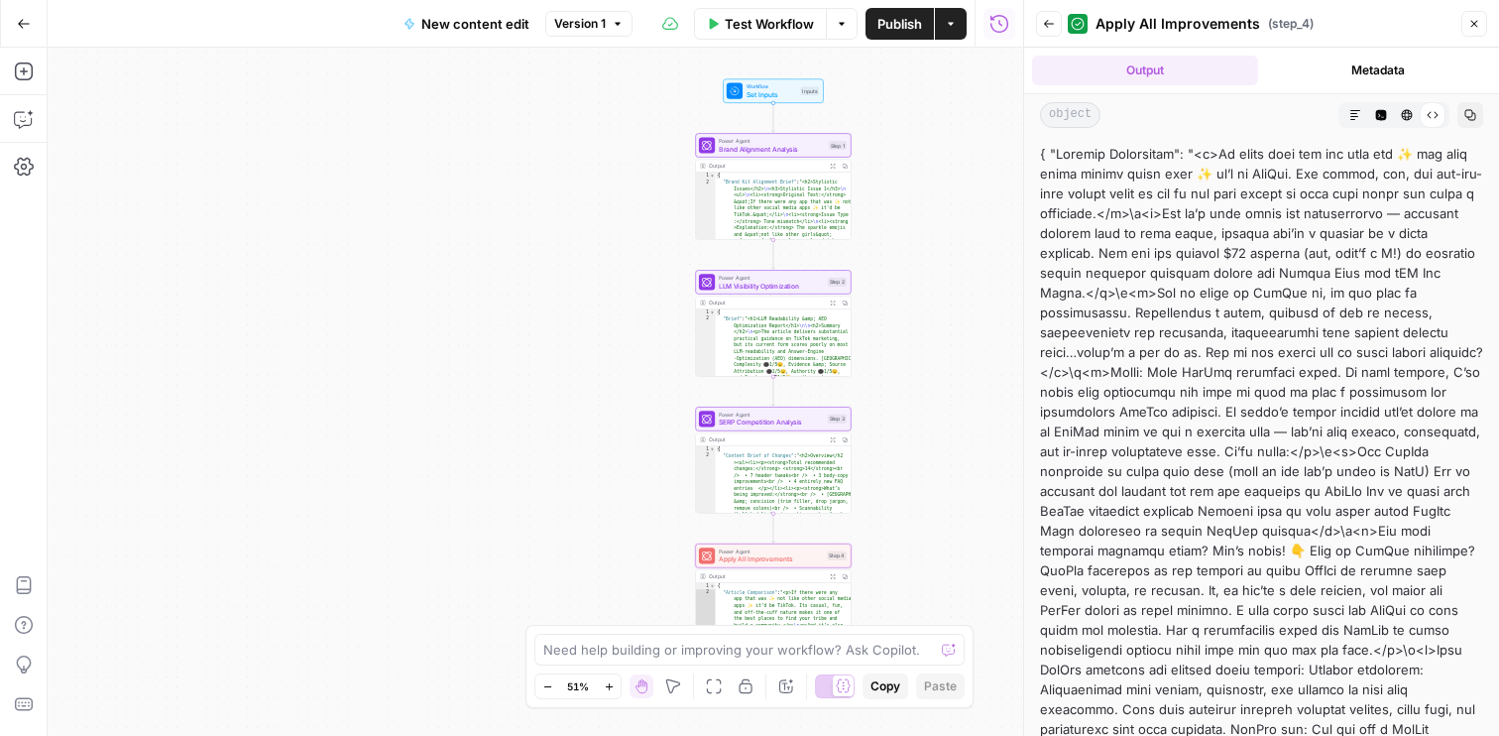
click at [1412, 53] on div "Output Metadata" at bounding box center [1261, 71] width 475 height 46
click at [1388, 86] on div "Output Metadata" at bounding box center [1261, 71] width 475 height 46
click at [1389, 71] on button "Metadata" at bounding box center [1379, 71] width 226 height 30
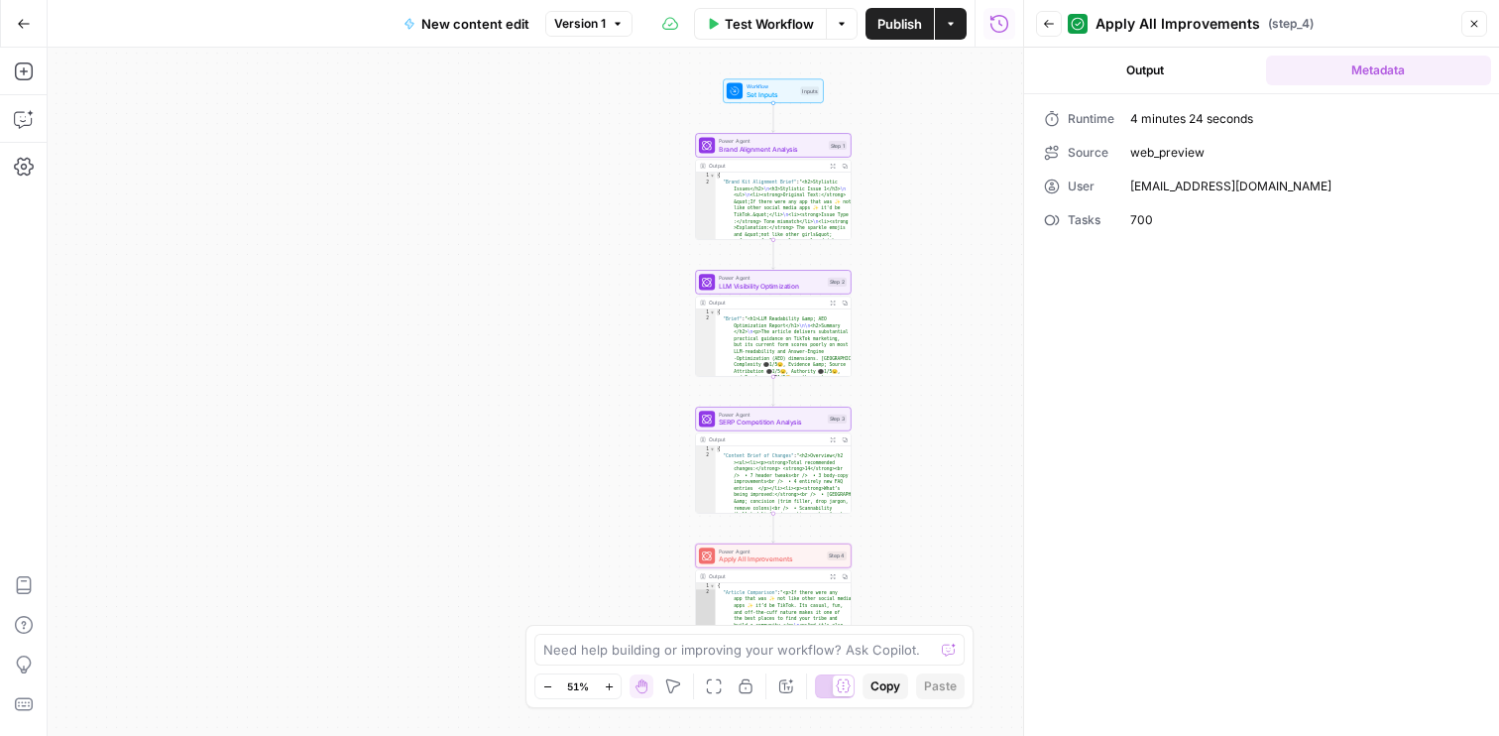
click at [1176, 83] on button "Output" at bounding box center [1145, 71] width 226 height 30
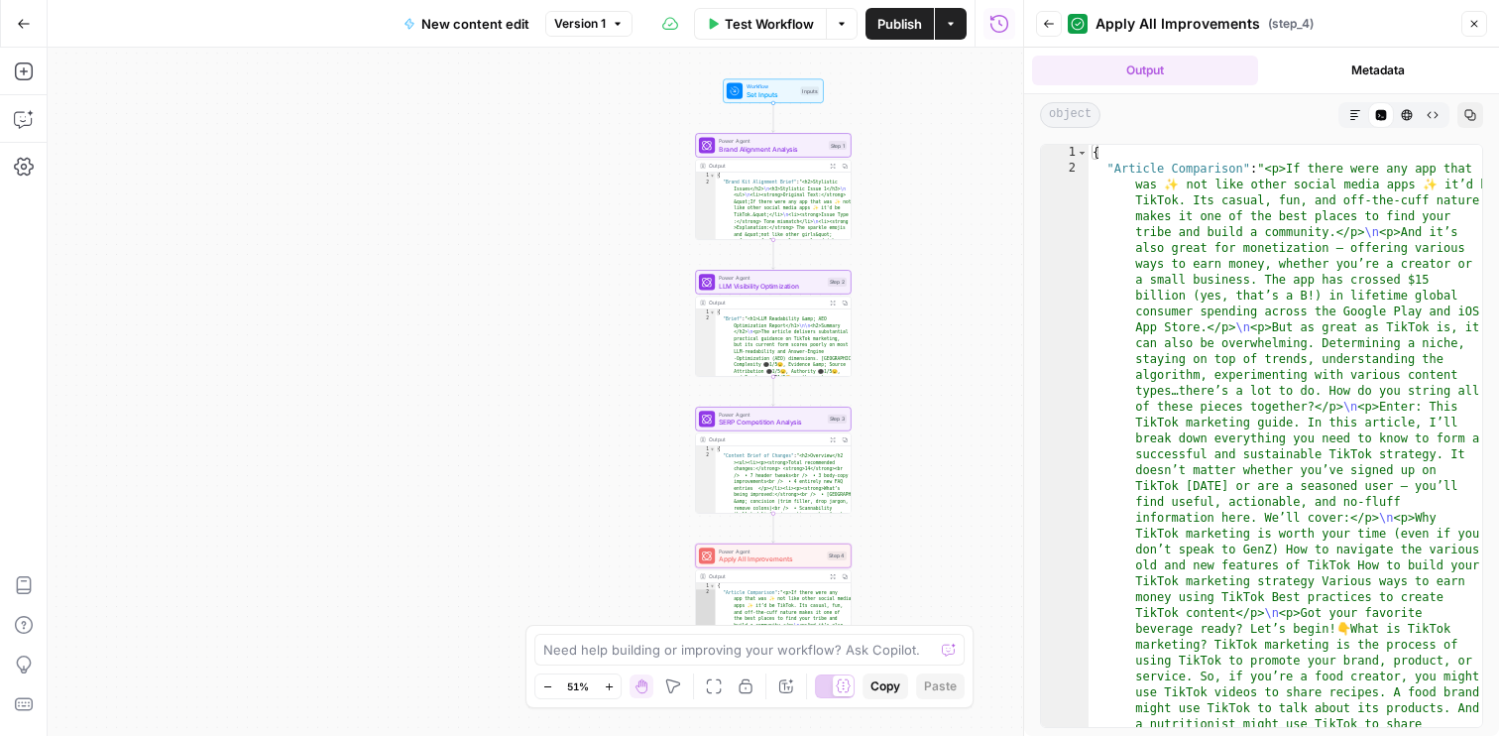
click at [1175, 70] on button "Output" at bounding box center [1145, 71] width 226 height 30
click at [1349, 115] on span "Markdown" at bounding box center [1349, 115] width 1 height 1
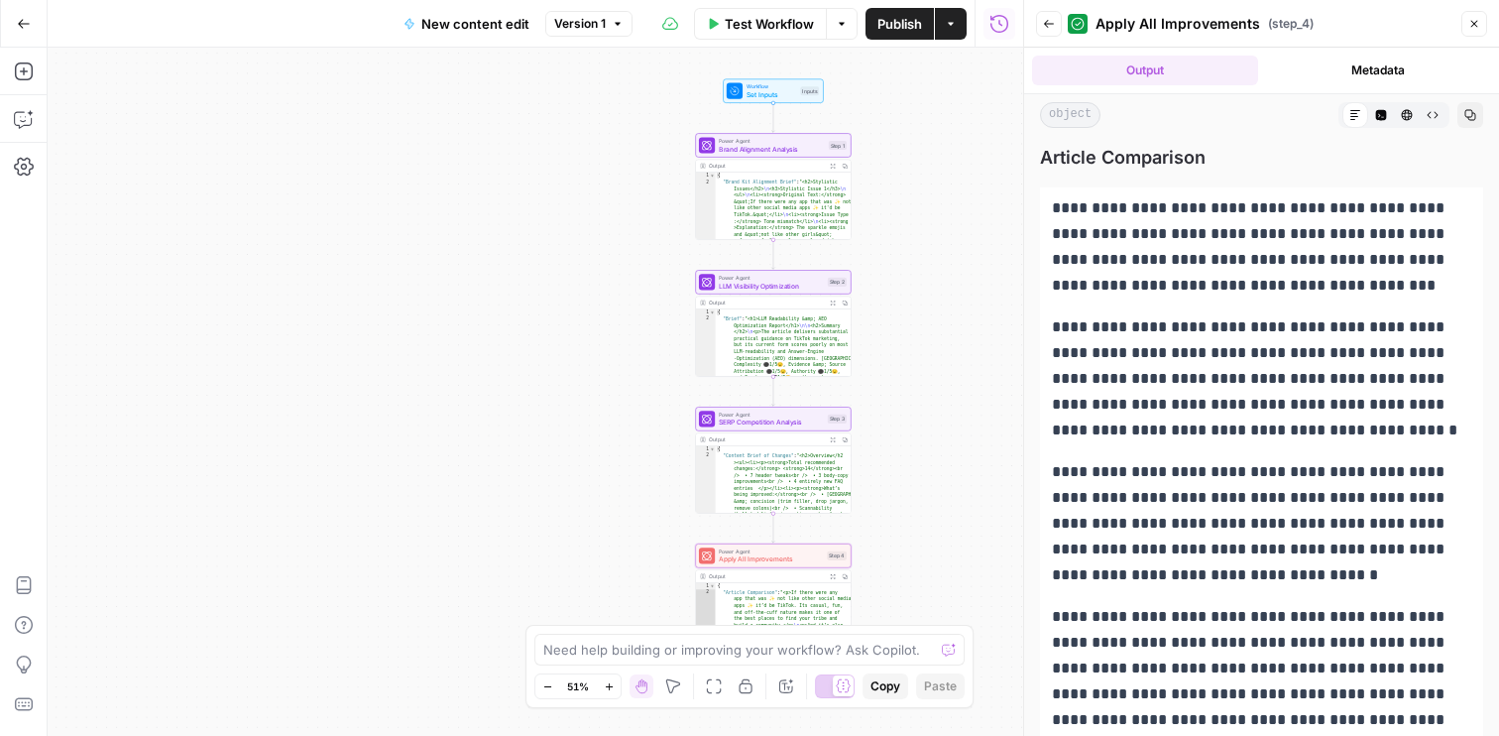
click at [1375, 113] on icon "button" at bounding box center [1381, 115] width 12 height 12
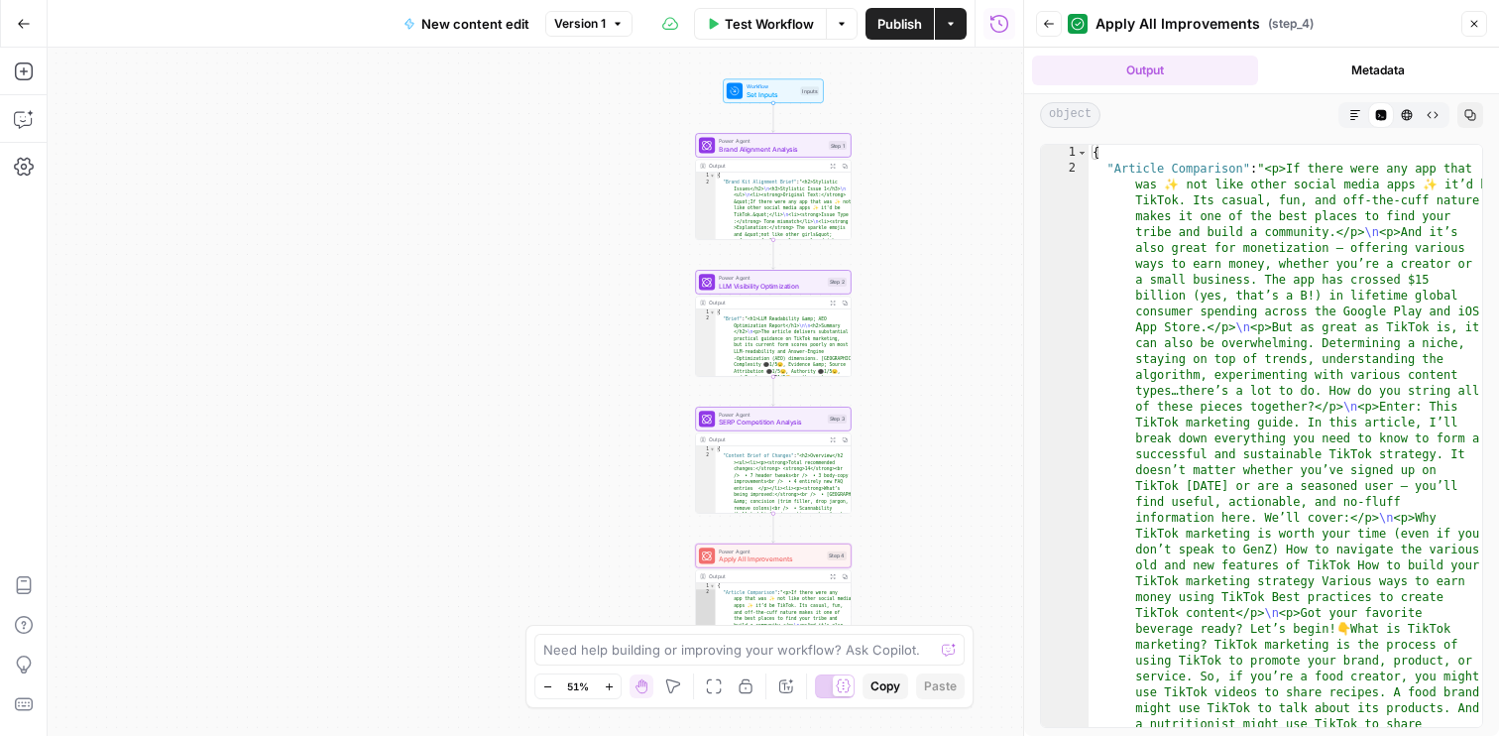
click at [1381, 69] on button "Metadata" at bounding box center [1379, 71] width 226 height 30
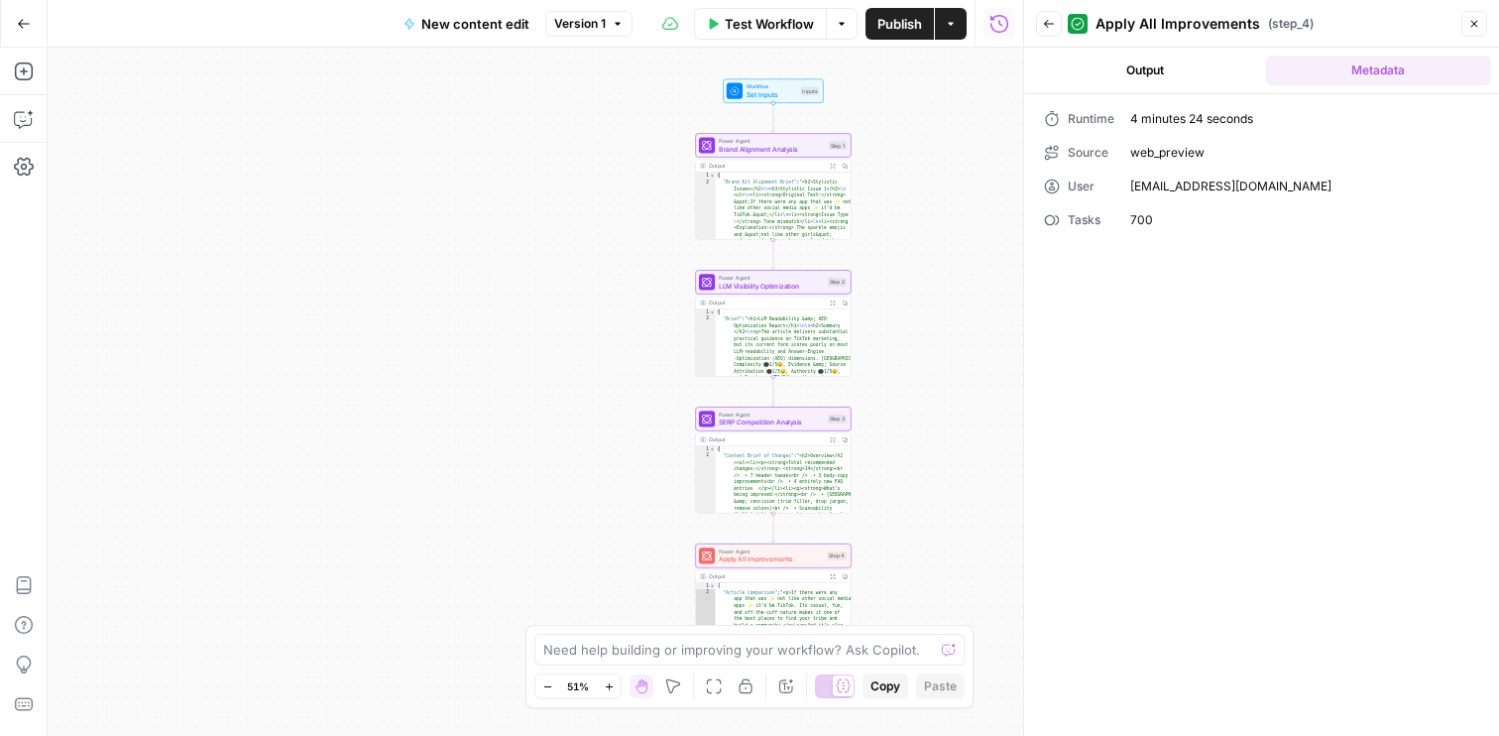
click at [1210, 79] on button "Output" at bounding box center [1145, 71] width 226 height 30
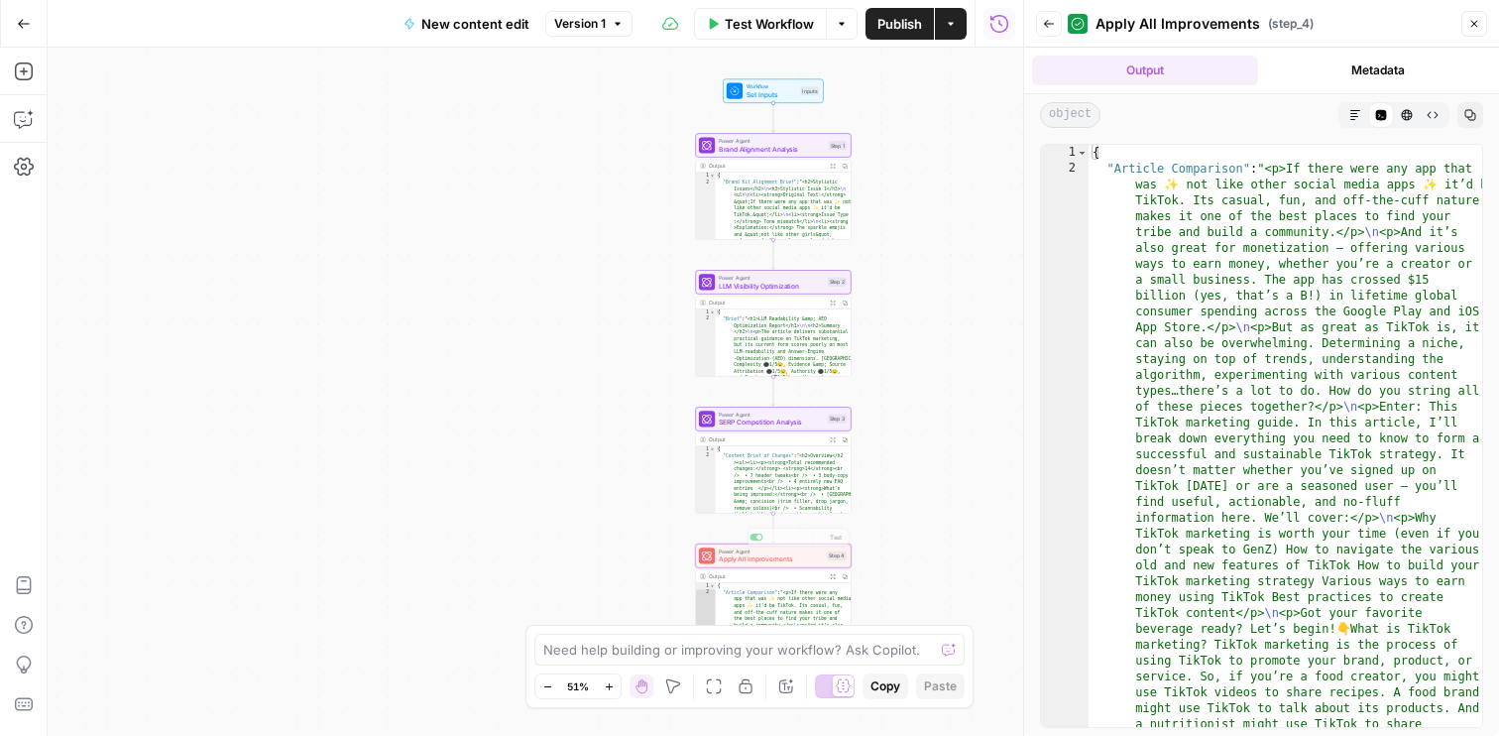
click at [819, 578] on div "Output" at bounding box center [766, 576] width 115 height 8
click at [1350, 120] on icon "button" at bounding box center [1356, 115] width 12 height 12
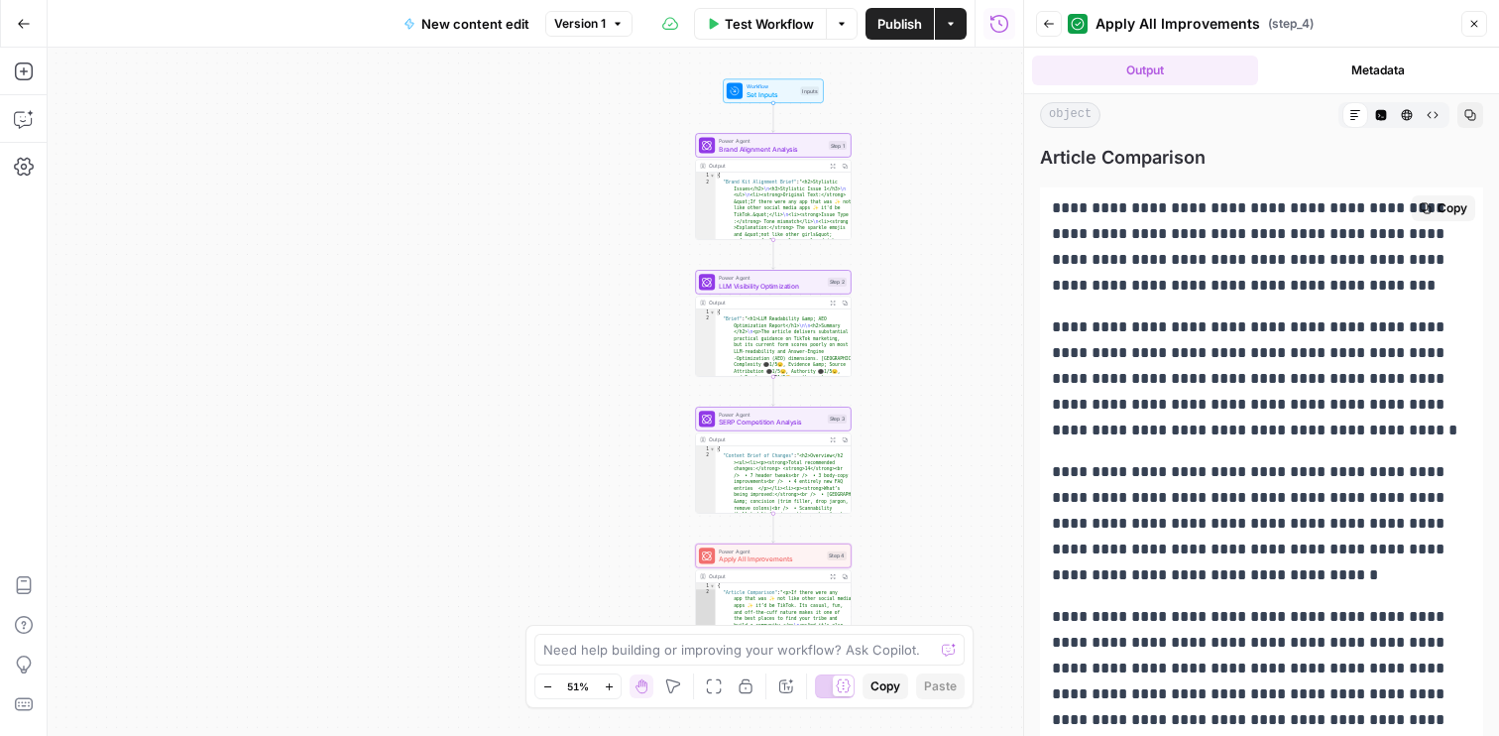
click at [1205, 270] on p "**********" at bounding box center [1261, 246] width 419 height 103
click at [1380, 114] on icon "button" at bounding box center [1381, 115] width 11 height 11
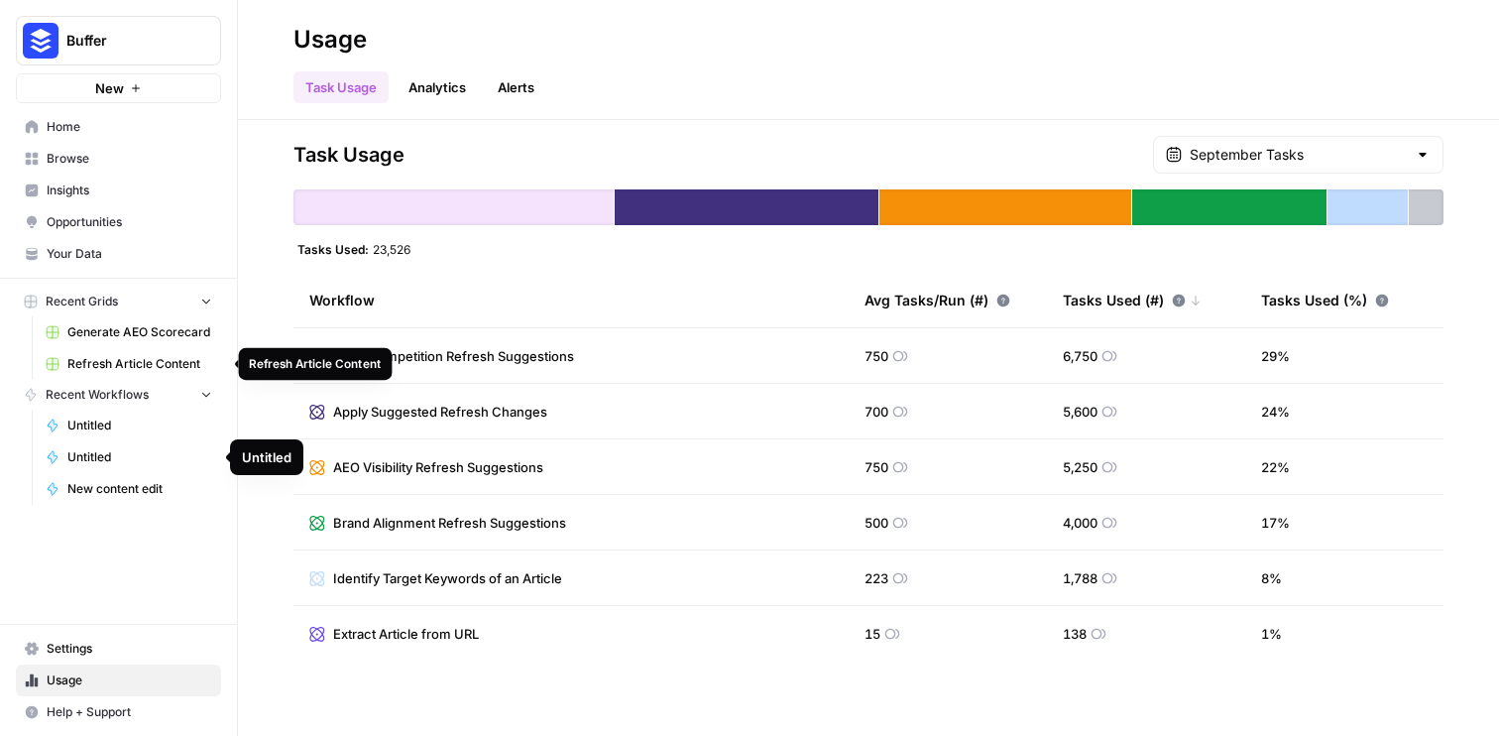
click at [128, 355] on span "Refresh Article Content" at bounding box center [139, 364] width 145 height 18
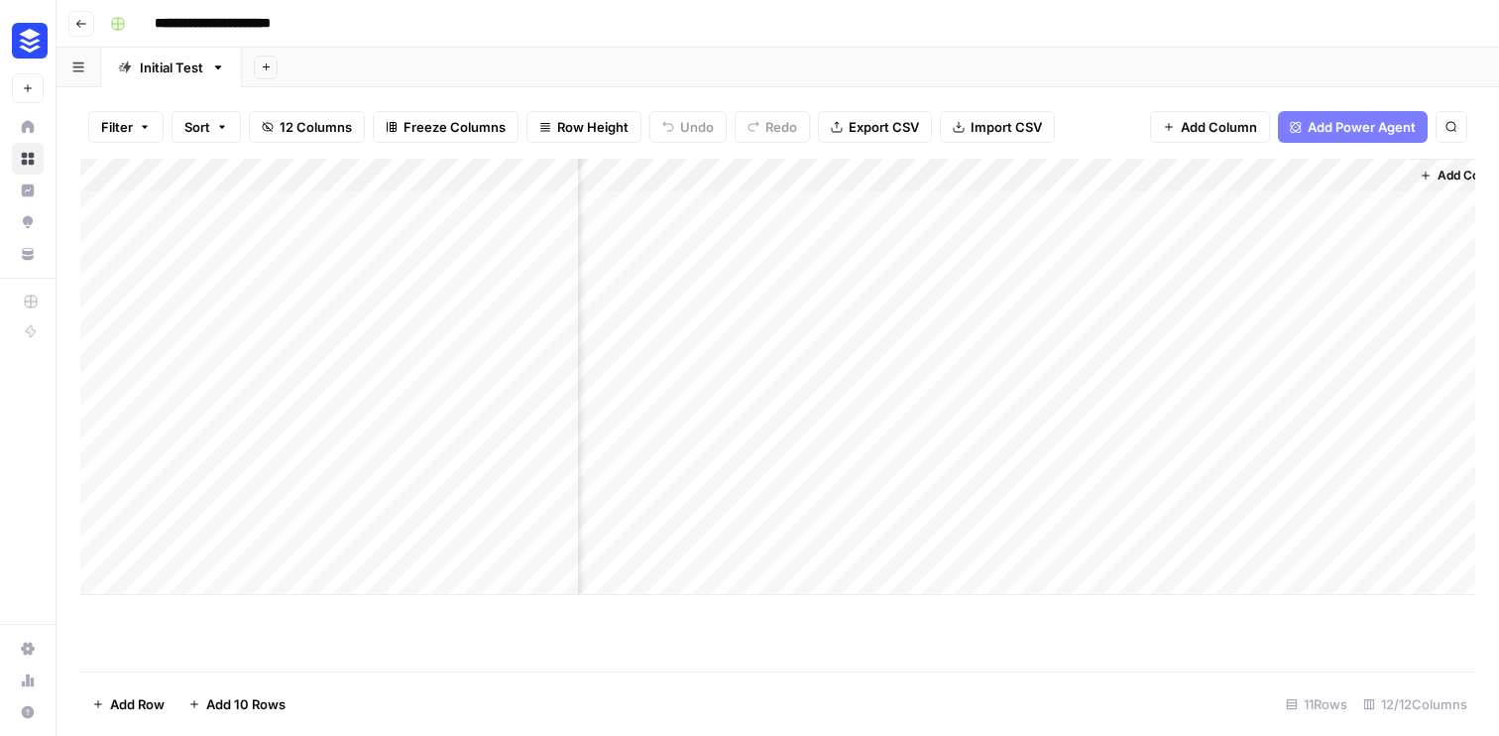
scroll to position [0, 2126]
click at [792, 188] on div "Add Column" at bounding box center [777, 377] width 1395 height 436
click at [621, 175] on div "Add Column" at bounding box center [777, 377] width 1395 height 436
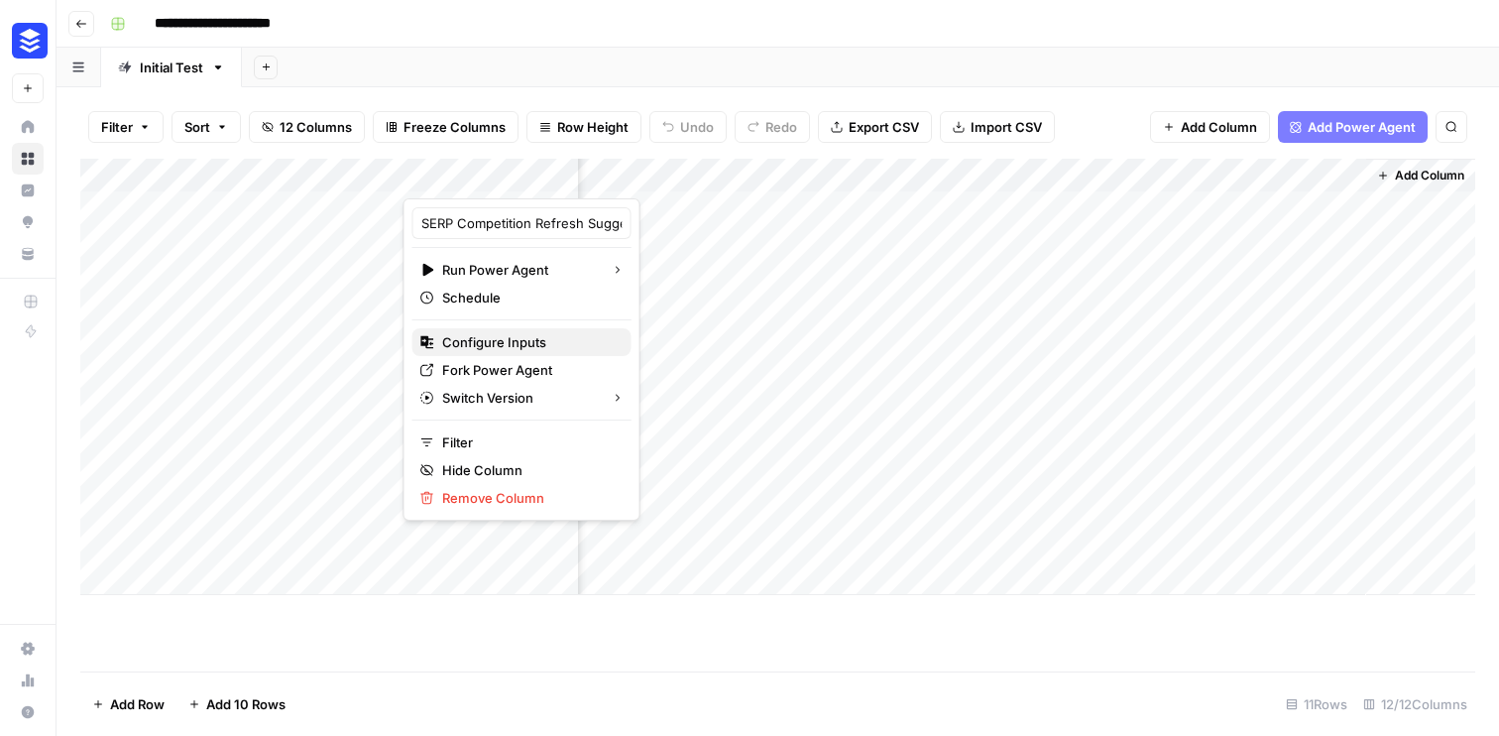
click at [447, 342] on span "Configure Inputs" at bounding box center [529, 342] width 174 height 20
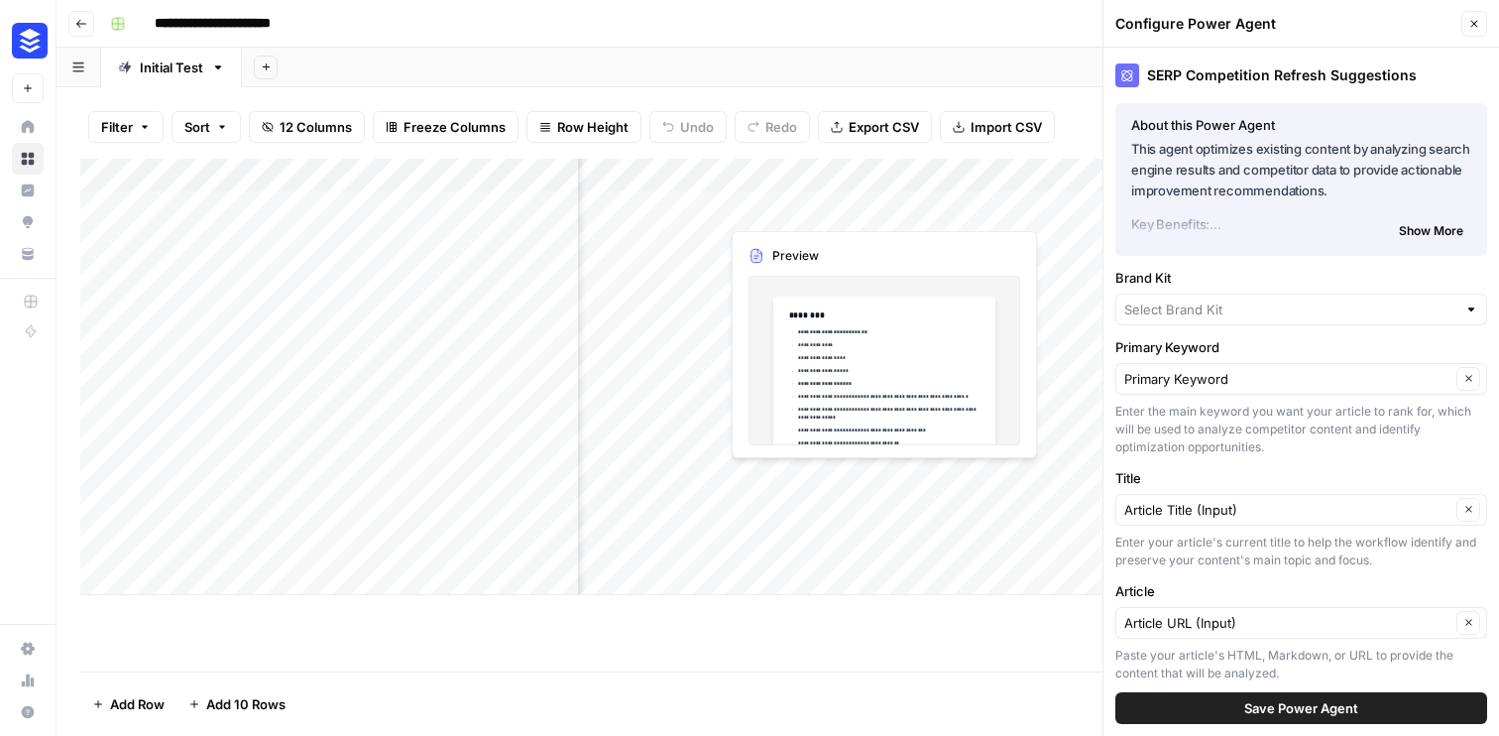
type input "Buffer"
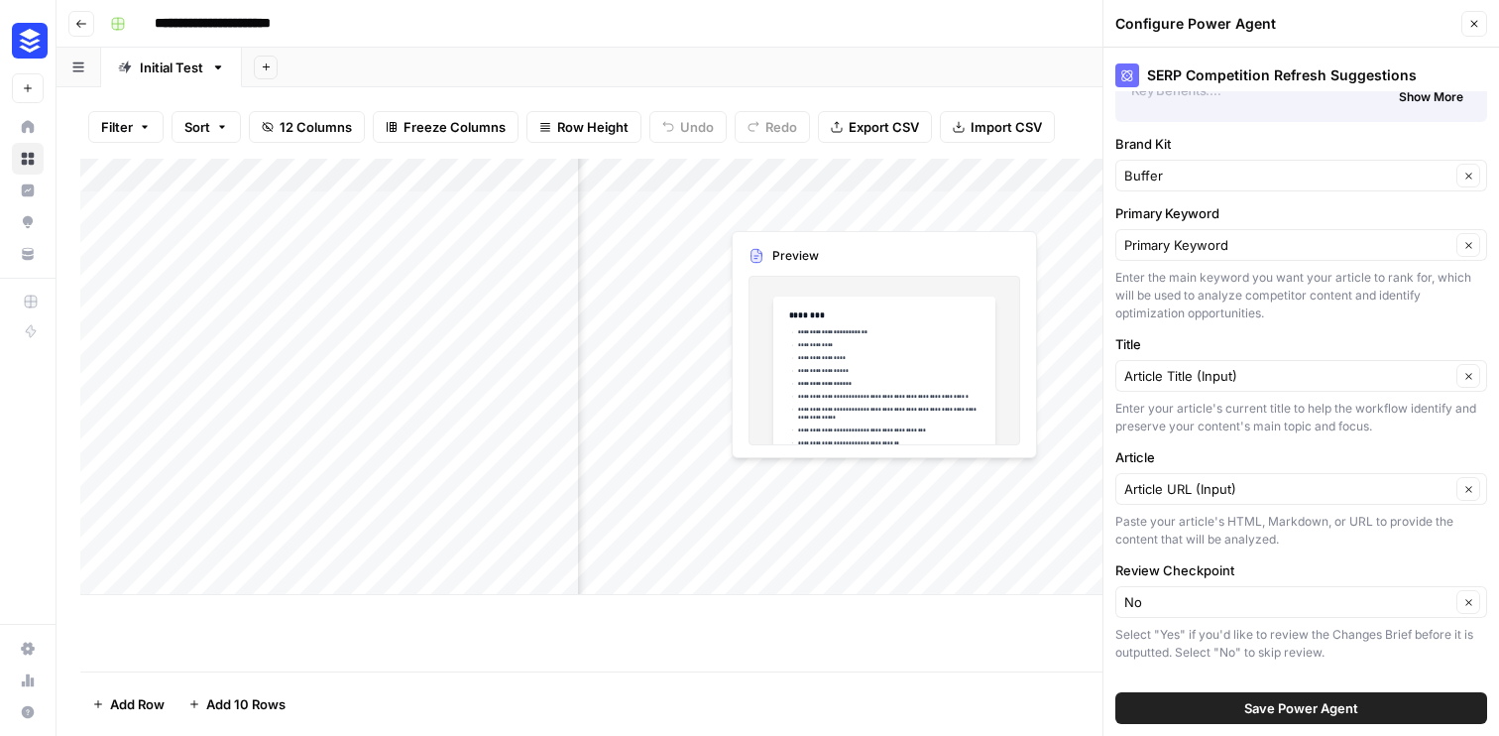
scroll to position [161, 0]
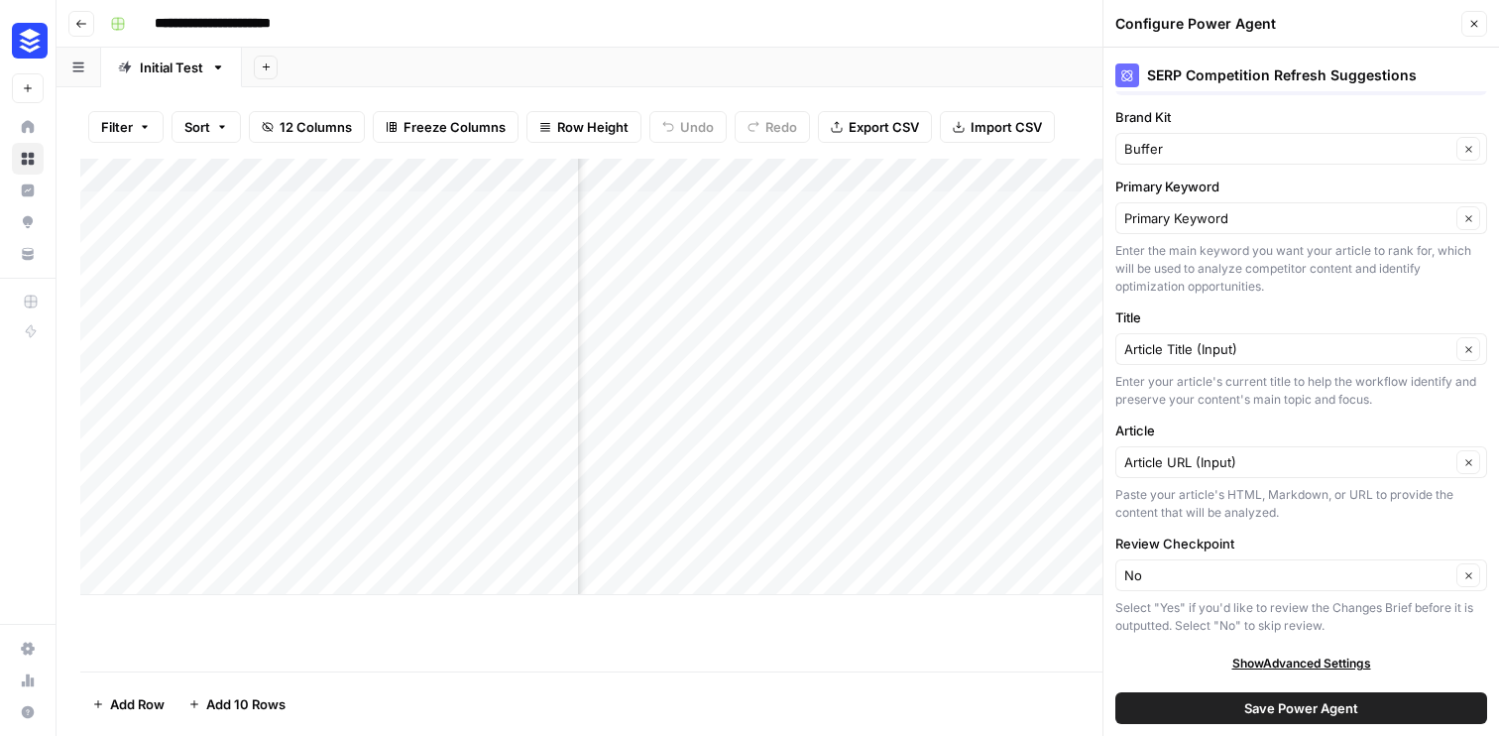
click at [1257, 661] on span "Show Advanced Settings" at bounding box center [1302, 663] width 139 height 18
click at [917, 178] on div "Add Column" at bounding box center [777, 377] width 1395 height 436
click at [654, 172] on div "Add Column" at bounding box center [777, 377] width 1395 height 436
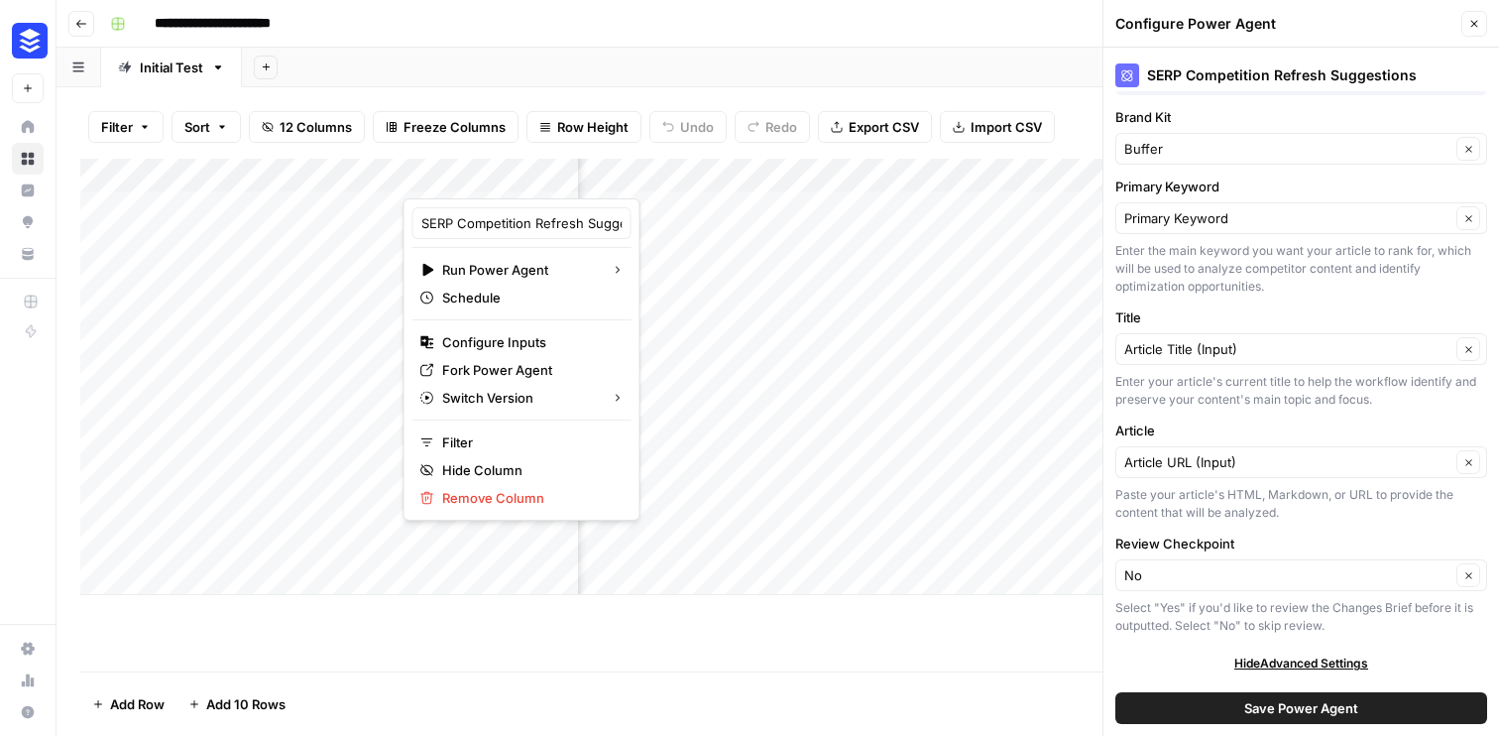
scroll to position [230, 0]
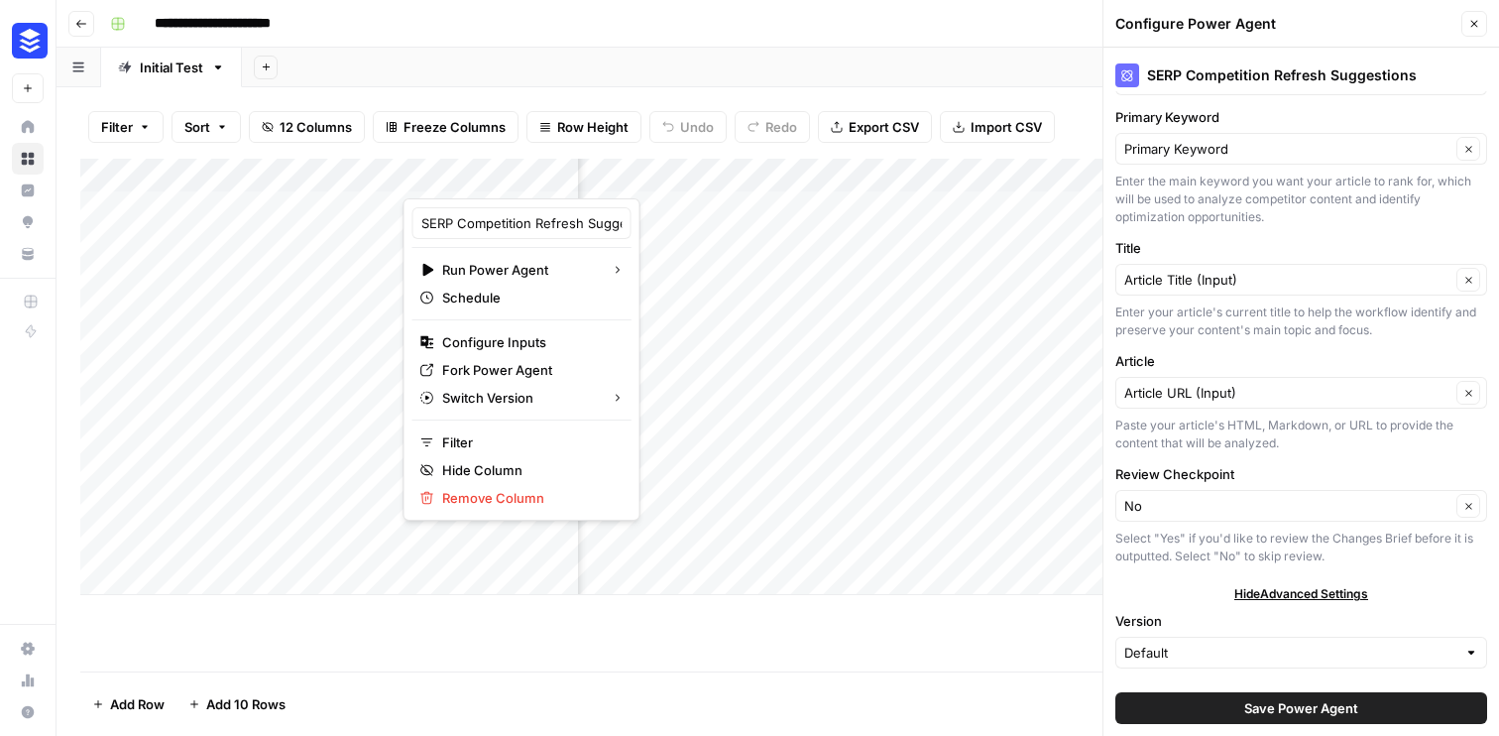
click at [424, 9] on div "**********" at bounding box center [790, 24] width 1377 height 32
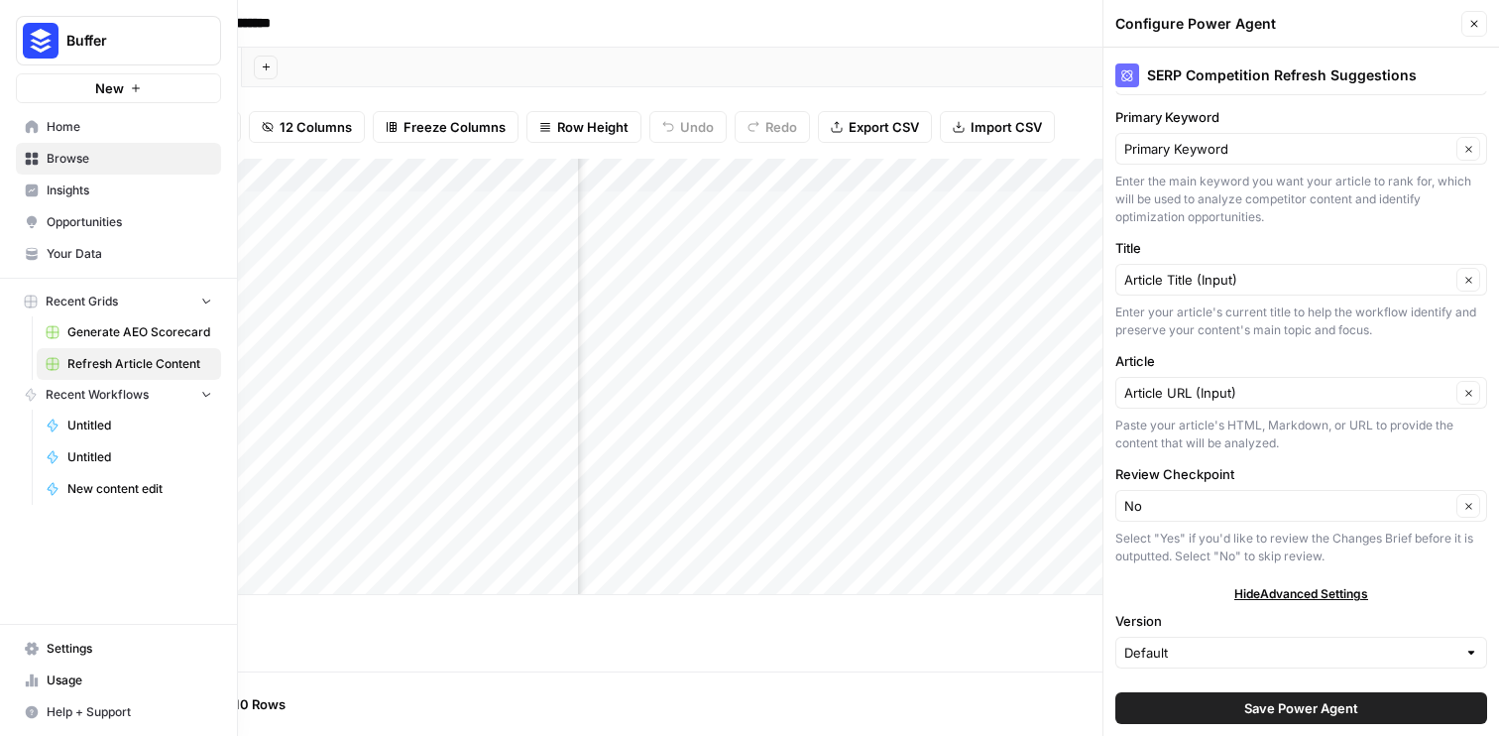
click at [23, 198] on link "Insights" at bounding box center [118, 191] width 205 height 32
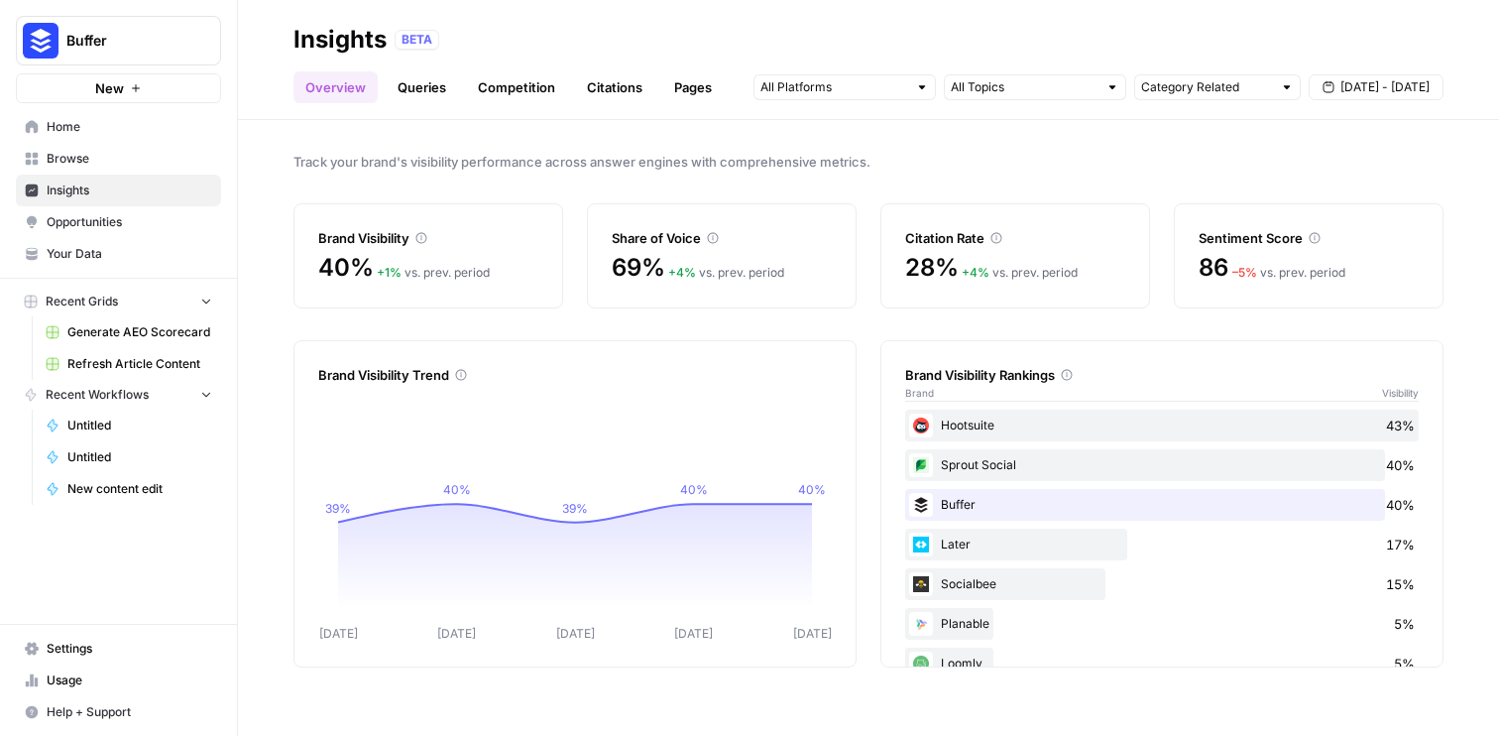
click at [64, 162] on span "Browse" at bounding box center [130, 159] width 166 height 18
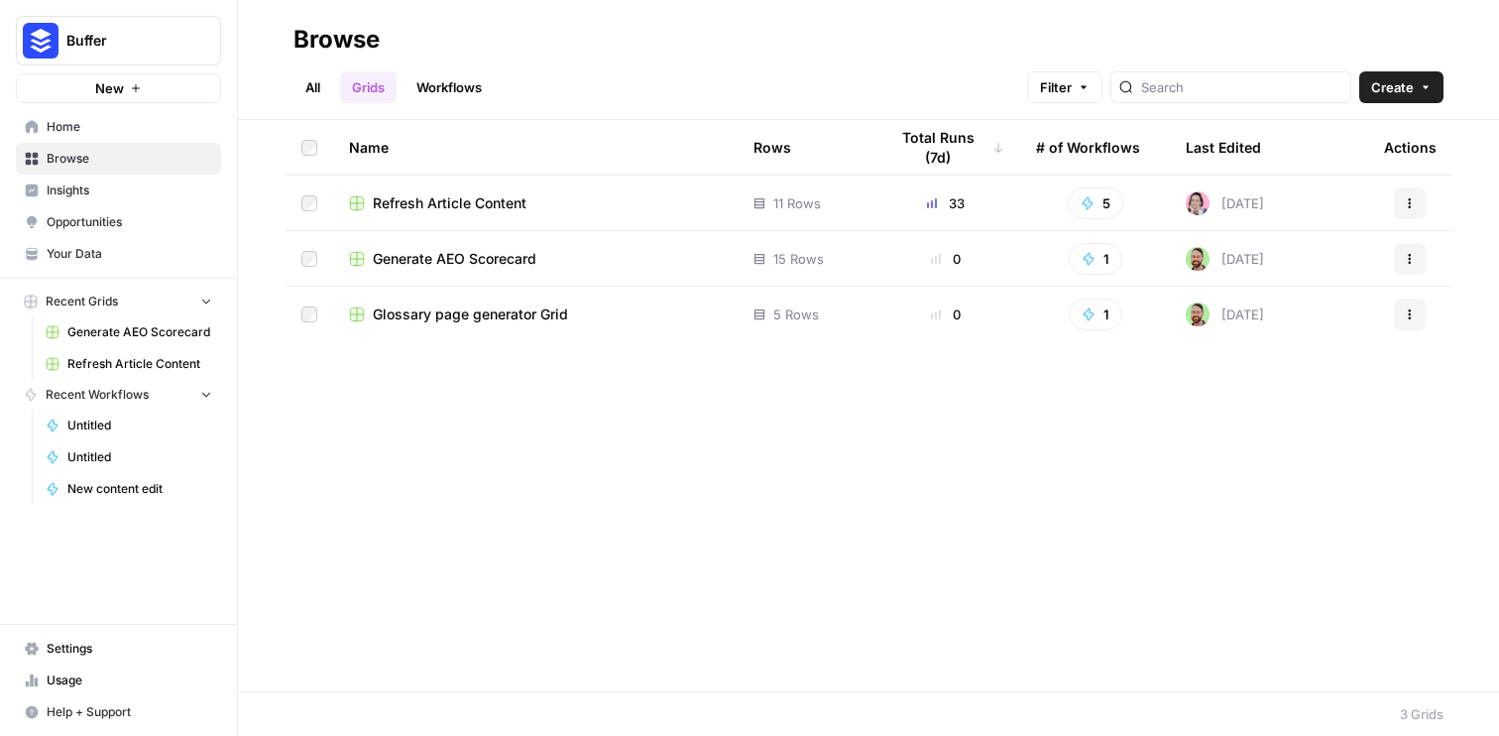
click at [669, 187] on td "Refresh Article Content" at bounding box center [535, 203] width 405 height 55
click at [580, 261] on div "Generate AEO Scorecard" at bounding box center [535, 259] width 373 height 20
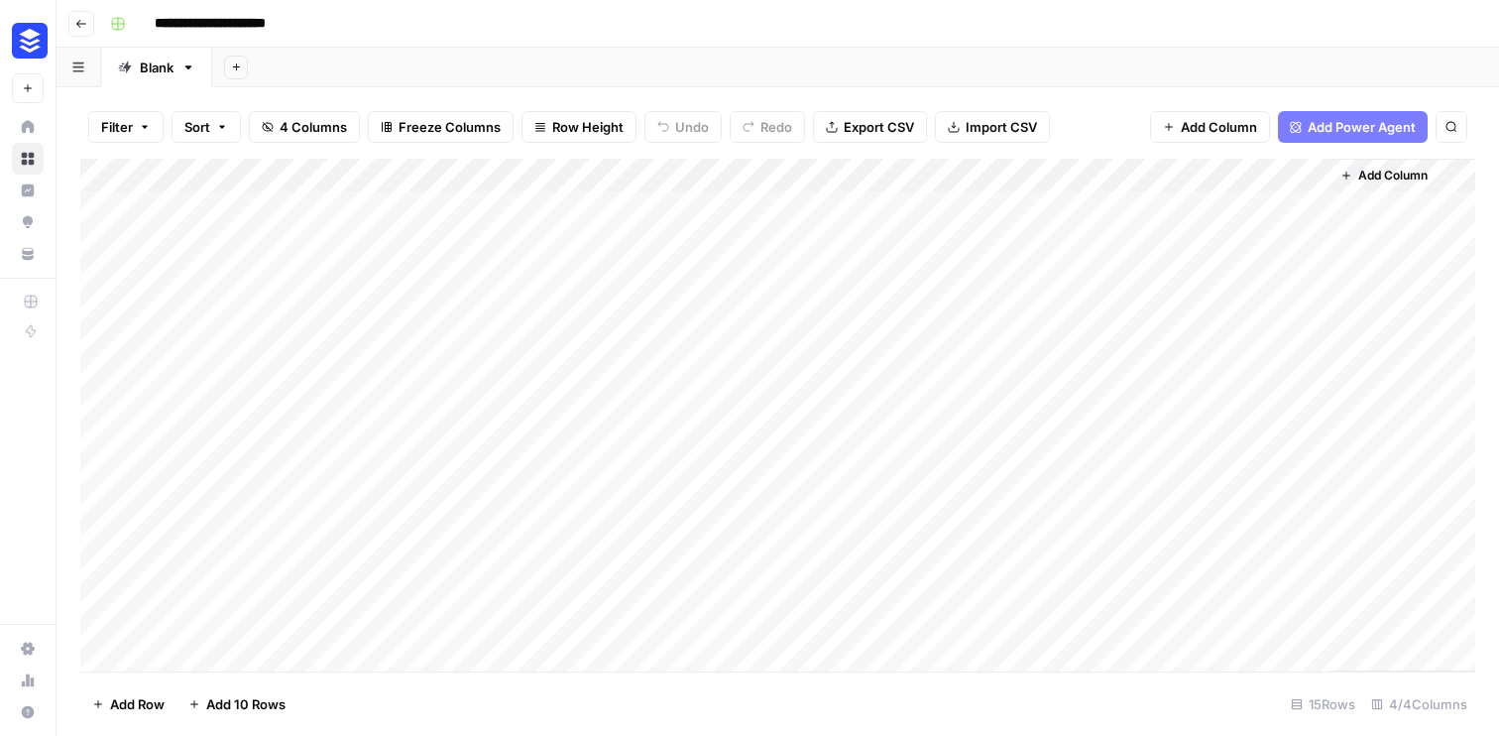
click at [1175, 172] on div "Add Column" at bounding box center [777, 415] width 1395 height 513
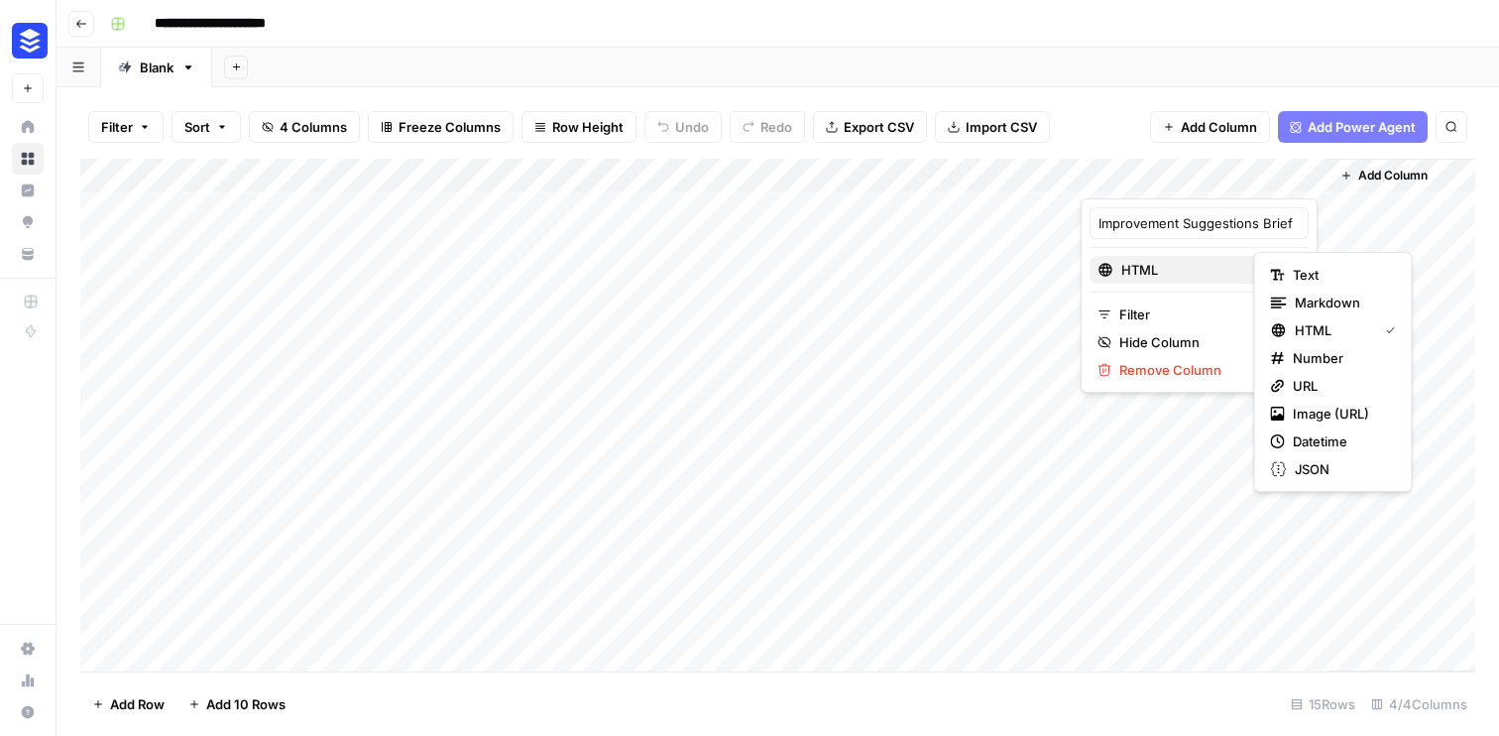
click at [1192, 266] on span "HTML" at bounding box center [1198, 270] width 152 height 20
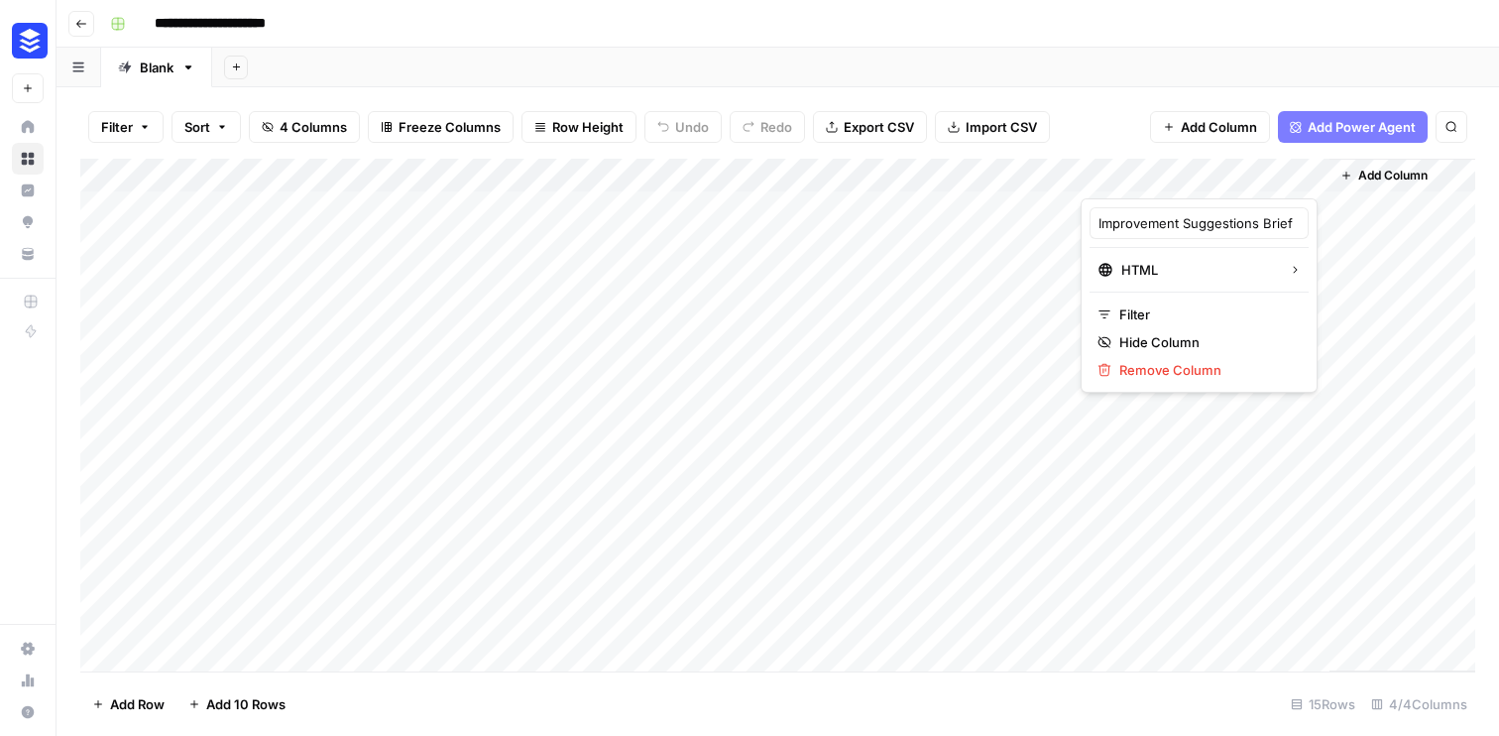
click at [1308, 178] on div at bounding box center [1205, 179] width 249 height 40
click at [1207, 232] on input "Improvement Suggestions Brief" at bounding box center [1199, 223] width 201 height 20
click at [1097, 108] on div "Filter Sort 4 Columns Freeze Columns Row Height Undo Redo Export CSV Import CSV…" at bounding box center [777, 126] width 1395 height 63
